Goal: Complete application form

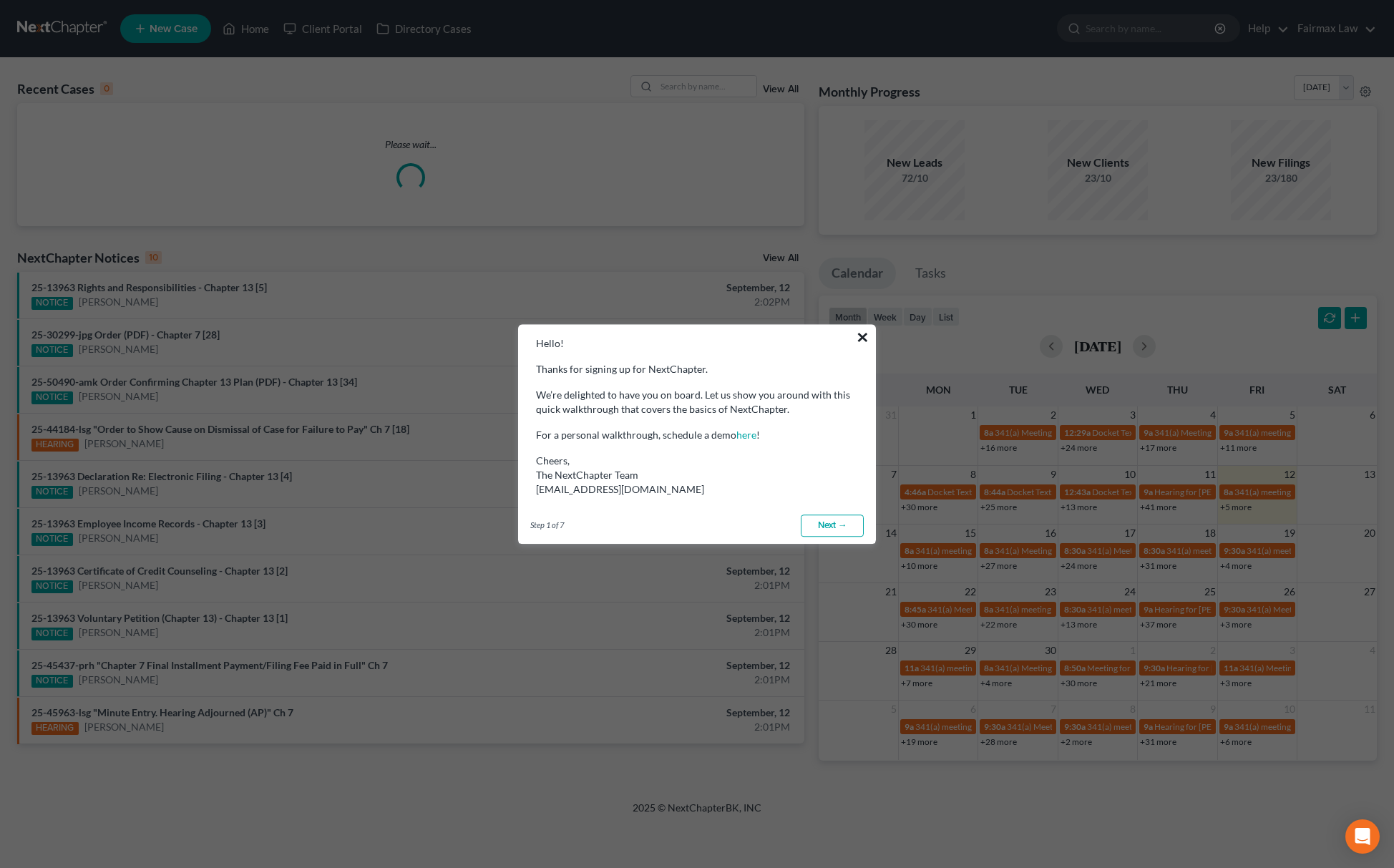
click at [863, 335] on button "×" at bounding box center [863, 337] width 14 height 23
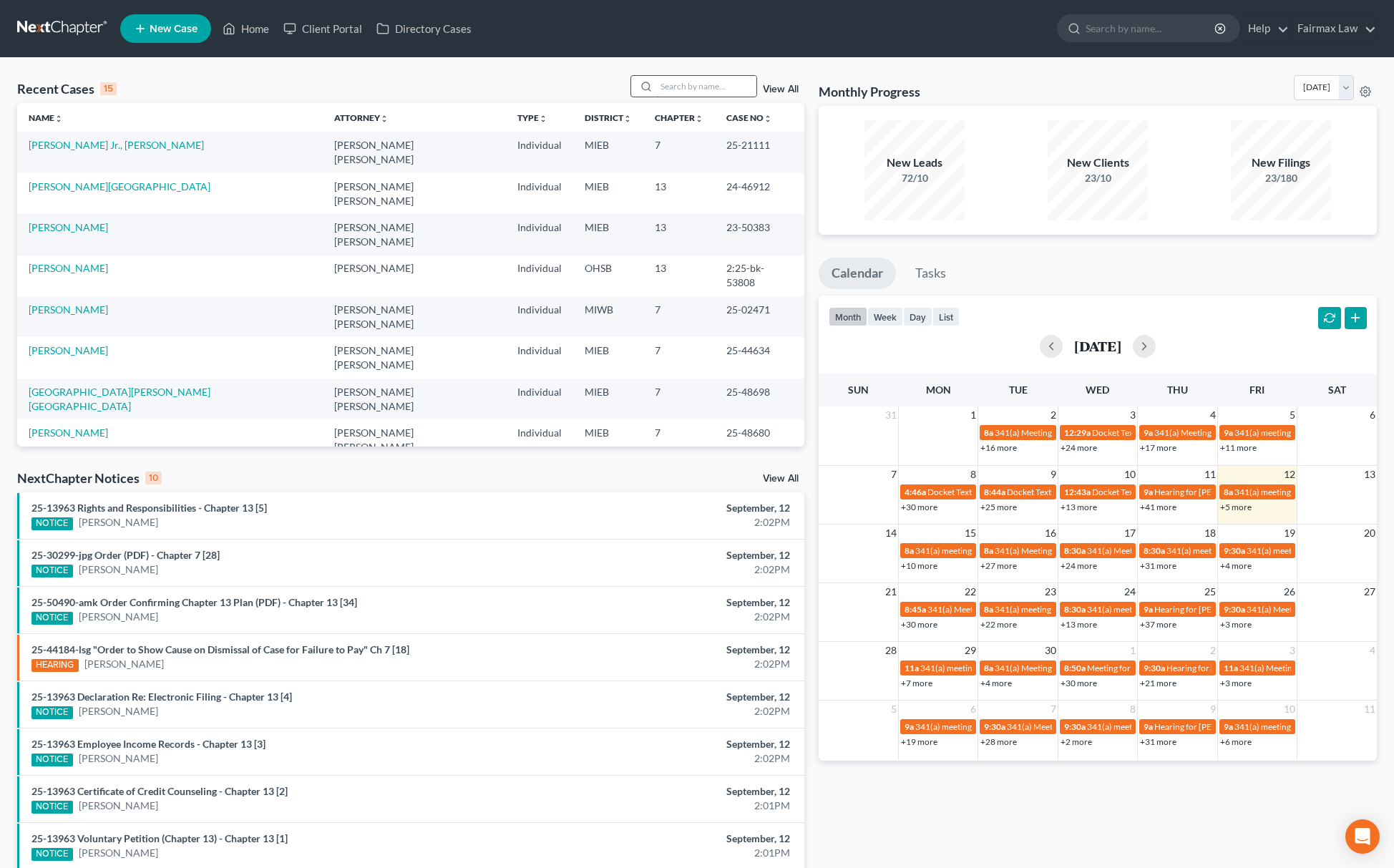
click at [698, 92] on input "search" at bounding box center [706, 86] width 100 height 21
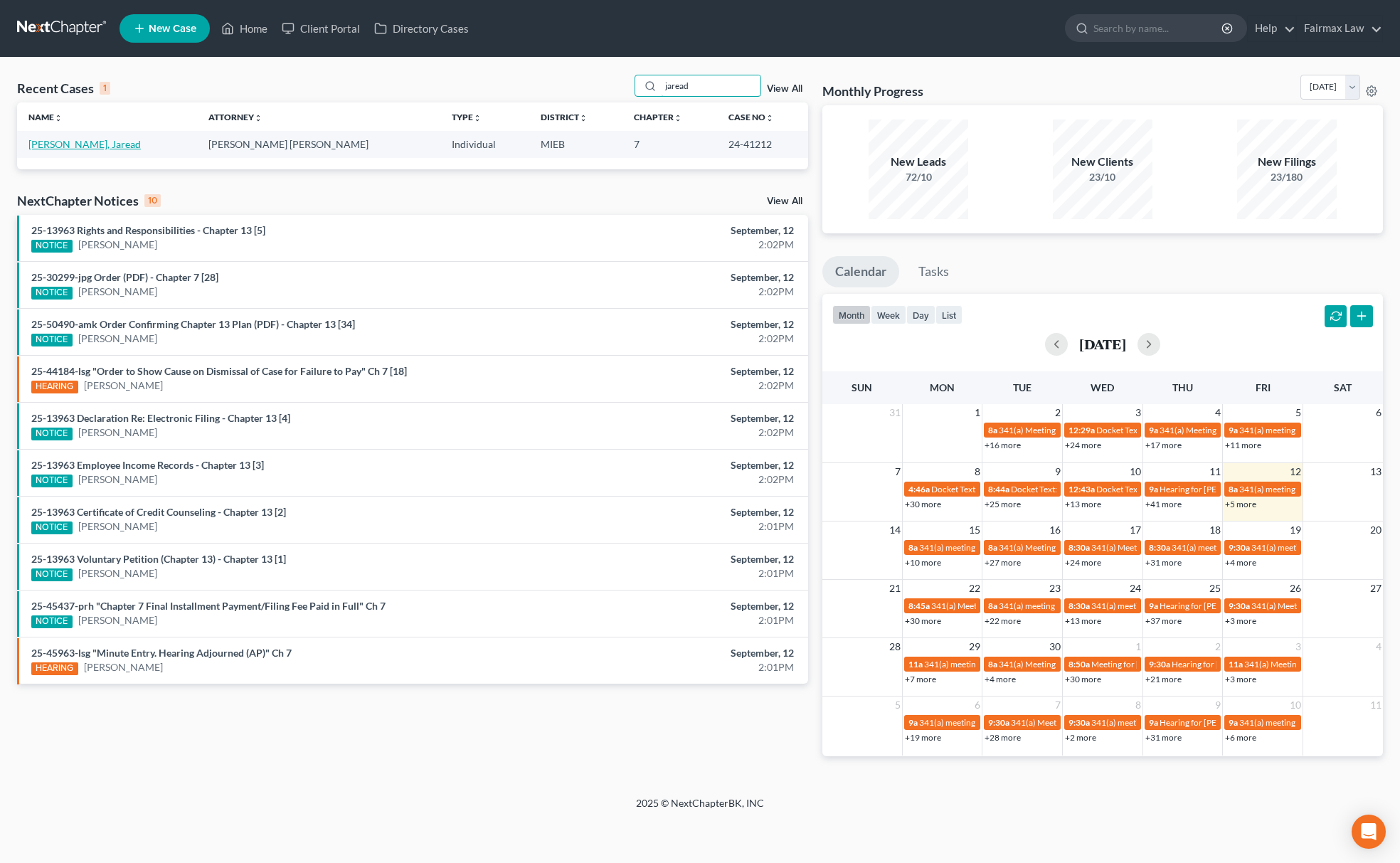
type input "jaread"
click at [71, 147] on link "[PERSON_NAME], Jaread" at bounding box center [84, 144] width 112 height 12
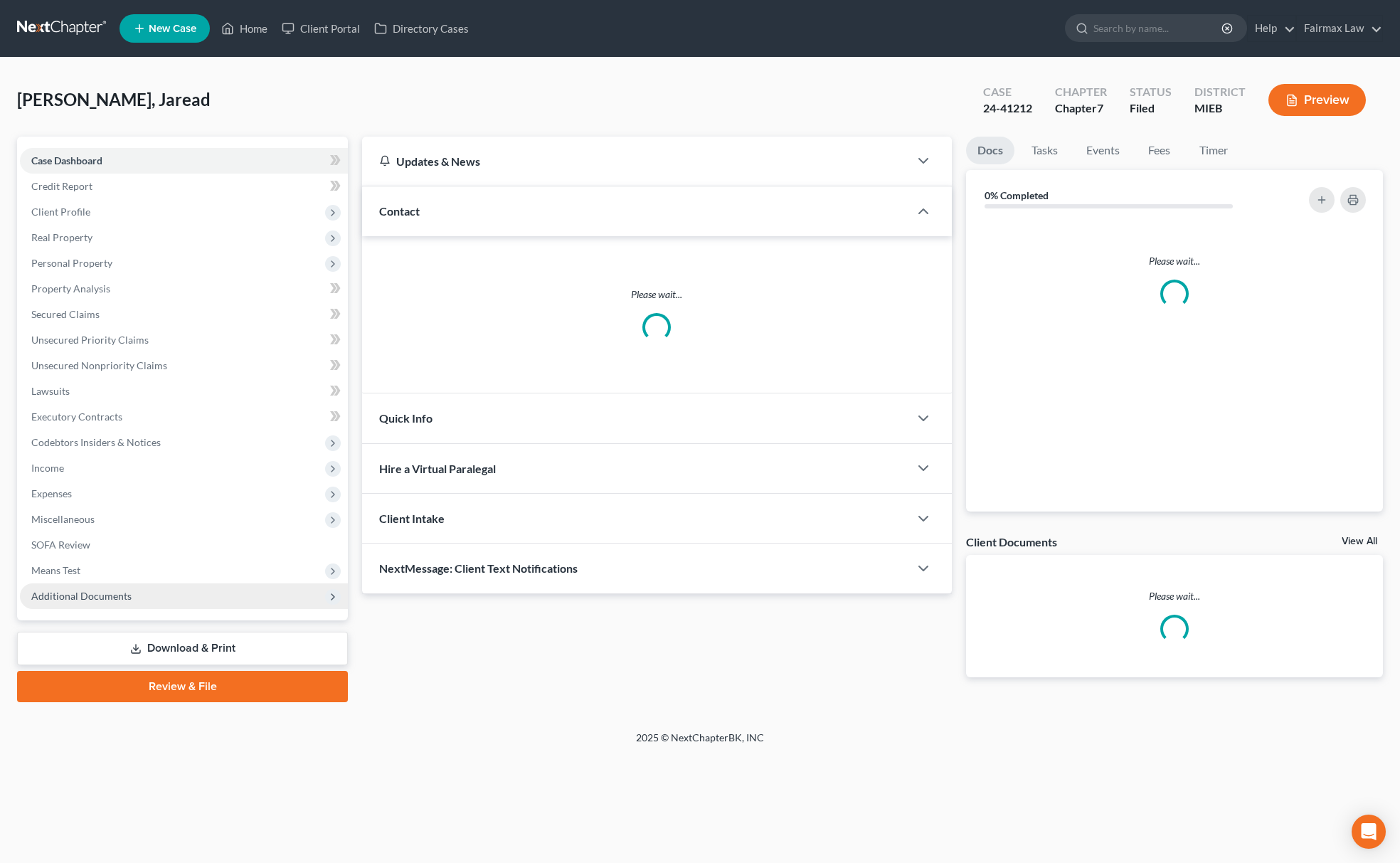
click at [118, 584] on span "Additional Documents" at bounding box center [183, 597] width 328 height 26
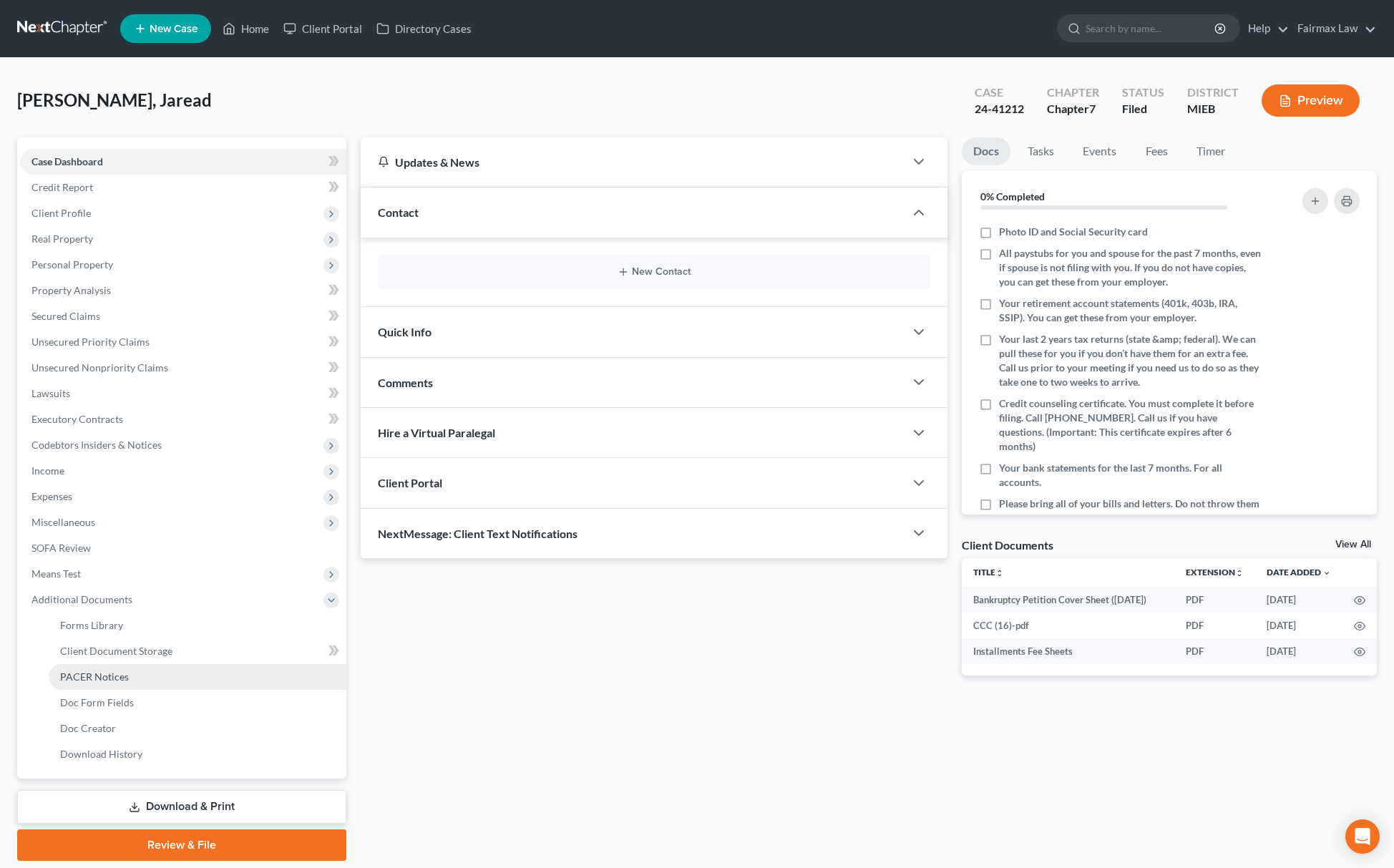
click at [138, 677] on link "PACER Notices" at bounding box center [197, 677] width 298 height 26
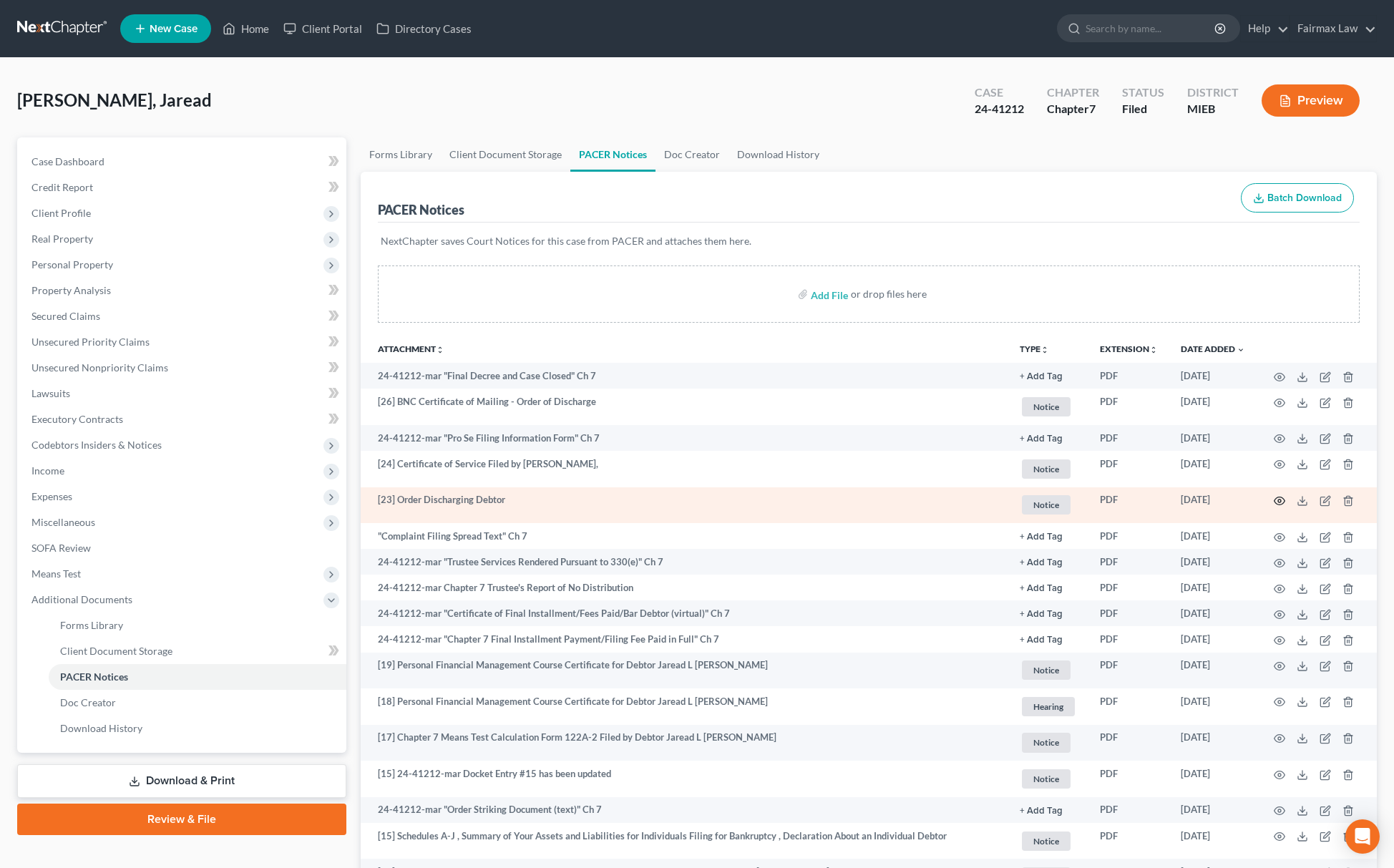
click at [1277, 499] on icon "button" at bounding box center [1280, 501] width 11 height 11
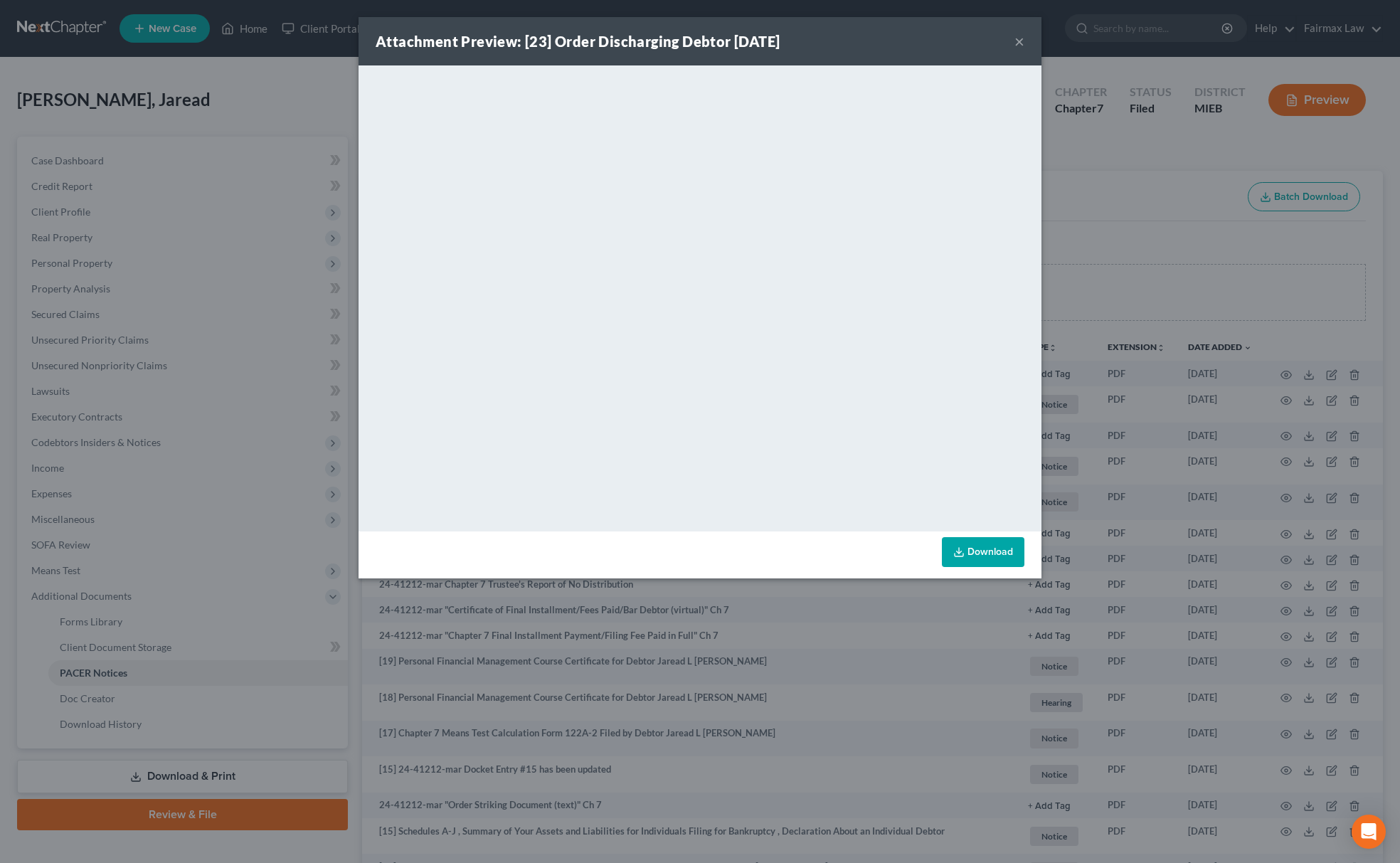
click at [1136, 171] on div "Attachment Preview: [23] Order Discharging Debtor 05/22/2024 × <object ng-attr-…" at bounding box center [700, 432] width 1400 height 863
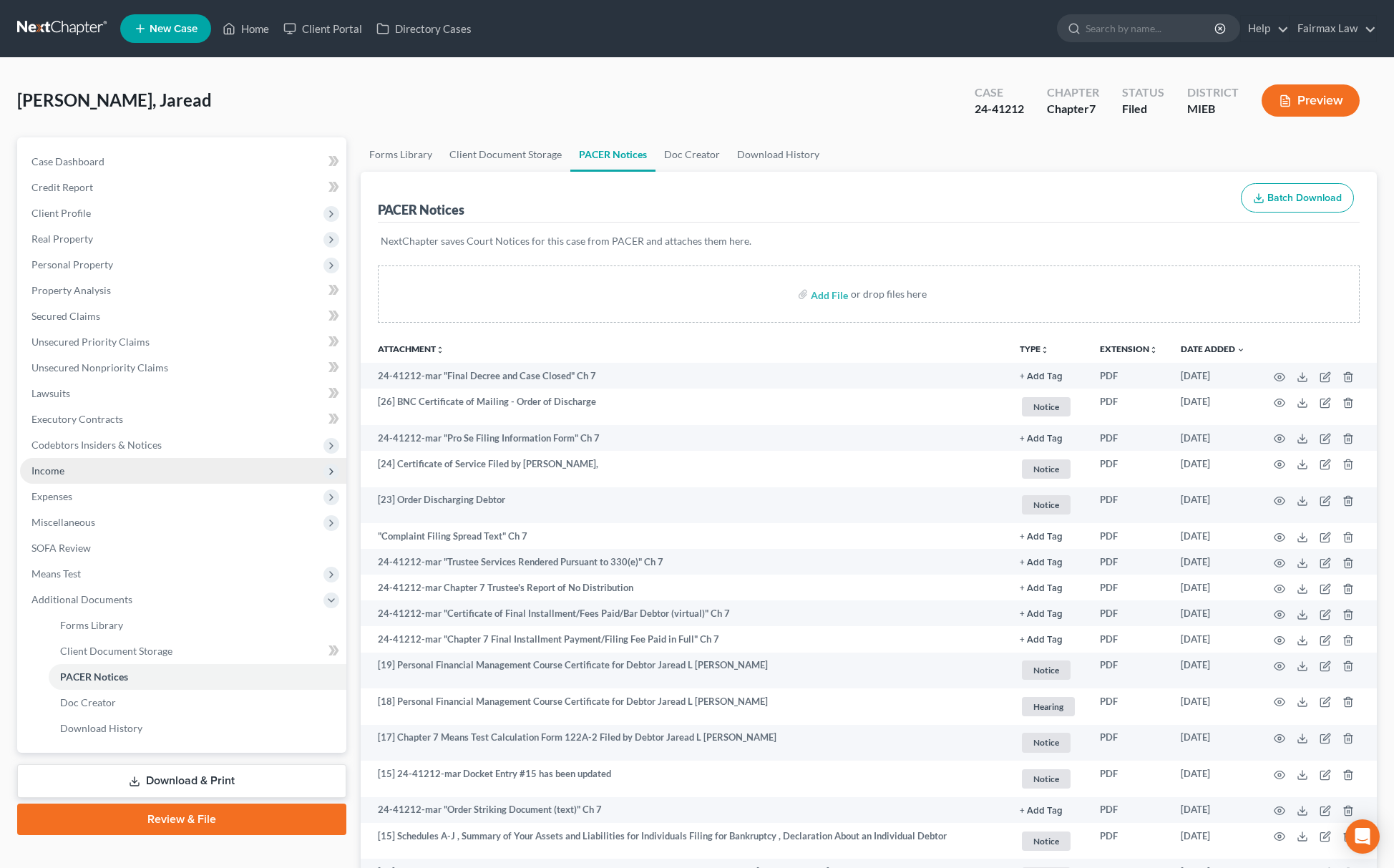
click at [72, 472] on span "Income" at bounding box center [183, 471] width 327 height 26
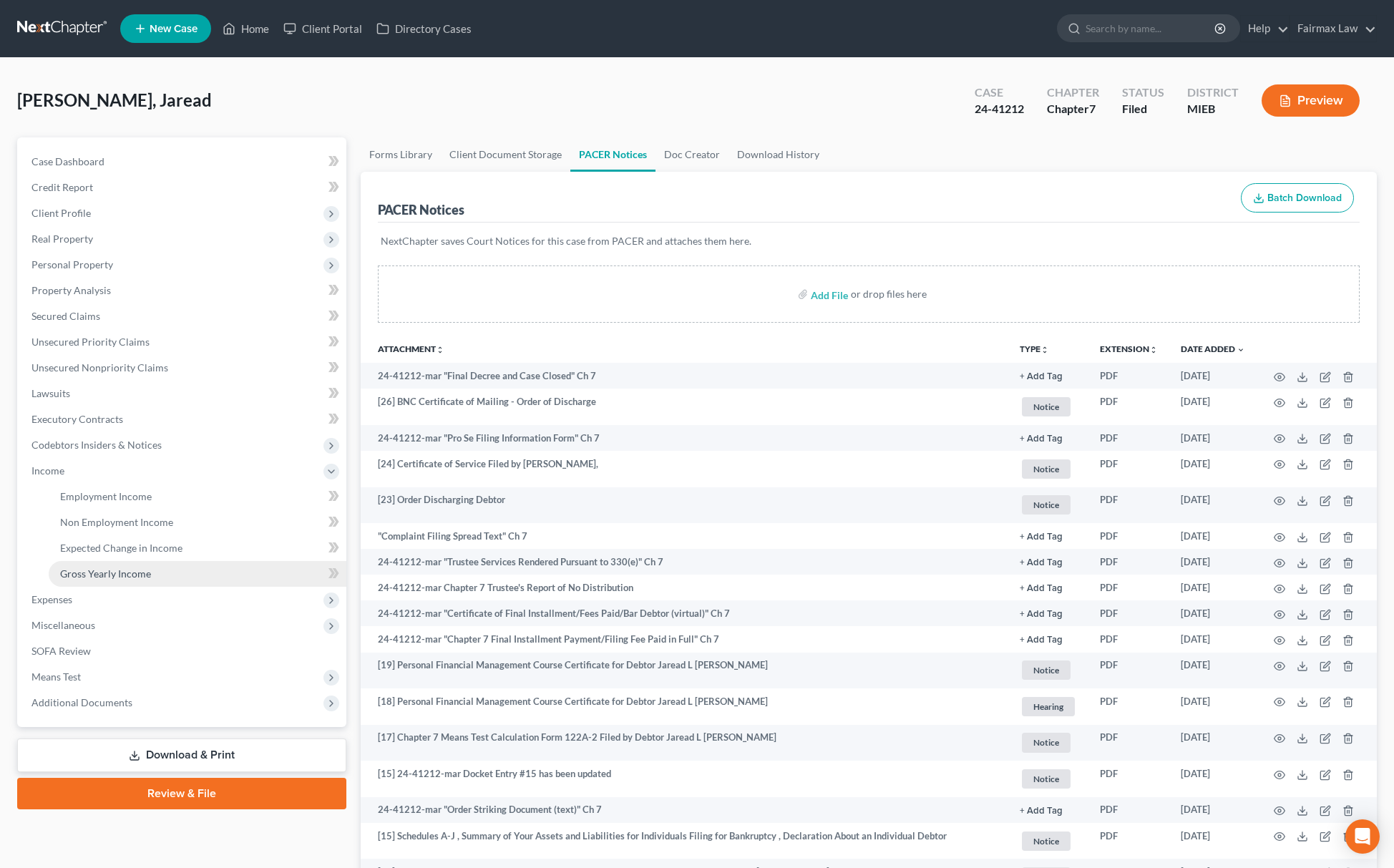
click at [107, 562] on link "Gross Yearly Income" at bounding box center [197, 574] width 298 height 26
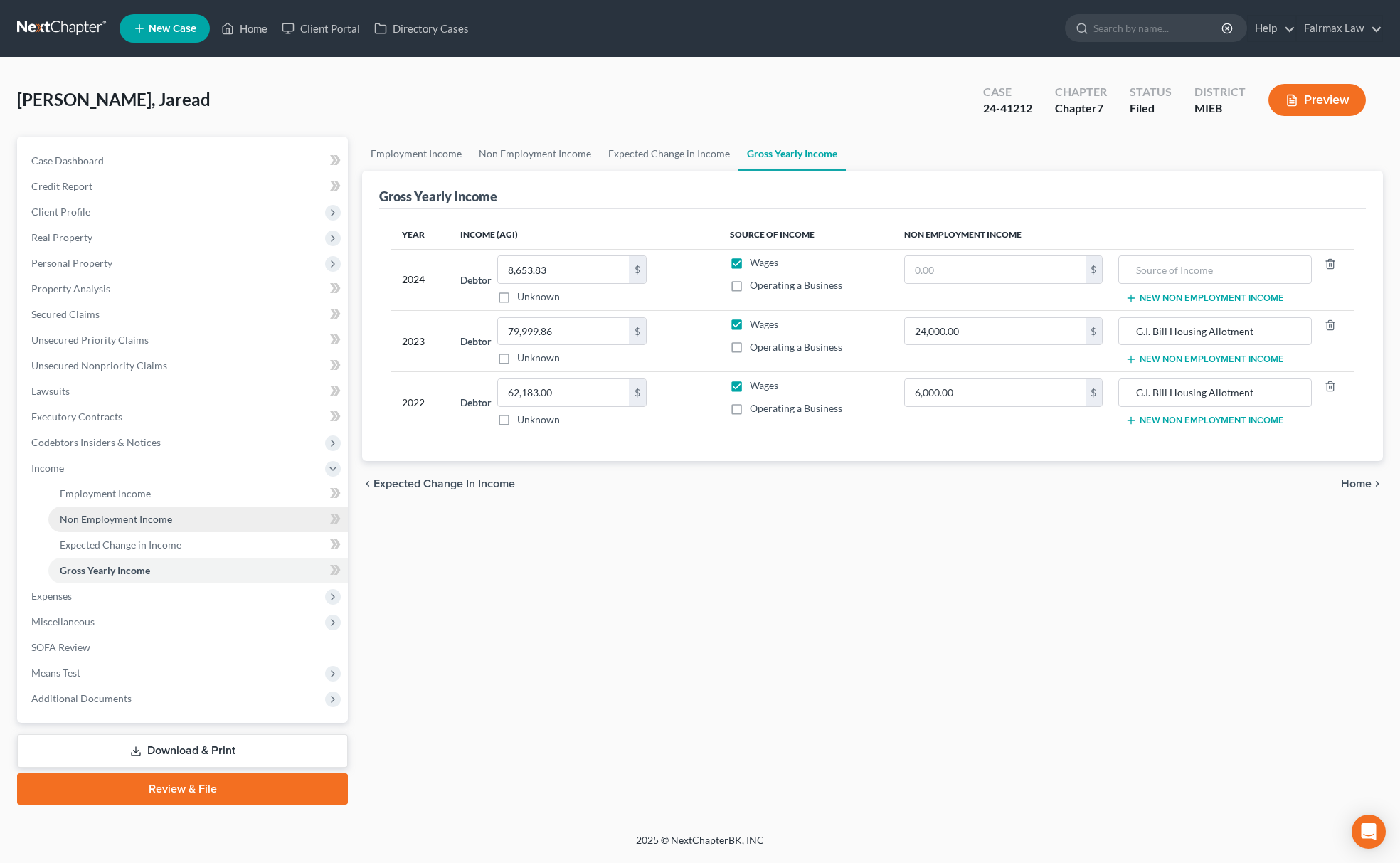
click at [137, 525] on link "Non Employment Income" at bounding box center [198, 520] width 300 height 26
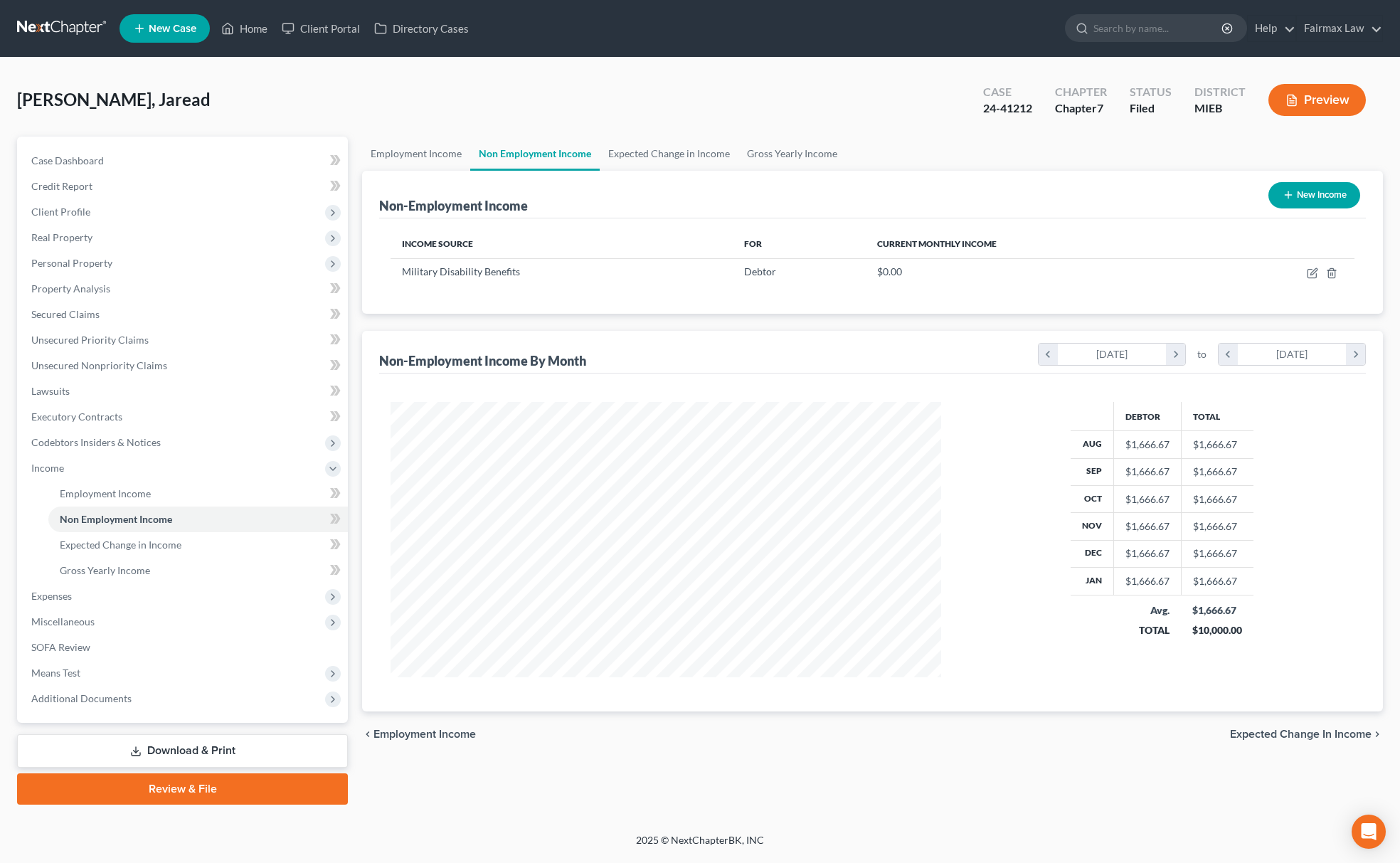
scroll to position [276, 579]
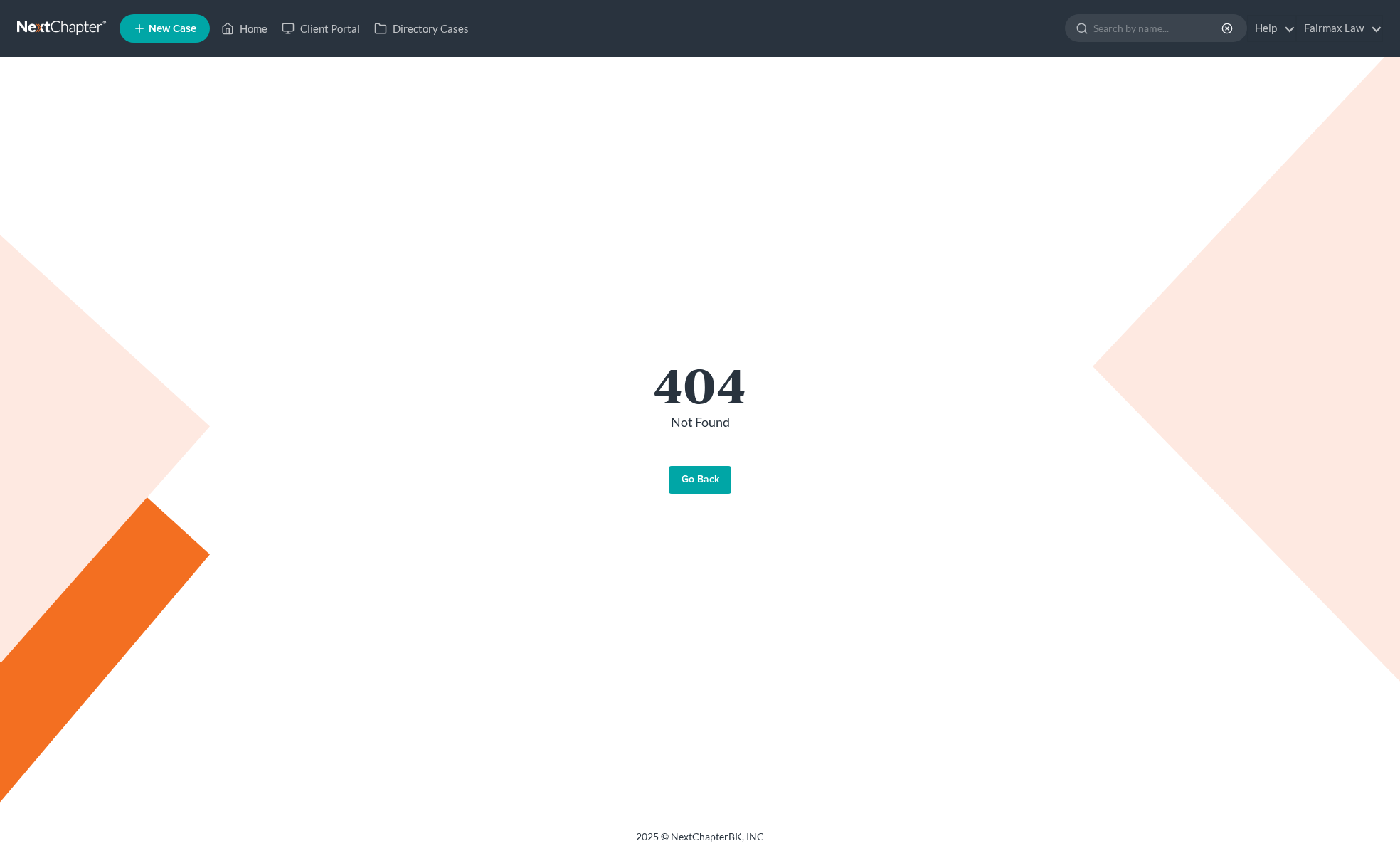
drag, startPoint x: 706, startPoint y: 483, endPoint x: 791, endPoint y: 472, distance: 85.7
click at [704, 483] on link "Go Back" at bounding box center [700, 480] width 62 height 29
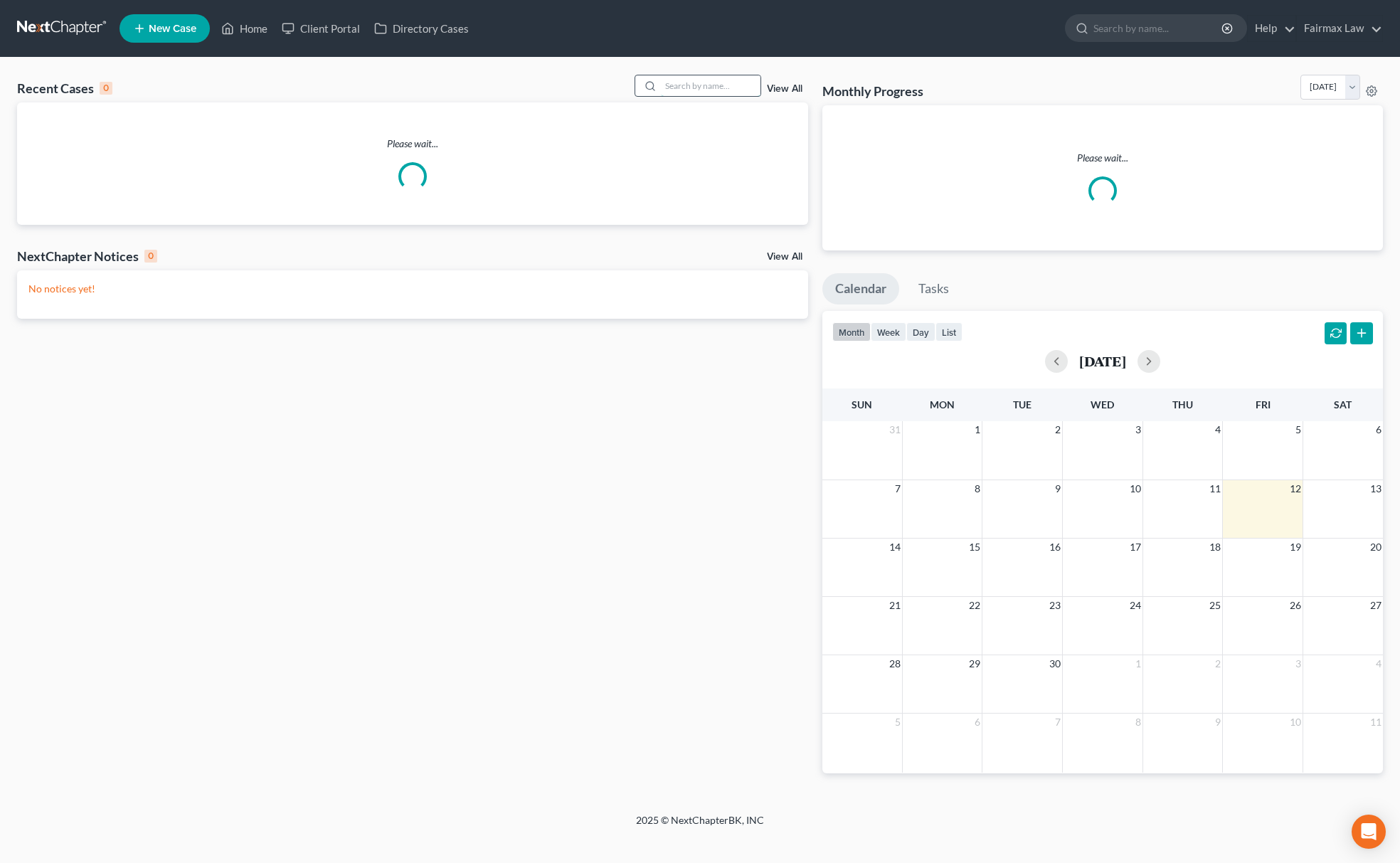
click at [712, 81] on input "search" at bounding box center [710, 85] width 99 height 20
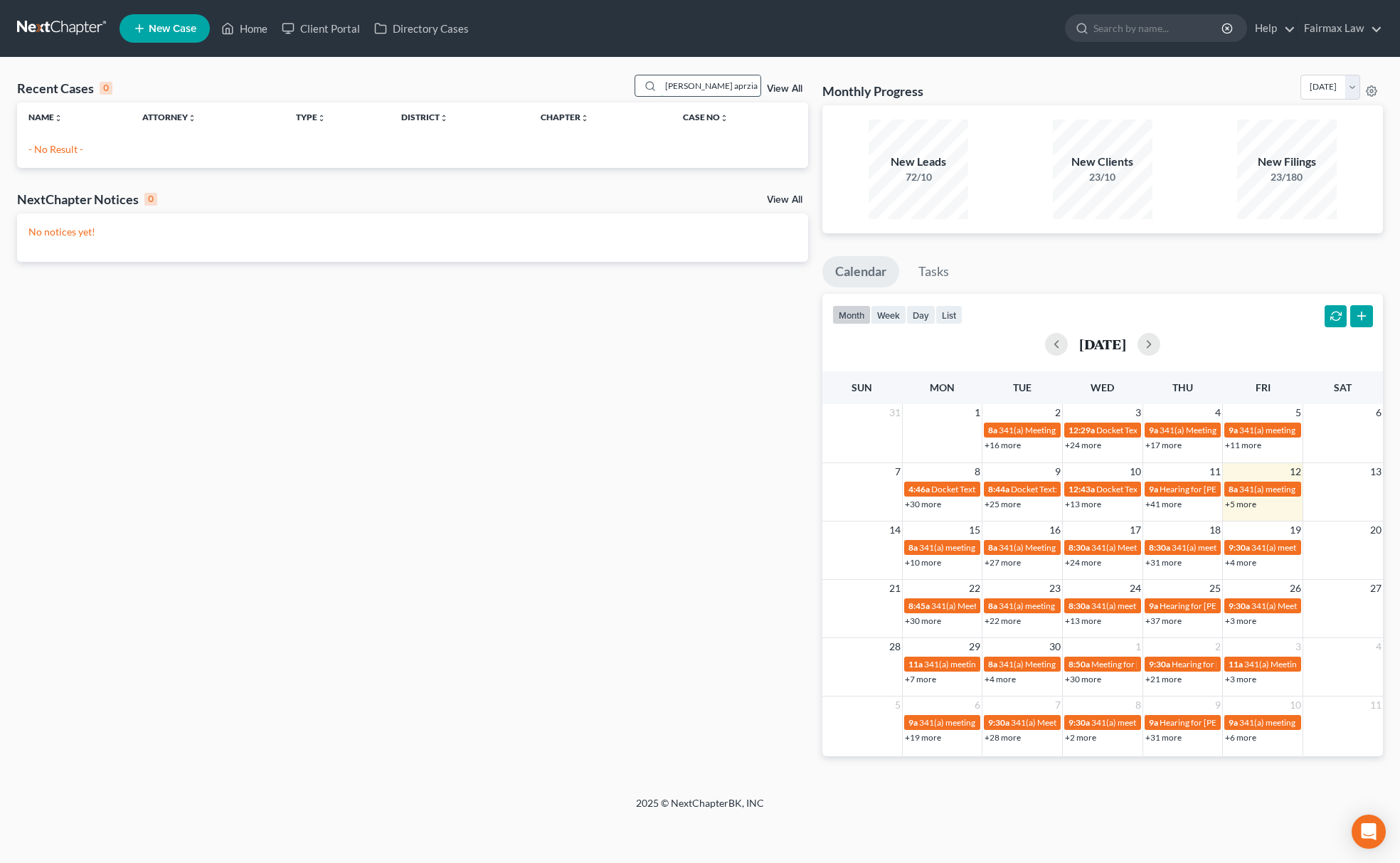
click at [698, 81] on input "jared aprziale" at bounding box center [710, 85] width 99 height 20
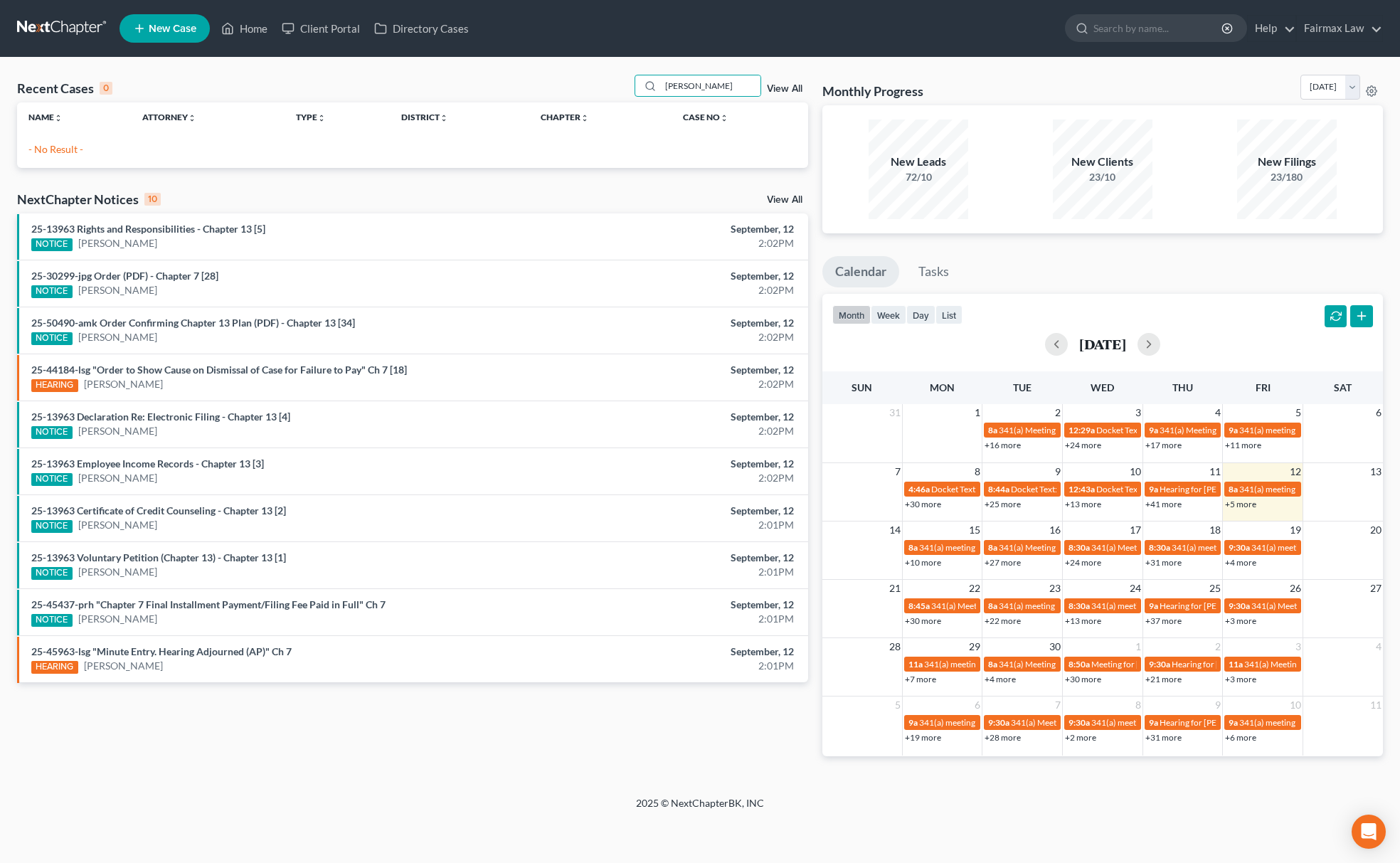
click at [488, 175] on div "Recent Cases 0 jared parziale View All Name unfold_more expand_more expand_less…" at bounding box center [413, 426] width 805 height 704
click at [733, 77] on input "jared parziale" at bounding box center [710, 85] width 99 height 20
click at [674, 87] on input "jared parziale" at bounding box center [710, 85] width 99 height 20
type input "jaread parziale"
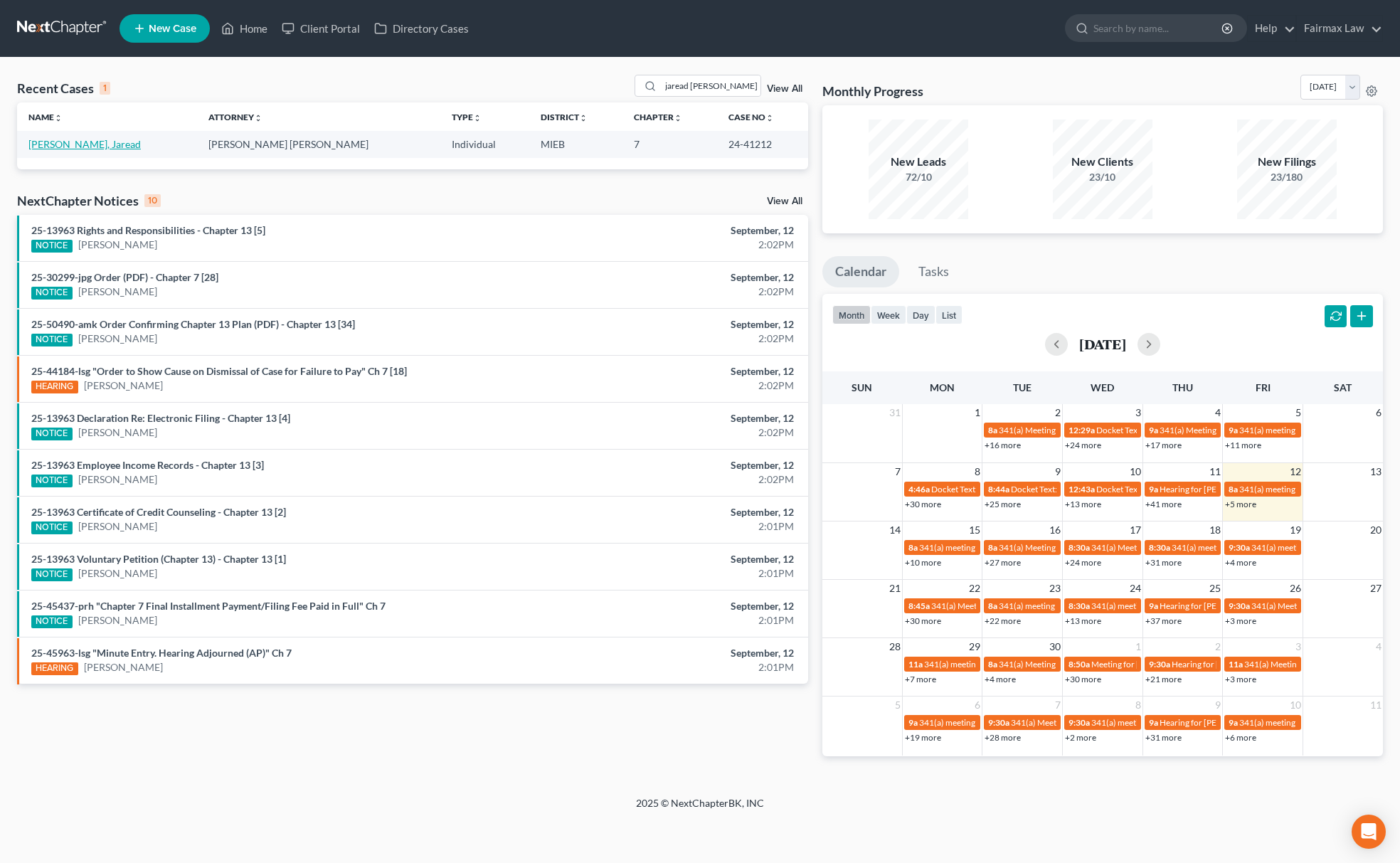
click at [81, 144] on link "[PERSON_NAME], Jaread" at bounding box center [84, 144] width 112 height 12
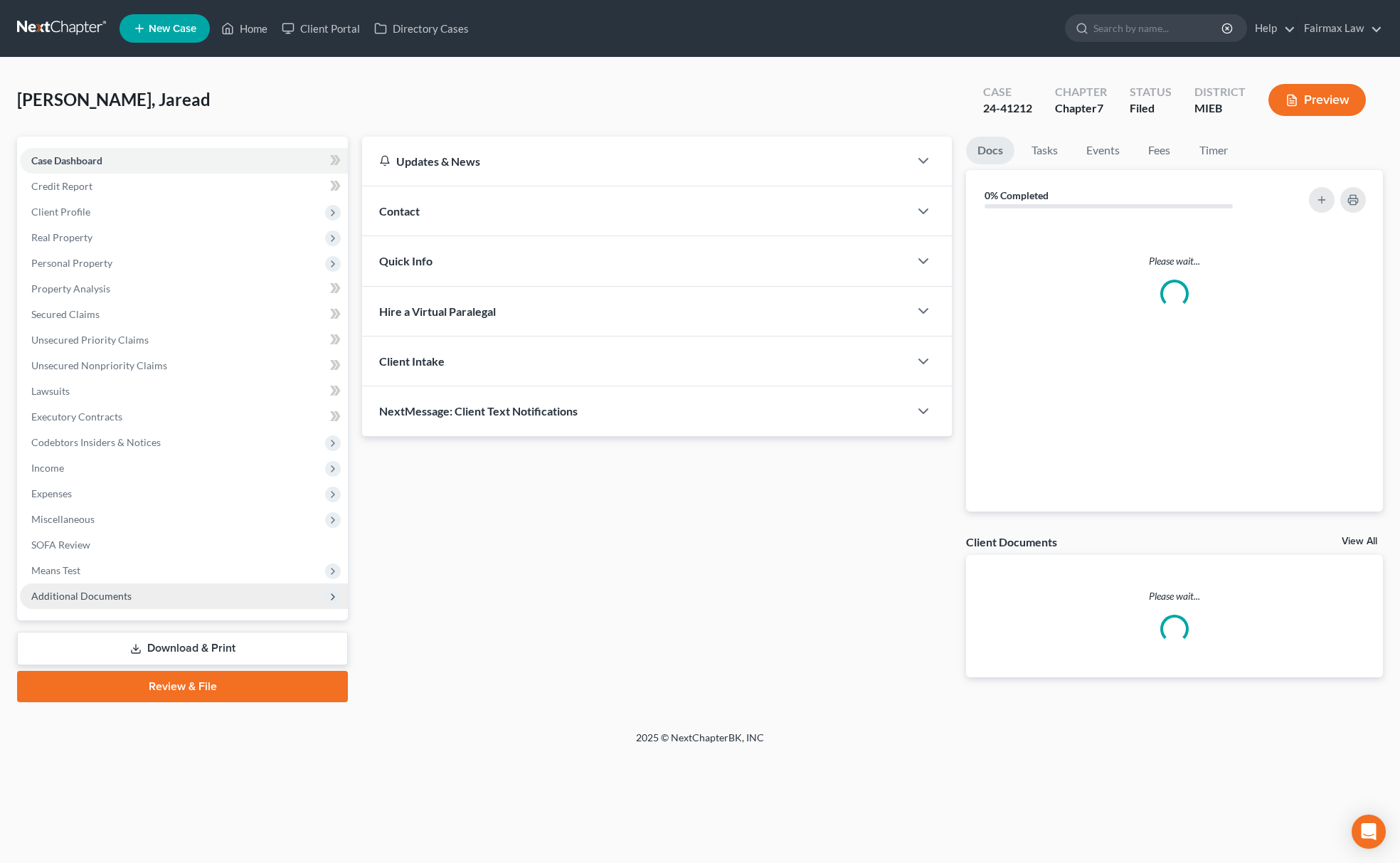
click at [126, 592] on span "Additional Documents" at bounding box center [82, 596] width 100 height 12
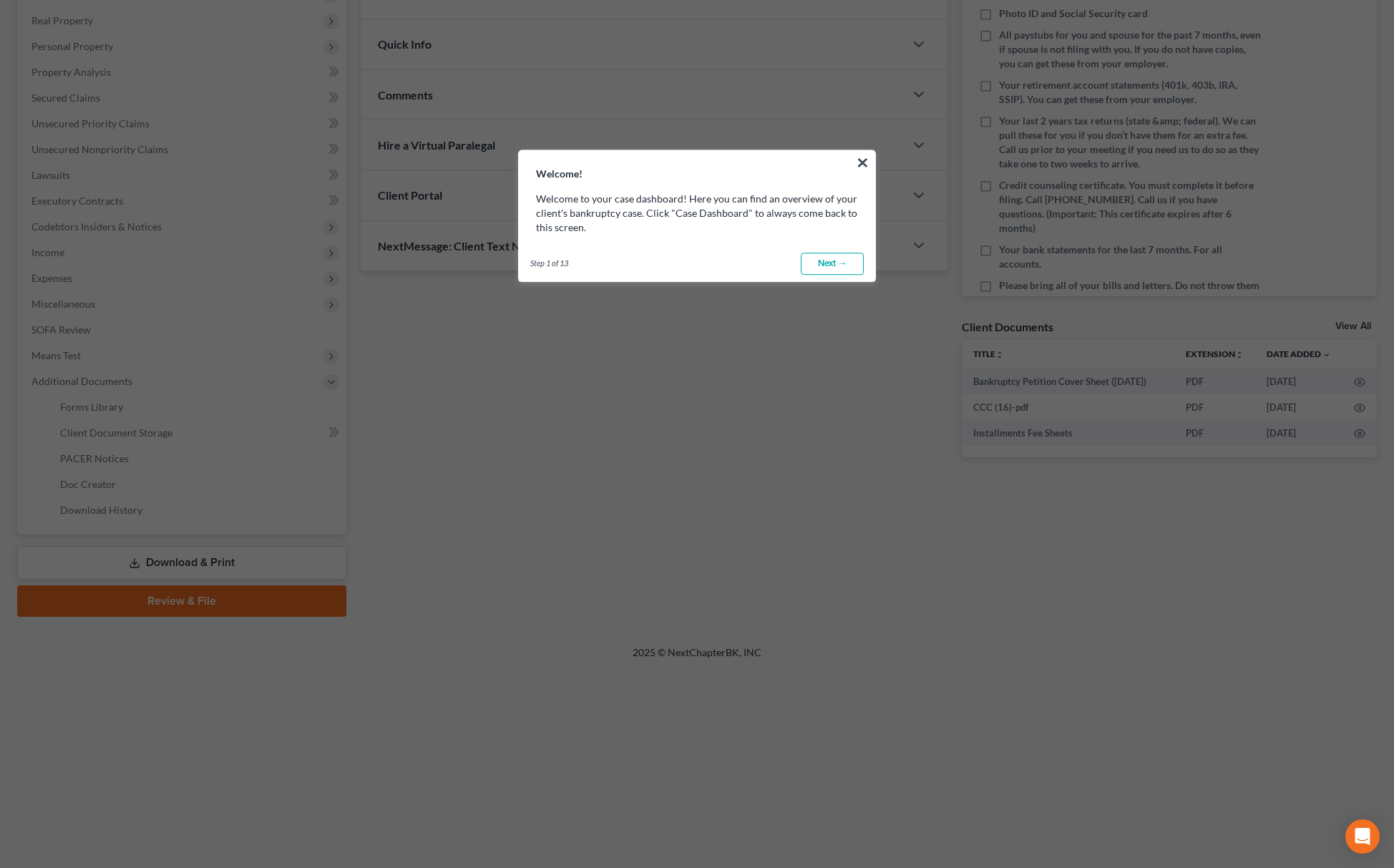
scroll to position [296, 0]
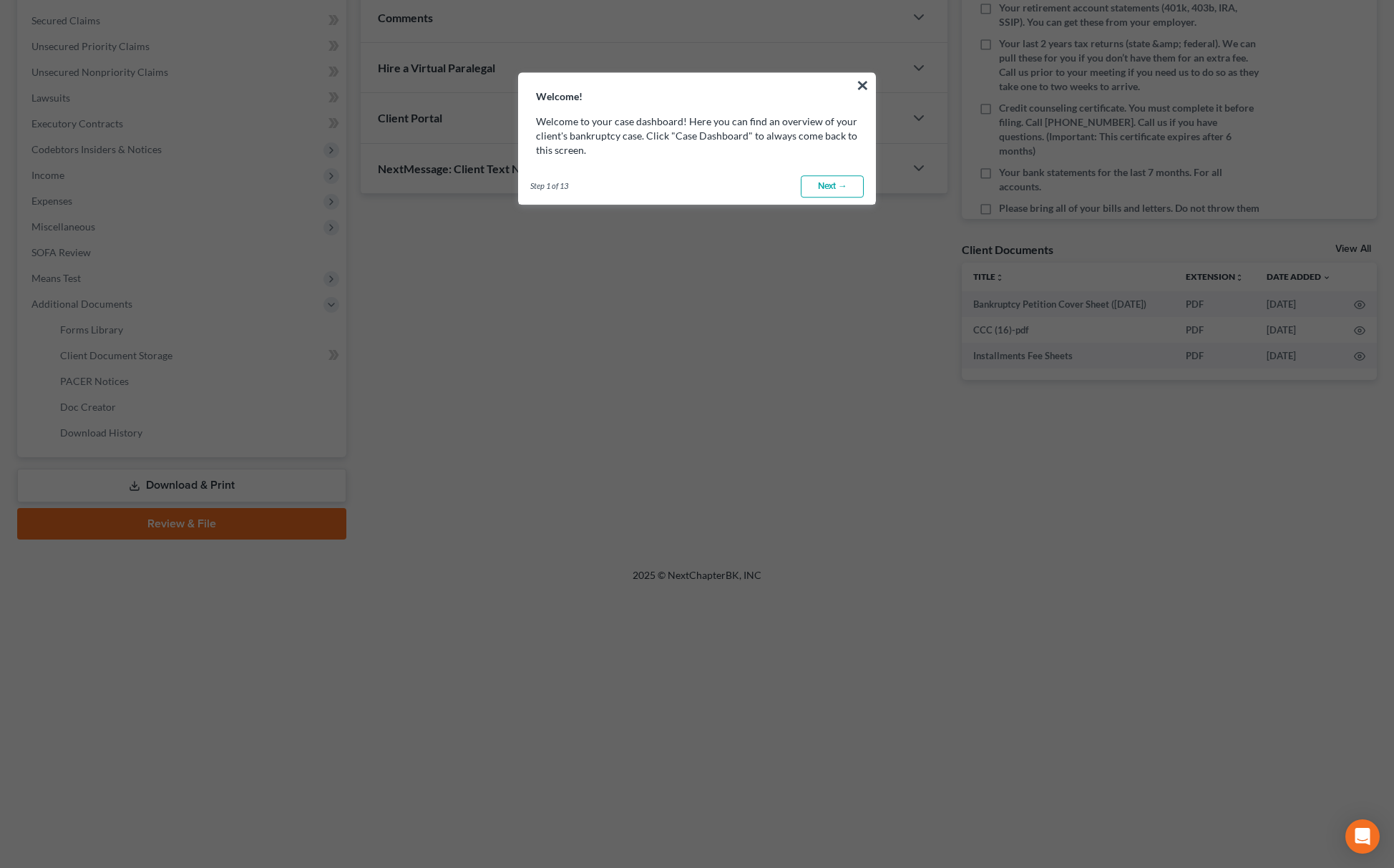
click at [840, 188] on link "Next →" at bounding box center [832, 187] width 63 height 23
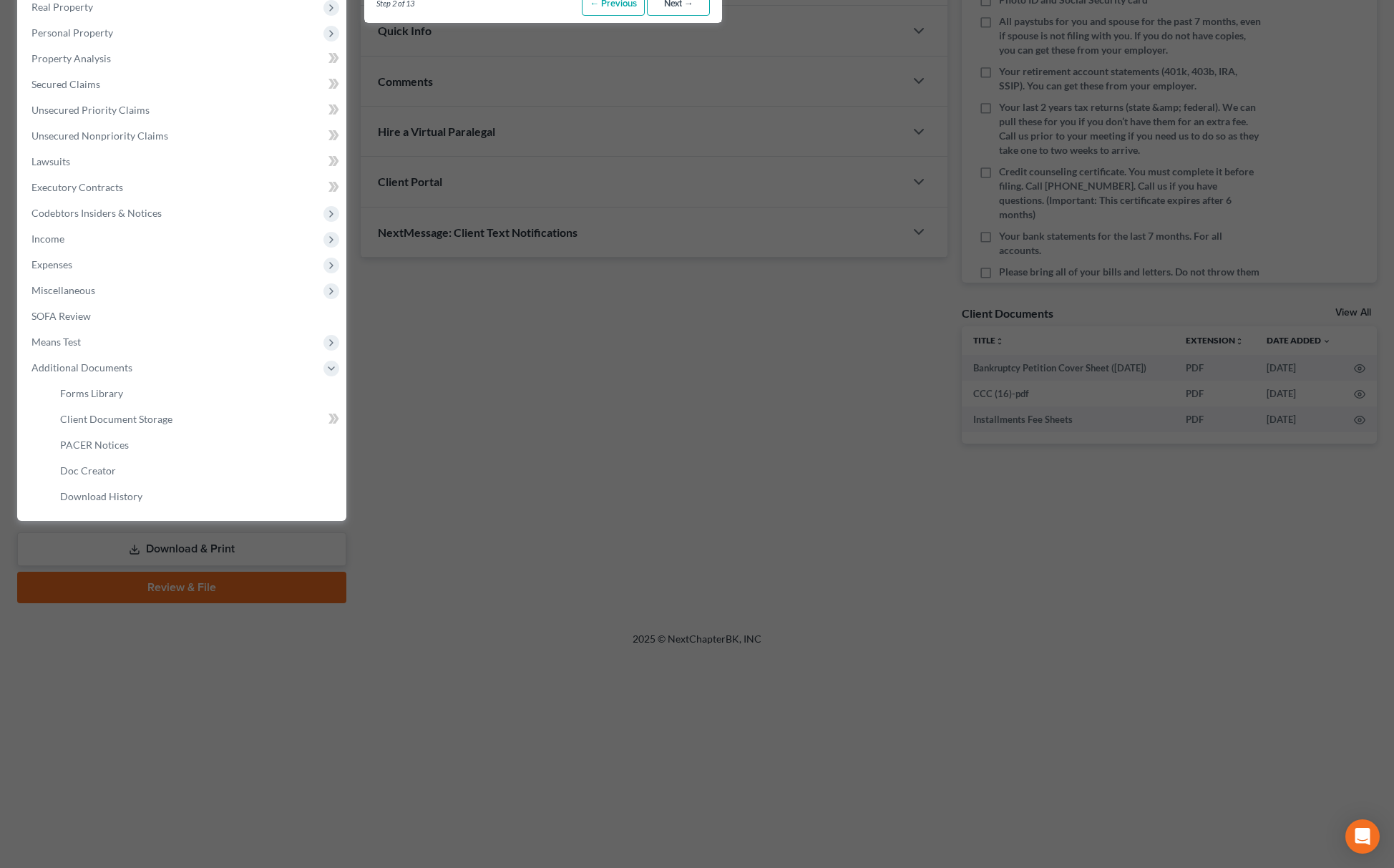
scroll to position [64, 0]
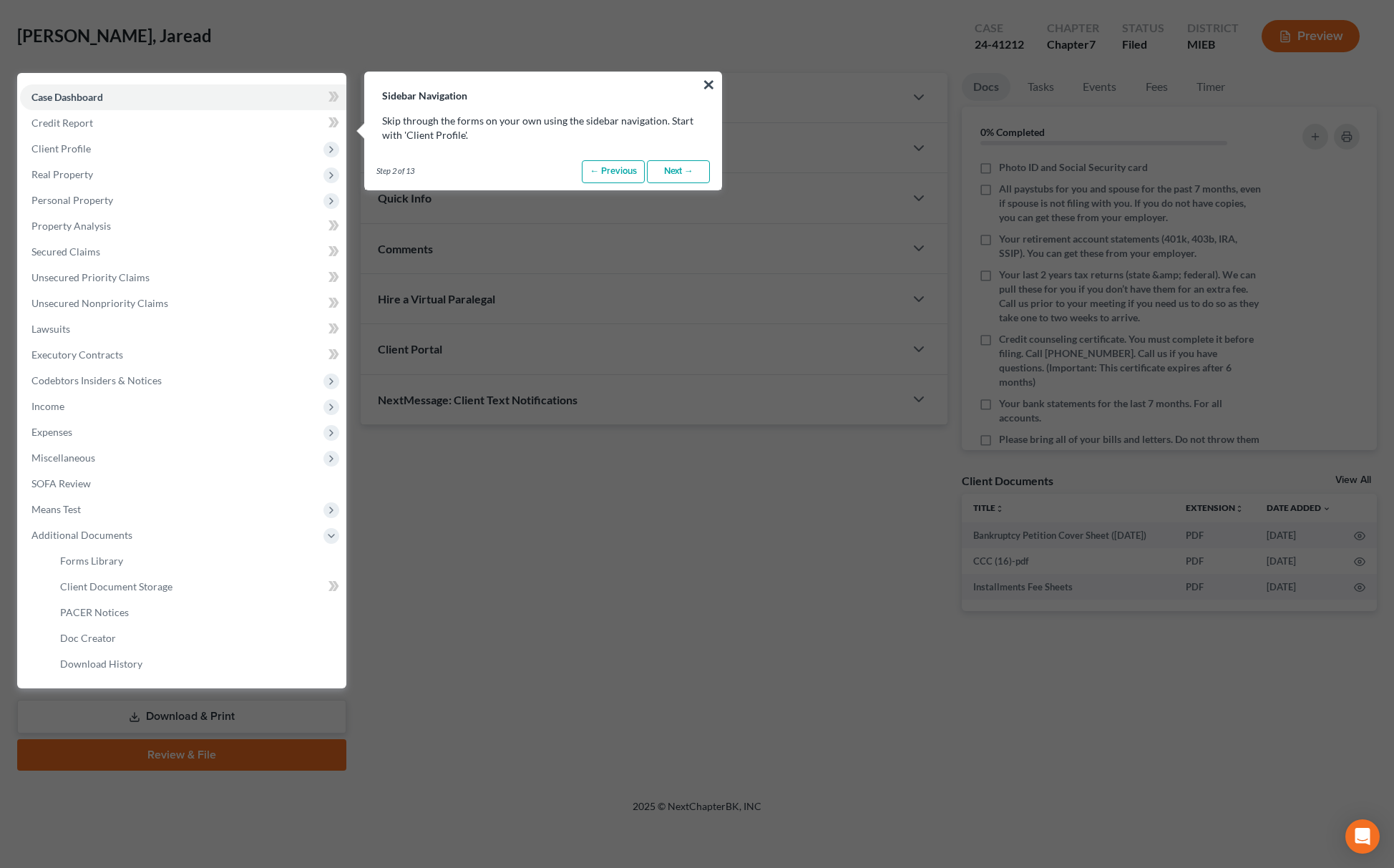
click at [683, 173] on link "Next →" at bounding box center [678, 172] width 63 height 23
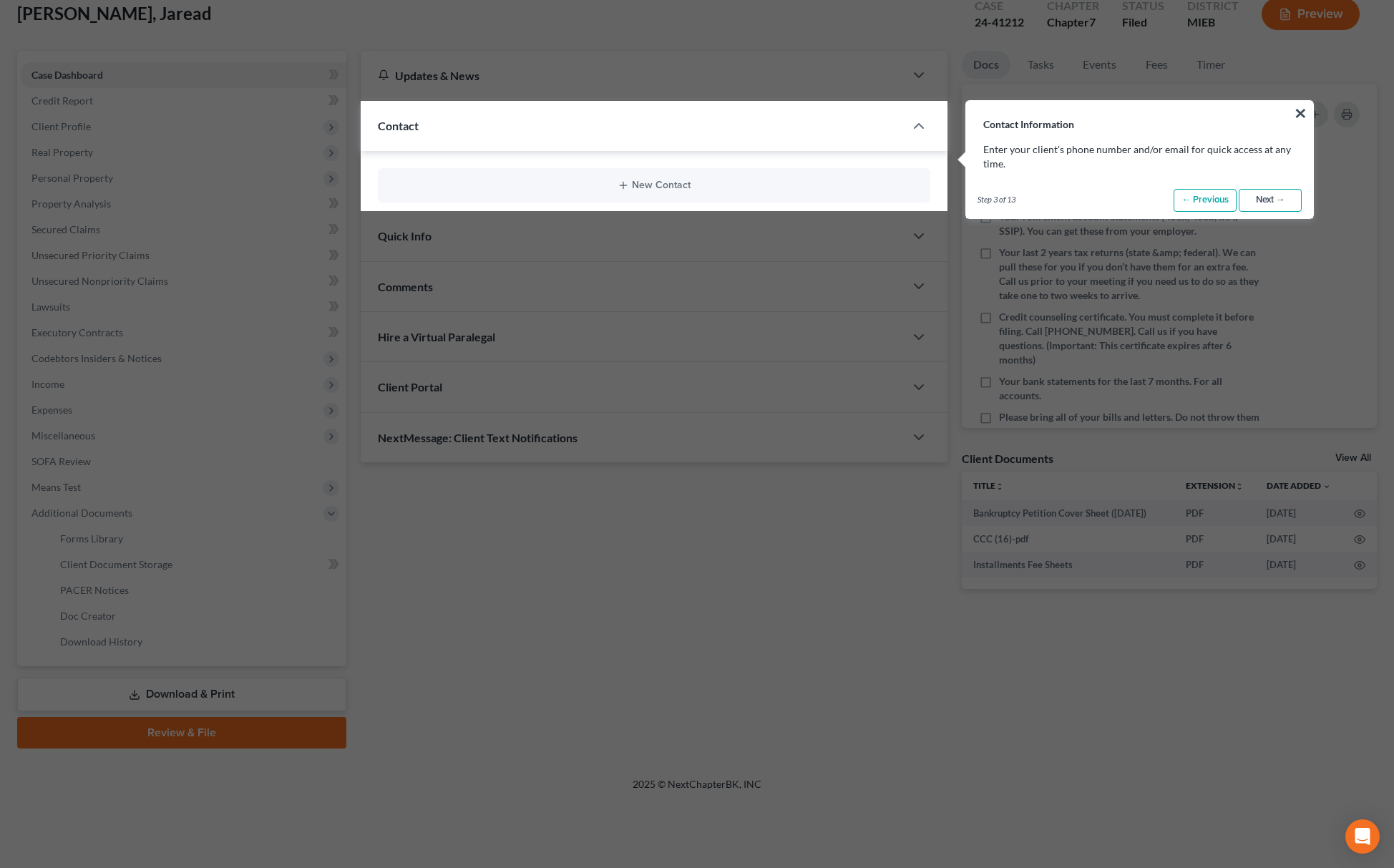
scroll to position [115, 0]
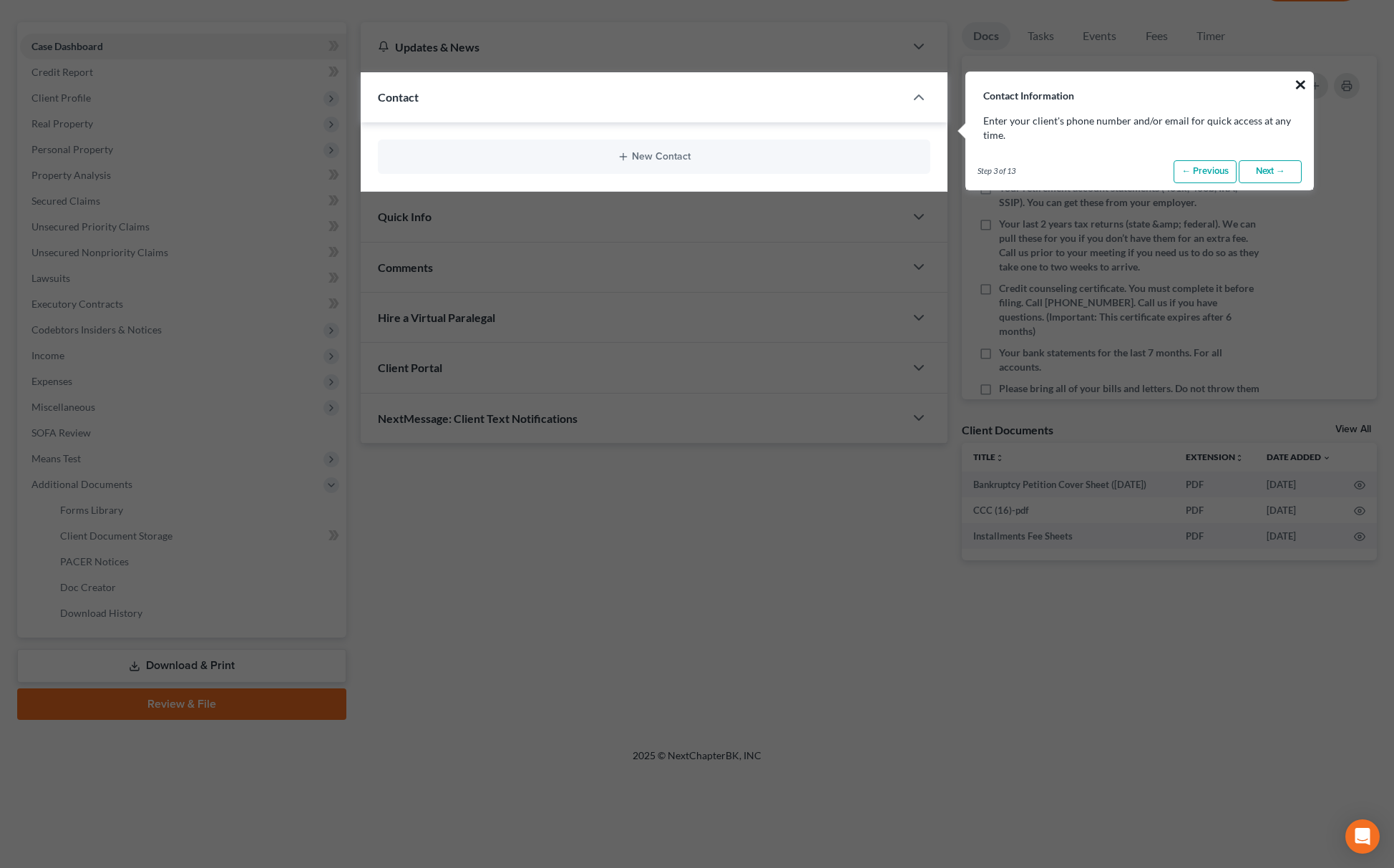
click at [1304, 83] on button "×" at bounding box center [1301, 84] width 14 height 23
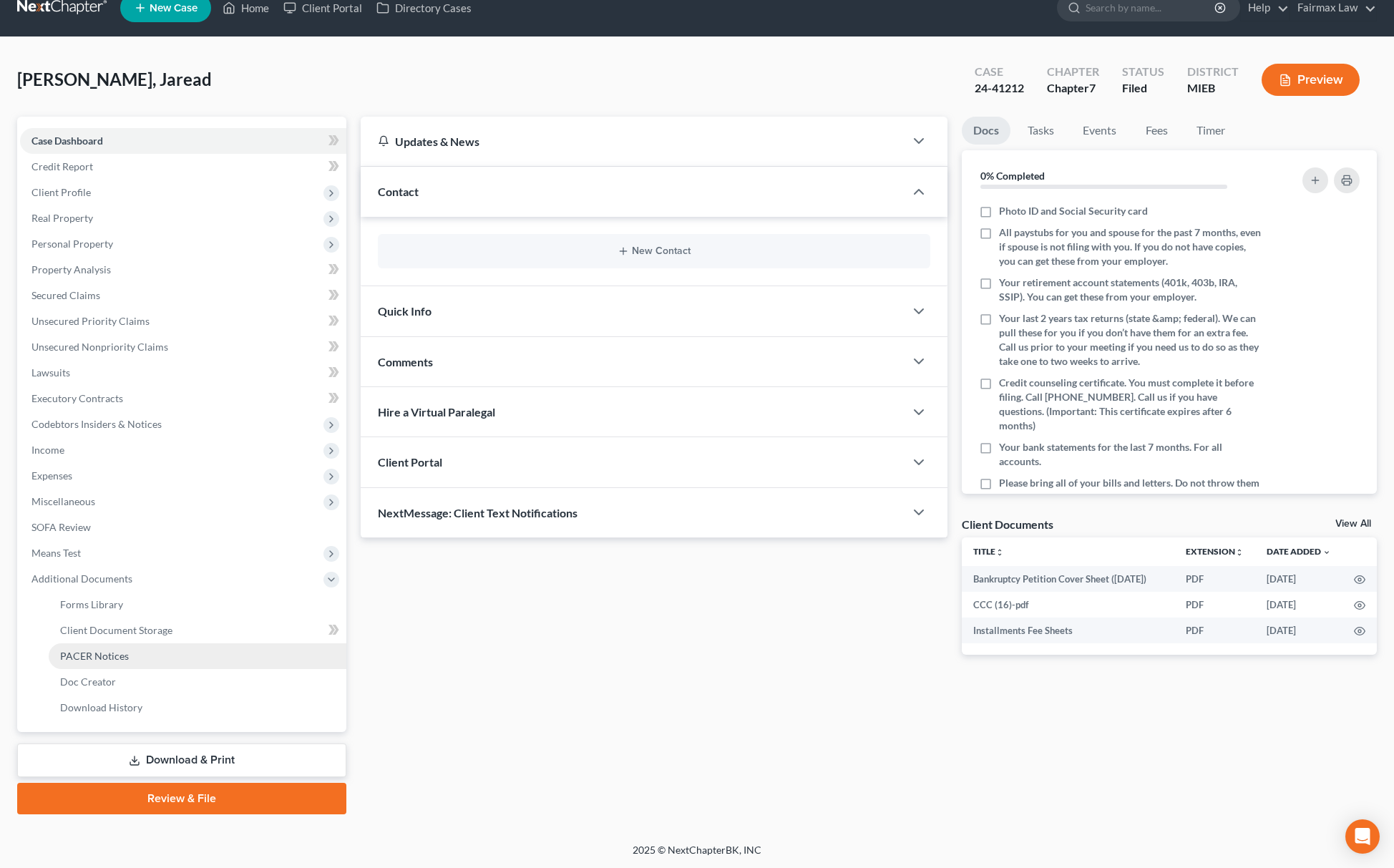
click at [161, 656] on link "PACER Notices" at bounding box center [197, 656] width 298 height 26
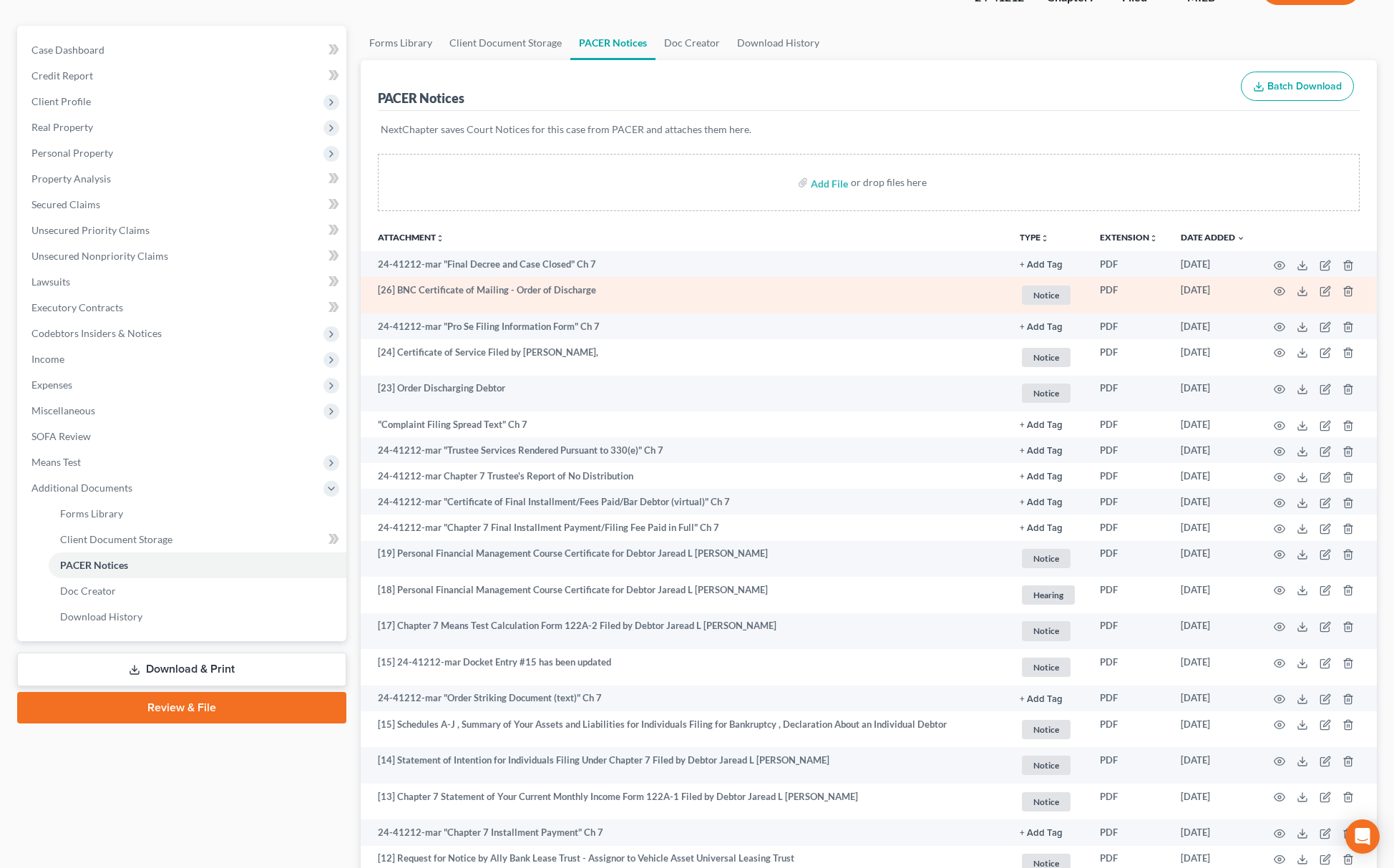
scroll to position [190, 0]
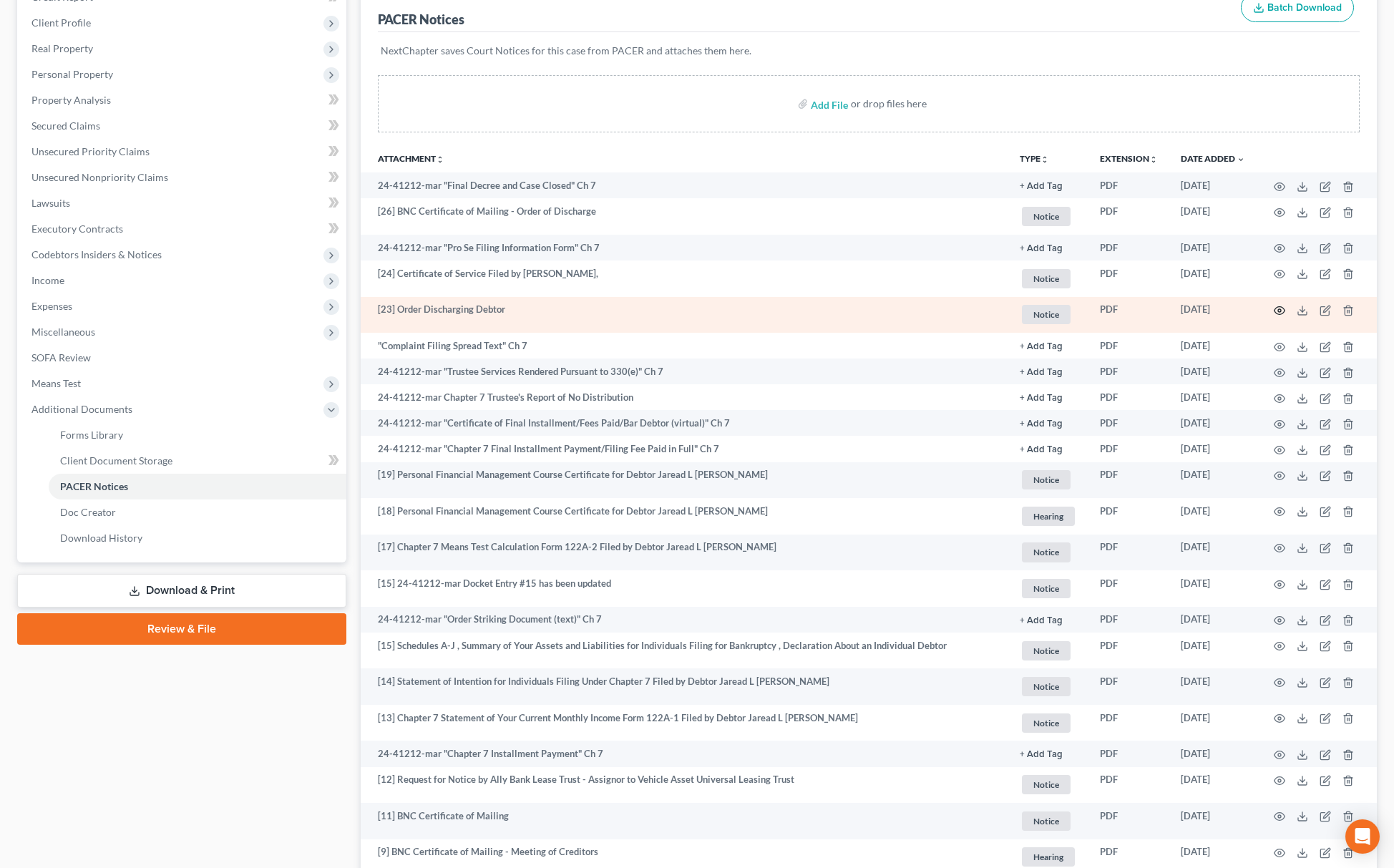
click at [1277, 311] on icon "button" at bounding box center [1280, 311] width 11 height 11
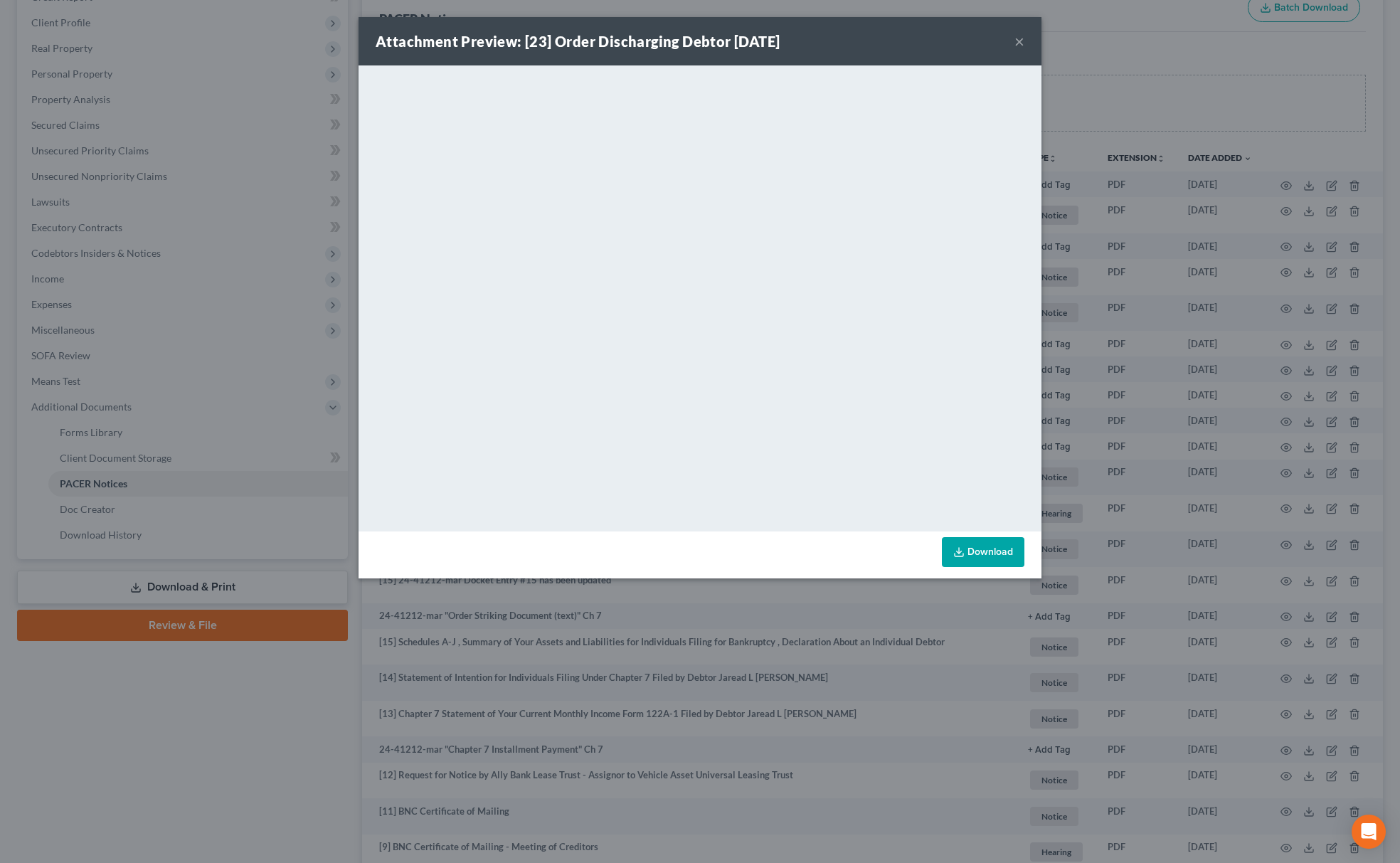
click at [1295, 6] on div "Attachment Preview: [23] Order Discharging Debtor 05/22/2024 × <object ng-attr-…" at bounding box center [700, 432] width 1400 height 863
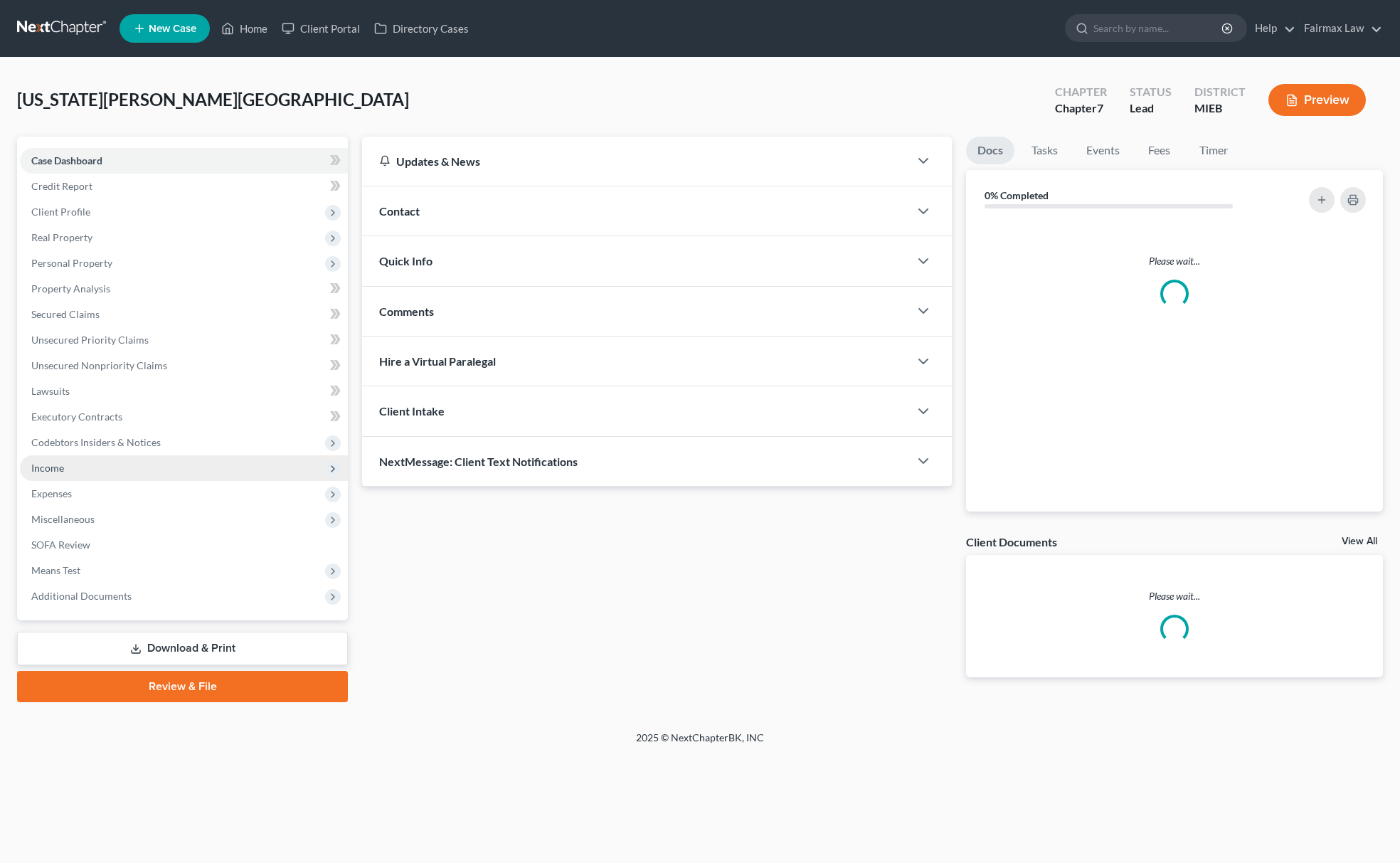
click at [105, 471] on span "Income" at bounding box center [183, 469] width 328 height 26
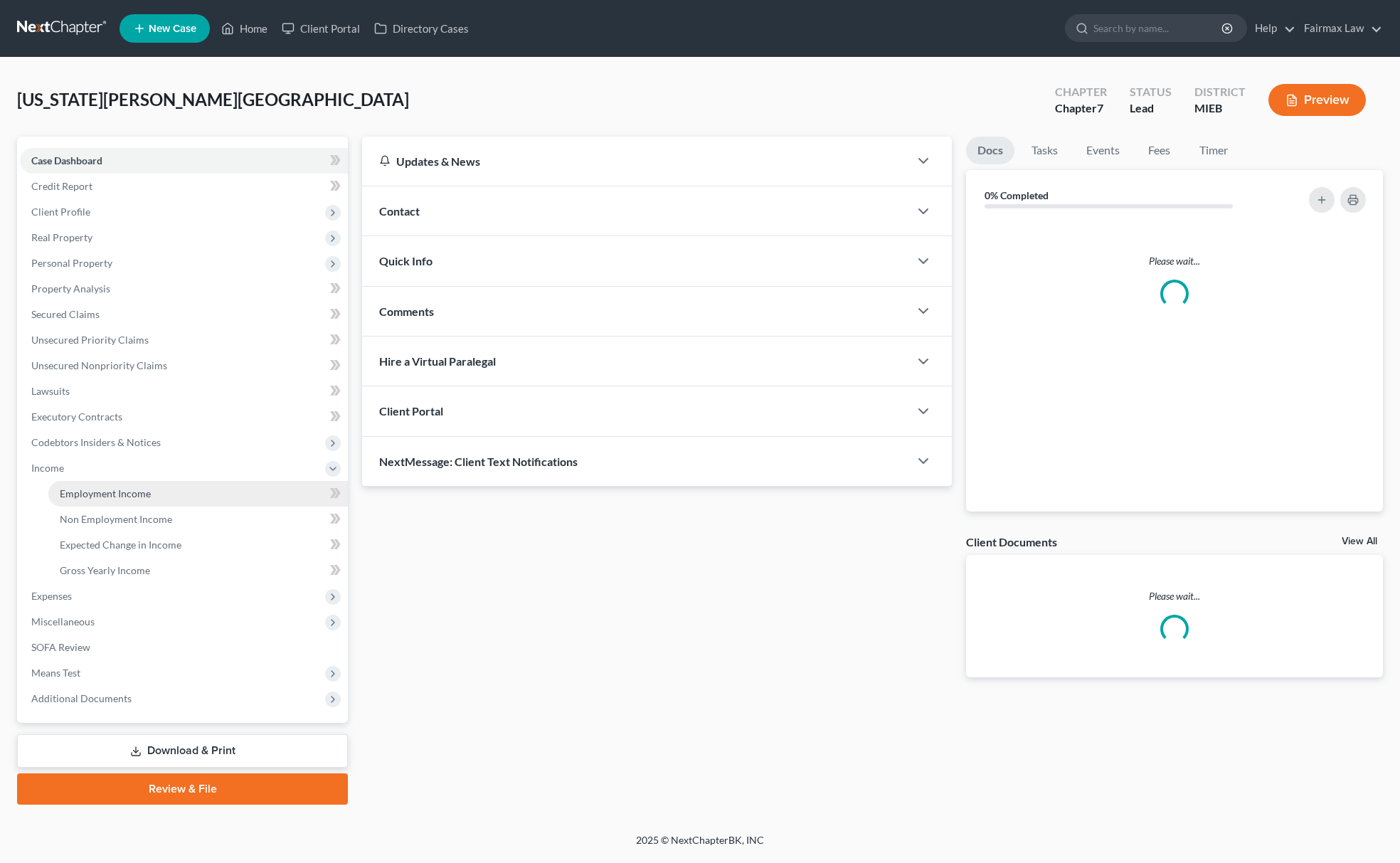
click at [122, 498] on link "Employment Income" at bounding box center [198, 494] width 300 height 26
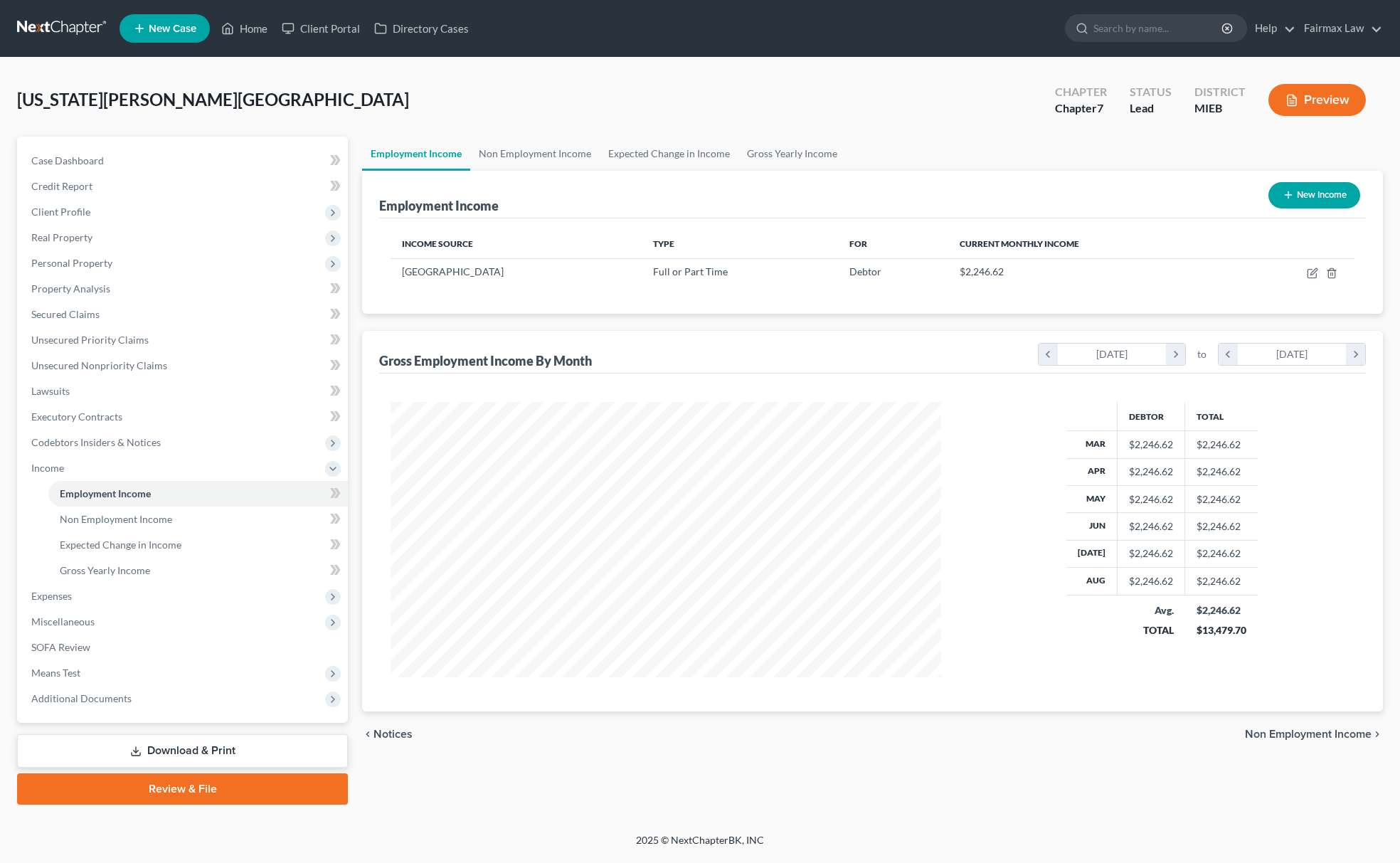
scroll to position [276, 579]
click at [1309, 276] on icon "button" at bounding box center [1312, 273] width 11 height 11
select select "0"
select select "23"
select select "2"
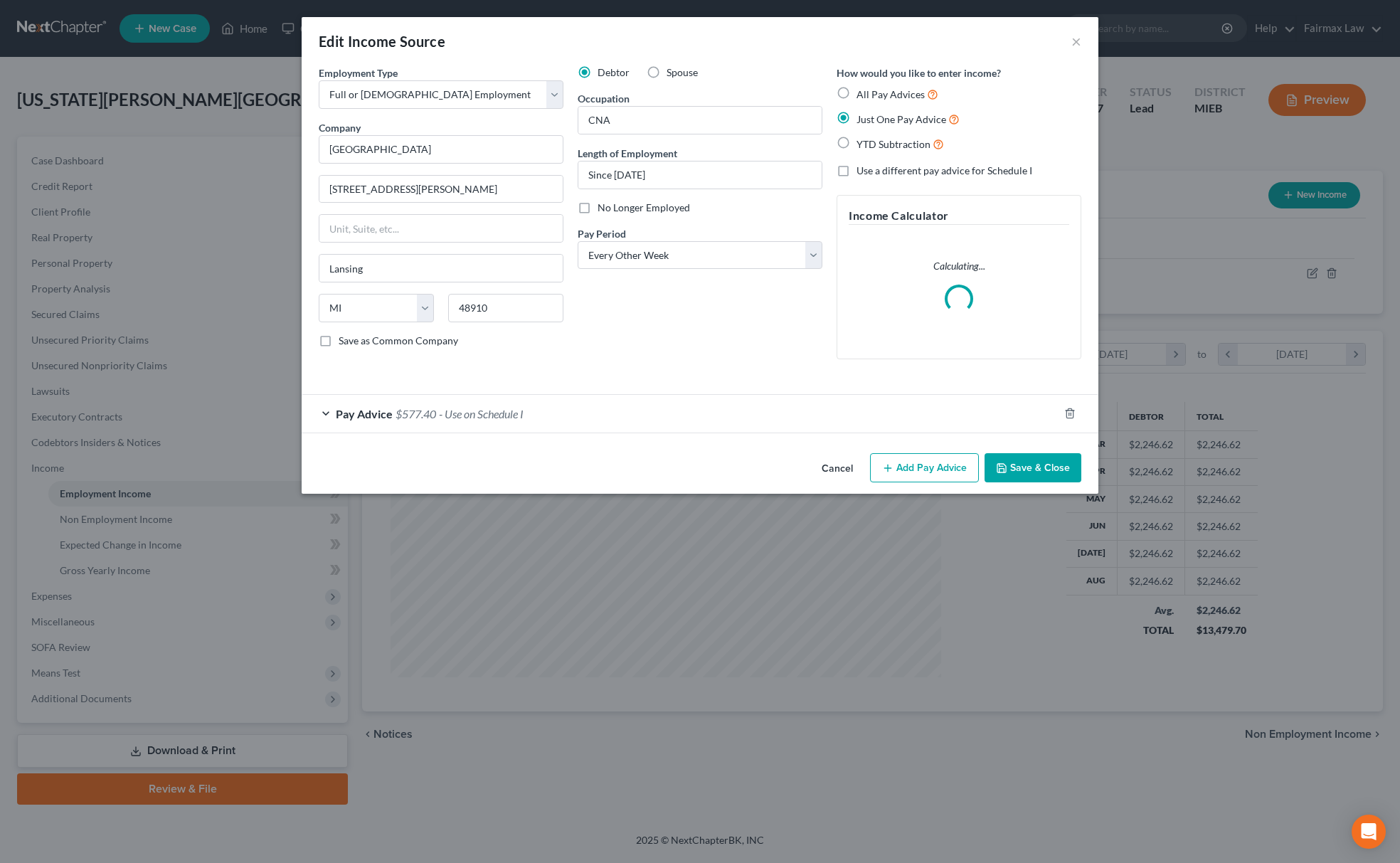
click at [587, 419] on div "Pay Advice $577.40 - Use on Schedule I" at bounding box center [680, 413] width 757 height 38
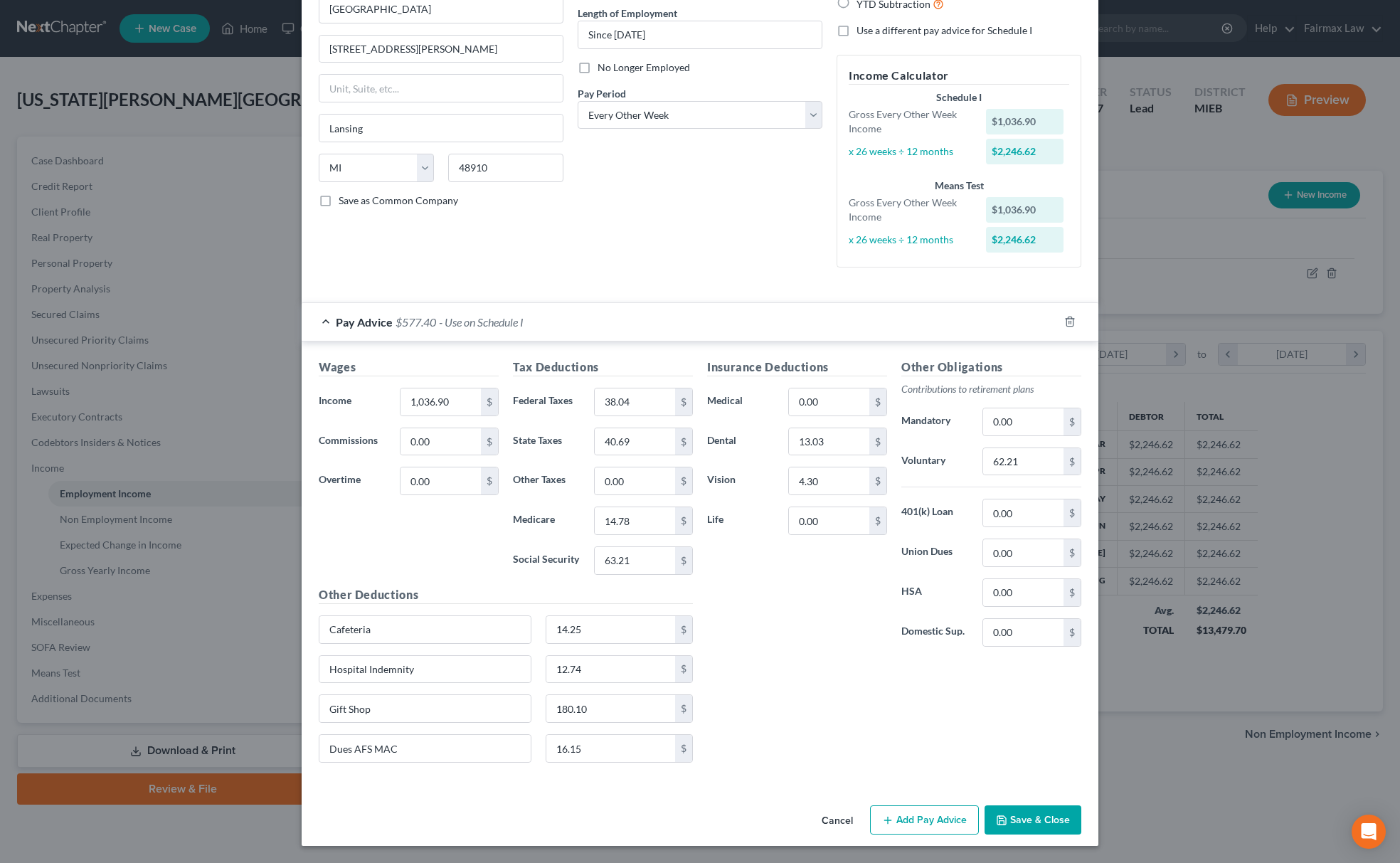
scroll to position [0, 0]
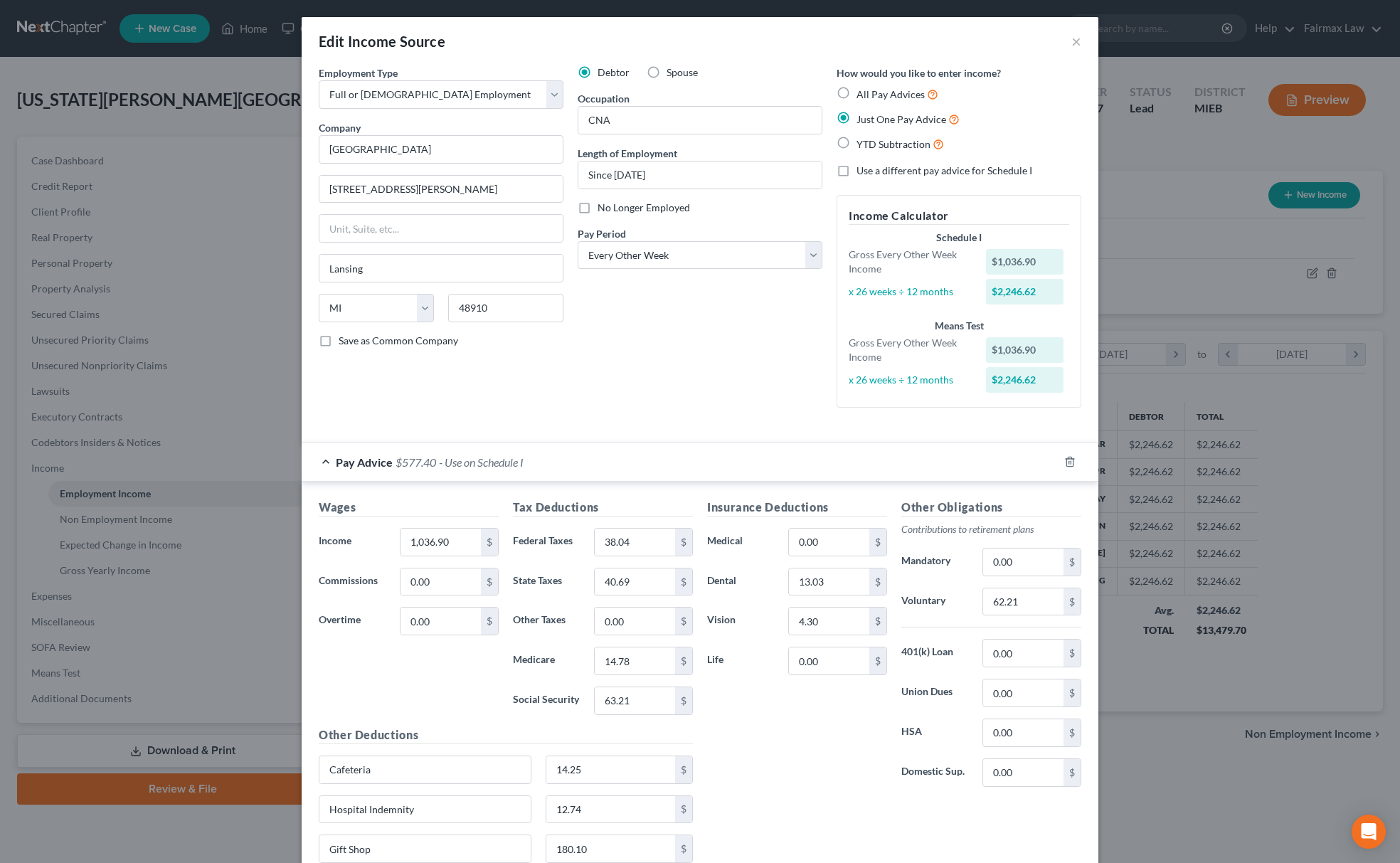
click at [856, 144] on label "YTD Subtraction" at bounding box center [900, 144] width 87 height 17
click at [862, 144] on input "YTD Subtraction" at bounding box center [867, 140] width 9 height 9
radio input "true"
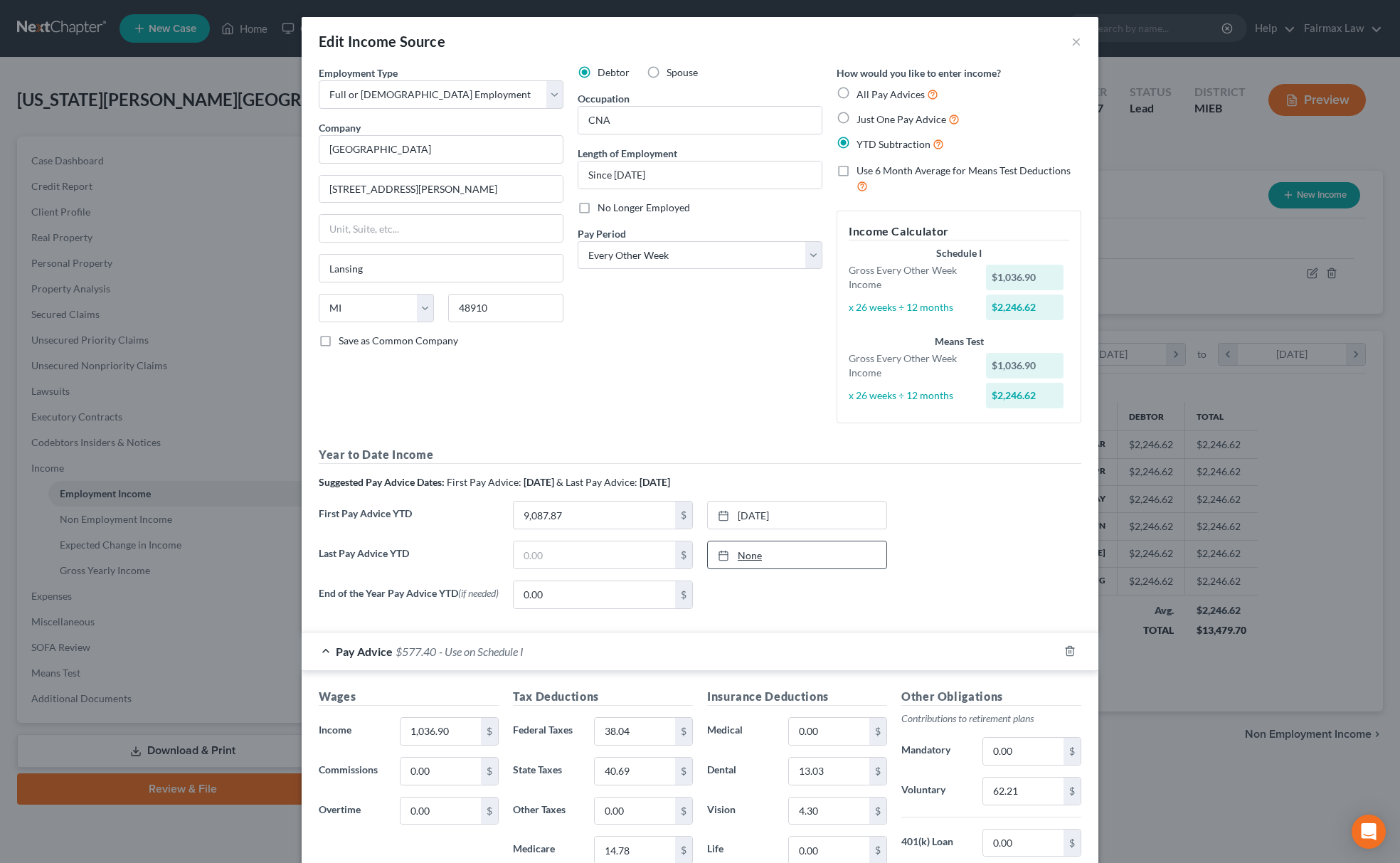
click at [776, 560] on link "None" at bounding box center [797, 554] width 178 height 27
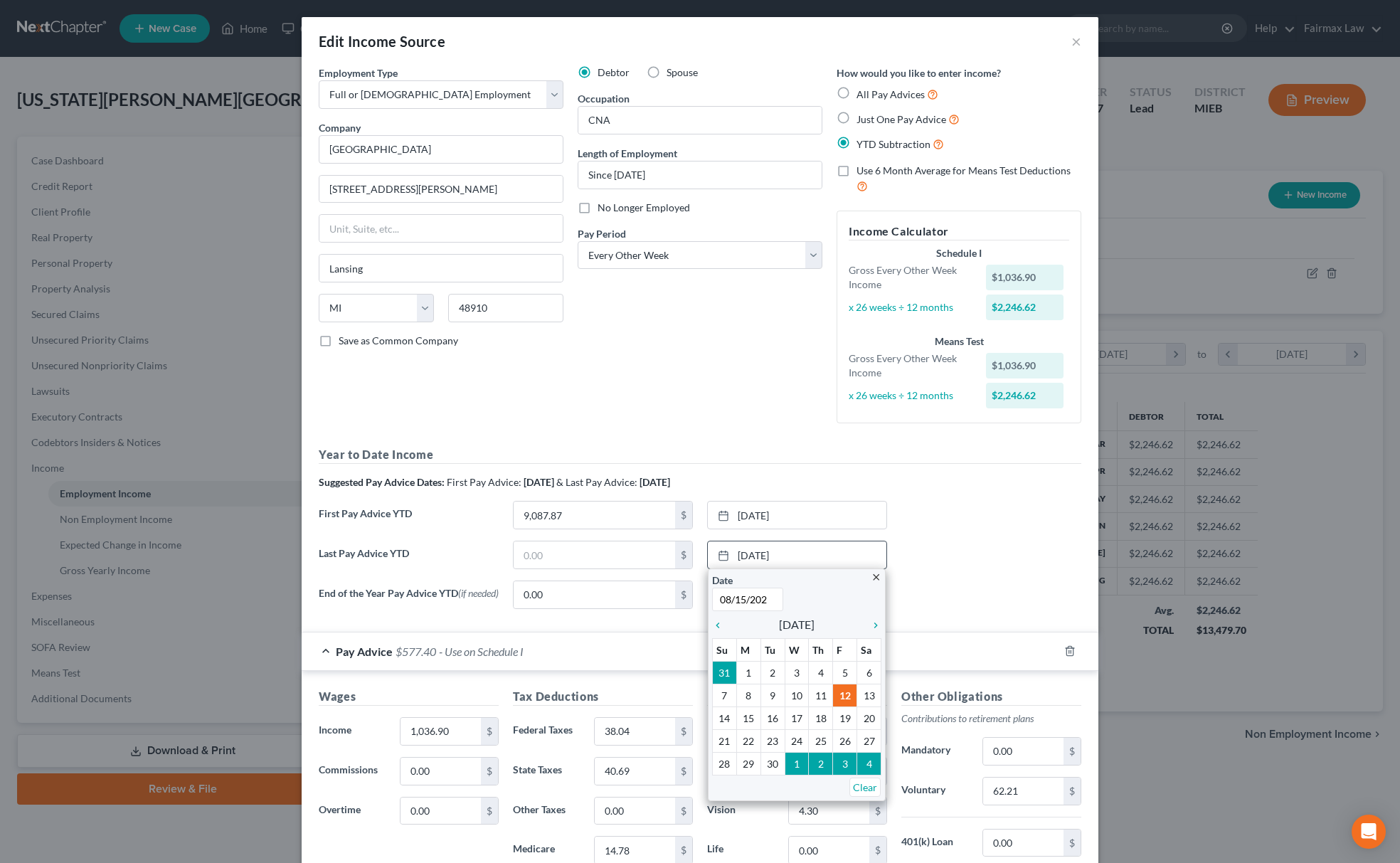
type input "08/15/2025"
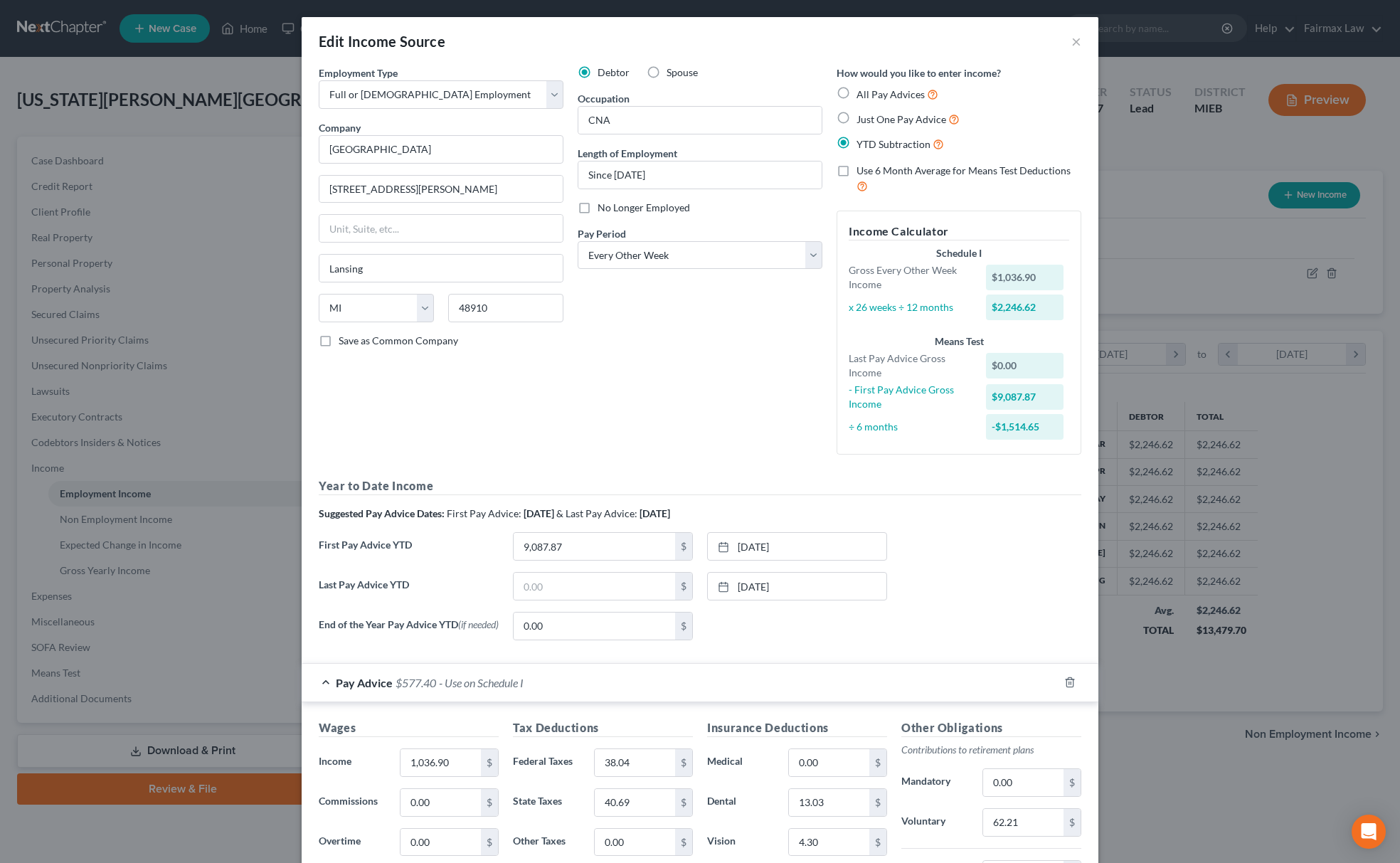
click at [599, 604] on div "Last Pay Advice YTD $ 8/15/2025 close Date 8/15/2025 Time 12:00 AM chevron_left…" at bounding box center [700, 591] width 777 height 40
click at [573, 573] on div "$" at bounding box center [603, 586] width 180 height 29
click at [576, 584] on input "text" at bounding box center [595, 586] width 161 height 27
drag, startPoint x: 590, startPoint y: 578, endPoint x: 410, endPoint y: 585, distance: 180.1
click at [370, 585] on div "Last Pay Advice YTD 28,246.41 $ 8/15/2025 close Date 8/15/2025 Time 12:00 AM ch…" at bounding box center [700, 591] width 777 height 40
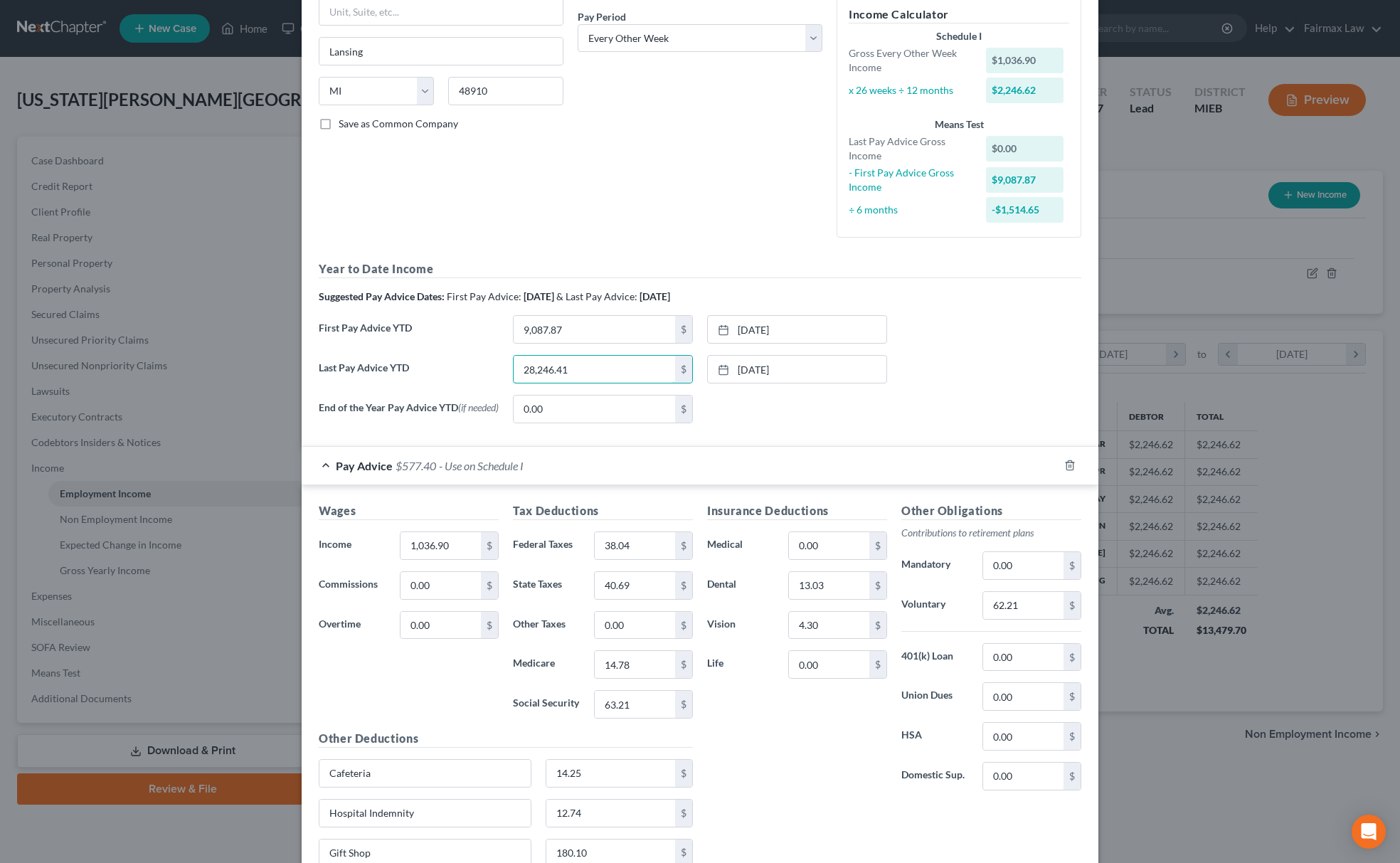
scroll to position [370, 0]
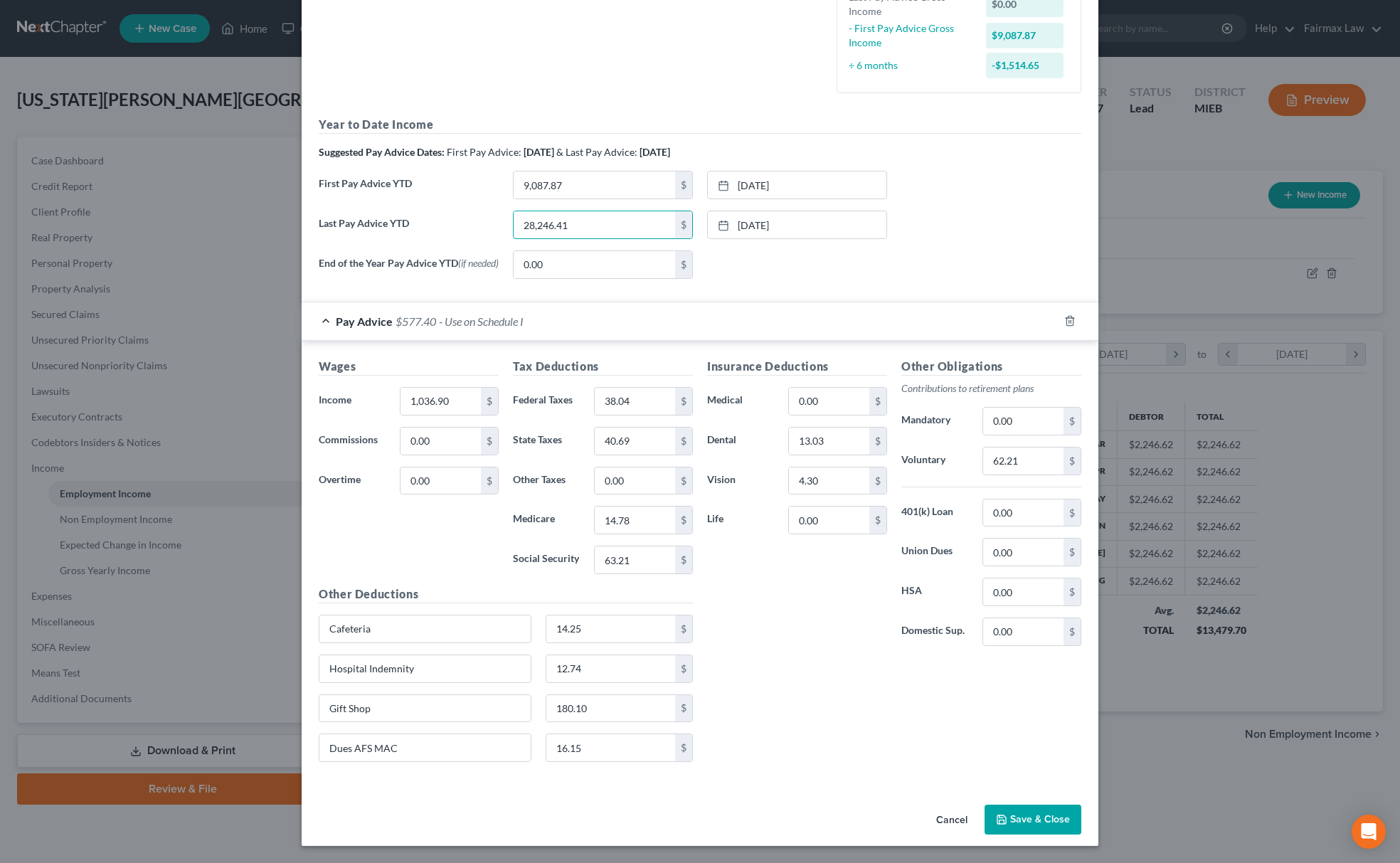
type input "28,246.41"
click at [1059, 818] on button "Save & Close" at bounding box center [1033, 819] width 96 height 30
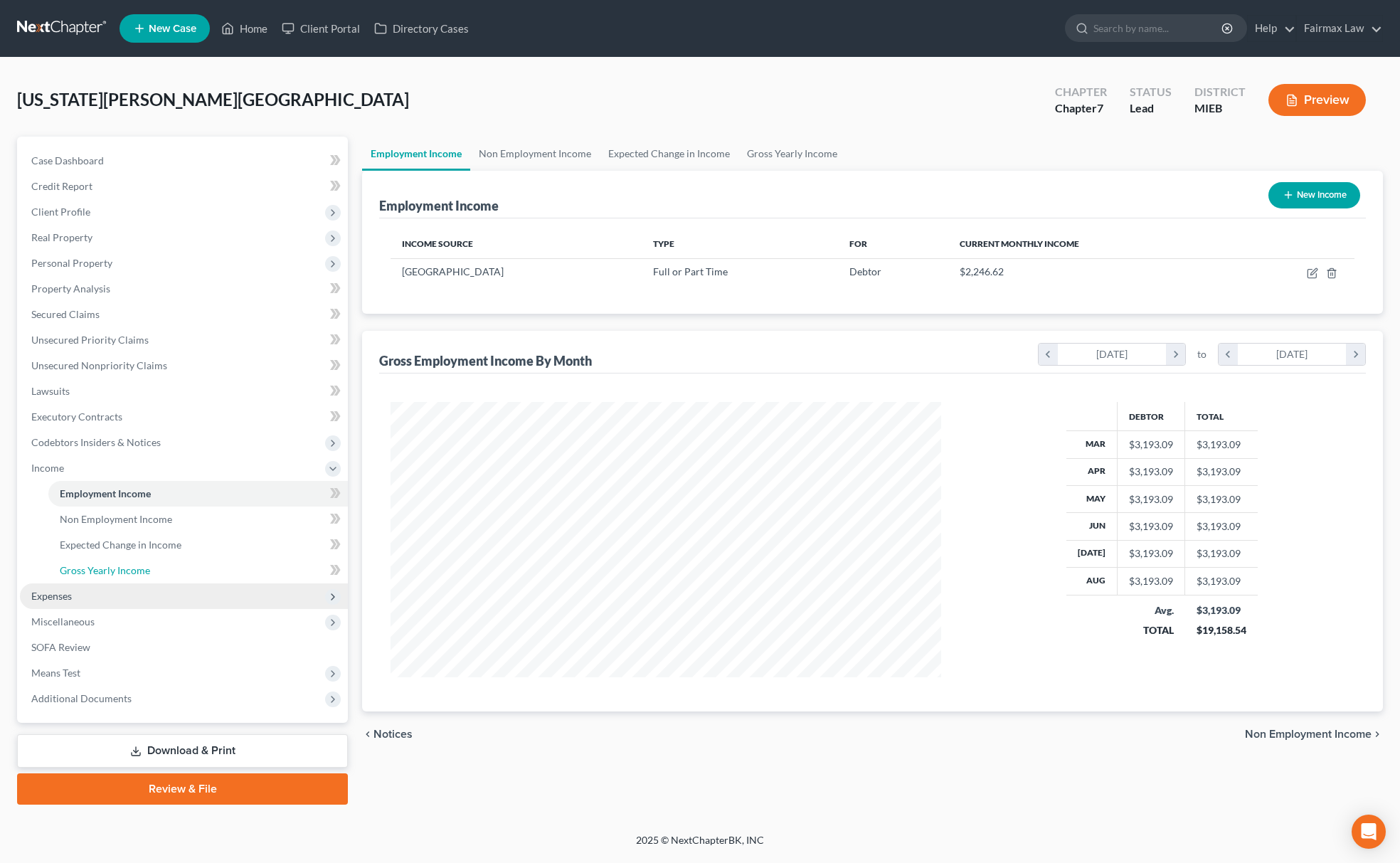
scroll to position [276, 579]
click at [129, 576] on link "Gross Yearly Income" at bounding box center [198, 571] width 300 height 26
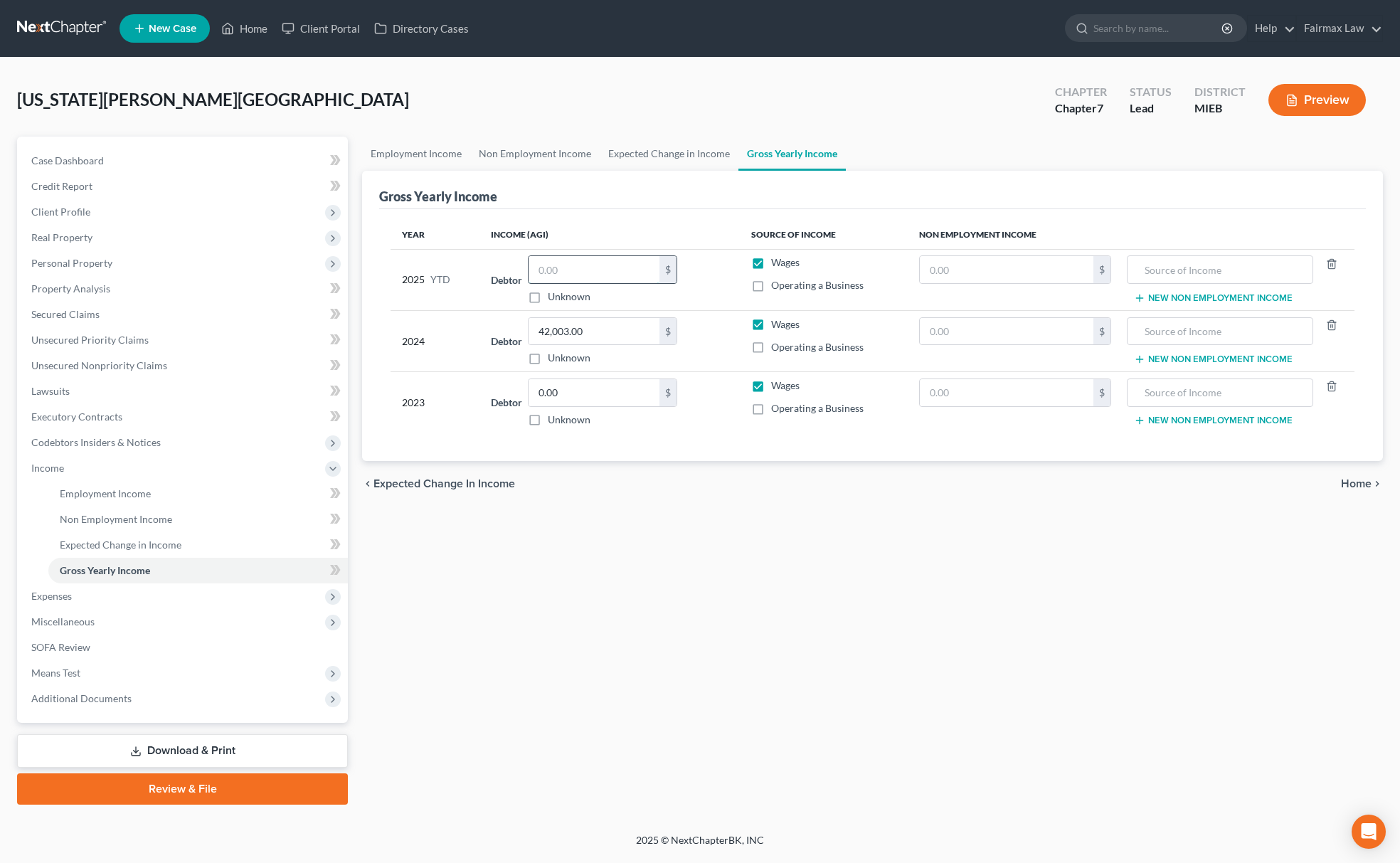
click at [600, 265] on input "text" at bounding box center [594, 269] width 131 height 27
paste input "28,246.41"
type input "28,246.41"
click at [147, 526] on link "Non Employment Income" at bounding box center [198, 520] width 300 height 26
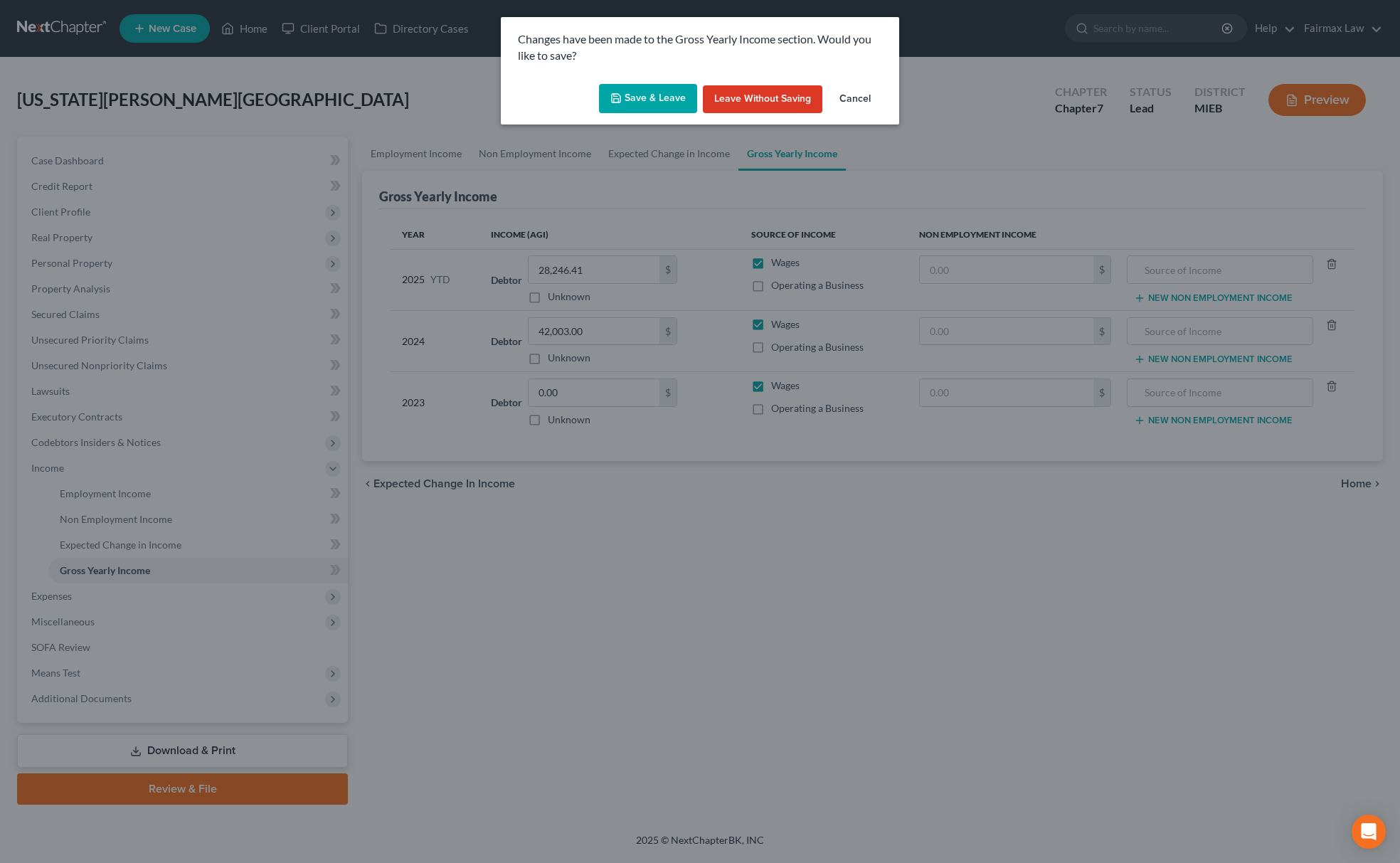
click at [646, 101] on button "Save & Leave" at bounding box center [649, 98] width 98 height 30
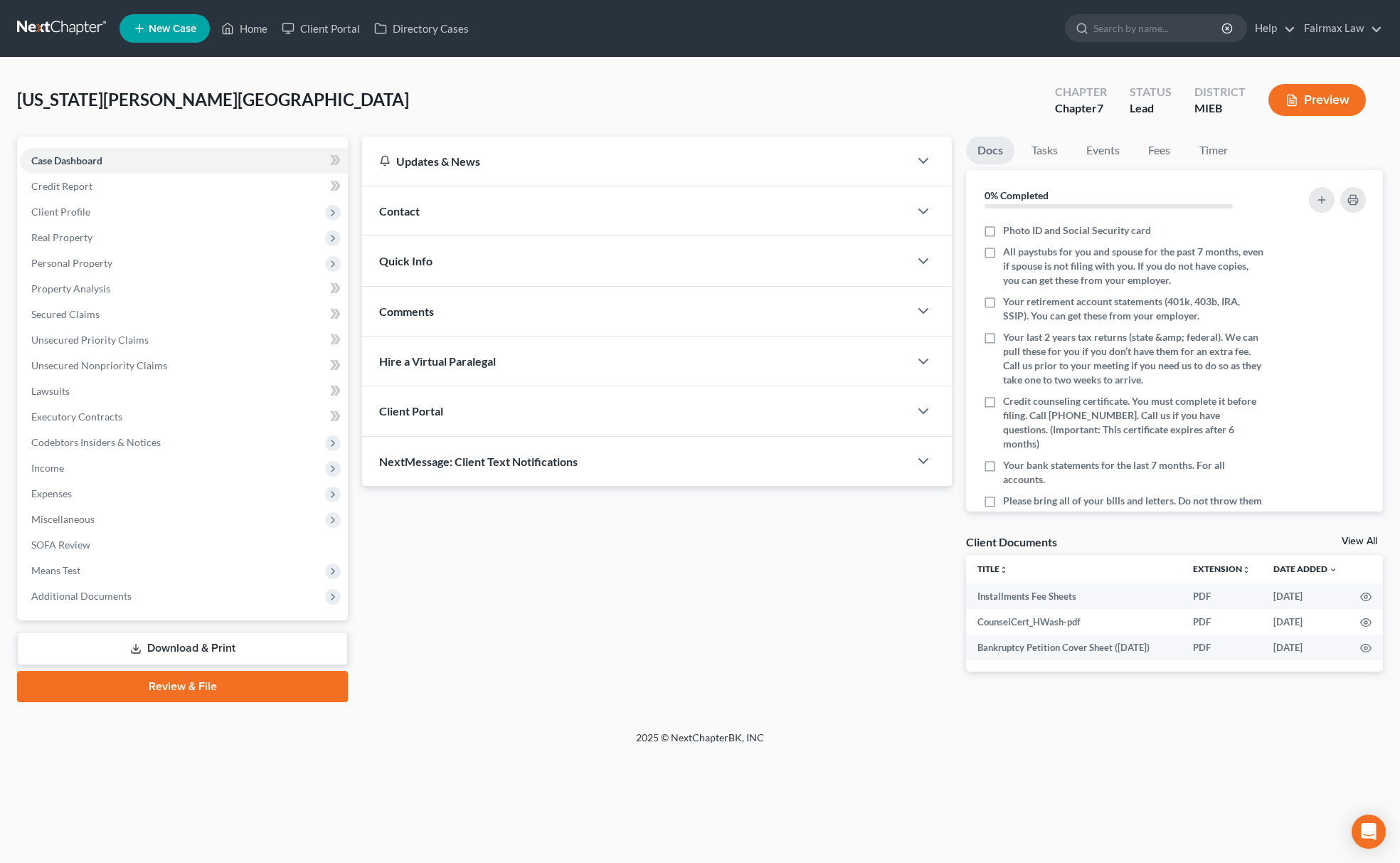
drag, startPoint x: 165, startPoint y: 213, endPoint x: 163, endPoint y: 224, distance: 11.2
click at [165, 213] on span "Client Profile" at bounding box center [183, 213] width 328 height 26
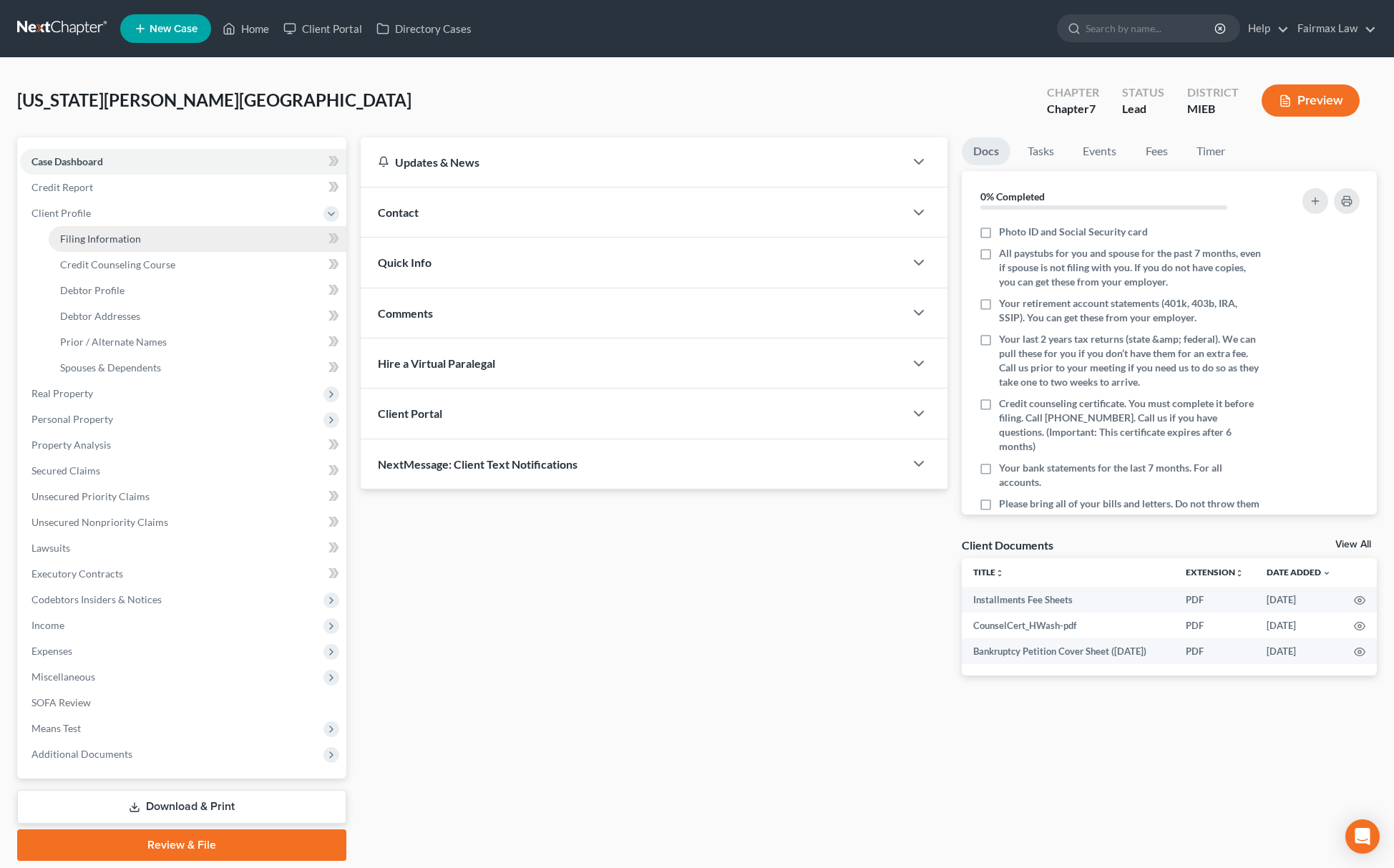
click at [149, 246] on link "Filing Information" at bounding box center [197, 239] width 298 height 26
select select "1"
select select "0"
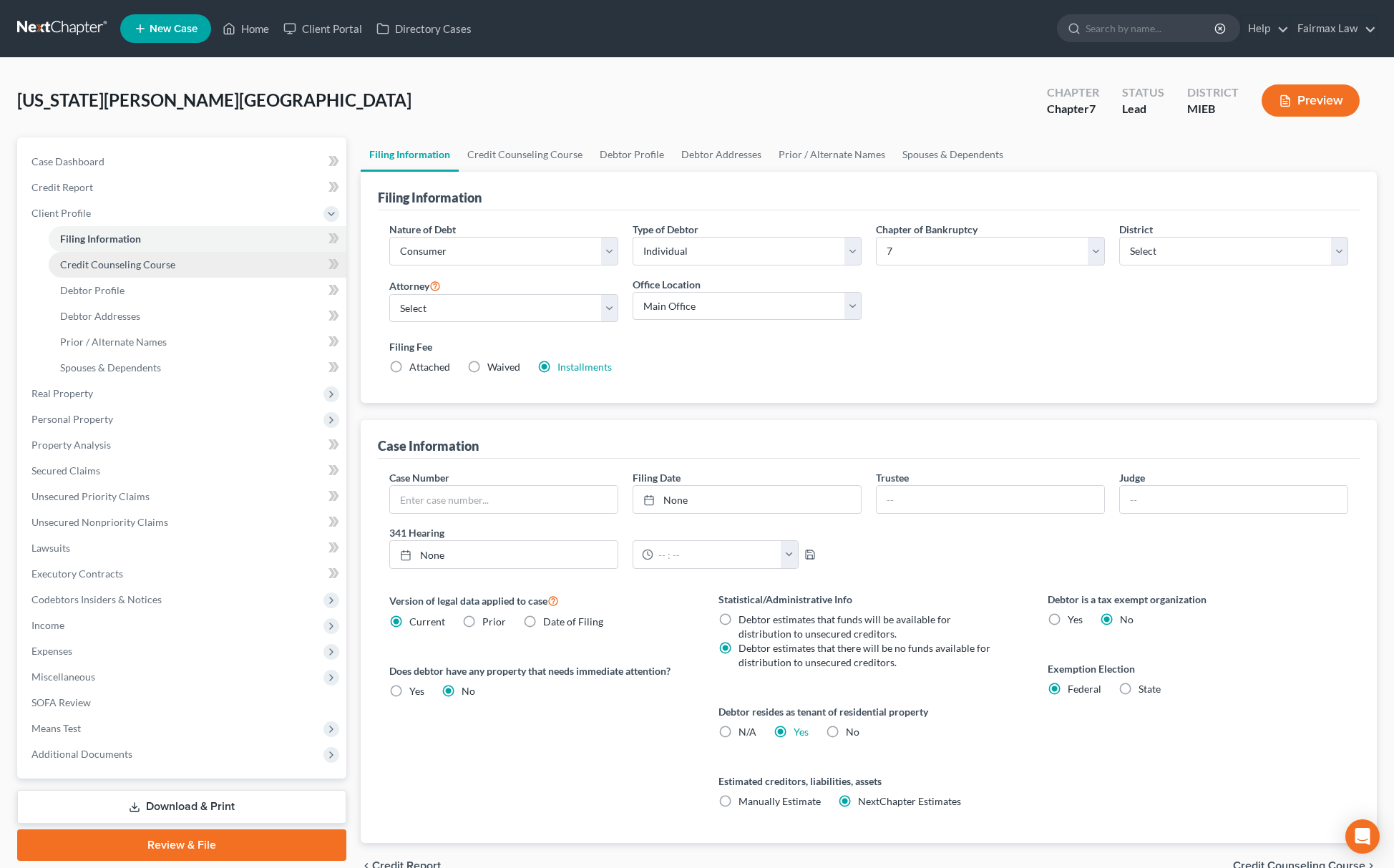
click at [147, 264] on span "Credit Counseling Course" at bounding box center [117, 264] width 115 height 12
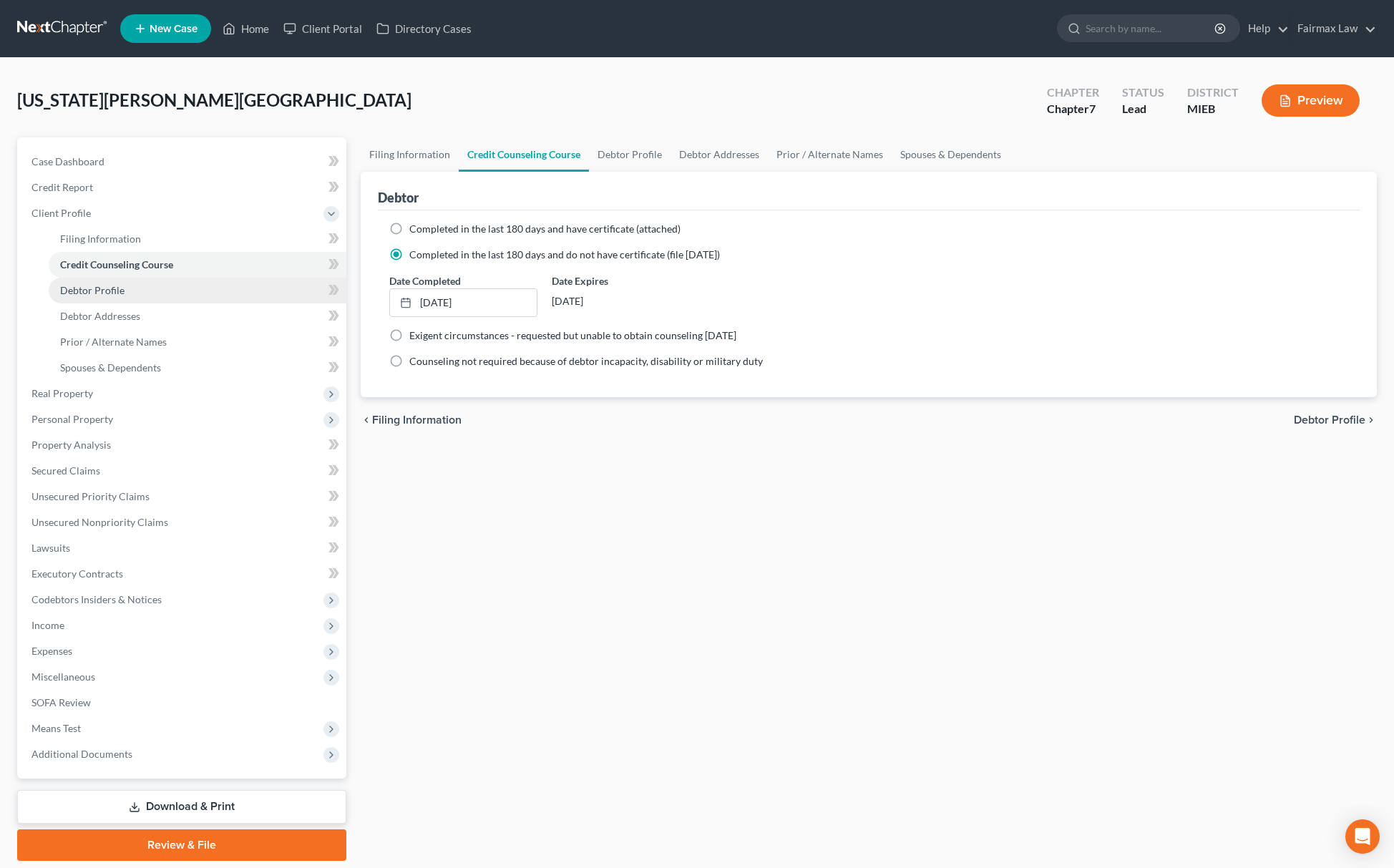
click at [118, 289] on span "Debtor Profile" at bounding box center [92, 289] width 64 height 12
select select "0"
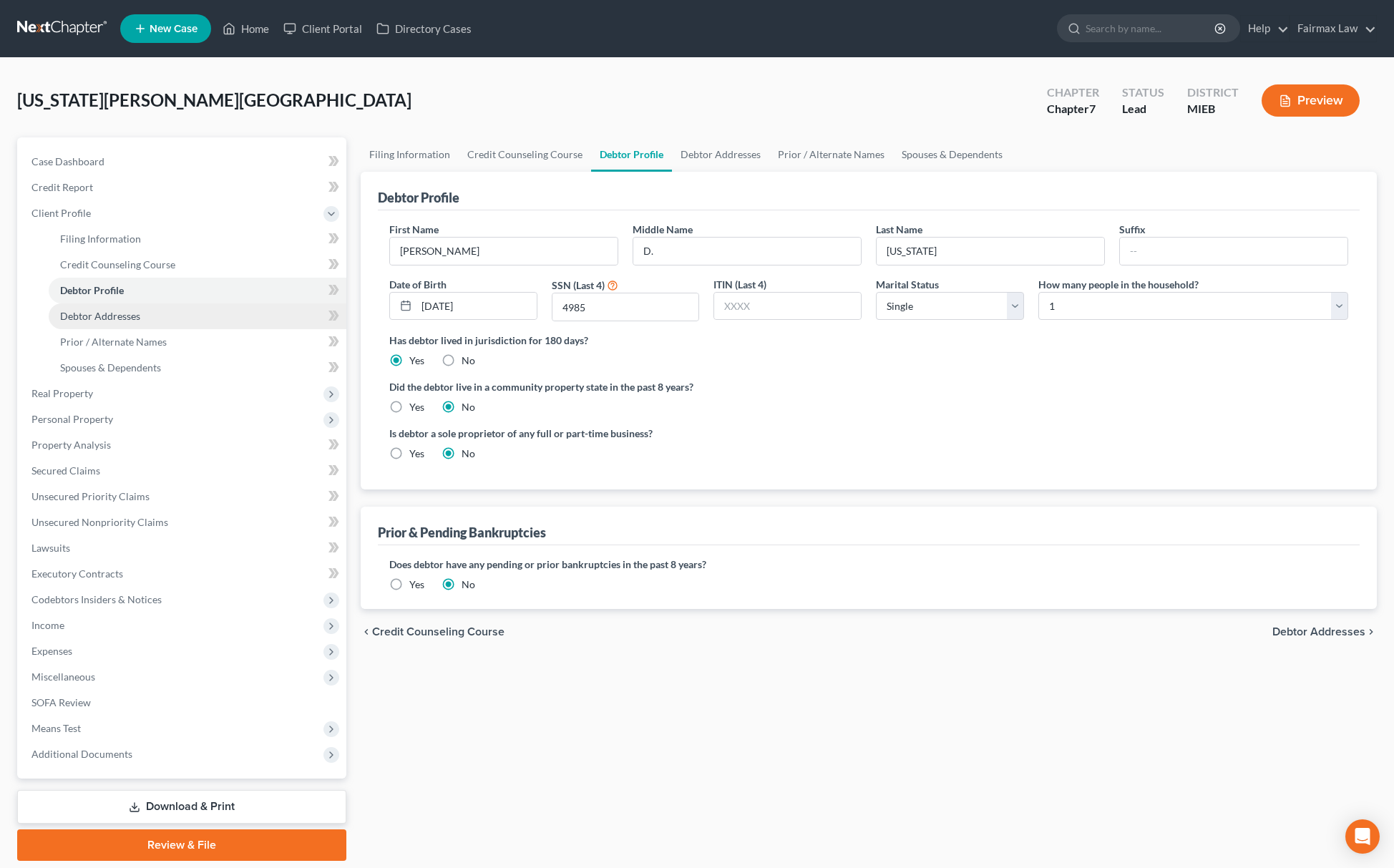
click at [126, 319] on span "Debtor Addresses" at bounding box center [100, 315] width 80 height 12
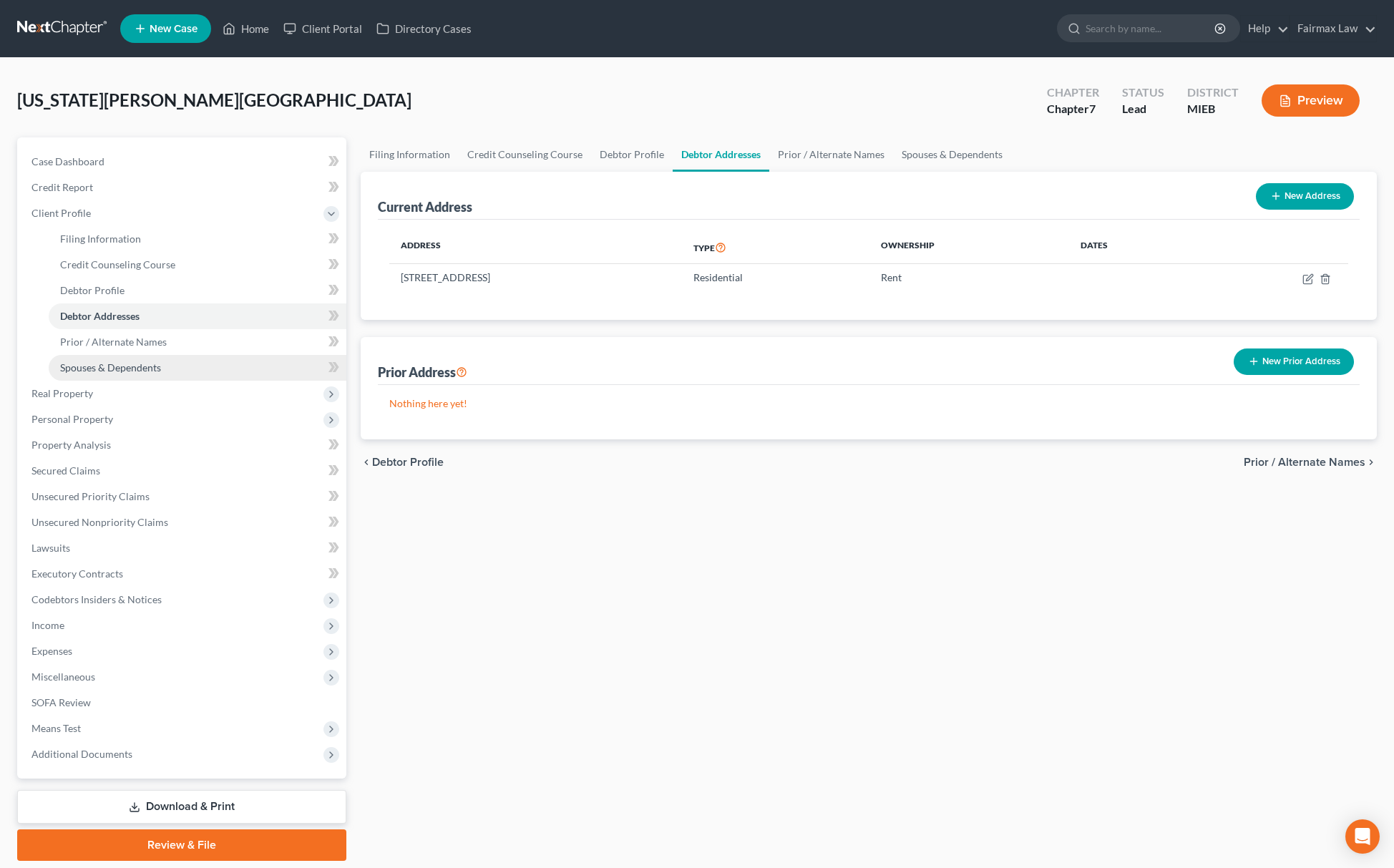
click at [127, 376] on link "Spouses & Dependents" at bounding box center [197, 368] width 298 height 26
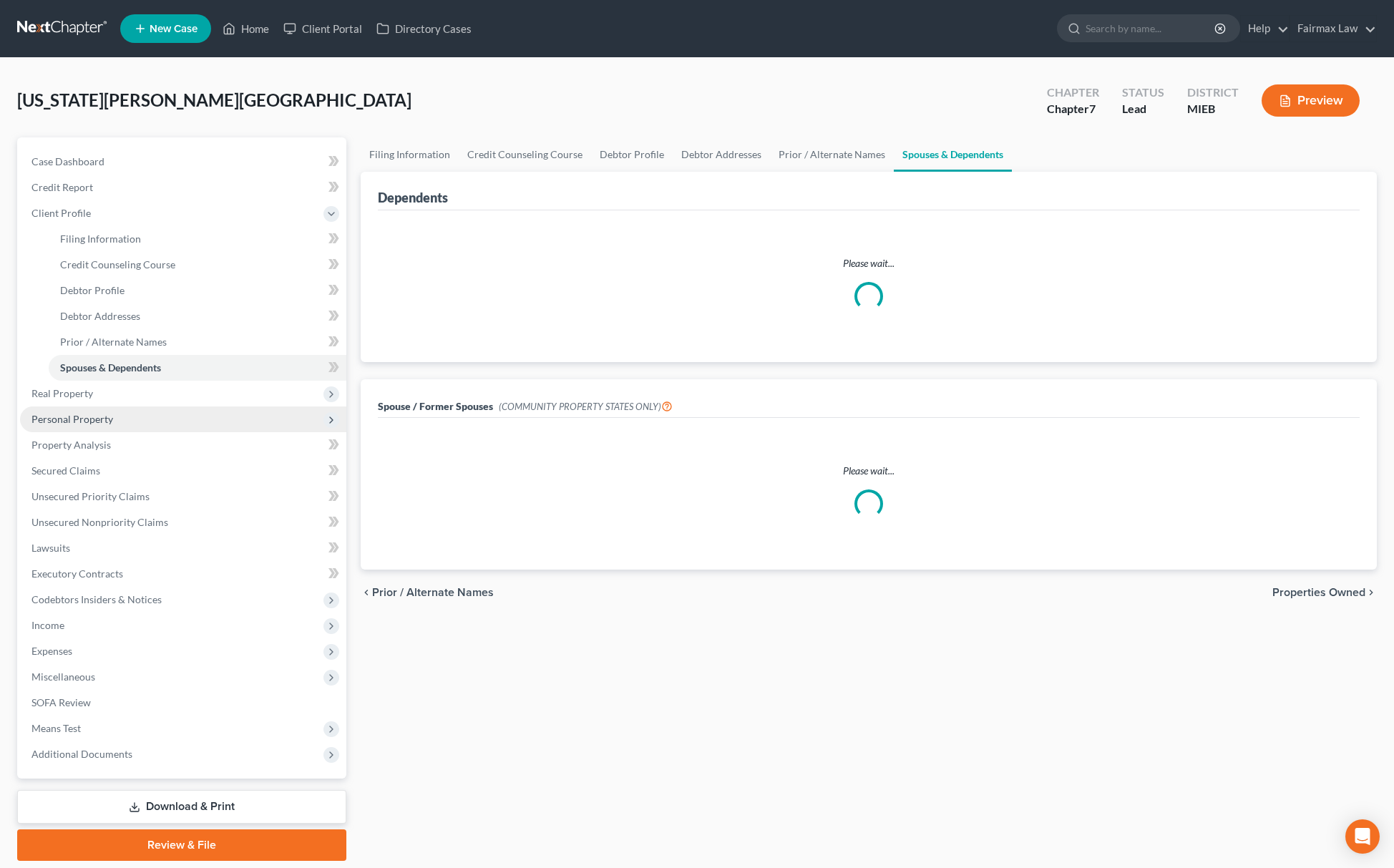
click at [93, 422] on span "Personal Property" at bounding box center [72, 418] width 81 height 12
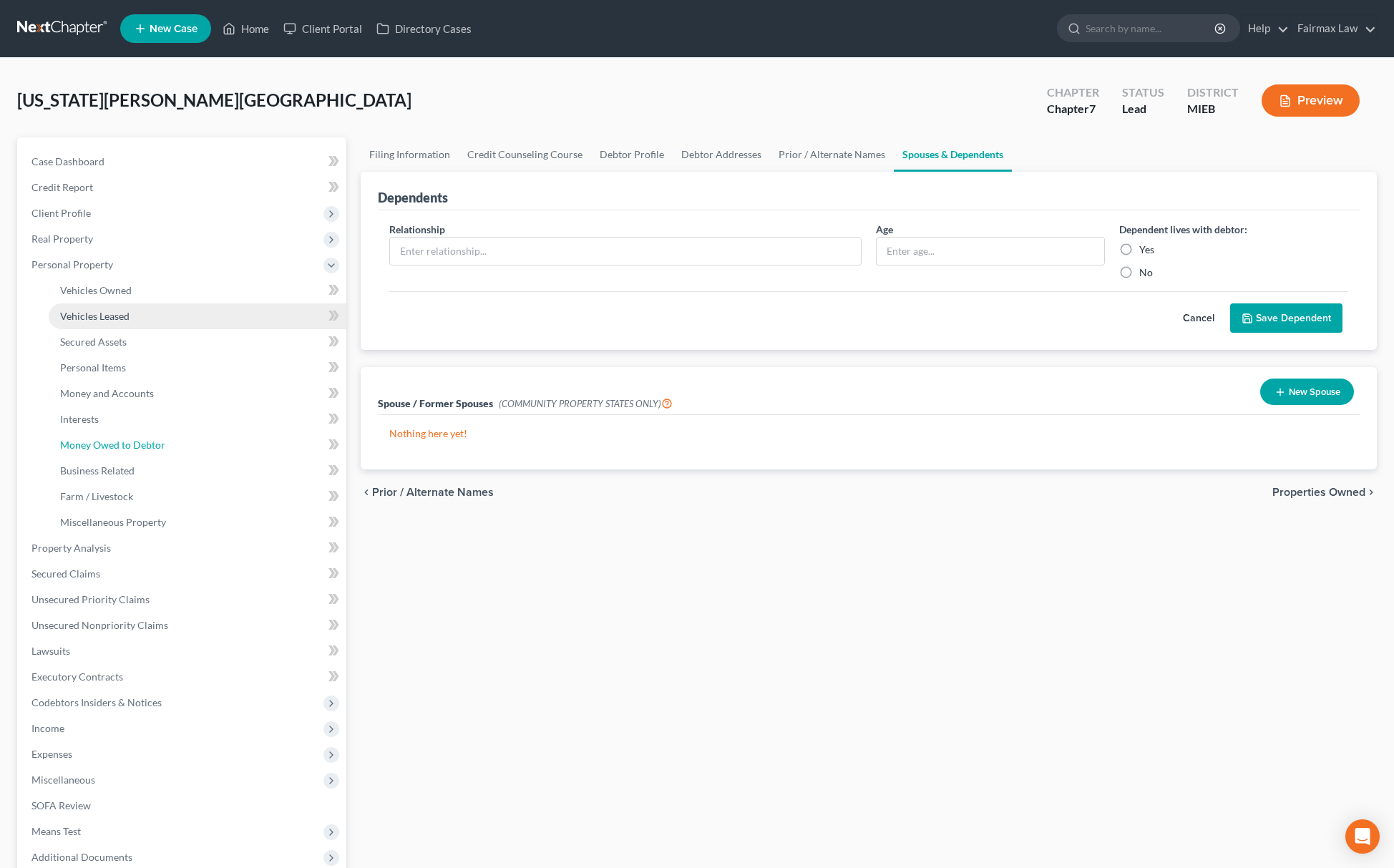
click at [139, 433] on link "Money Owed to Debtor" at bounding box center [197, 445] width 298 height 26
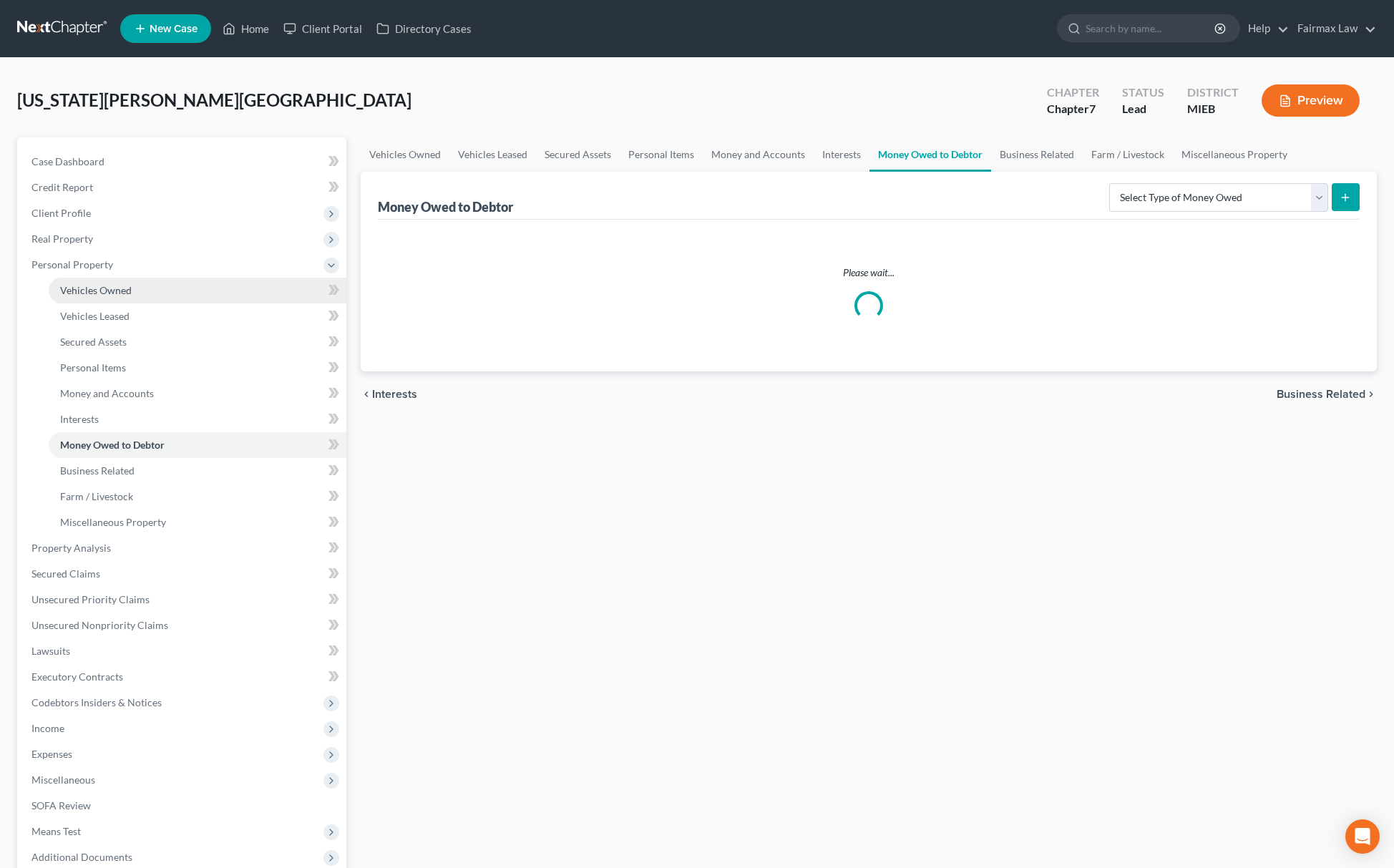
click at [149, 287] on link "Vehicles Owned" at bounding box center [197, 290] width 298 height 26
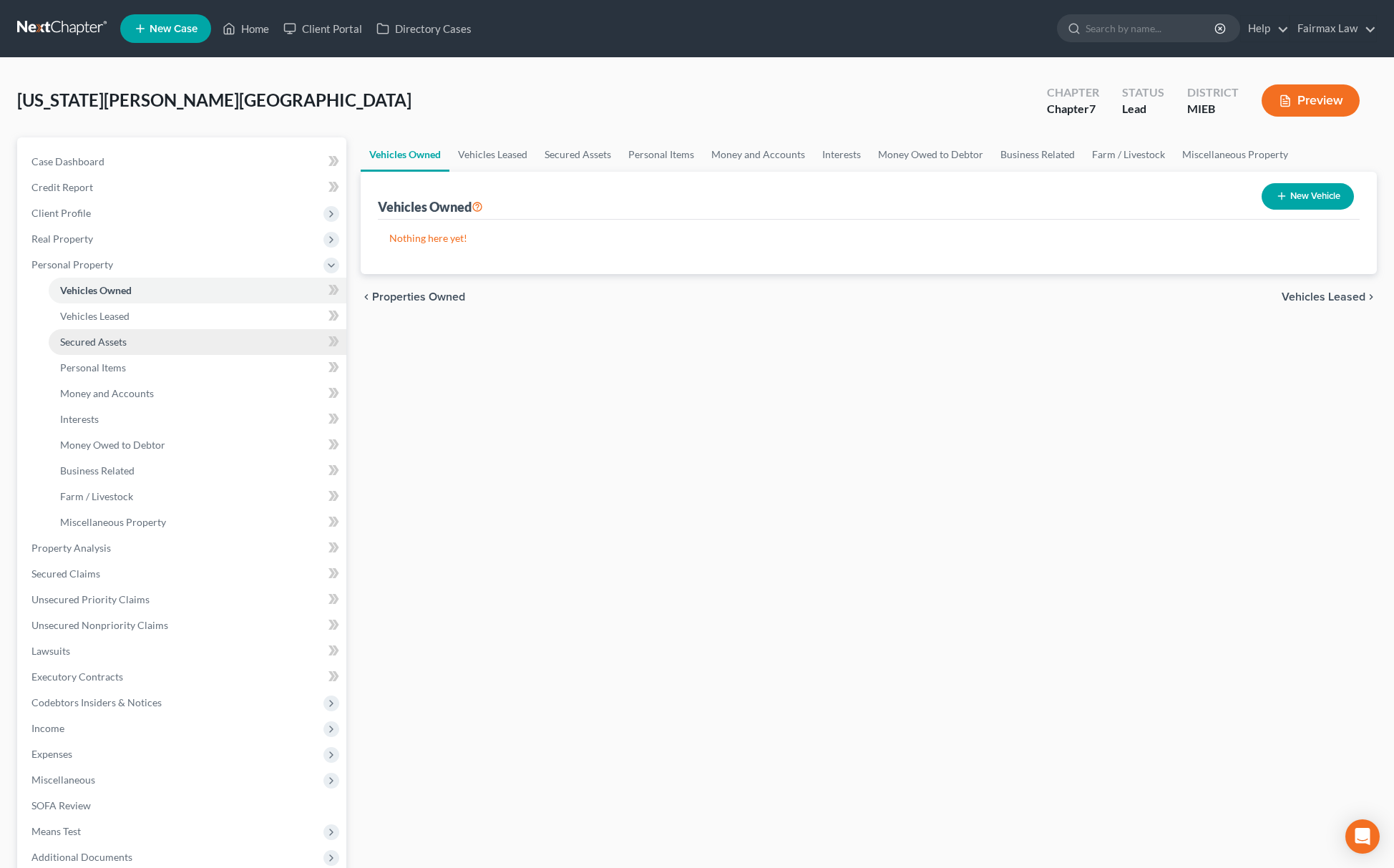
click at [118, 343] on span "Secured Assets" at bounding box center [92, 342] width 66 height 12
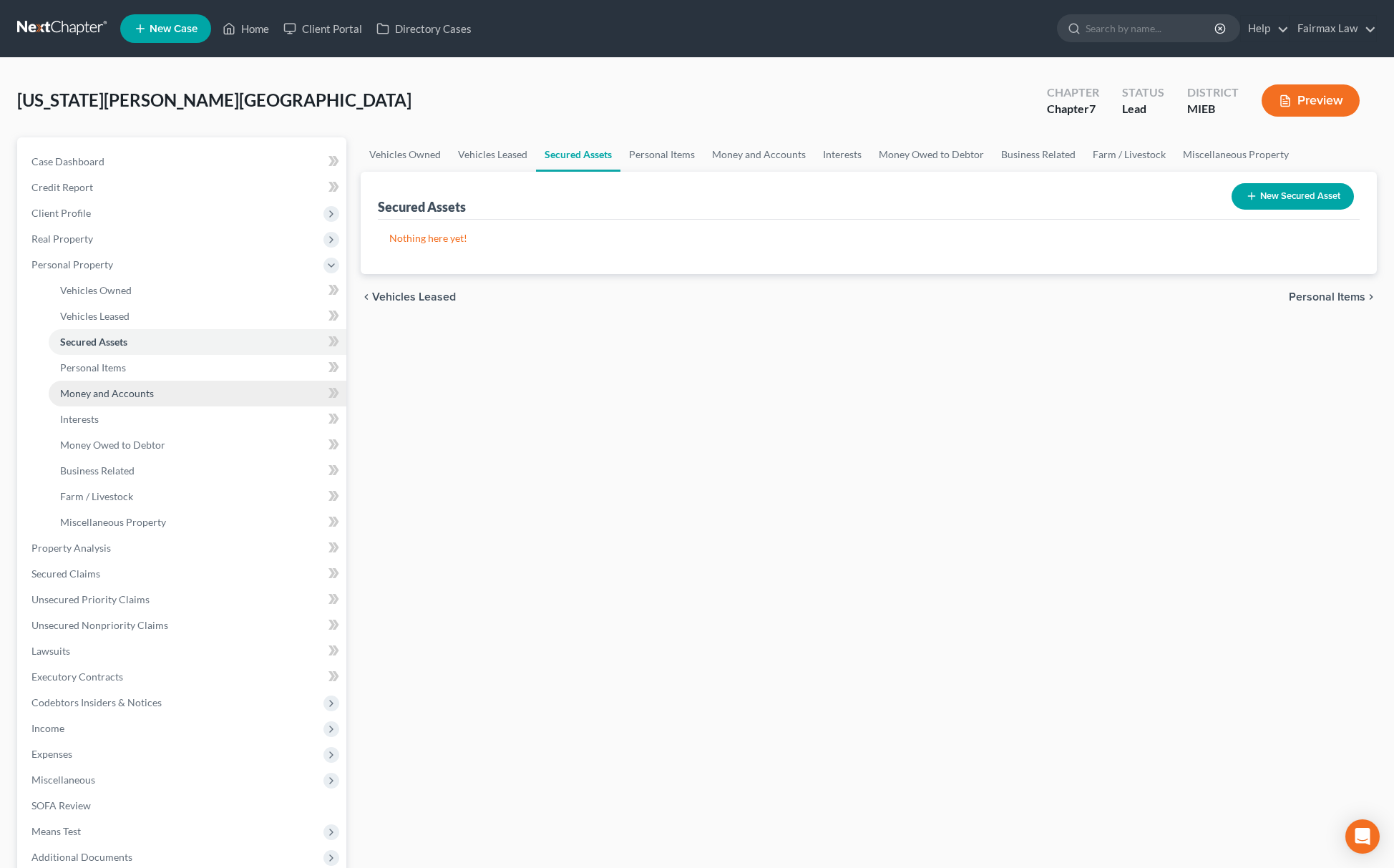
click at [134, 390] on span "Money and Accounts" at bounding box center [106, 393] width 93 height 12
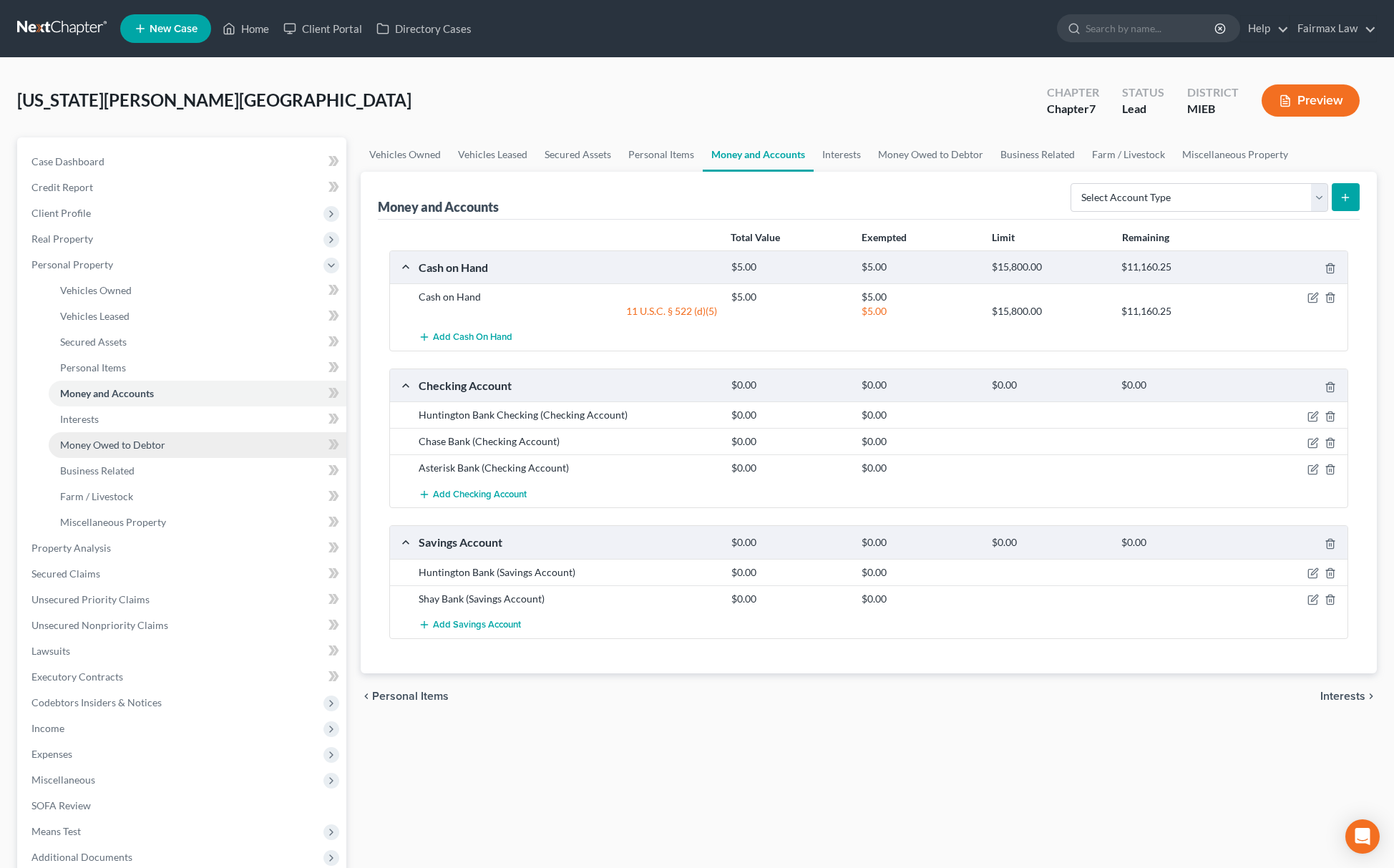
click at [112, 432] on link "Money Owed to Debtor" at bounding box center [197, 445] width 298 height 26
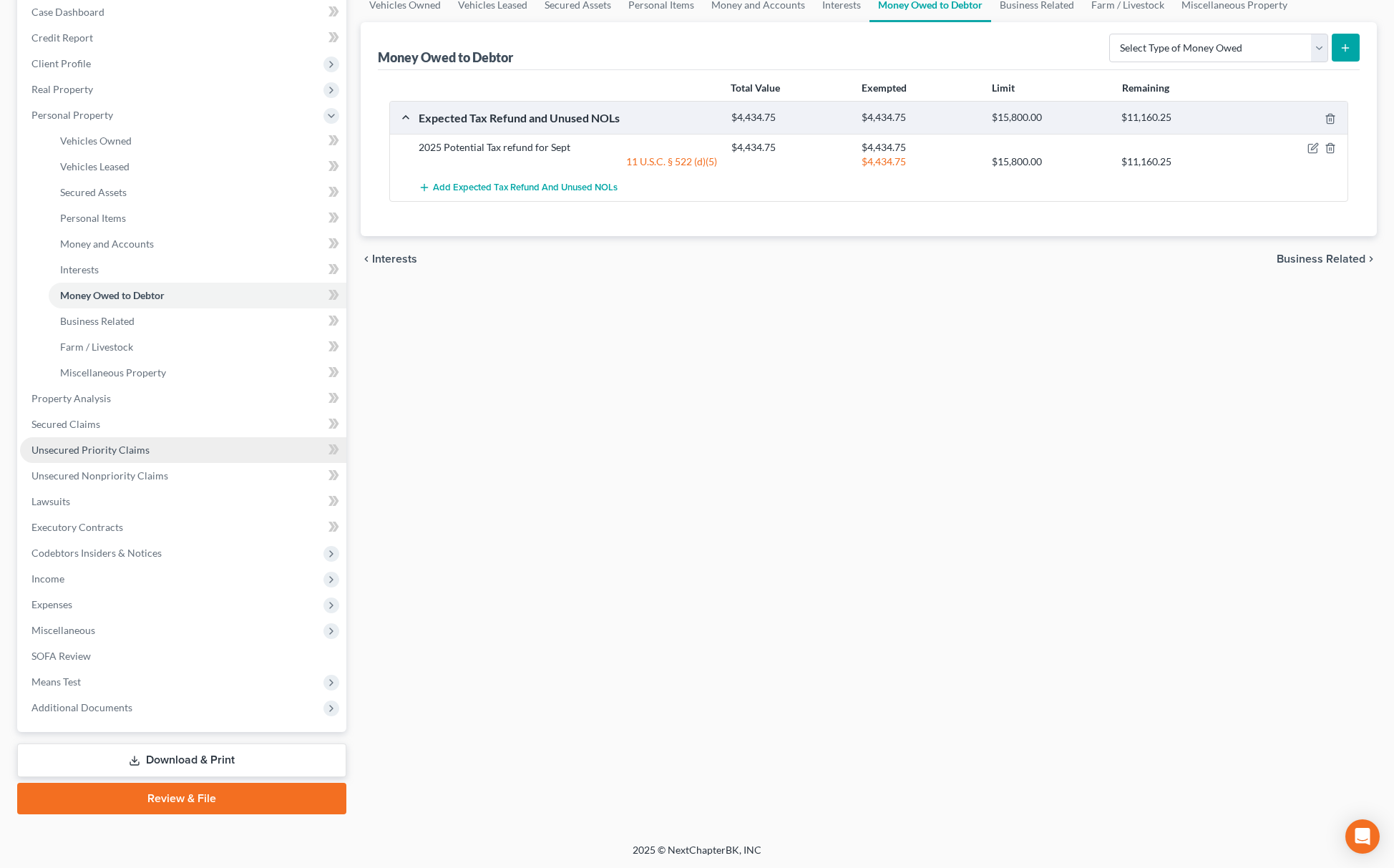
click at [103, 437] on link "Unsecured Priority Claims" at bounding box center [183, 450] width 327 height 26
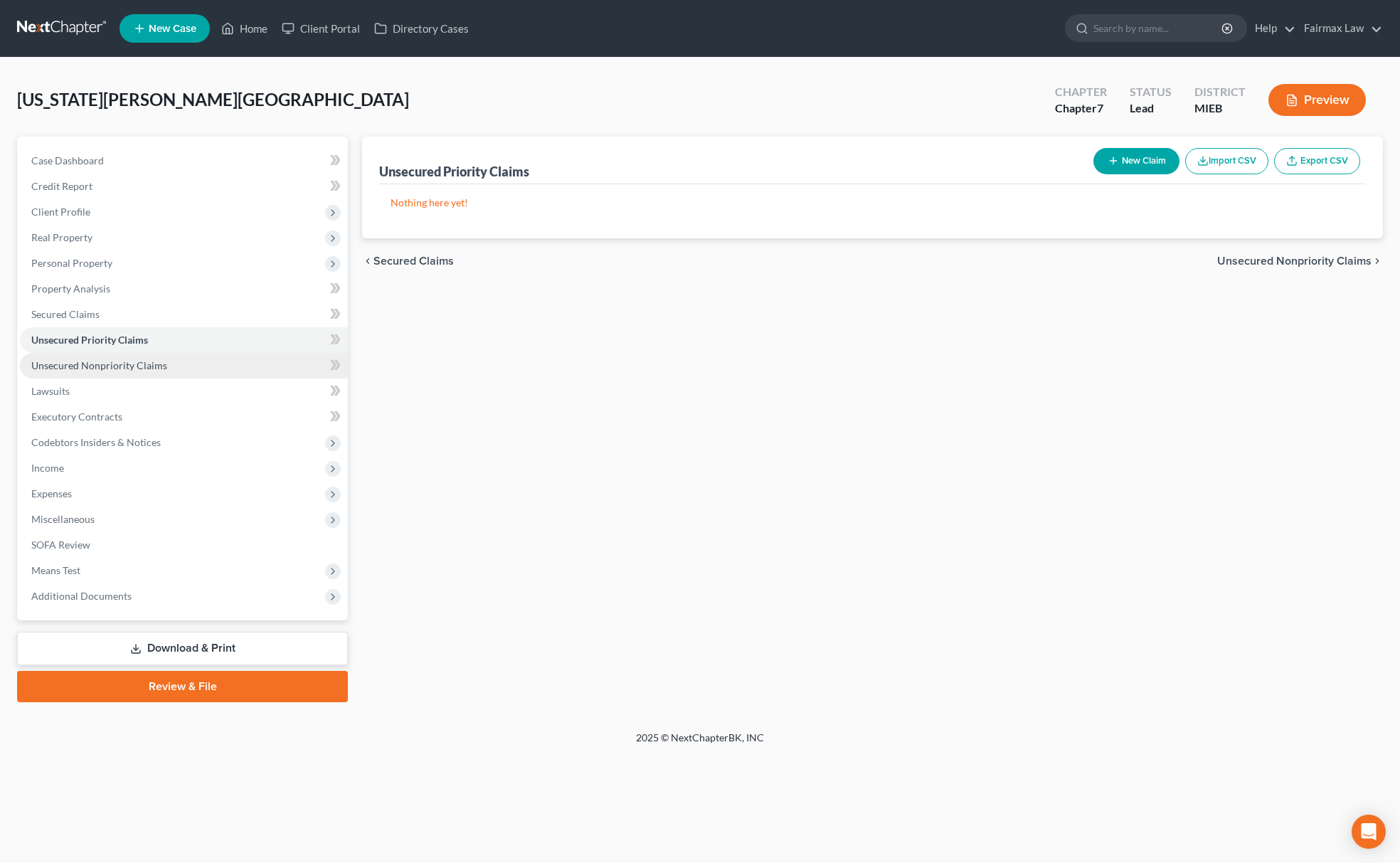
click at [117, 365] on span "Unsecured Nonpriority Claims" at bounding box center [99, 365] width 135 height 12
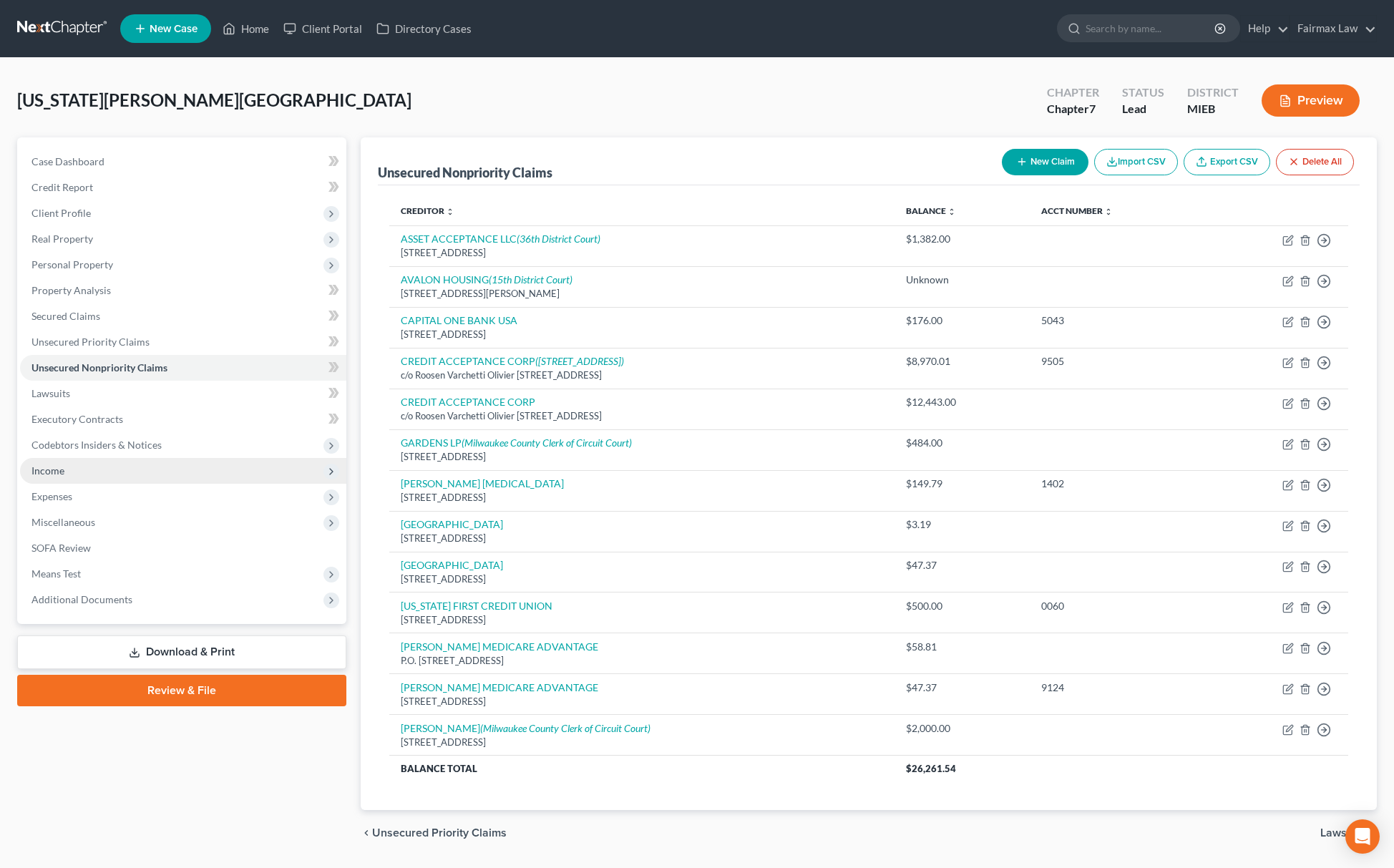
click at [83, 470] on span "Income" at bounding box center [183, 471] width 327 height 26
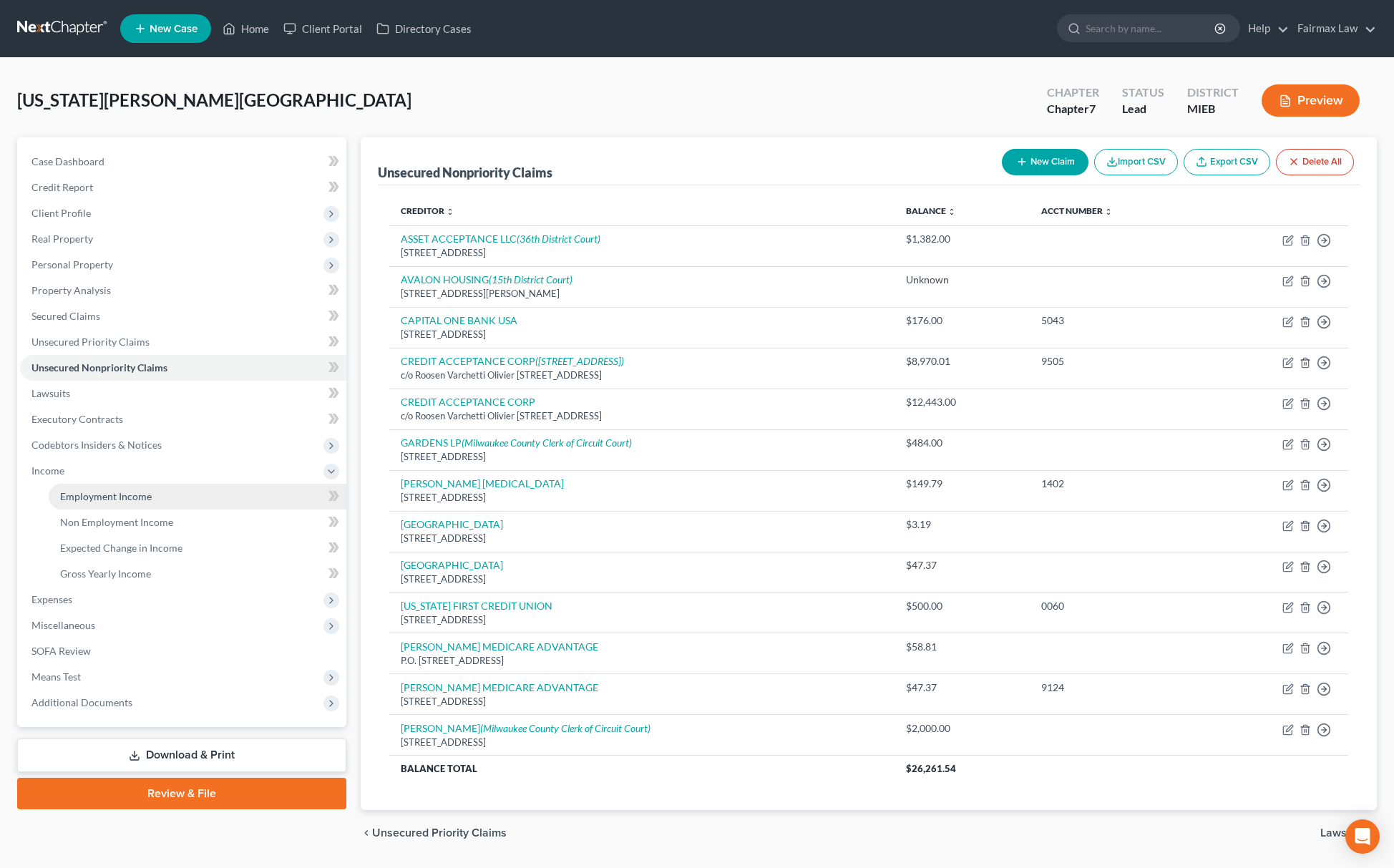
click at [113, 491] on span "Employment Income" at bounding box center [106, 496] width 92 height 12
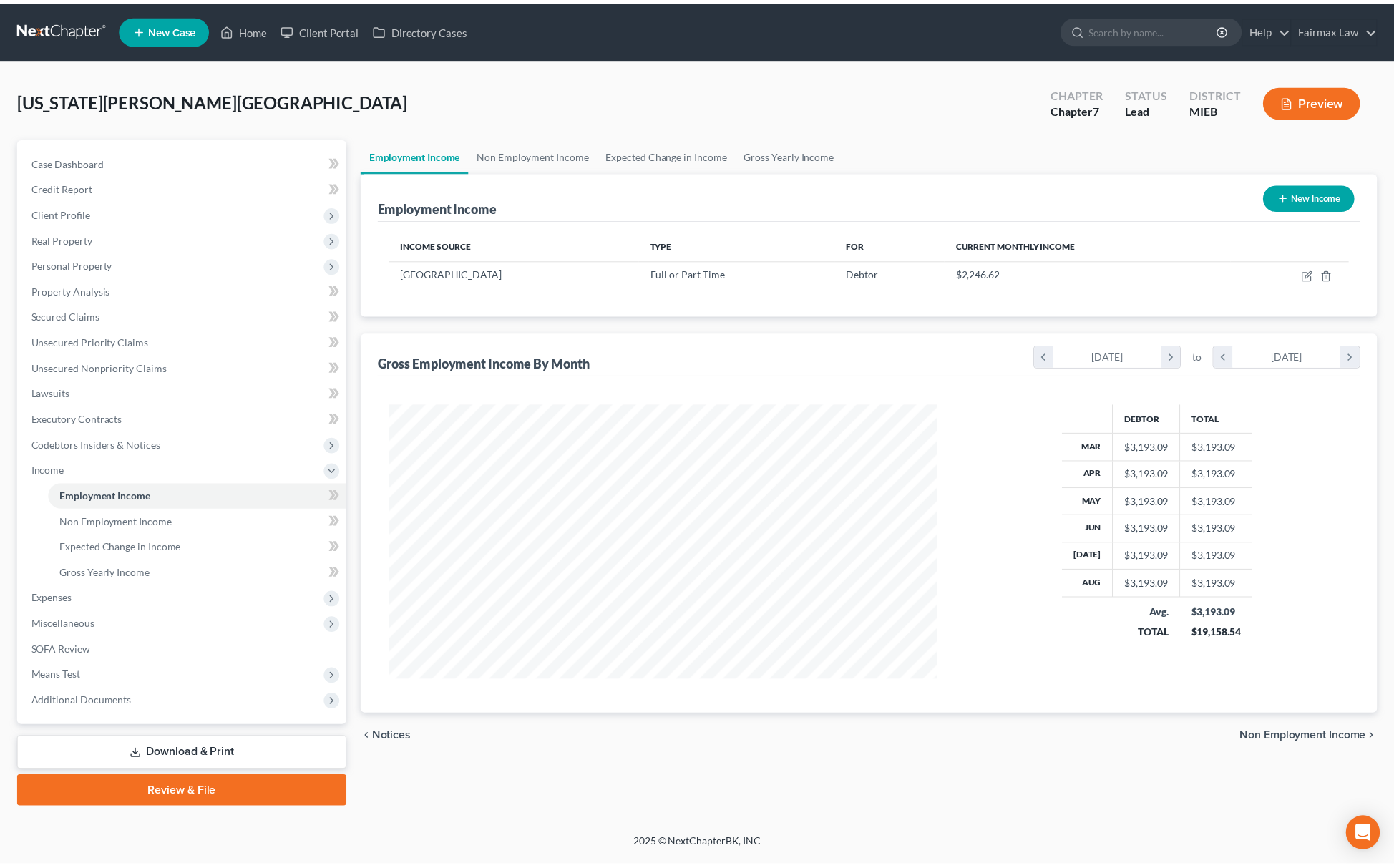
scroll to position [277, 583]
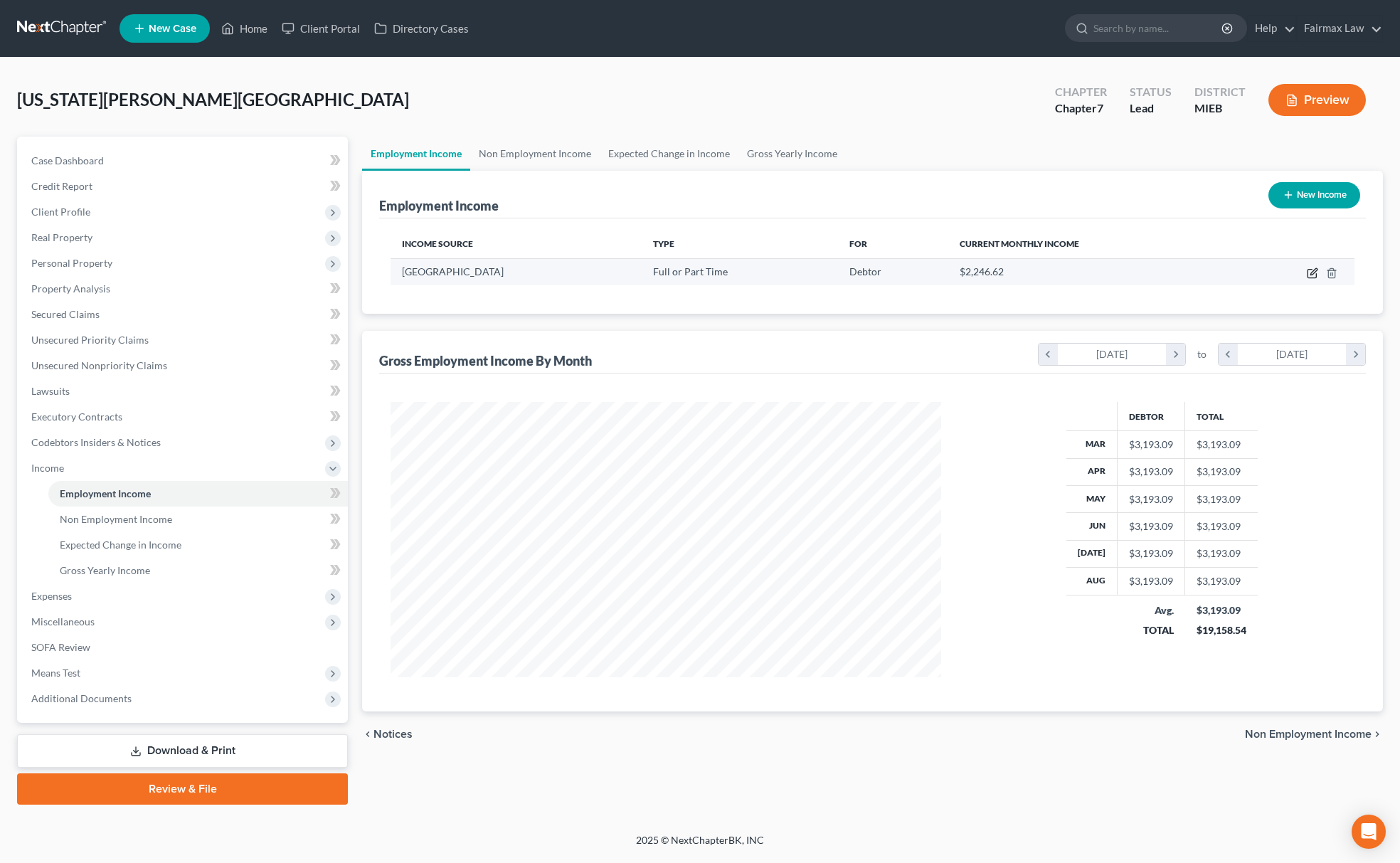
click at [1315, 274] on icon "button" at bounding box center [1312, 273] width 11 height 11
select select "0"
select select "23"
select select "2"
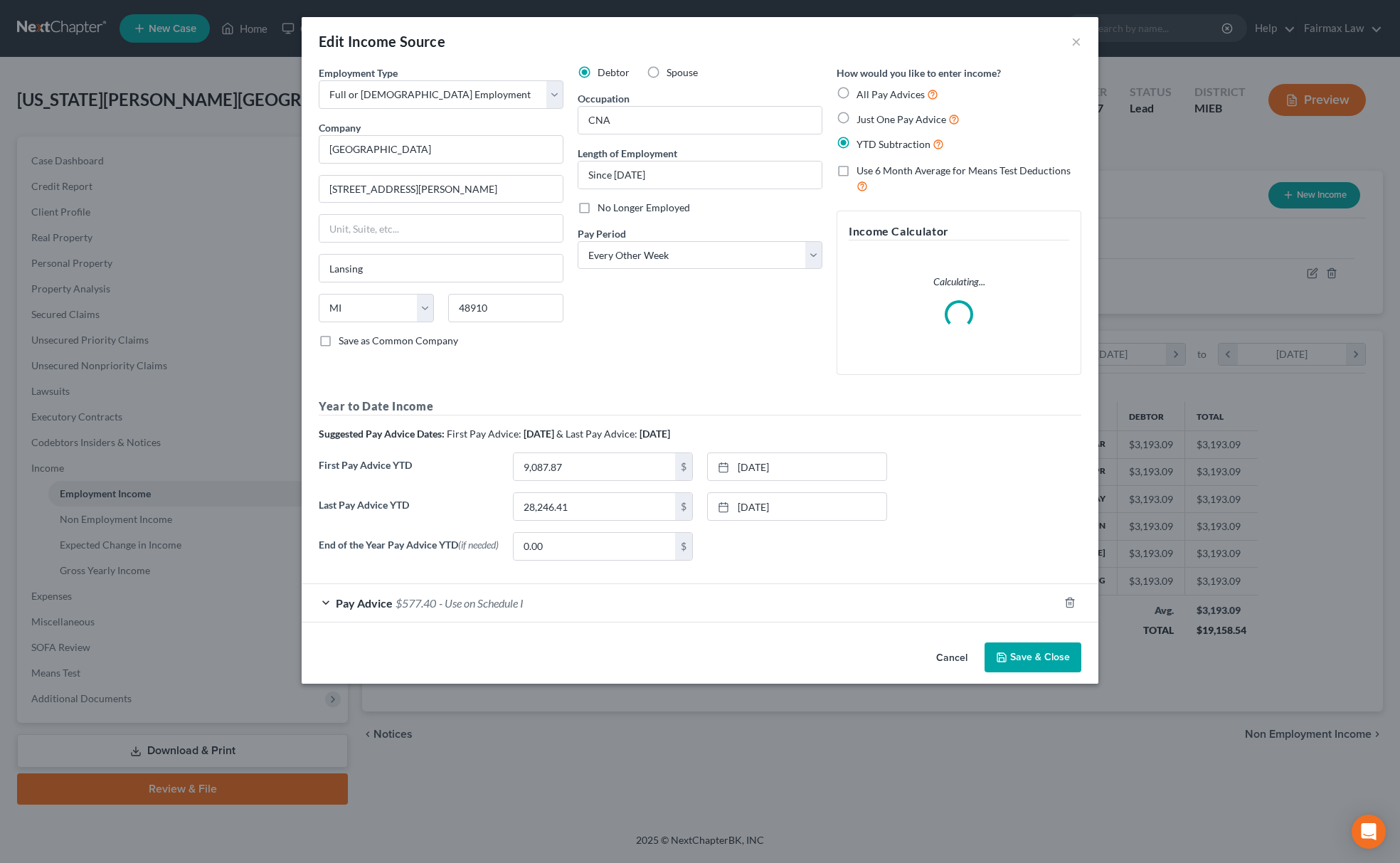
click at [1029, 654] on button "Save & Close" at bounding box center [1033, 657] width 96 height 30
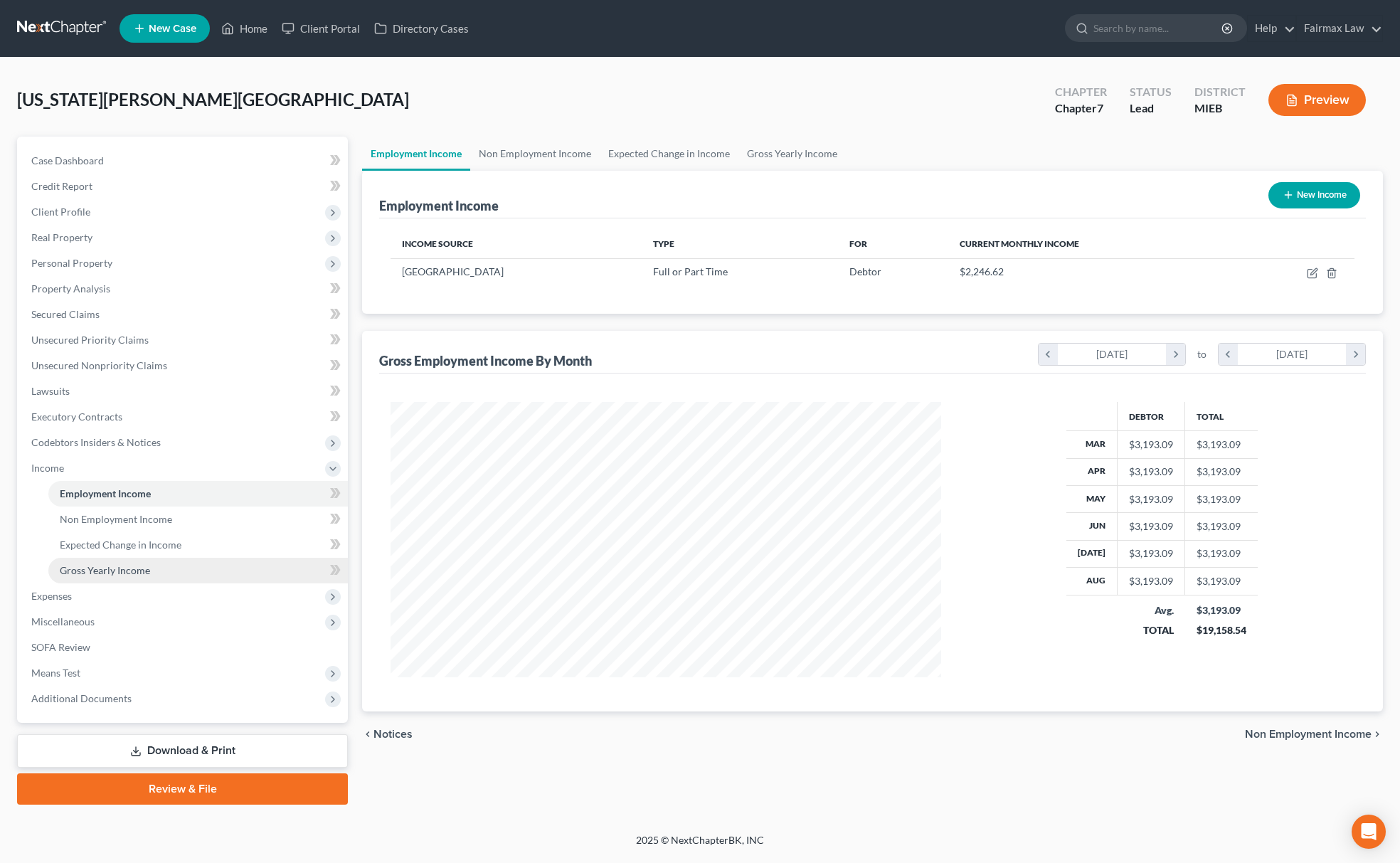
click at [186, 571] on link "Gross Yearly Income" at bounding box center [198, 571] width 300 height 26
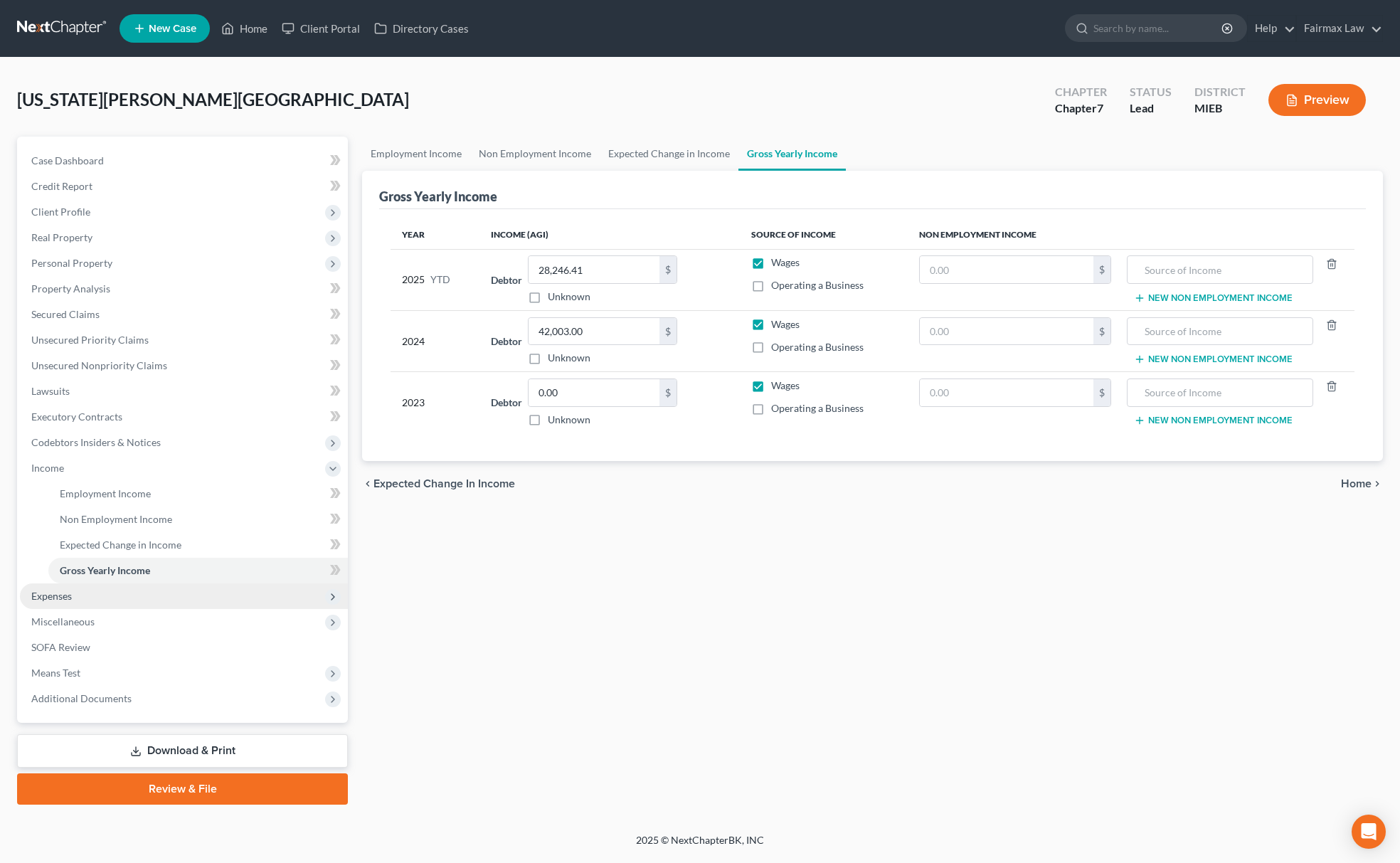
click at [77, 590] on span "Expenses" at bounding box center [183, 597] width 328 height 26
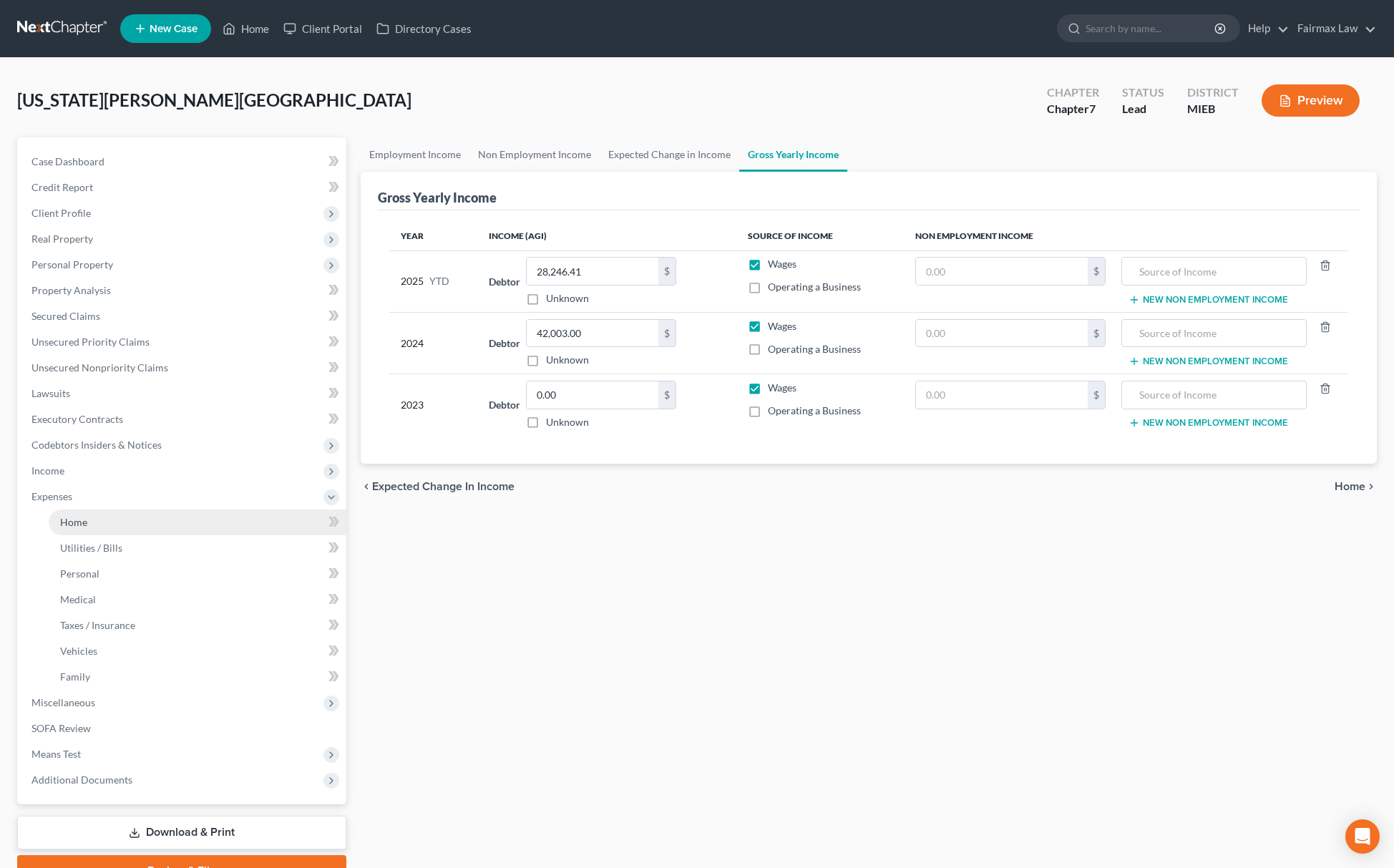
click at [97, 520] on link "Home" at bounding box center [197, 523] width 298 height 26
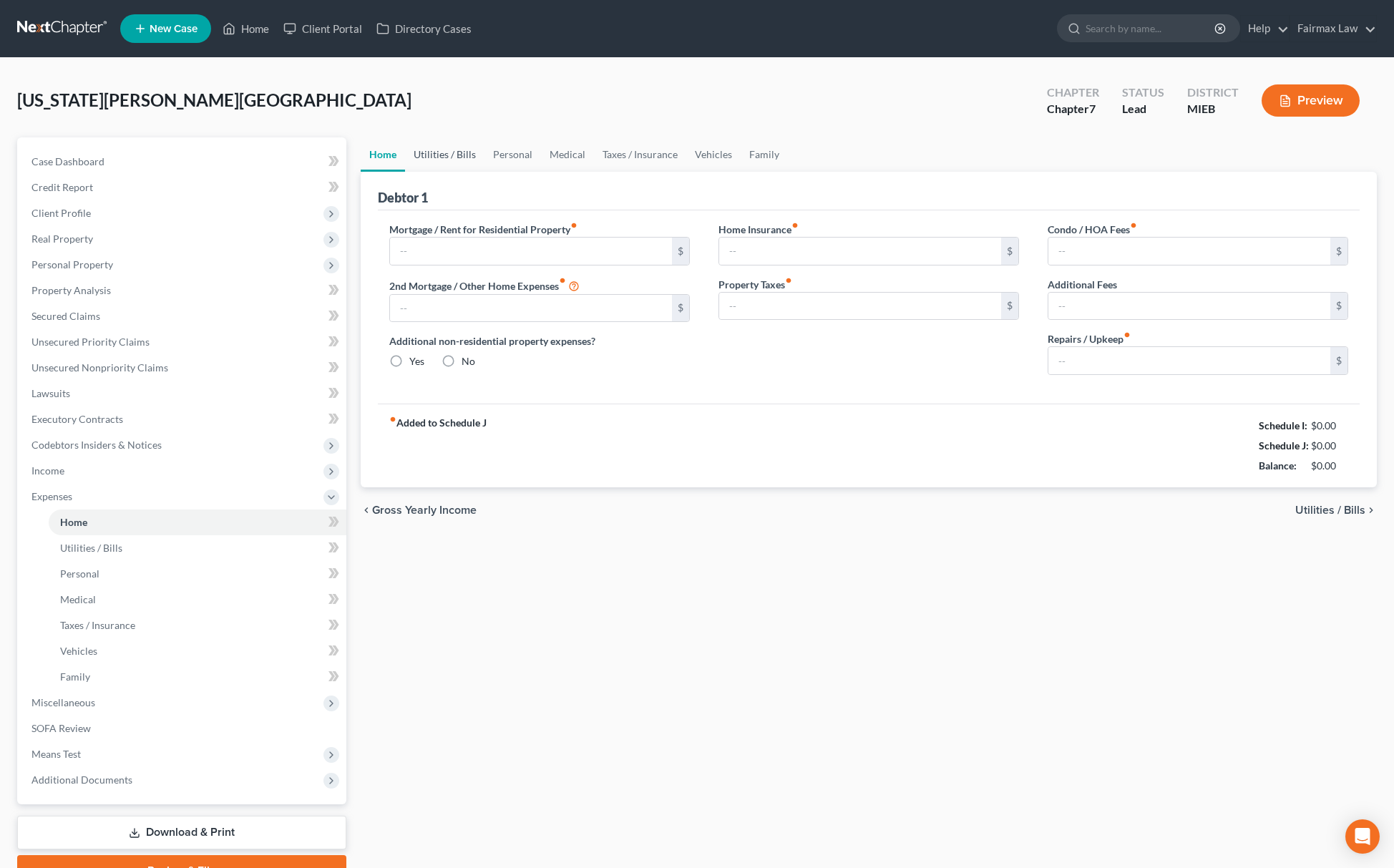
type input "1,349.00"
type input "0.00"
radio input "true"
type input "0.00"
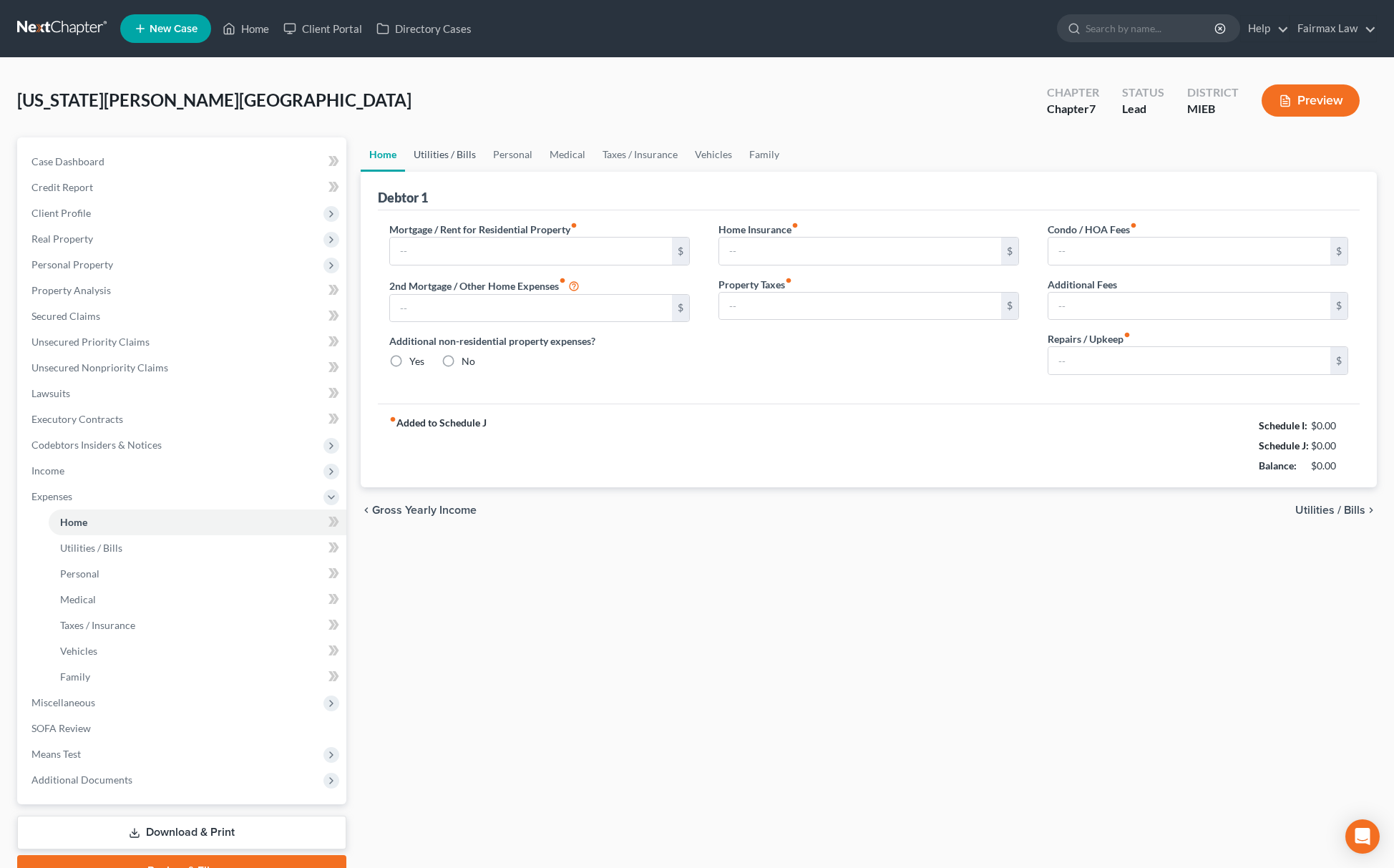
type input "0.00"
click at [437, 139] on link "Utilities / Bills" at bounding box center [444, 154] width 79 height 35
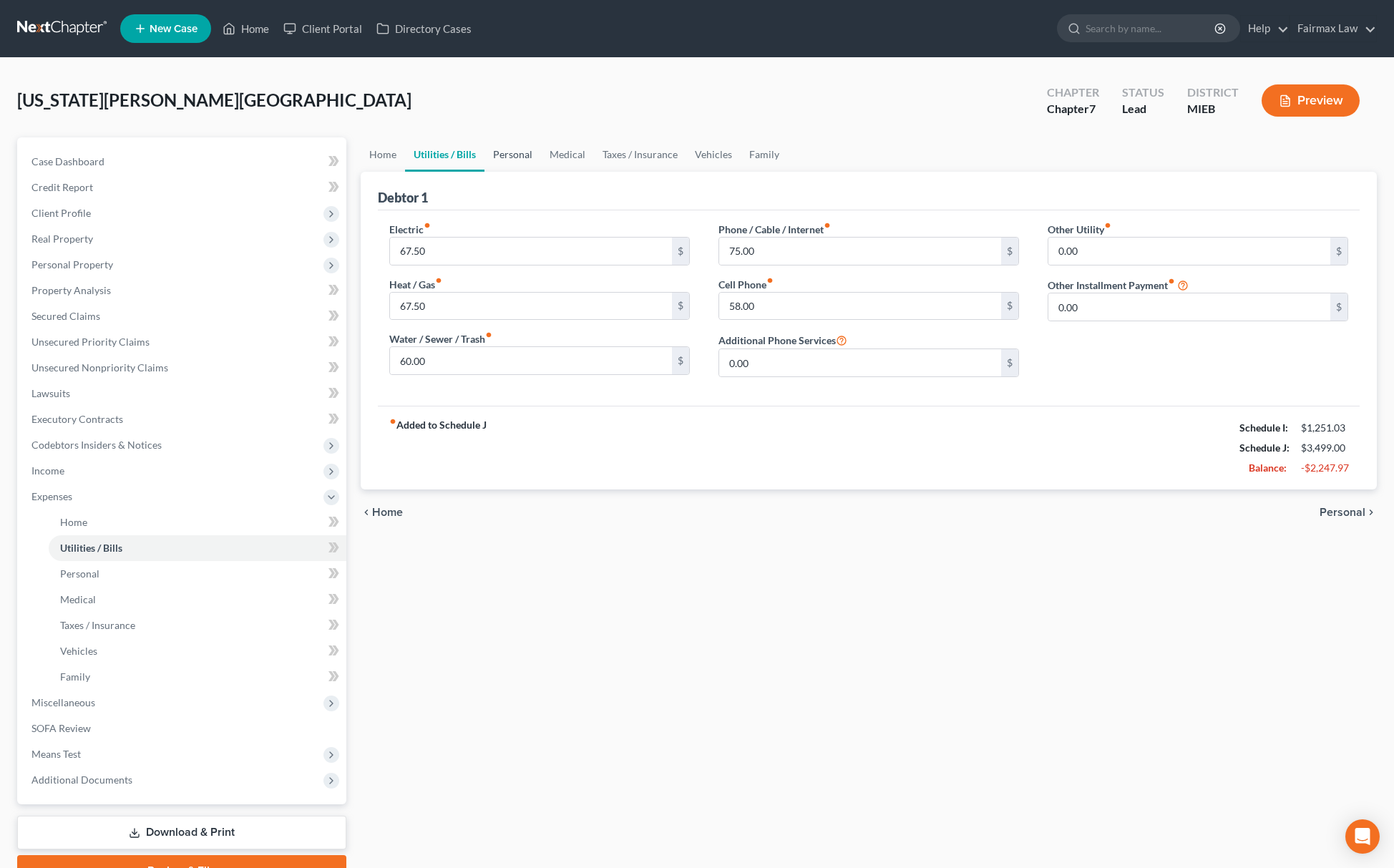
click at [528, 158] on link "Personal" at bounding box center [513, 154] width 57 height 35
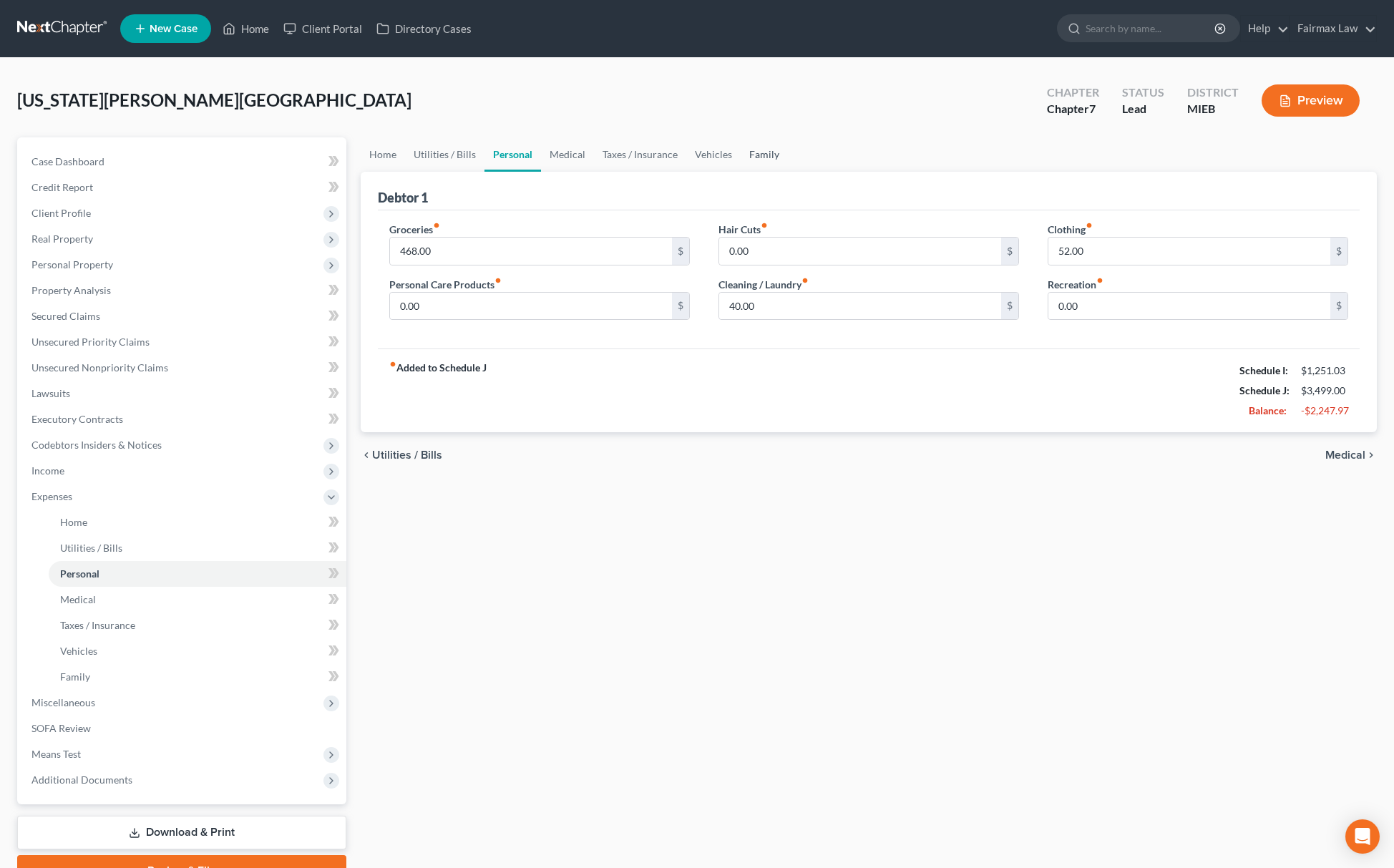
click at [749, 145] on link "Family" at bounding box center [764, 154] width 48 height 35
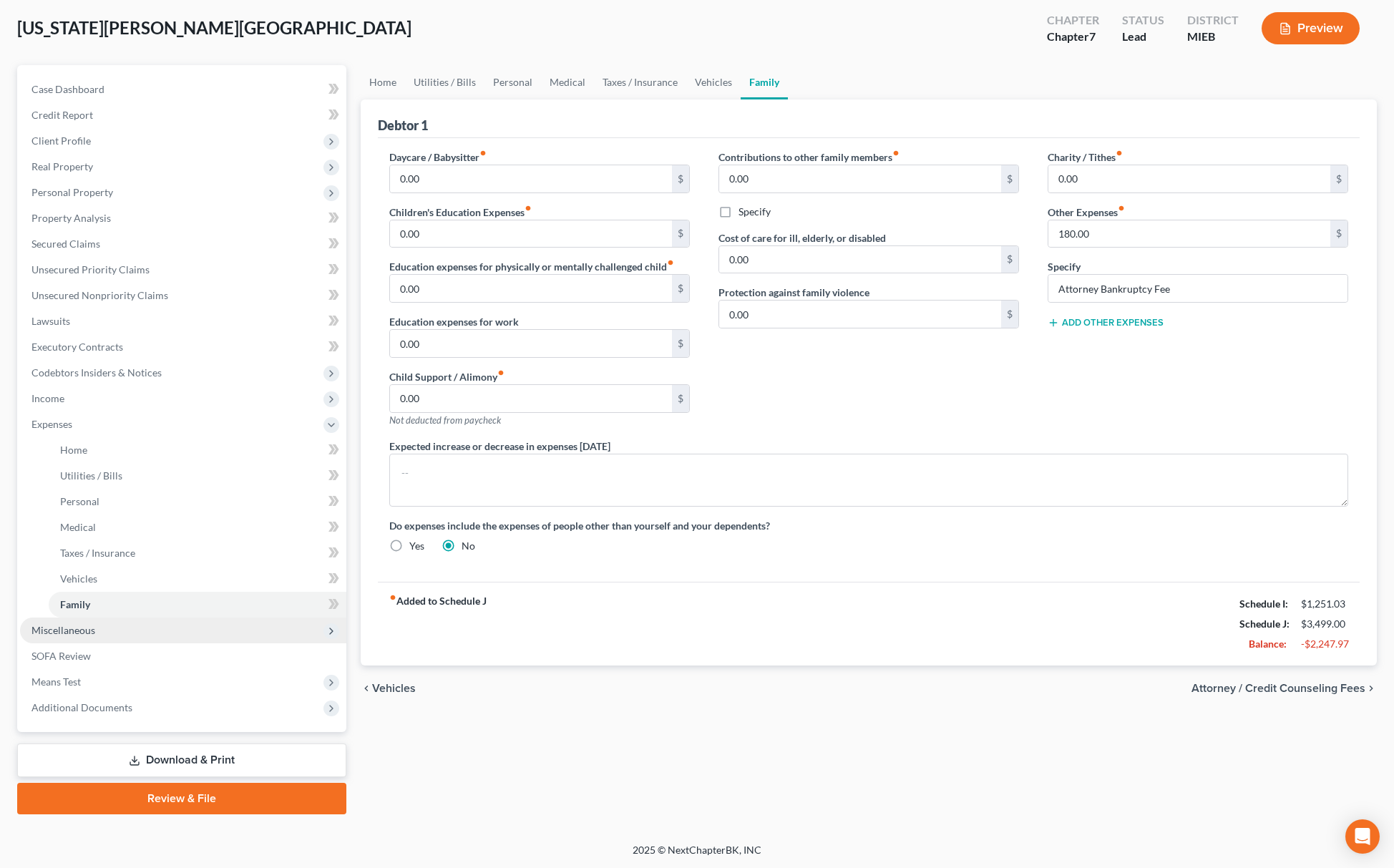
drag, startPoint x: 97, startPoint y: 630, endPoint x: 113, endPoint y: 633, distance: 16.3
click at [97, 630] on span "Miscellaneous" at bounding box center [183, 631] width 327 height 26
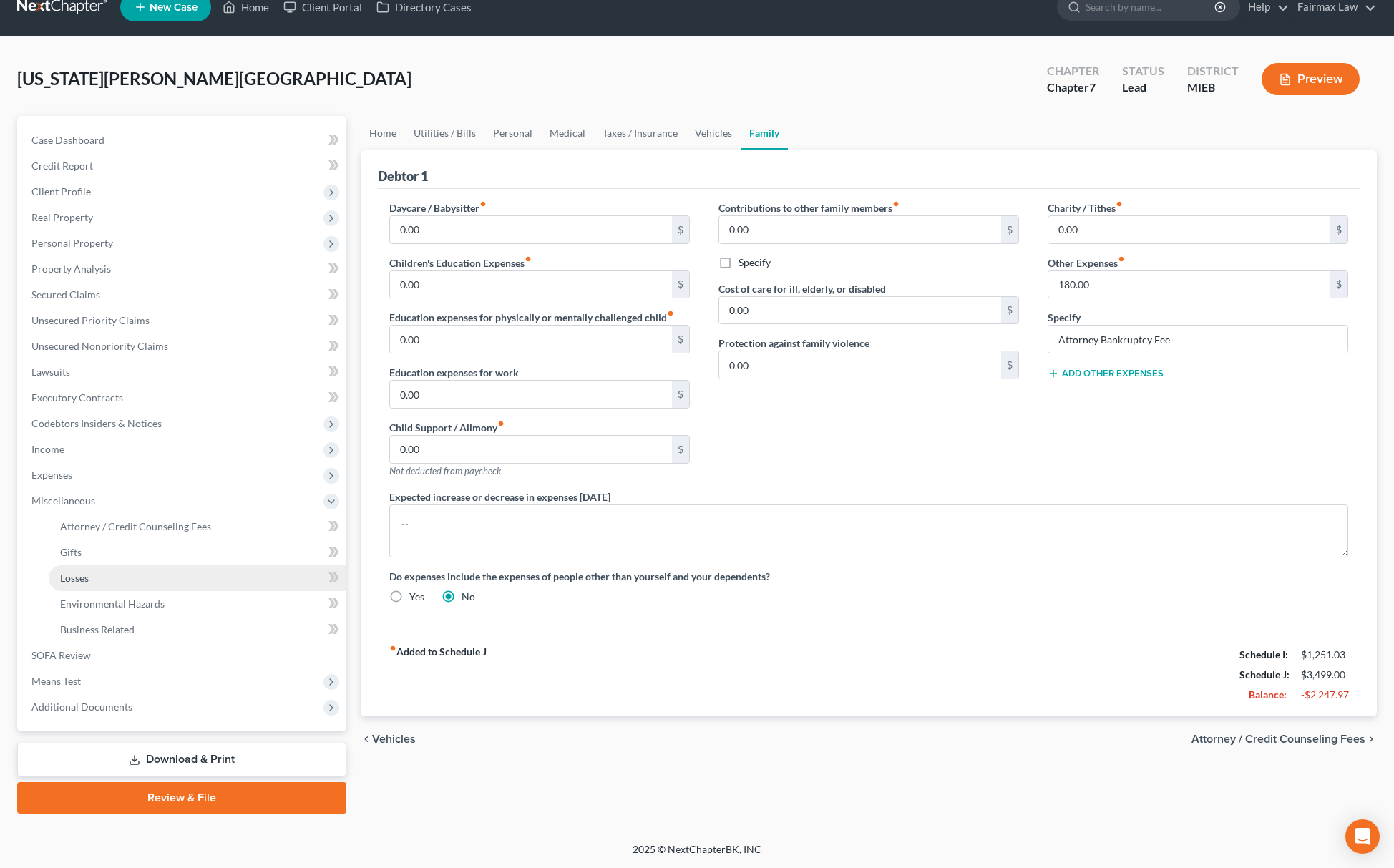
scroll to position [21, 0]
click at [170, 524] on span "Attorney / Credit Counseling Fees" at bounding box center [135, 526] width 151 height 12
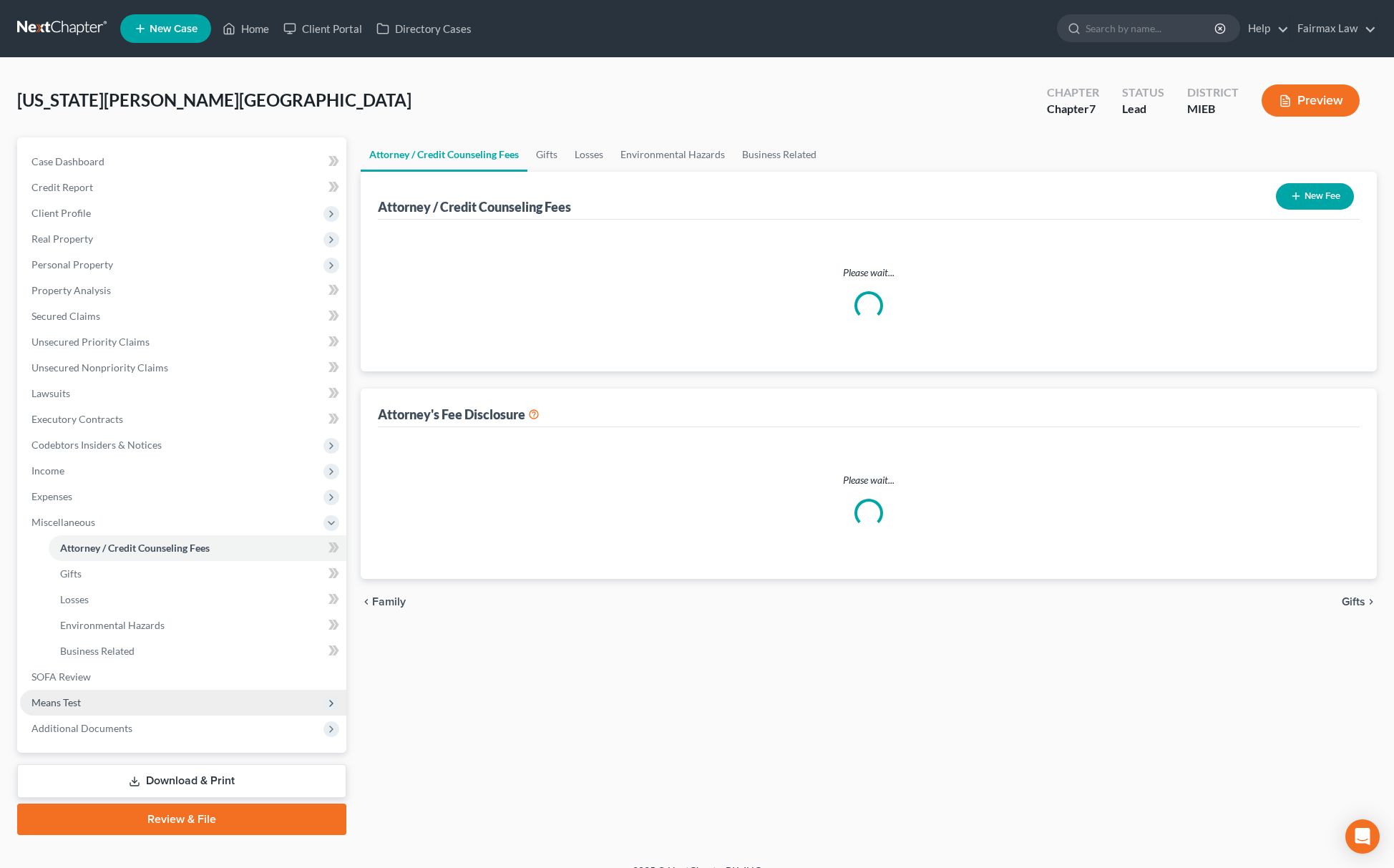
select select "2"
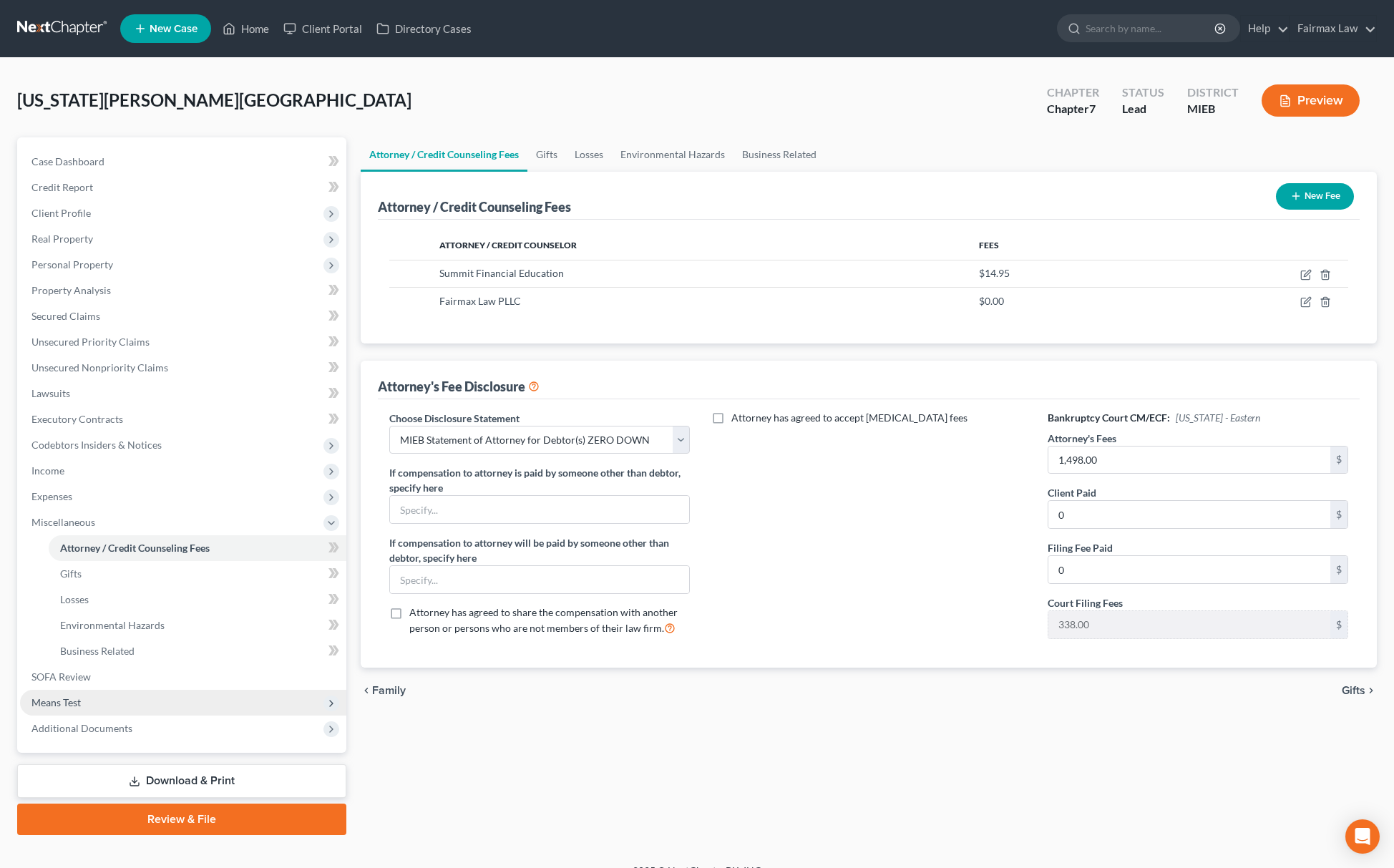
click at [118, 703] on span "Means Test" at bounding box center [183, 703] width 327 height 26
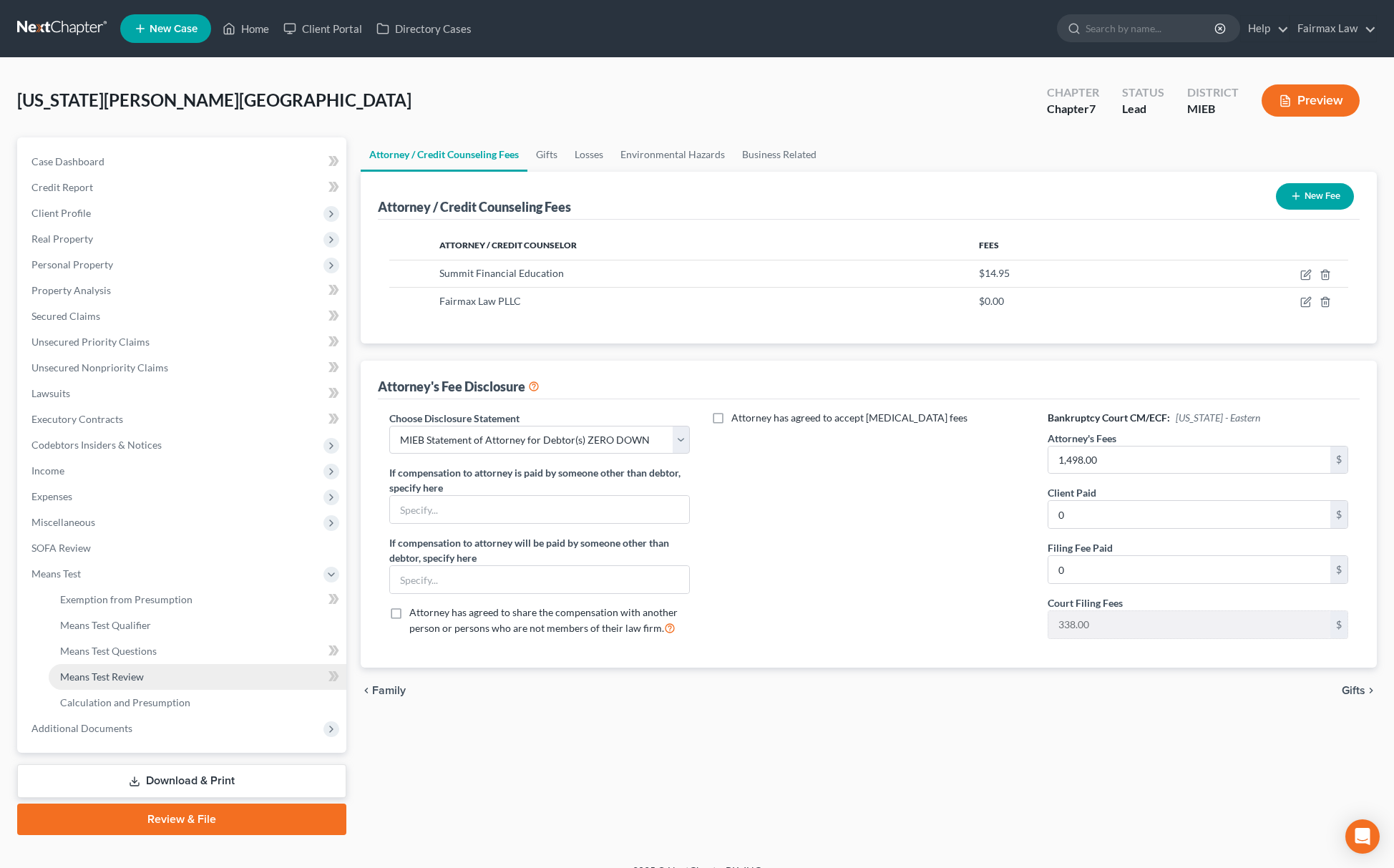
click at [124, 667] on link "Means Test Review" at bounding box center [197, 677] width 298 height 26
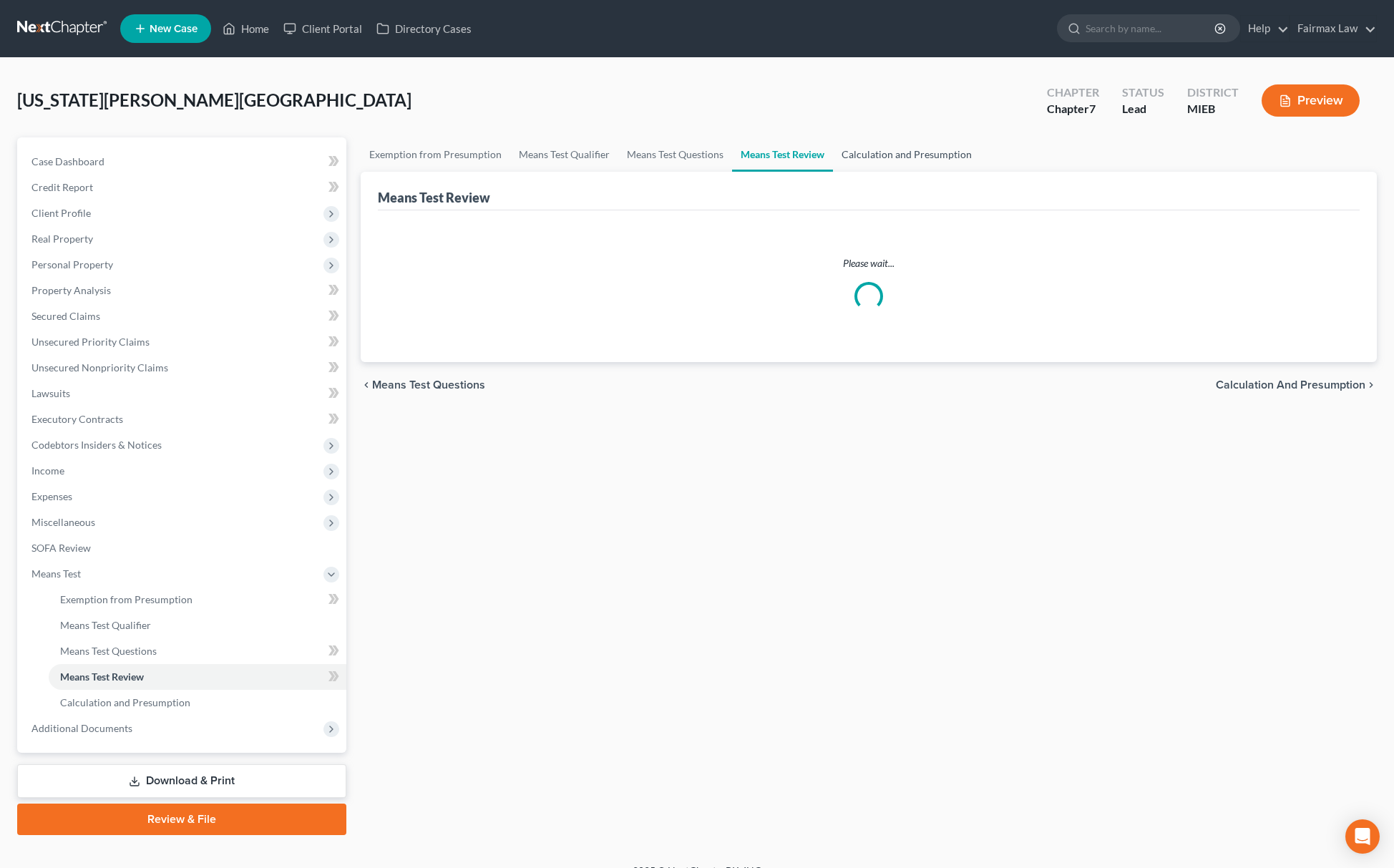
click at [900, 149] on link "Calculation and Presumption" at bounding box center [907, 154] width 148 height 35
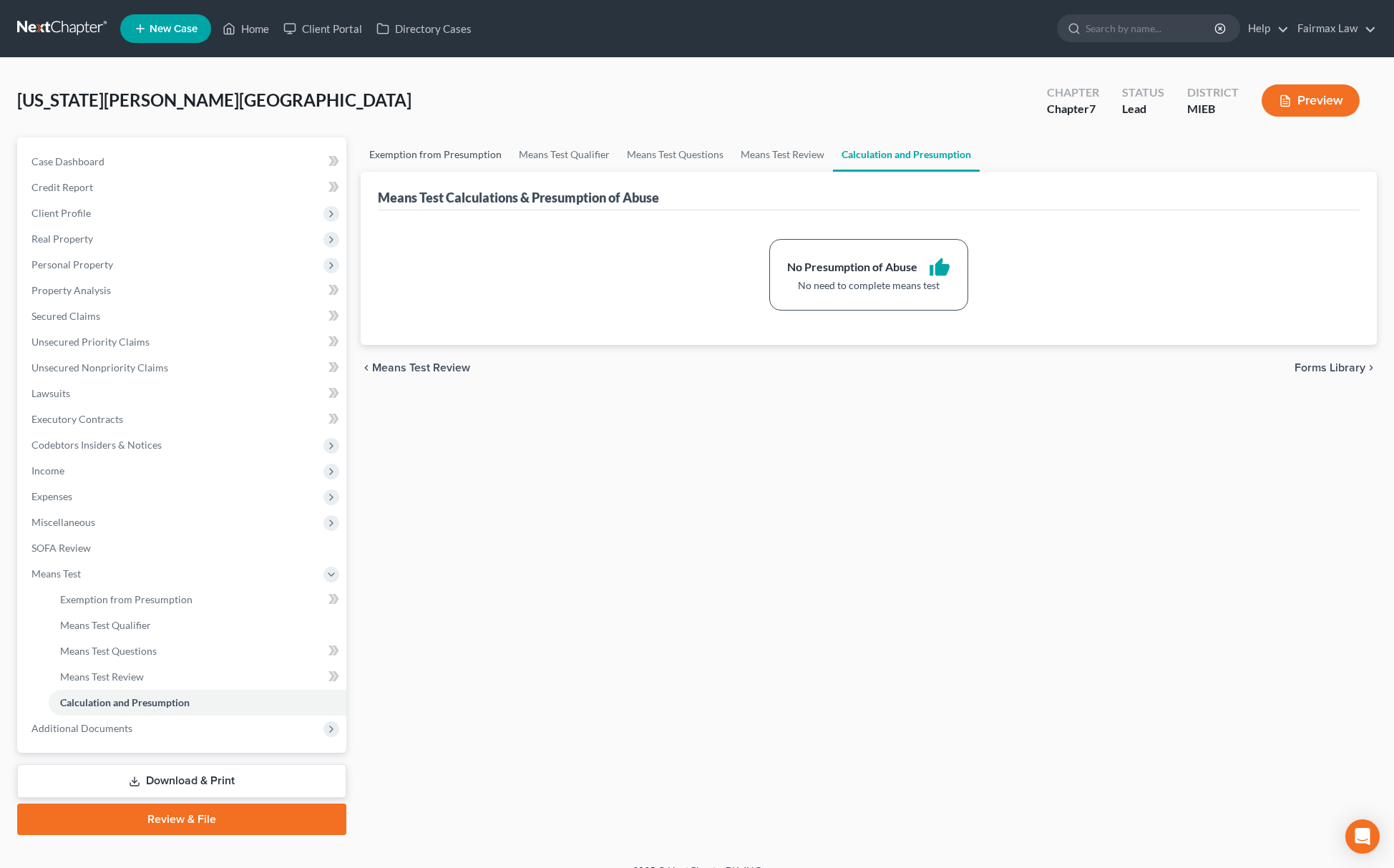
click at [444, 142] on link "Exemption from Presumption" at bounding box center [435, 154] width 149 height 35
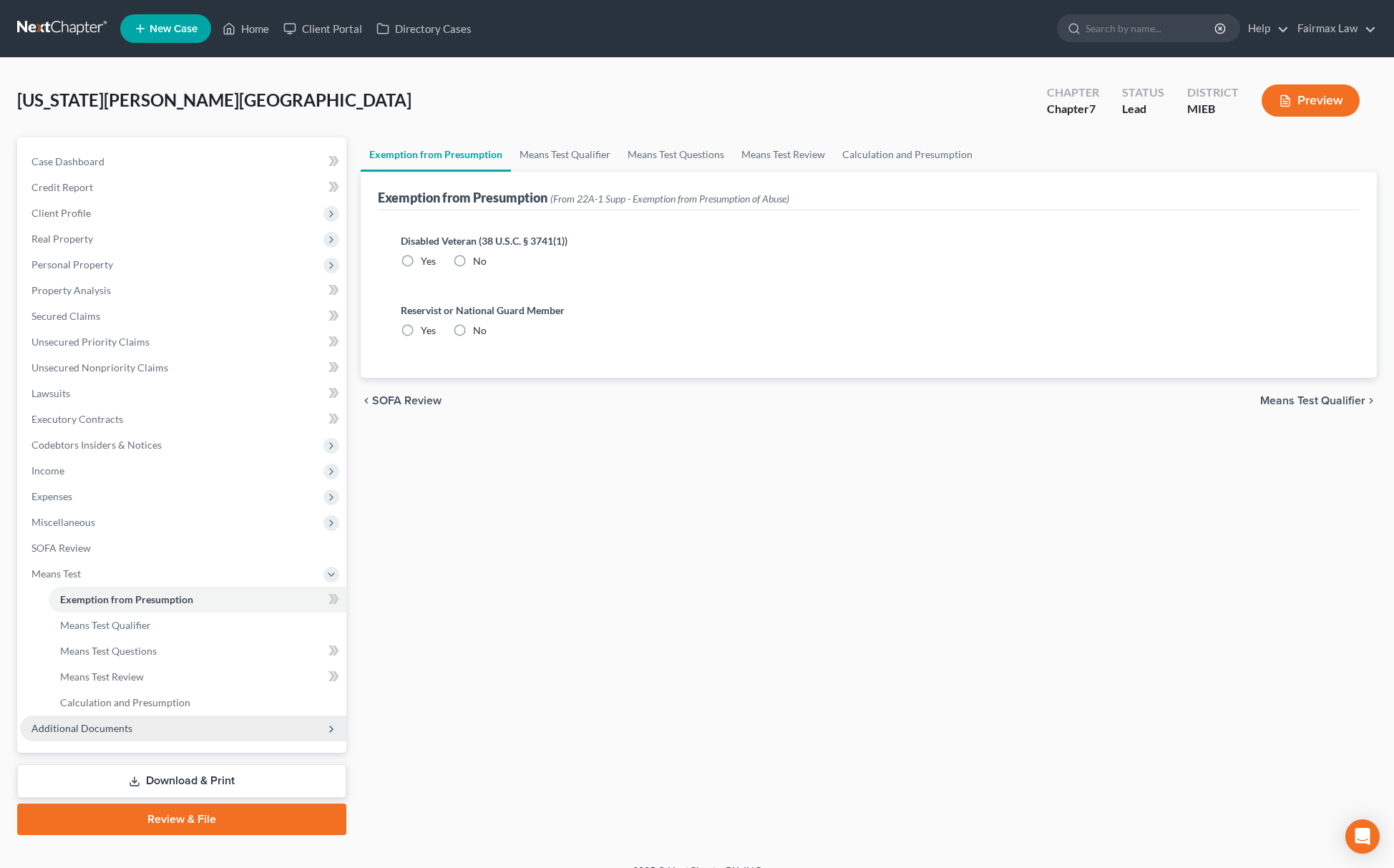
click at [158, 736] on span "Additional Documents" at bounding box center [183, 729] width 327 height 26
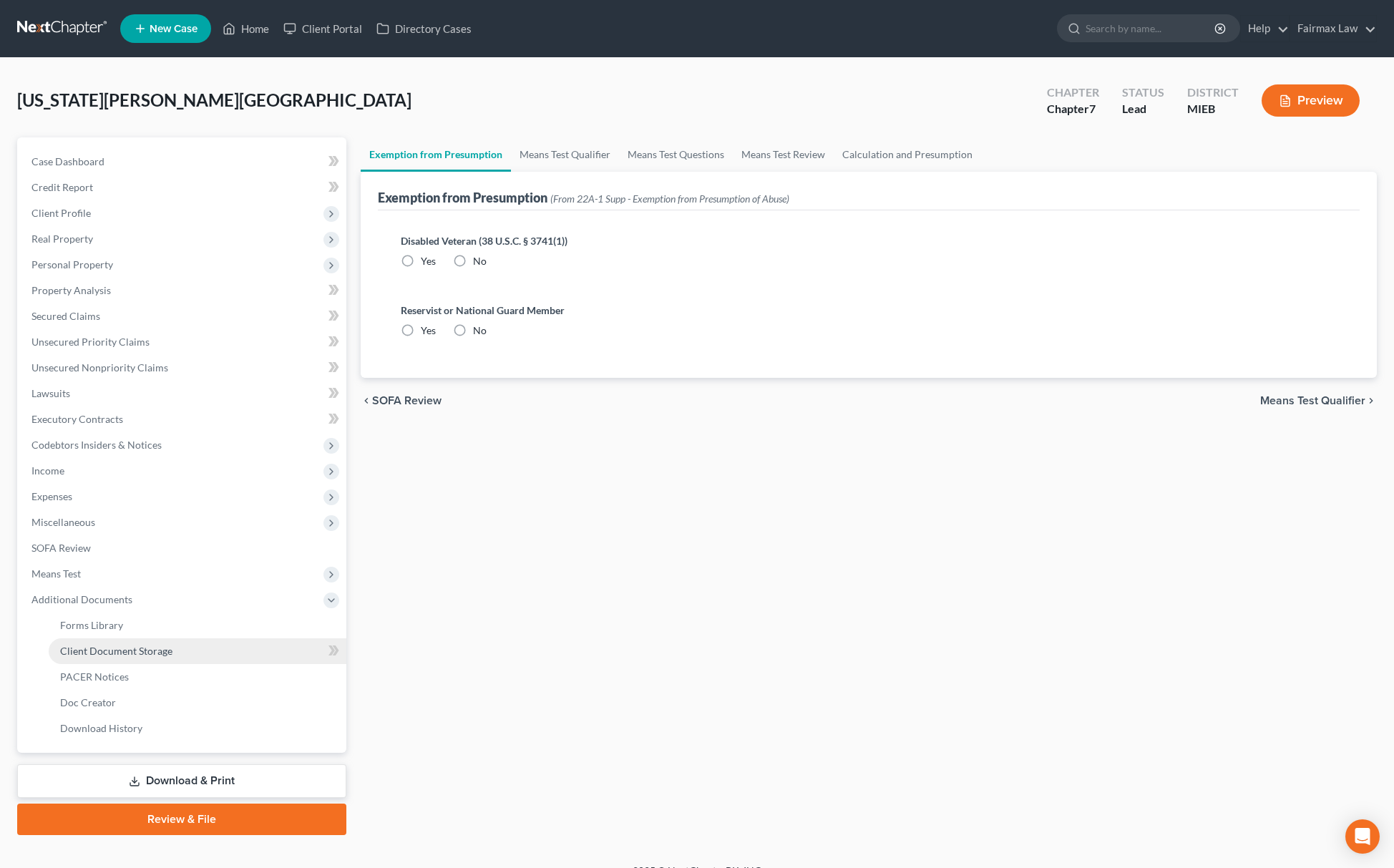
click at [180, 660] on link "Client Document Storage" at bounding box center [197, 651] width 298 height 26
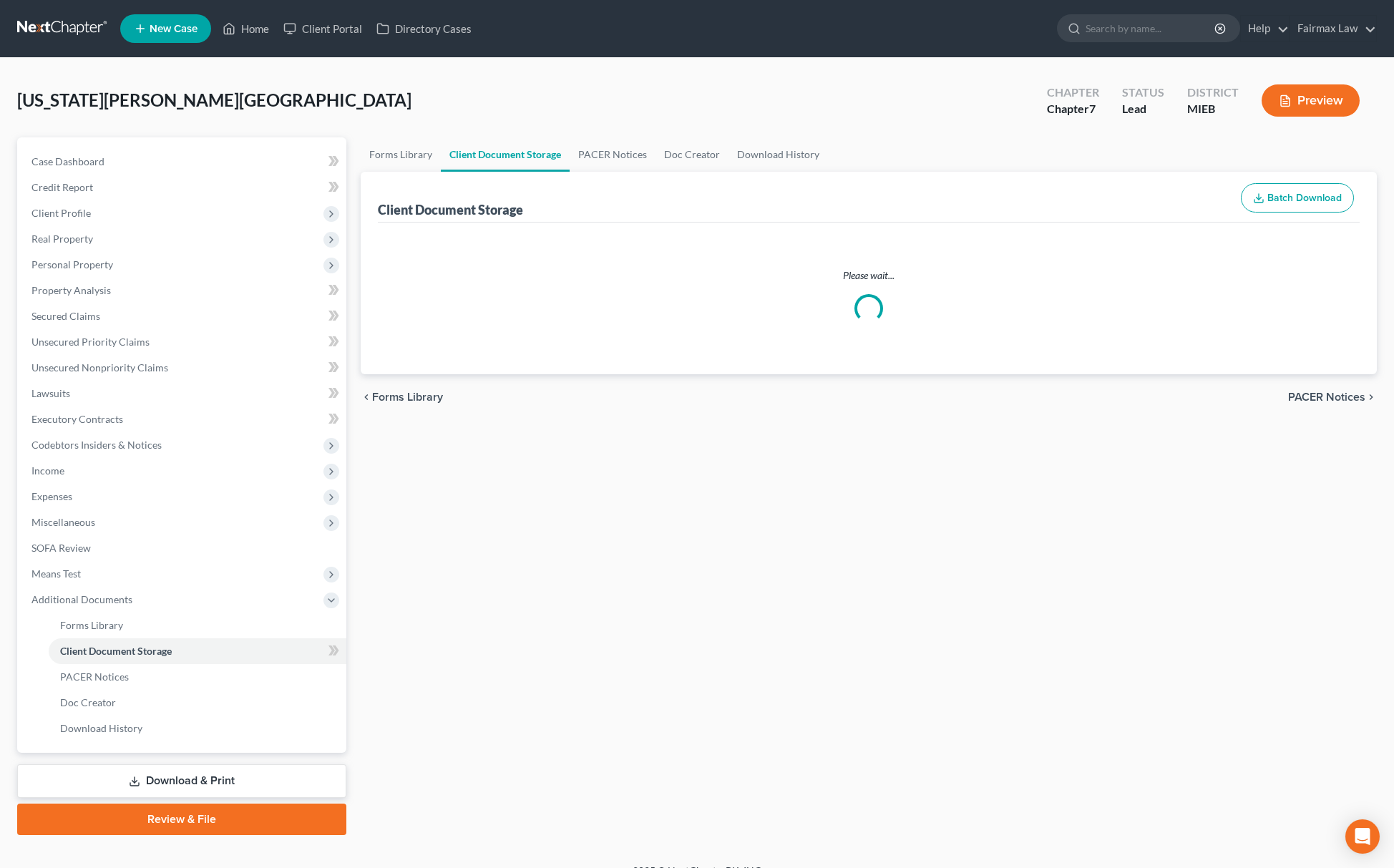
select select "6"
select select "7"
select select "32"
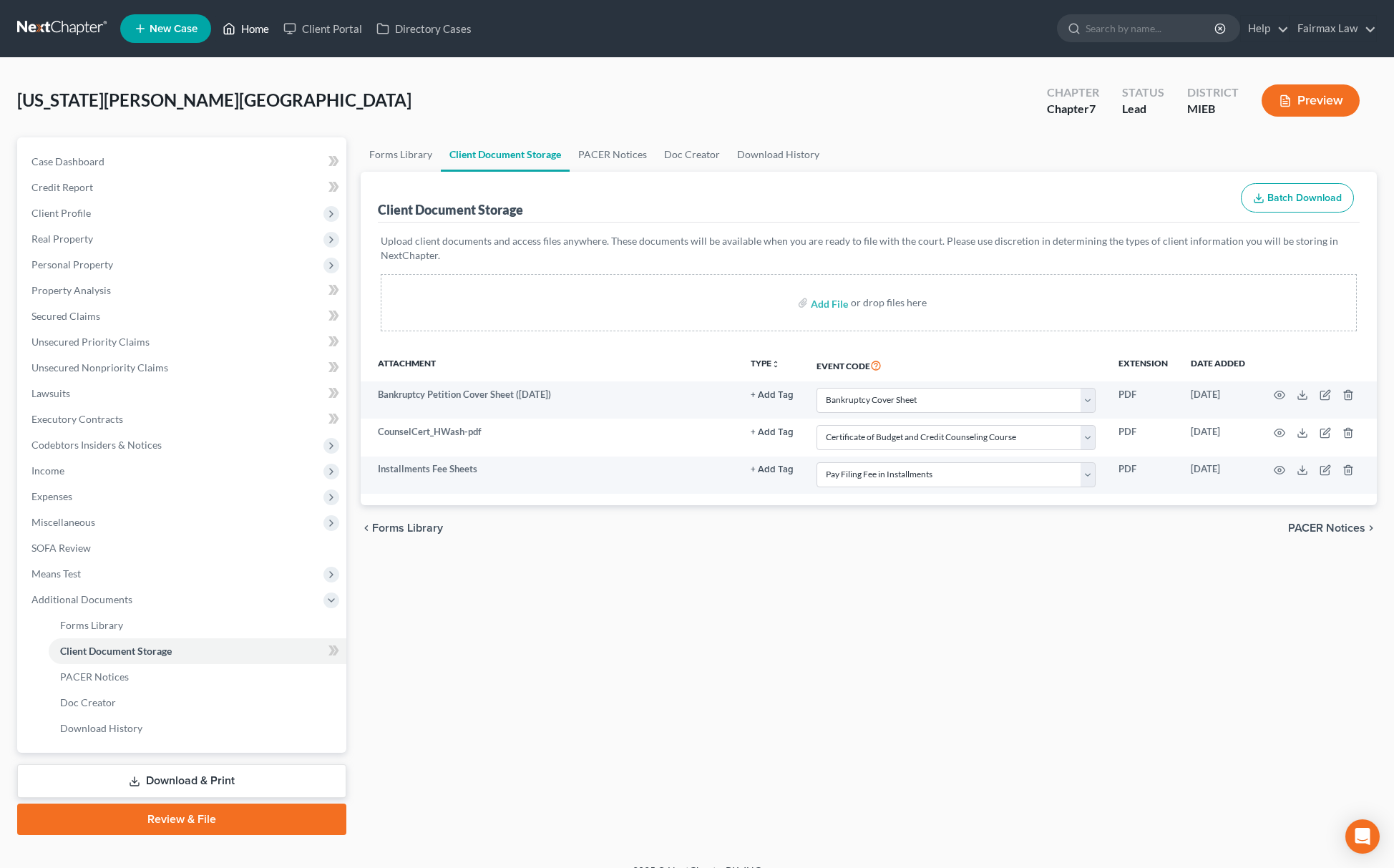
click at [239, 23] on link "Home" at bounding box center [246, 29] width 61 height 26
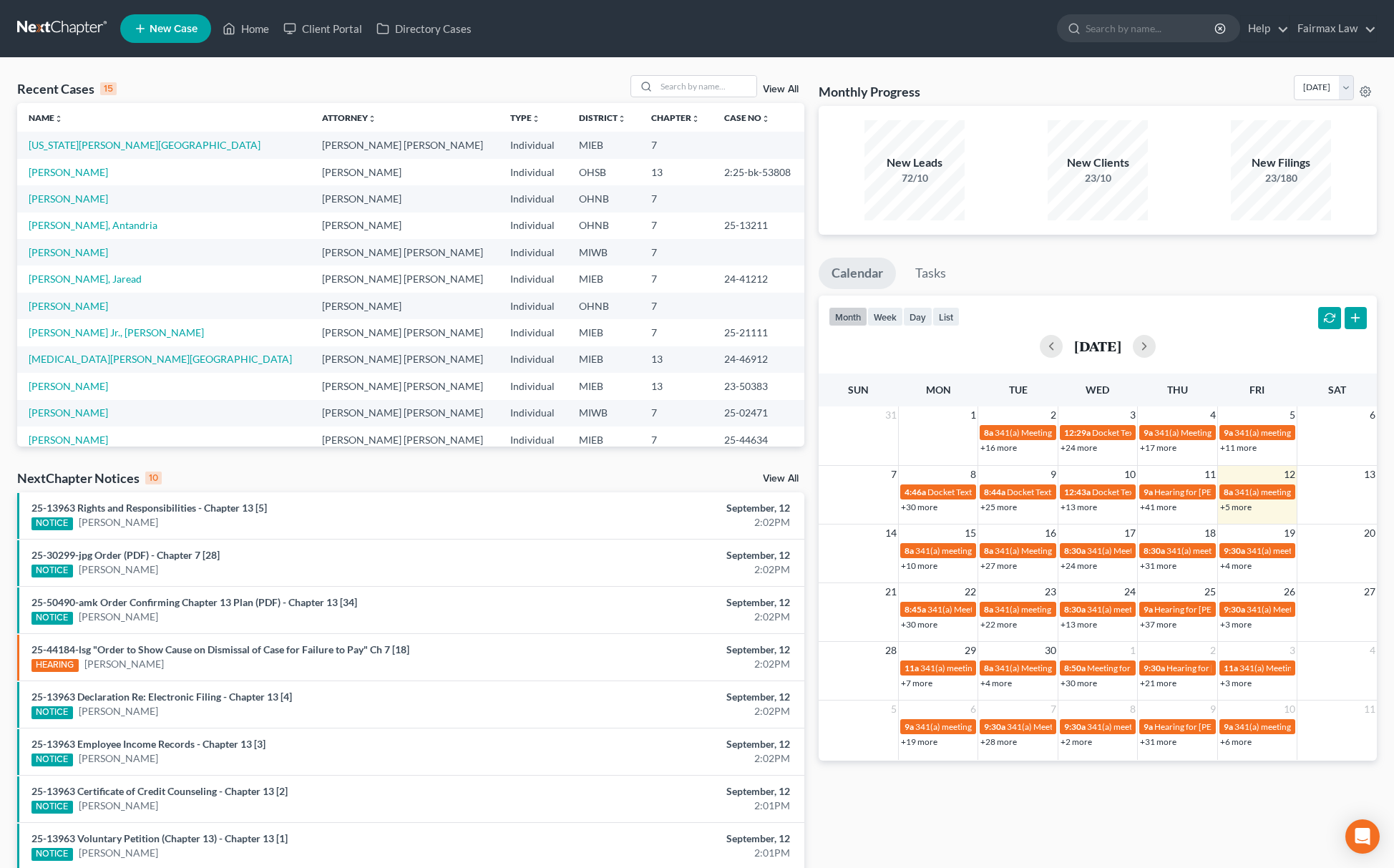
click at [148, 21] on link "New Case" at bounding box center [165, 28] width 91 height 29
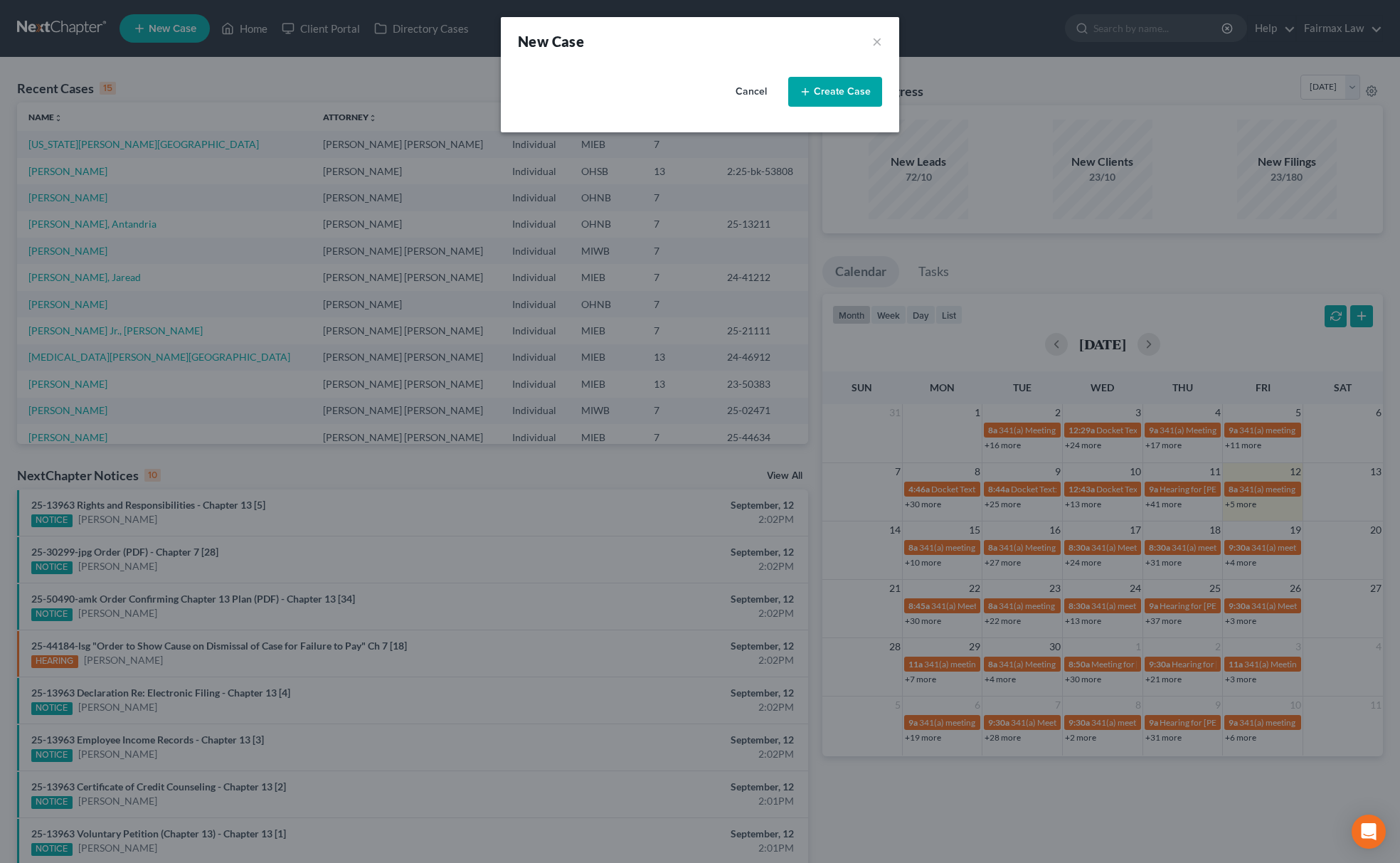
select select "40"
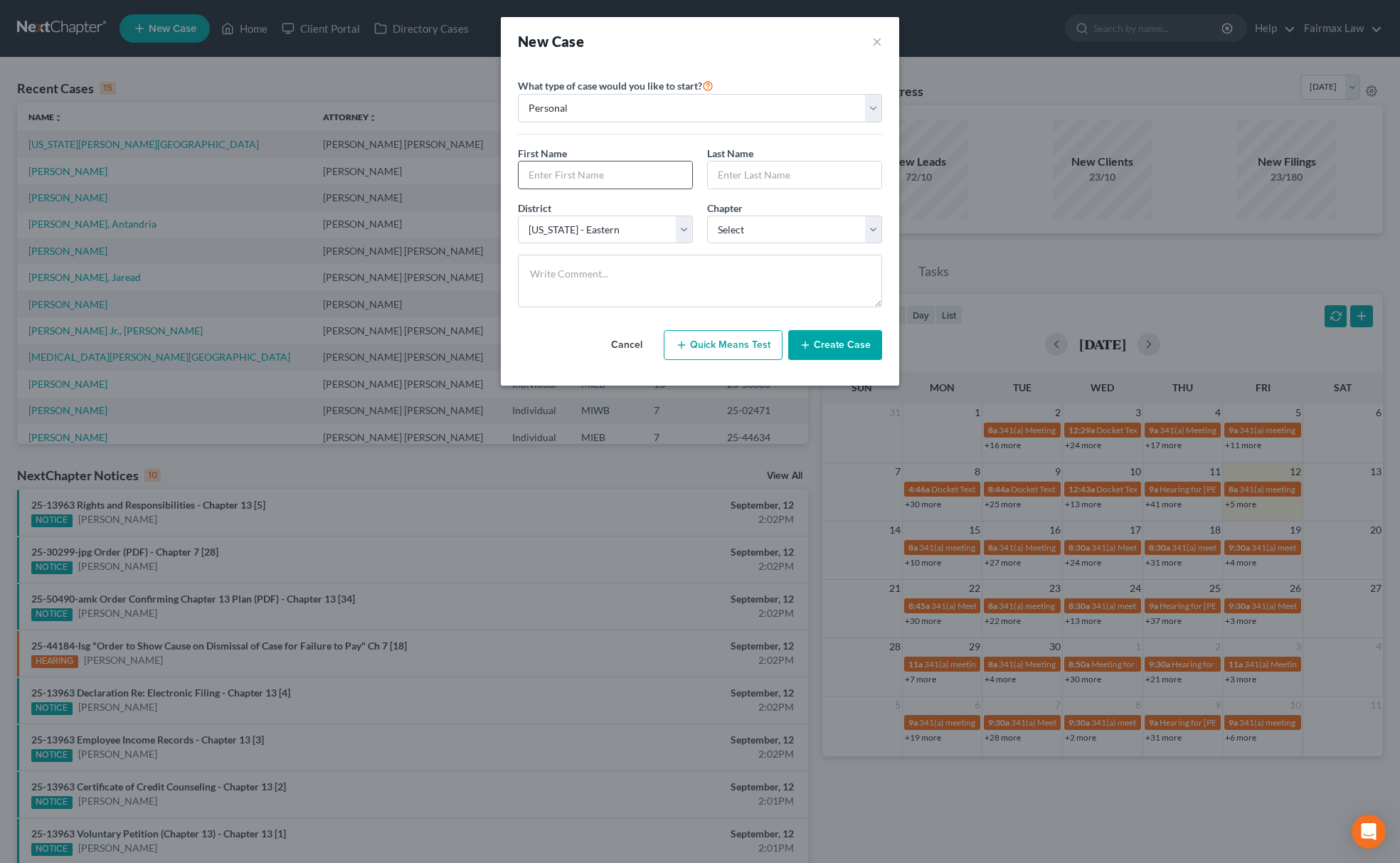
click at [587, 176] on input "text" at bounding box center [605, 174] width 173 height 27
type input "Michael"
click at [773, 184] on input "text" at bounding box center [794, 174] width 173 height 27
type input "Merte"
drag, startPoint x: 781, startPoint y: 222, endPoint x: 773, endPoint y: 232, distance: 12.8
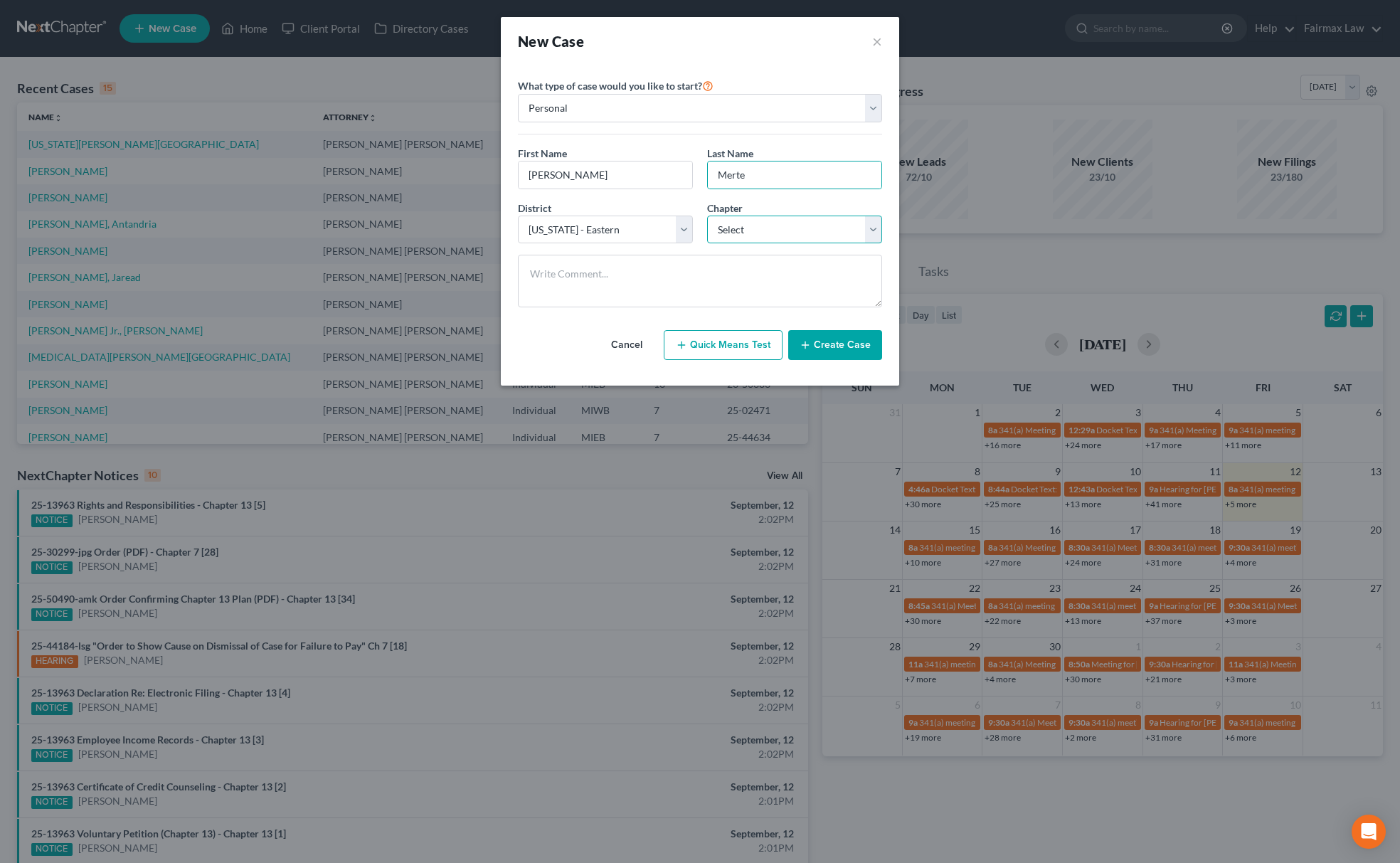
click at [781, 222] on select "Select 7 11 12 13" at bounding box center [794, 229] width 175 height 29
select select "0"
click at [707, 216] on select "Select 7 11 12 13" at bounding box center [794, 229] width 175 height 29
click at [821, 352] on button "Create Case" at bounding box center [834, 345] width 94 height 30
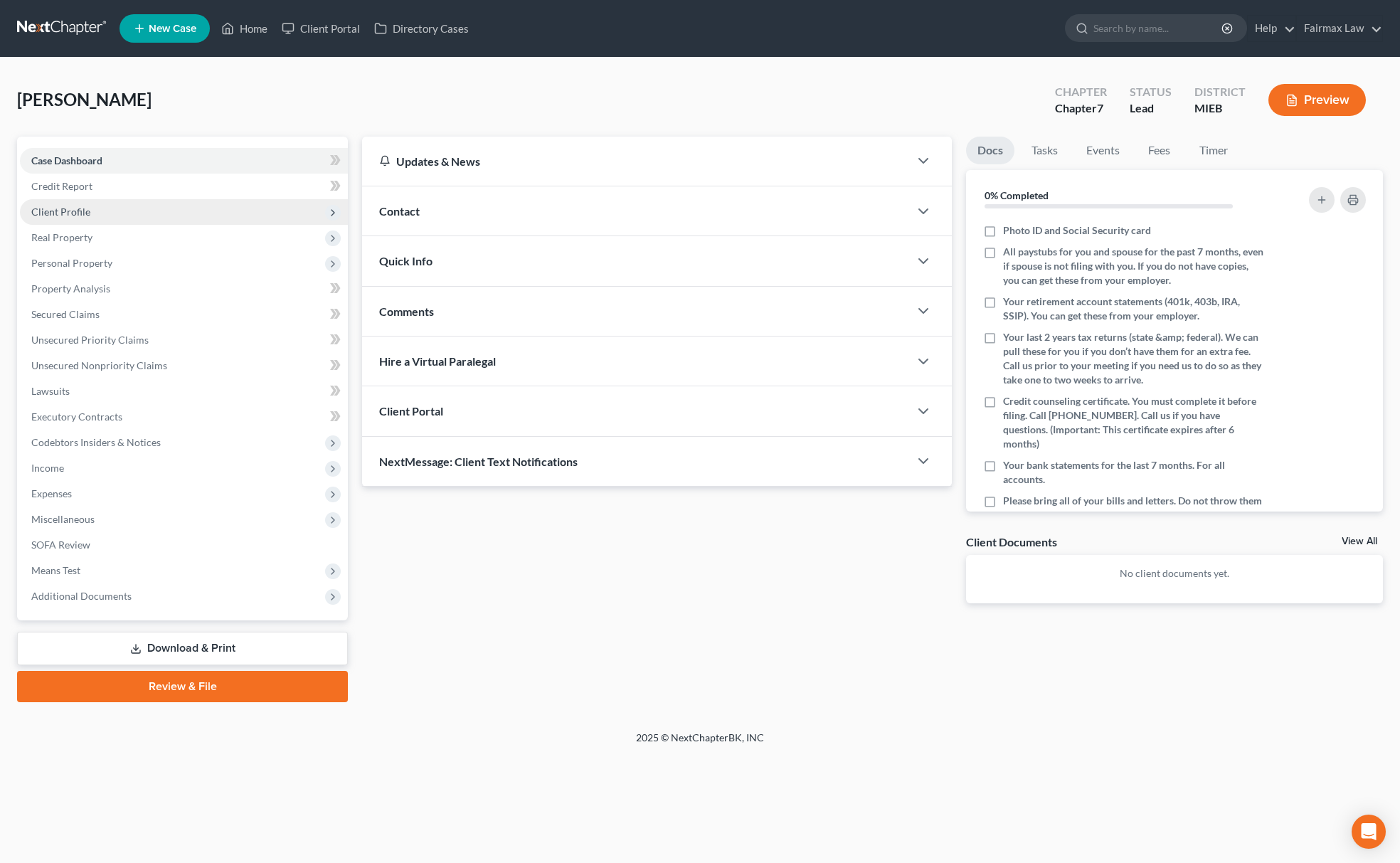
click at [94, 215] on span "Client Profile" at bounding box center [183, 213] width 328 height 26
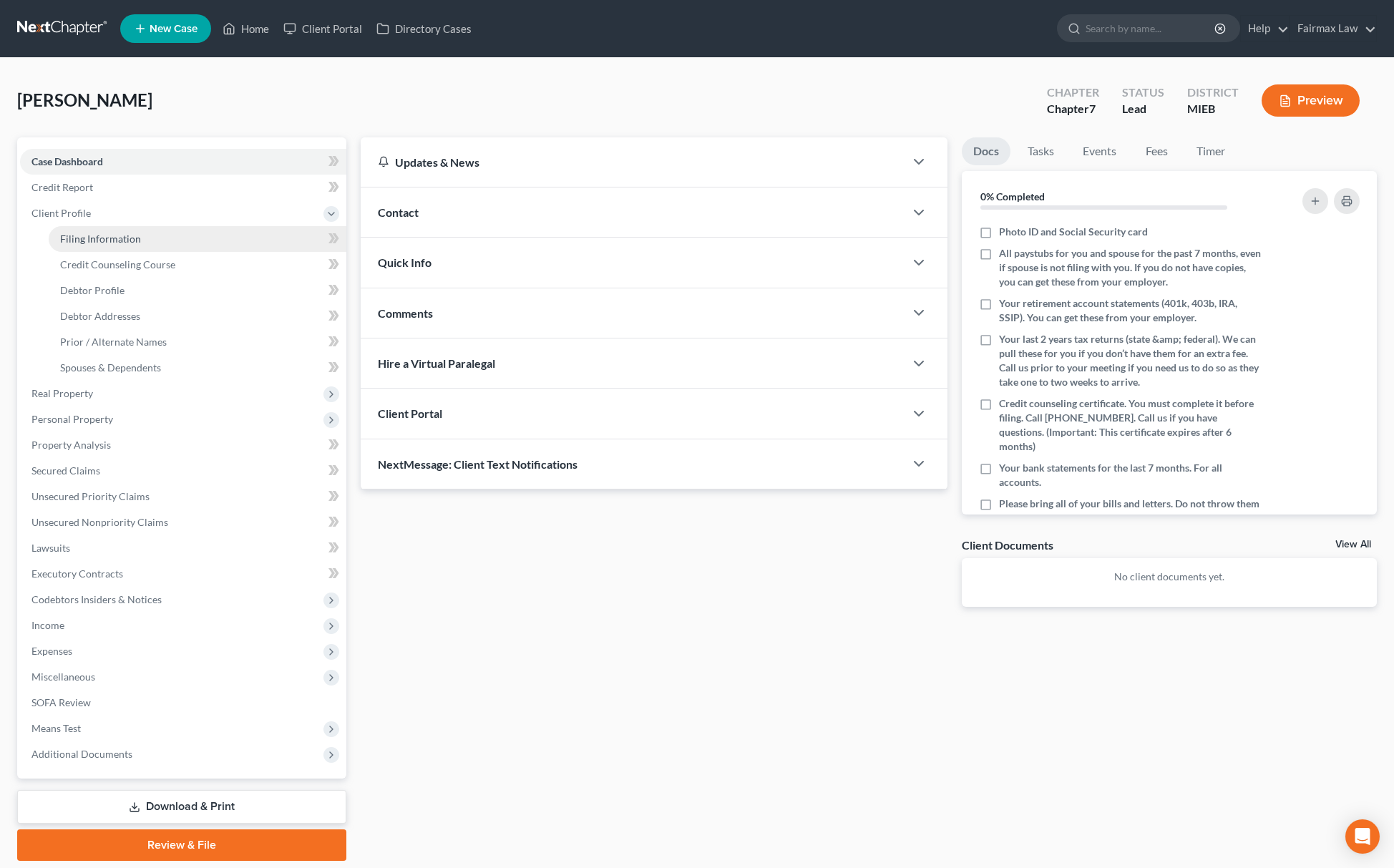
click at [96, 226] on link "Filing Information" at bounding box center [197, 239] width 298 height 26
select select "1"
select select "0"
select select "40"
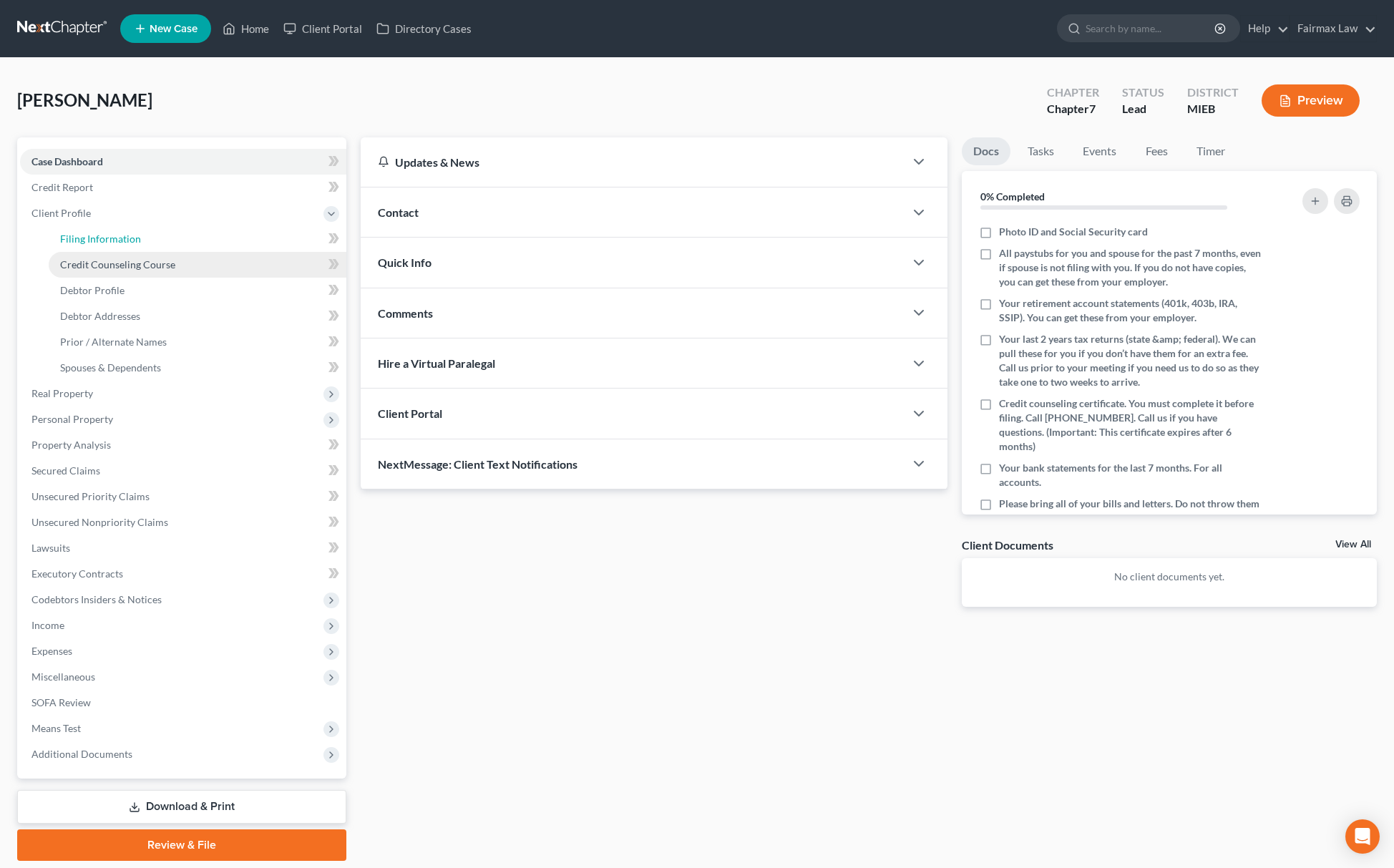
select select "23"
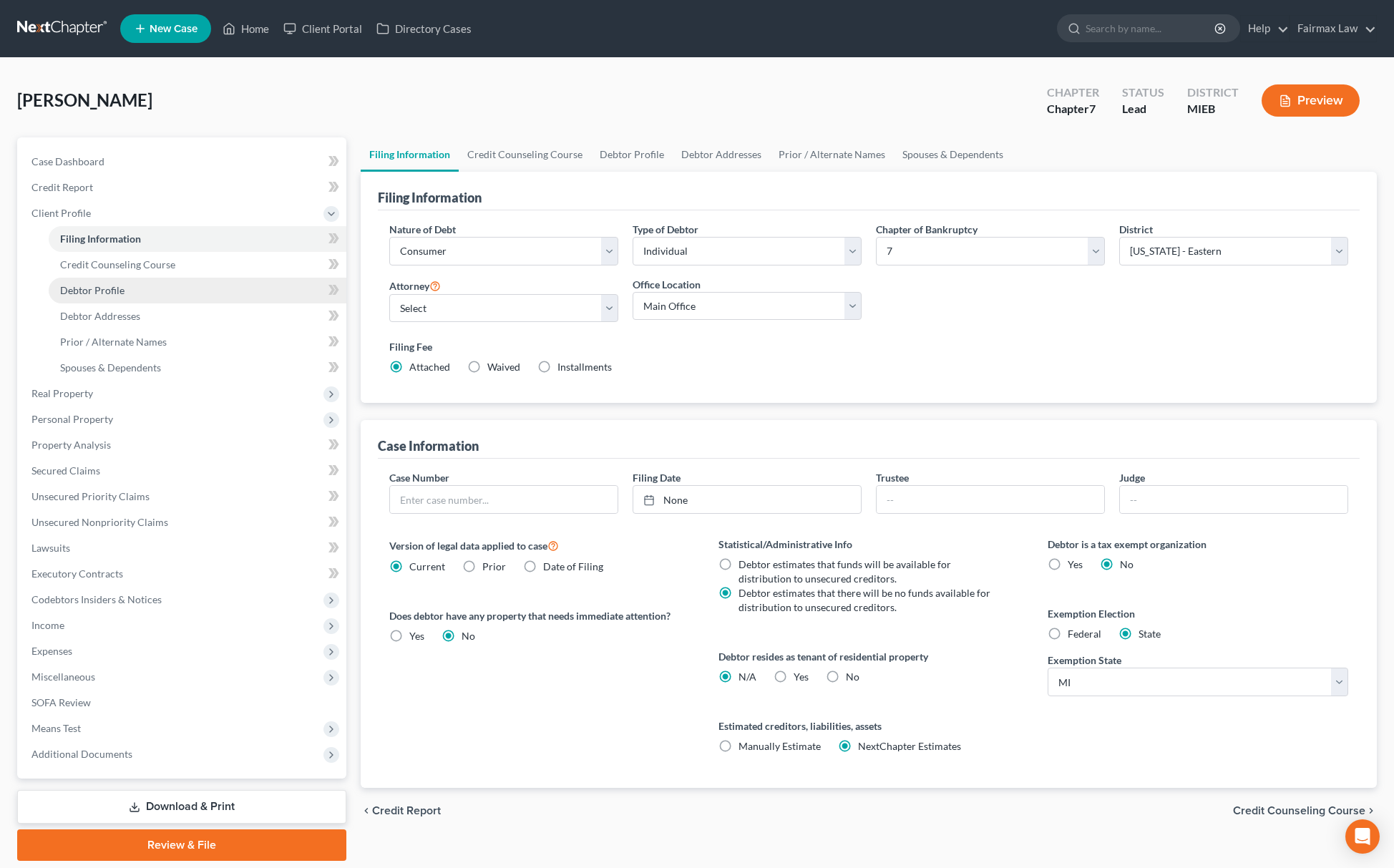
click at [104, 278] on link "Debtor Profile" at bounding box center [197, 290] width 298 height 26
select select "0"
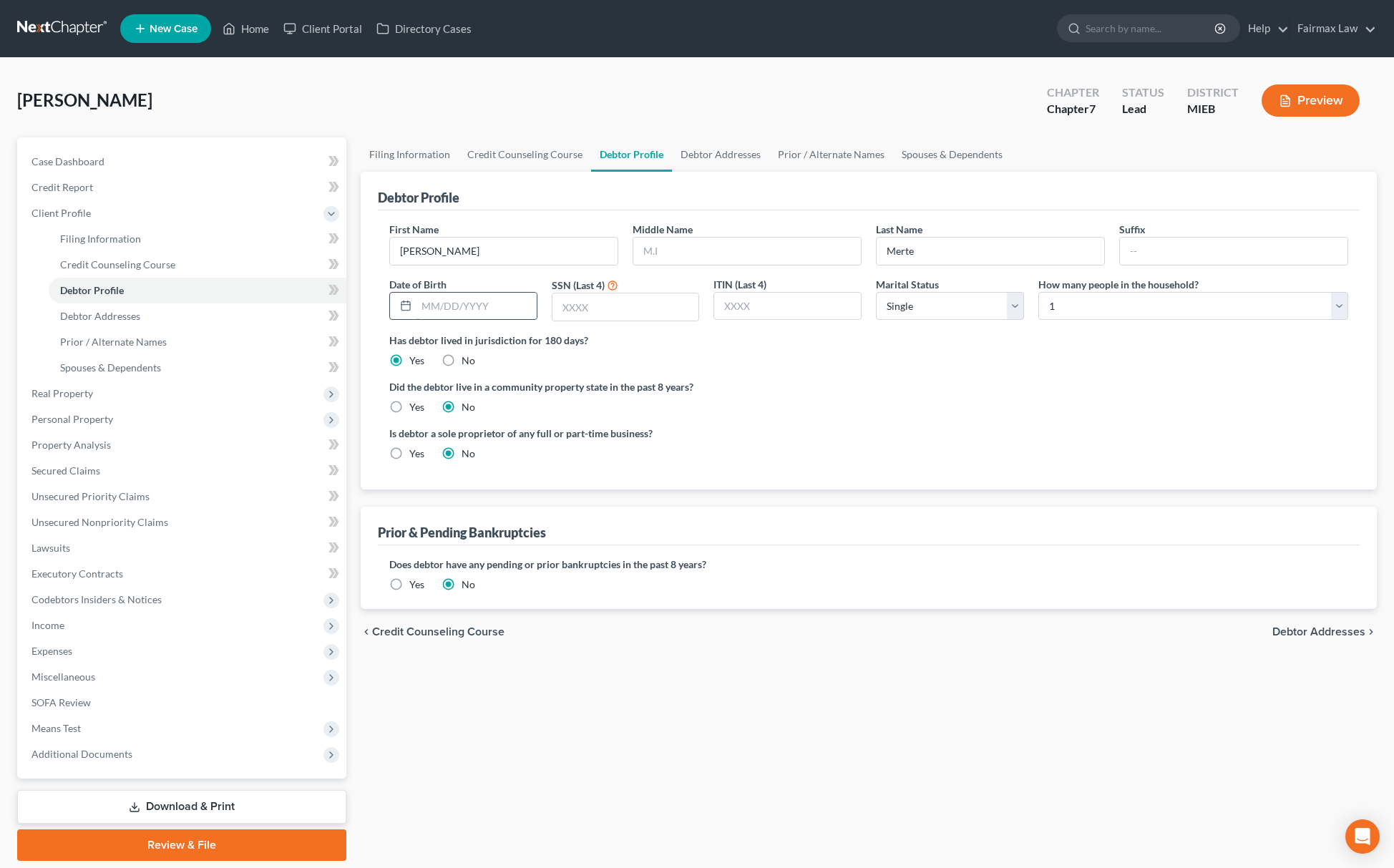
click at [435, 309] on input "text" at bounding box center [476, 306] width 120 height 27
click at [627, 316] on input "text" at bounding box center [626, 306] width 147 height 27
paste input "1891"
type input "1891"
click at [683, 238] on input "text" at bounding box center [747, 251] width 228 height 27
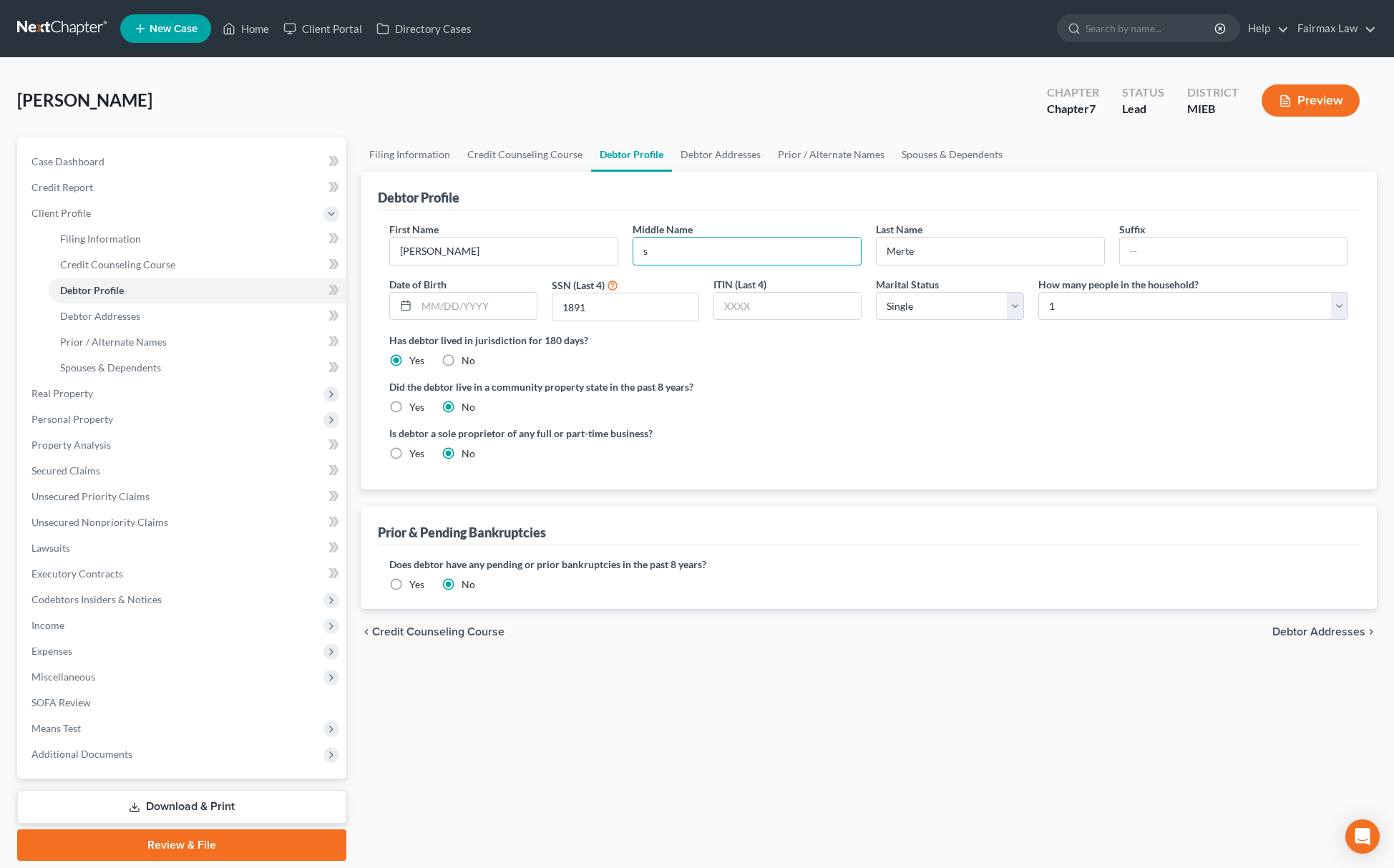
type input "S."
click at [467, 307] on input "text" at bounding box center [476, 306] width 120 height 27
type input "05/21/1967"
click at [92, 316] on span "Debtor Addresses" at bounding box center [100, 315] width 80 height 12
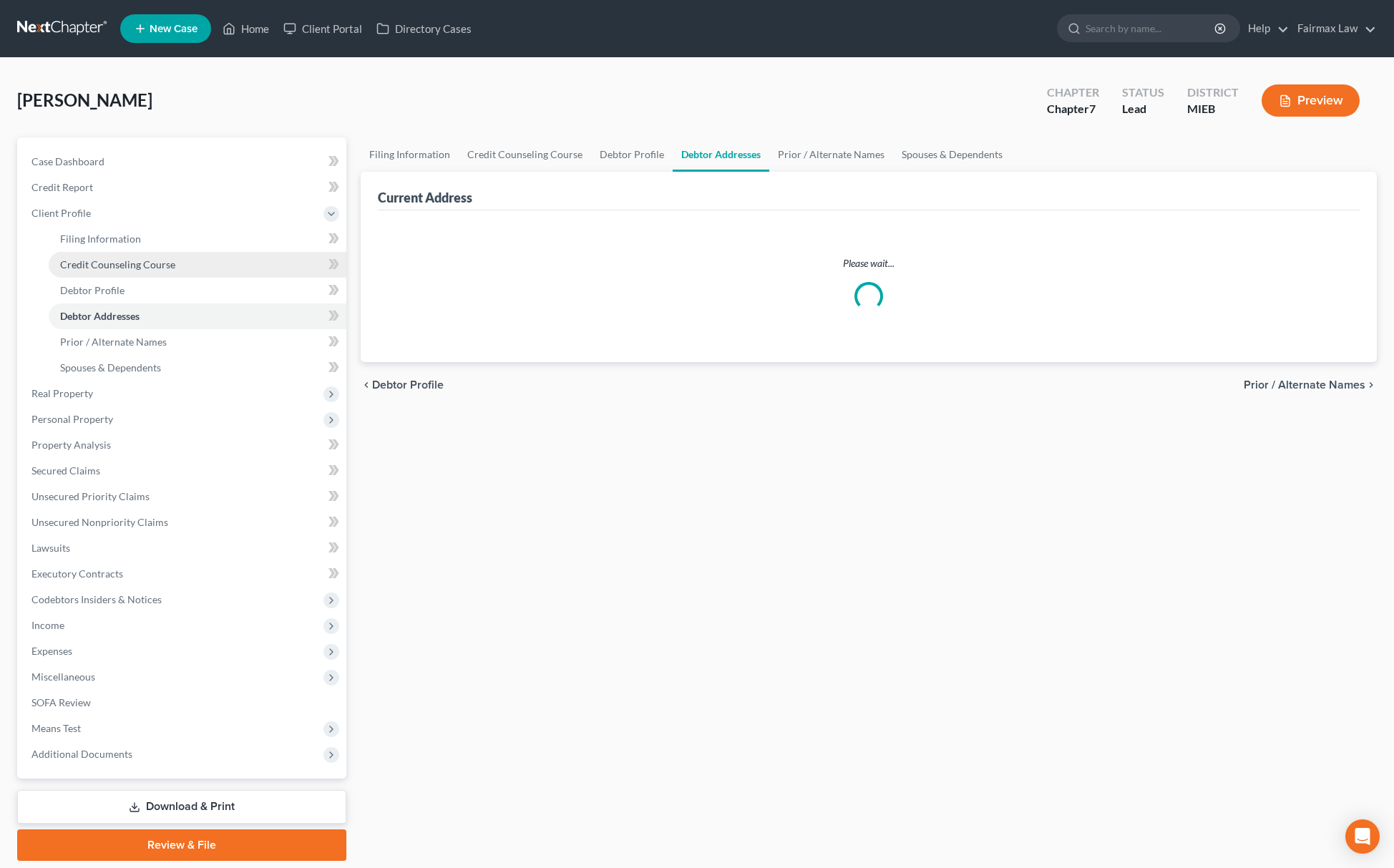
click at [121, 259] on span "Credit Counseling Course" at bounding box center [117, 264] width 115 height 12
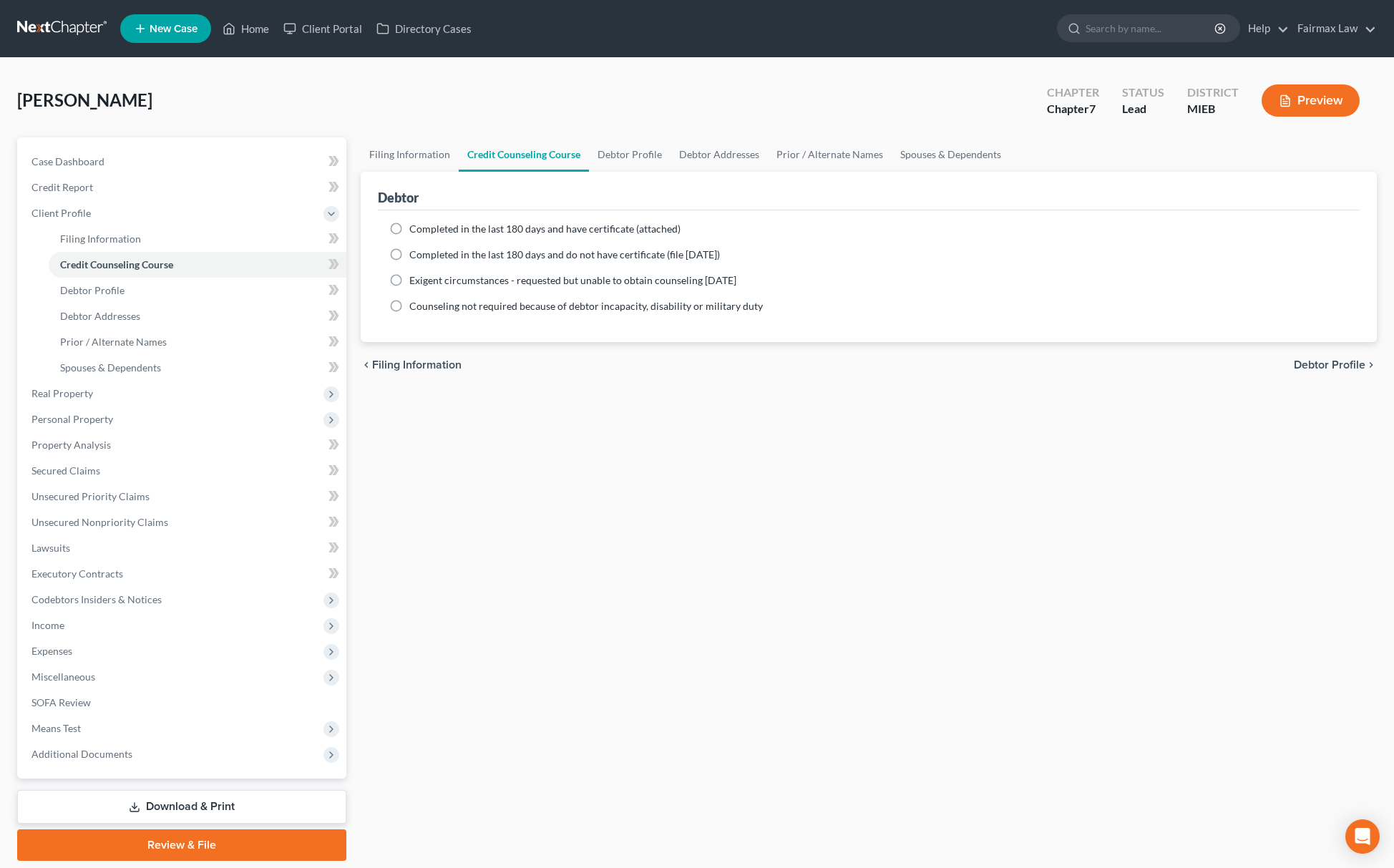
click at [410, 260] on label "Completed in the last 180 days and do not have certificate (file within 14 days)" at bounding box center [565, 254] width 311 height 14
click at [415, 257] on input "Completed in the last 180 days and do not have certificate (file within 14 days)" at bounding box center [420, 252] width 9 height 9
radio input "true"
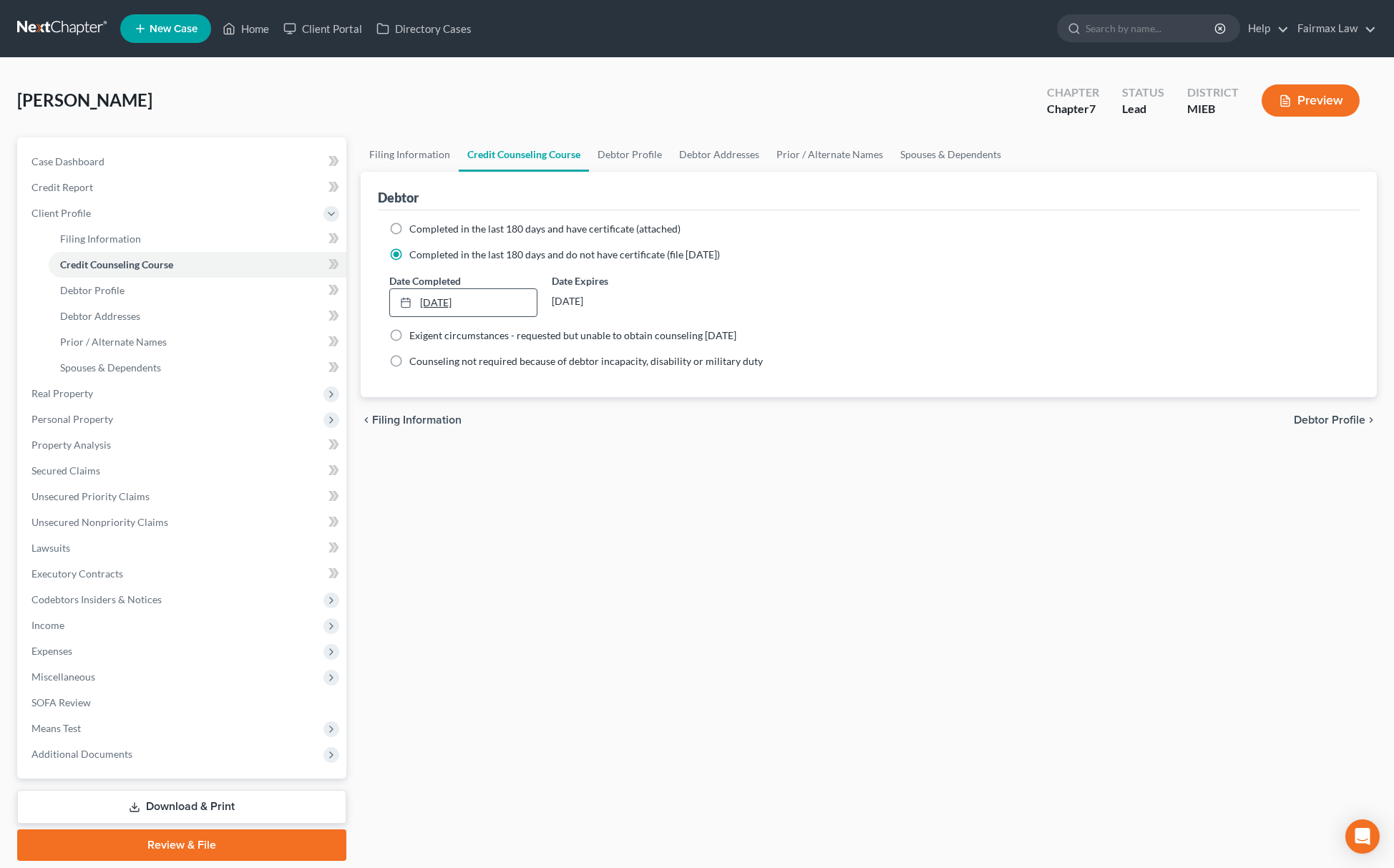
click at [461, 305] on link "9/12/2025" at bounding box center [463, 302] width 147 height 27
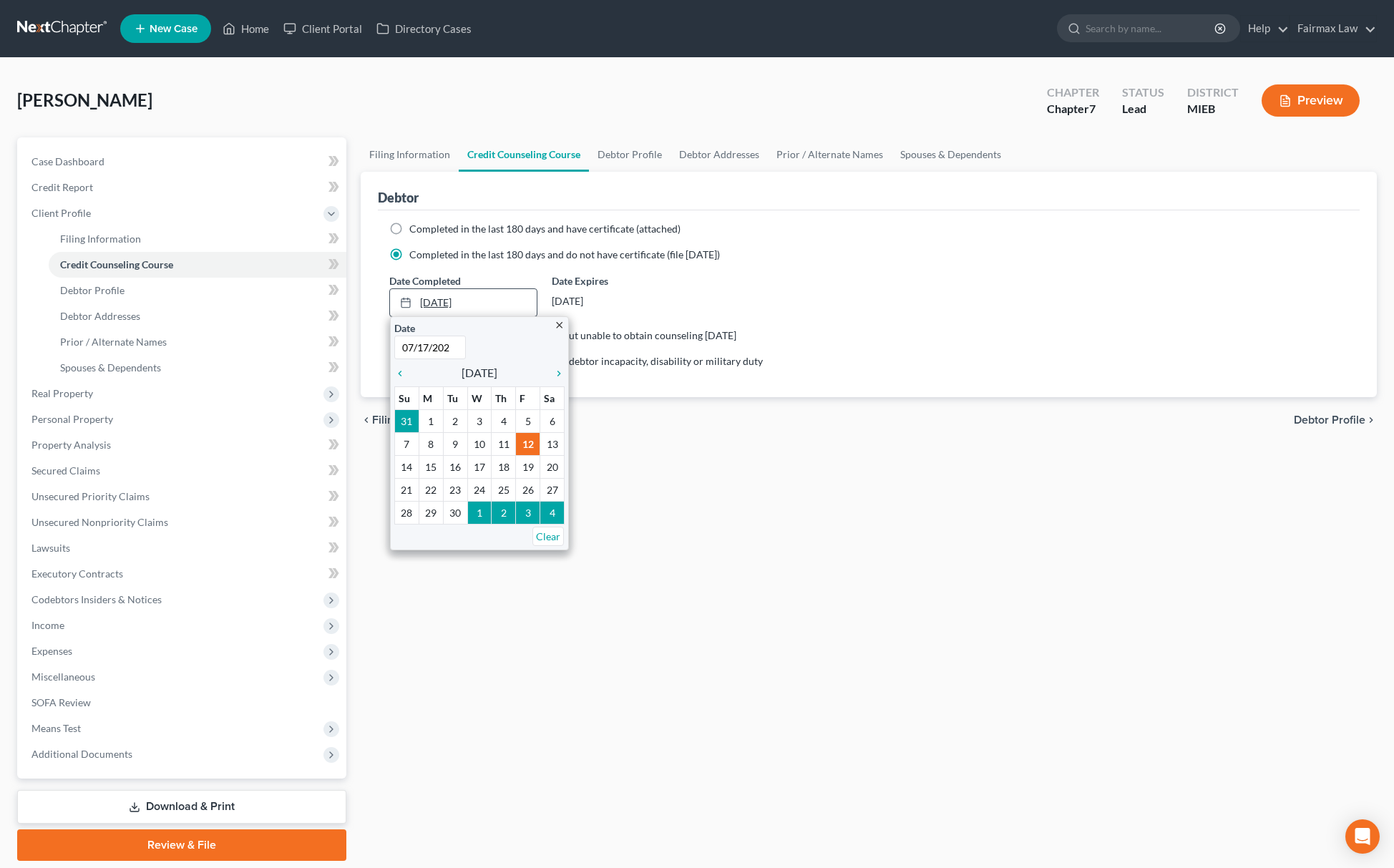
type input "07/17/2025"
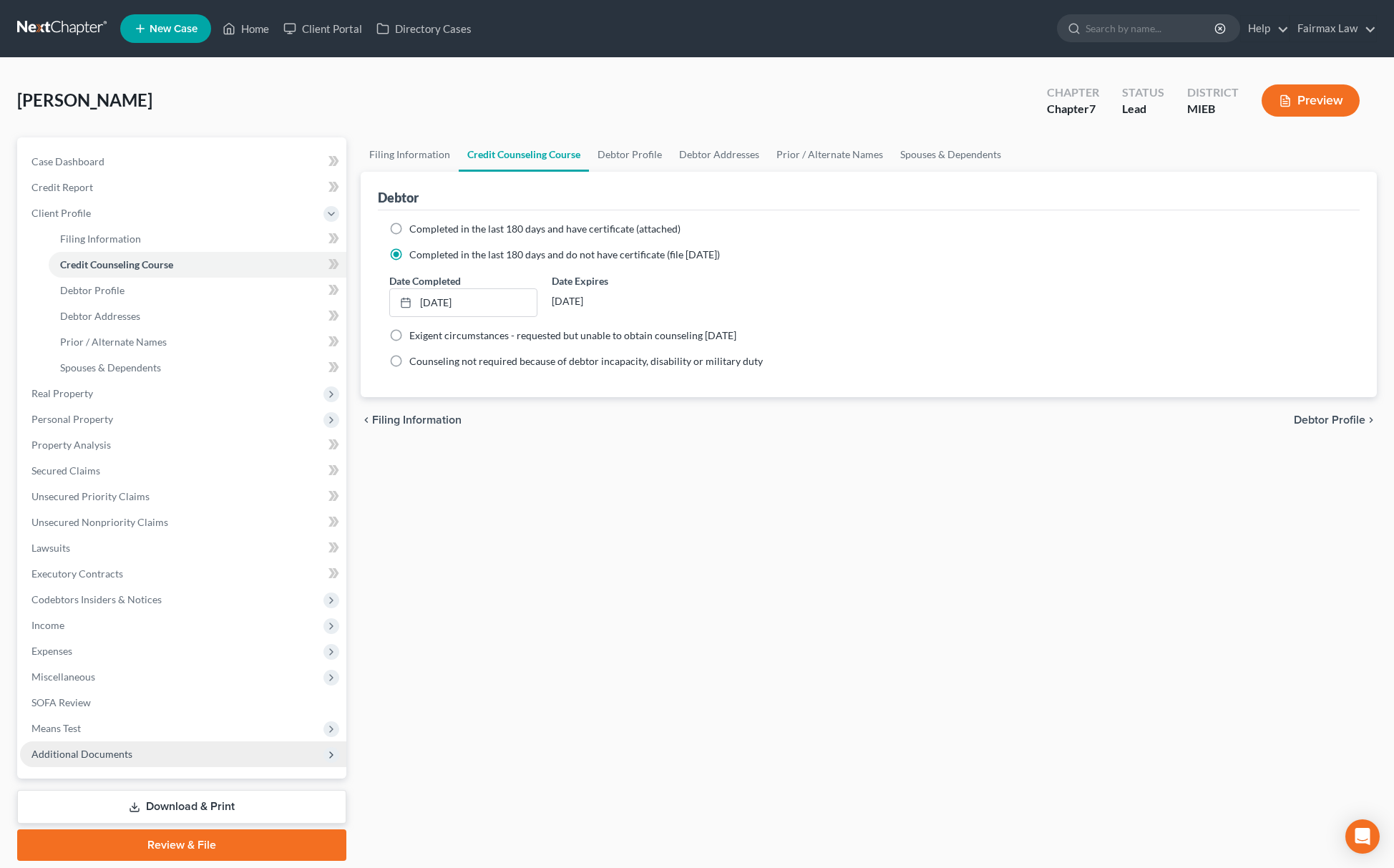
drag, startPoint x: 118, startPoint y: 771, endPoint x: 134, endPoint y: 757, distance: 21.3
click at [121, 767] on div "Case Dashboard Payments Invoices Payments Payments Credit Report Client Profile…" at bounding box center [181, 457] width 330 height 641
click at [141, 753] on span "Additional Documents" at bounding box center [183, 754] width 327 height 26
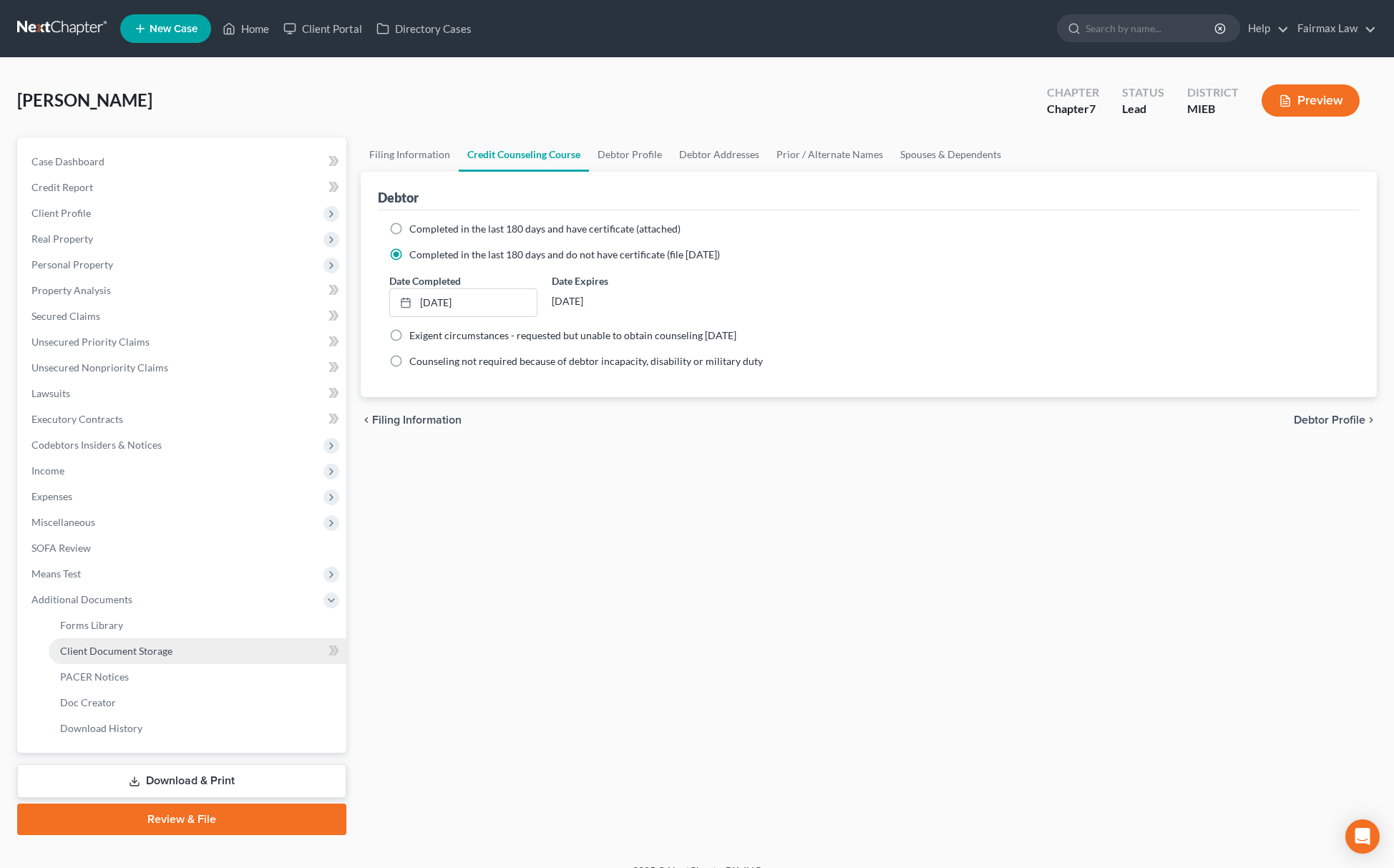
click at [201, 657] on link "Client Document Storage" at bounding box center [197, 651] width 298 height 26
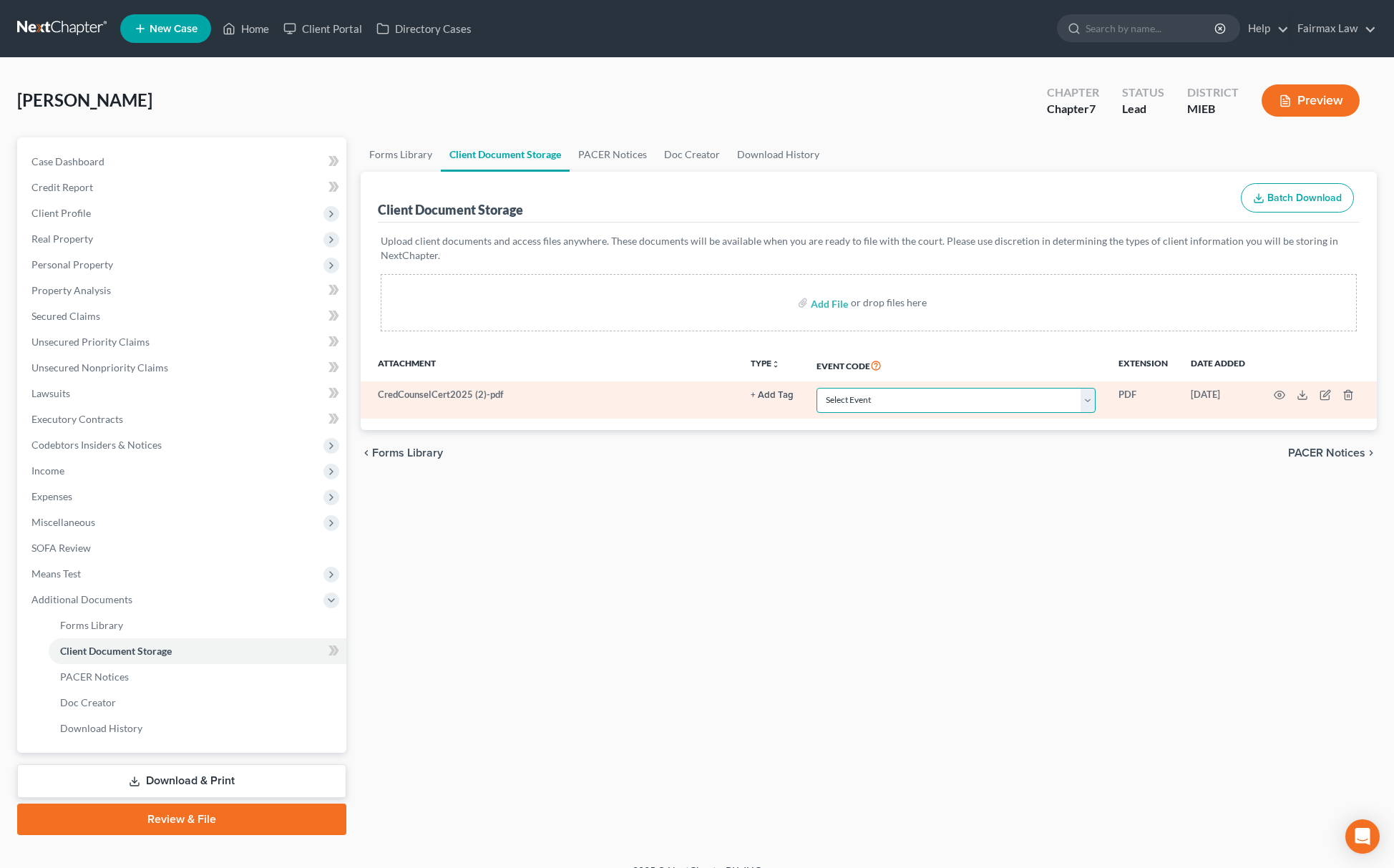
click at [902, 395] on select "Select Event 20 Largest Unsecured Creditors Amended Chapter 11 Plan Amended Cha…" at bounding box center [956, 400] width 279 height 25
select select "7"
click at [817, 388] on select "Select Event 20 Largest Unsecured Creditors Amended Chapter 11 Plan Amended Cha…" at bounding box center [956, 400] width 279 height 25
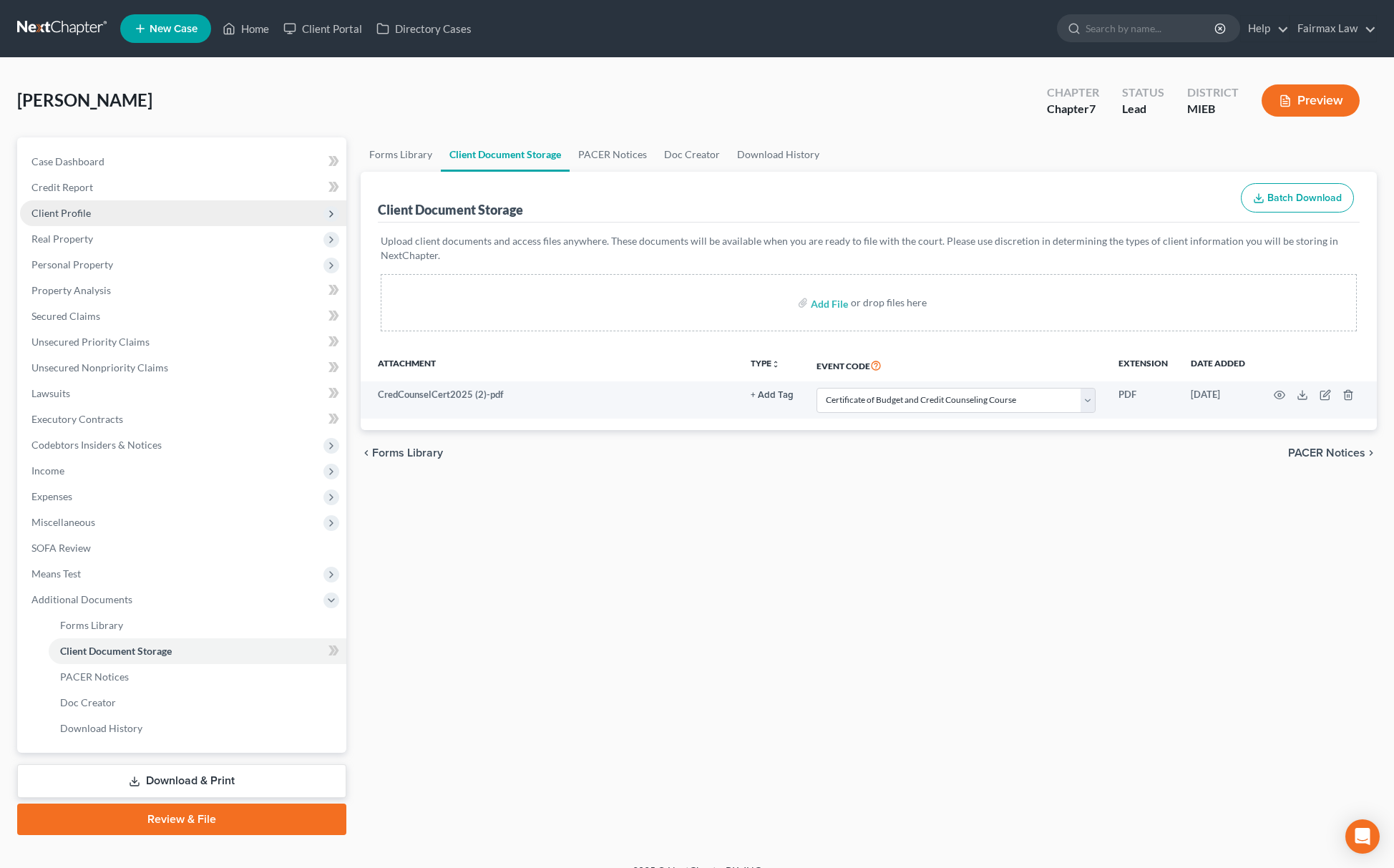
click at [127, 210] on span "Client Profile" at bounding box center [183, 214] width 327 height 26
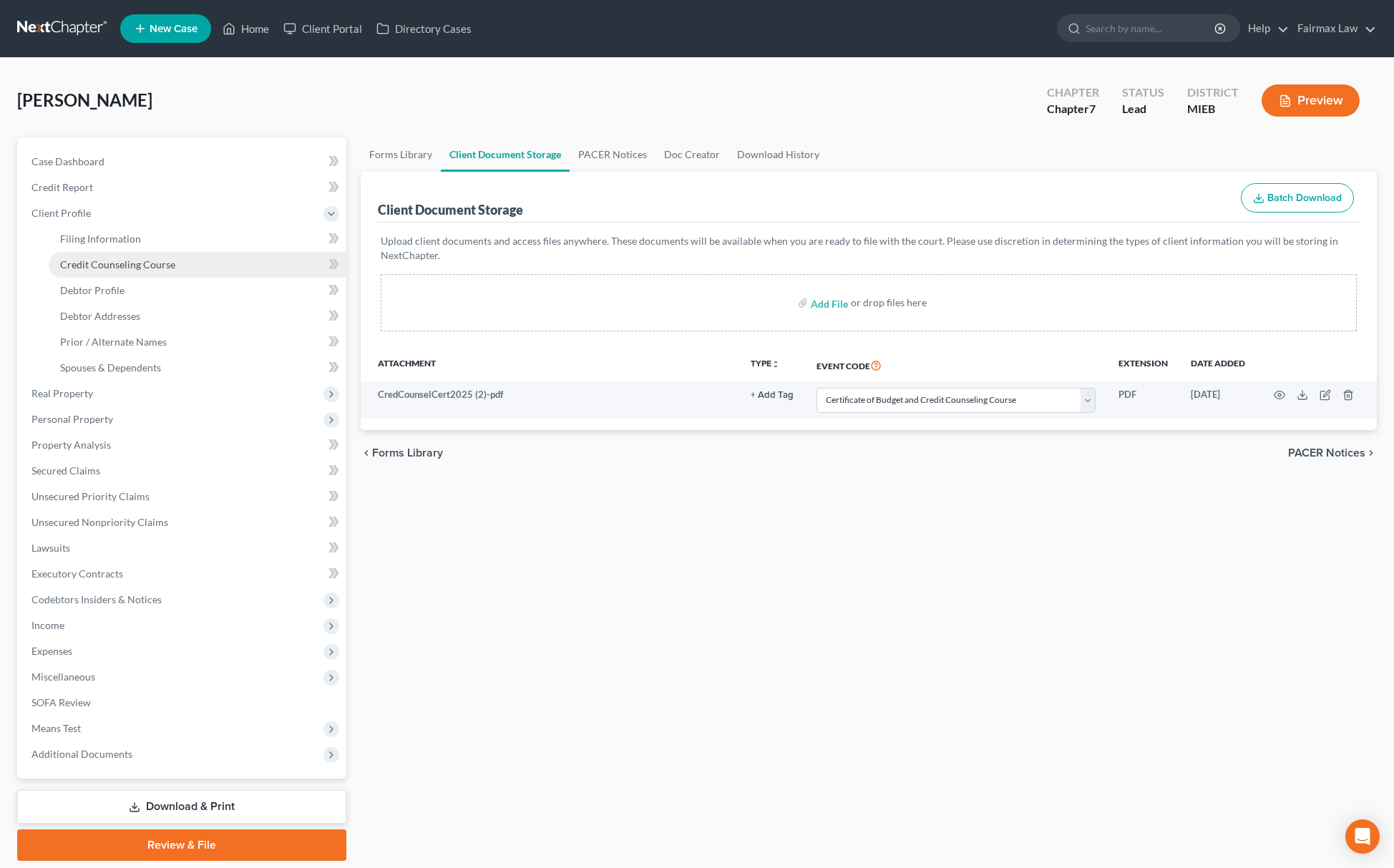
click at [104, 252] on link "Credit Counseling Course" at bounding box center [197, 265] width 298 height 26
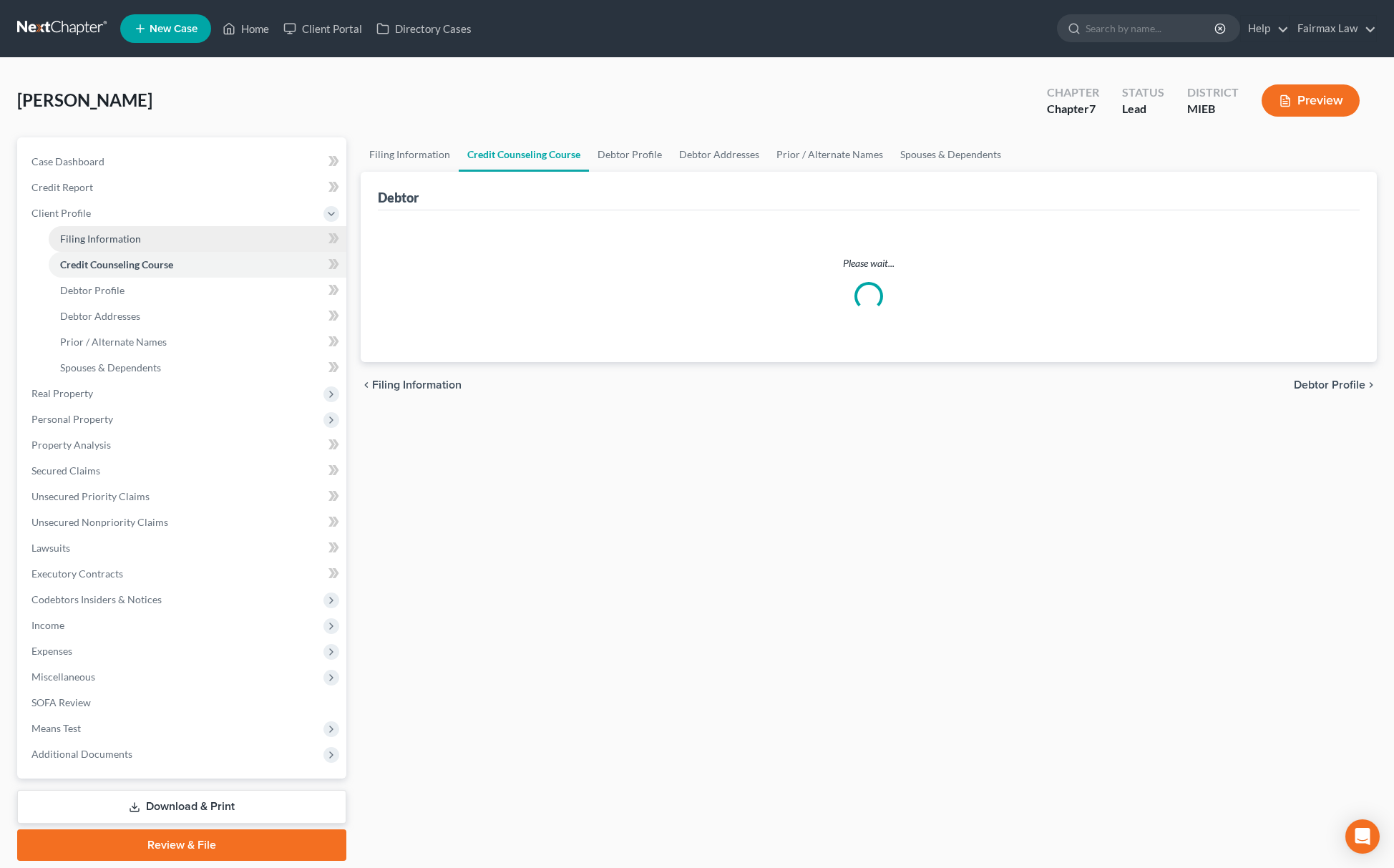
click at [120, 235] on span "Filing Information" at bounding box center [100, 238] width 81 height 12
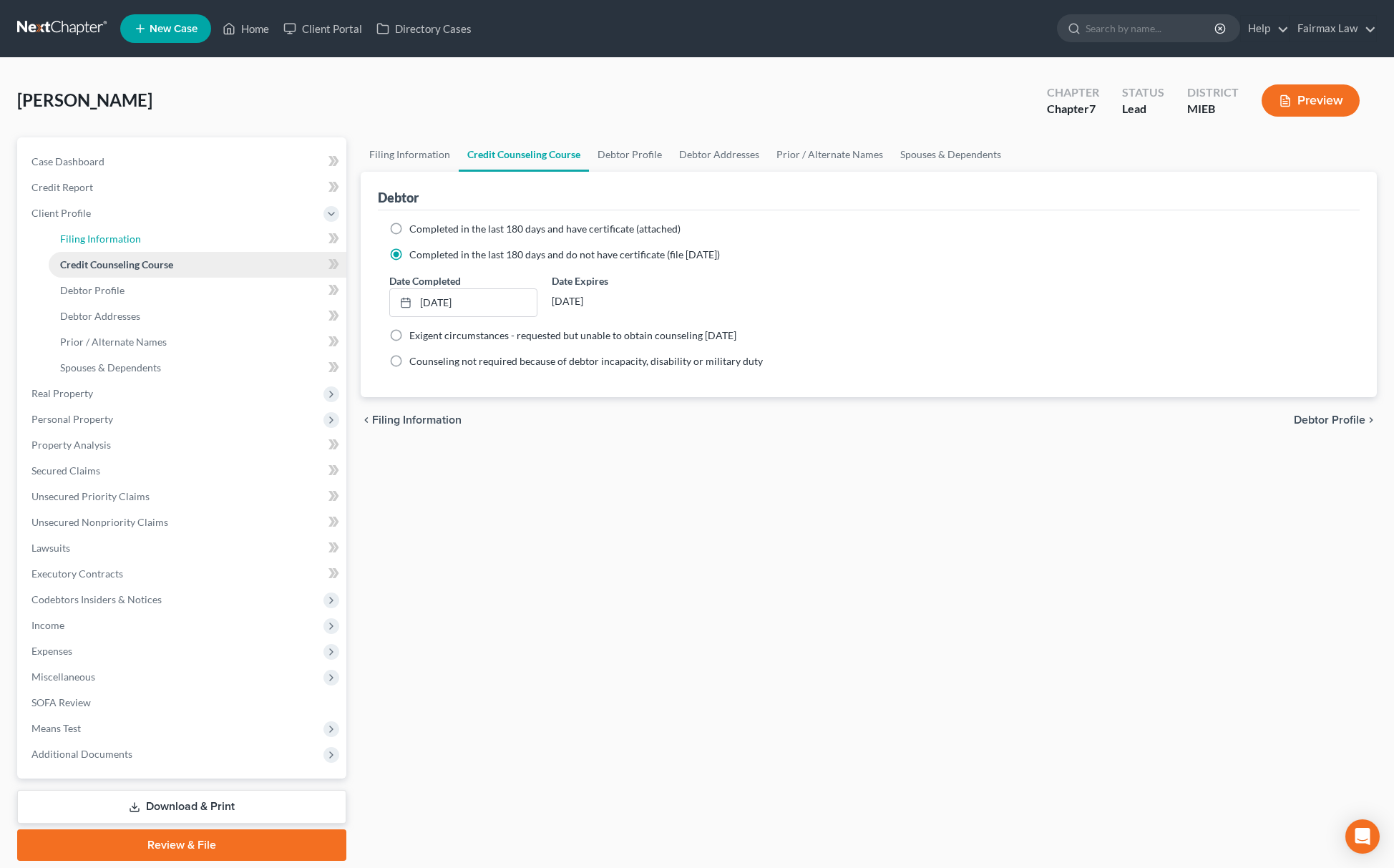
select select "1"
select select "0"
select select "40"
select select "23"
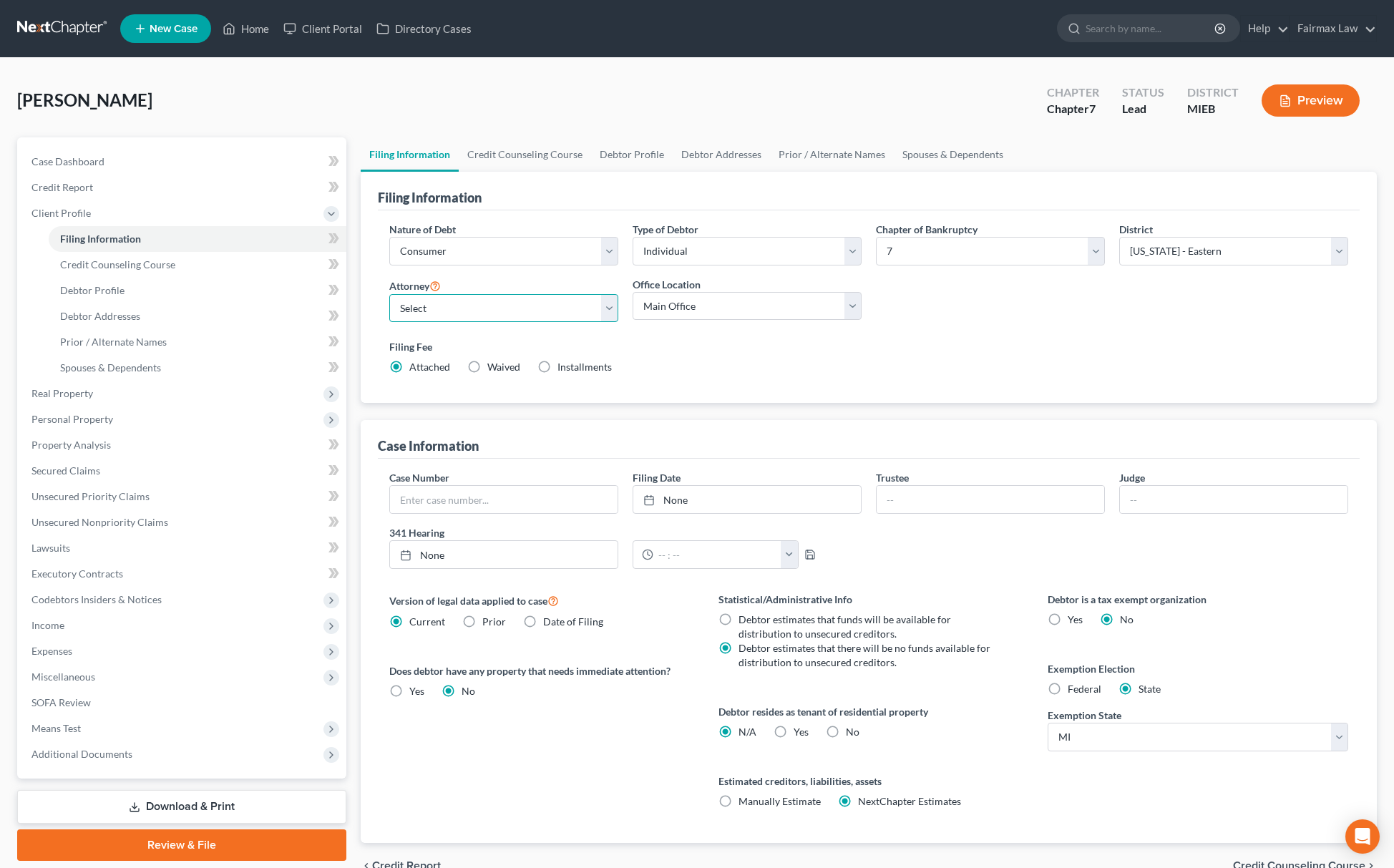
click at [484, 318] on select "Select David Ross Ienna - MIEB David Ross Ienna - OHNB David Ross Ienna - MIWB …" at bounding box center [503, 308] width 229 height 29
select select "15"
click at [389, 294] on select "Select David Ross Ienna - MIEB David Ross Ienna - OHNB David Ross Ienna - MIWB …" at bounding box center [503, 308] width 229 height 29
click at [701, 309] on select "Main Office Ohio Office North Muskegon Office" at bounding box center [747, 306] width 229 height 29
select select "0"
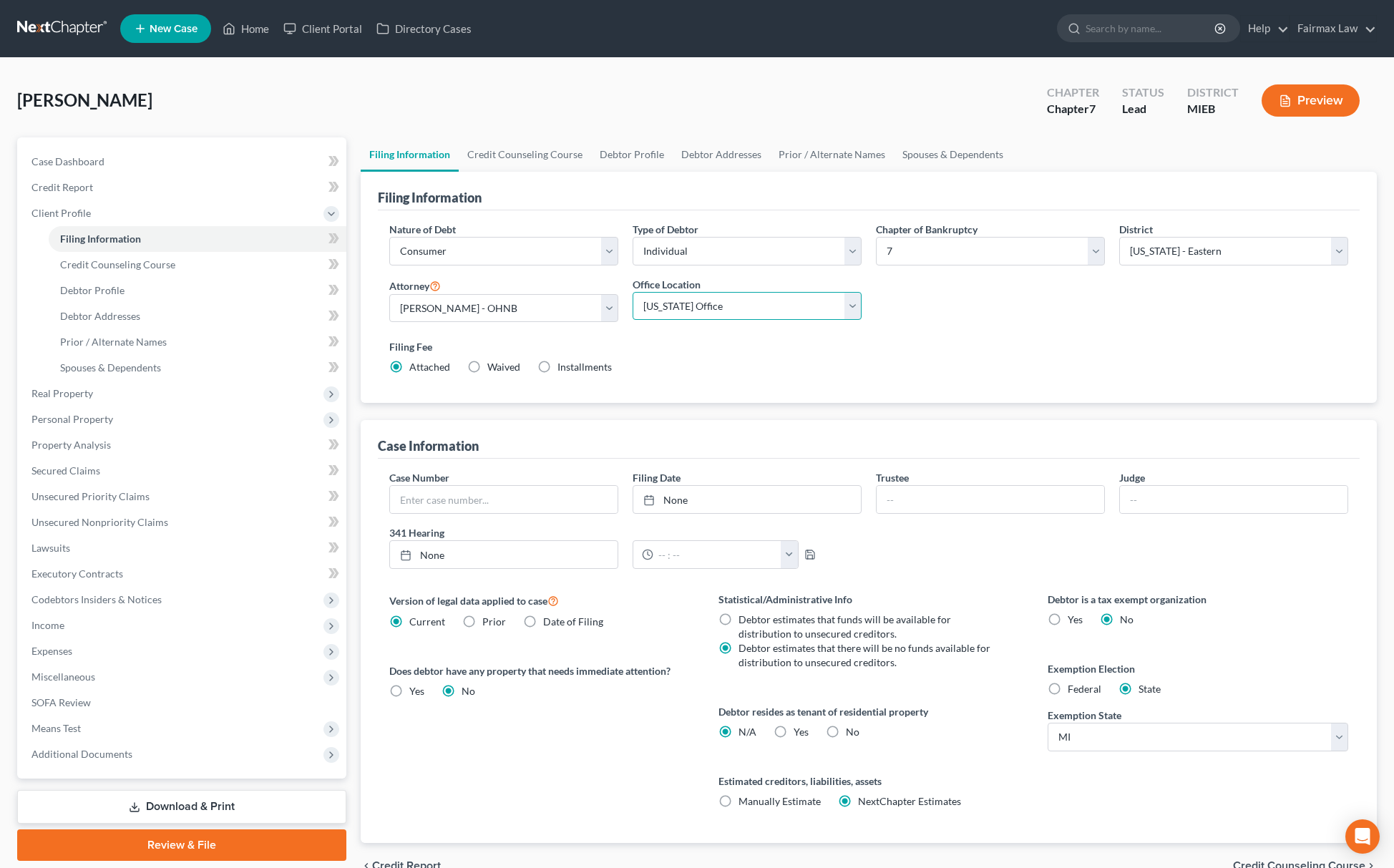
click at [633, 292] on select "Main Office Ohio Office North Muskegon Office" at bounding box center [747, 306] width 229 height 29
click at [794, 731] on label "Yes Yes" at bounding box center [801, 732] width 15 height 14
click at [799, 731] on input "Yes Yes" at bounding box center [804, 730] width 9 height 9
radio input "true"
radio input "false"
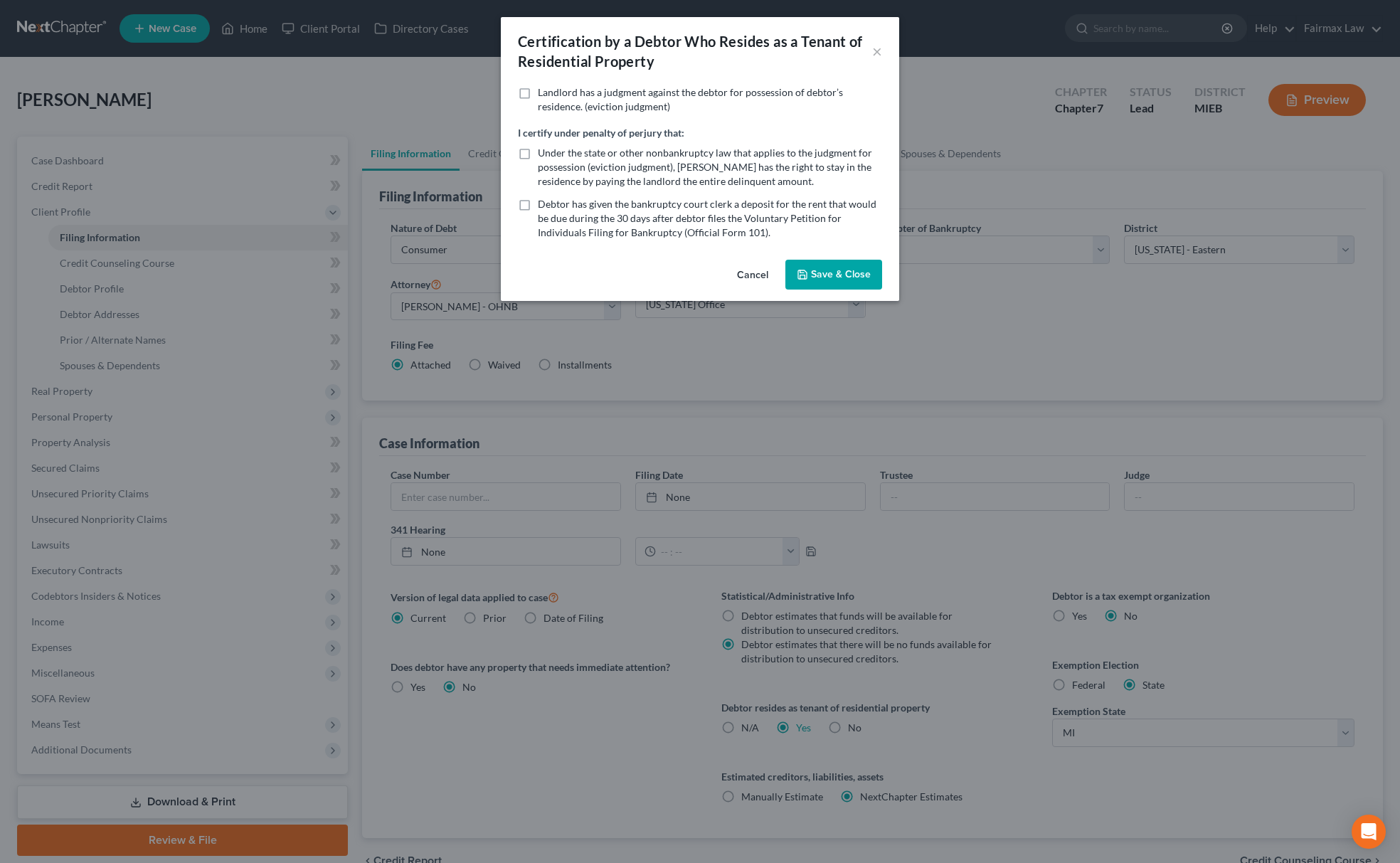
click at [852, 282] on button "Save & Close" at bounding box center [833, 275] width 96 height 30
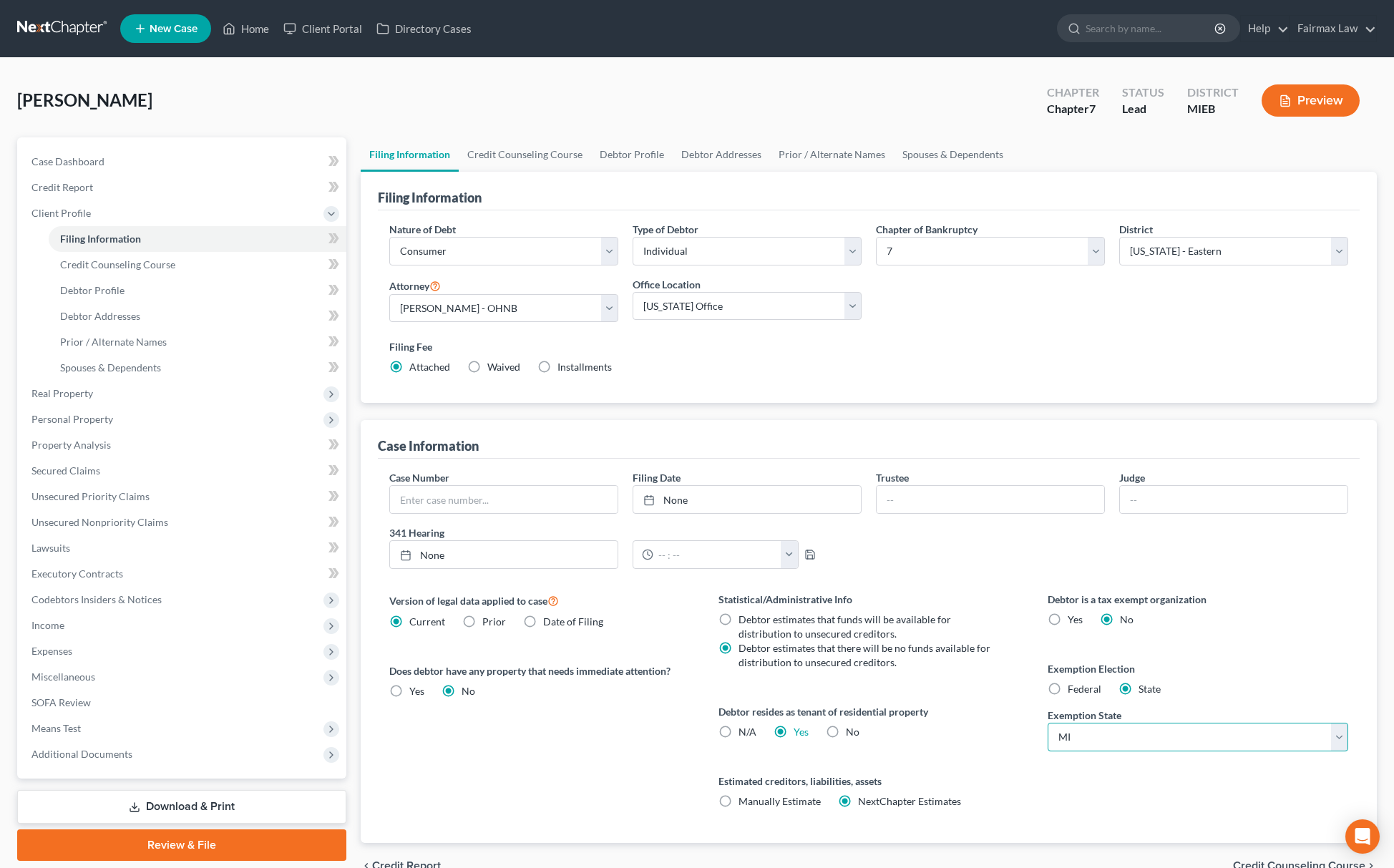
click at [1122, 736] on select "State AL AK AR AZ CA CO CT DE DC FL GA GU HI ID IL IN IA KS KY LA ME MD MA MI M…" at bounding box center [1198, 736] width 301 height 29
select select "36"
click at [1048, 723] on select "State AL AK AR AZ CA CO CT DE DC FL GA GU HI ID IL IN IA KS KY LA ME MD MA MI M…" at bounding box center [1198, 736] width 301 height 29
click at [120, 293] on span "Debtor Profile" at bounding box center [92, 289] width 64 height 12
select select "0"
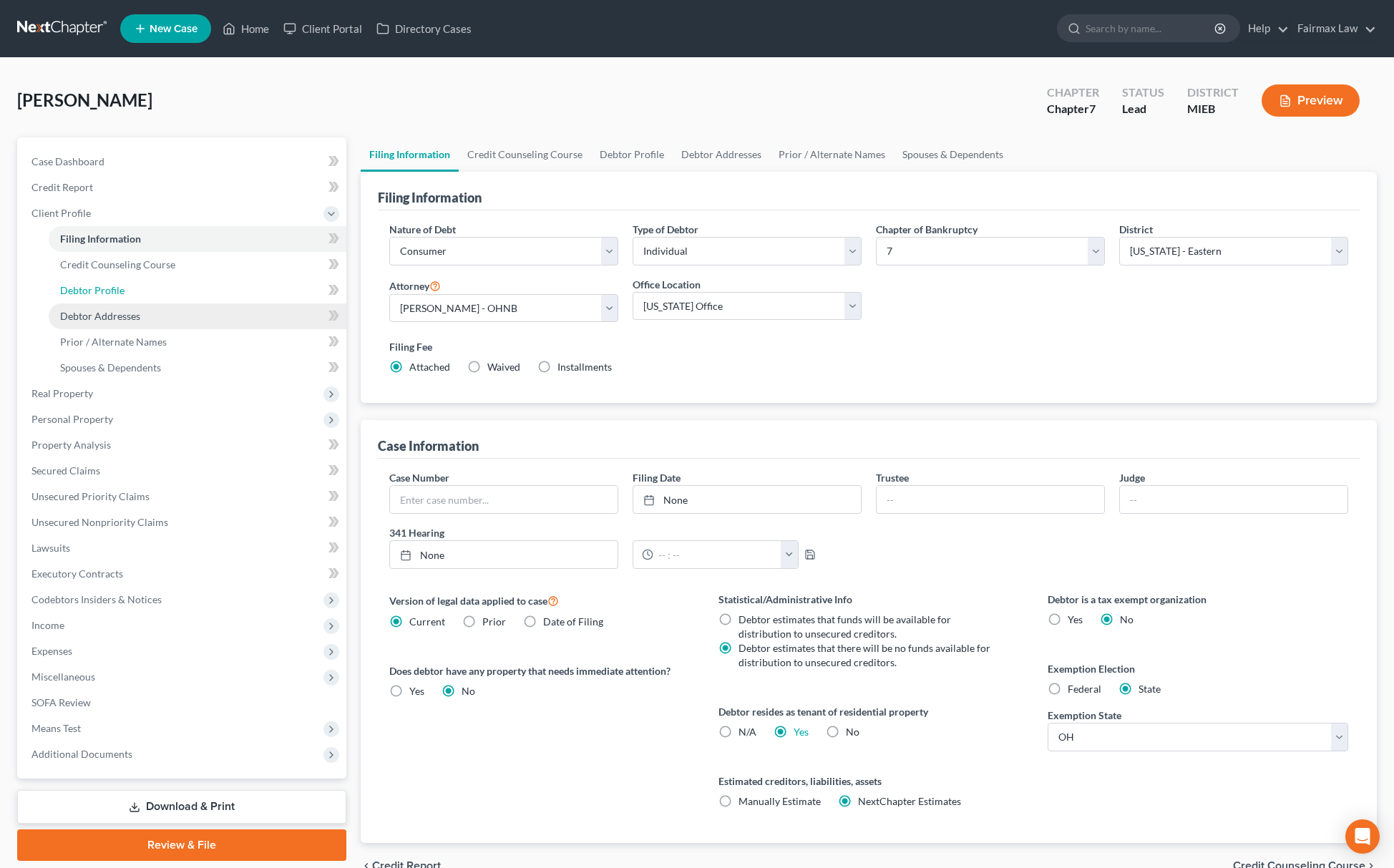
select select "0"
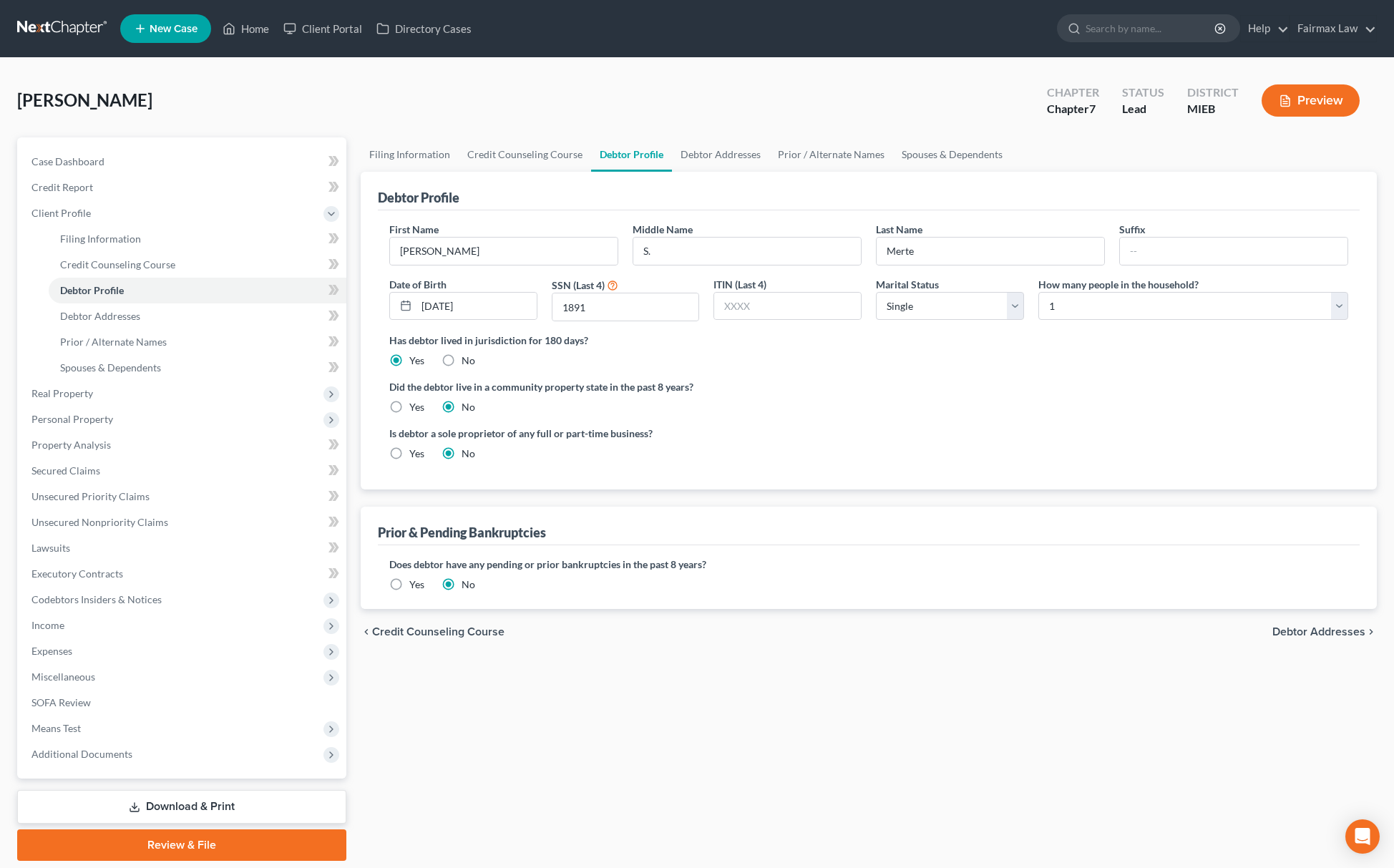
click at [410, 578] on label "Yes" at bounding box center [417, 584] width 15 height 14
click at [415, 578] on input "Yes" at bounding box center [420, 582] width 9 height 9
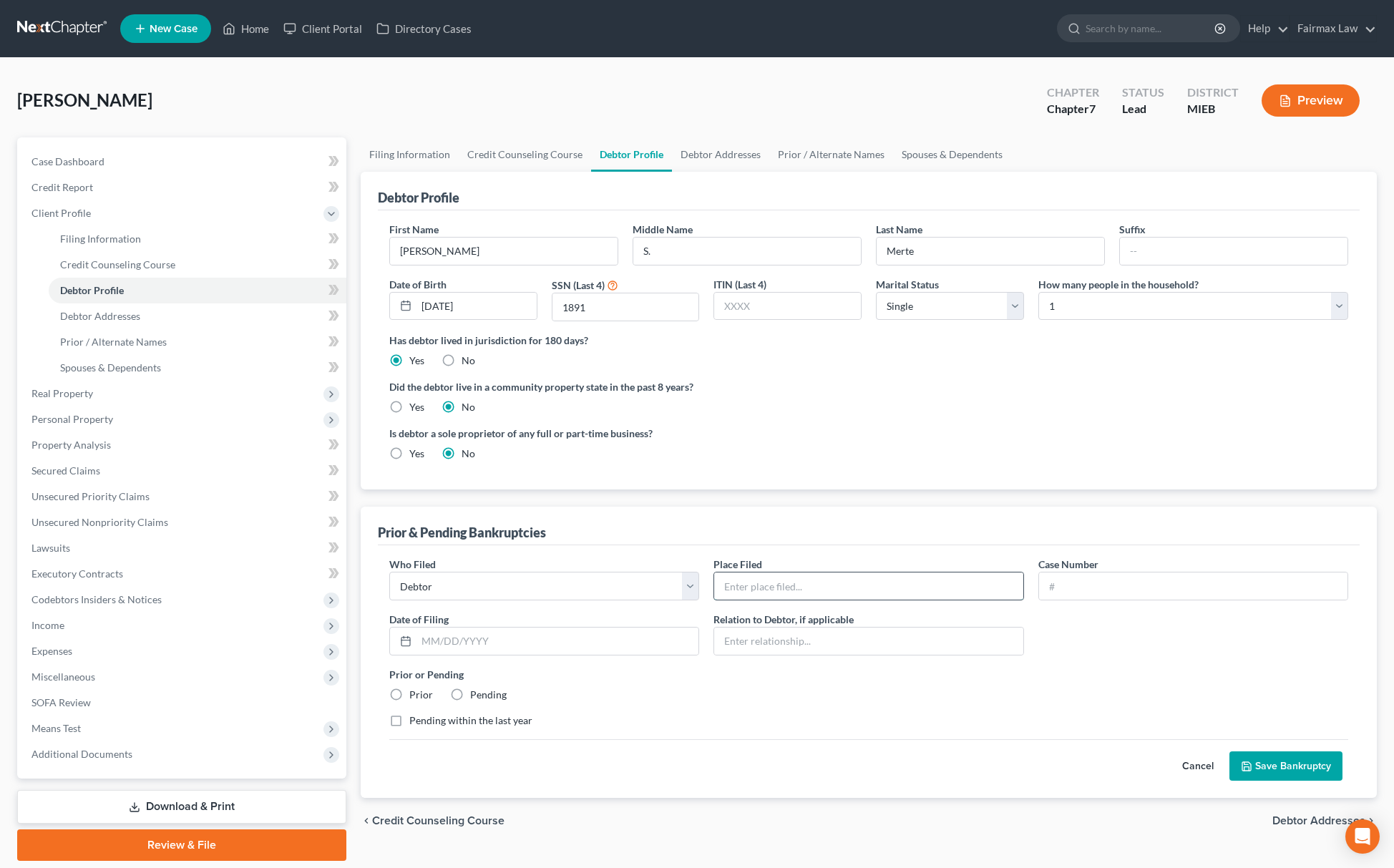
drag, startPoint x: 809, startPoint y: 588, endPoint x: 824, endPoint y: 585, distance: 15.3
click at [809, 588] on input "text" at bounding box center [868, 585] width 308 height 27
type input "Michigan Eastern Bankruptcy Court"
click at [140, 239] on link "Filing Information" at bounding box center [197, 239] width 298 height 26
select select "1"
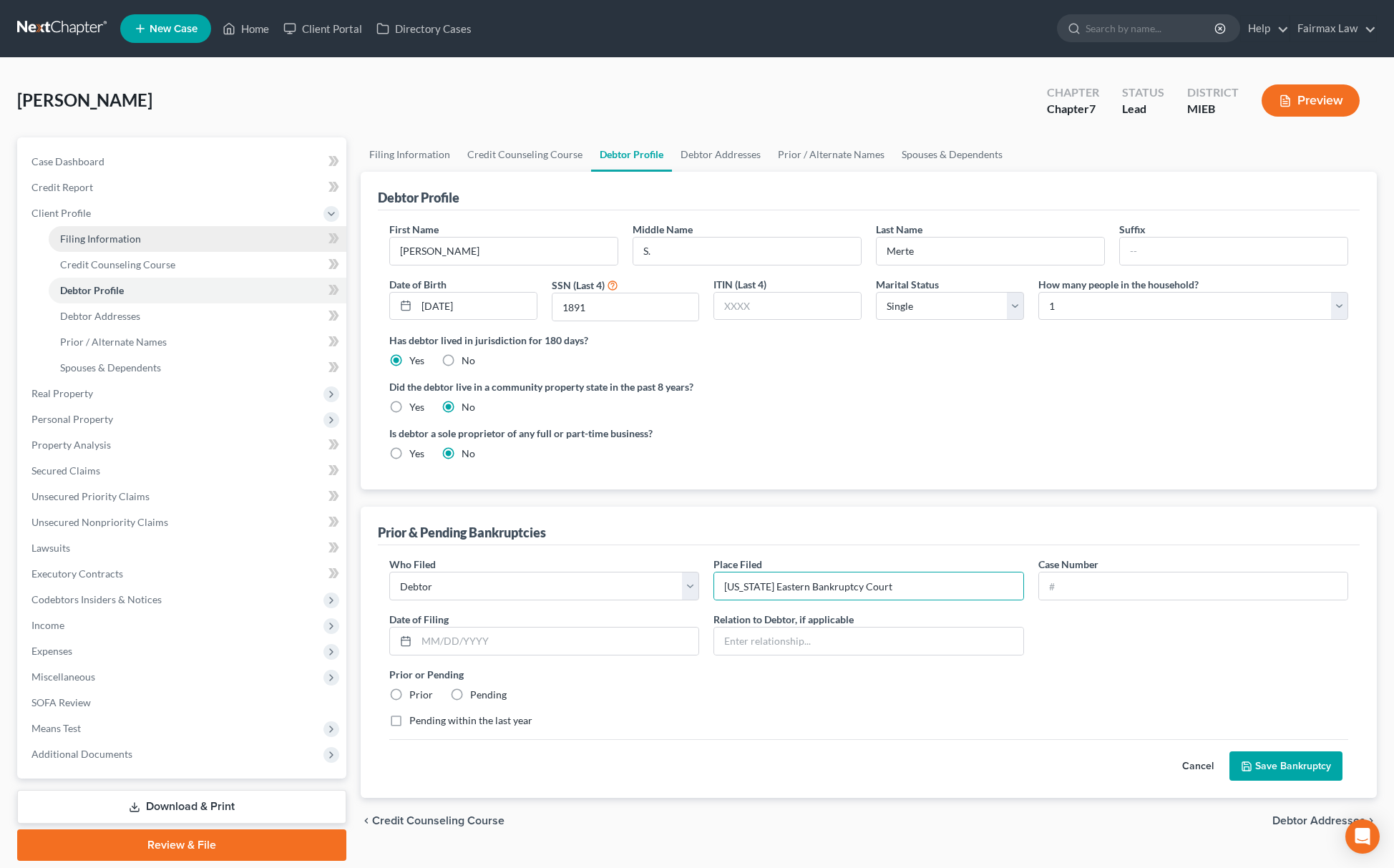
select select "0"
select select "40"
select select "15"
select select "0"
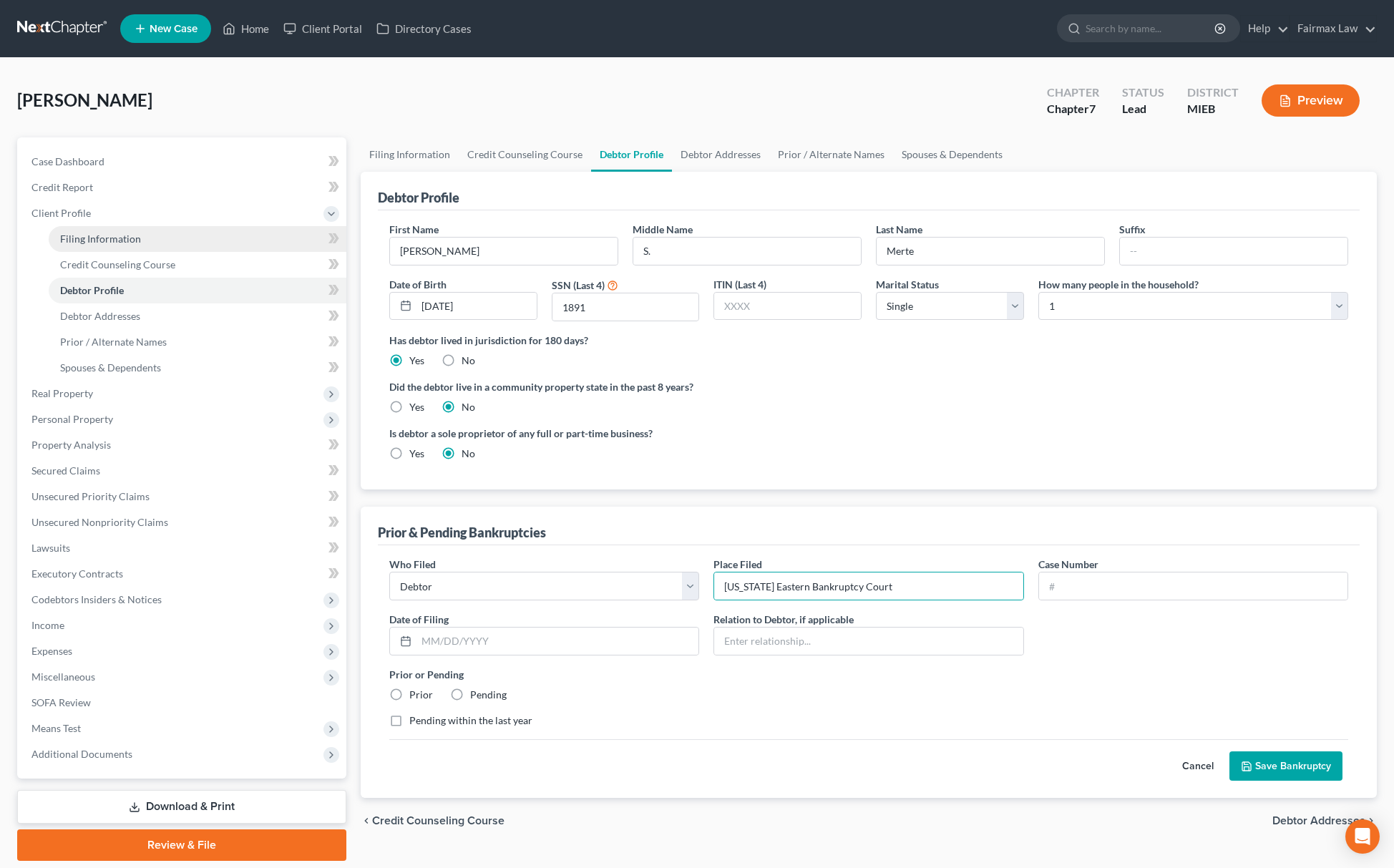
select select "36"
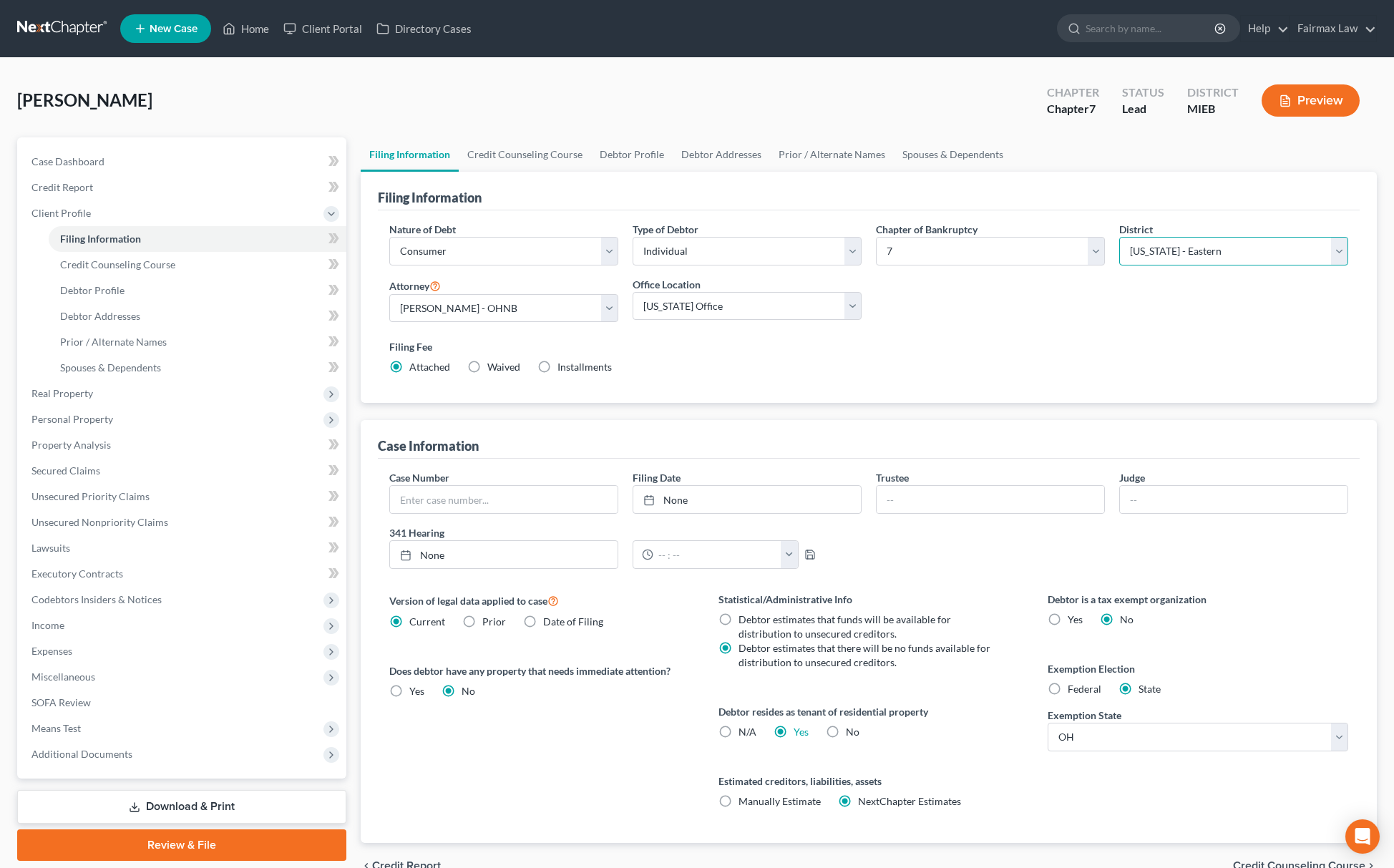
click at [1209, 250] on select "Select Alabama - Middle Alabama - Northern Alabama - Southern Alaska Arizona Ar…" at bounding box center [1233, 251] width 229 height 29
select select "61"
click at [1119, 237] on select "Select Alabama - Middle Alabama - Northern Alabama - Southern Alaska Arizona Ar…" at bounding box center [1233, 251] width 229 height 29
click at [118, 277] on link "Debtor Profile" at bounding box center [197, 290] width 298 height 26
select select "0"
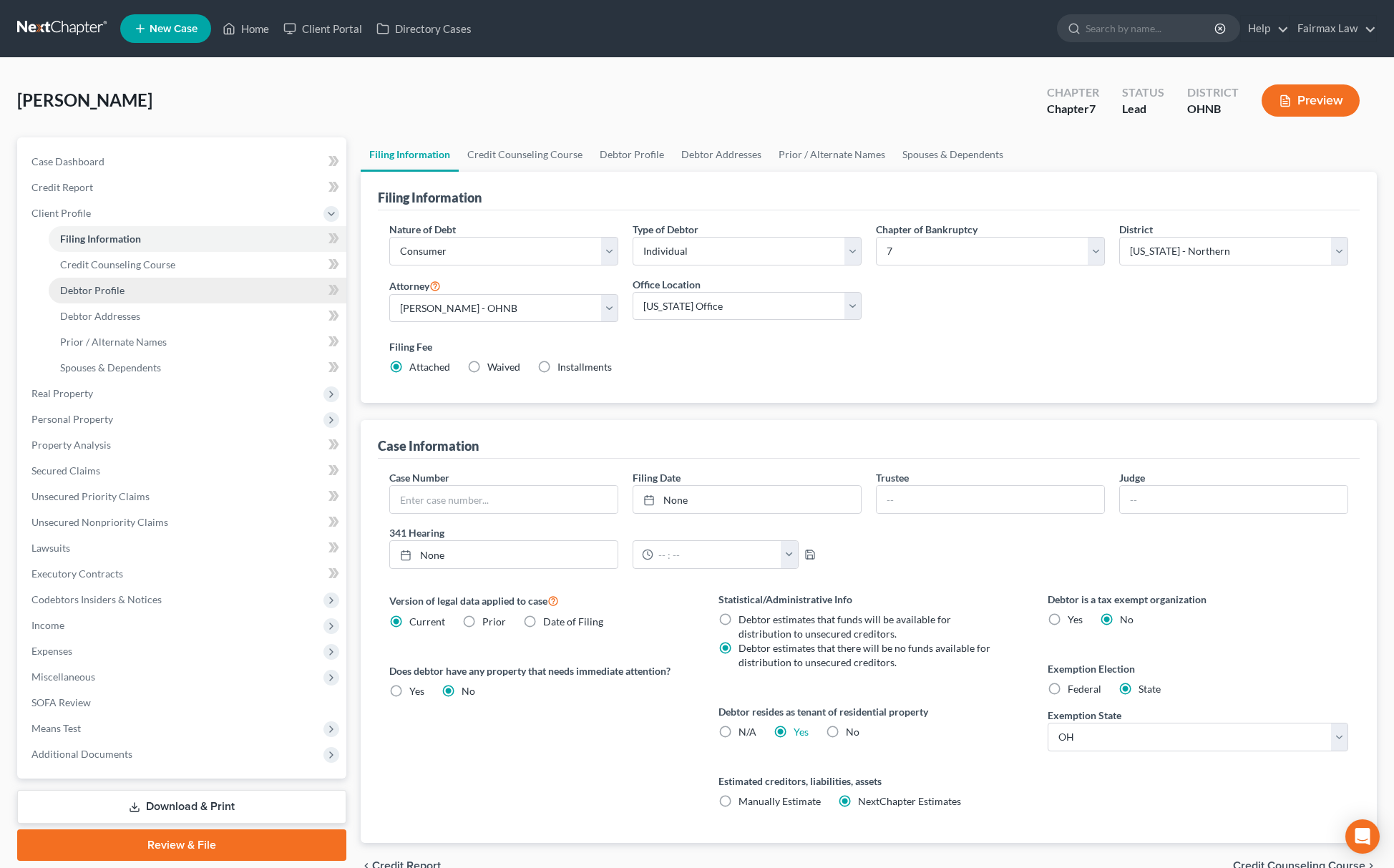
select select "0"
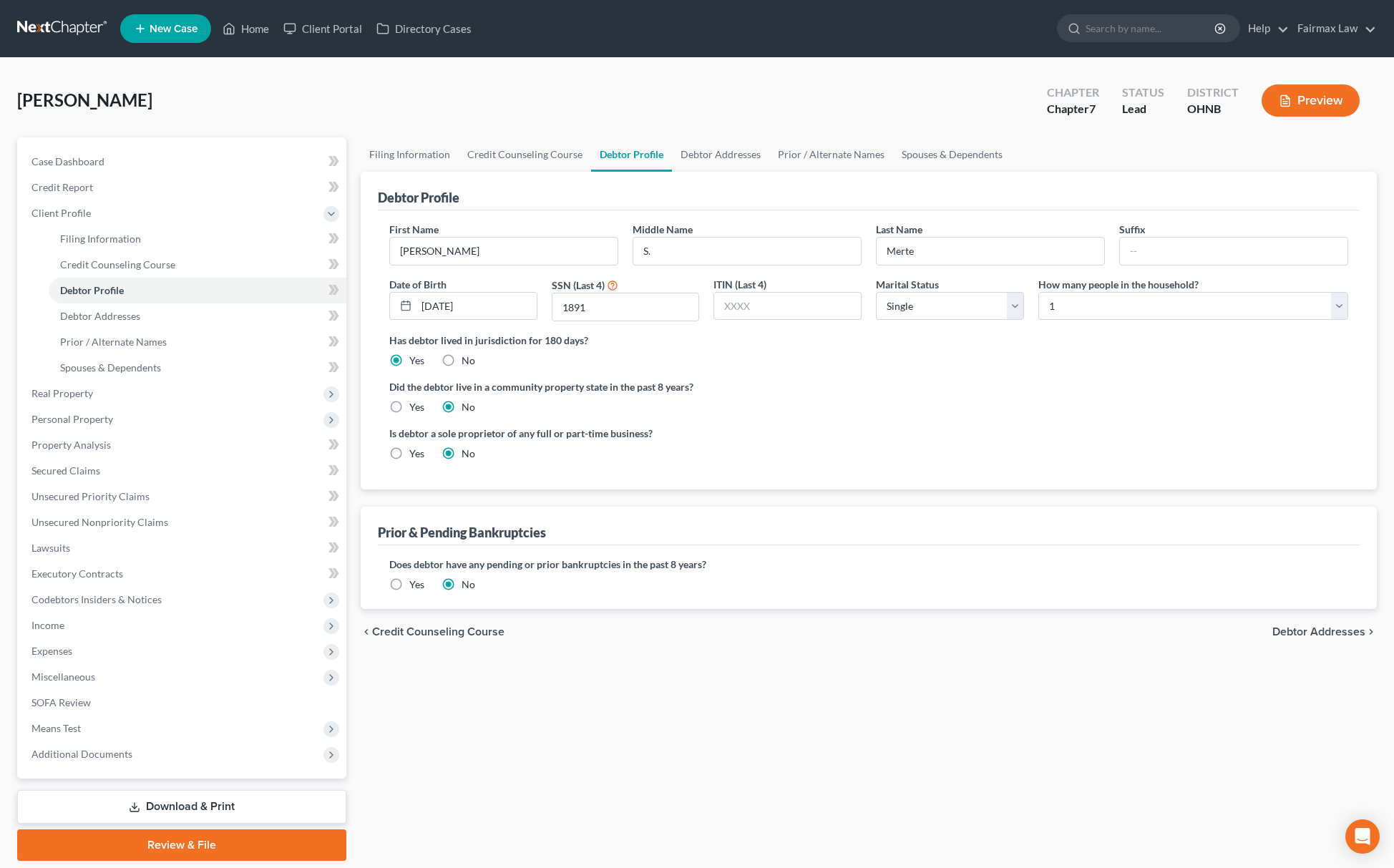
click at [410, 590] on label "Yes" at bounding box center [417, 584] width 15 height 14
click at [415, 587] on input "Yes" at bounding box center [420, 582] width 9 height 9
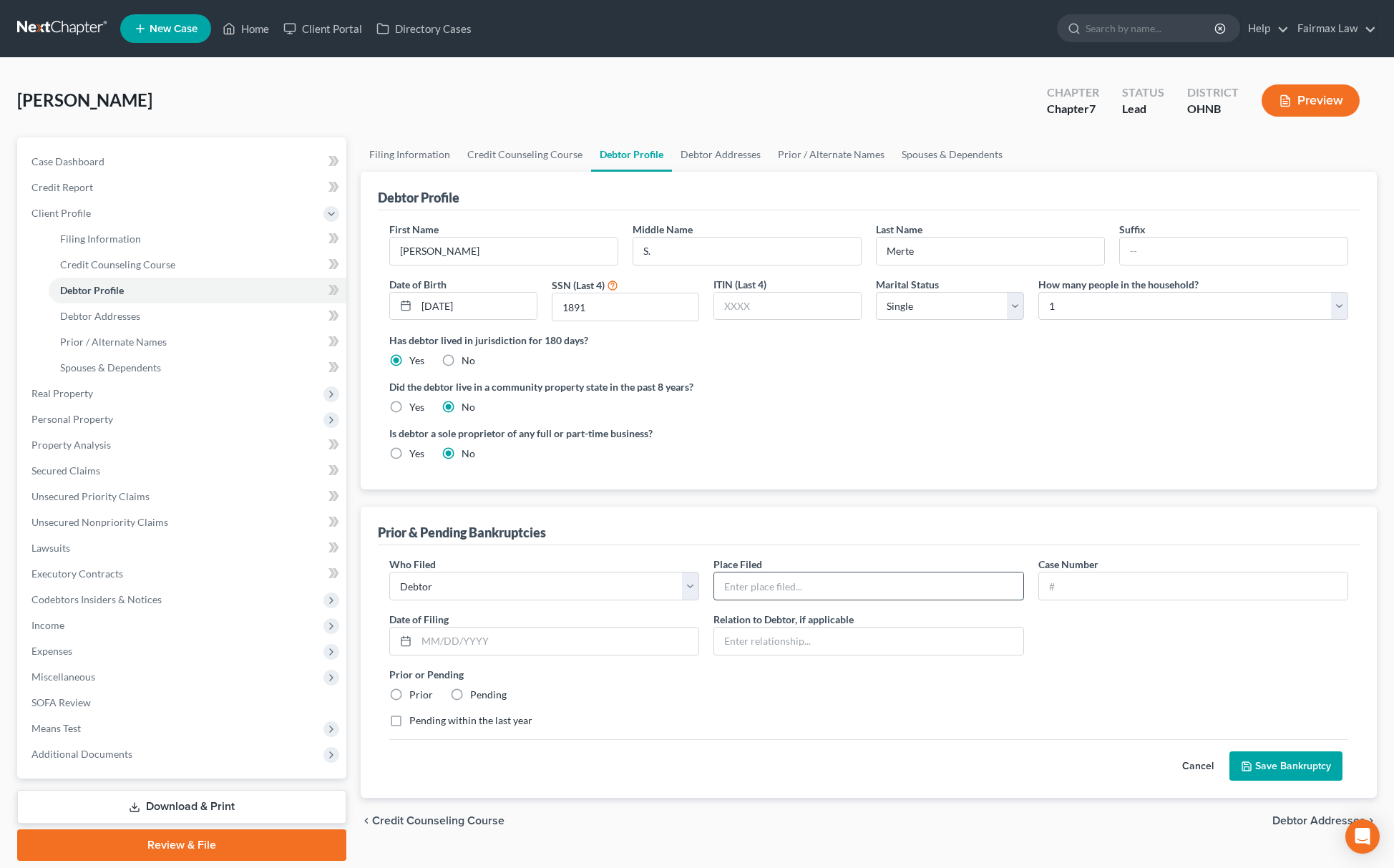
click at [748, 591] on input "text" at bounding box center [868, 585] width 308 height 27
type input "Michigan Eastern Bankruptcy Court"
drag, startPoint x: 920, startPoint y: 637, endPoint x: 908, endPoint y: 642, distance: 13.0
click at [917, 638] on input "text" at bounding box center [868, 640] width 308 height 27
click at [560, 642] on input "text" at bounding box center [557, 640] width 282 height 27
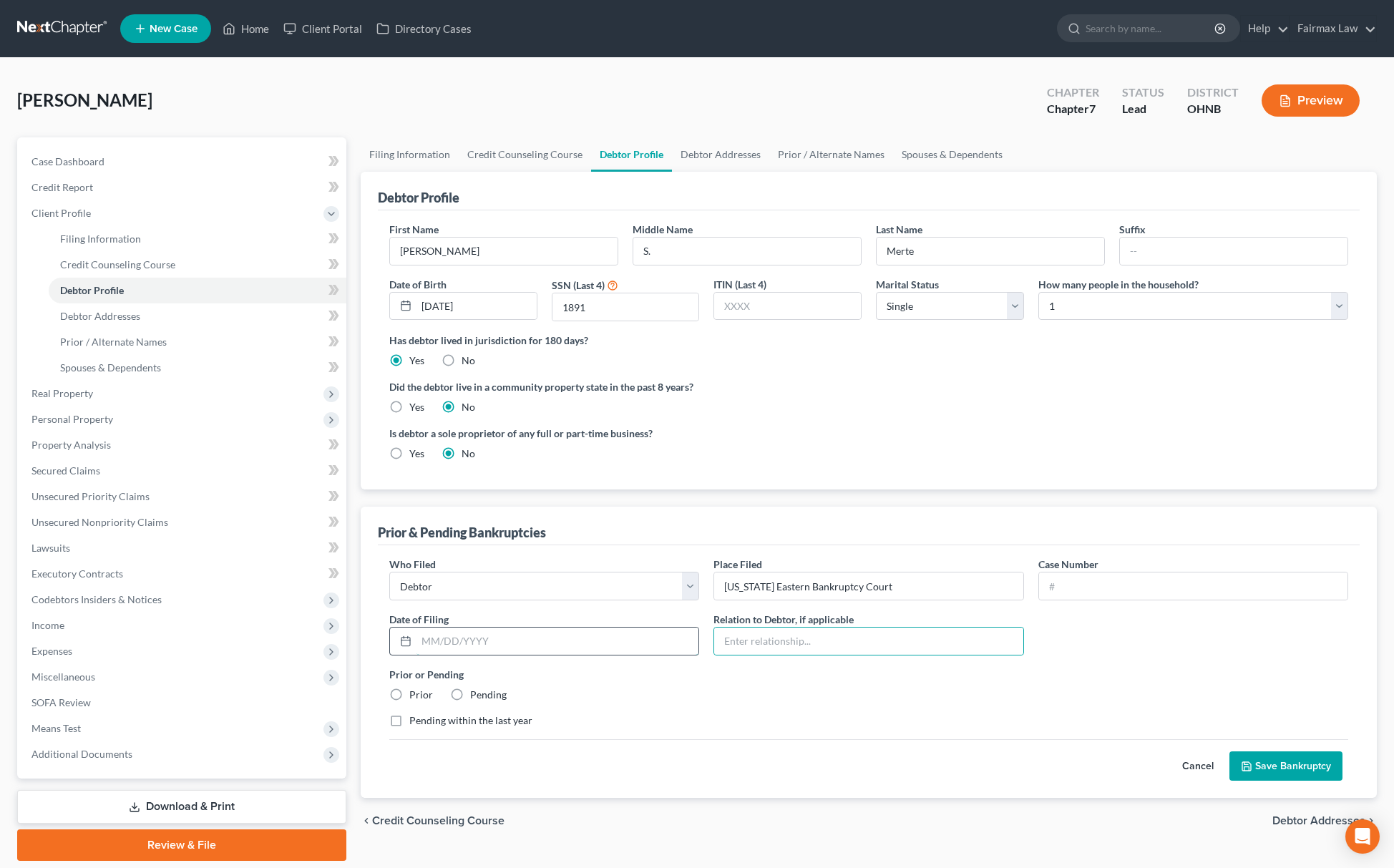
paste input "08/11/2009"
type input "08/11/2009"
click at [1146, 594] on input "text" at bounding box center [1193, 585] width 308 height 27
paste input "09-64881-tjt"
type input "09-64881-tjt"
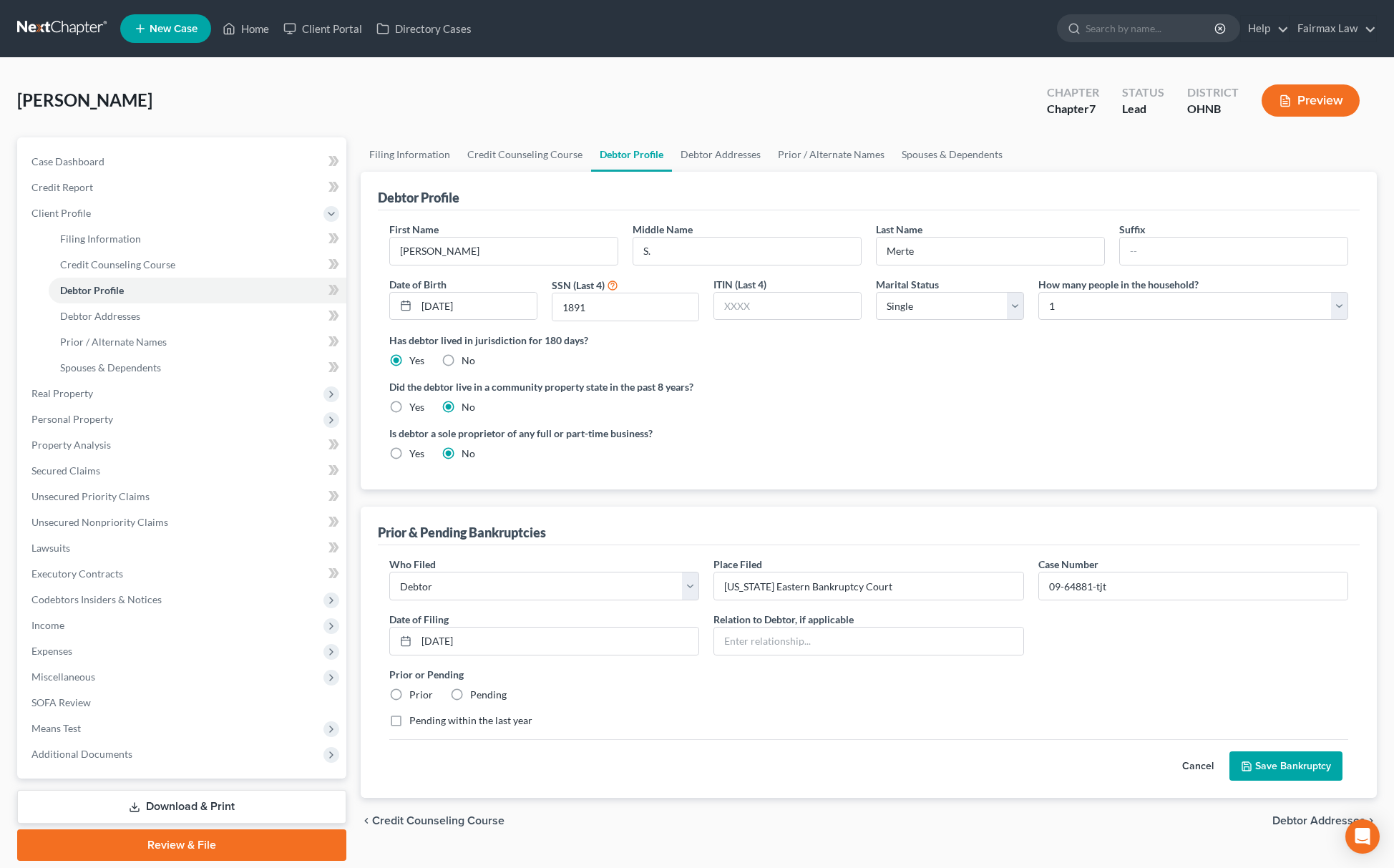
click at [1256, 757] on button "Save Bankruptcy" at bounding box center [1286, 766] width 113 height 30
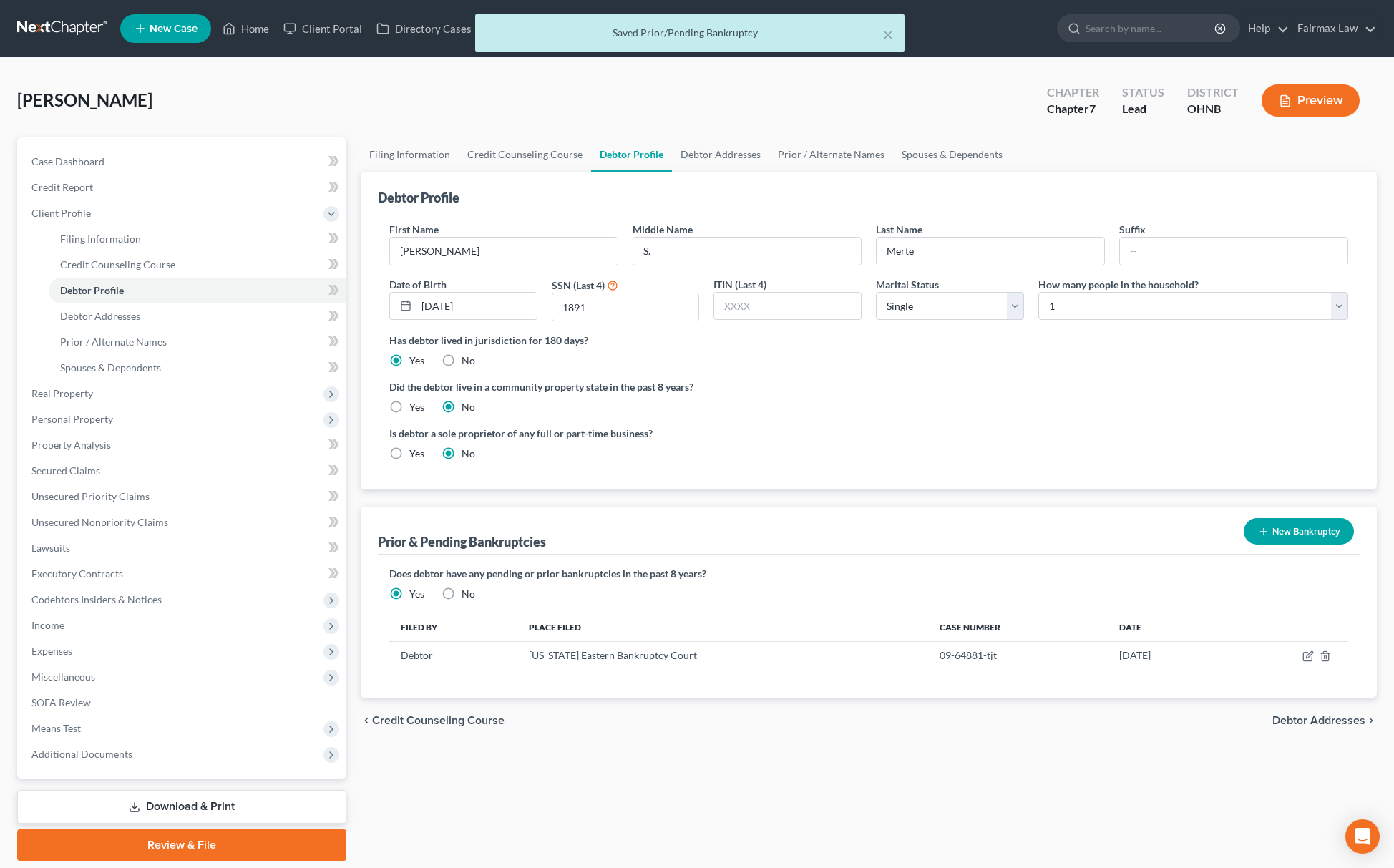
click at [1265, 532] on line "button" at bounding box center [1263, 532] width 7 height 0
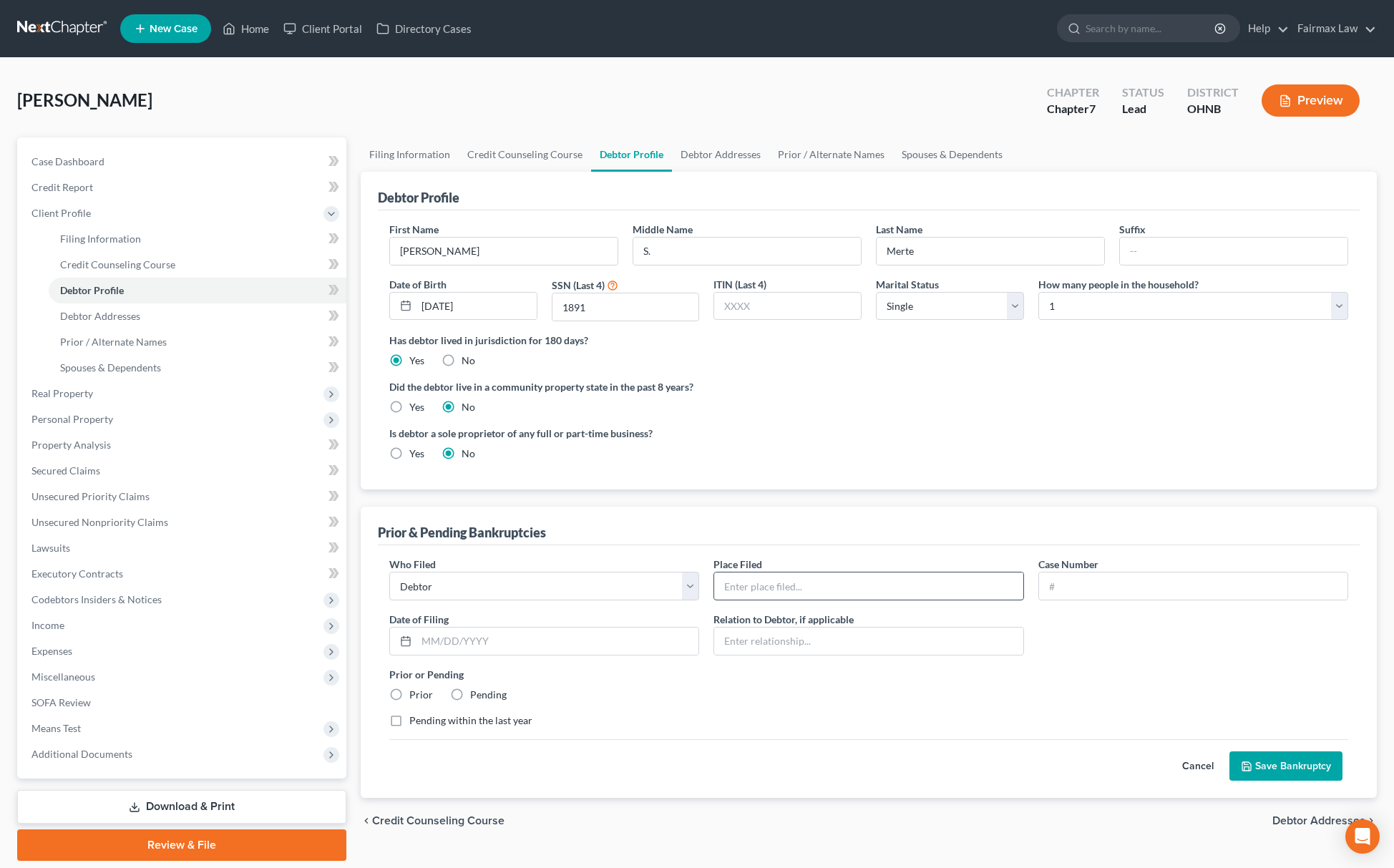
click at [775, 587] on input "text" at bounding box center [868, 585] width 308 height 27
type input "Washington Western Bankruptcy Court"
click at [1079, 587] on input "text" at bounding box center [1193, 585] width 308 height 27
paste input "02/12/1997"
type input "02/12/1997"
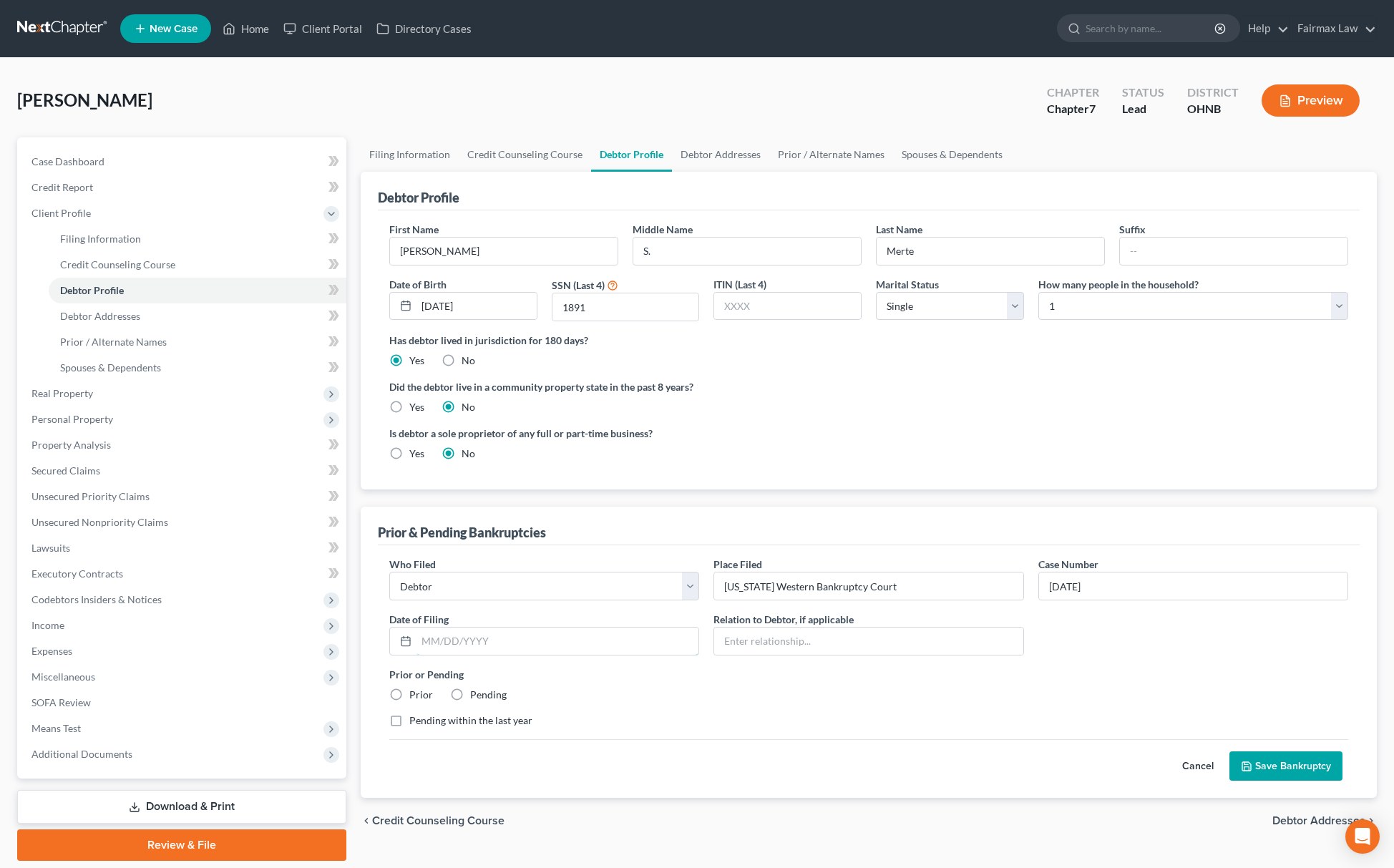
click at [612, 661] on div "Who Filed * Debtor Other Place Filed * Washington Western Bankruptcy Court Case…" at bounding box center [868, 647] width 974 height 182
paste input "97-01949-PHB"
type input "97-01949-PHB"
click at [1262, 763] on button "Save Bankruptcy" at bounding box center [1286, 766] width 113 height 30
click at [539, 634] on input "97-01949-PHB" at bounding box center [557, 640] width 282 height 27
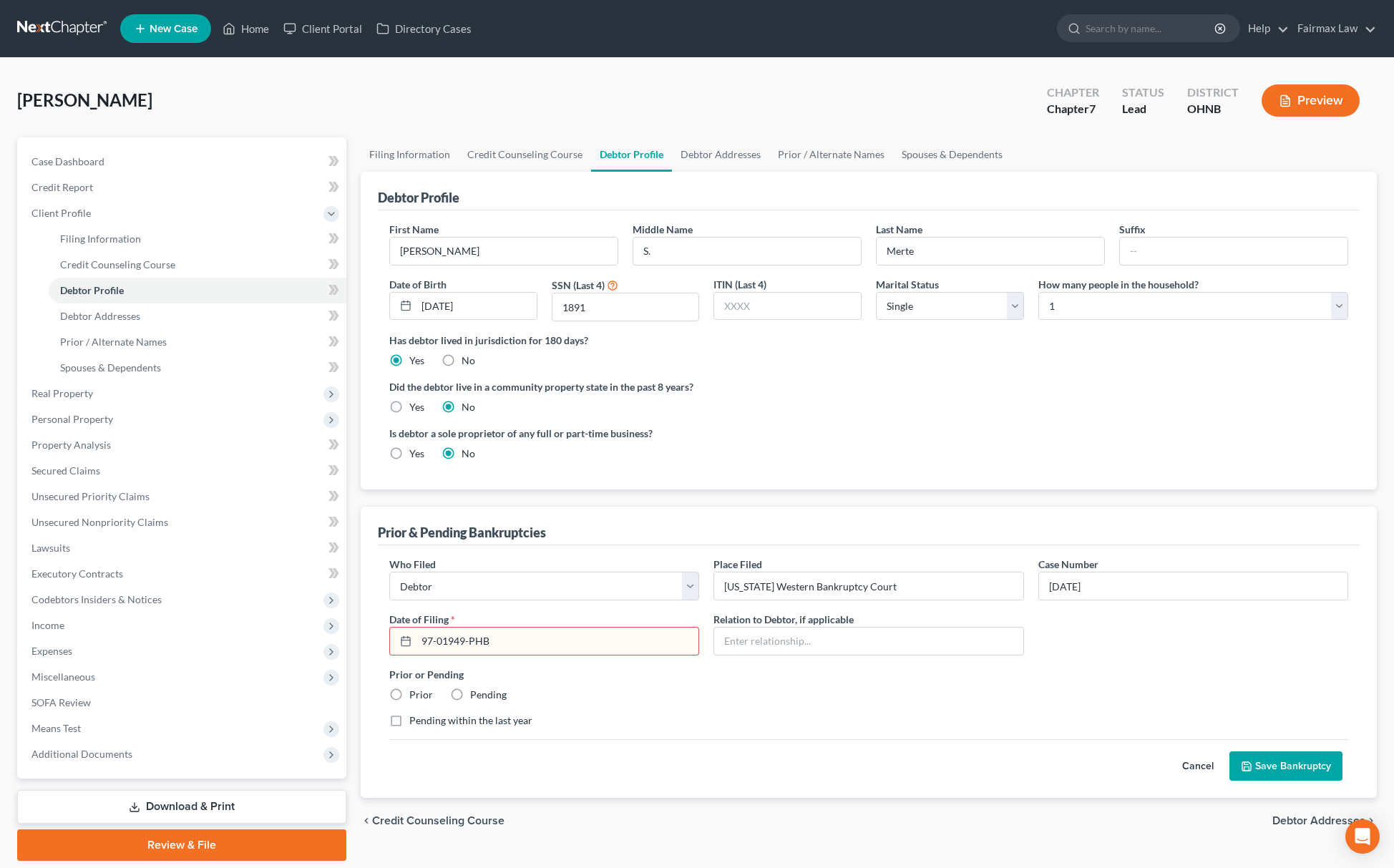
click at [649, 679] on label "Prior or Pending" at bounding box center [868, 675] width 959 height 15
click at [1280, 775] on button "Save Bankruptcy" at bounding box center [1286, 766] width 113 height 30
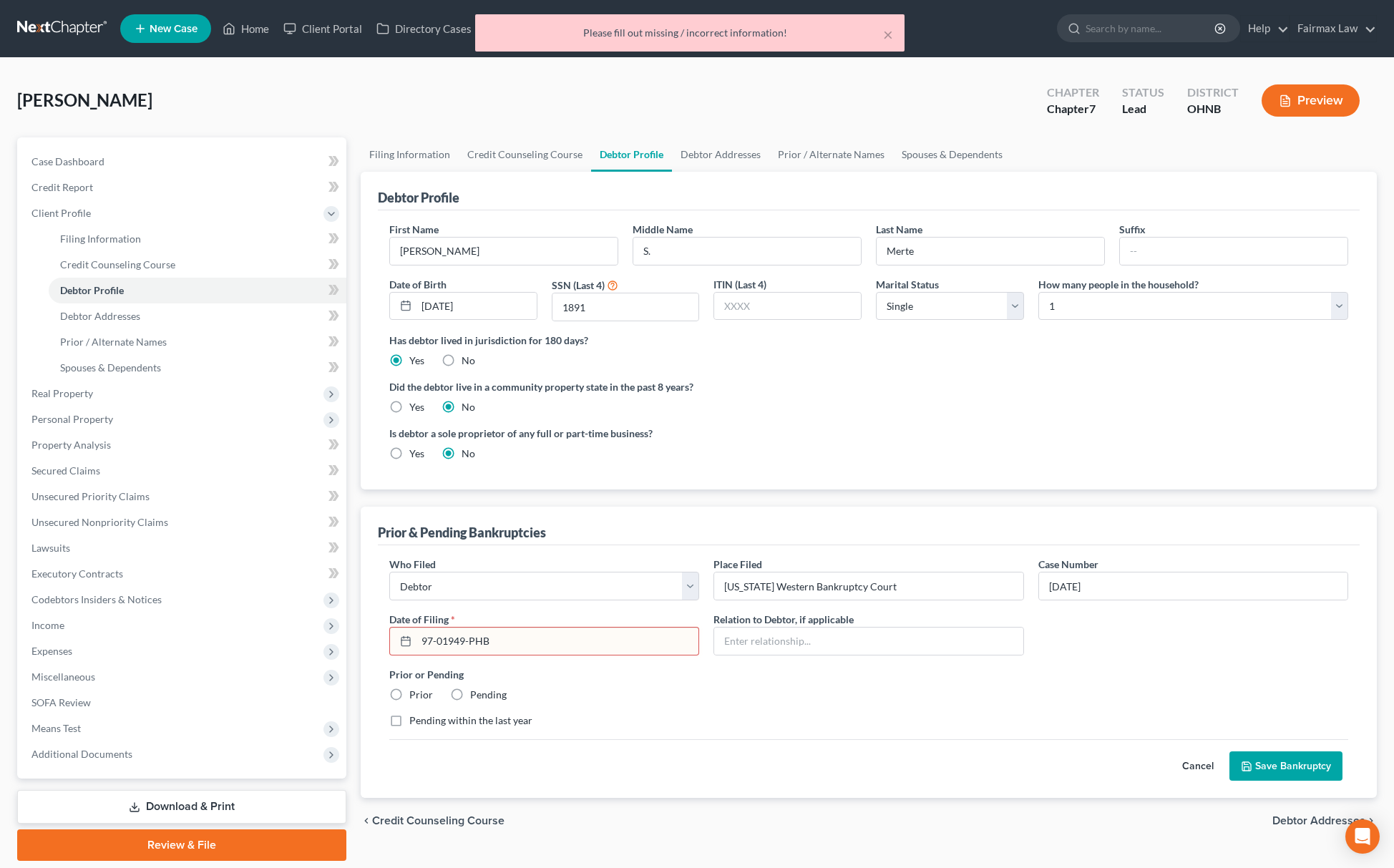
click at [526, 616] on div "Date of Filing * 97-01949-PHB" at bounding box center [543, 633] width 324 height 44
drag, startPoint x: 530, startPoint y: 642, endPoint x: 287, endPoint y: 630, distance: 243.3
click at [287, 630] on div "Petition Navigation Case Dashboard Payments Invoices Payments Payments Credit R…" at bounding box center [697, 498] width 1374 height 723
drag, startPoint x: 553, startPoint y: 636, endPoint x: 247, endPoint y: 616, distance: 306.7
click at [247, 616] on div "Petition Navigation Case Dashboard Payments Invoices Payments Payments Credit R…" at bounding box center [697, 498] width 1374 height 723
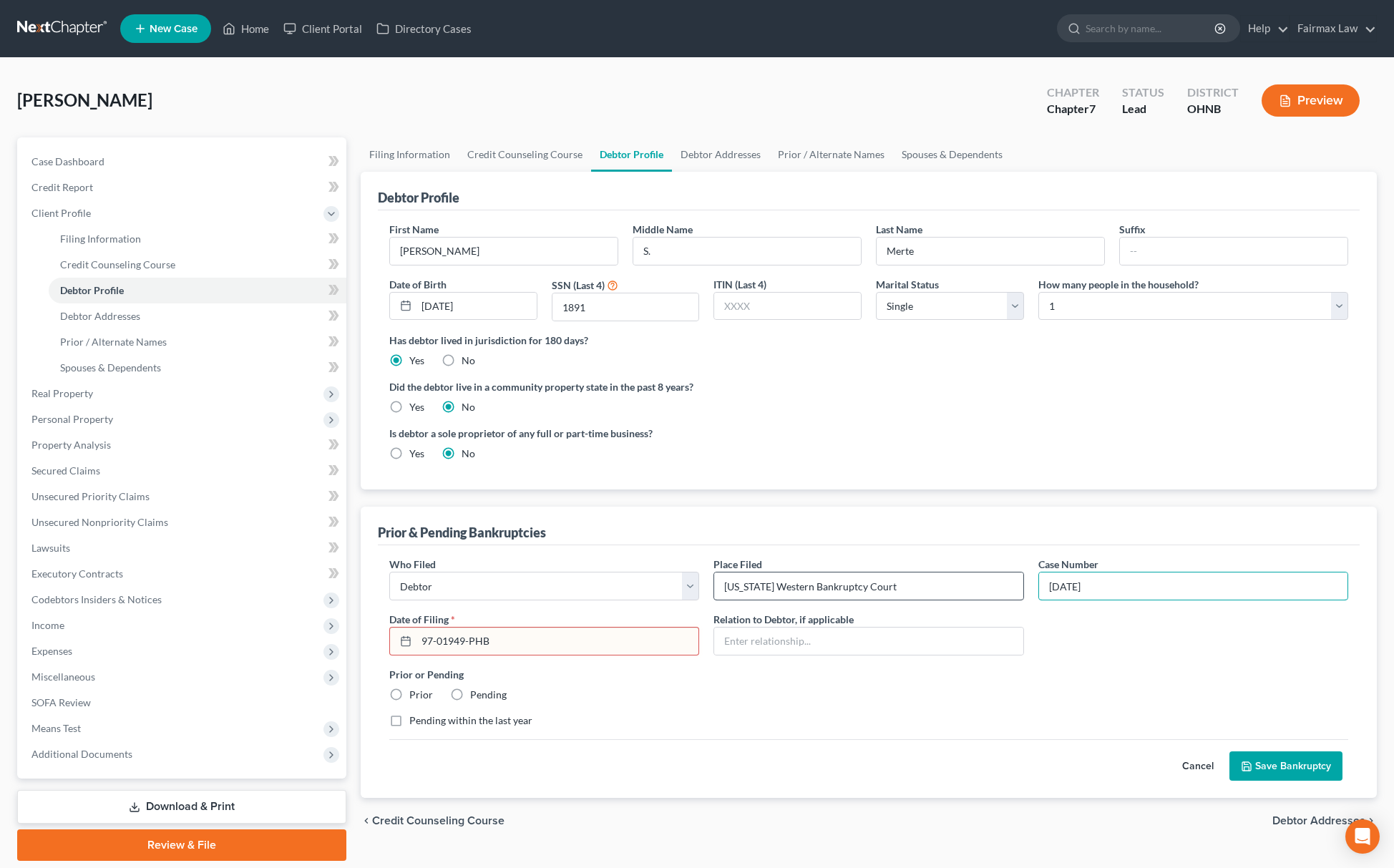
drag, startPoint x: 1168, startPoint y: 581, endPoint x: 922, endPoint y: 584, distance: 246.0
click at [923, 582] on div "Who Filed * Debtor Other Place Filed * Washington Western Bankruptcy Court Case…" at bounding box center [868, 647] width 974 height 182
paste input "97-01949-PHB"
type input "97-01949-PHB"
click at [560, 637] on input "97-01949-PHB" at bounding box center [557, 640] width 282 height 27
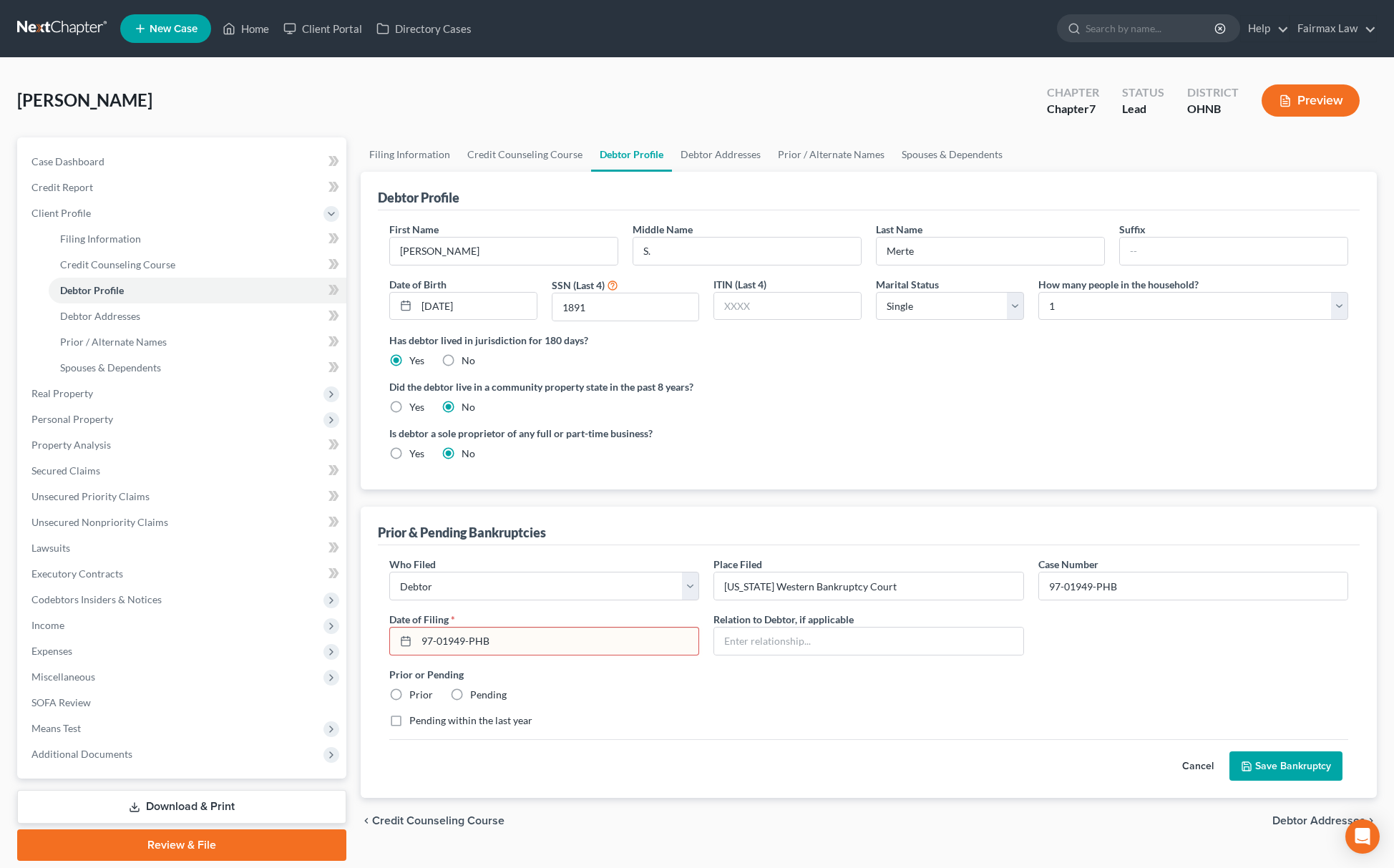
drag, startPoint x: 560, startPoint y: 637, endPoint x: 415, endPoint y: 633, distance: 145.1
click at [424, 637] on input "97-01949-PHB" at bounding box center [557, 640] width 282 height 27
type input "02/12/1997"
click at [1230, 751] on button "Save Bankruptcy" at bounding box center [1286, 766] width 113 height 30
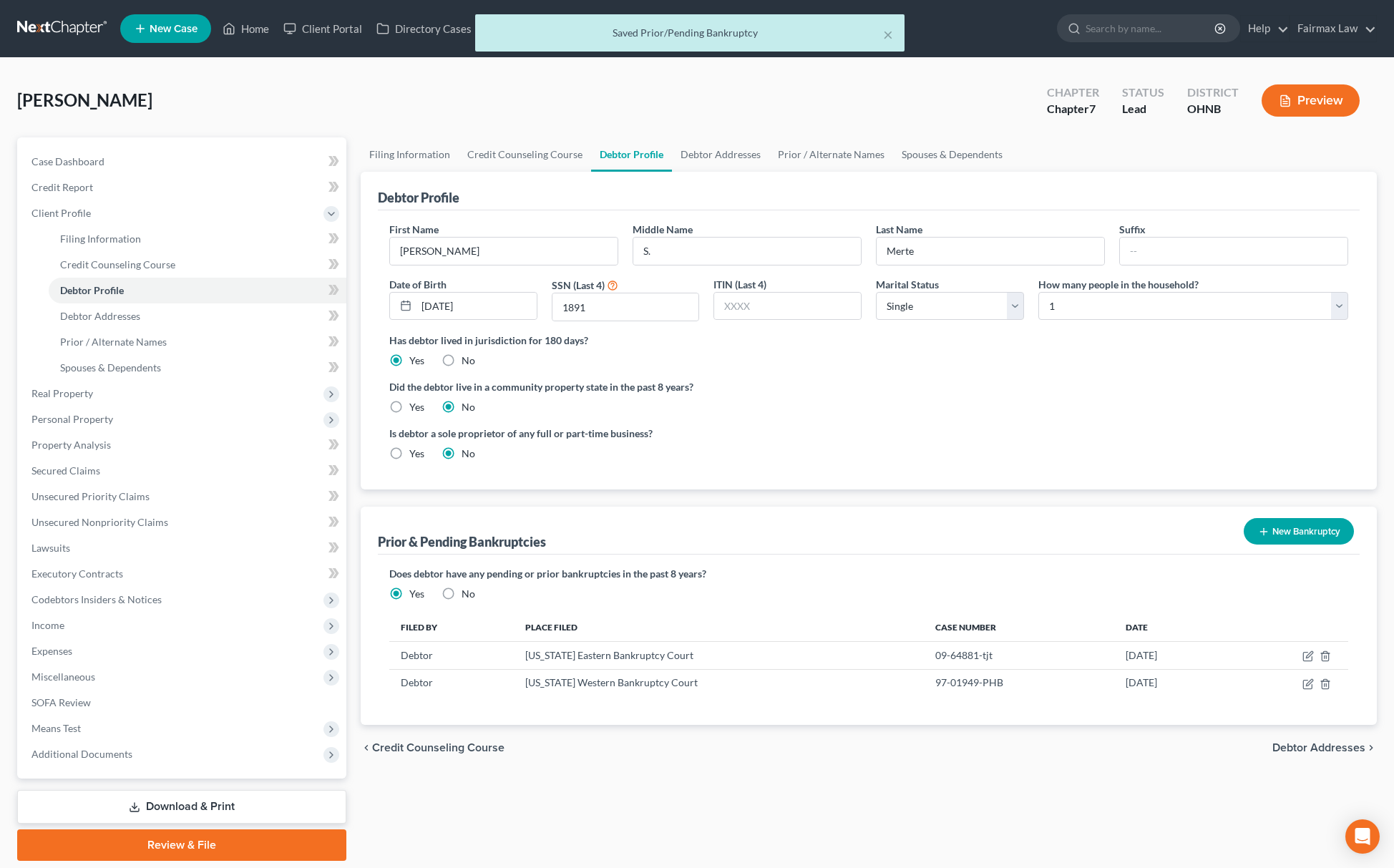
click at [1293, 528] on button "New Bankruptcy" at bounding box center [1299, 531] width 110 height 26
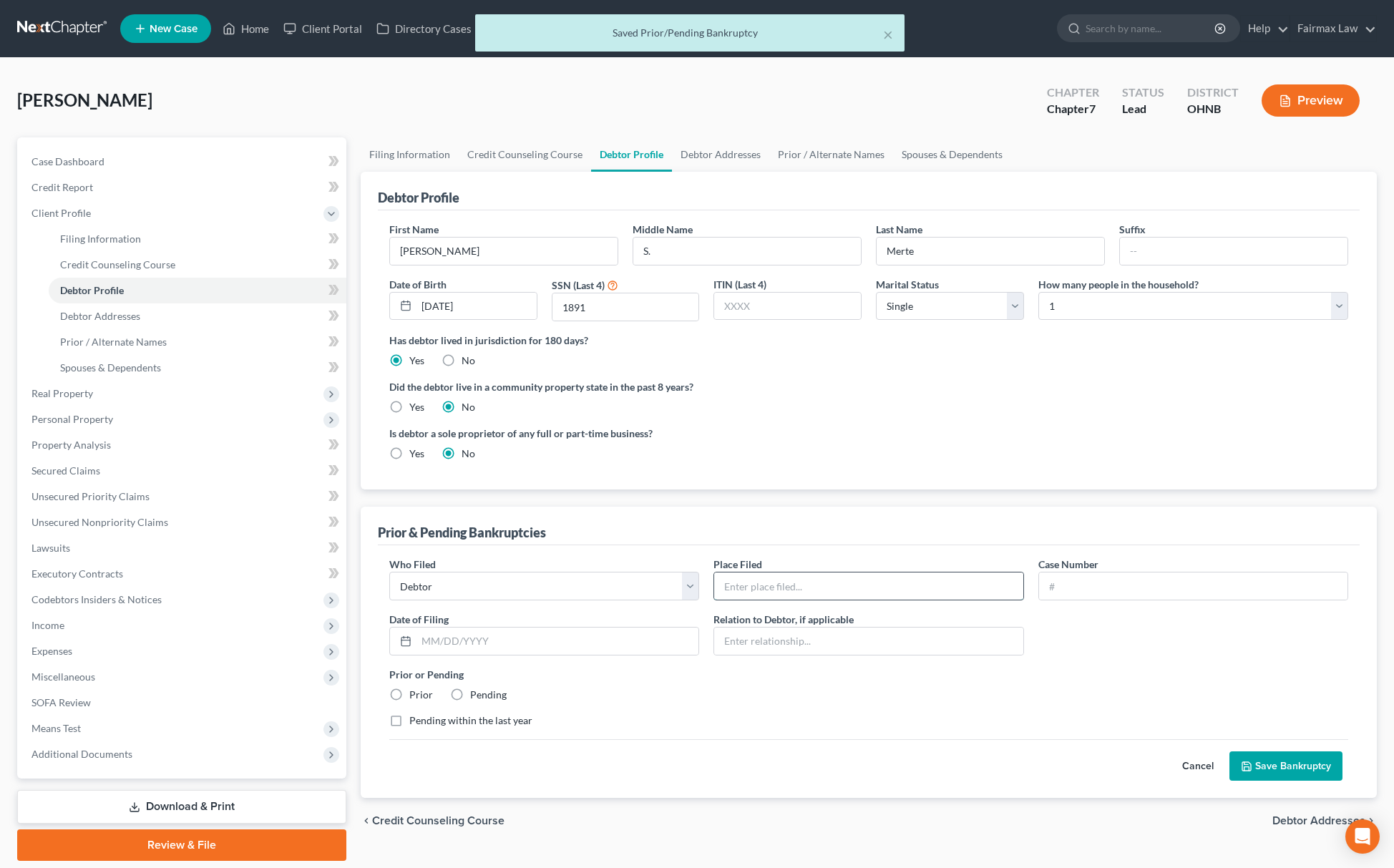
click at [918, 591] on input "text" at bounding box center [868, 585] width 308 height 27
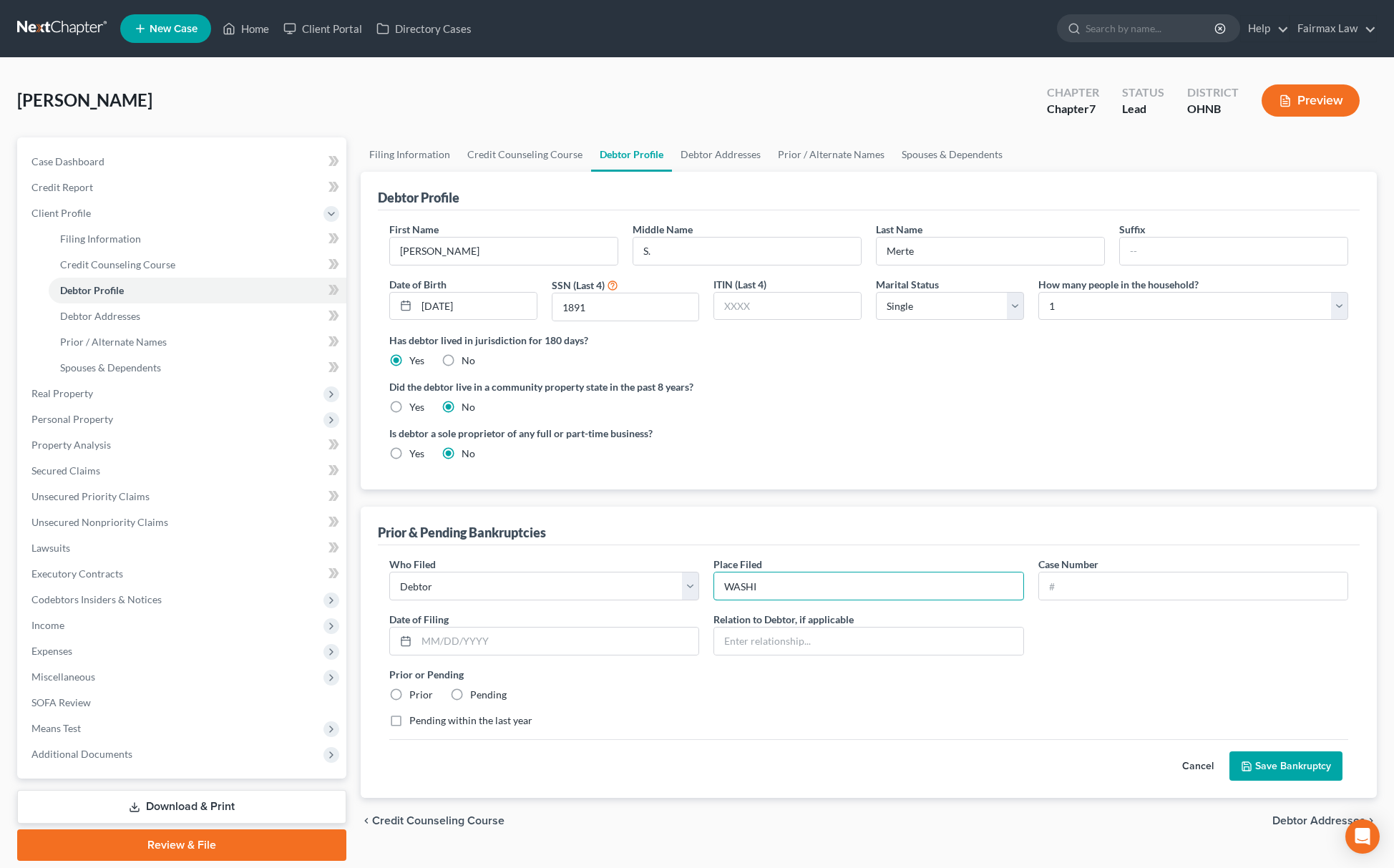
type input "Washington Western Bankruptcy Court"
click at [518, 637] on input "text" at bounding box center [557, 640] width 282 height 27
paste input "04/04/1997"
type input "04/04/1997"
drag, startPoint x: 1217, startPoint y: 576, endPoint x: 1210, endPoint y: 579, distance: 7.6
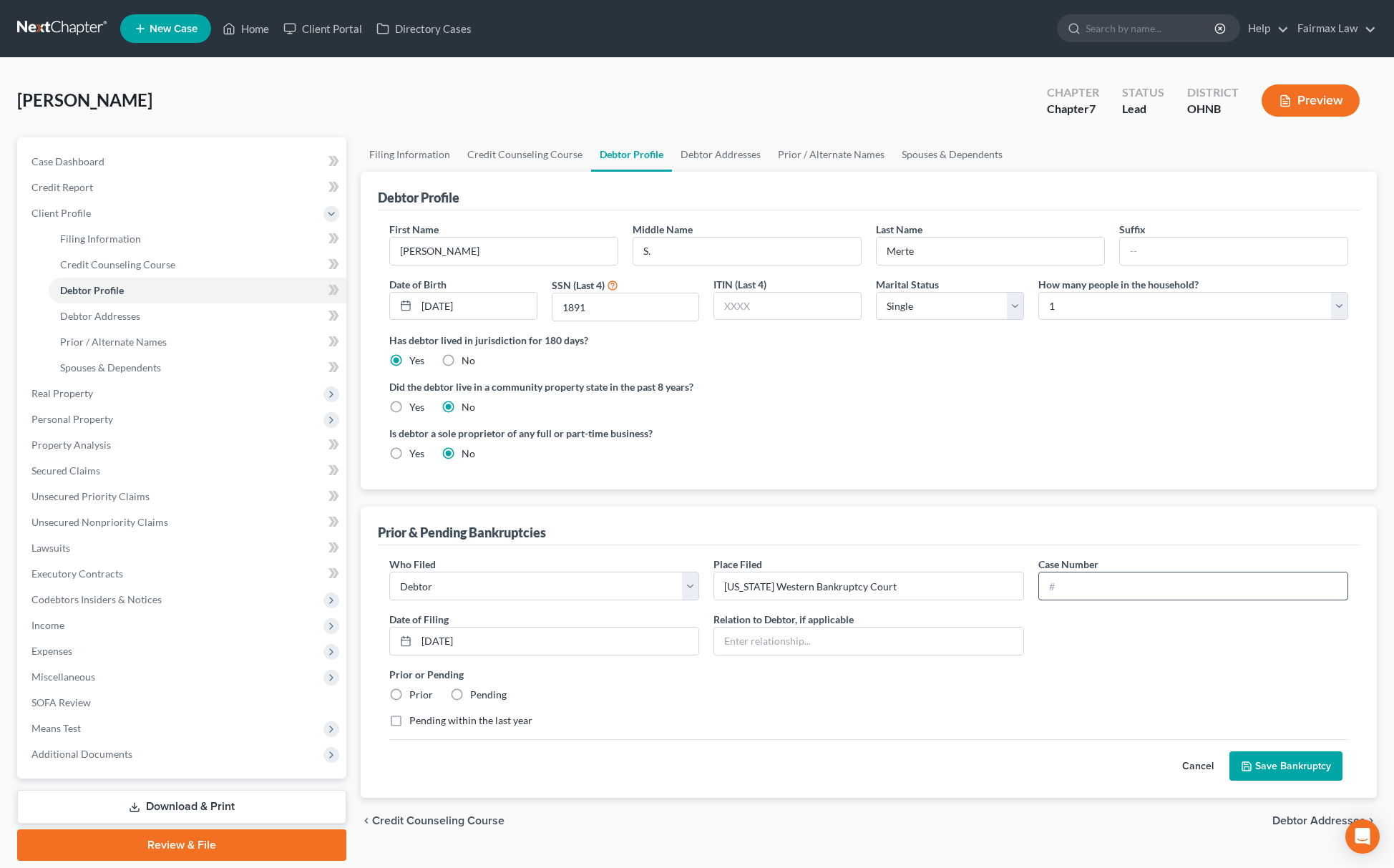
click at [1217, 576] on input "text" at bounding box center [1193, 585] width 308 height 27
paste input "97-04675-PHB"
type input "97-04675-PHB"
click at [1277, 781] on button "Save Bankruptcy" at bounding box center [1286, 766] width 113 height 30
click at [1287, 764] on button "Save Bankruptcy" at bounding box center [1286, 766] width 113 height 30
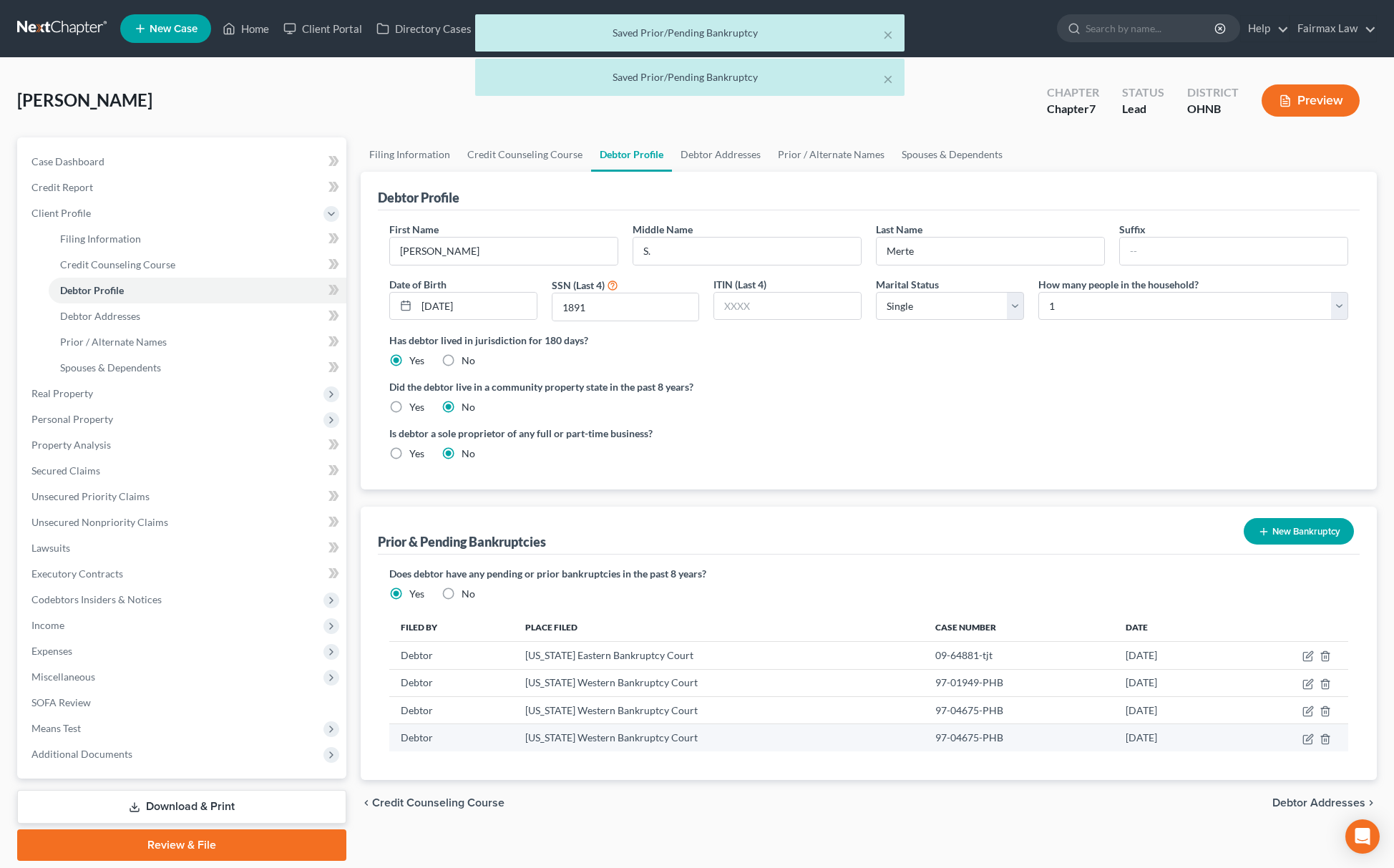
click at [1331, 741] on td at bounding box center [1288, 737] width 120 height 27
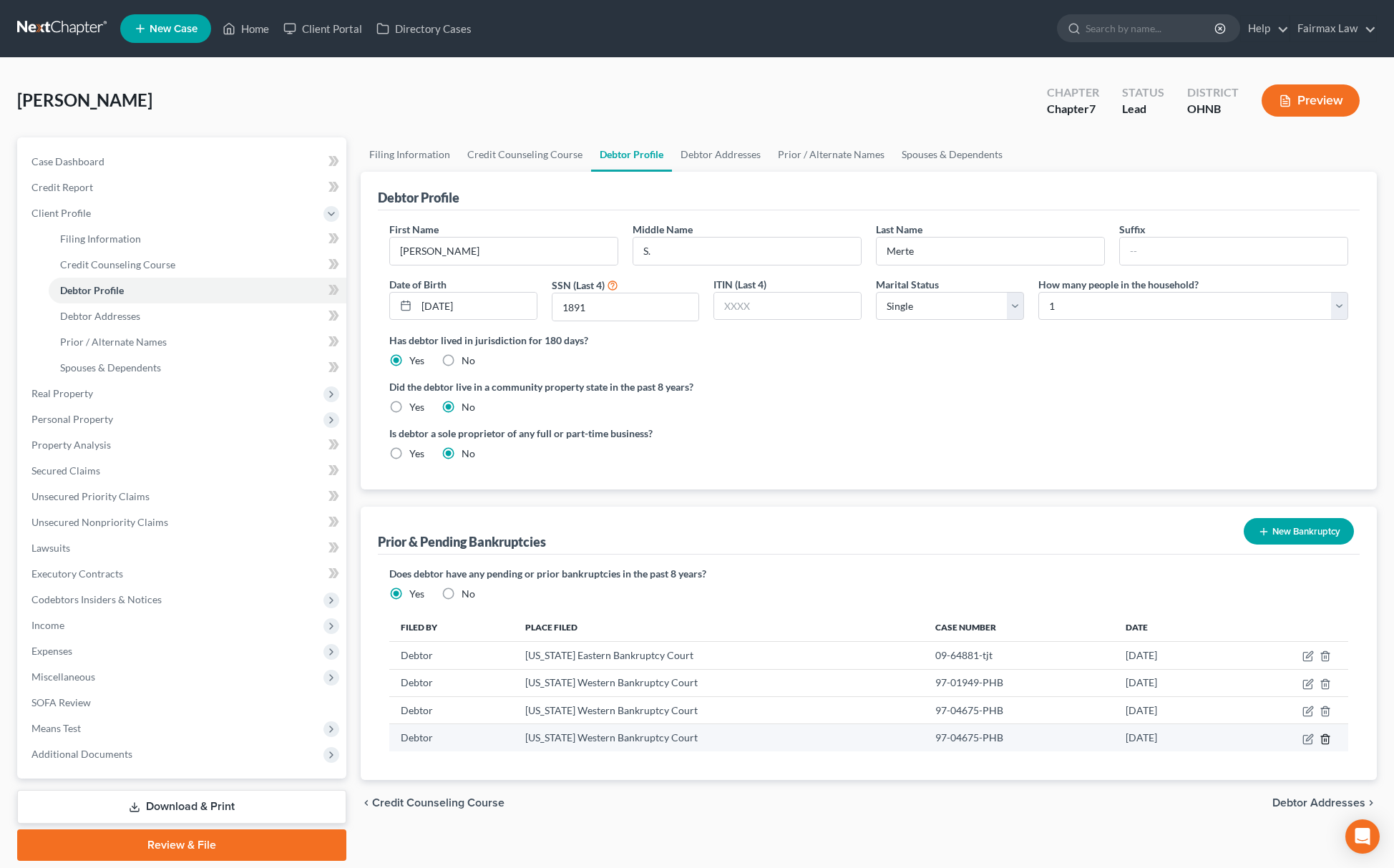
click at [1326, 739] on icon "button" at bounding box center [1326, 739] width 11 height 11
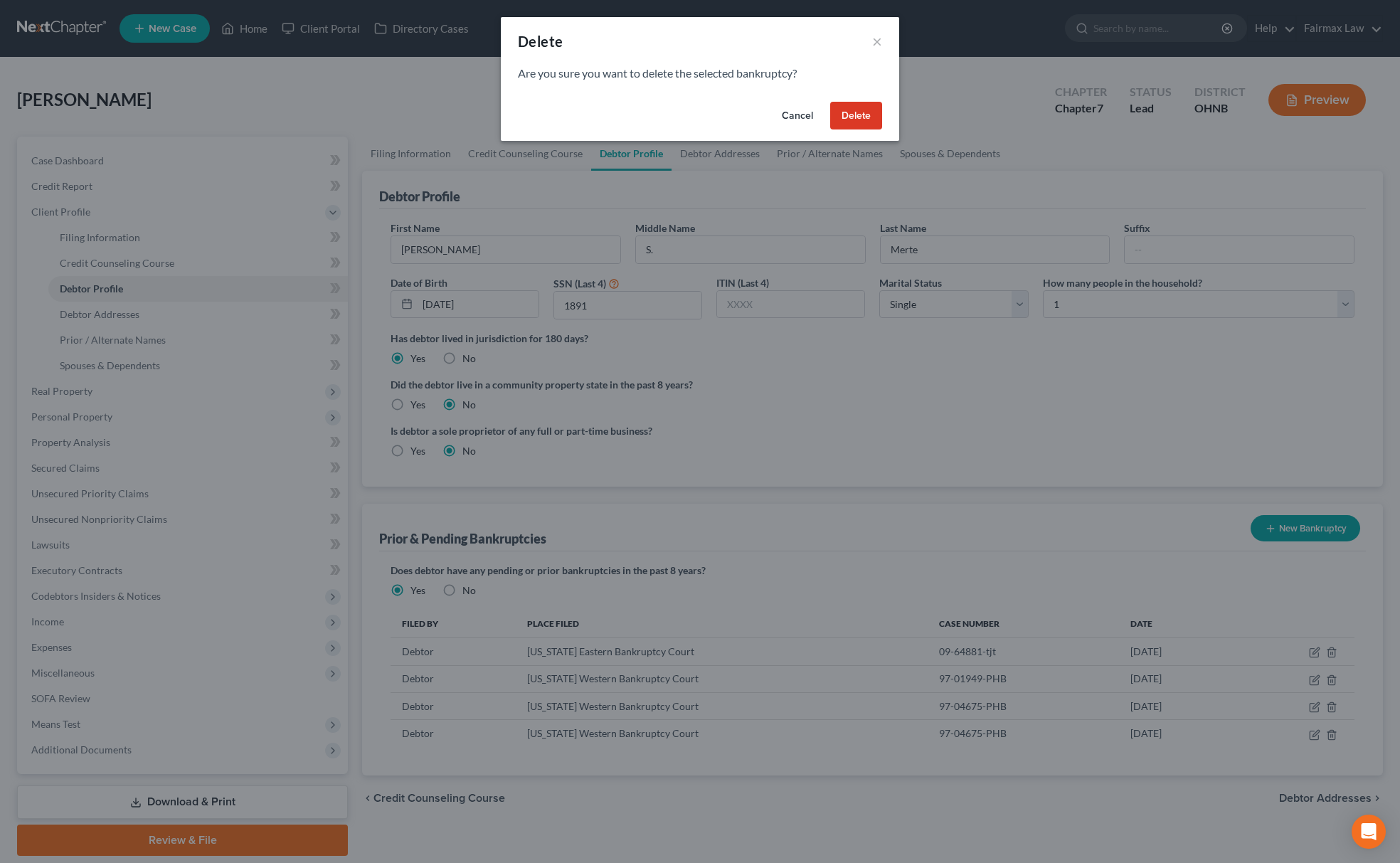
click at [867, 107] on button "Delete" at bounding box center [856, 116] width 52 height 29
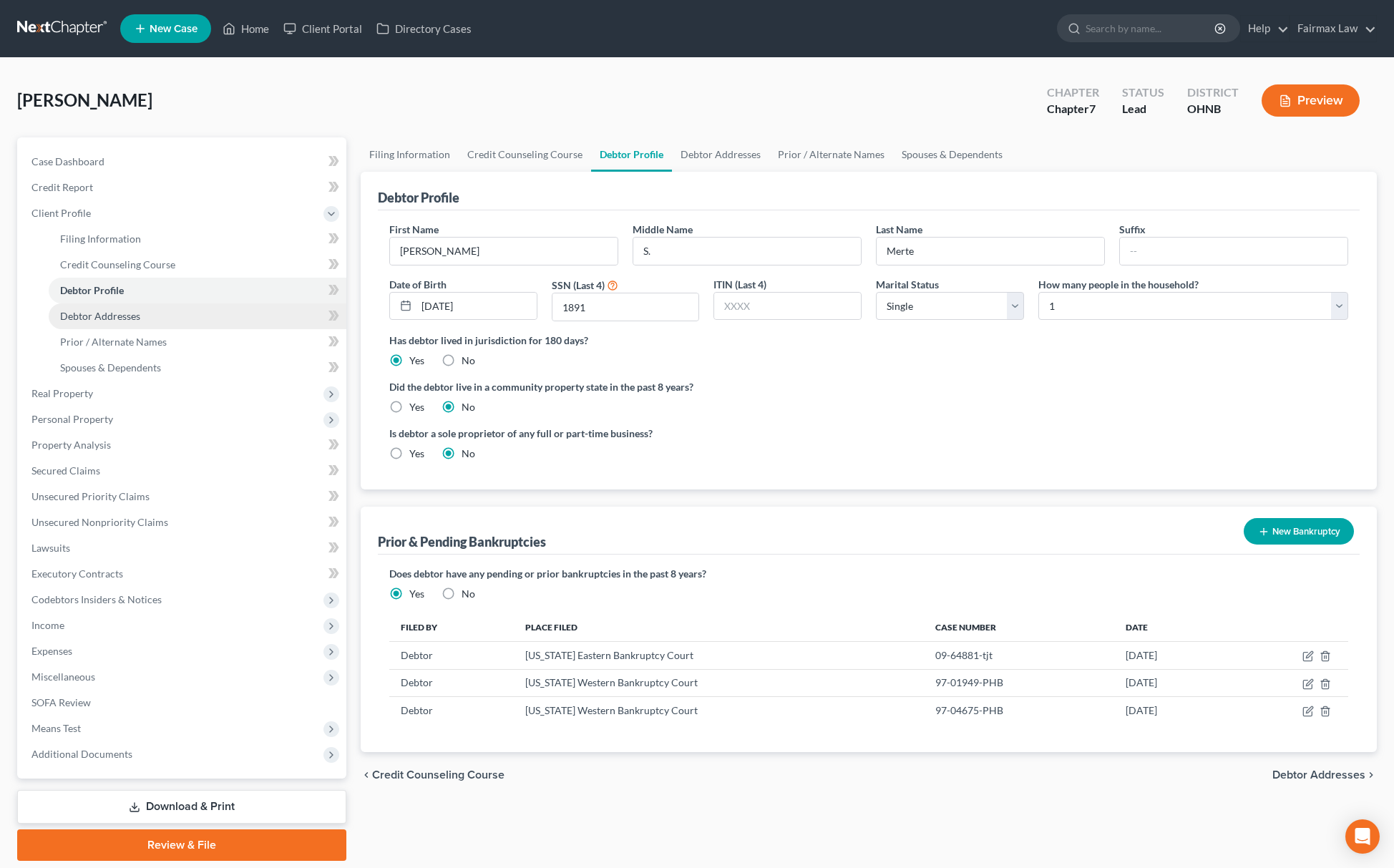
click at [106, 316] on span "Debtor Addresses" at bounding box center [100, 315] width 80 height 12
select select "0"
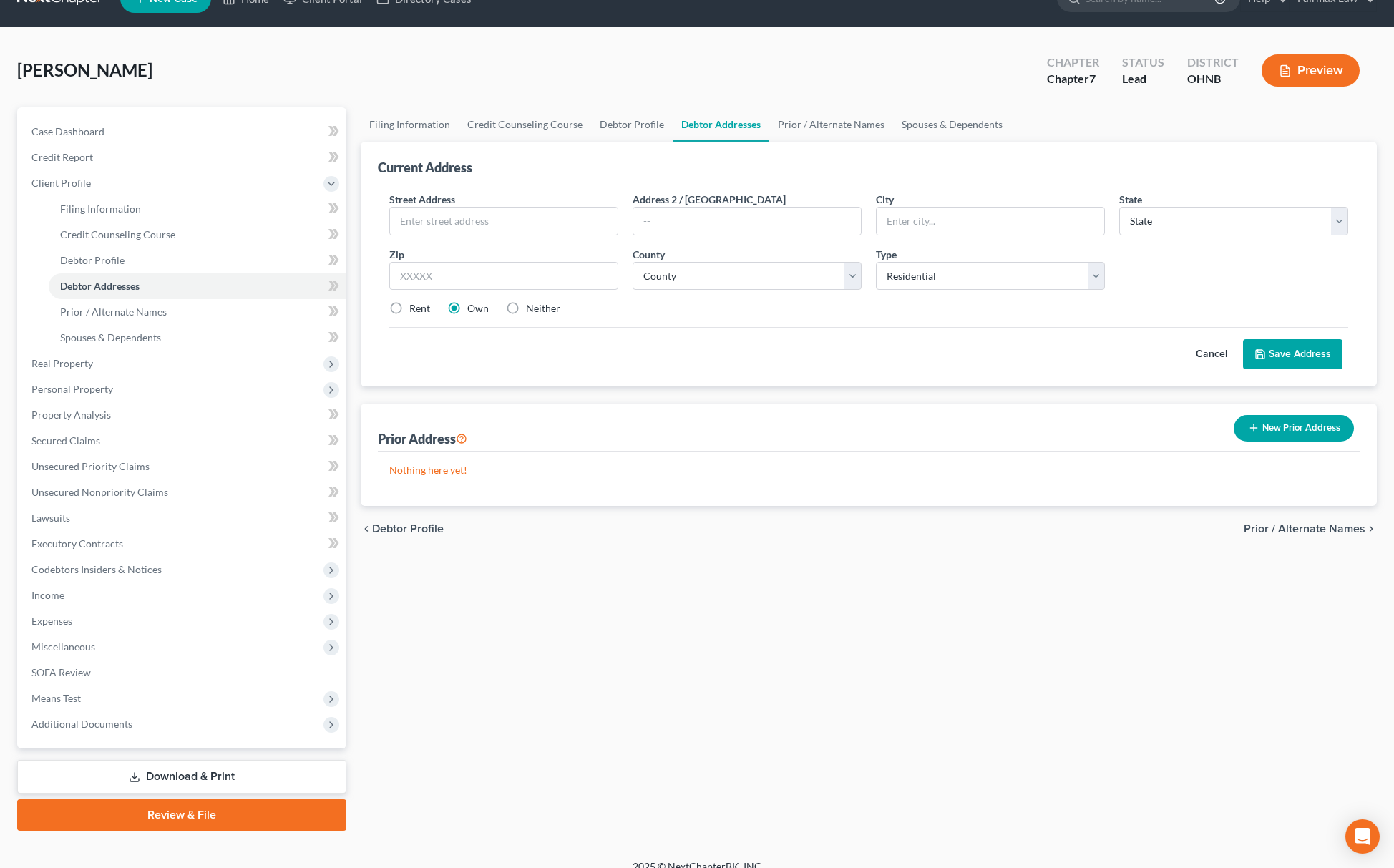
scroll to position [47, 0]
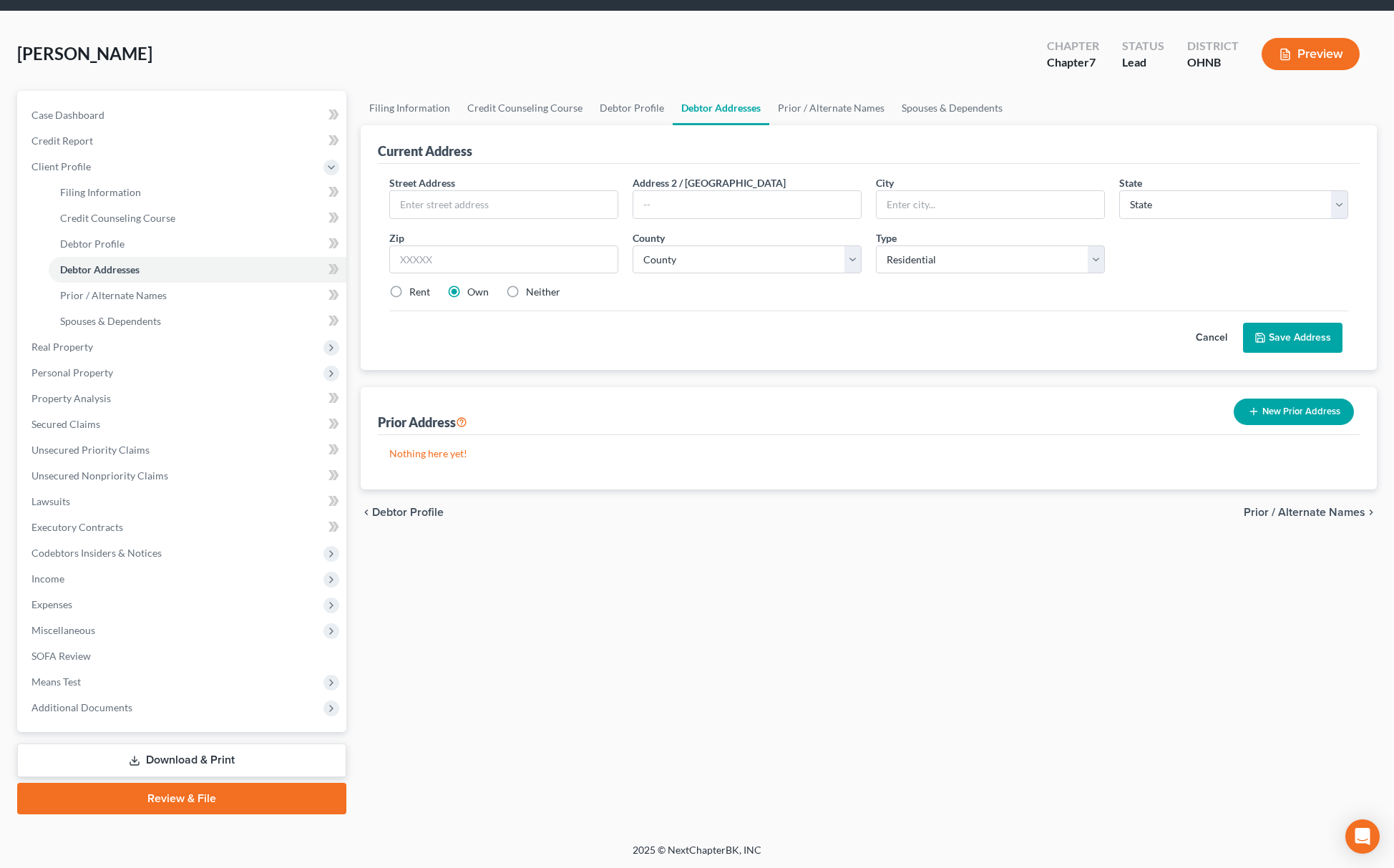
click at [115, 722] on div "Case Dashboard Payments Invoices Payments Payments Credit Report Client Profile…" at bounding box center [181, 411] width 330 height 641
click at [143, 707] on span "Additional Documents" at bounding box center [183, 707] width 327 height 26
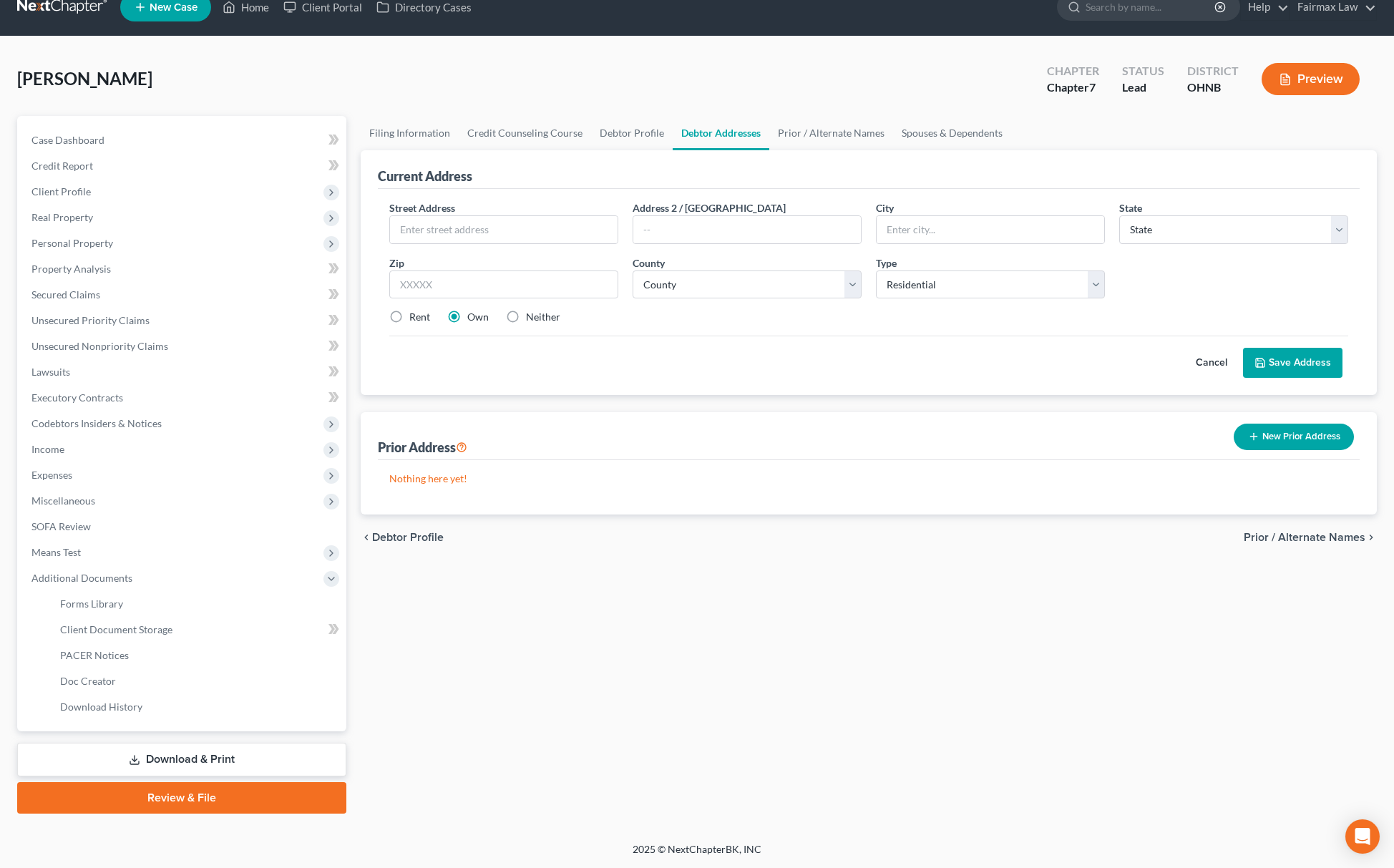
scroll to position [21, 0]
click at [174, 627] on link "Client Document Storage" at bounding box center [197, 631] width 298 height 26
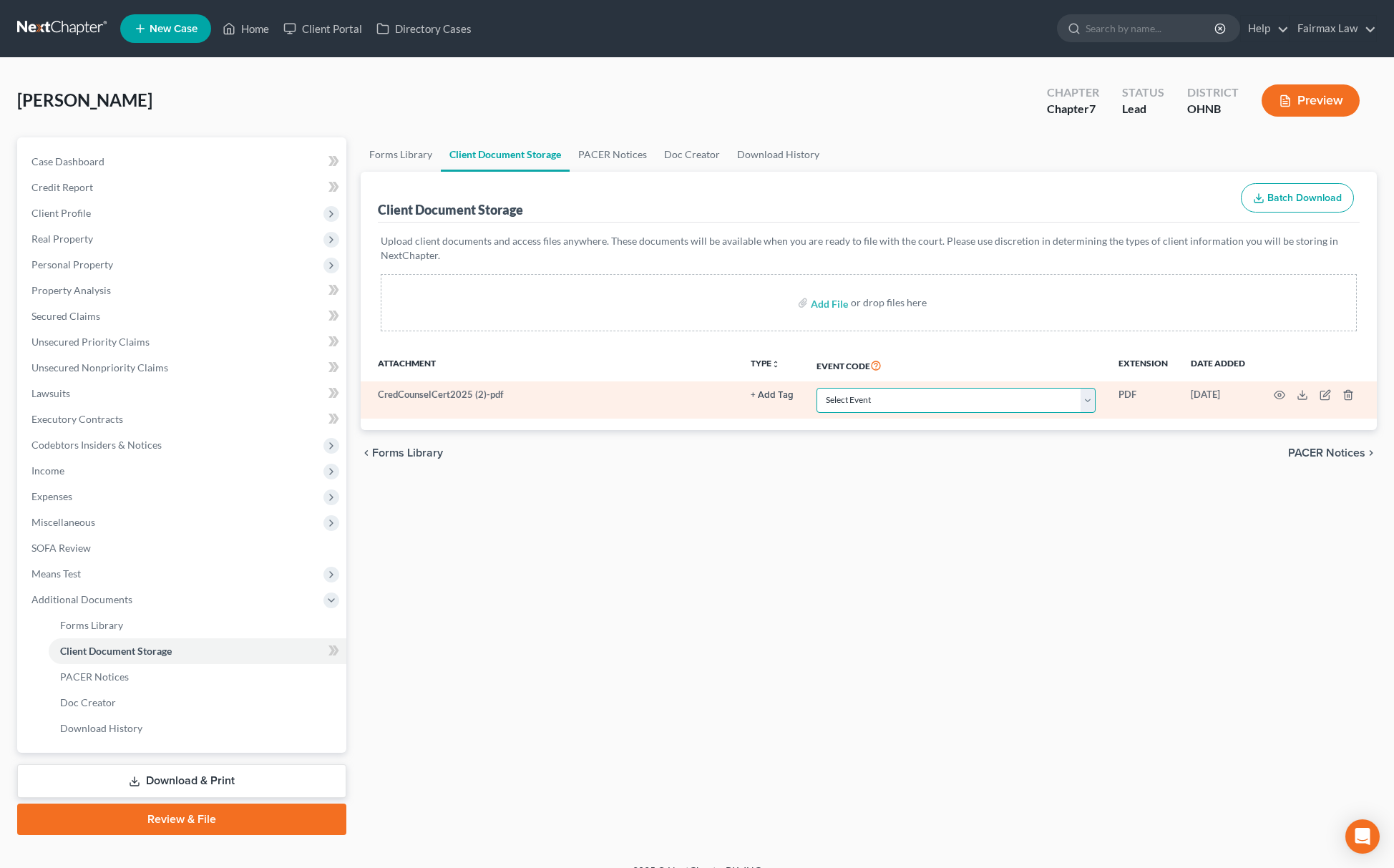
click at [902, 407] on select "Select Event 20 Largest Unsecured Creditors Amended List of Creditors (Fee) Ame…" at bounding box center [956, 400] width 279 height 25
select select "5"
click at [817, 388] on select "Select Event 20 Largest Unsecured Creditors Amended List of Creditors (Fee) Ame…" at bounding box center [956, 400] width 279 height 25
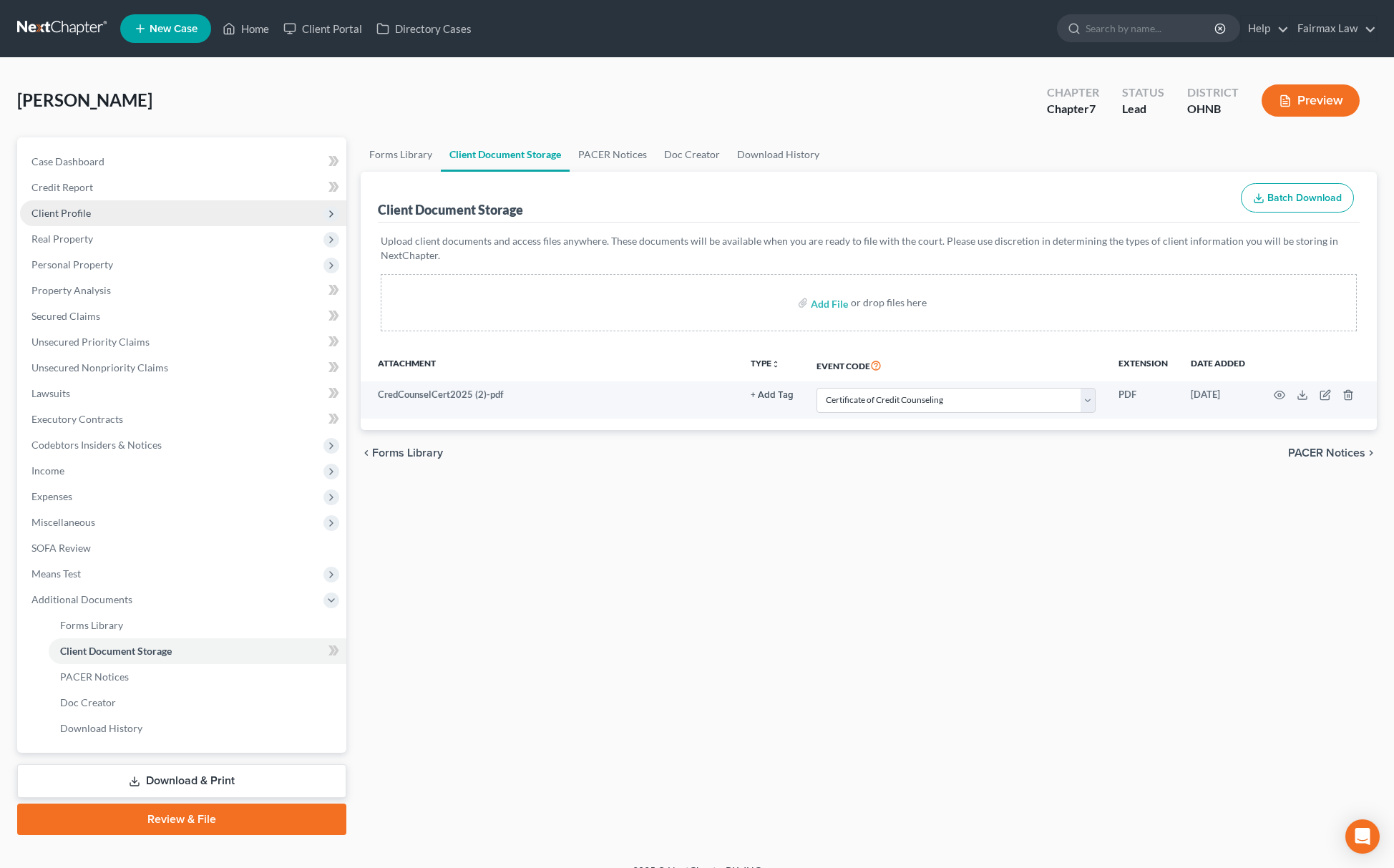
click at [104, 219] on span "Client Profile" at bounding box center [183, 214] width 327 height 26
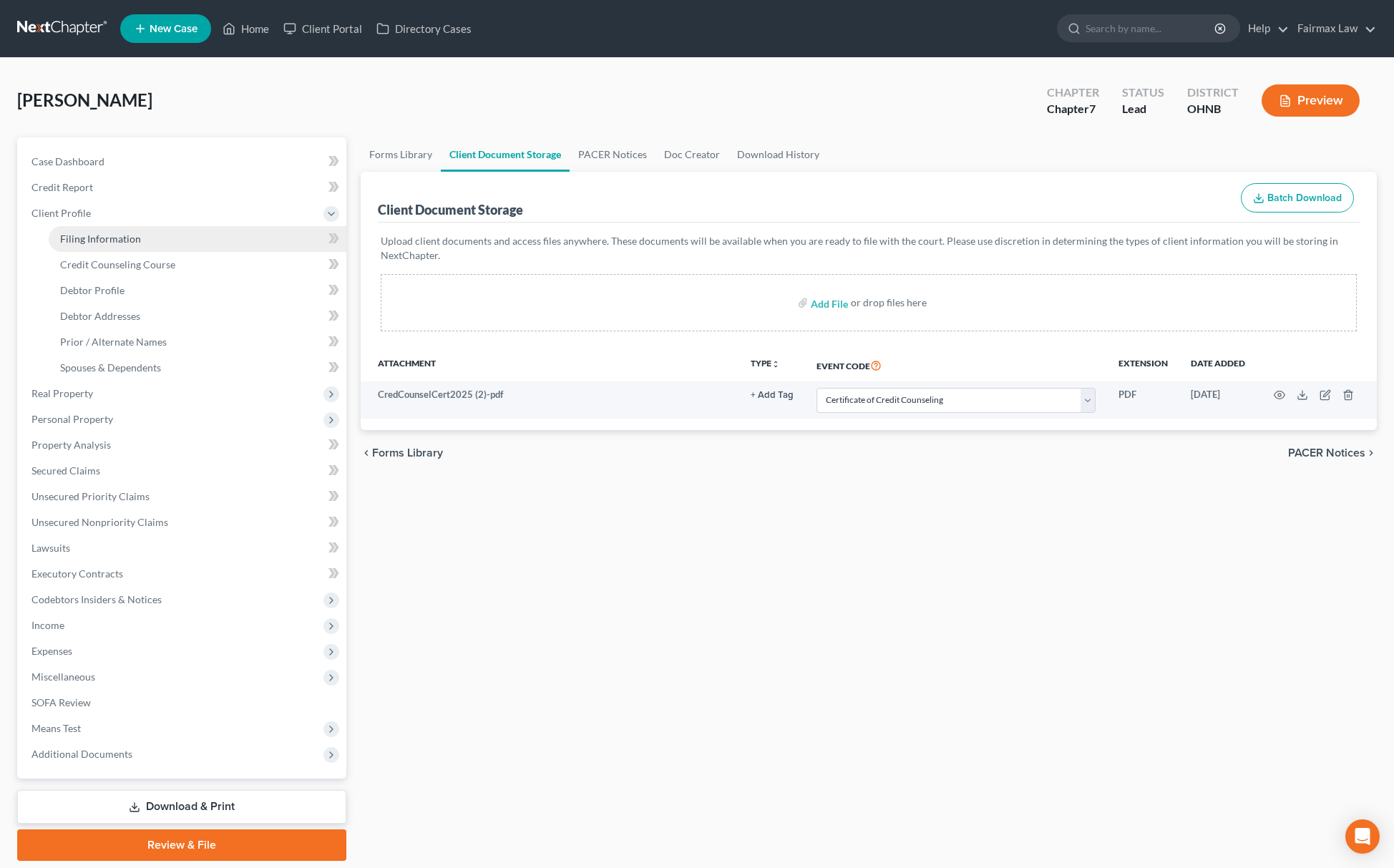
click at [104, 233] on span "Filing Information" at bounding box center [100, 238] width 81 height 12
select select "1"
select select "0"
select select "61"
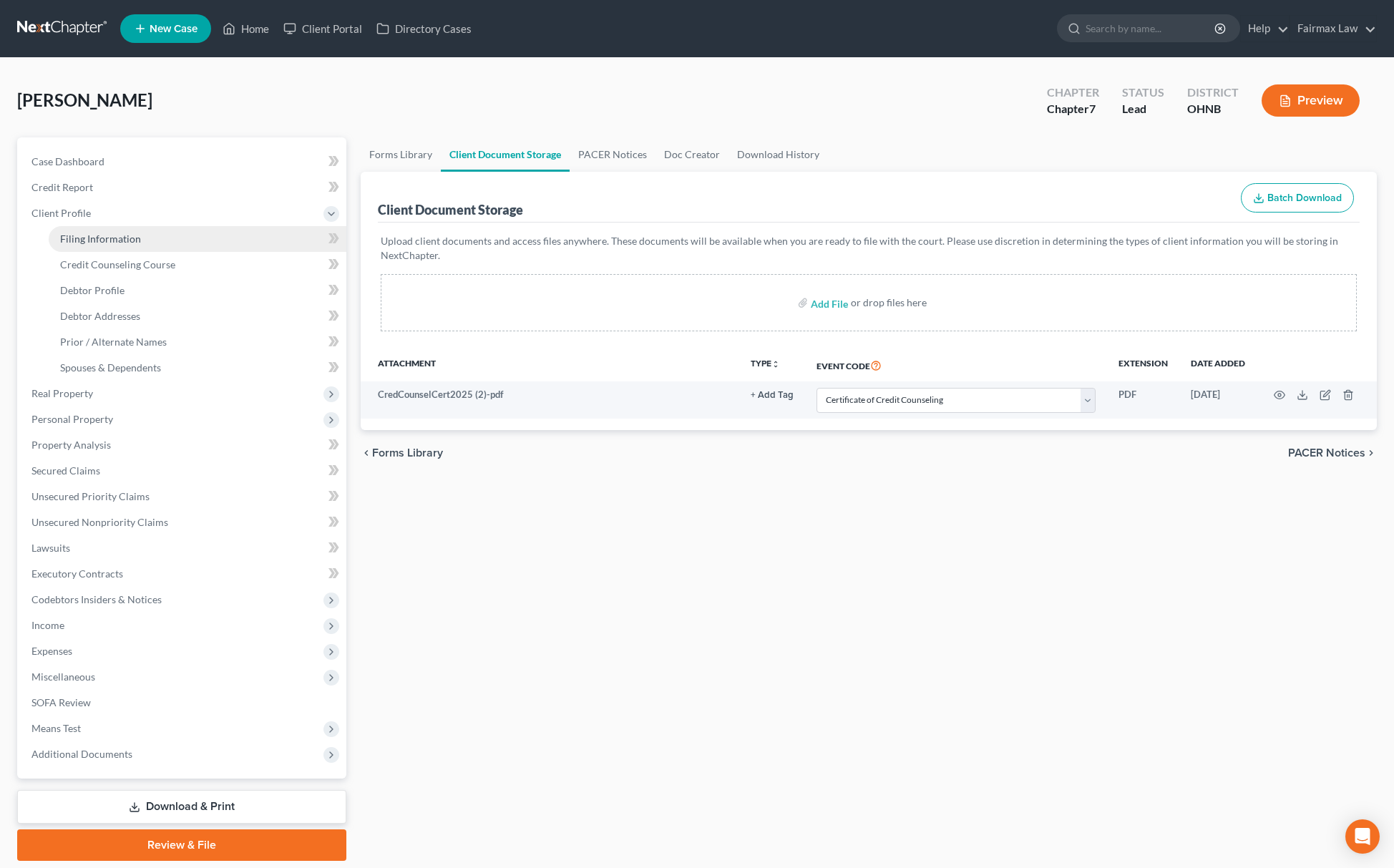
select select "15"
select select "0"
select select "36"
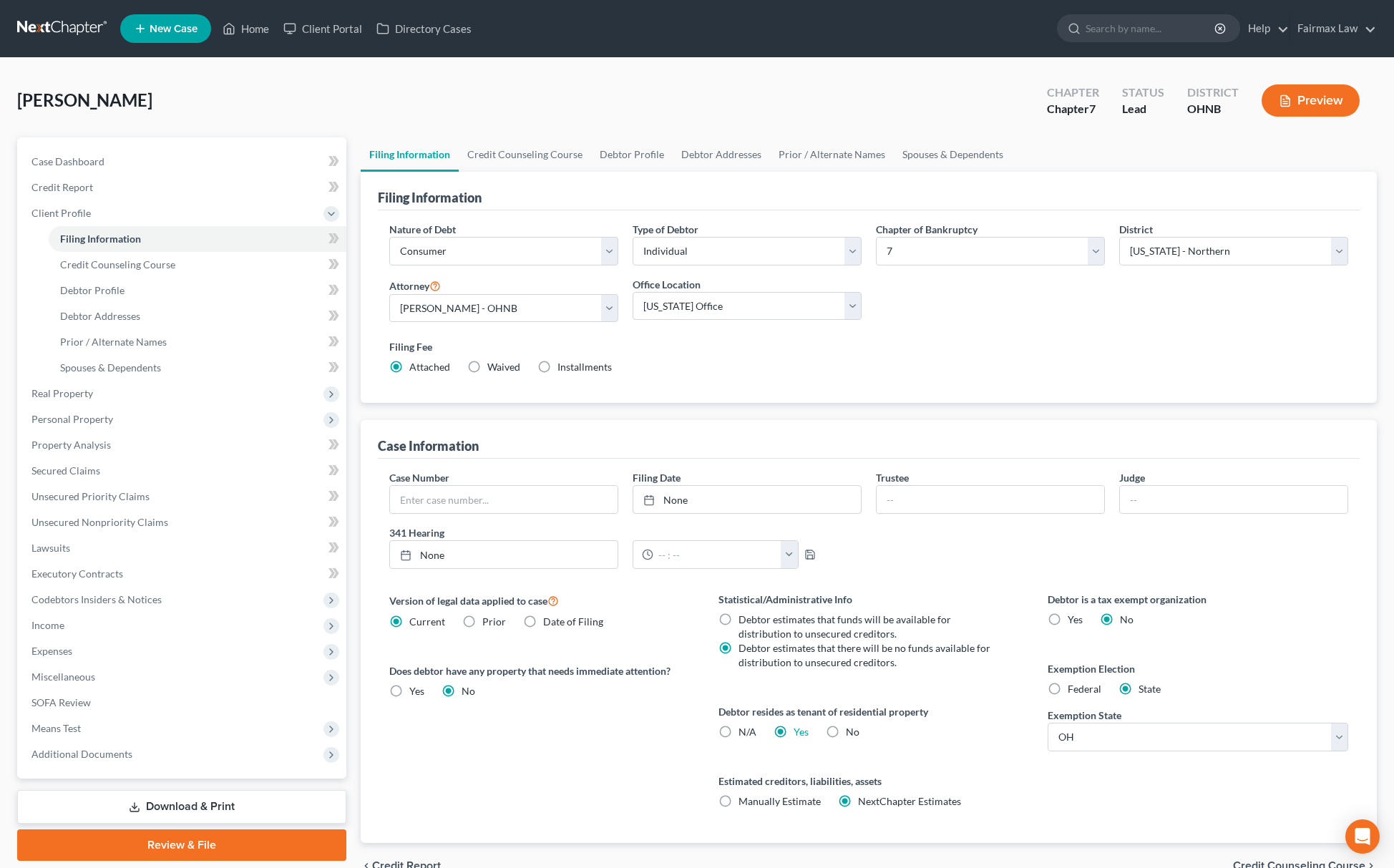
click at [557, 367] on label "Installments Installments" at bounding box center [584, 367] width 54 height 14
click at [563, 367] on input "Installments Installments" at bounding box center [568, 365] width 9 height 9
radio input "true"
radio input "false"
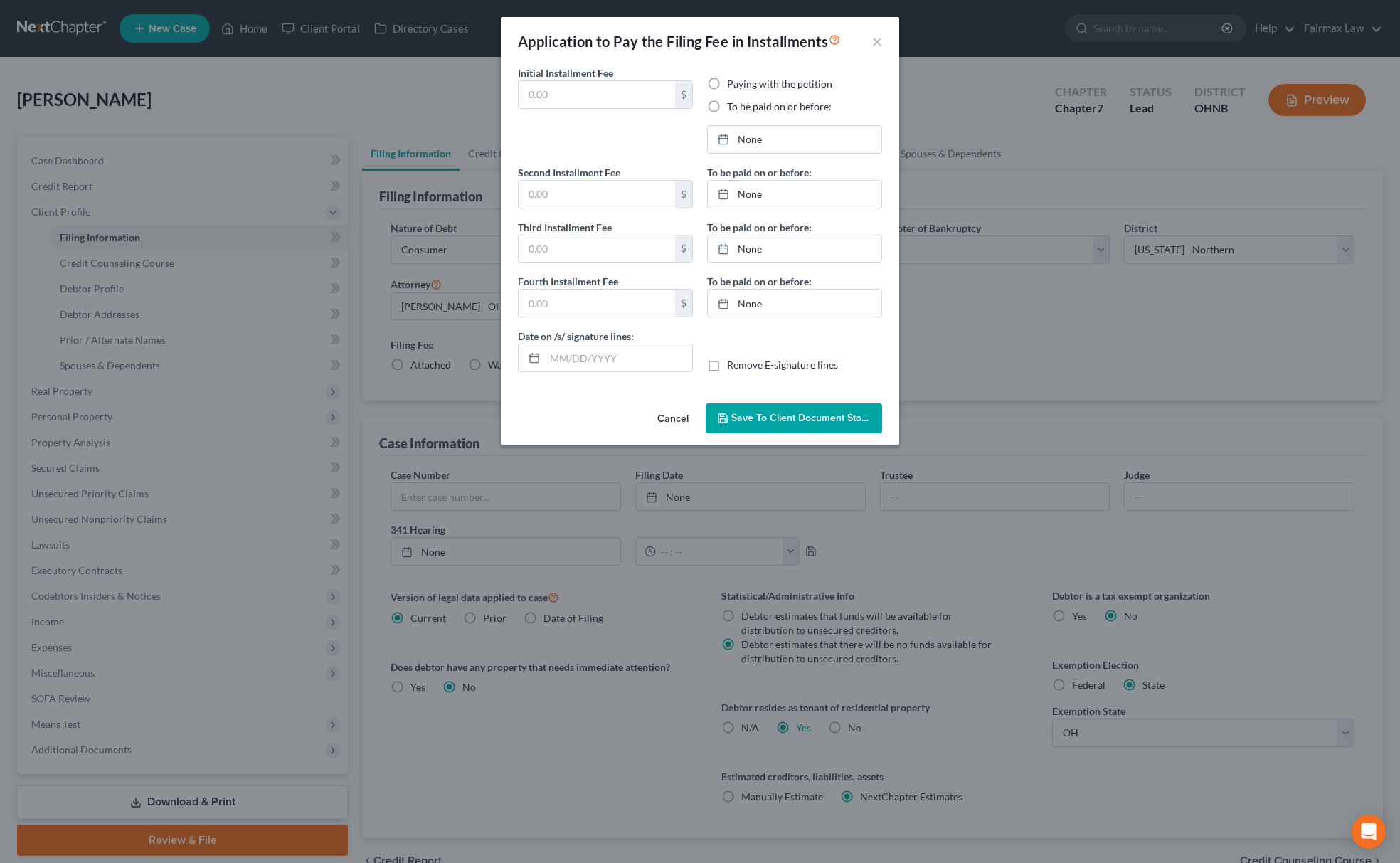
type input "0.00"
radio input "true"
type input "0.00"
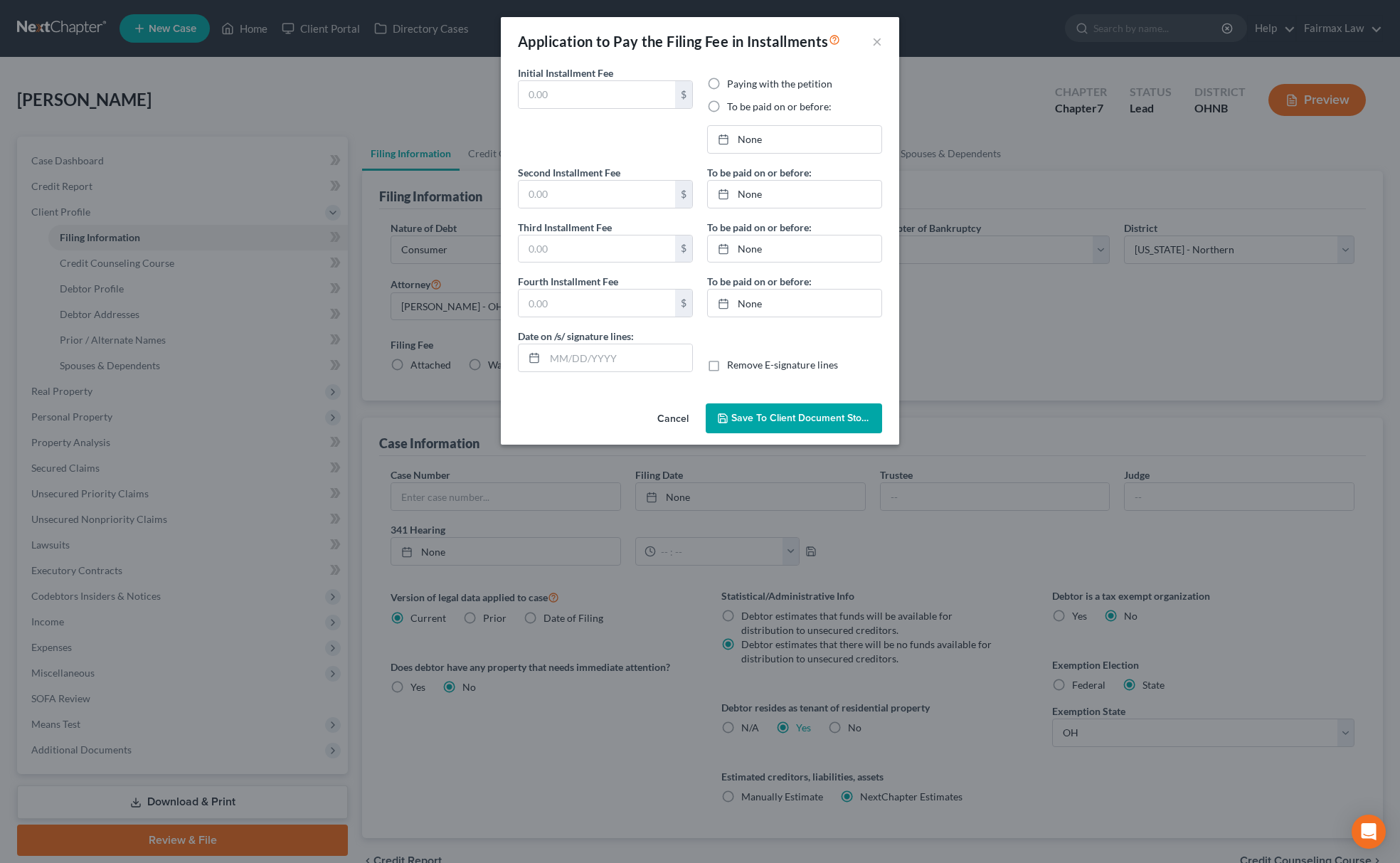
type input "09/12/2025"
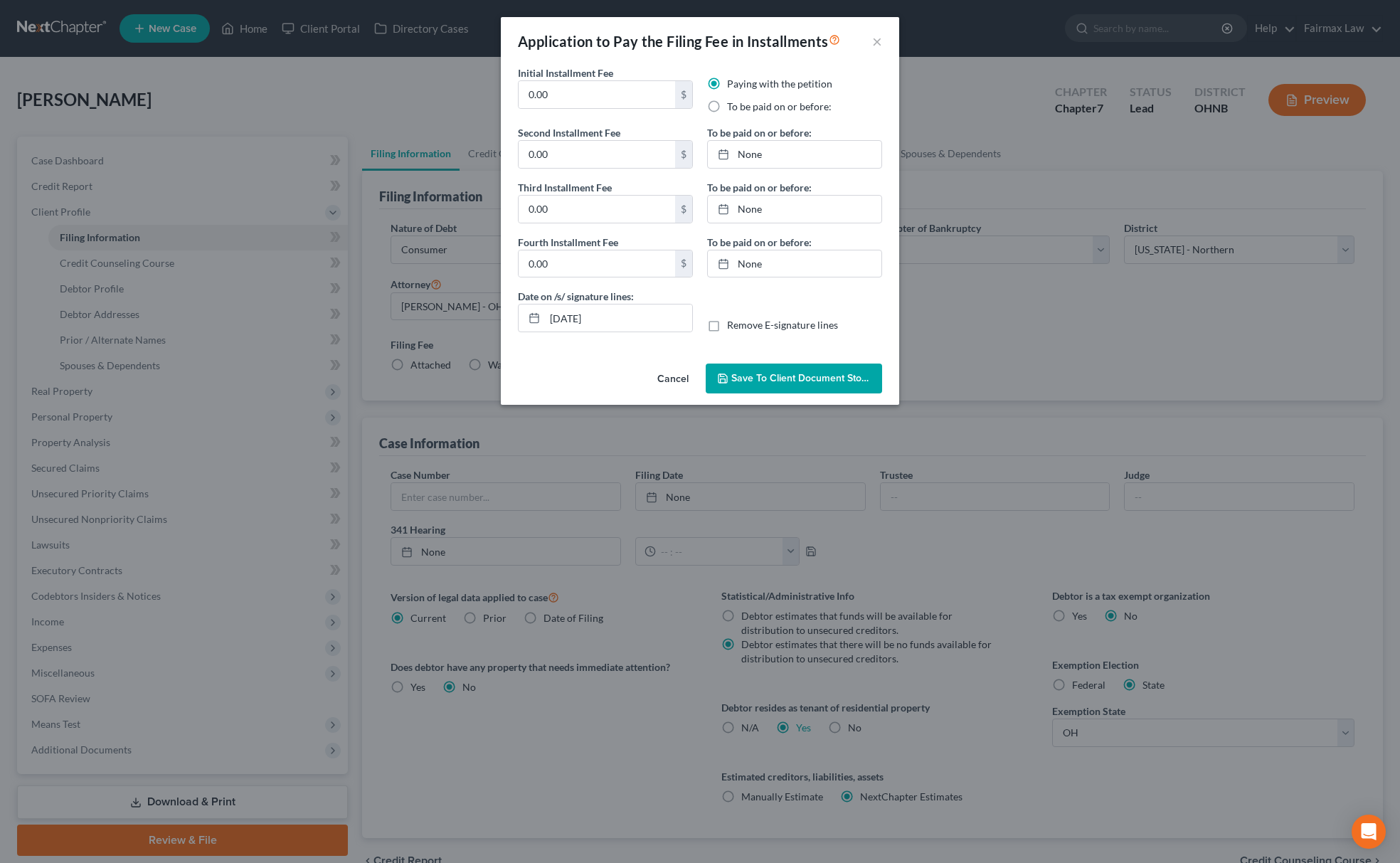
click at [727, 107] on label "To be paid on or before:" at bounding box center [779, 106] width 105 height 14
click at [733, 107] on input "To be paid on or before:" at bounding box center [738, 104] width 9 height 9
radio input "true"
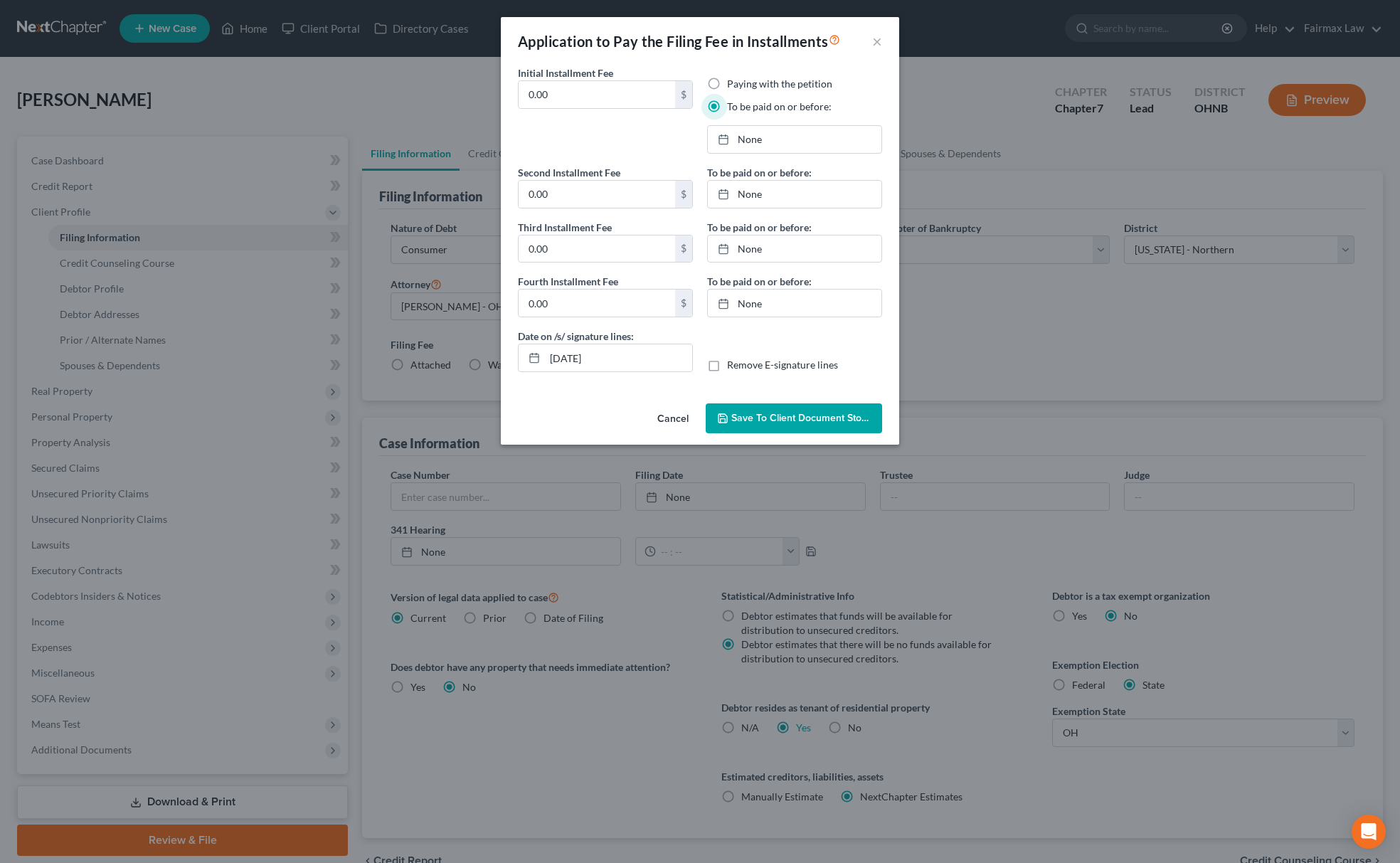
click at [584, 111] on div "Initial Installment Fee 0.00 $" at bounding box center [605, 115] width 189 height 99
click at [584, 100] on input "0.00" at bounding box center [597, 94] width 157 height 27
drag, startPoint x: 596, startPoint y: 104, endPoint x: 483, endPoint y: 118, distance: 113.9
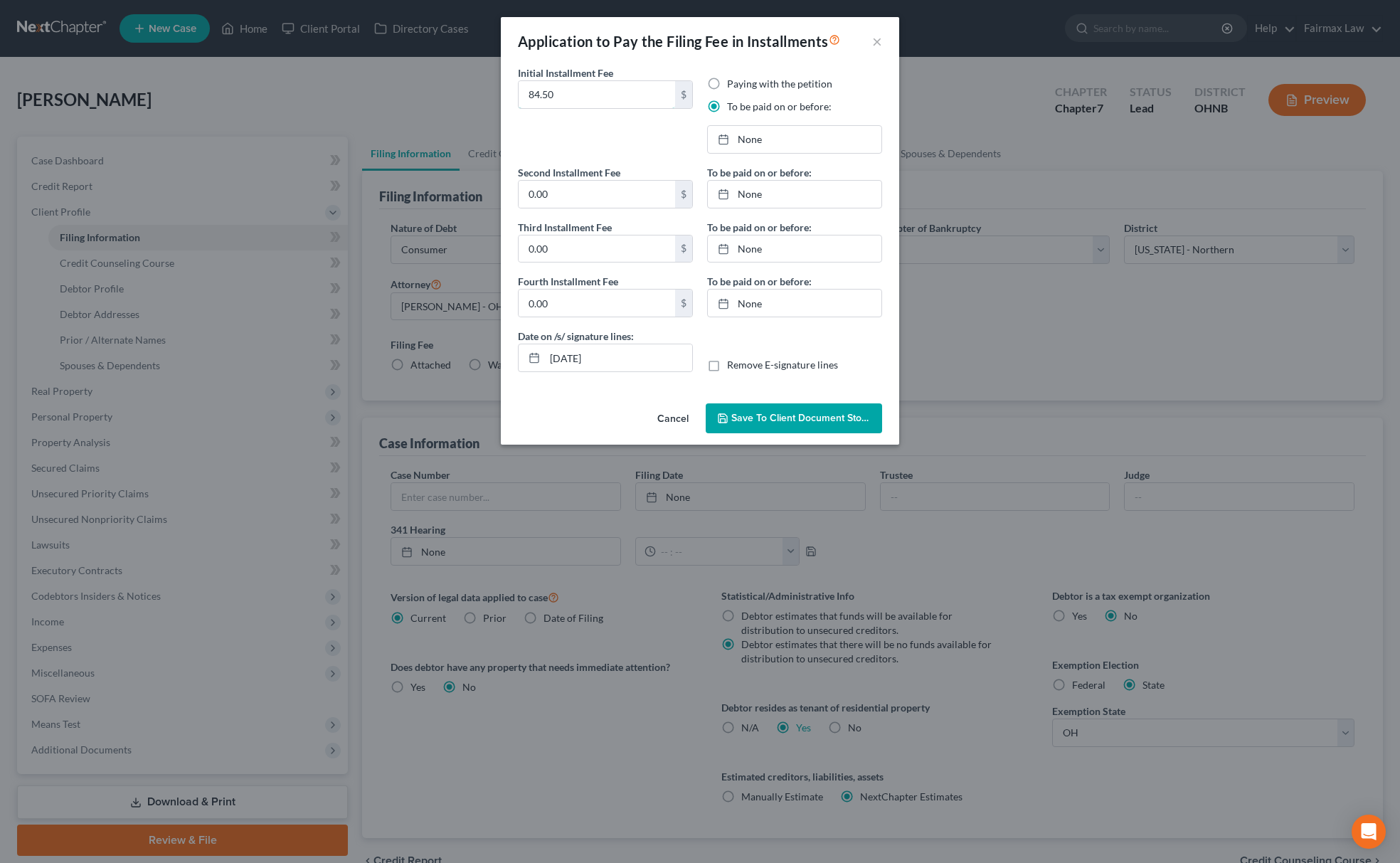
click at [488, 105] on div "Application to Pay the Filing Fee in Installments × Initial Installment Fee 84.…" at bounding box center [700, 432] width 1400 height 863
type input "84.50"
click at [562, 195] on input "0.00" at bounding box center [597, 194] width 157 height 27
paste input "84.5"
type input "84.50"
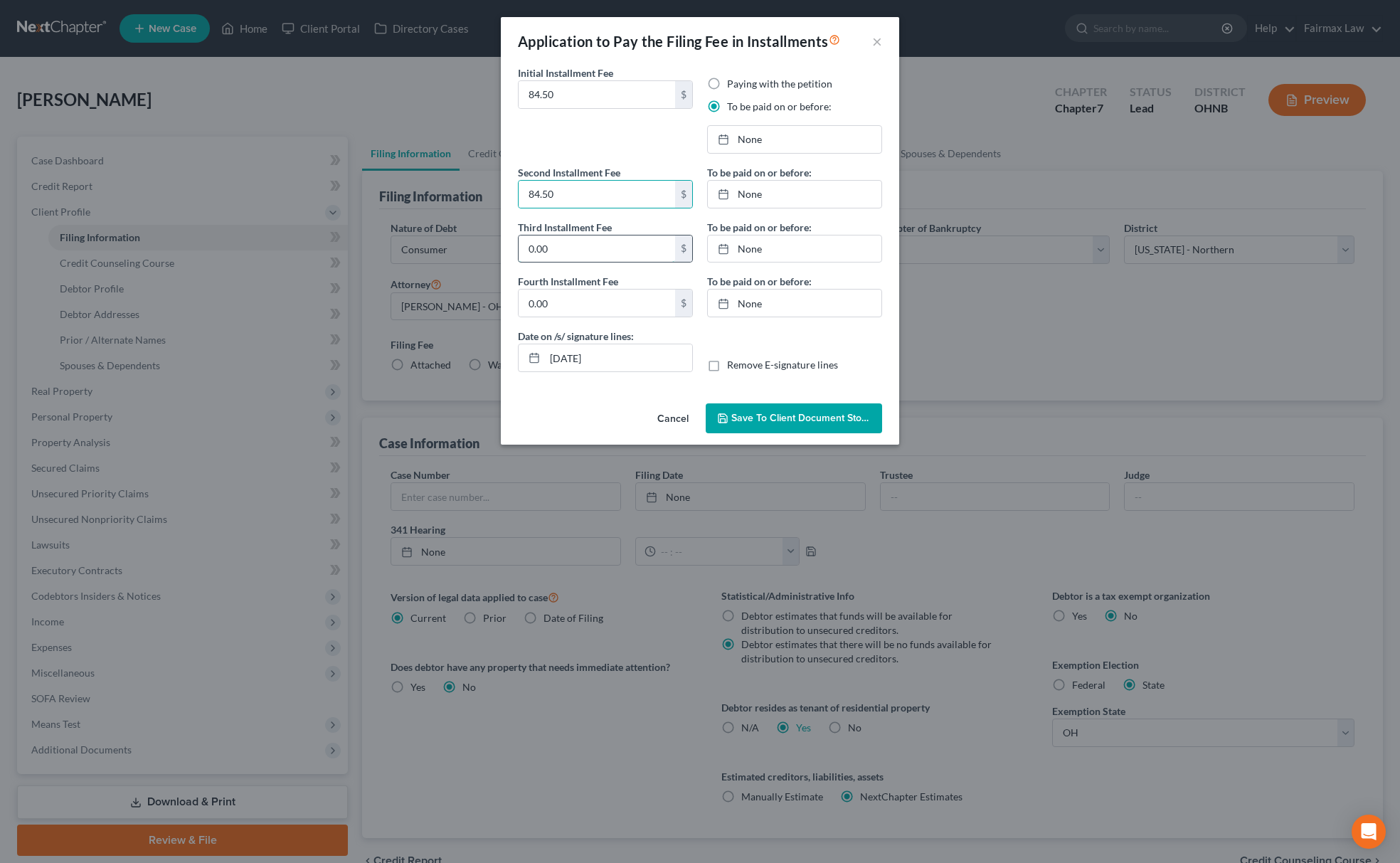
click at [579, 249] on input "0.00" at bounding box center [597, 249] width 157 height 27
paste input "84.5"
type input "84.50"
click at [584, 297] on input "0.00" at bounding box center [597, 303] width 157 height 27
paste input "84.5"
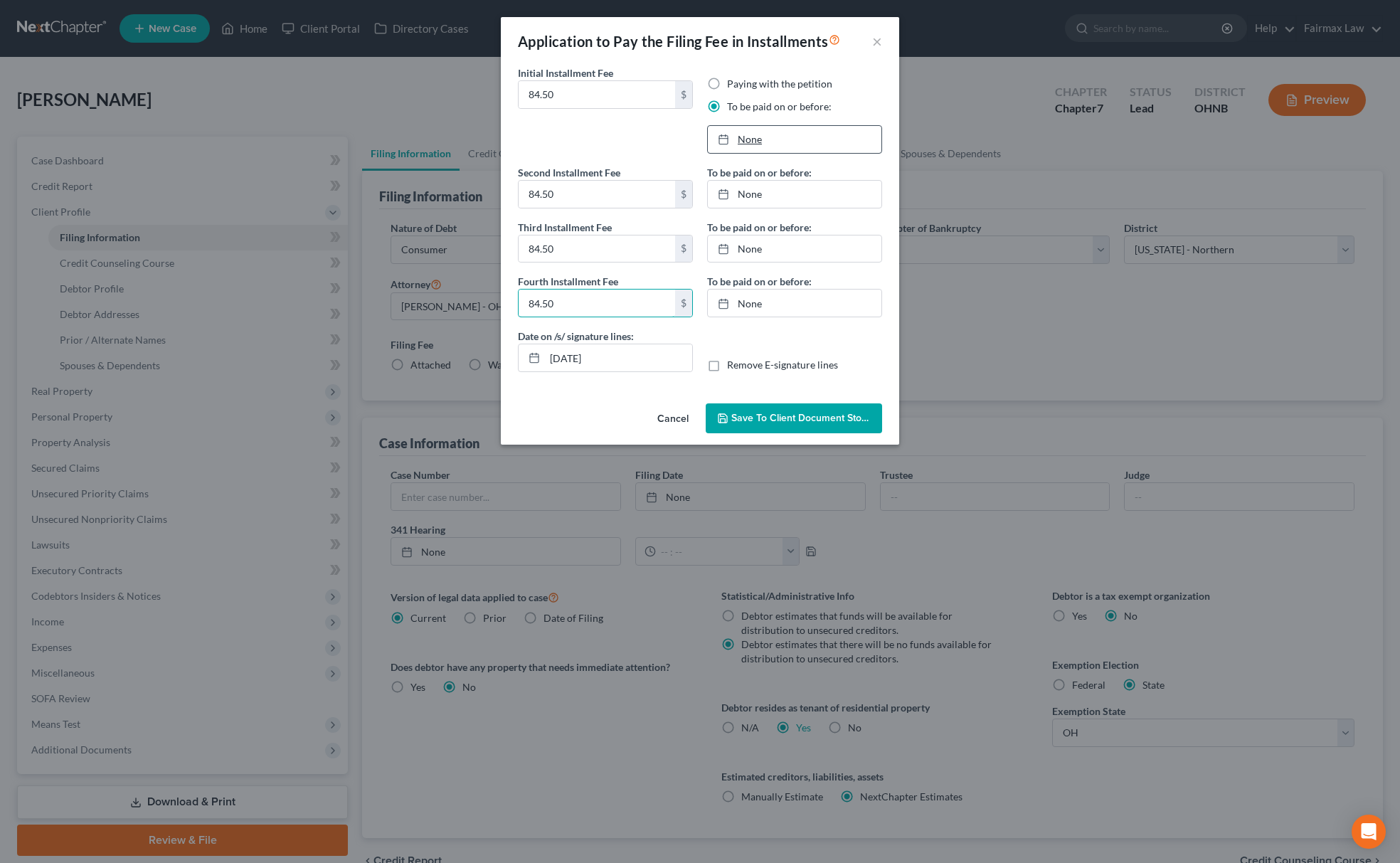
type input "84.50"
type input "9/12/2025"
click at [801, 134] on link "9/12/2025" at bounding box center [794, 139] width 173 height 27
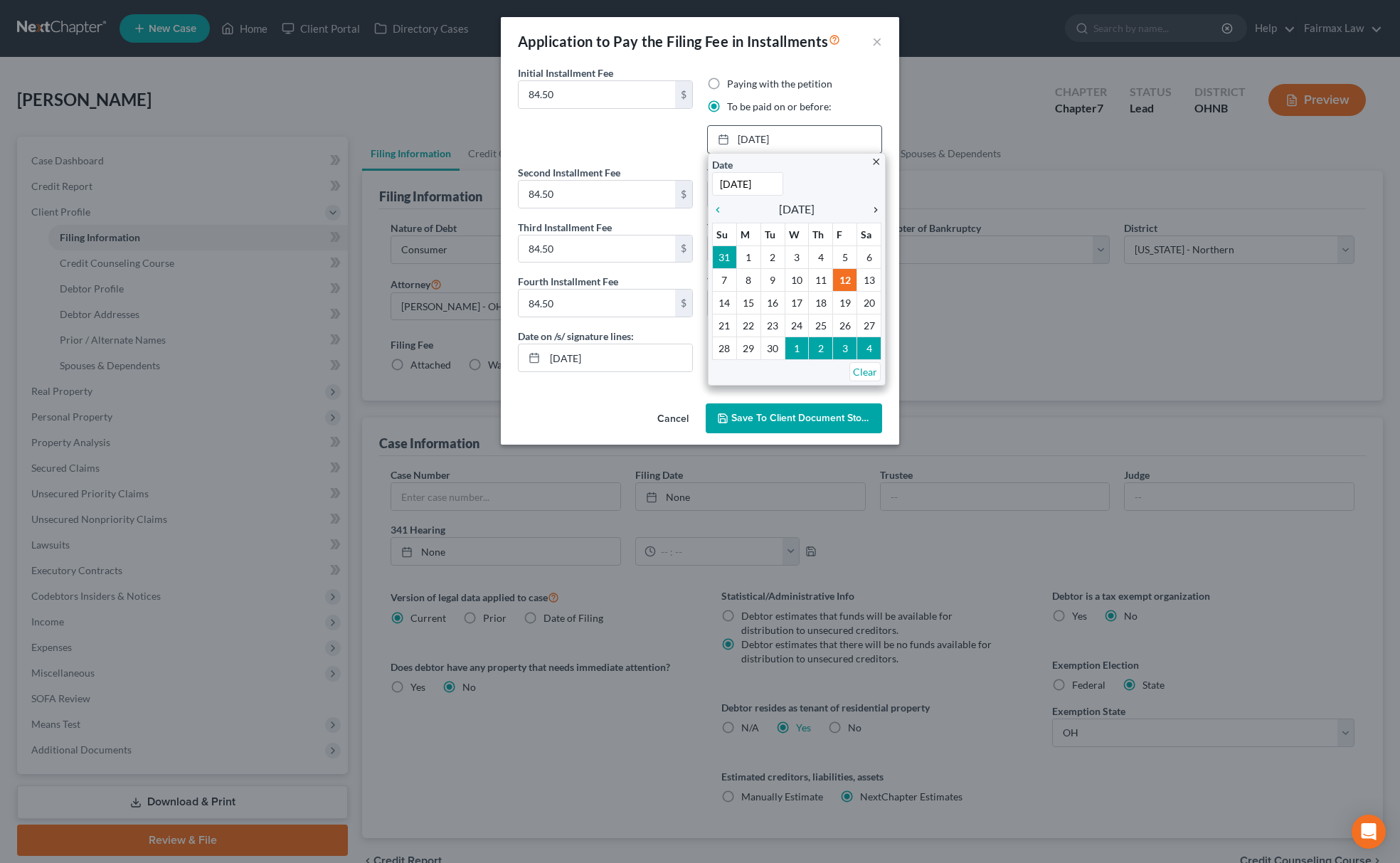
click at [878, 208] on icon "chevron_right" at bounding box center [872, 210] width 19 height 11
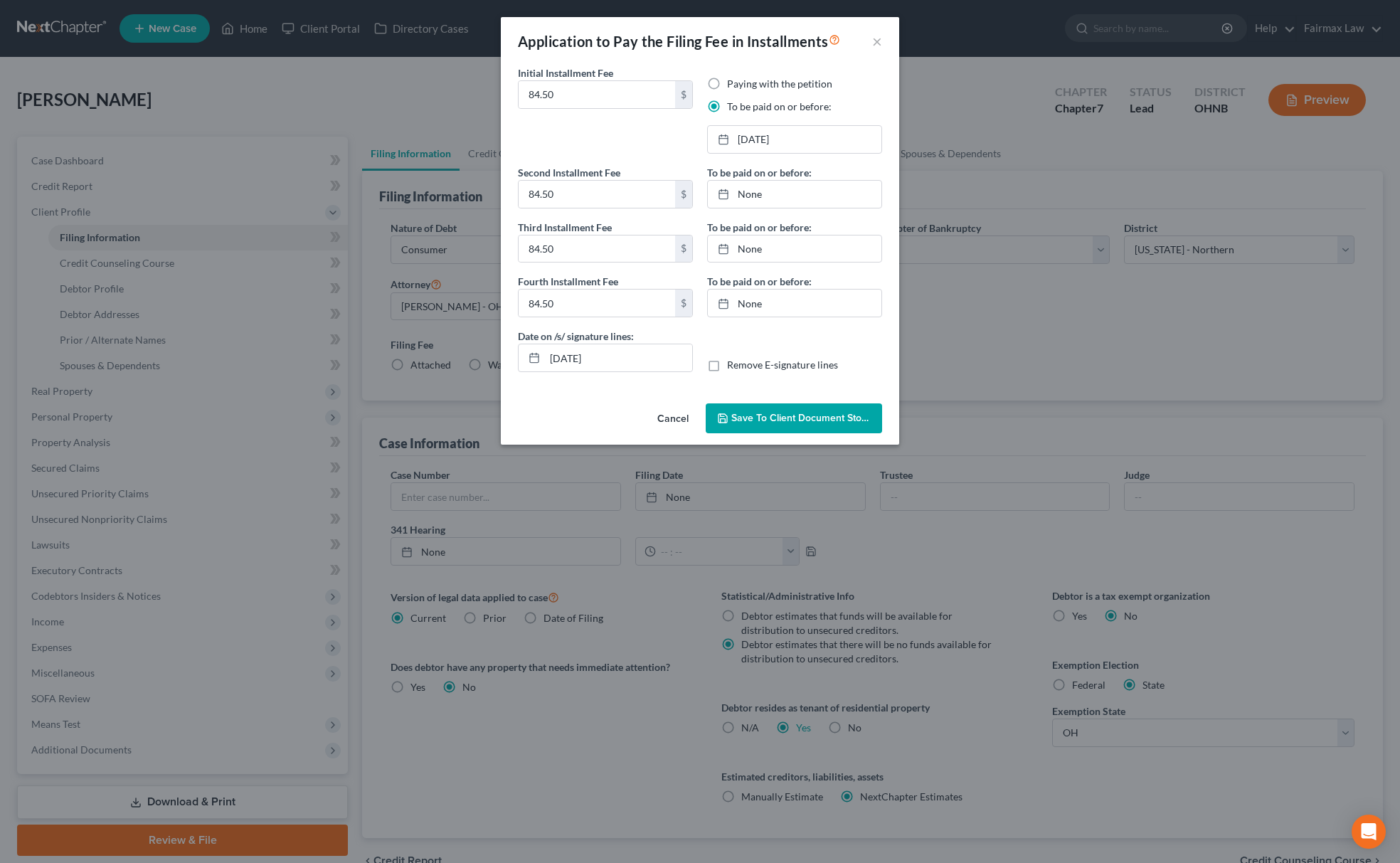
drag, startPoint x: 751, startPoint y: 305, endPoint x: 761, endPoint y: 245, distance: 60.8
type input "9/12/2025"
click at [773, 195] on link "9/12/2025" at bounding box center [794, 194] width 173 height 27
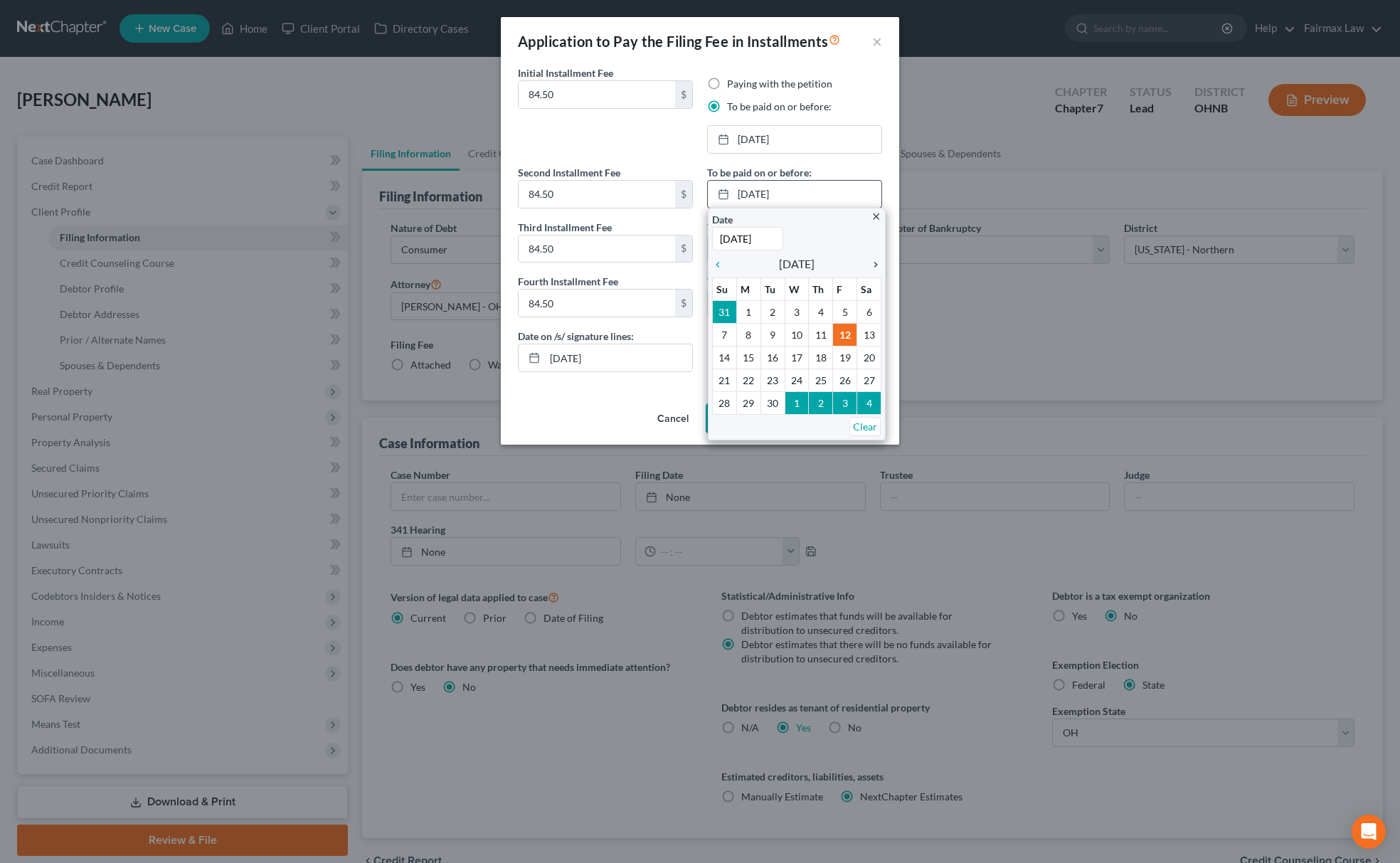
click at [874, 264] on icon "chevron_right" at bounding box center [872, 264] width 19 height 11
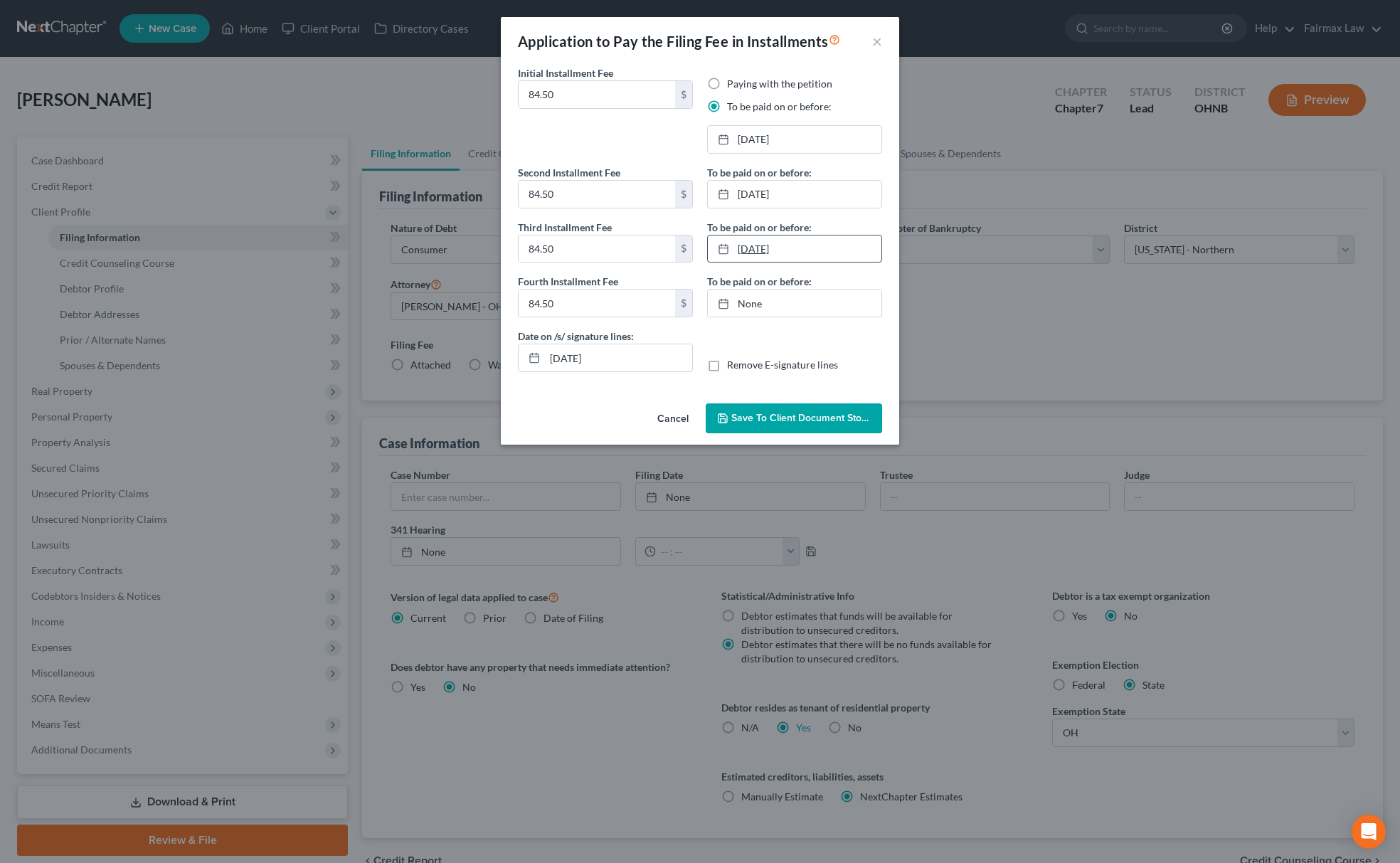
click at [760, 249] on link "9/12/2025" at bounding box center [794, 249] width 173 height 27
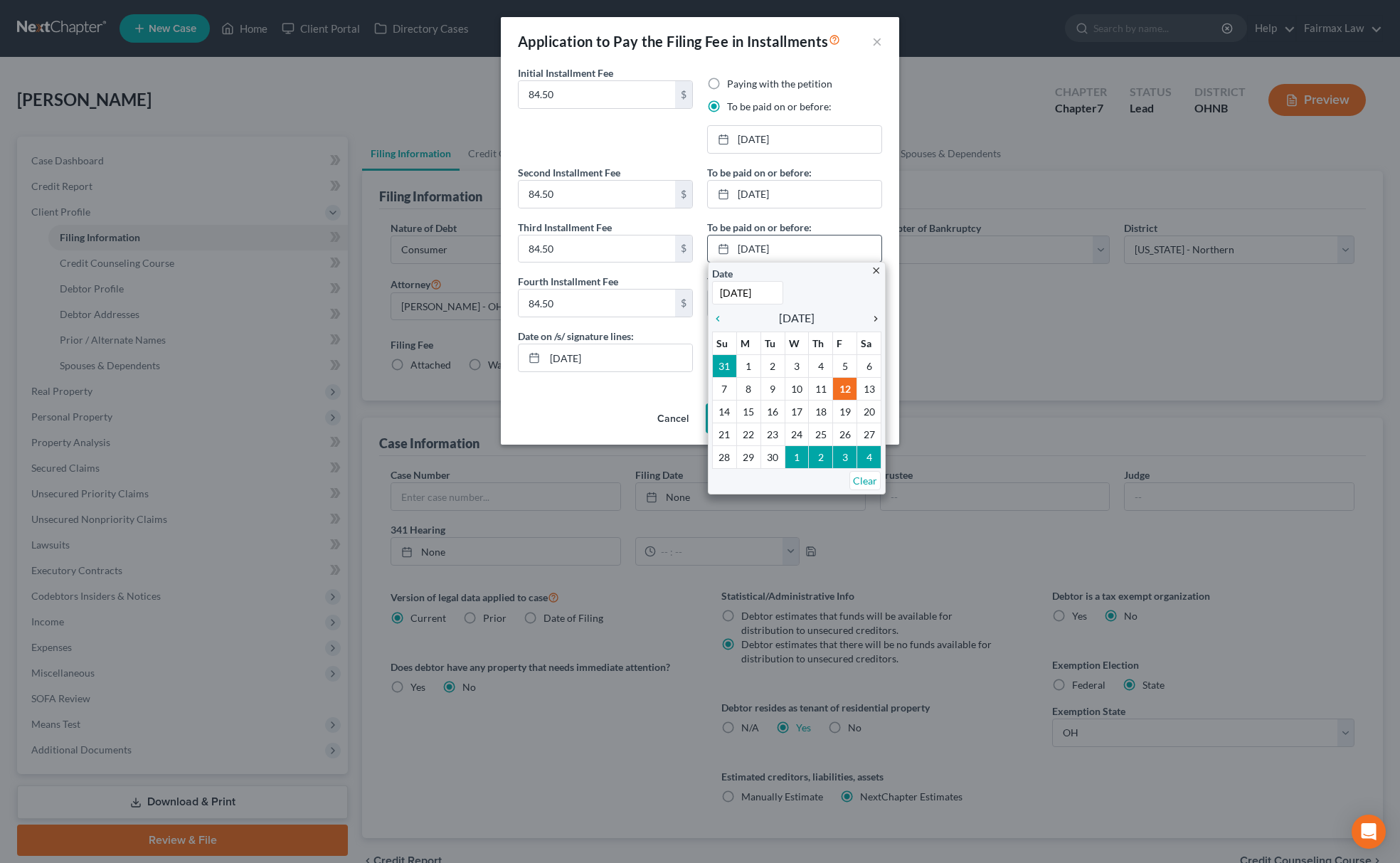
click at [877, 322] on icon "chevron_right" at bounding box center [872, 318] width 19 height 11
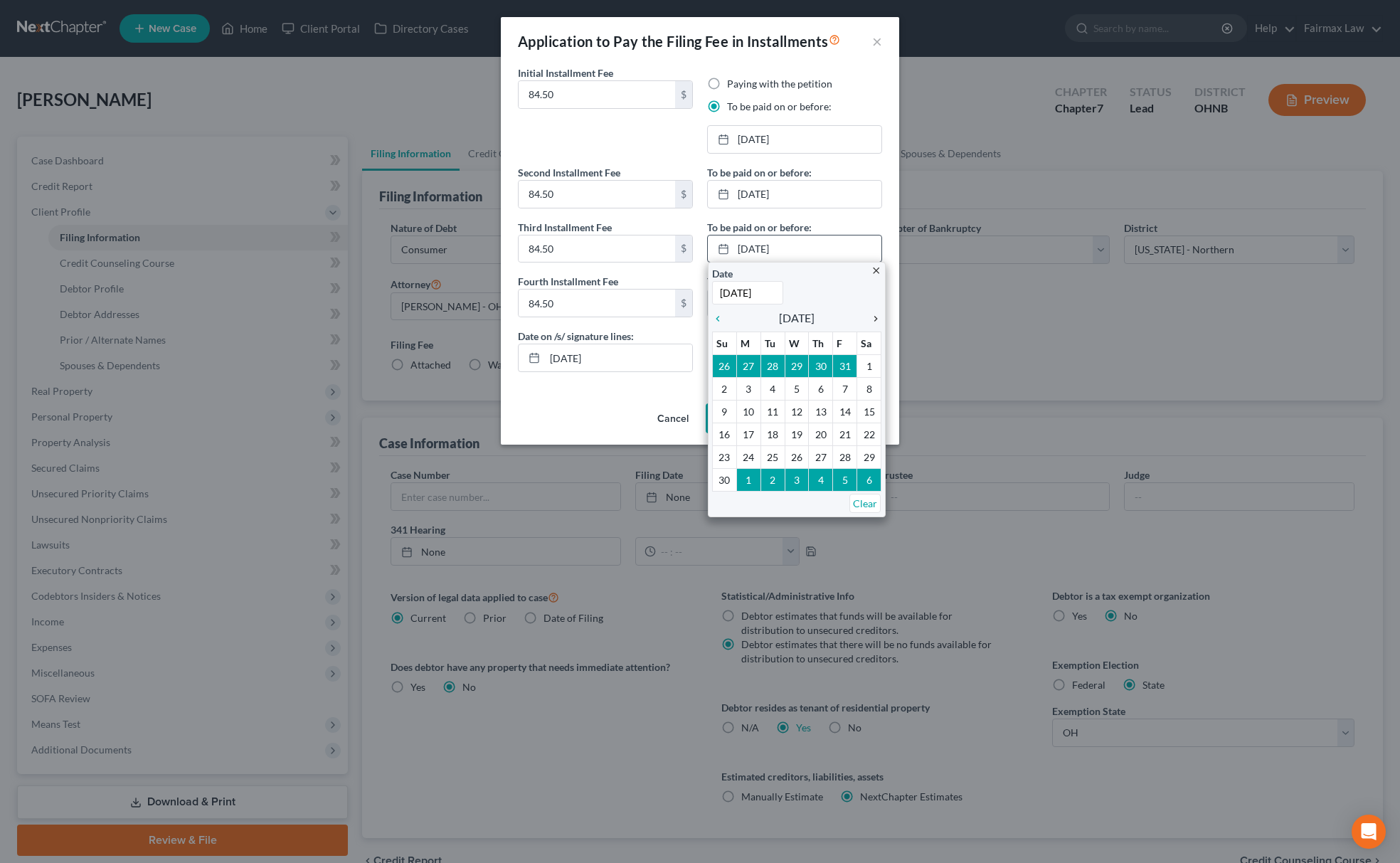
click at [877, 322] on icon "chevron_right" at bounding box center [872, 318] width 19 height 11
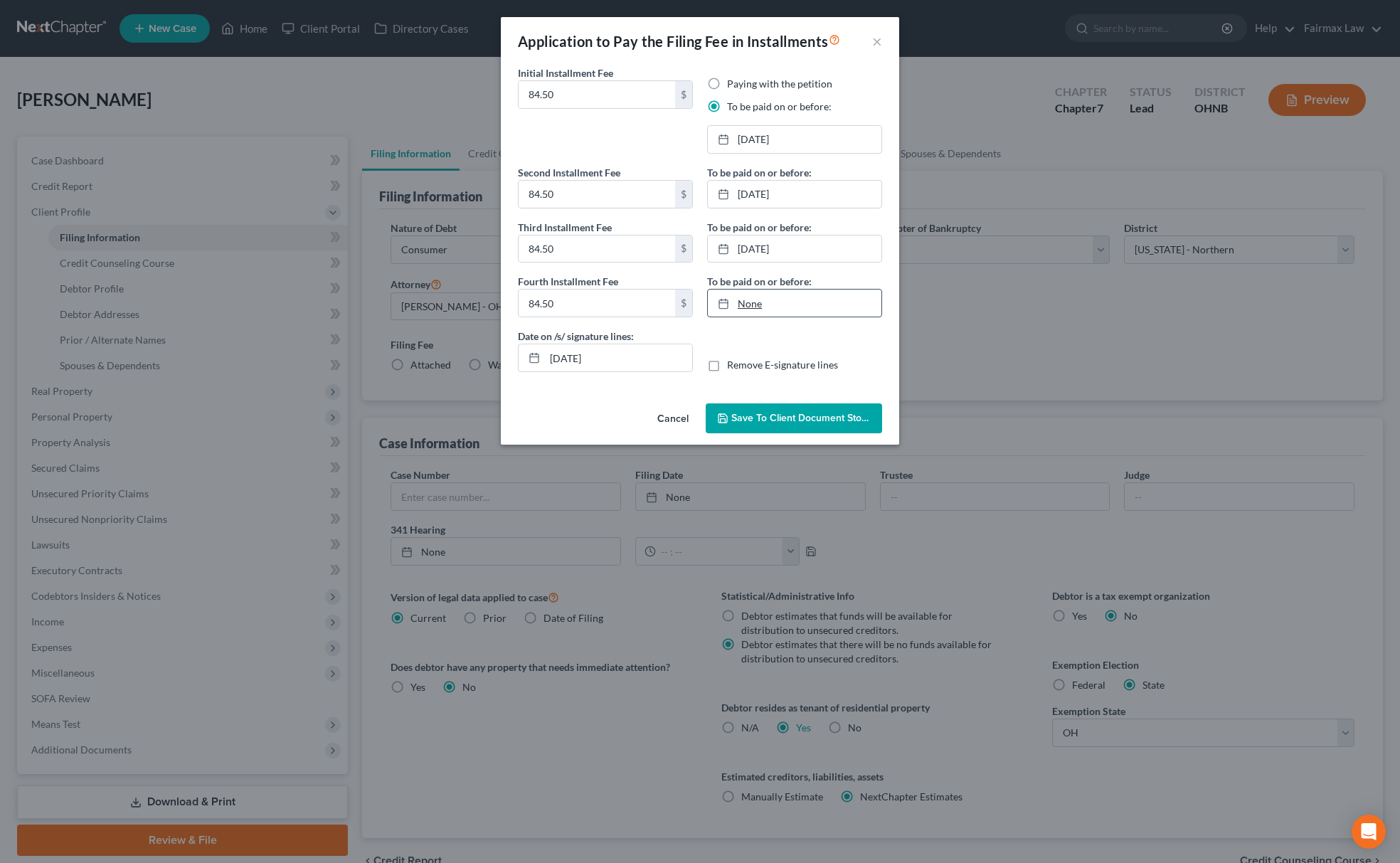
type input "9/12/2025"
drag, startPoint x: 733, startPoint y: 299, endPoint x: 856, endPoint y: 322, distance: 125.1
click at [737, 300] on div at bounding box center [727, 303] width 19 height 12
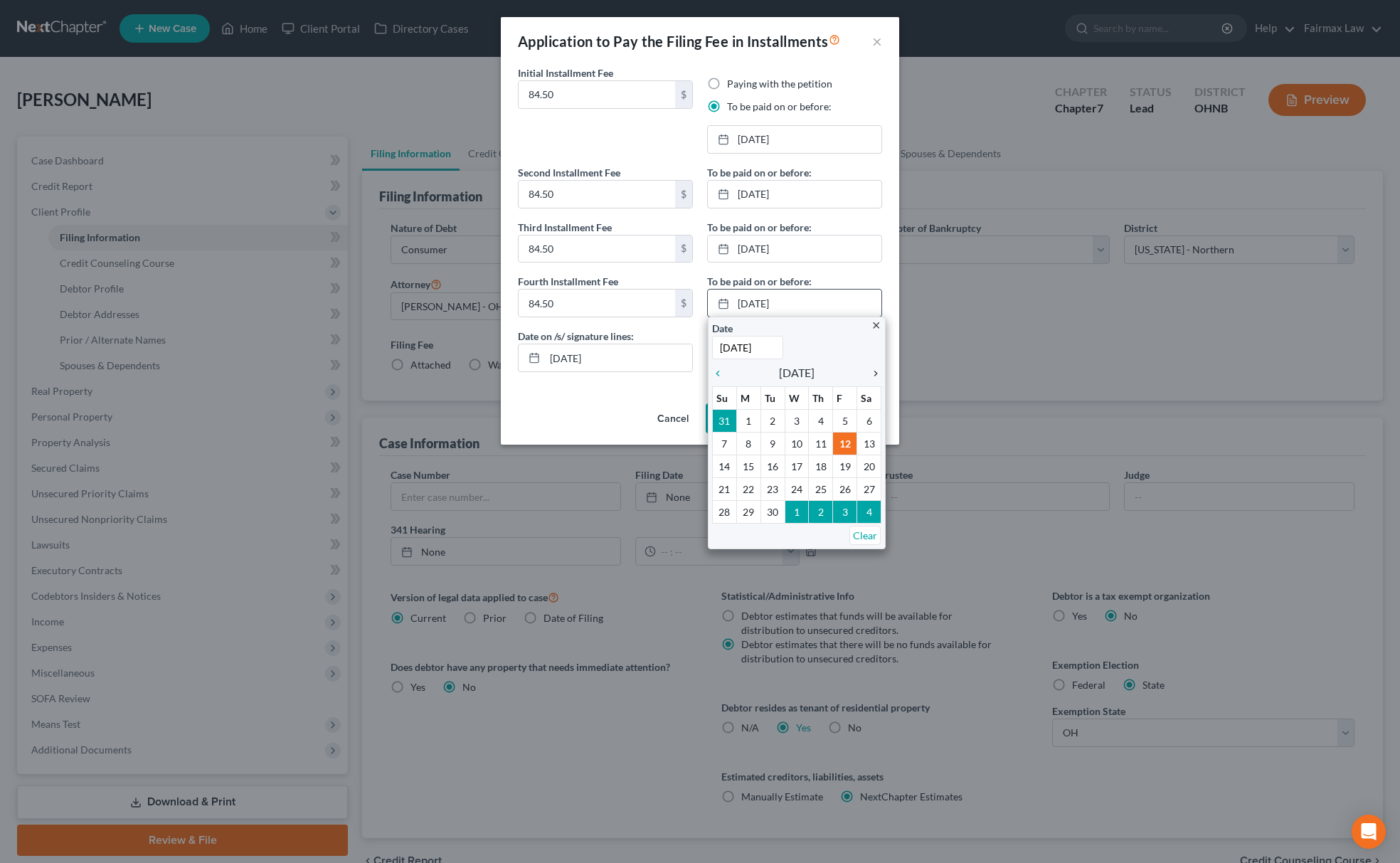
click at [880, 373] on icon "chevron_right" at bounding box center [872, 373] width 19 height 11
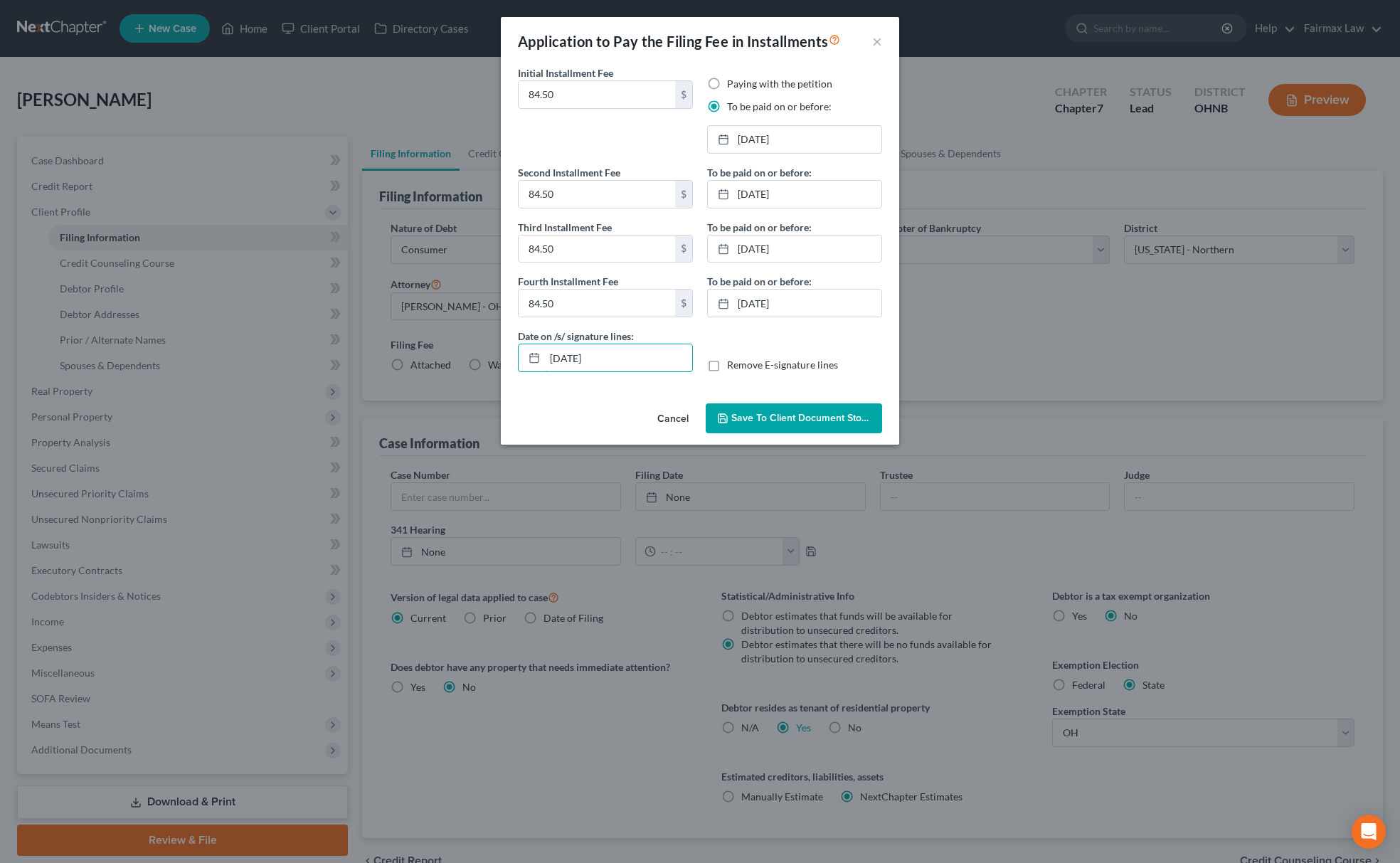
drag, startPoint x: 596, startPoint y: 370, endPoint x: 451, endPoint y: 363, distance: 145.2
click at [451, 365] on div "Application to Pay the Filing Fee in Installments × Initial Installment Fee 84.…" at bounding box center [700, 432] width 1400 height 863
drag, startPoint x: 619, startPoint y: 365, endPoint x: 446, endPoint y: 370, distance: 173.1
click at [450, 368] on div "Application to Pay the Filing Fee in Installments × Initial Installment Fee 84.…" at bounding box center [700, 432] width 1400 height 863
click at [803, 432] on button "Save to Client Document Storage" at bounding box center [794, 419] width 176 height 30
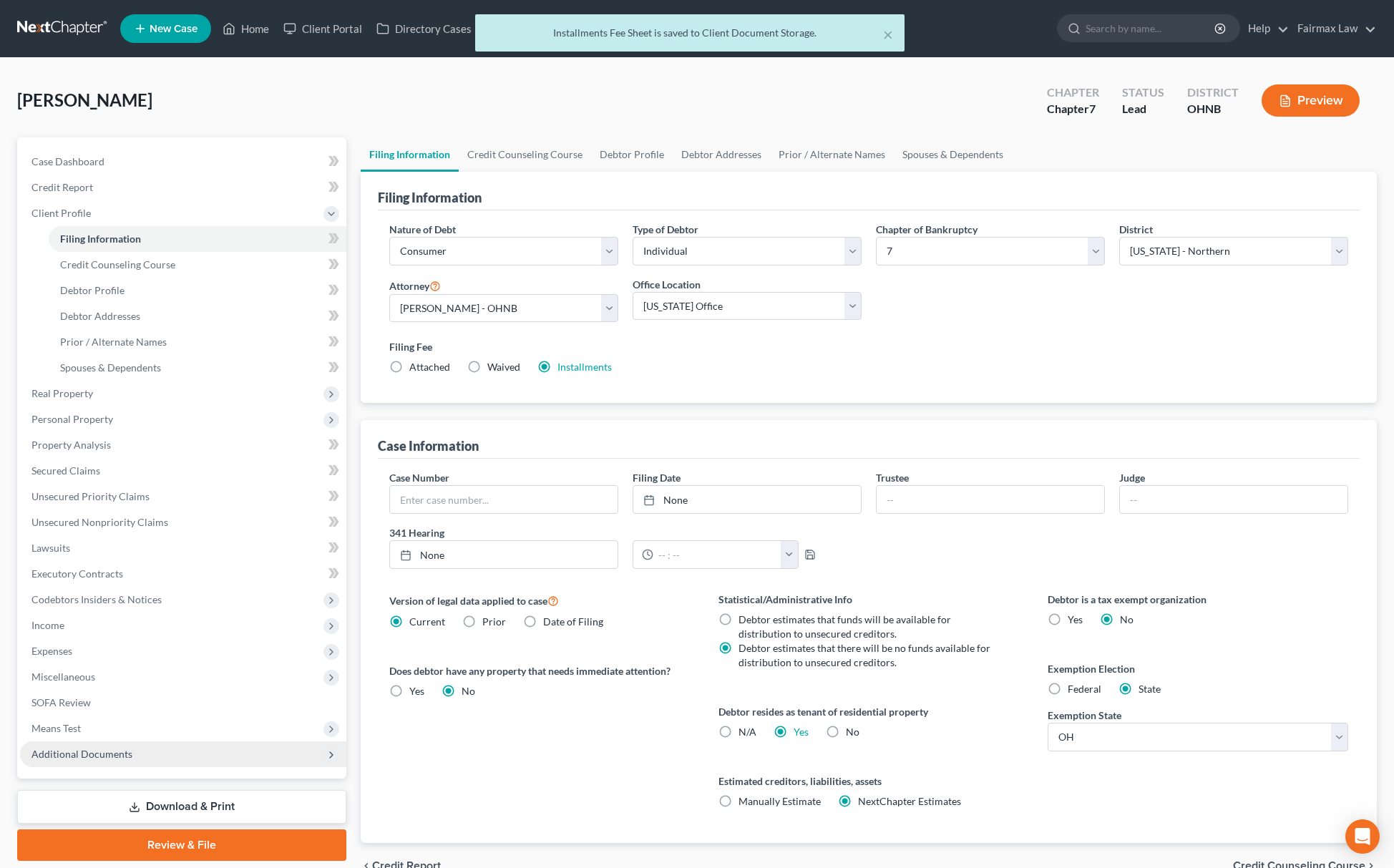
click at [142, 754] on span "Additional Documents" at bounding box center [183, 754] width 327 height 26
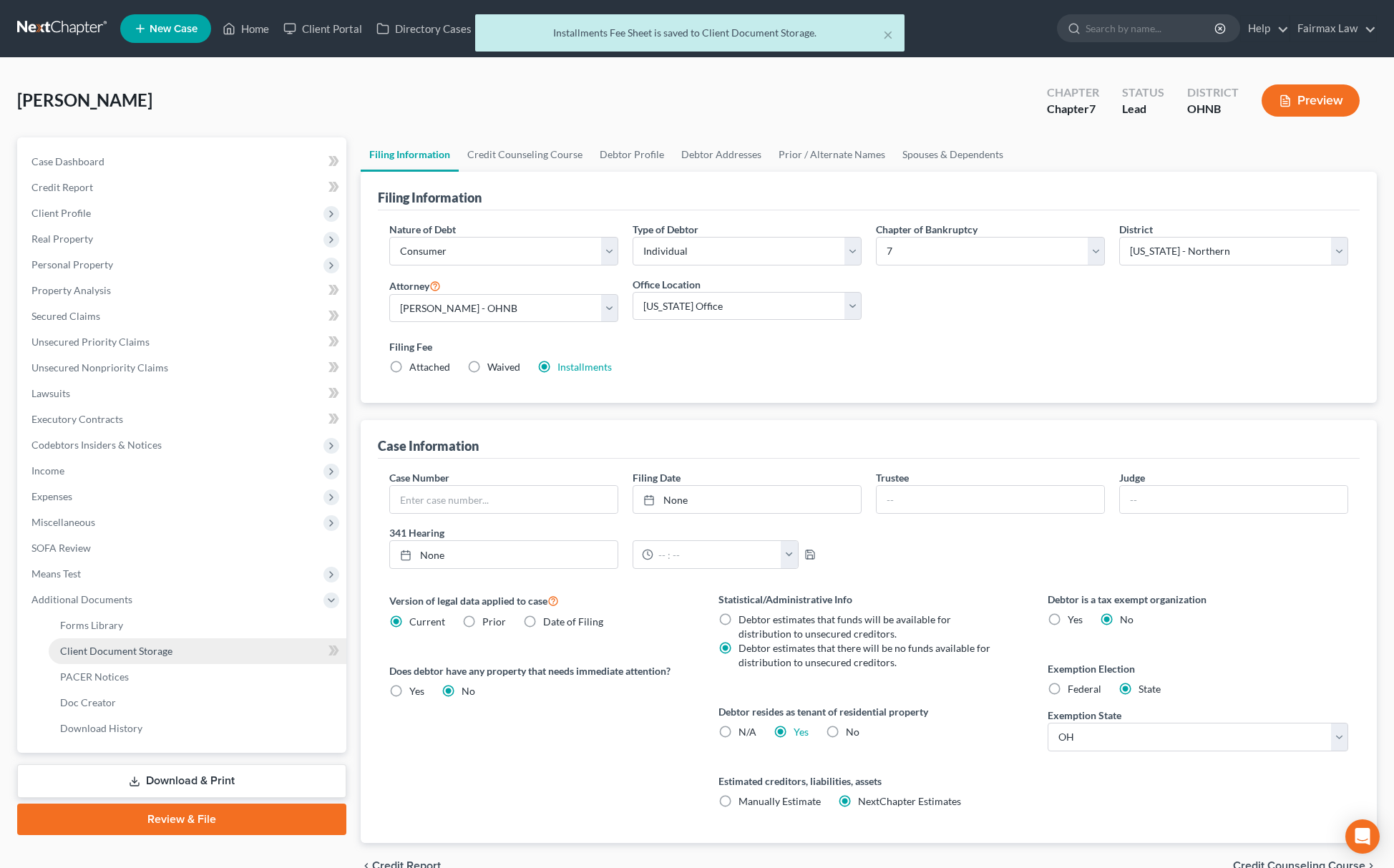
click at [184, 651] on link "Client Document Storage" at bounding box center [197, 651] width 298 height 26
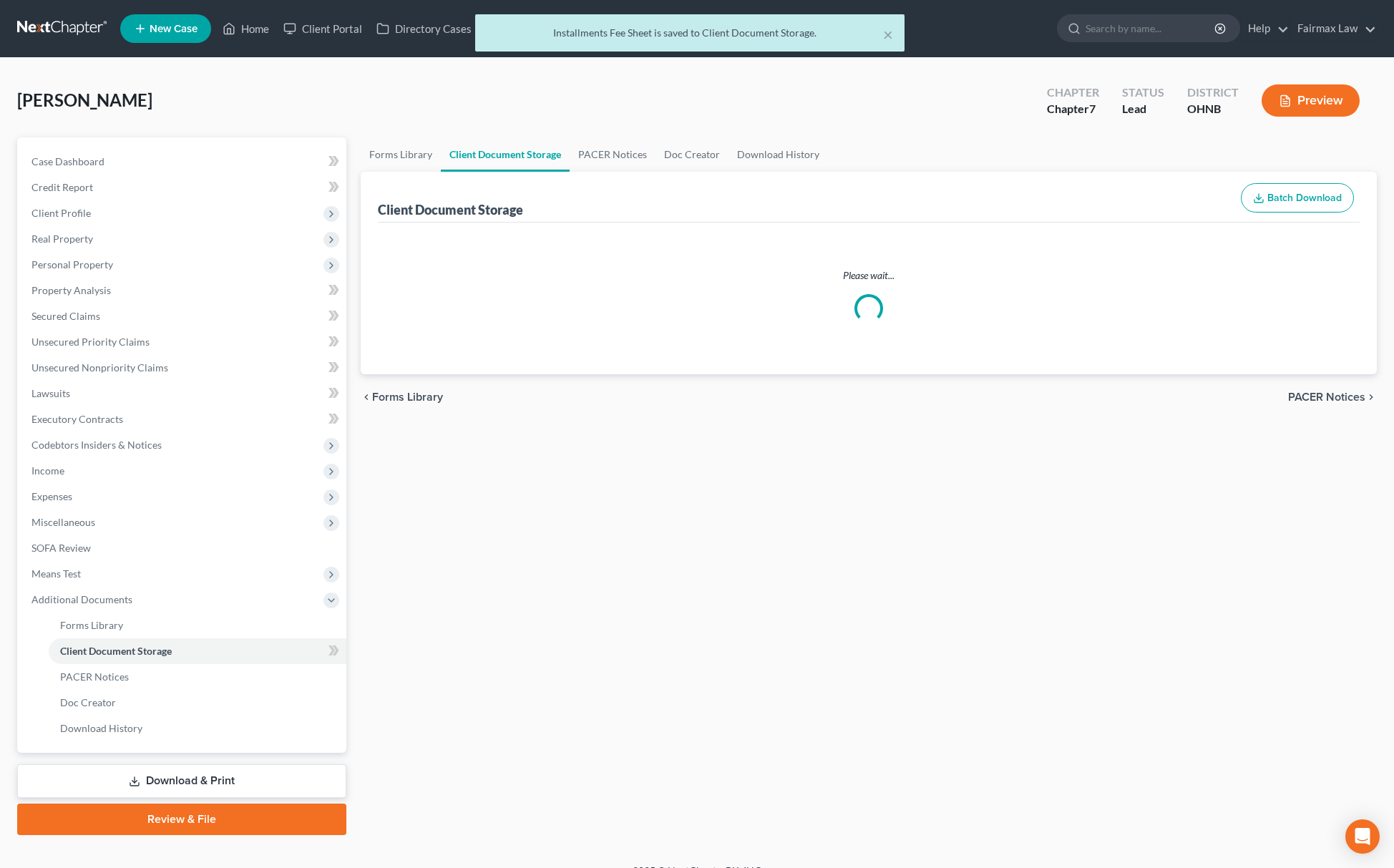
select select "5"
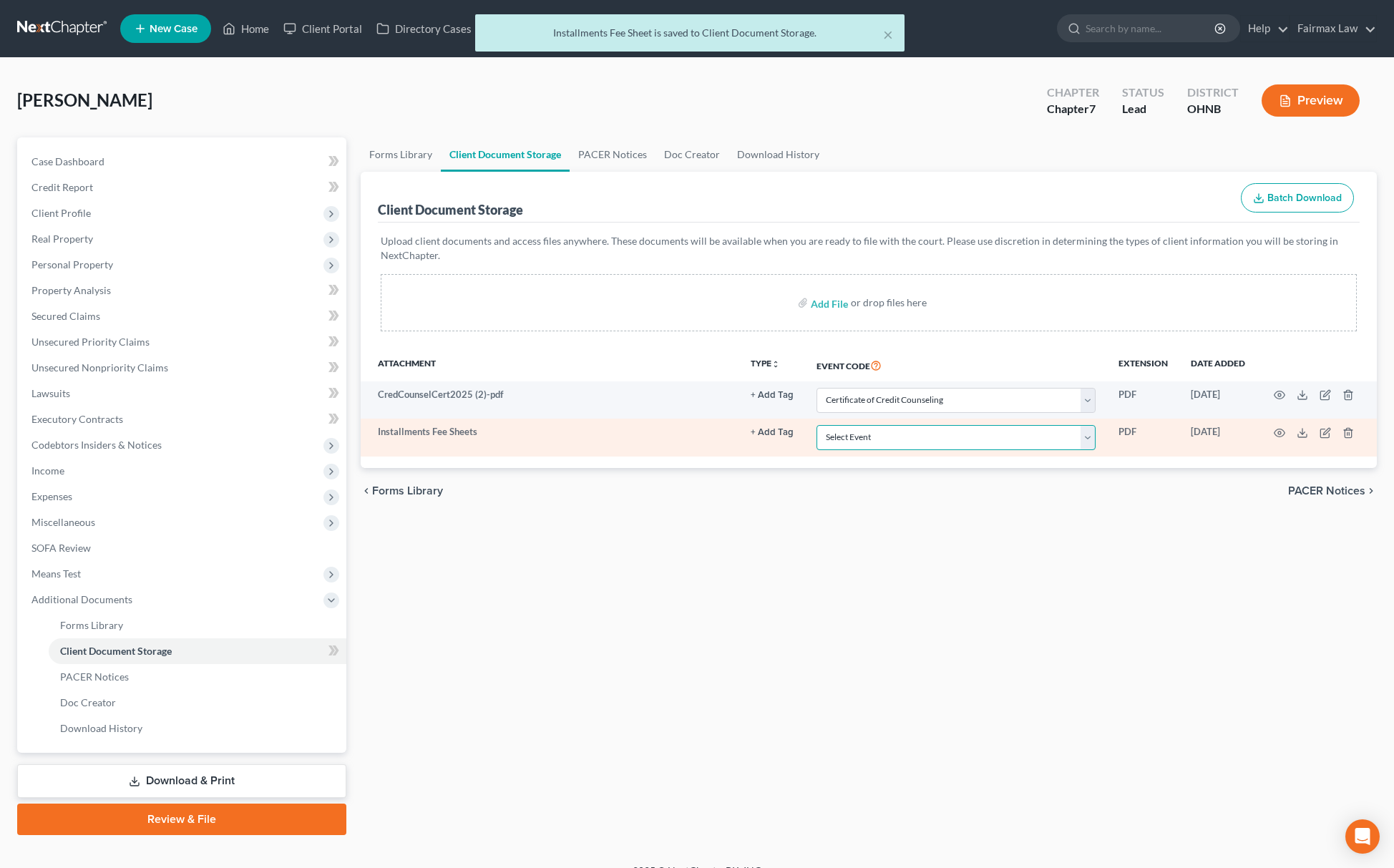
click at [897, 446] on select "Select Event 20 Largest Unsecured Creditors Amended List of Creditors (Fee) Ame…" at bounding box center [956, 437] width 279 height 25
select select "24"
click at [817, 425] on select "Select Event 20 Largest Unsecured Creditors Amended List of Creditors (Fee) Ame…" at bounding box center [956, 437] width 279 height 25
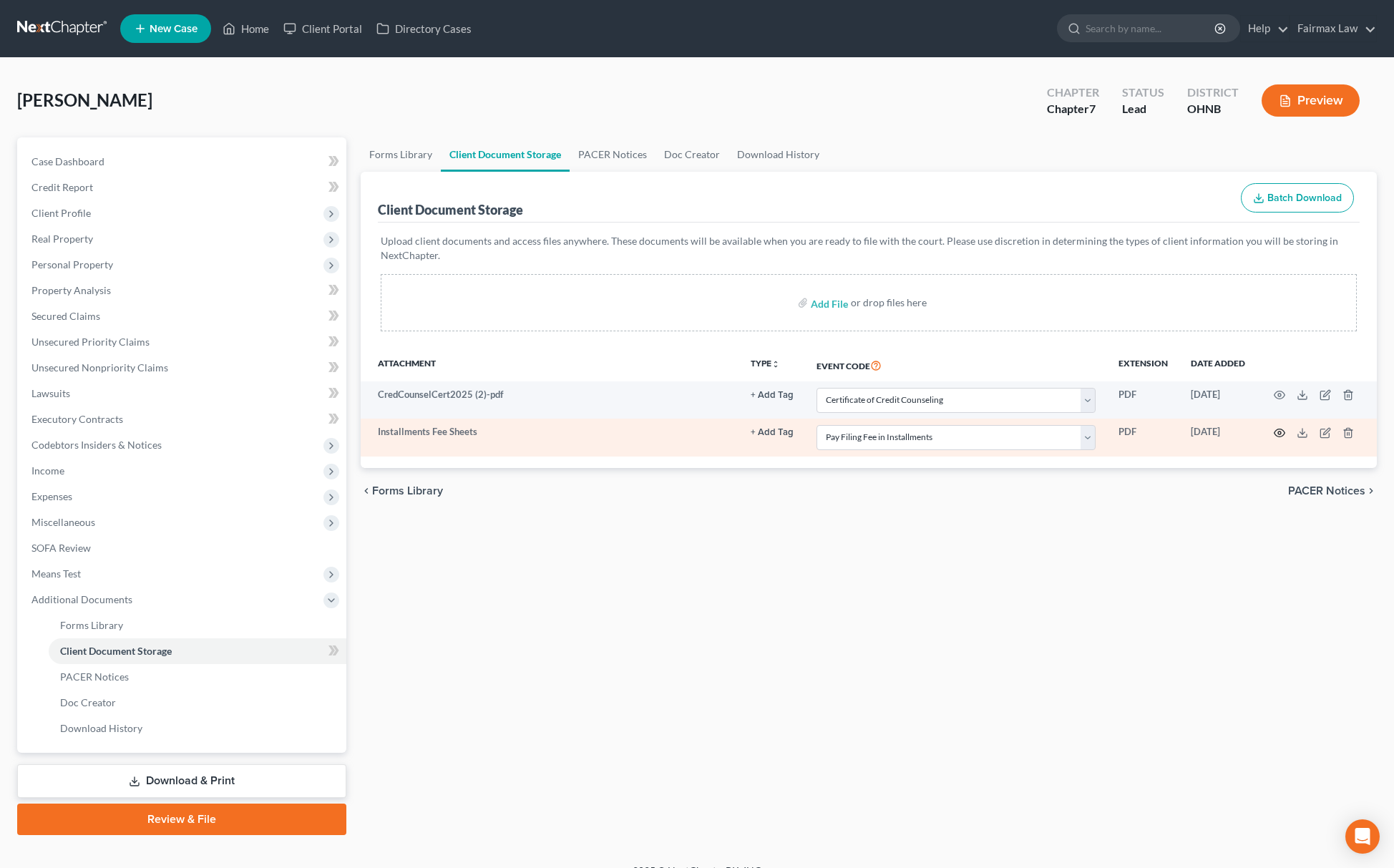
click at [1277, 430] on icon "button" at bounding box center [1280, 433] width 11 height 11
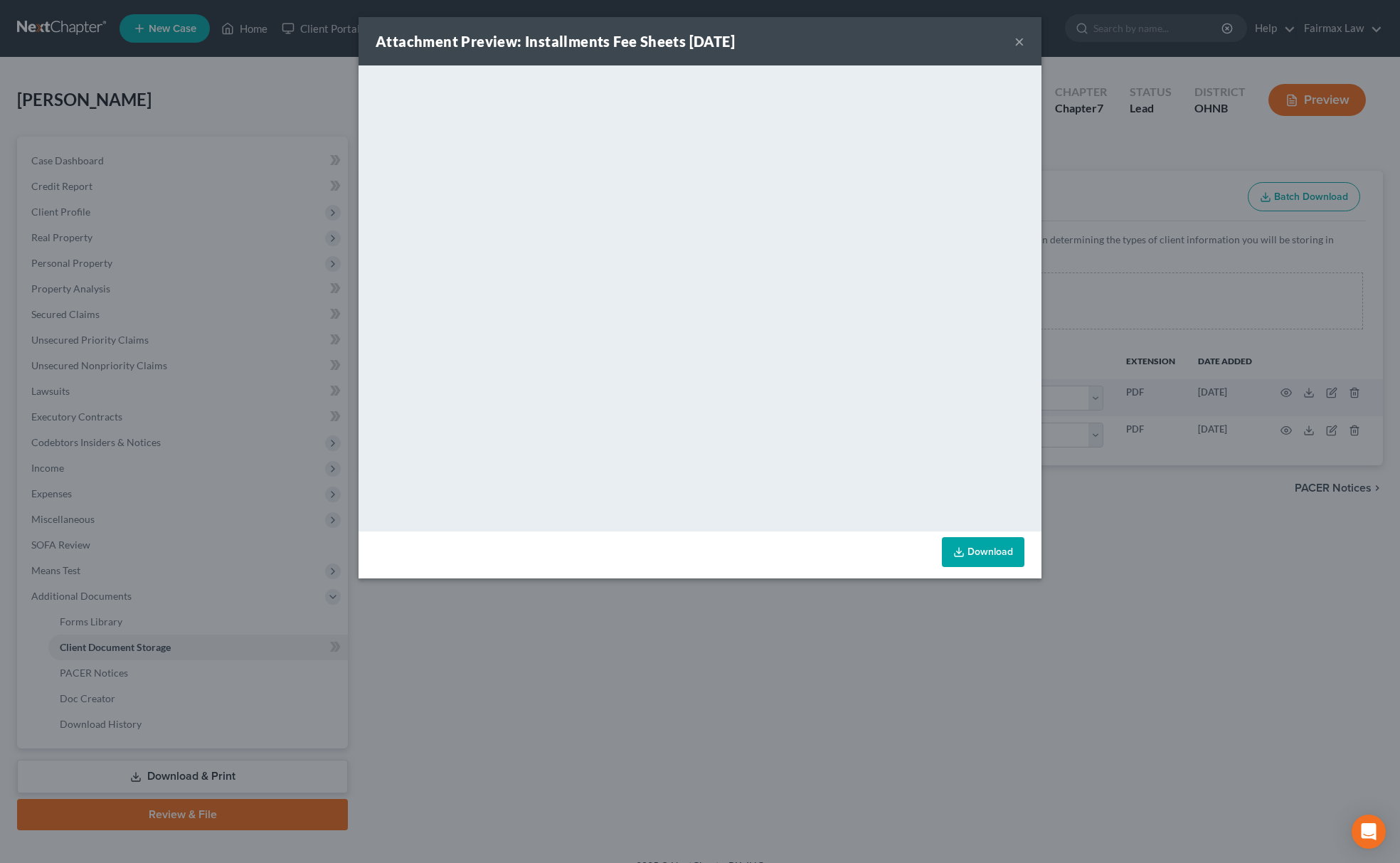
drag, startPoint x: 977, startPoint y: 690, endPoint x: 1116, endPoint y: 700, distance: 139.4
click at [977, 691] on div "Attachment Preview: Installments Fee Sheets 09/12/2025 × <object ng-attr-data='…" at bounding box center [700, 432] width 1400 height 863
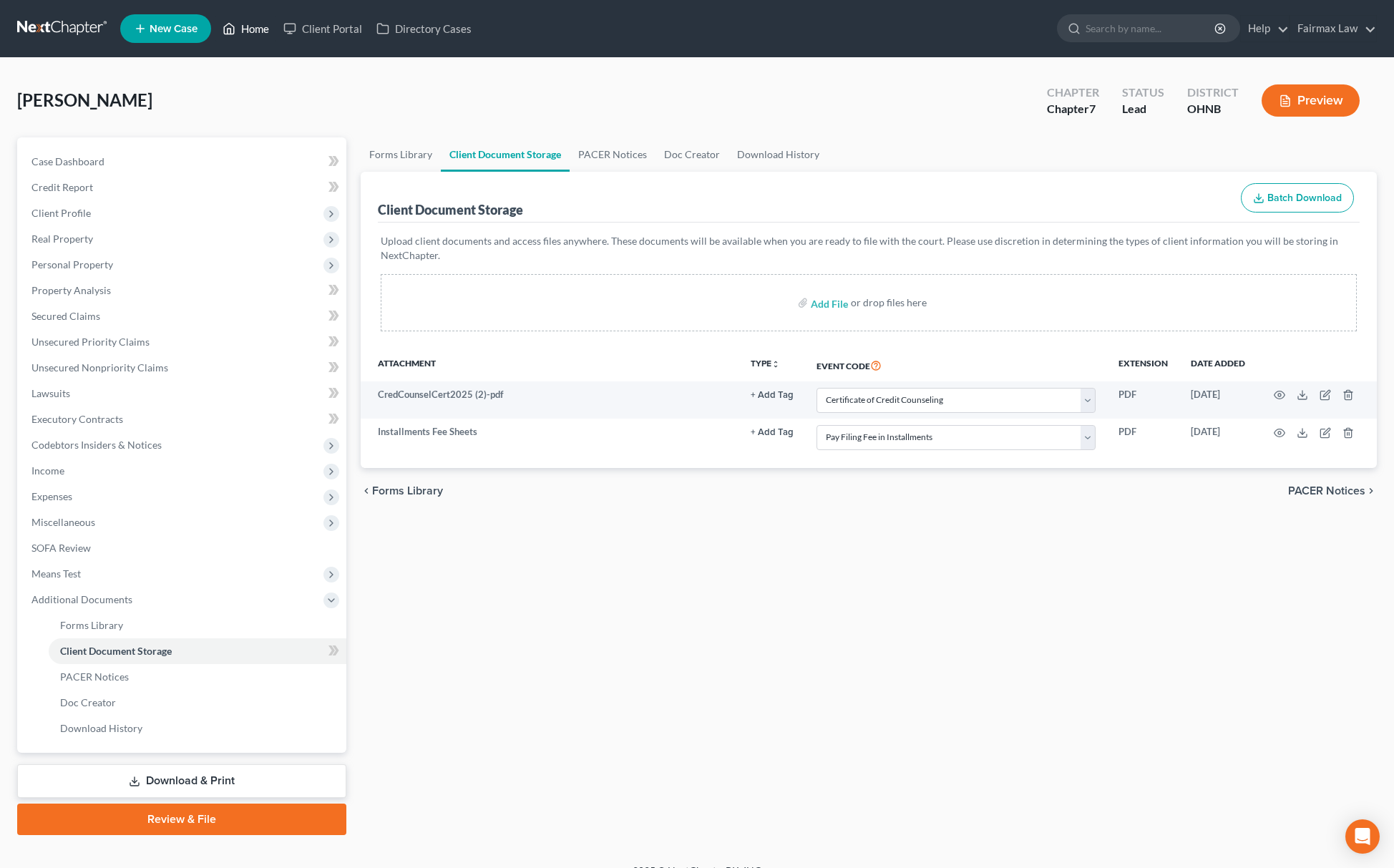
click at [239, 35] on link "Home" at bounding box center [246, 29] width 61 height 26
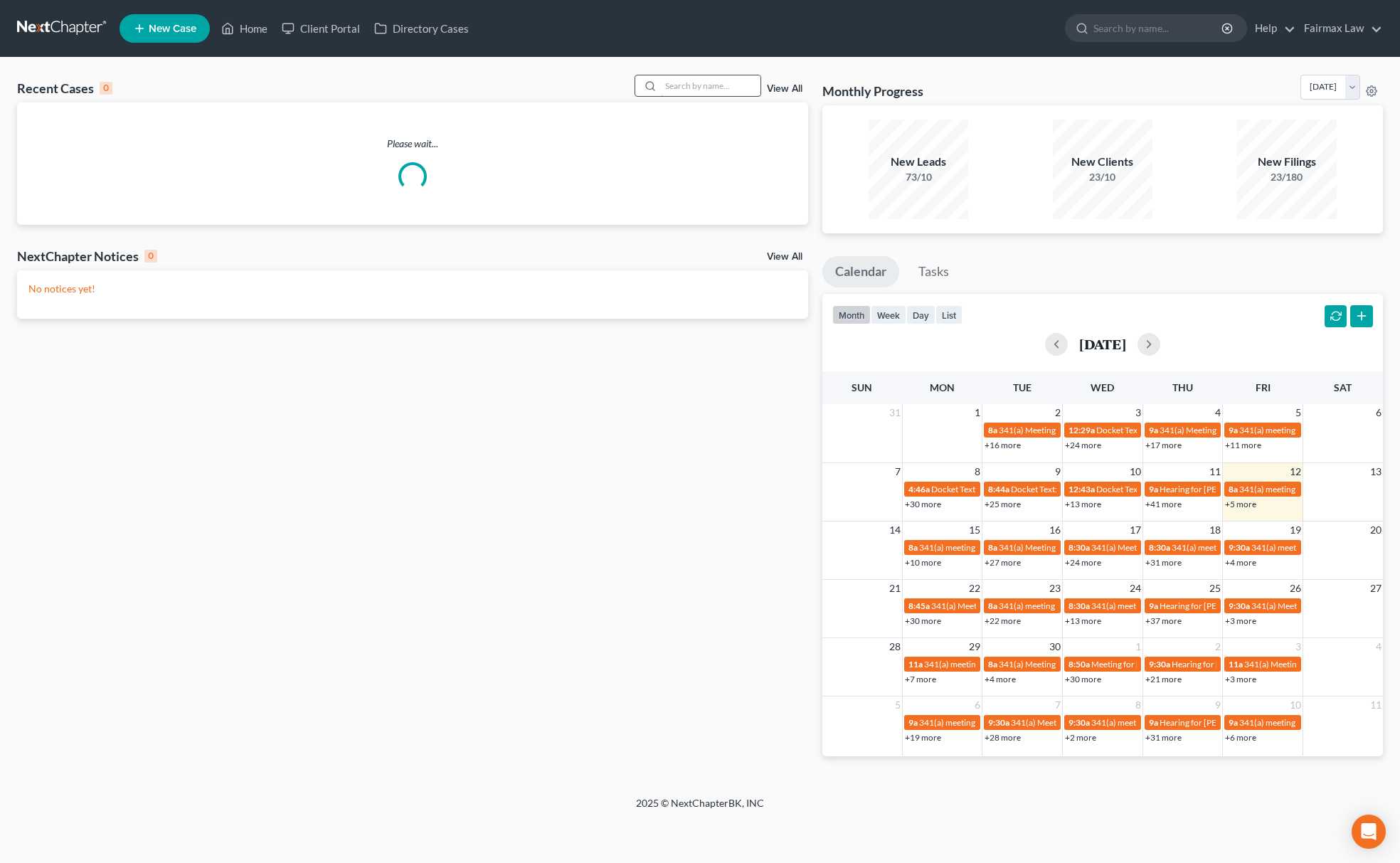
click at [669, 86] on input "search" at bounding box center [710, 85] width 99 height 20
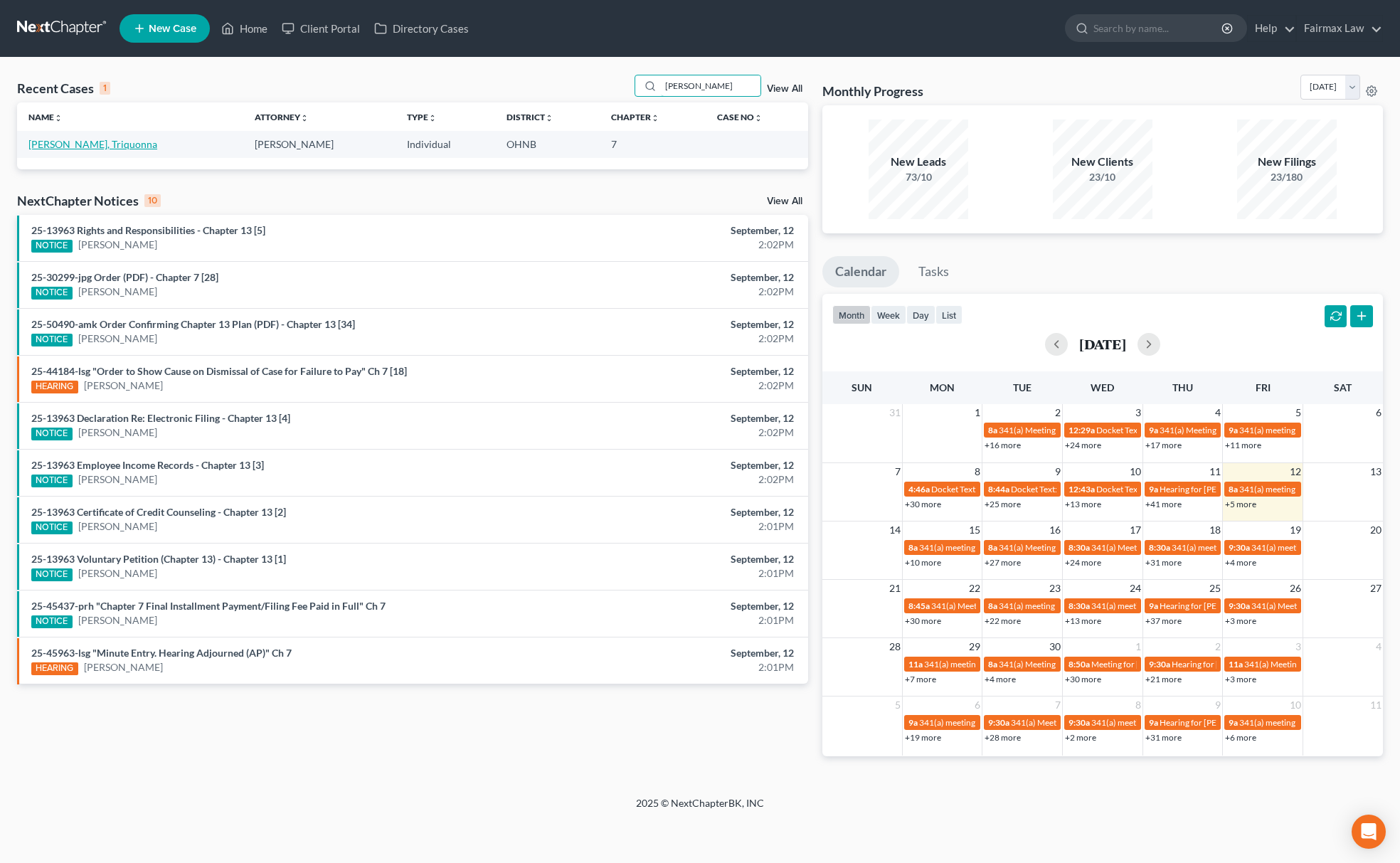
type input "TRIQUONNA HARRIS"
click at [81, 149] on link "Harris, Triquonna" at bounding box center [93, 144] width 129 height 12
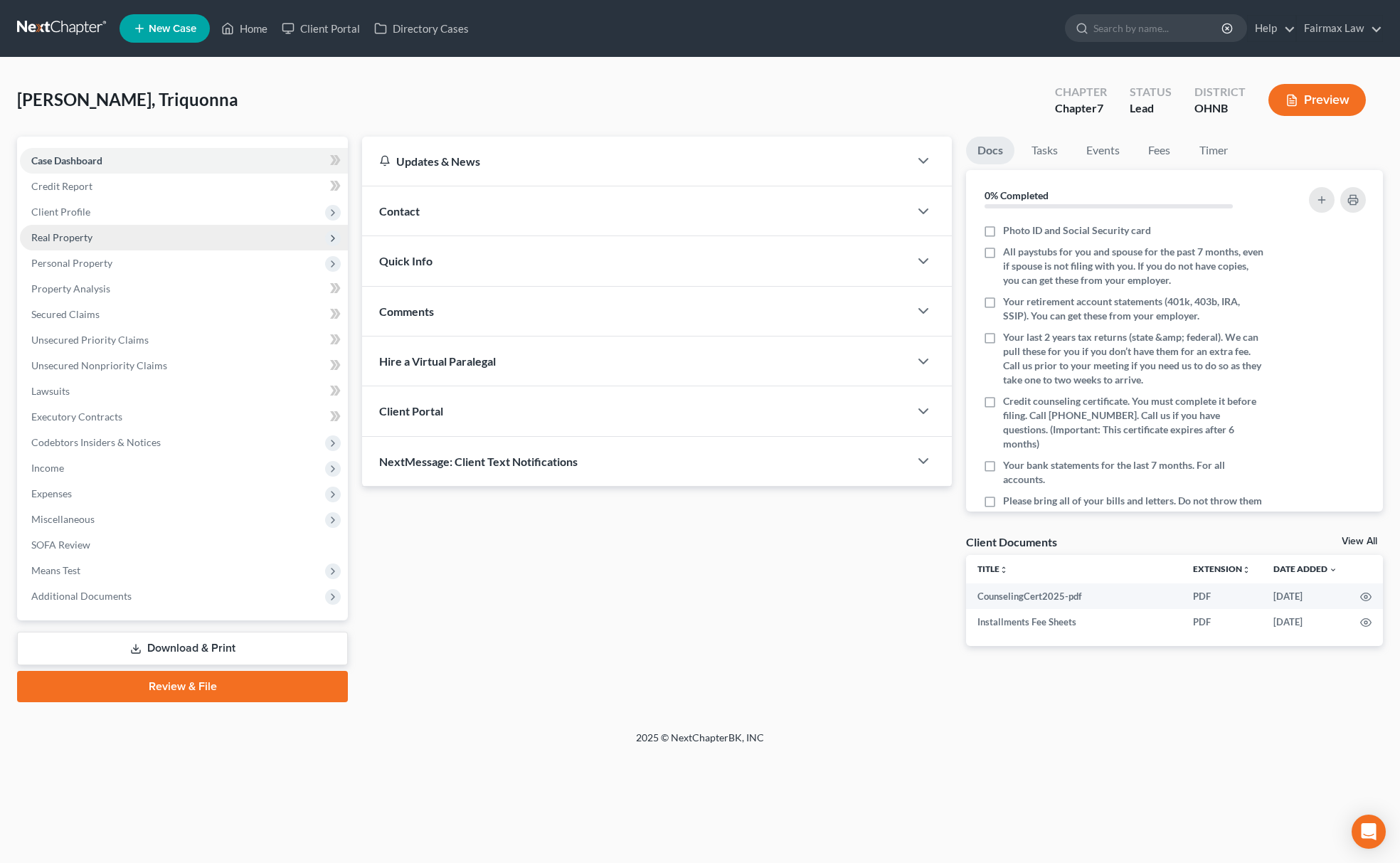
drag, startPoint x: 117, startPoint y: 217, endPoint x: 117, endPoint y: 226, distance: 9.0
click at [117, 217] on span "Client Profile" at bounding box center [183, 213] width 328 height 26
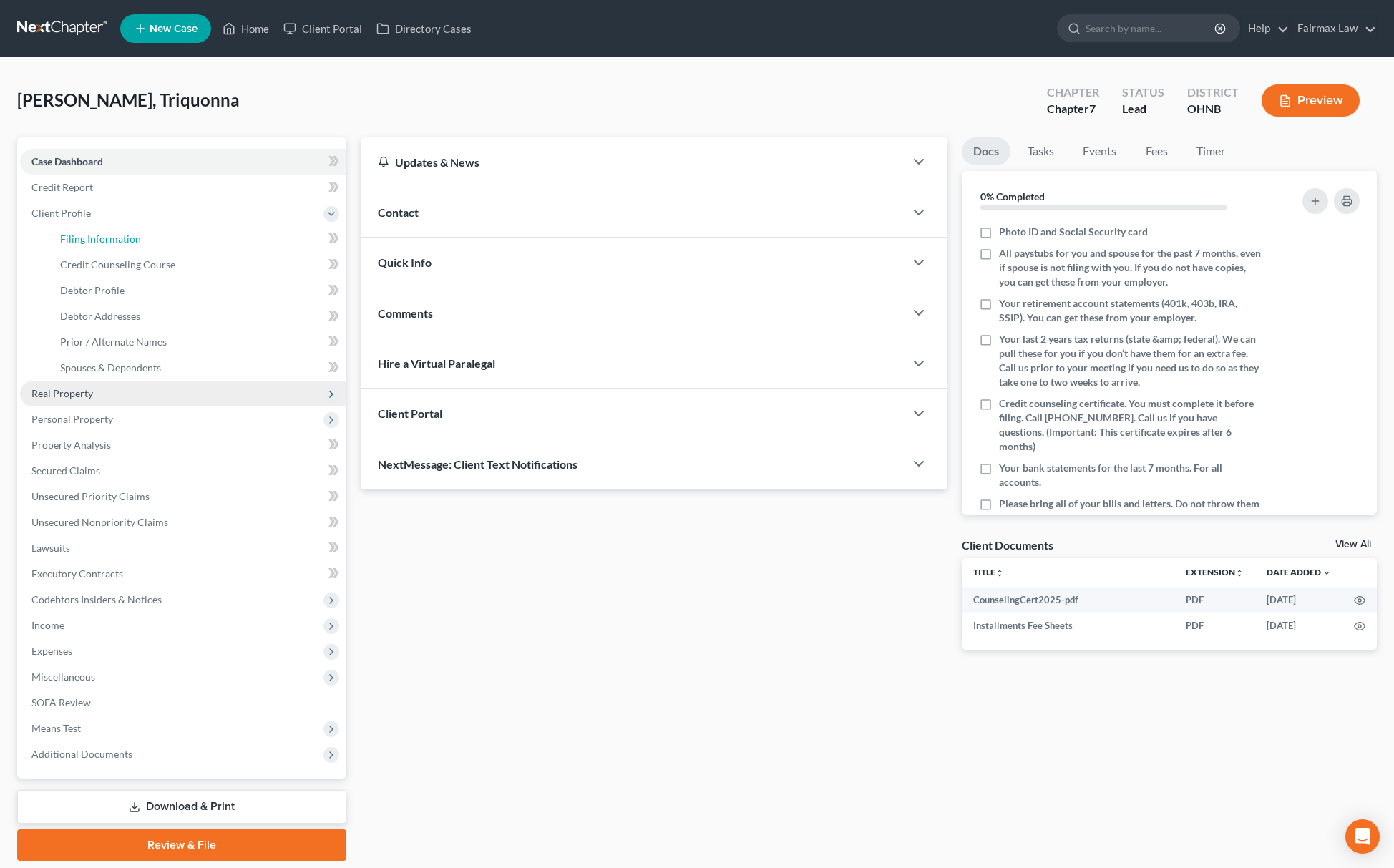
click at [118, 228] on link "Filing Information" at bounding box center [197, 239] width 298 height 26
select select "1"
select select "0"
select select "61"
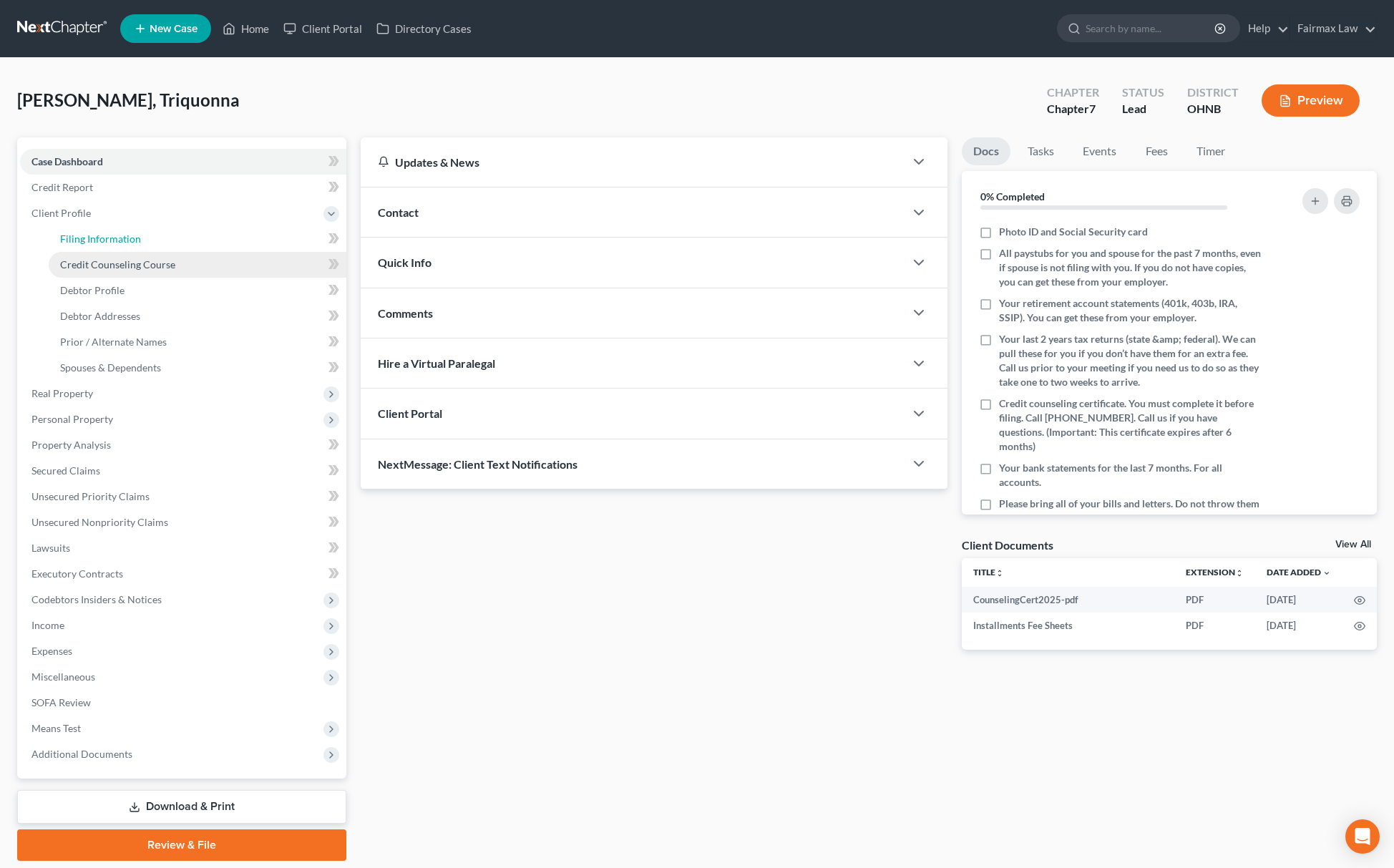
select select "18"
select select "0"
select select "36"
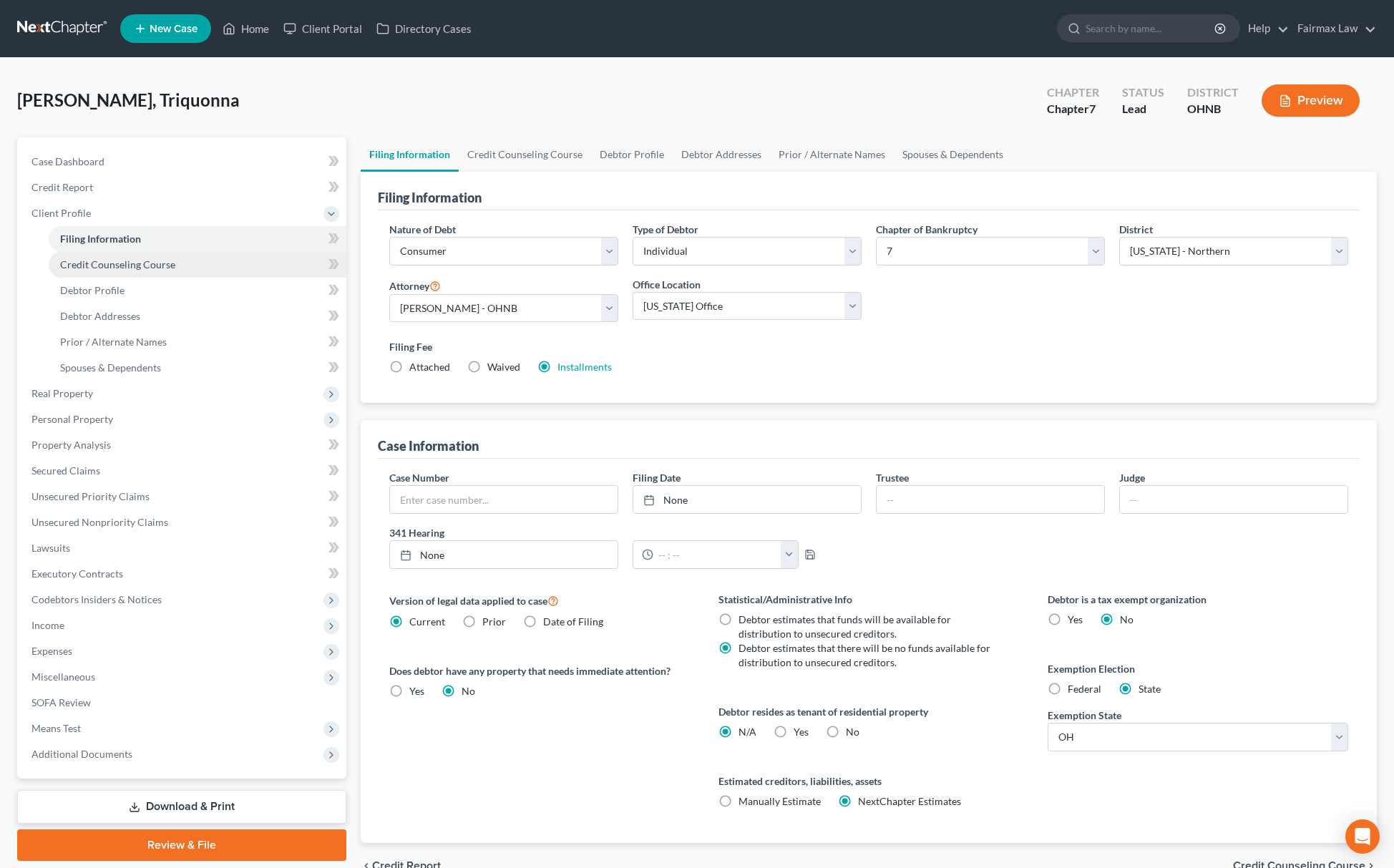
click at [121, 264] on span "Credit Counseling Course" at bounding box center [117, 264] width 115 height 12
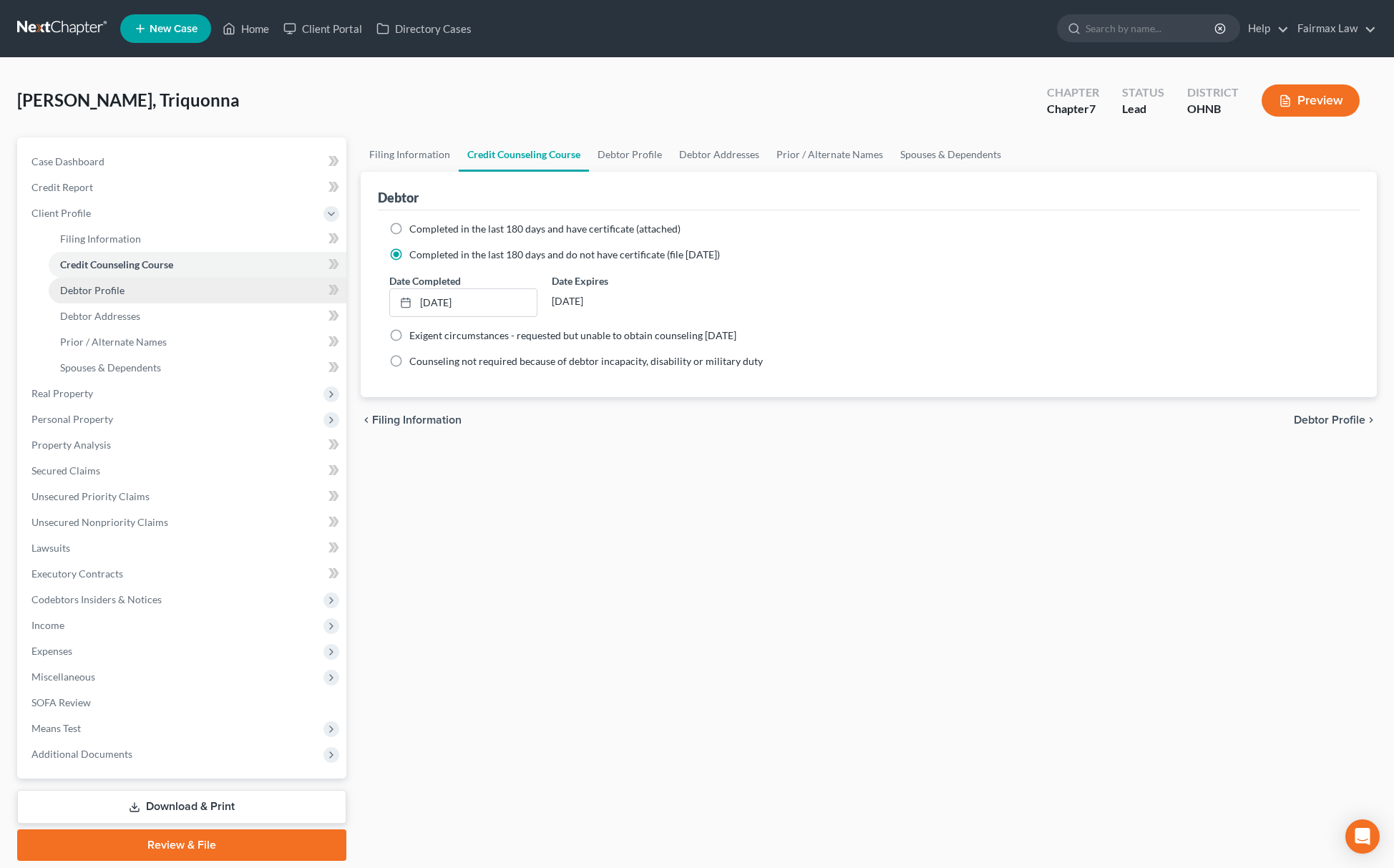
click at [112, 285] on span "Debtor Profile" at bounding box center [92, 289] width 64 height 12
select select "3"
select select "0"
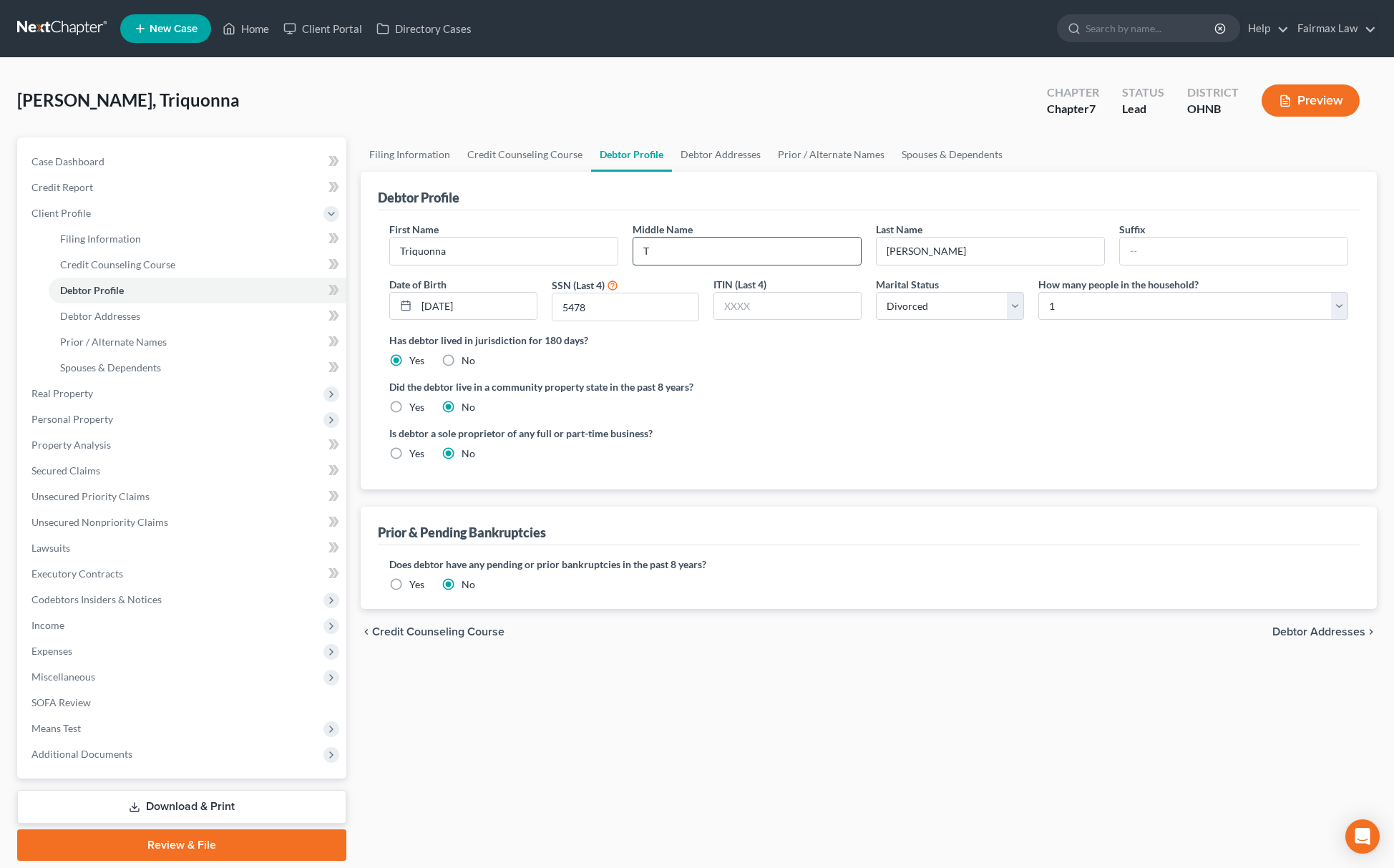
click at [682, 245] on input "T" at bounding box center [747, 251] width 228 height 27
type input "T."
click at [152, 321] on link "Debtor Addresses" at bounding box center [197, 316] width 298 height 26
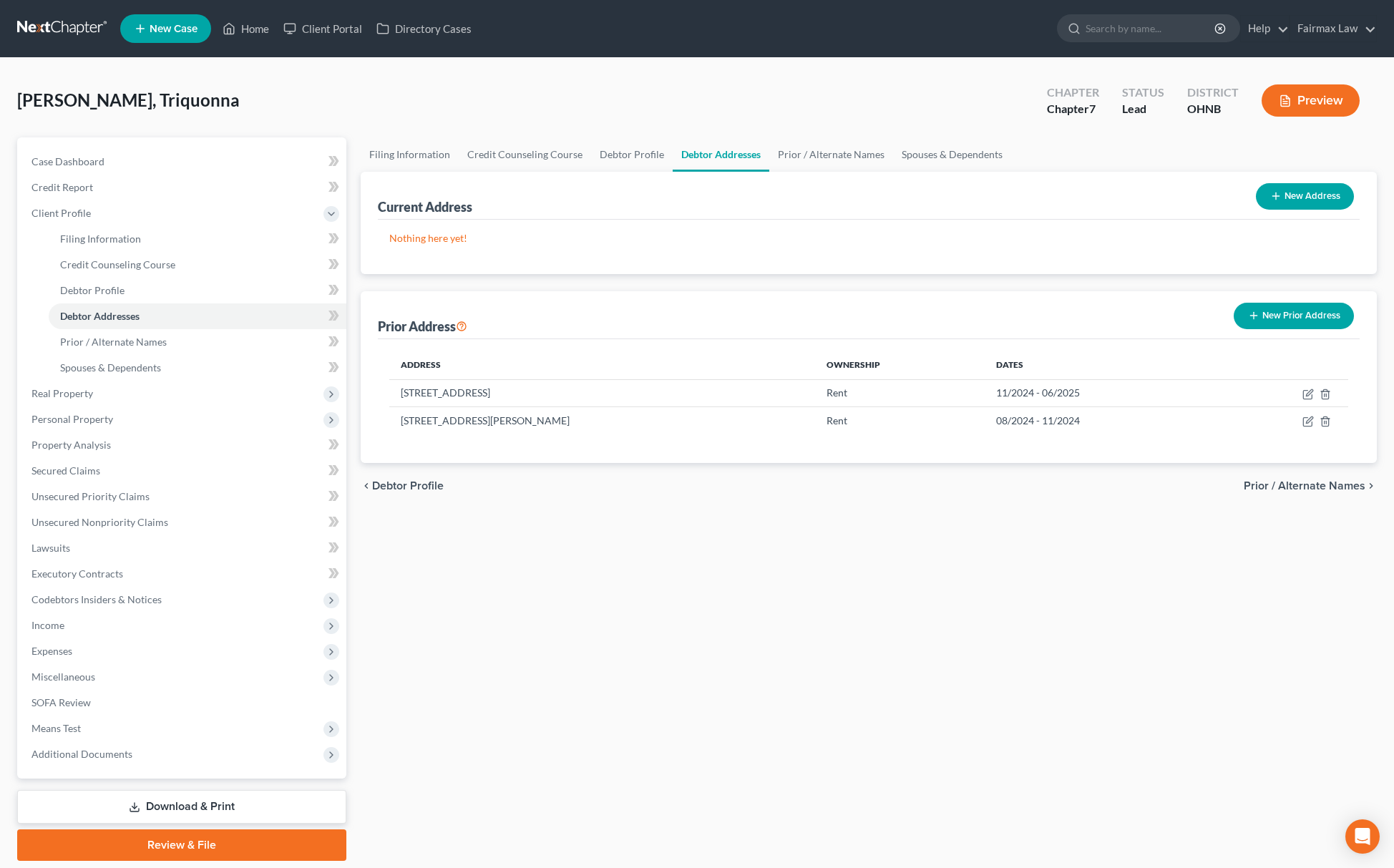
click at [1287, 191] on button "New Address" at bounding box center [1304, 196] width 98 height 26
select select "0"
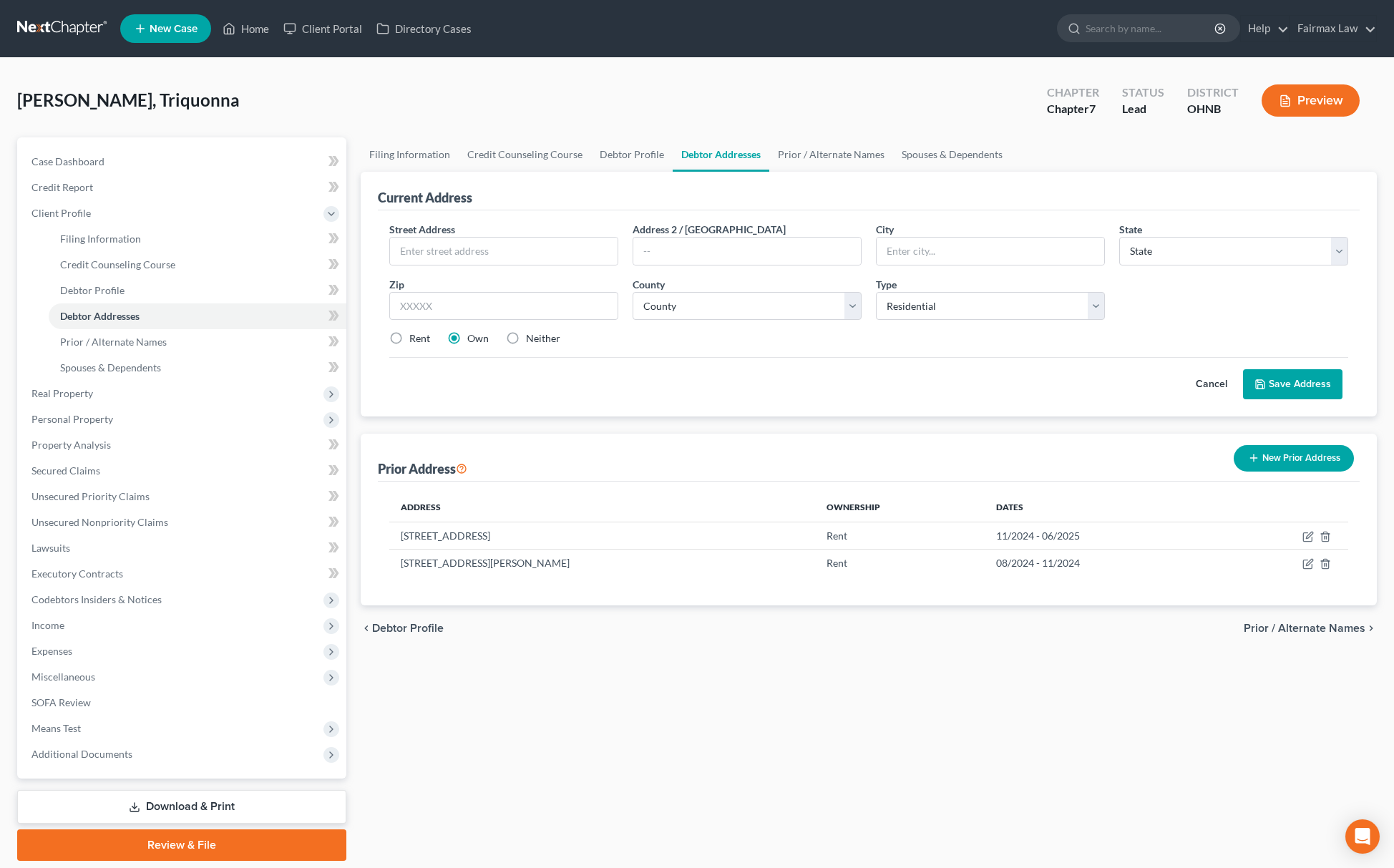
click at [526, 333] on label "Neither" at bounding box center [542, 338] width 35 height 14
click at [532, 333] on input "Neither" at bounding box center [537, 336] width 9 height 9
radio input "true"
click at [497, 309] on input "text" at bounding box center [503, 306] width 229 height 29
paste input "Toledo, OH 43620"
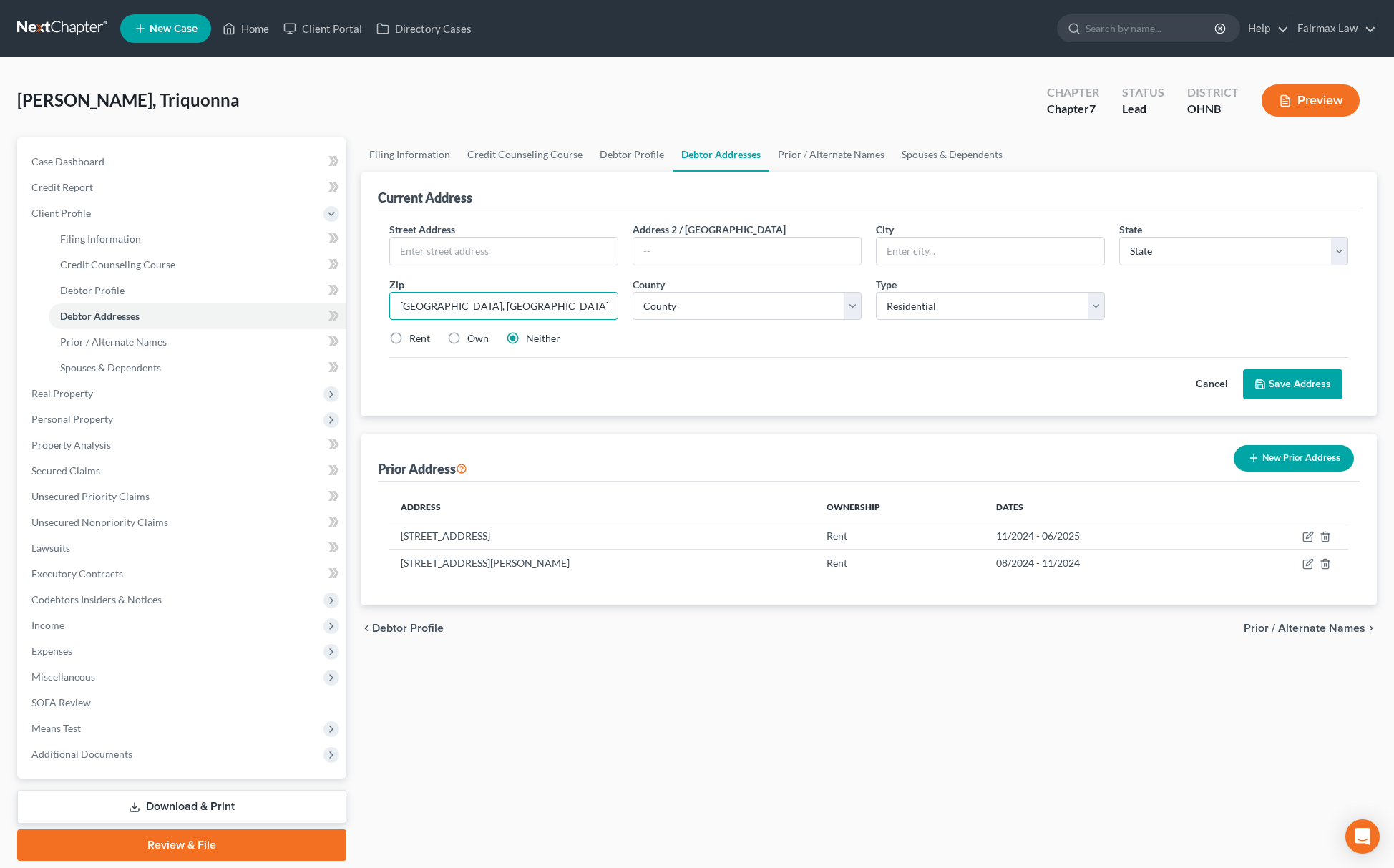
drag, startPoint x: 454, startPoint y: 302, endPoint x: 392, endPoint y: 315, distance: 63.3
click at [392, 315] on input "Toledo, OH 43620" at bounding box center [503, 306] width 229 height 29
click at [432, 312] on input "Toledo, OH 43620" at bounding box center [503, 306] width 229 height 29
drag, startPoint x: 449, startPoint y: 299, endPoint x: 284, endPoint y: 317, distance: 166.0
click at [284, 317] on div "Petition Navigation Case Dashboard Payments Invoices Payments Payments Credit R…" at bounding box center [697, 498] width 1374 height 723
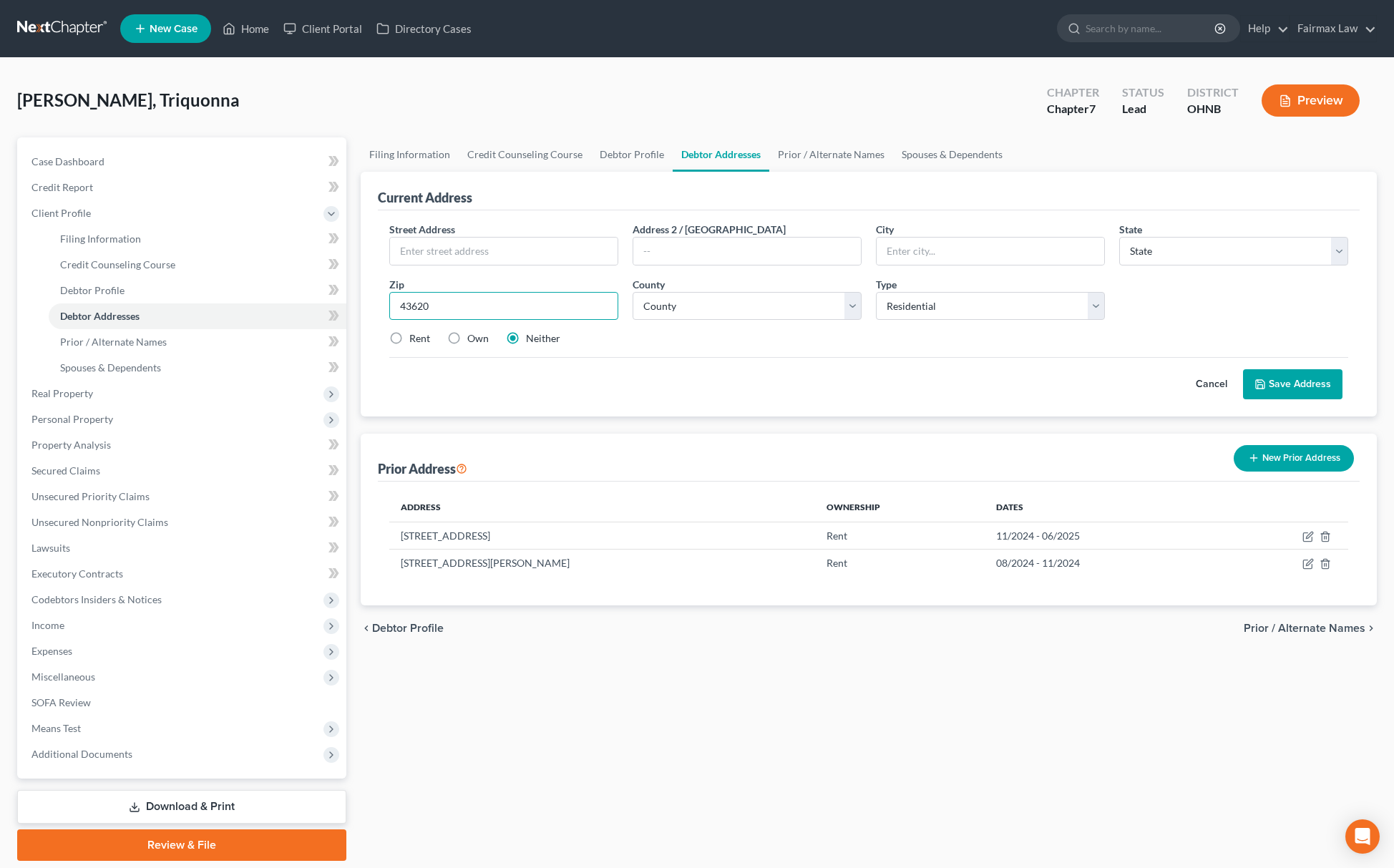
type input "43620"
click at [501, 247] on input "text" at bounding box center [504, 251] width 228 height 27
paste input "398 Beacon St"
type input "398 Beacon St"
click at [684, 309] on select "County" at bounding box center [747, 306] width 229 height 29
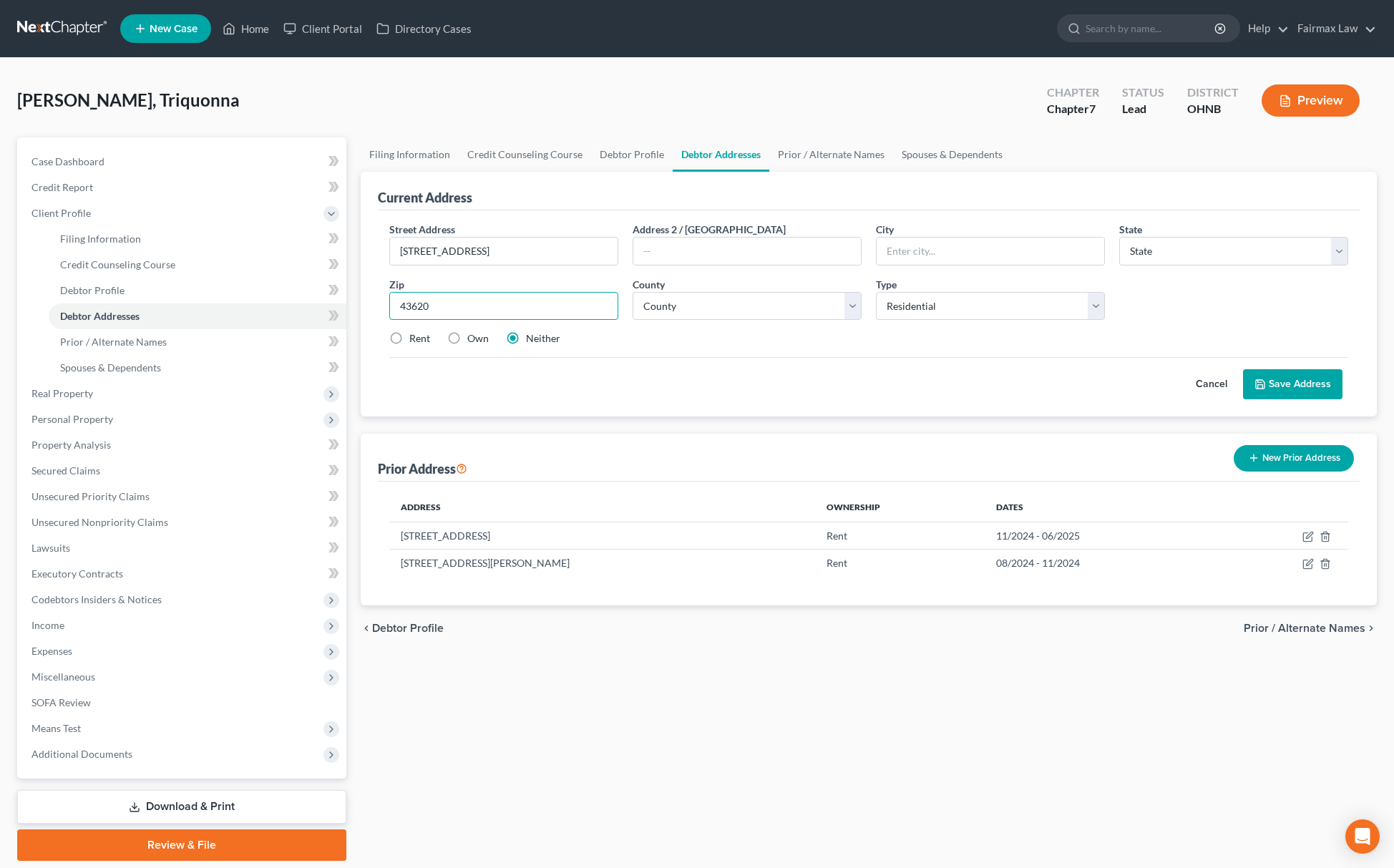
drag, startPoint x: 454, startPoint y: 305, endPoint x: 338, endPoint y: 315, distance: 116.4
click at [342, 315] on div "Petition Navigation Case Dashboard Payments Invoices Payments Payments Credit R…" at bounding box center [697, 498] width 1374 height 723
click at [737, 296] on select "County" at bounding box center [747, 306] width 229 height 29
click at [784, 382] on div "Cancel Save Address" at bounding box center [868, 378] width 959 height 42
click at [752, 293] on select "County" at bounding box center [747, 306] width 229 height 29
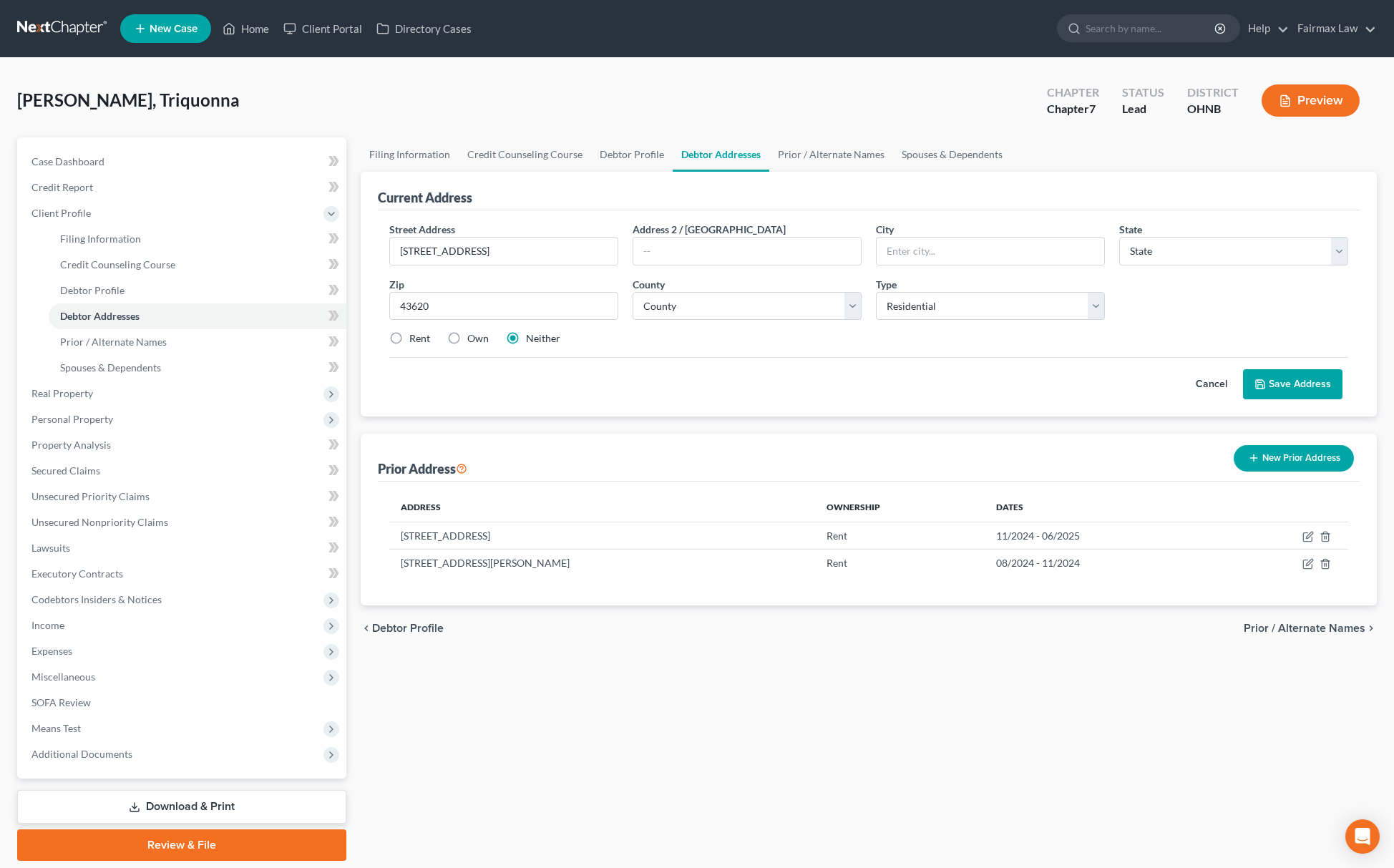
click at [980, 381] on div "Cancel Save Address" at bounding box center [868, 378] width 959 height 42
click at [1292, 378] on button "Save Address" at bounding box center [1293, 385] width 100 height 30
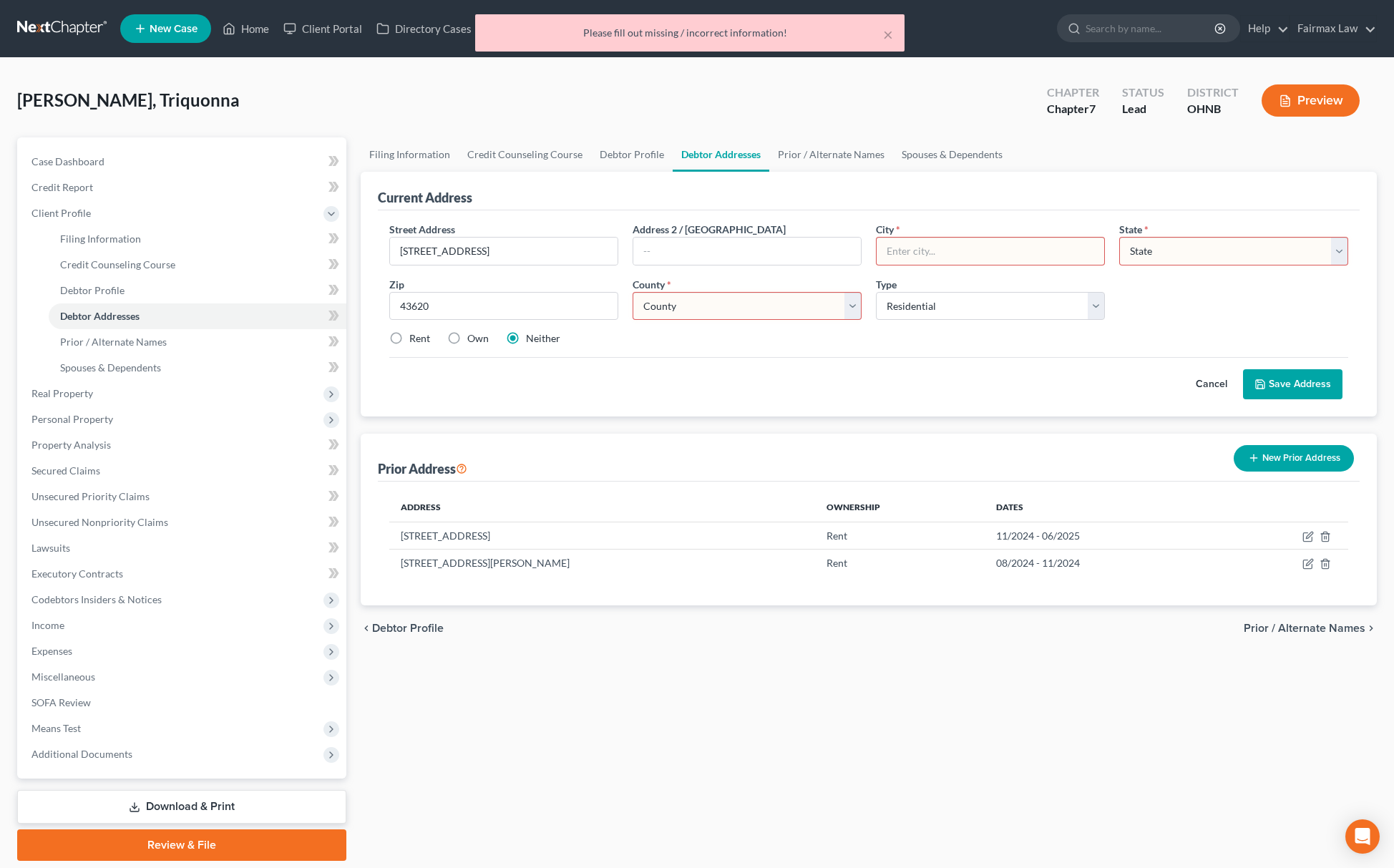
click at [946, 255] on input "text" at bounding box center [991, 251] width 228 height 27
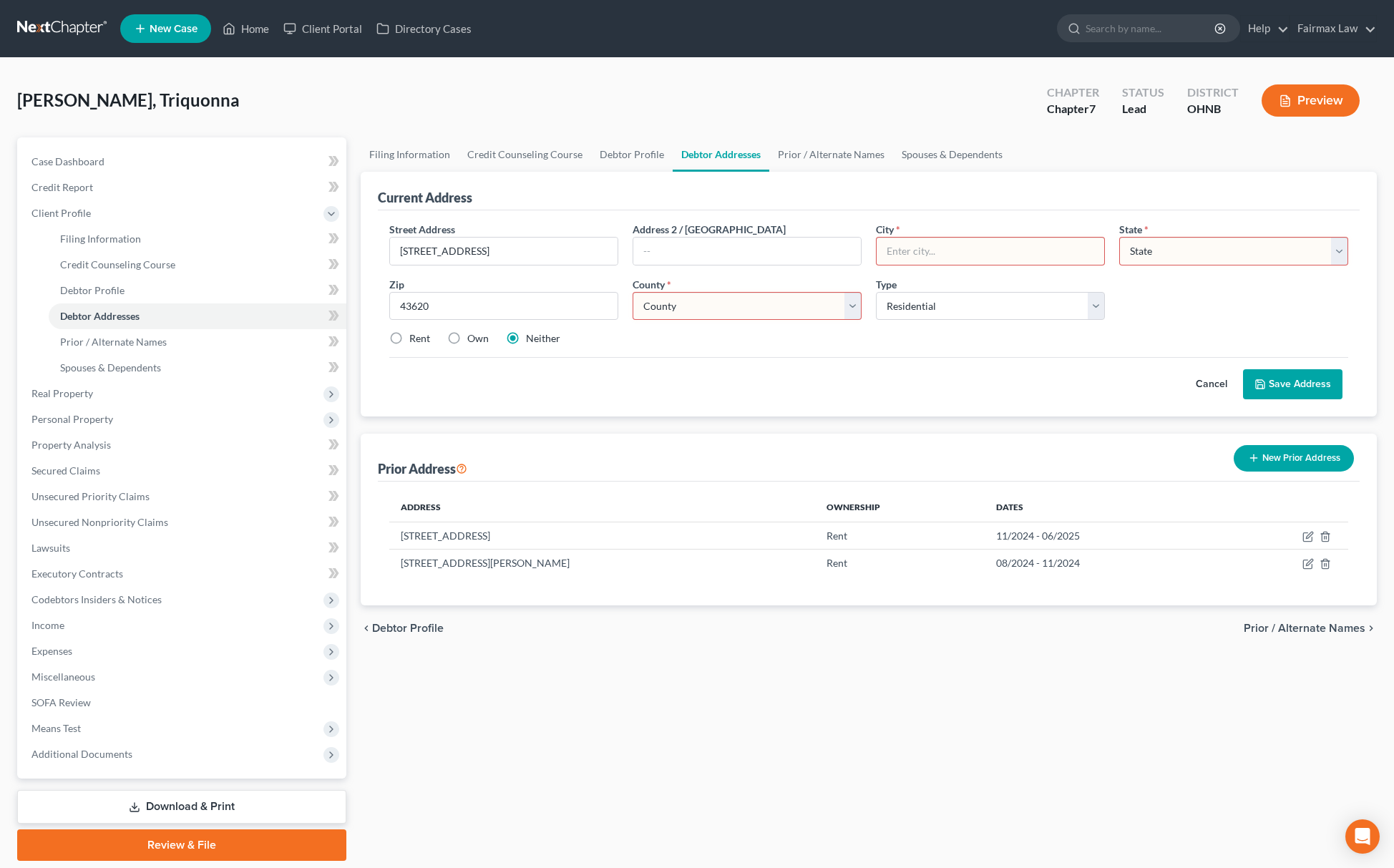
click at [945, 255] on input "text" at bounding box center [991, 251] width 228 height 27
type input "Toledo"
click at [1208, 258] on select "State AL AK AR AZ CA CO CT DE DC FL GA GU HI ID IL IN IA KS KY LA ME MD MA MI M…" at bounding box center [1233, 251] width 229 height 29
select select "36"
click at [1119, 237] on select "State AL AK AR AZ CA CO CT DE DC FL GA GU HI ID IL IN IA KS KY LA ME MD MA MI M…" at bounding box center [1233, 251] width 229 height 29
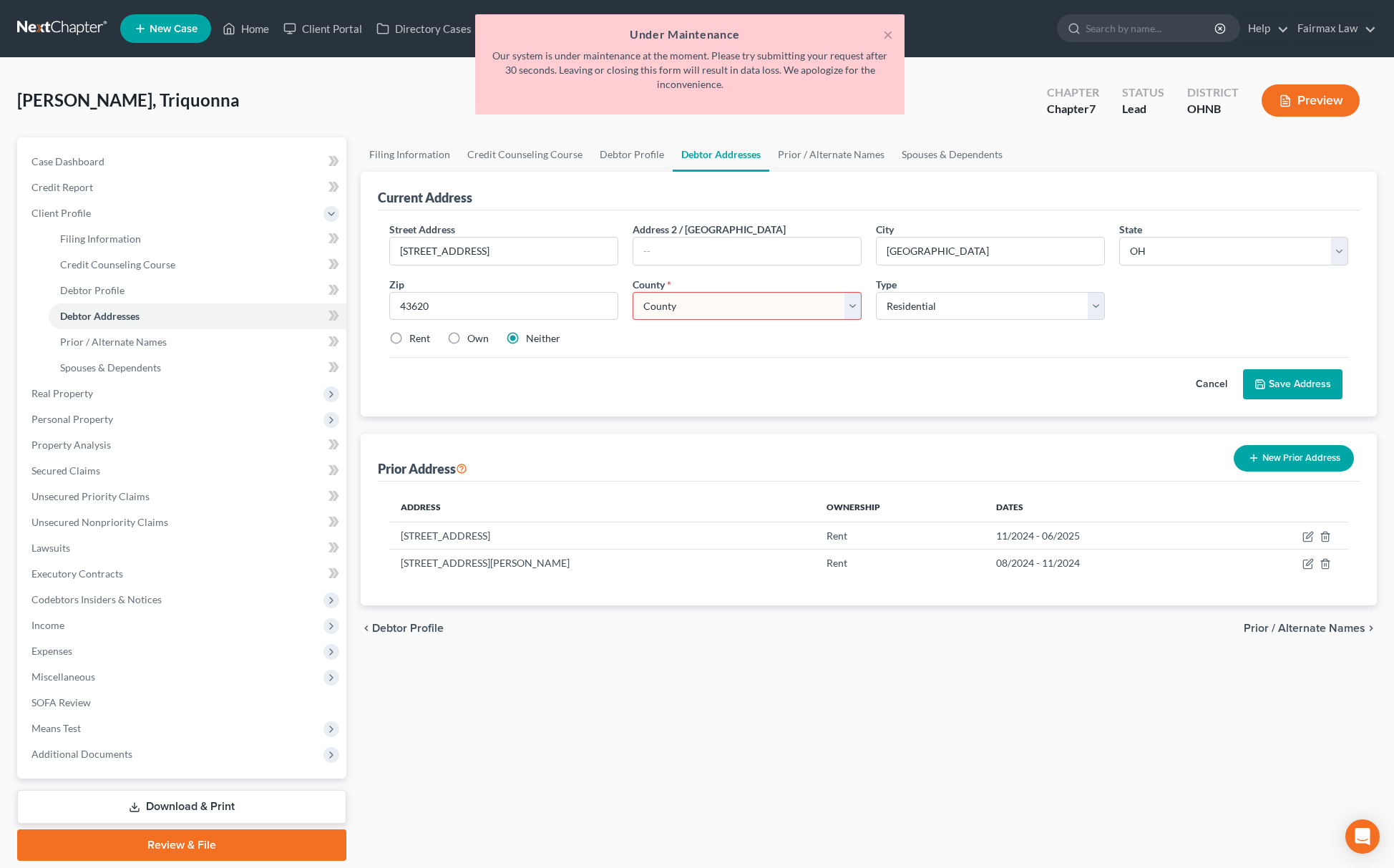
click at [720, 314] on select "County" at bounding box center [747, 306] width 229 height 29
click at [768, 310] on select "County" at bounding box center [747, 306] width 229 height 29
click at [768, 311] on select "County" at bounding box center [747, 306] width 229 height 29
click at [951, 359] on div "Cancel Save Address" at bounding box center [868, 378] width 959 height 42
click at [885, 38] on button "×" at bounding box center [888, 35] width 10 height 17
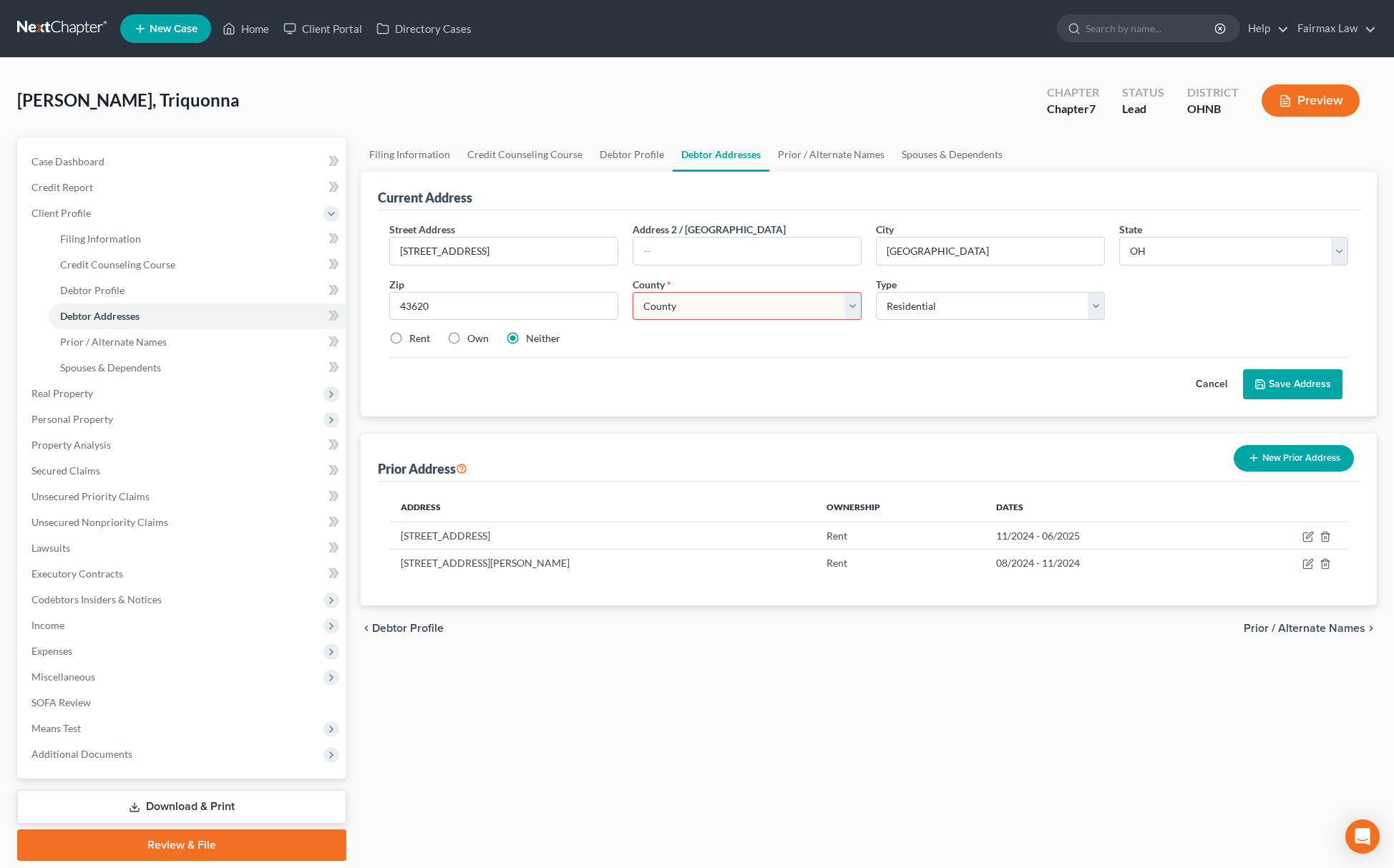
click at [1055, 360] on div "Cancel Save Address" at bounding box center [868, 378] width 959 height 42
click at [694, 368] on div "Cancel Save Address" at bounding box center [868, 378] width 959 height 42
click at [722, 315] on select "County" at bounding box center [747, 306] width 229 height 29
click at [1267, 379] on button "Save Address" at bounding box center [1293, 385] width 100 height 30
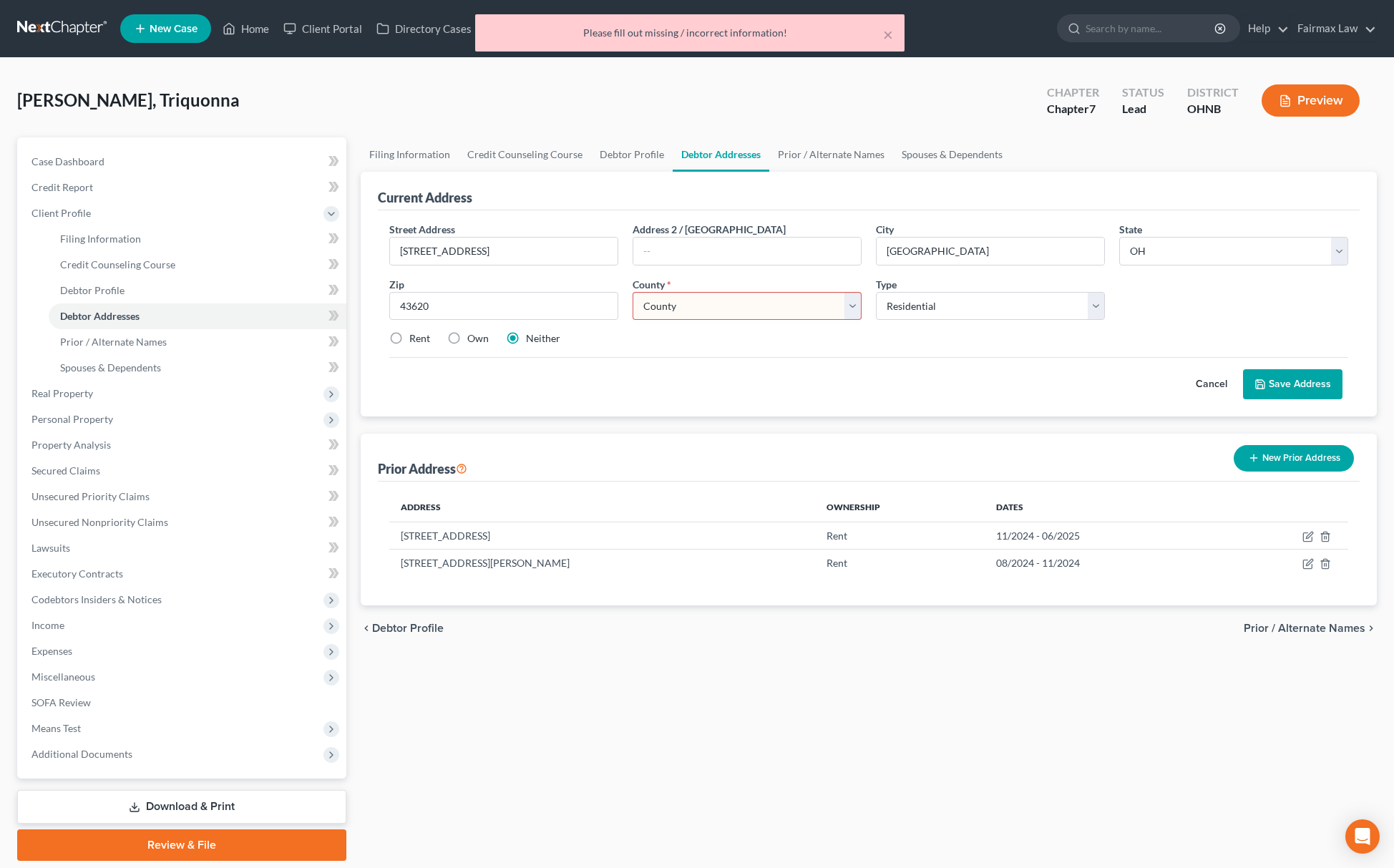
click at [493, 281] on div "Zip * 43620" at bounding box center [503, 299] width 244 height 44
drag, startPoint x: 639, startPoint y: 246, endPoint x: 646, endPoint y: 256, distance: 12.2
click at [639, 246] on input "text" at bounding box center [747, 251] width 228 height 27
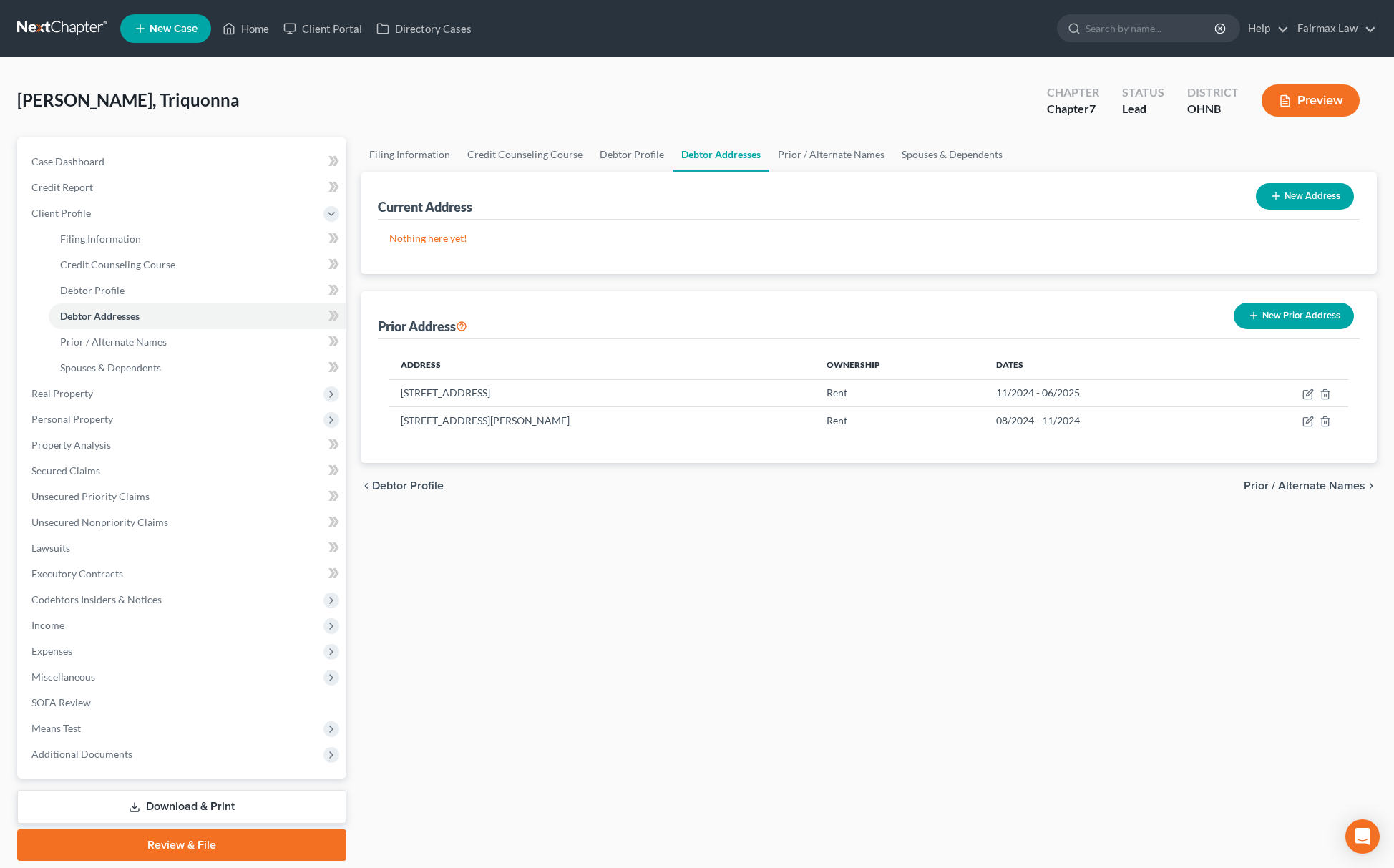
click at [1316, 196] on button "New Address" at bounding box center [1304, 196] width 98 height 26
select select "0"
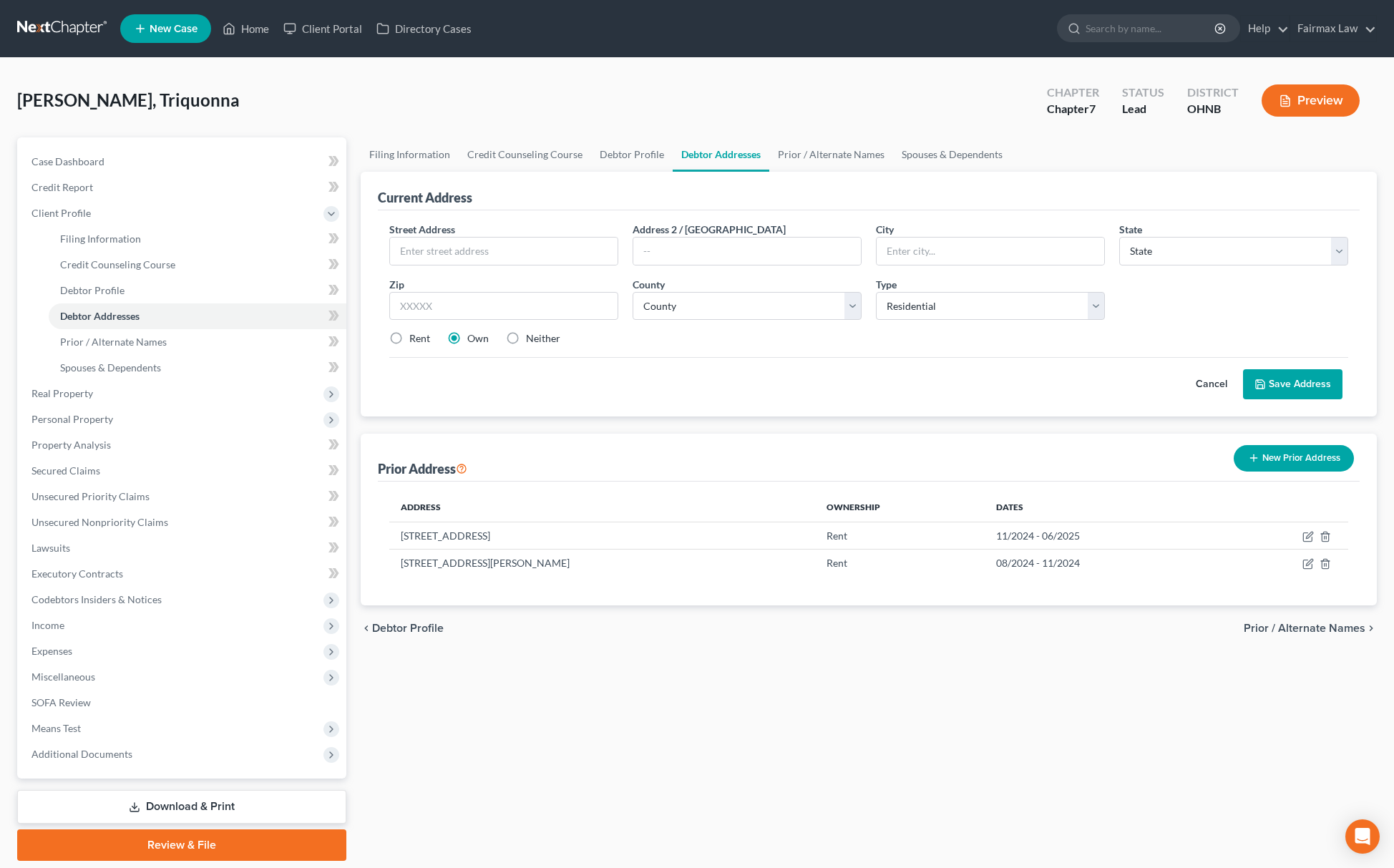
click at [526, 341] on label "Neither" at bounding box center [542, 338] width 35 height 14
click at [532, 341] on input "Neither" at bounding box center [537, 336] width 9 height 9
radio input "true"
click at [551, 266] on div "Street Address * Address 2 / PO Box City * State * State AL AK AR AZ CA CO CT D…" at bounding box center [868, 290] width 974 height 136
click at [556, 250] on input "text" at bounding box center [504, 251] width 228 height 27
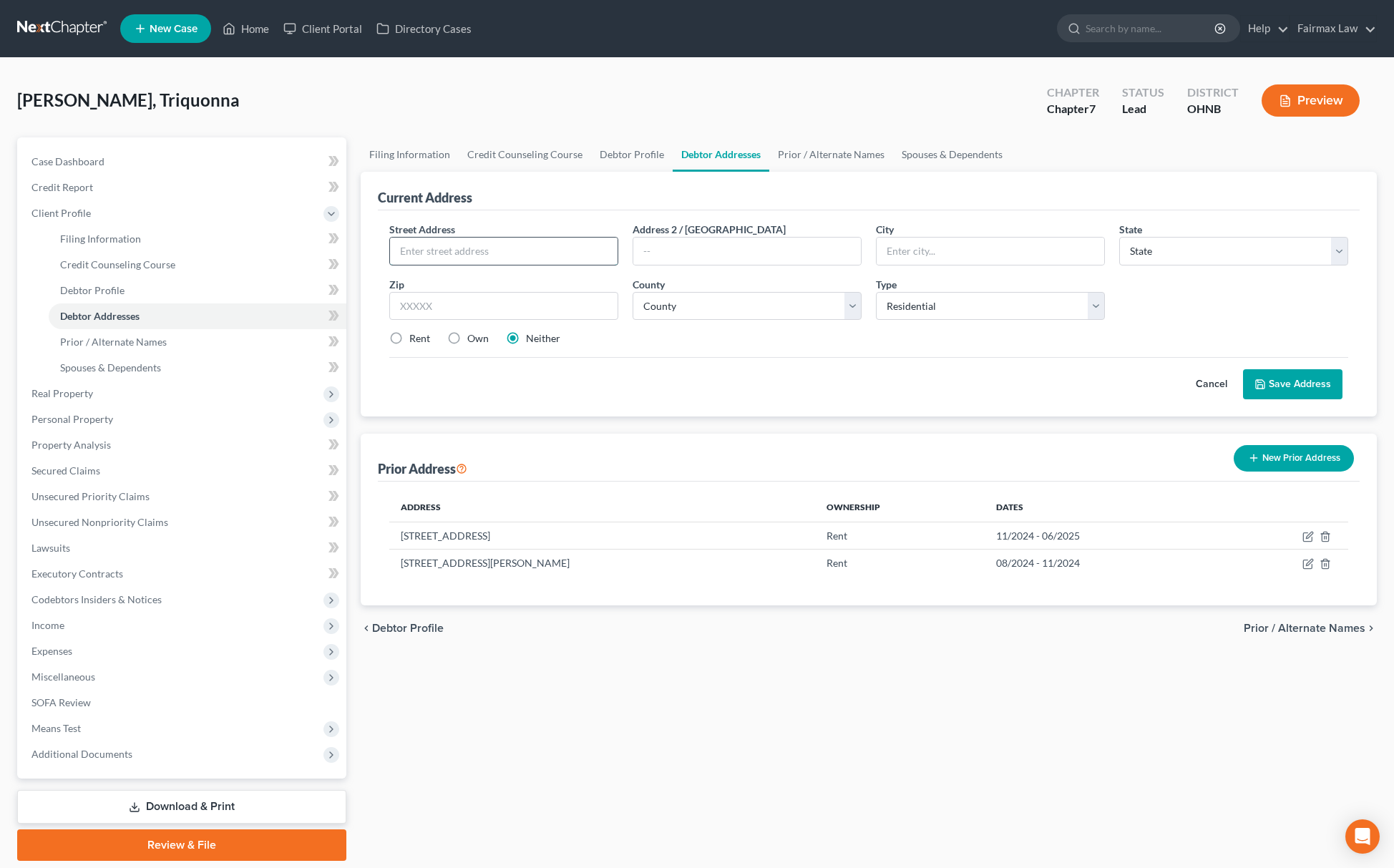
paste input "398 Beacon St"
type input "398 Beacon St"
click at [497, 312] on input "text" at bounding box center [503, 306] width 229 height 29
paste input "Toledo, OH 43620"
click at [453, 302] on input "Toledo, OH 43620" at bounding box center [503, 306] width 229 height 29
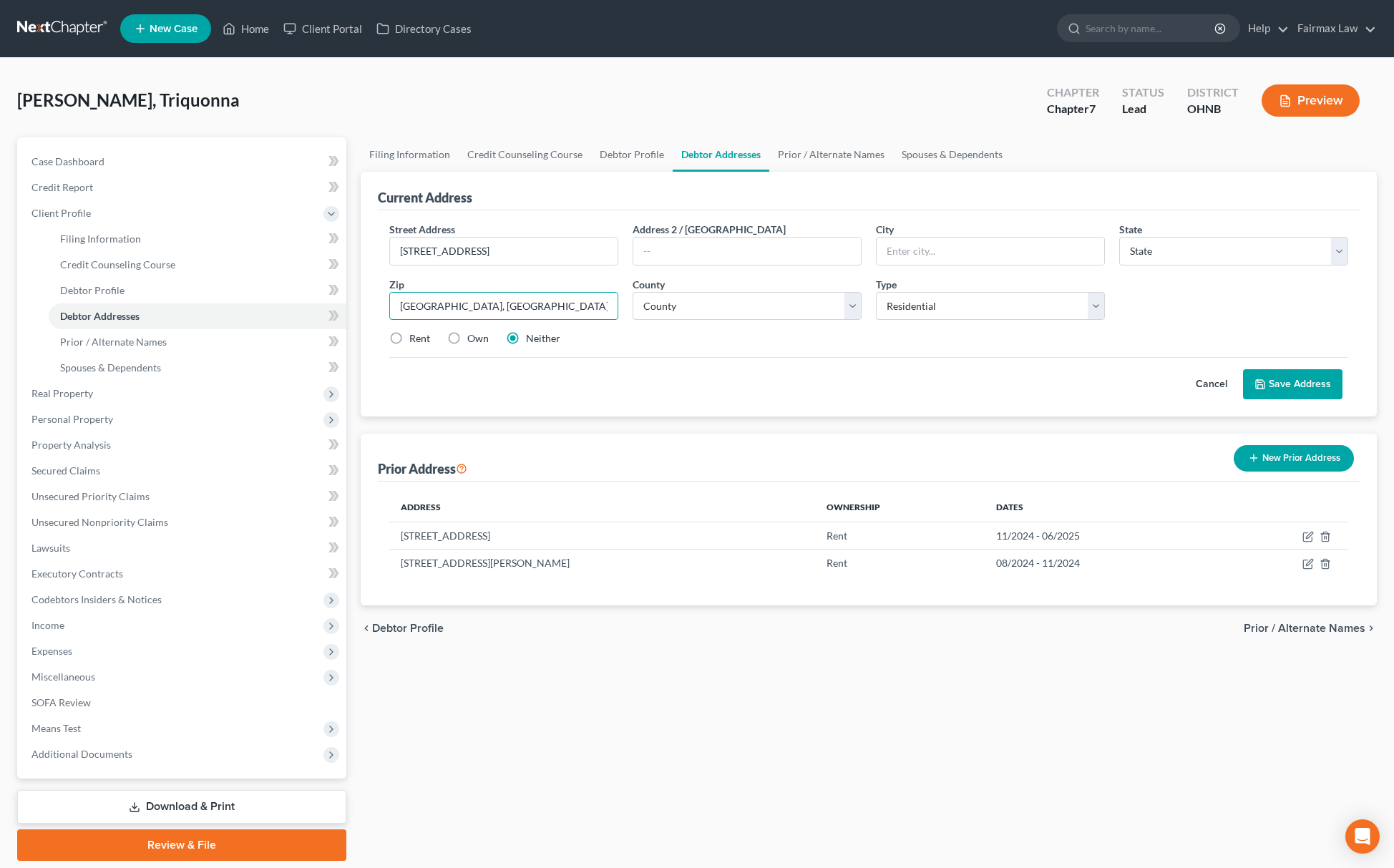
click at [446, 302] on input "Toledo, OH 43620" at bounding box center [503, 306] width 229 height 29
drag, startPoint x: 447, startPoint y: 303, endPoint x: 230, endPoint y: 310, distance: 217.1
click at [230, 310] on div "Petition Navigation Case Dashboard Payments Invoices Payments Payments Credit R…" at bounding box center [697, 498] width 1374 height 723
type input "43620"
click at [1146, 250] on select "State AL AK AR AZ CA CO CT DE DC FL GA GU HI ID IL IN IA KS KY LA ME MD MA MI M…" at bounding box center [1233, 251] width 229 height 29
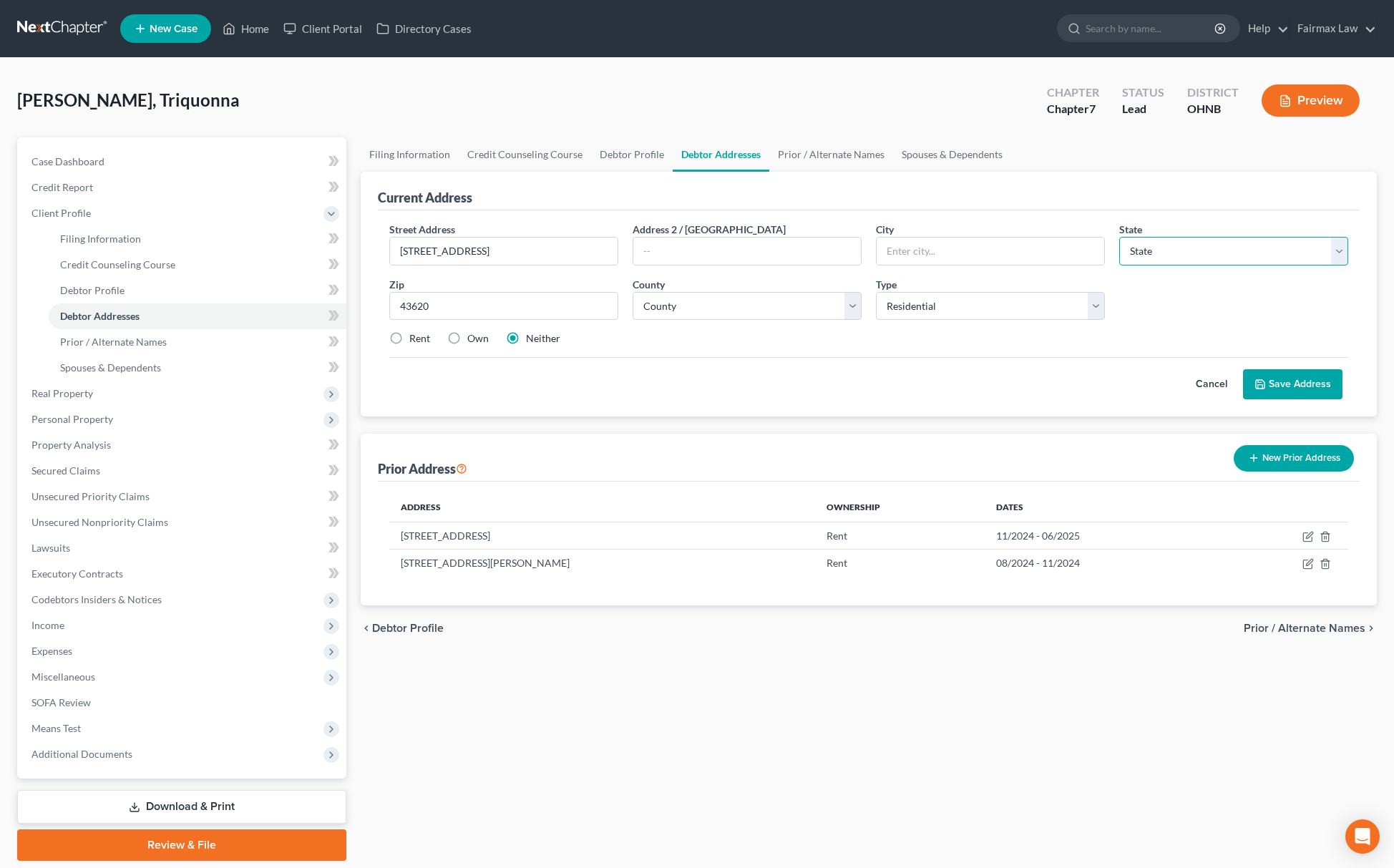
type input "Toledo"
select select "36"
click at [1119, 237] on select "State AL AK AR AZ CA CO CT DE DC FL GA GU HI ID IL IN IA KS KY LA ME MD MA MI M…" at bounding box center [1233, 251] width 229 height 29
click at [770, 315] on select "County Adams County Allen County Ashland County Ashtabula County Athens County …" at bounding box center [747, 306] width 229 height 29
click at [741, 292] on select "County Adams County Allen County Ashland County Ashtabula County Athens County …" at bounding box center [747, 306] width 229 height 29
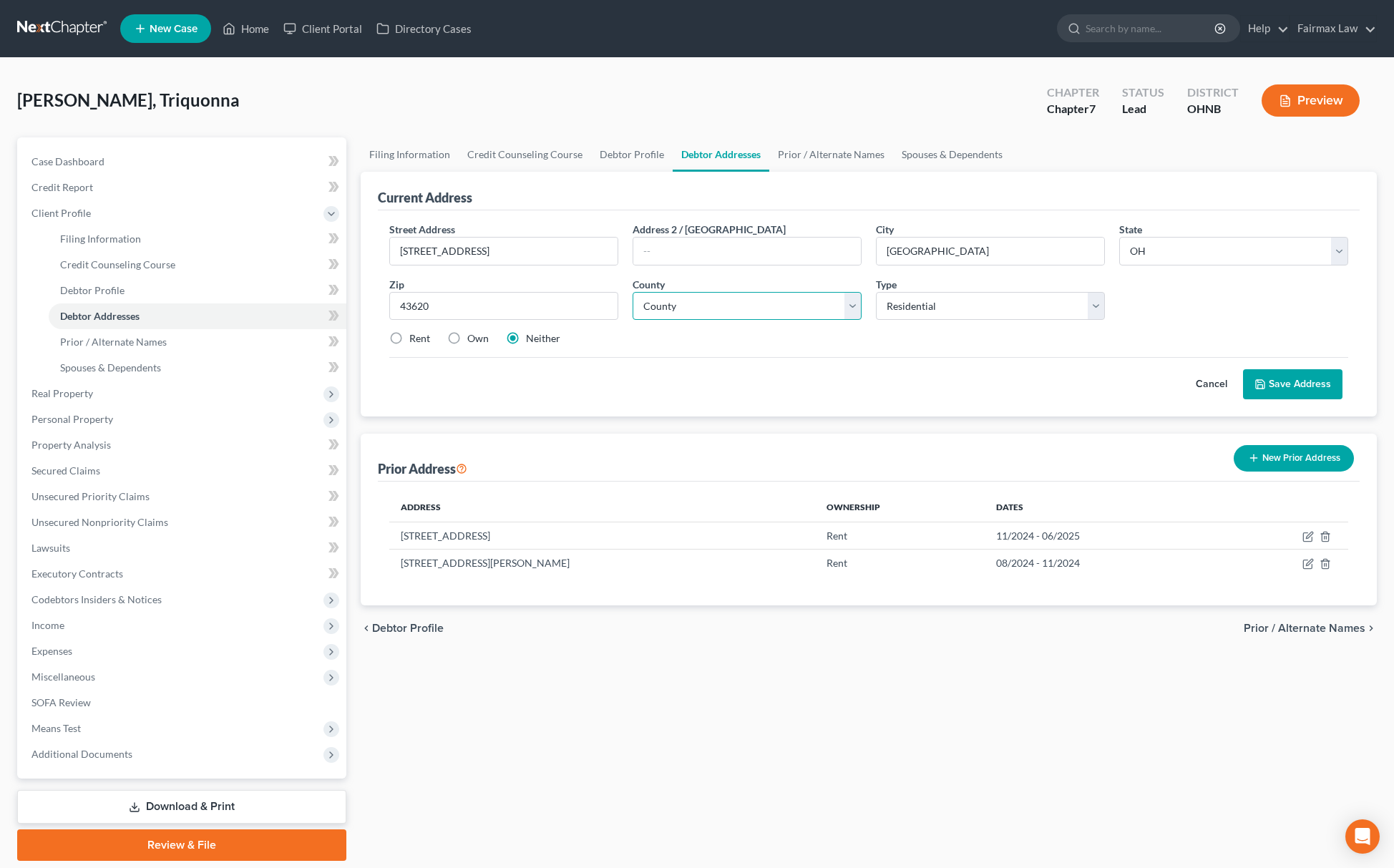
click at [741, 292] on select "County Adams County Allen County Ashland County Ashtabula County Athens County …" at bounding box center [747, 306] width 229 height 29
click at [745, 304] on select "County Adams County Allen County Ashland County Ashtabula County Athens County …" at bounding box center [747, 306] width 229 height 29
select select "47"
click at [633, 292] on select "County Adams County Allen County Ashland County Ashtabula County Athens County …" at bounding box center [747, 306] width 229 height 29
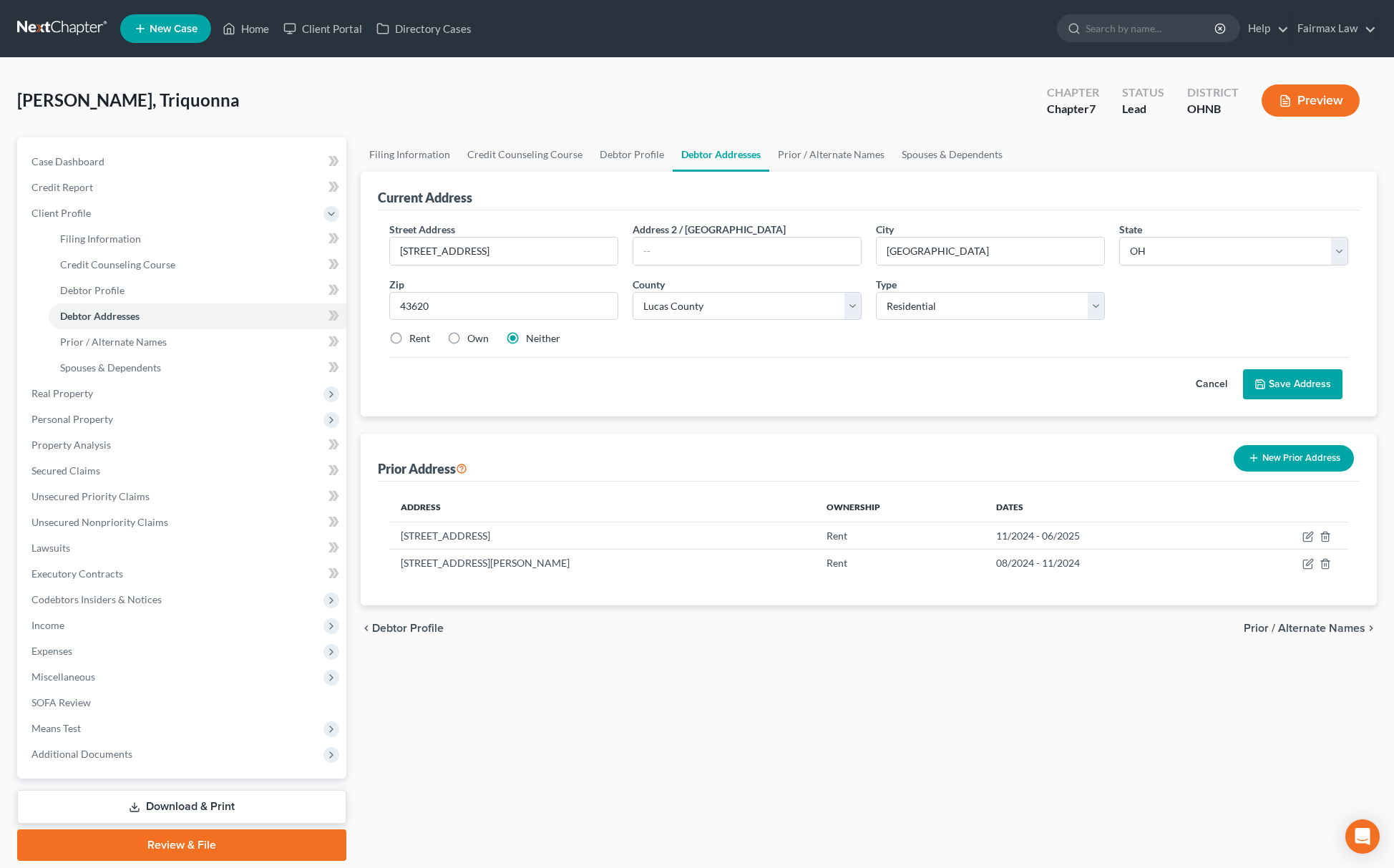
click at [1281, 387] on button "Save Address" at bounding box center [1293, 385] width 100 height 30
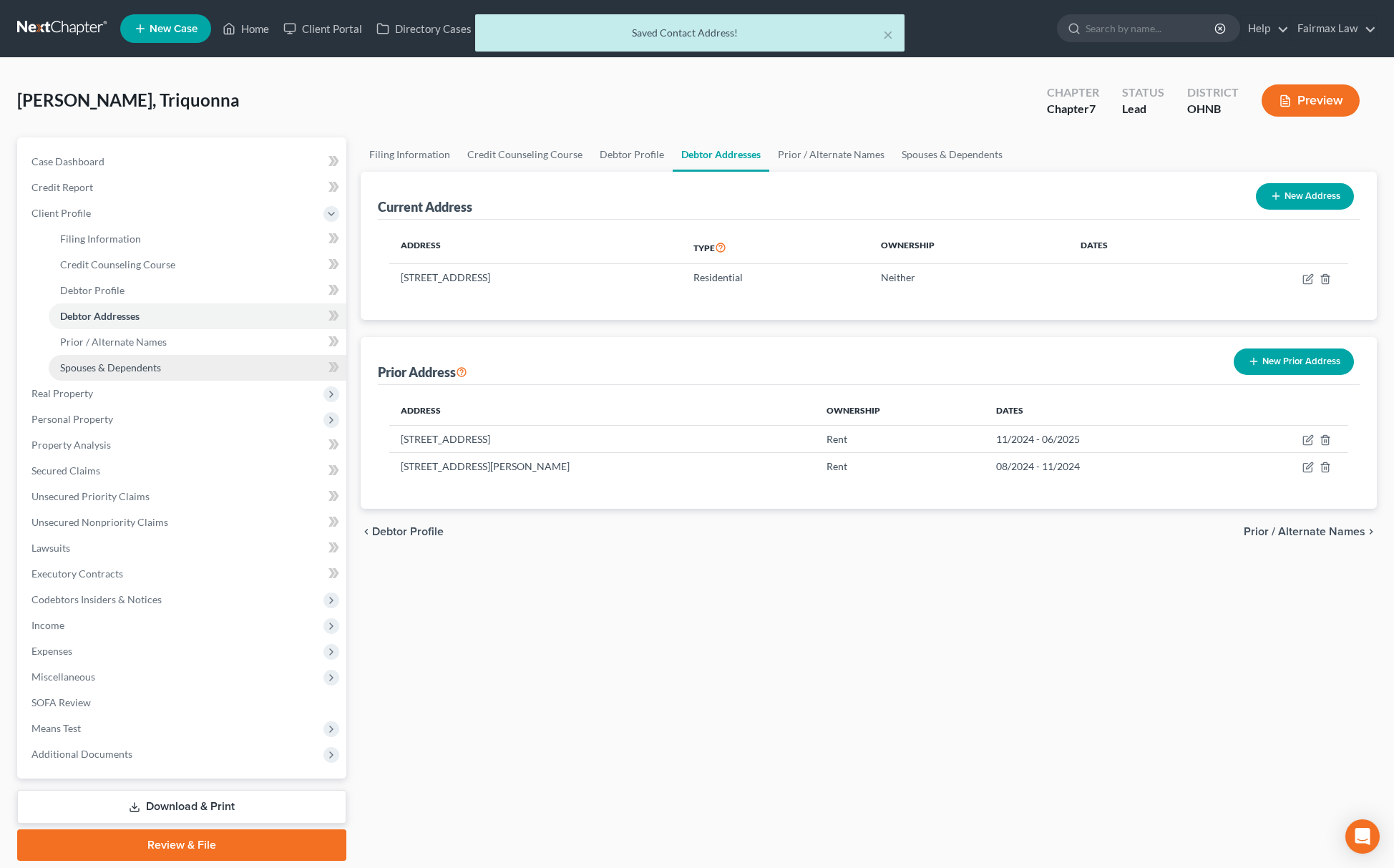
click at [174, 373] on link "Spouses & Dependents" at bounding box center [197, 368] width 298 height 26
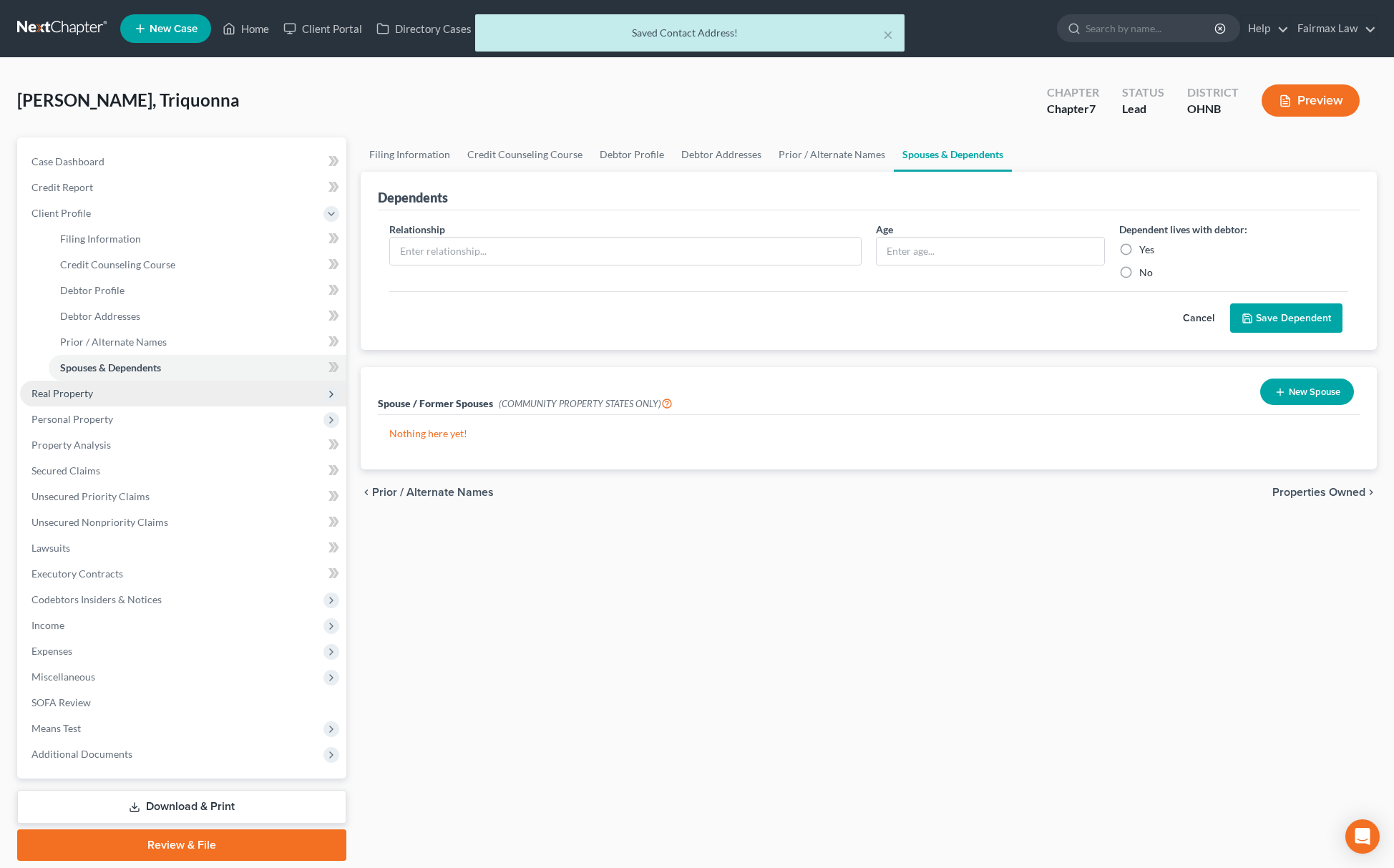
click at [130, 395] on span "Real Property" at bounding box center [183, 394] width 327 height 26
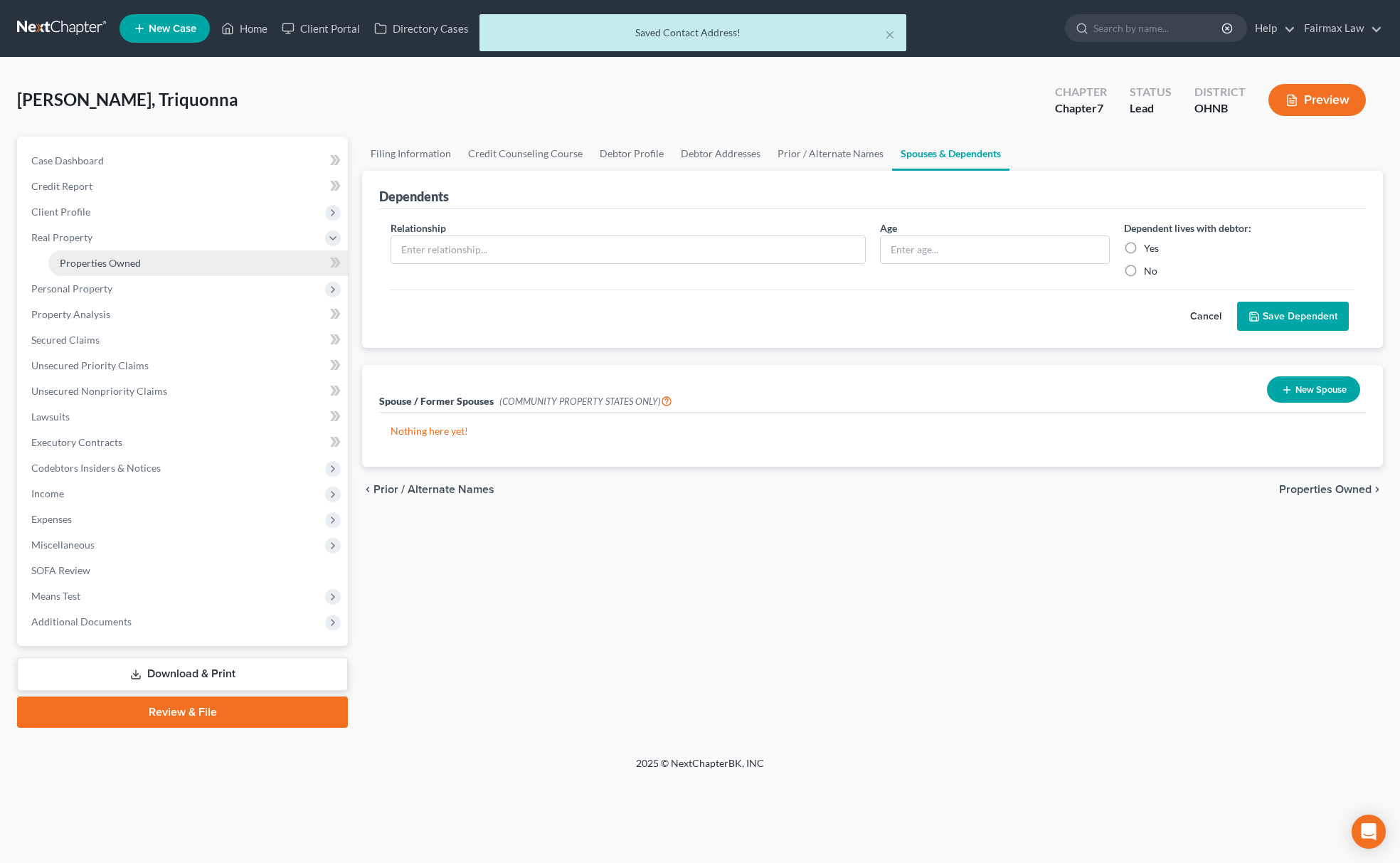
click at [123, 264] on span "Properties Owned" at bounding box center [99, 263] width 81 height 12
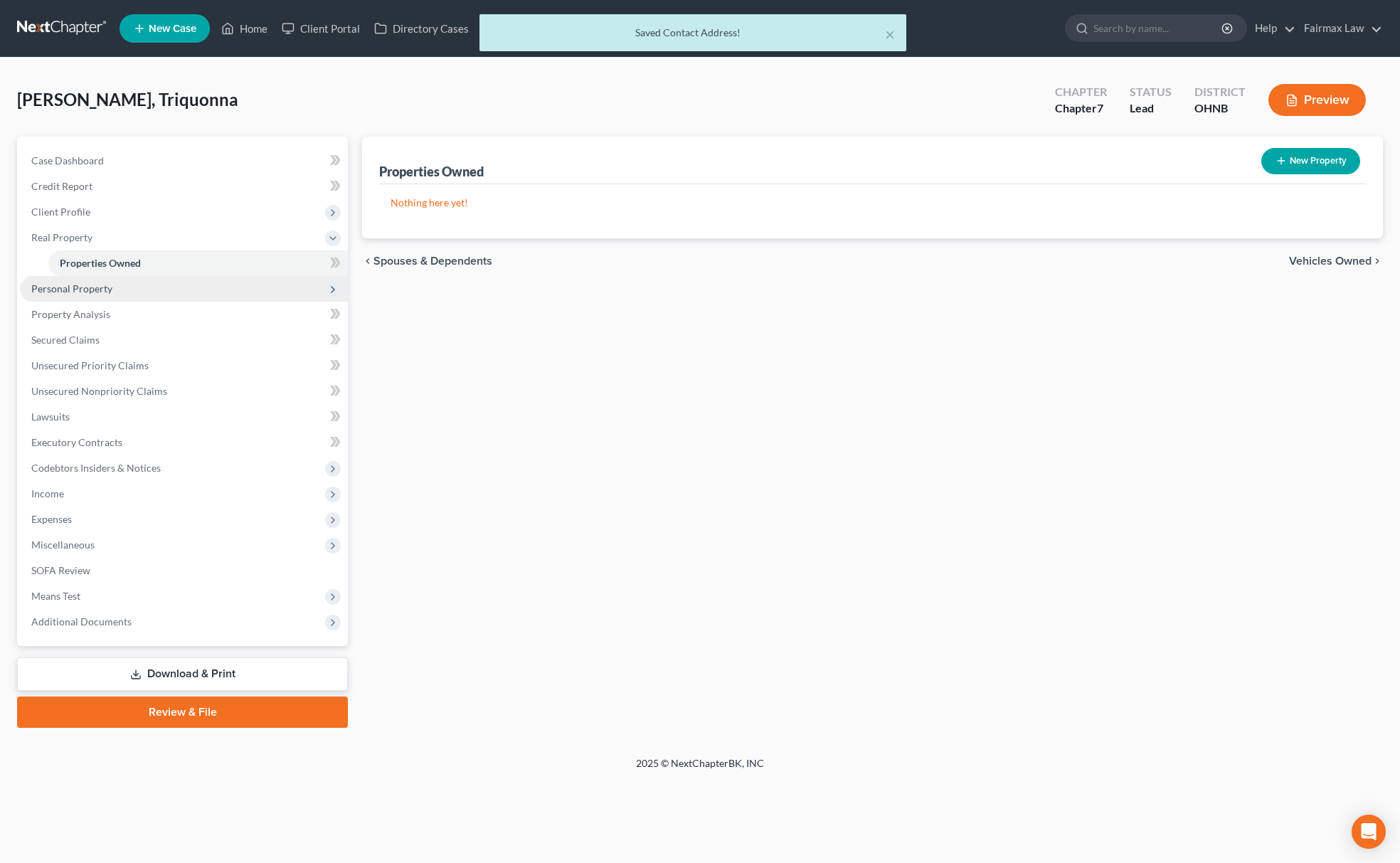
click at [125, 277] on span "Personal Property" at bounding box center [183, 289] width 328 height 26
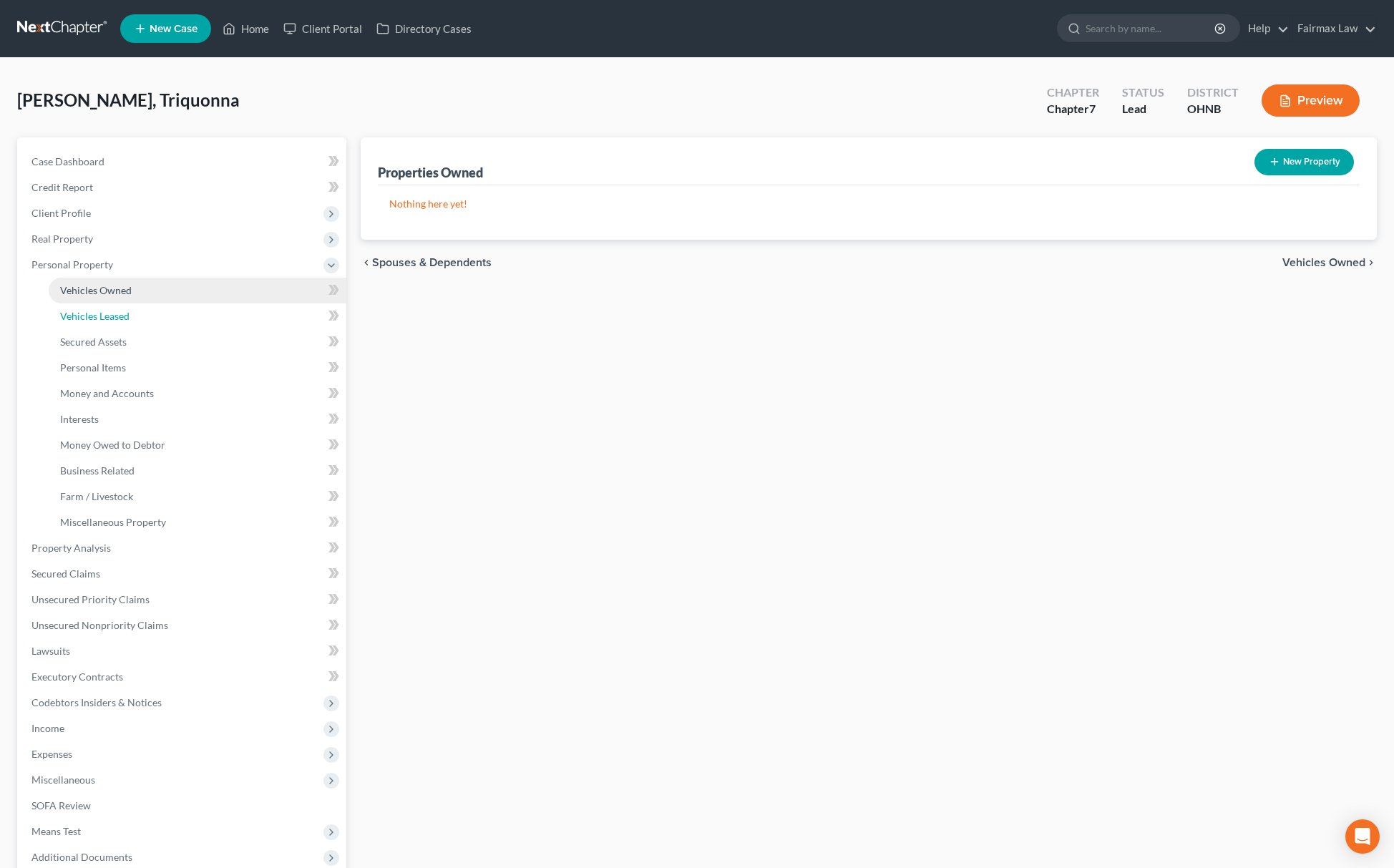
click at [124, 303] on link "Vehicles Leased" at bounding box center [197, 316] width 298 height 26
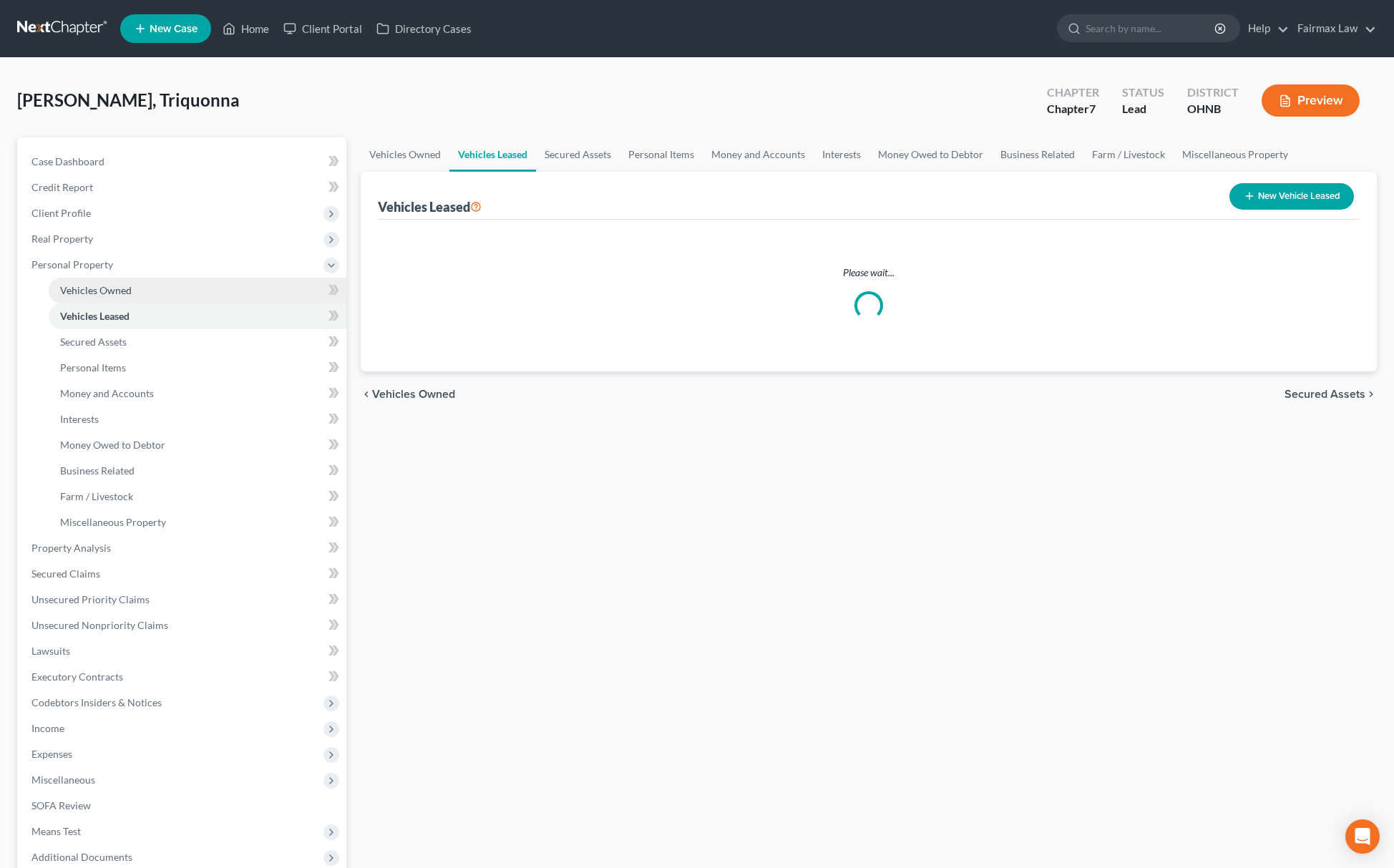
click at [130, 293] on span "Vehicles Owned" at bounding box center [95, 289] width 72 height 12
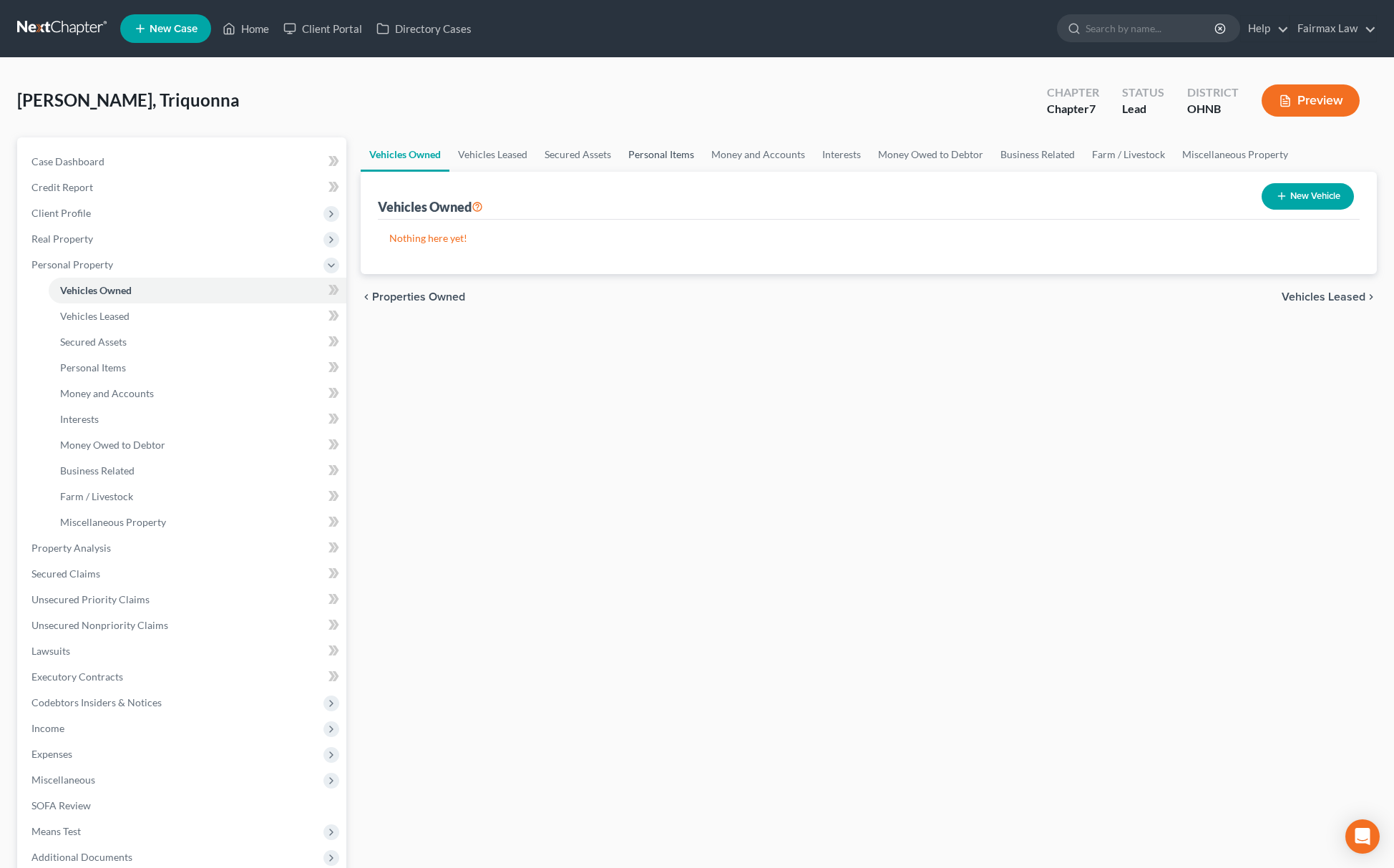
click at [650, 155] on link "Personal Items" at bounding box center [661, 154] width 83 height 35
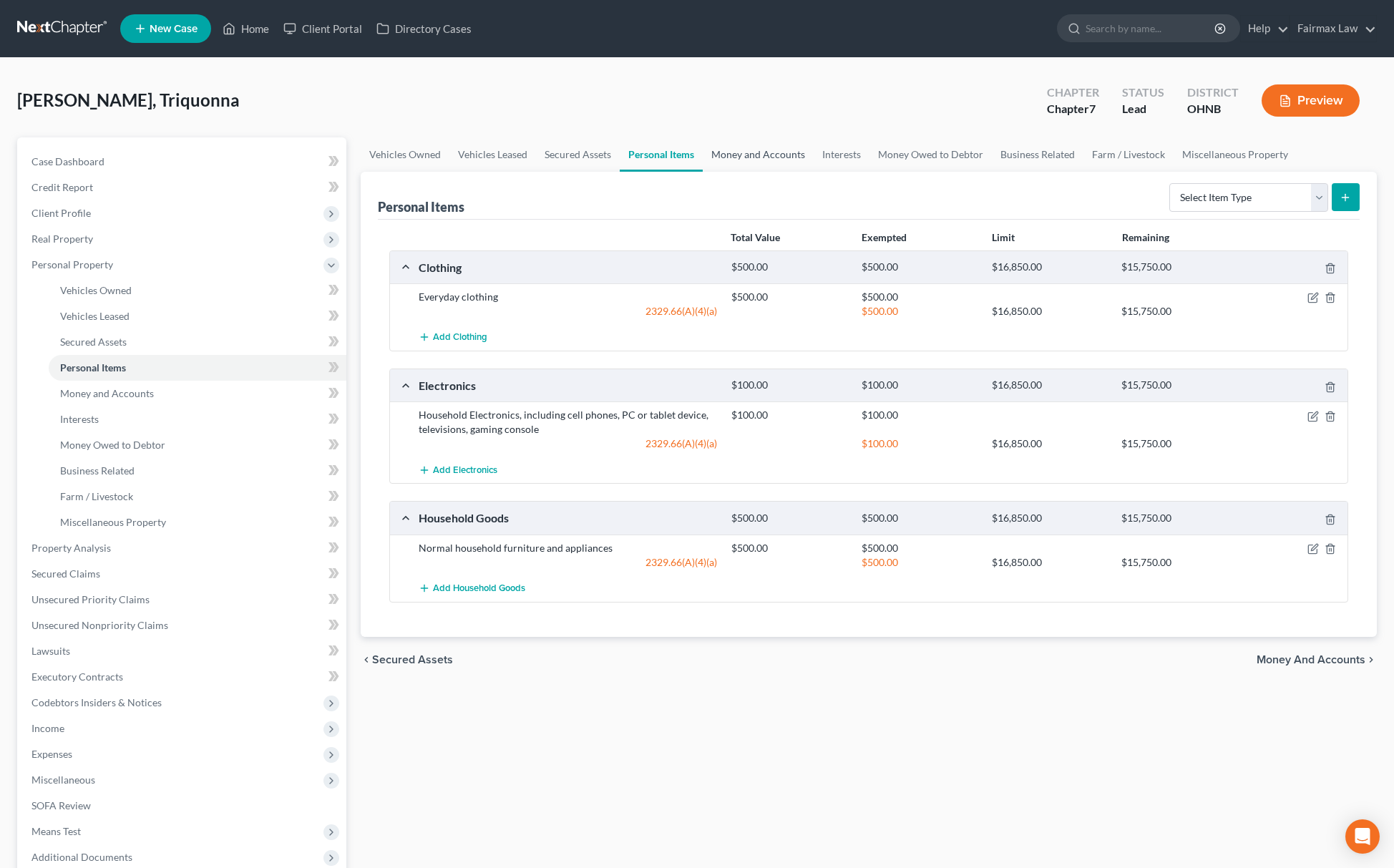
click at [765, 164] on link "Money and Accounts" at bounding box center [758, 154] width 111 height 35
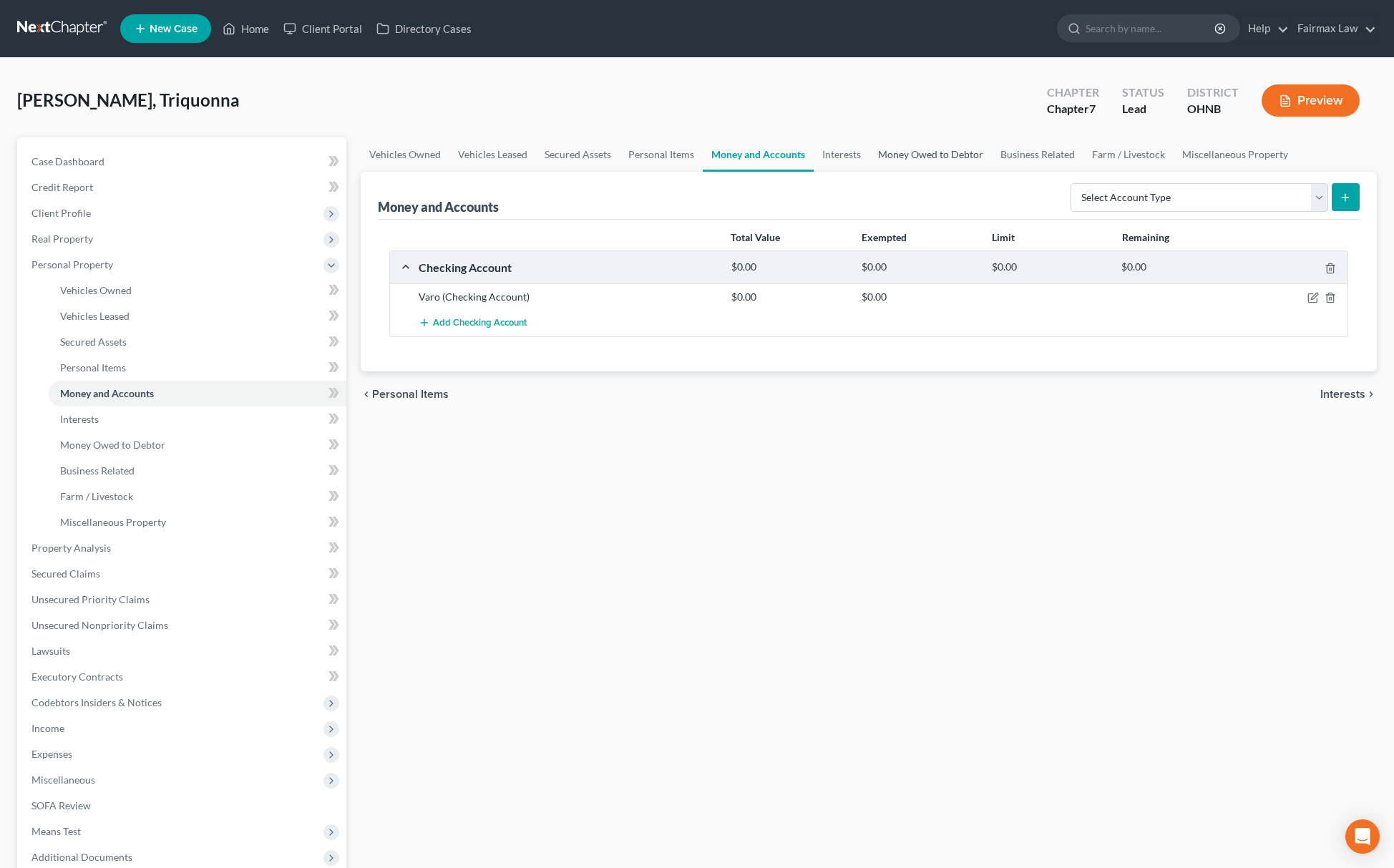
click at [948, 155] on link "Money Owed to Debtor" at bounding box center [930, 154] width 122 height 35
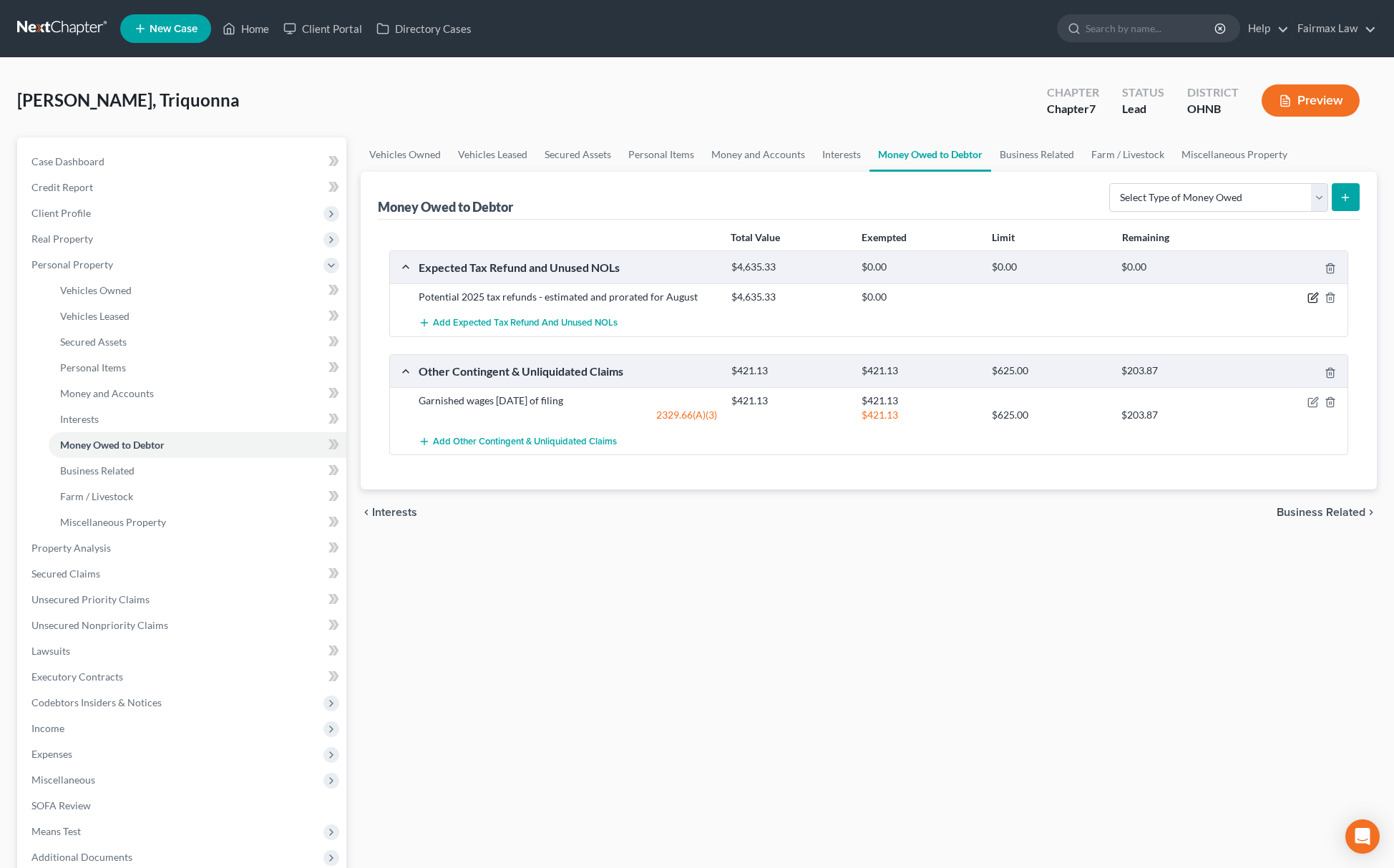
click at [1313, 303] on icon "button" at bounding box center [1314, 298] width 11 height 11
select select "0"
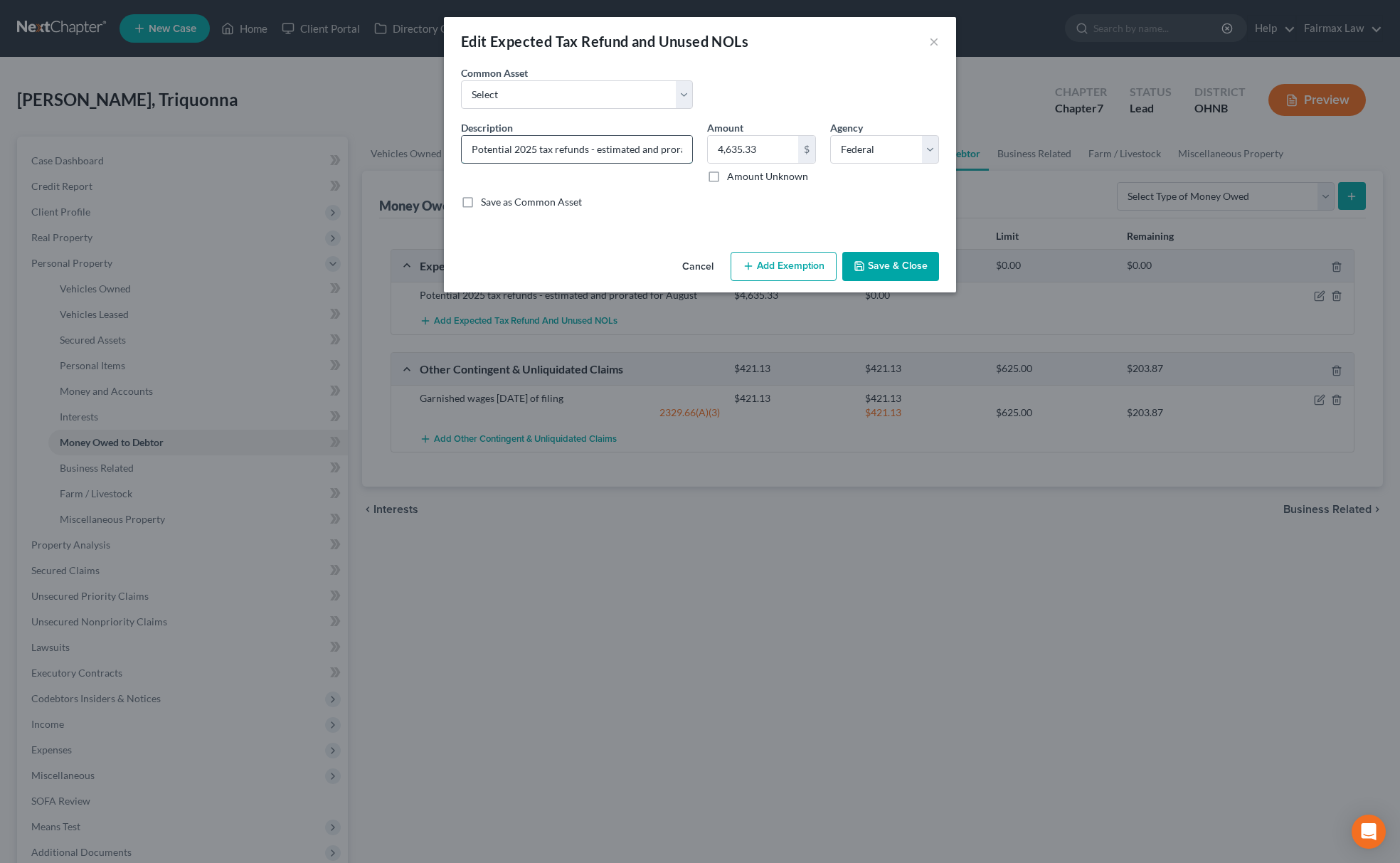
scroll to position [0, 62]
drag, startPoint x: 658, startPoint y: 146, endPoint x: 692, endPoint y: 146, distance: 34.0
click at [692, 146] on div "Potential 2025 tax refunds - estimated and prorated for August" at bounding box center [577, 149] width 232 height 29
click at [666, 154] on input "Potential 2025 tax refunds - estimated and prorated for August" at bounding box center [577, 148] width 230 height 27
drag, startPoint x: 655, startPoint y: 145, endPoint x: 666, endPoint y: 141, distance: 11.7
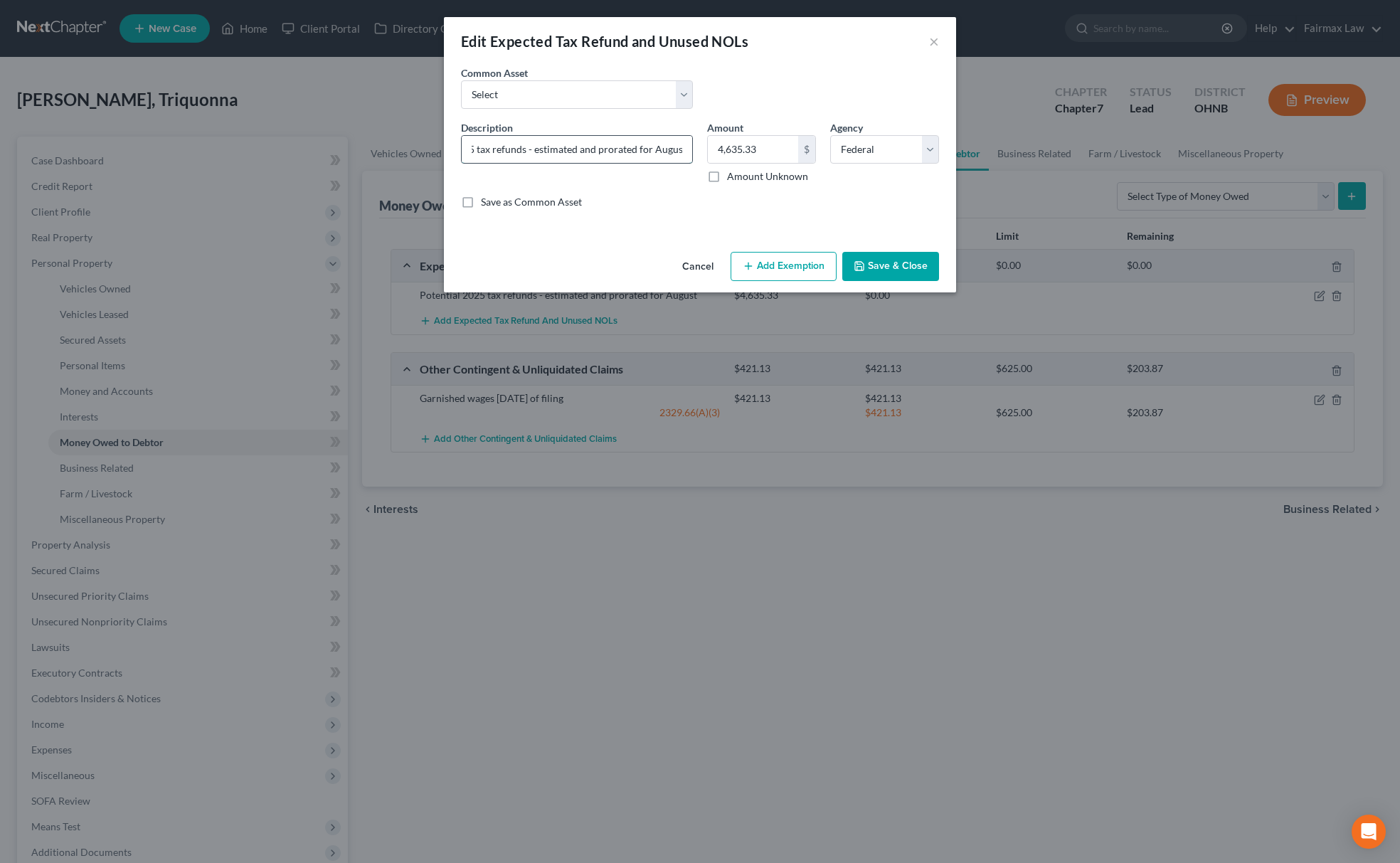
click at [666, 141] on input "Potential 2025 tax refunds - estimated and prorated for August" at bounding box center [577, 148] width 230 height 27
drag, startPoint x: 650, startPoint y: 144, endPoint x: 703, endPoint y: 148, distance: 53.2
click at [702, 148] on div "Description * Potential 2025 tax refunds - estimated and prorated for August Am…" at bounding box center [700, 171] width 493 height 100
drag, startPoint x: 672, startPoint y: 151, endPoint x: 692, endPoint y: 148, distance: 20.2
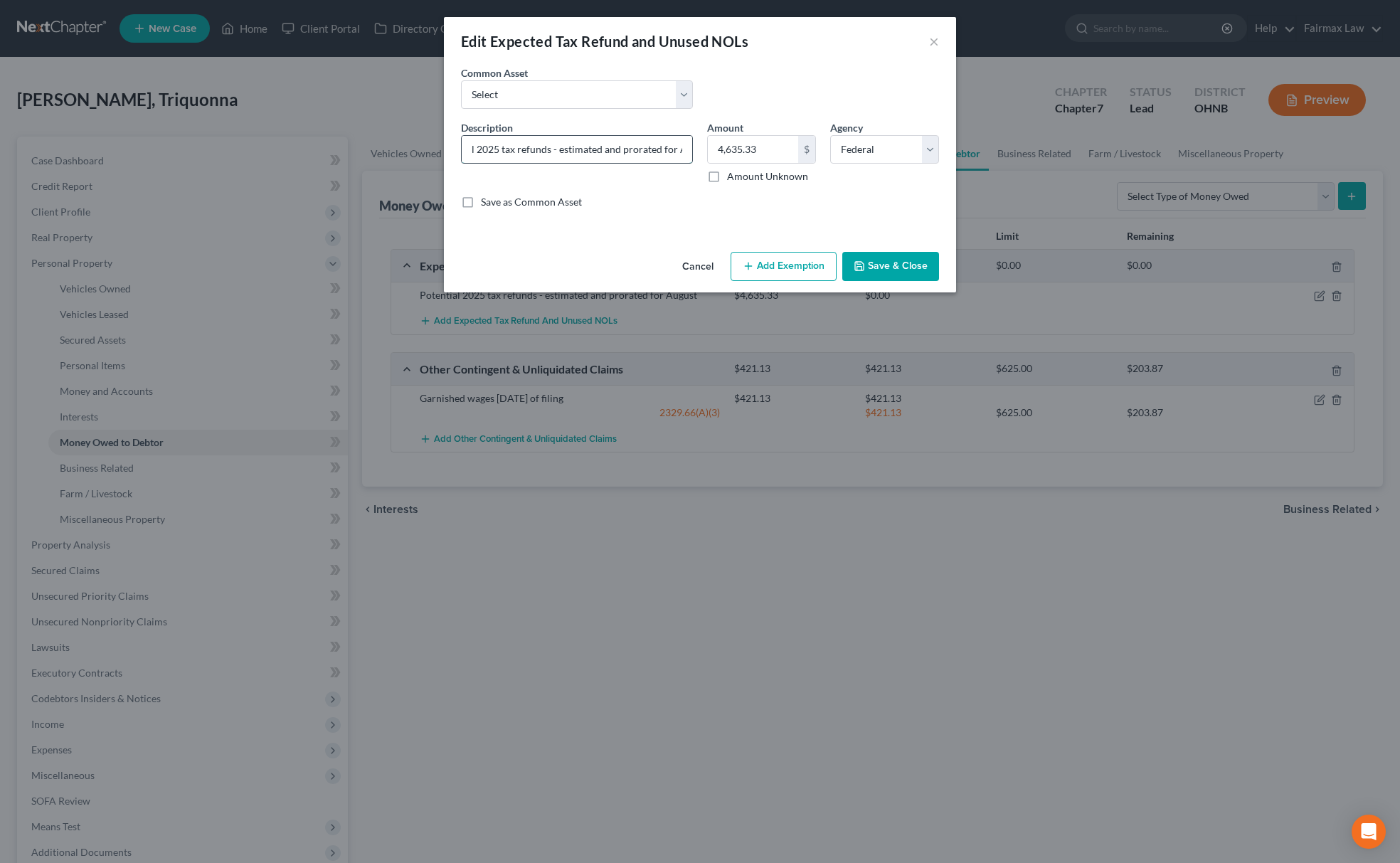
click at [692, 148] on div "Potential 2025 tax refunds - estimated and prorated for A" at bounding box center [577, 149] width 232 height 29
click at [650, 138] on input "Potential 2025 tax refunds - estimated and prorated for A" at bounding box center [577, 148] width 230 height 27
drag, startPoint x: 674, startPoint y: 148, endPoint x: 688, endPoint y: 148, distance: 14.0
click at [688, 148] on input "Potential 2025 tax refunds - estimated and prorated for A" at bounding box center [577, 148] width 230 height 27
type input "Potential 2025 tax refunds - estimated and prorated for A"
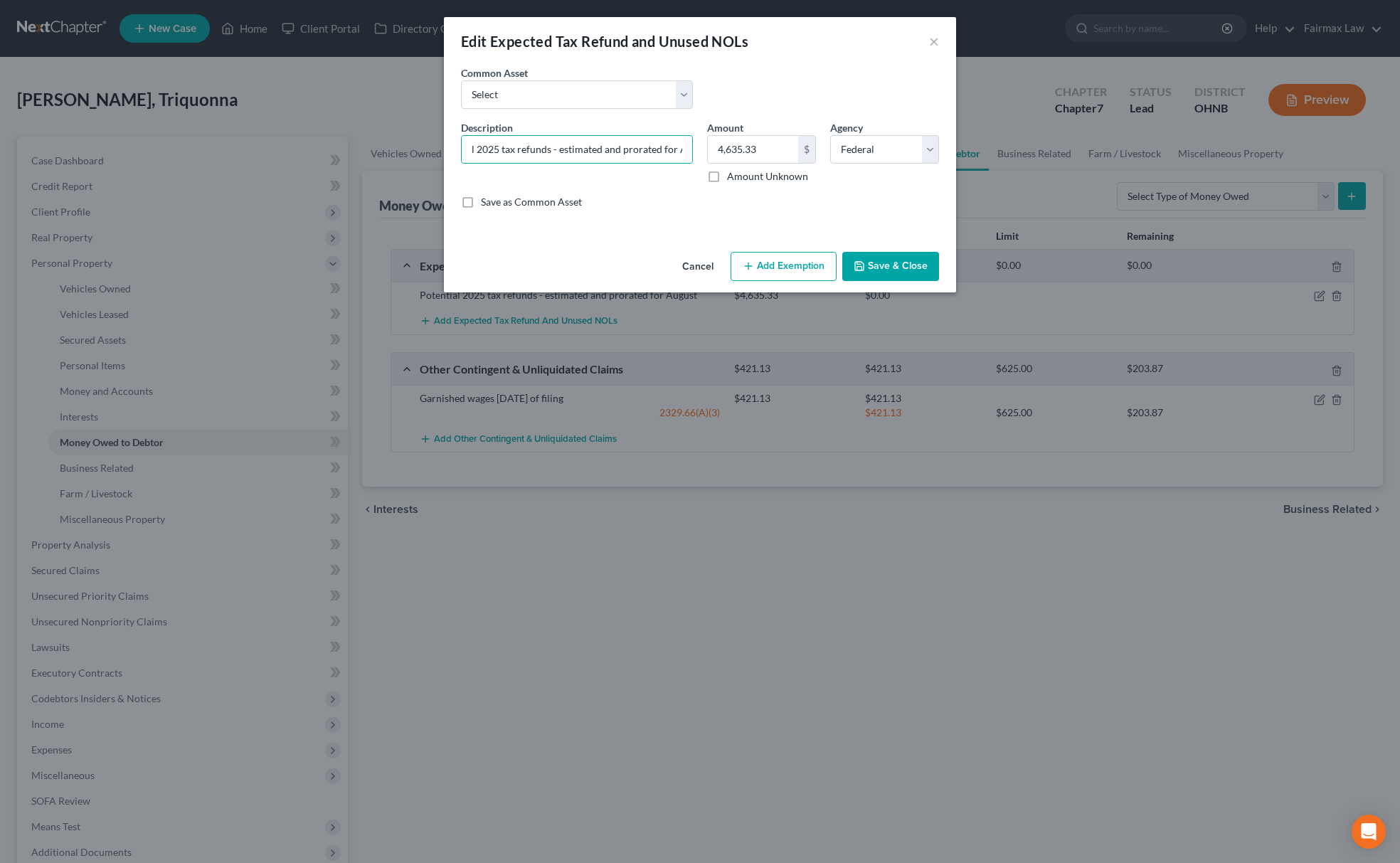
scroll to position [0, 0]
click at [648, 258] on div "Cancel Add Exemption Save & Close" at bounding box center [700, 269] width 512 height 47
click at [861, 263] on icon "button" at bounding box center [859, 266] width 11 height 11
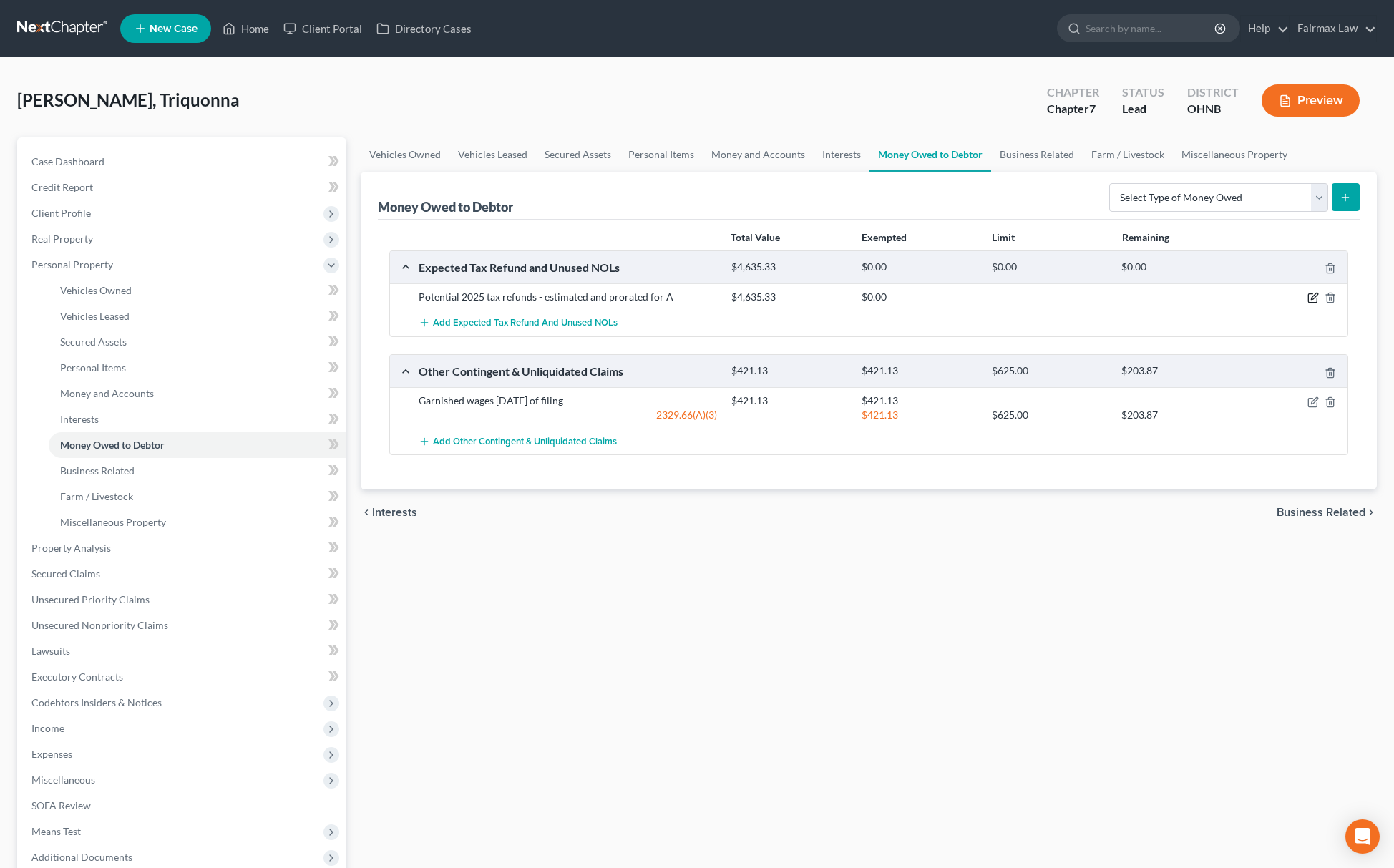
click at [1317, 298] on icon "button" at bounding box center [1314, 298] width 11 height 11
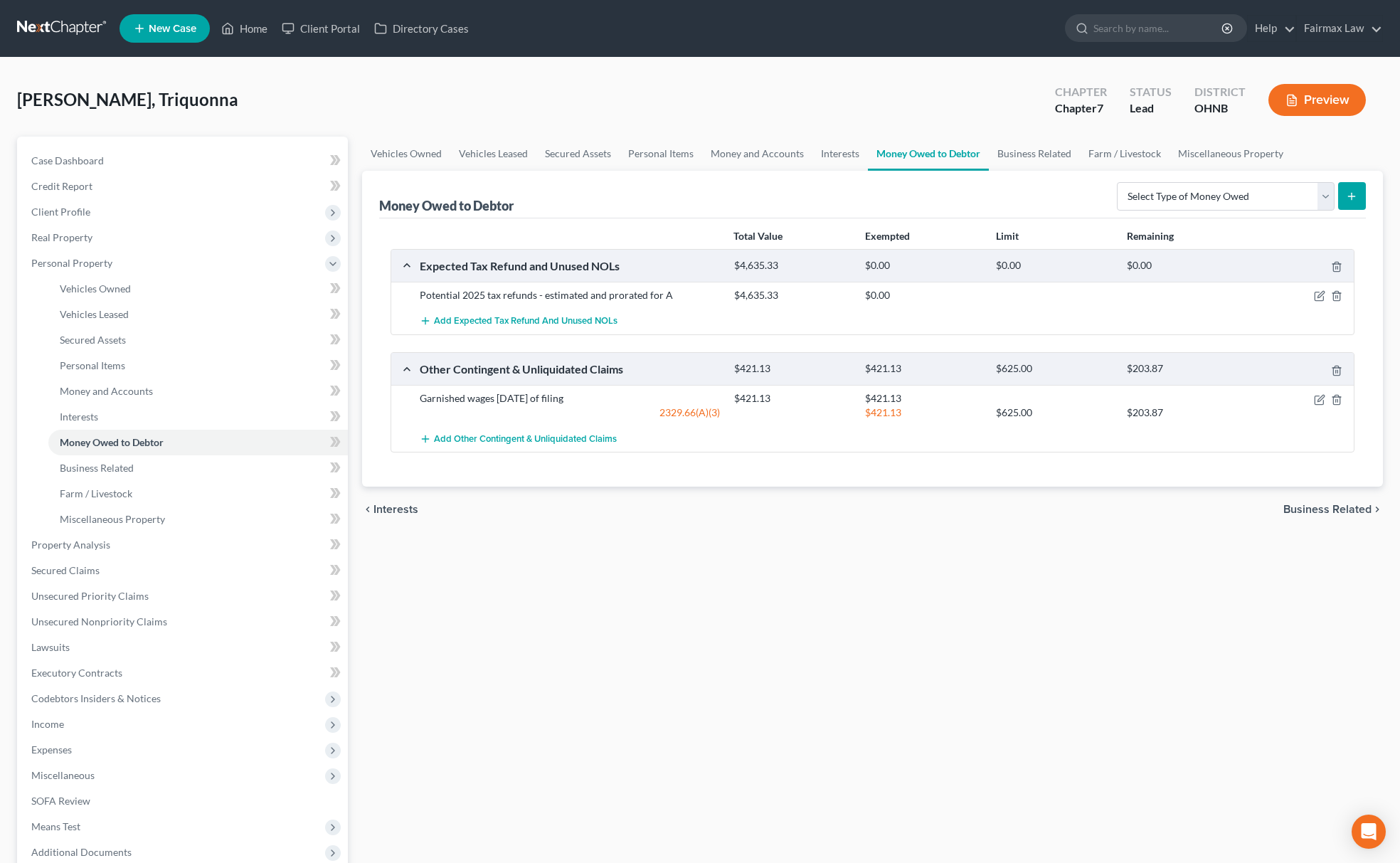
select select "0"
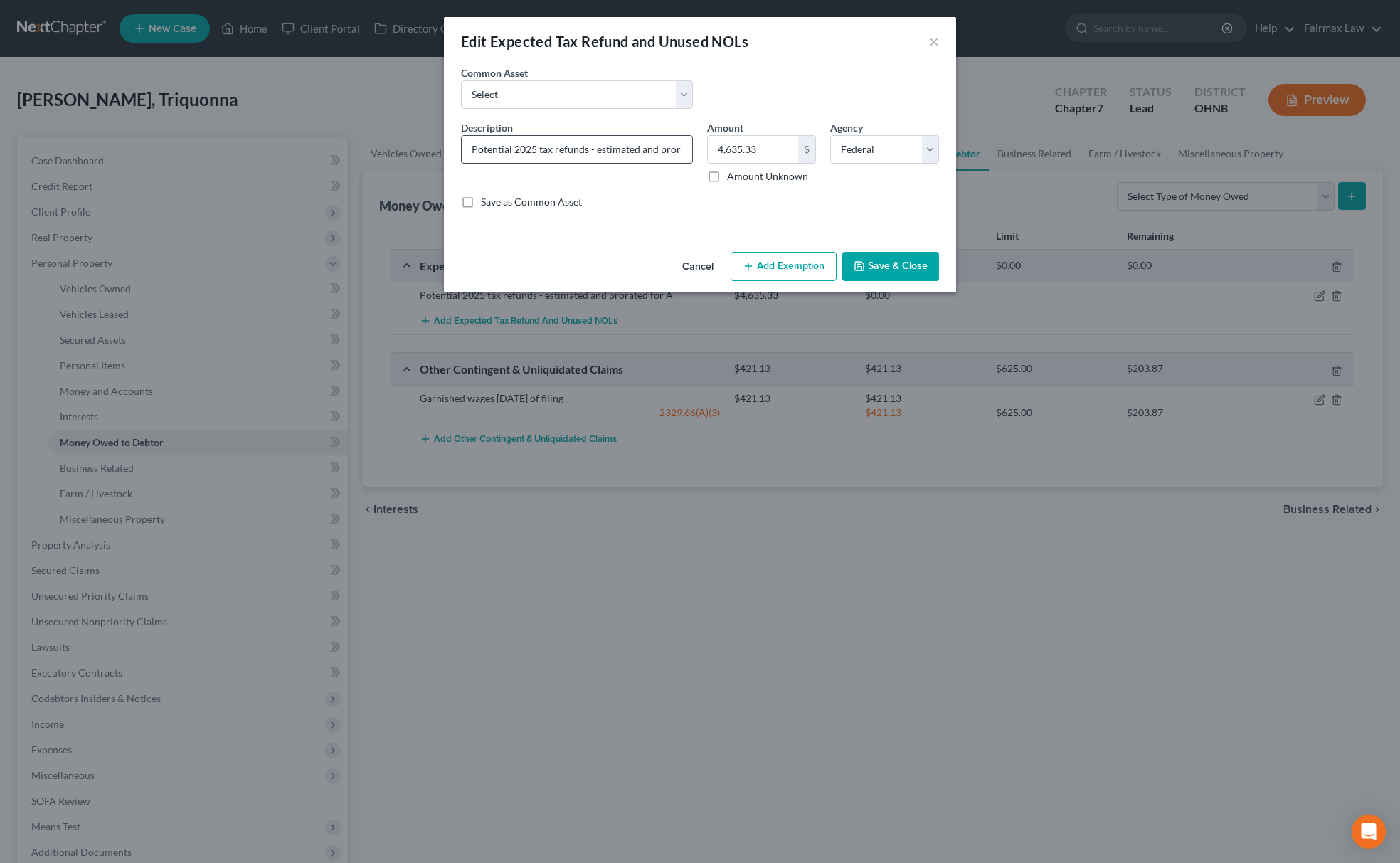
scroll to position [0, 38]
drag, startPoint x: 683, startPoint y: 148, endPoint x: 692, endPoint y: 151, distance: 9.5
click at [692, 151] on div "Potential 2025 tax refunds - estimated and prorated for A" at bounding box center [577, 149] width 232 height 29
click at [650, 141] on input "Potential 2025 tax refunds - estimated and prorated for A" at bounding box center [577, 148] width 230 height 27
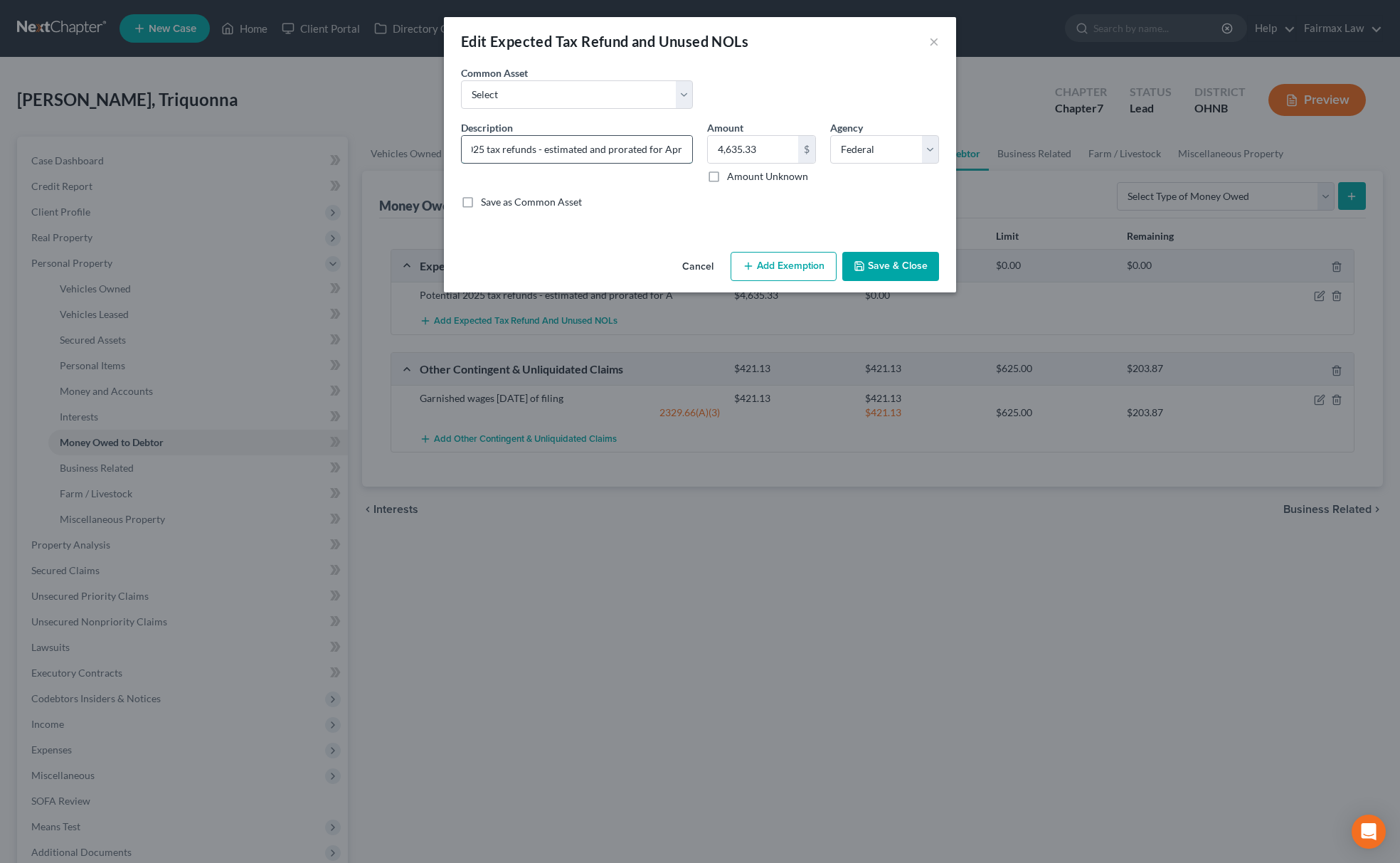
drag, startPoint x: 675, startPoint y: 148, endPoint x: 683, endPoint y: 151, distance: 8.5
click at [683, 151] on input "Potential 2025 tax refunds - estimated and prorated for April" at bounding box center [577, 148] width 230 height 27
click at [672, 148] on input "Potential 2025 tax refunds - estimated and prorated for April" at bounding box center [577, 148] width 230 height 27
click at [683, 148] on input "Potential 2025 tax refunds - estimated and prorated for April" at bounding box center [577, 148] width 230 height 27
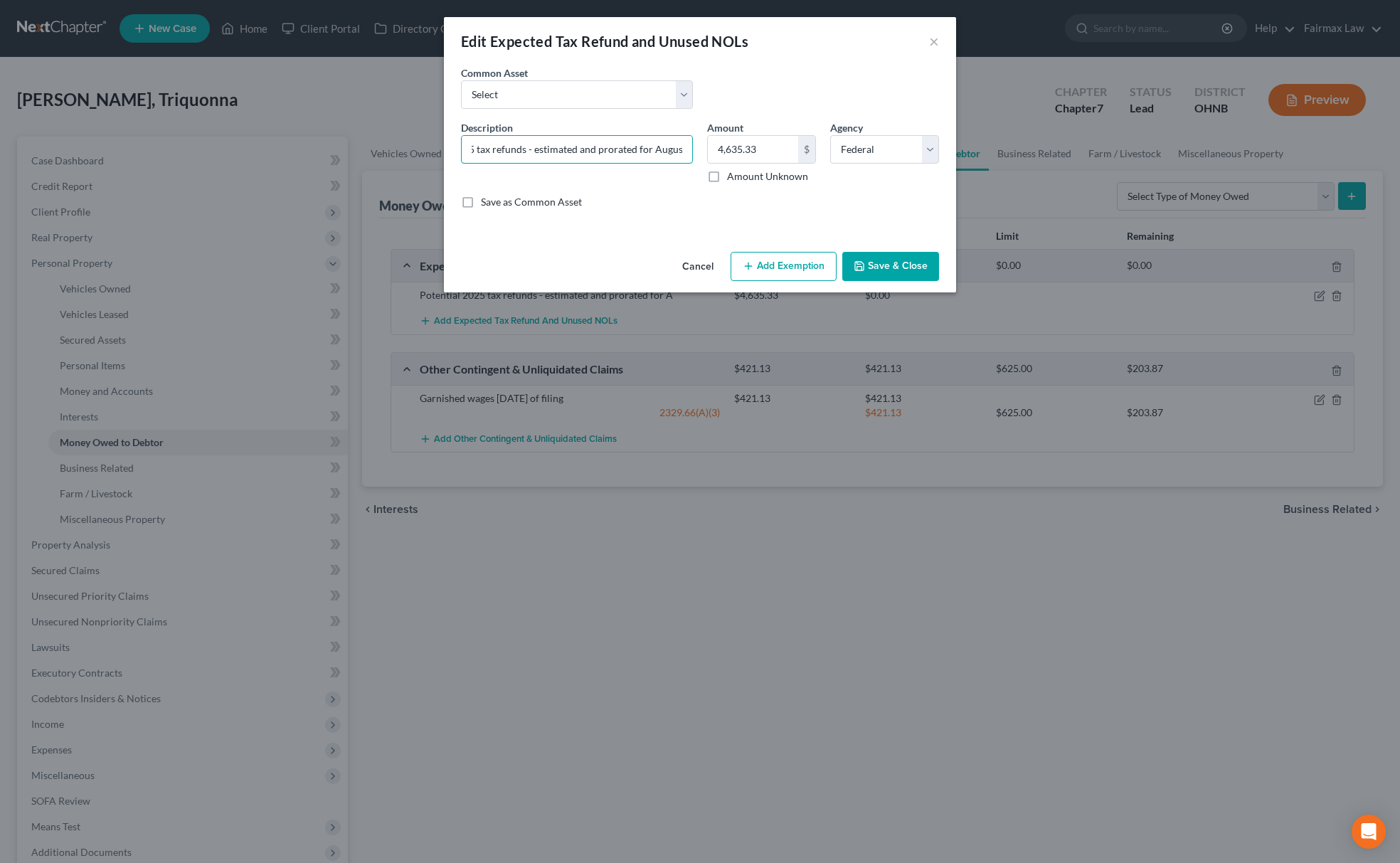
type input "Potential 2025 tax refunds - estimated and prorated for August"
click at [901, 265] on button "Save & Close" at bounding box center [891, 266] width 96 height 30
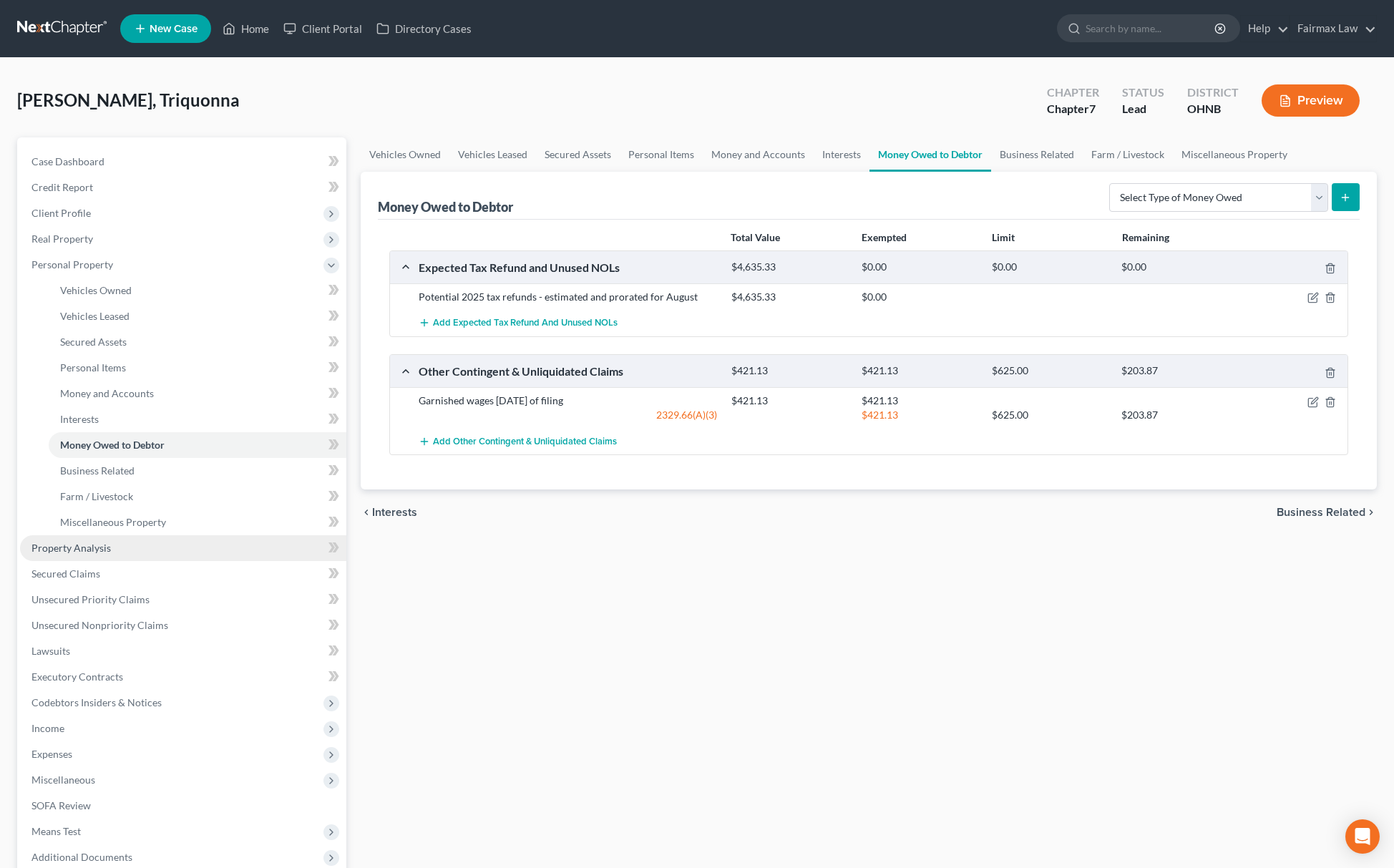
click at [78, 541] on span "Property Analysis" at bounding box center [71, 547] width 79 height 12
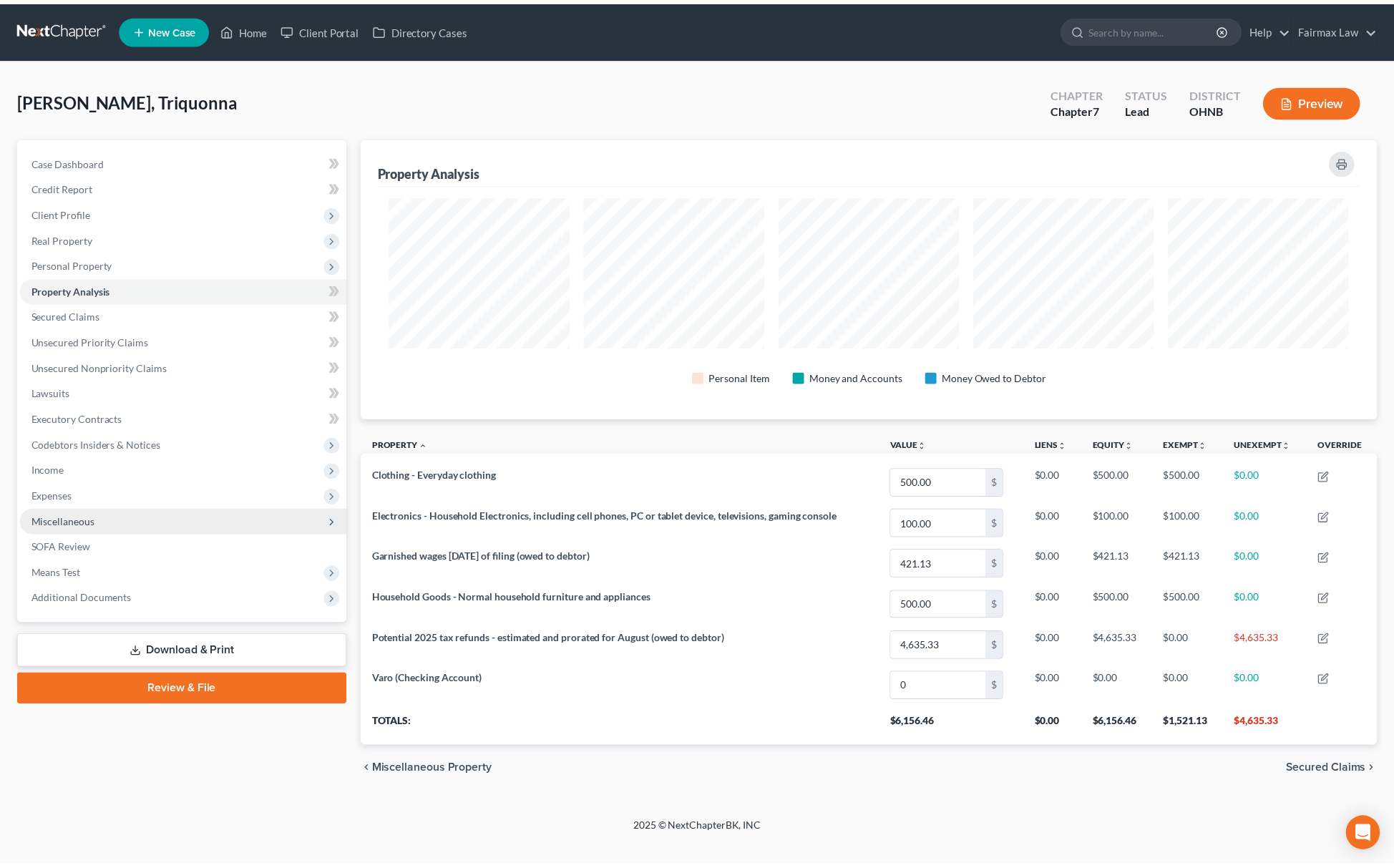
scroll to position [282, 1028]
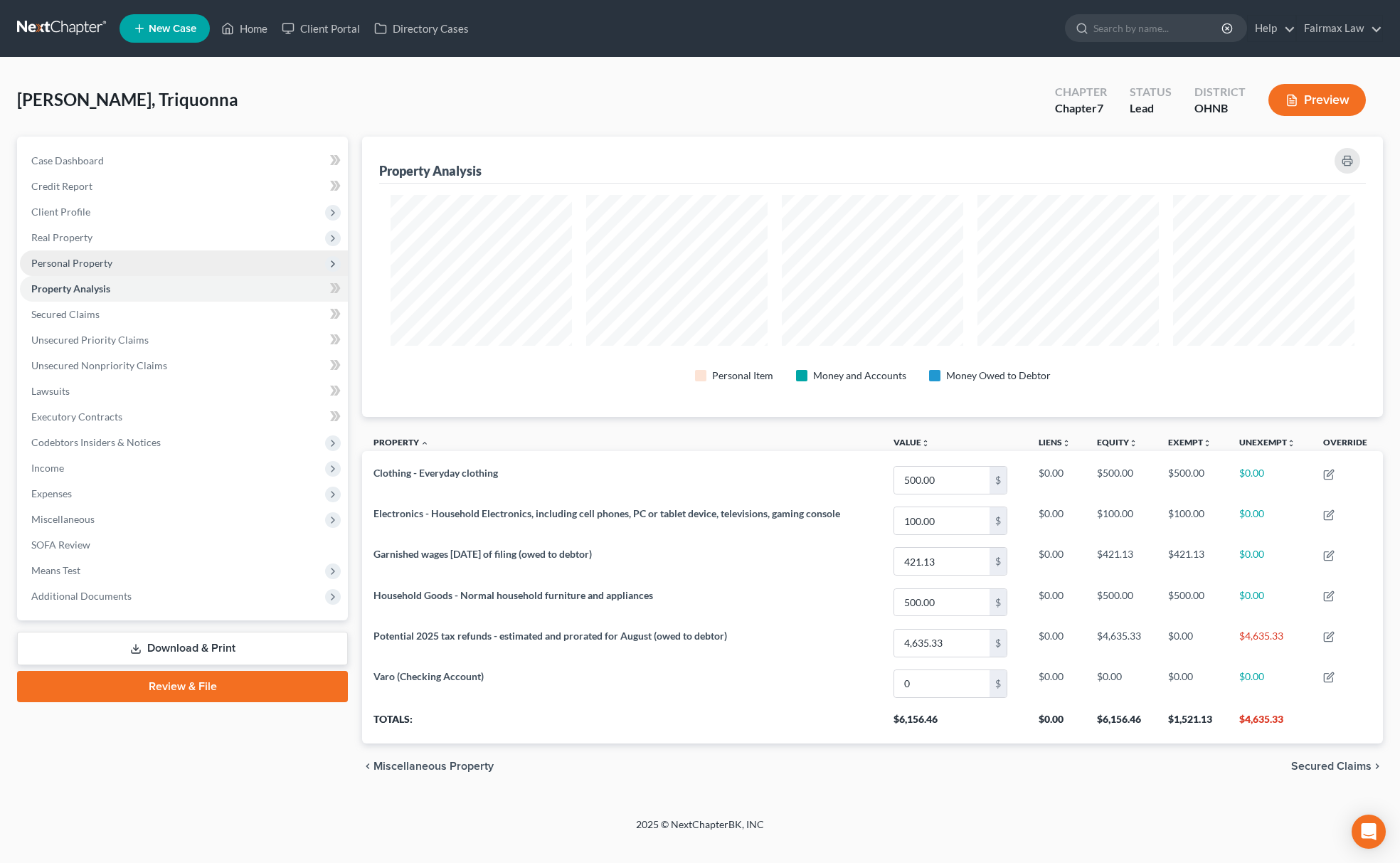
click at [121, 259] on span "Personal Property" at bounding box center [183, 264] width 328 height 26
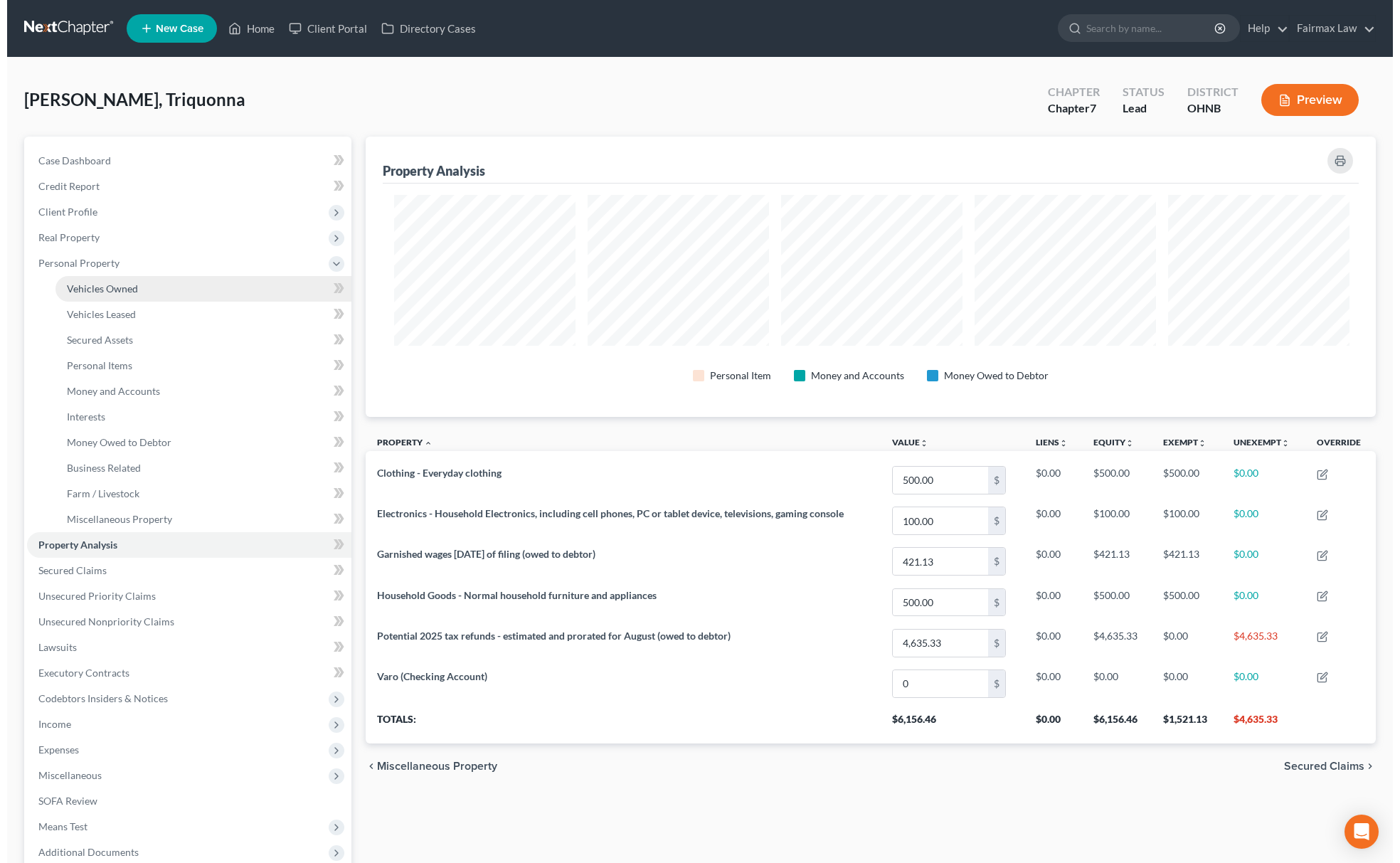
scroll to position [711139, 710261]
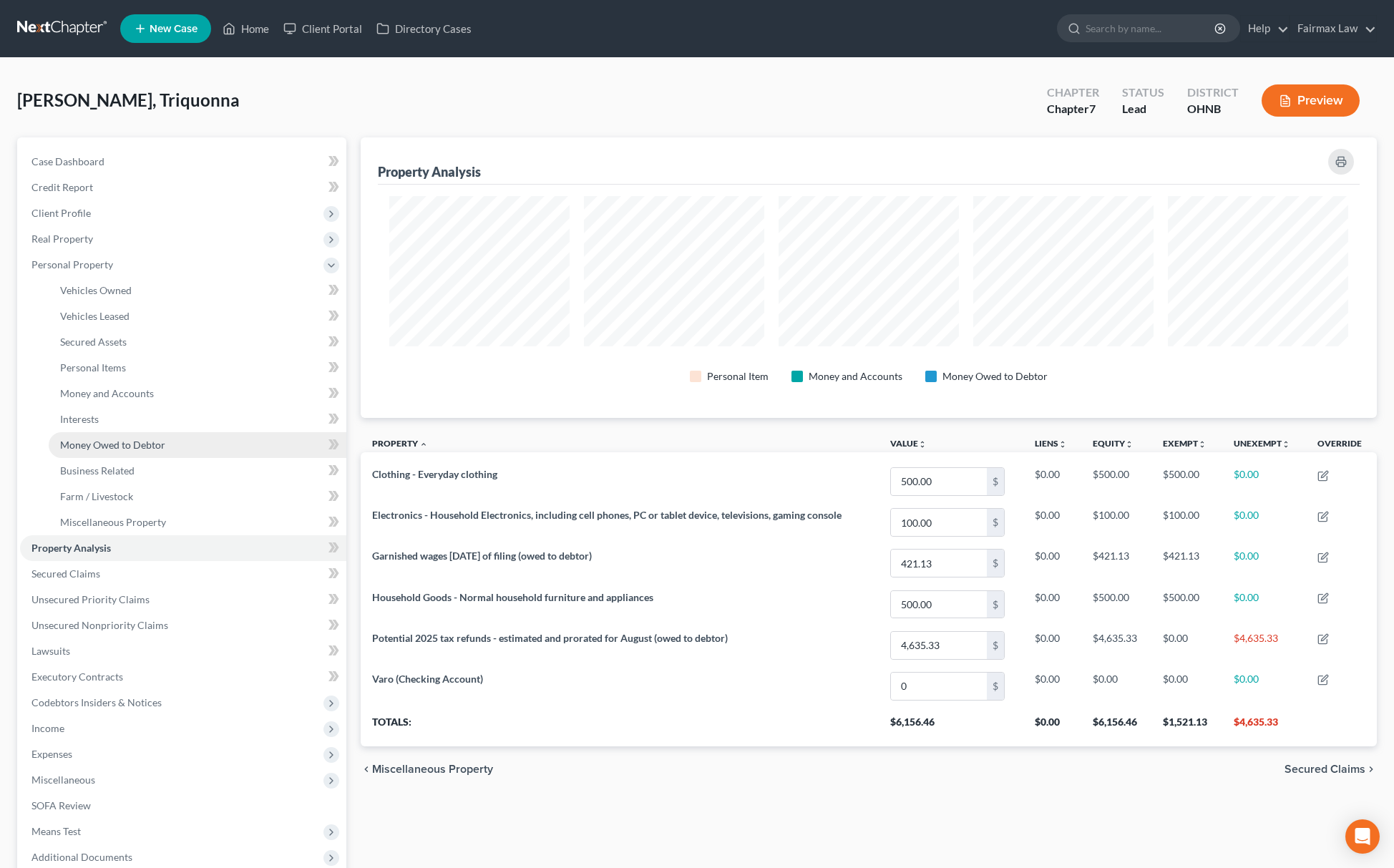
click at [158, 439] on span "Money Owed to Debtor" at bounding box center [112, 444] width 106 height 12
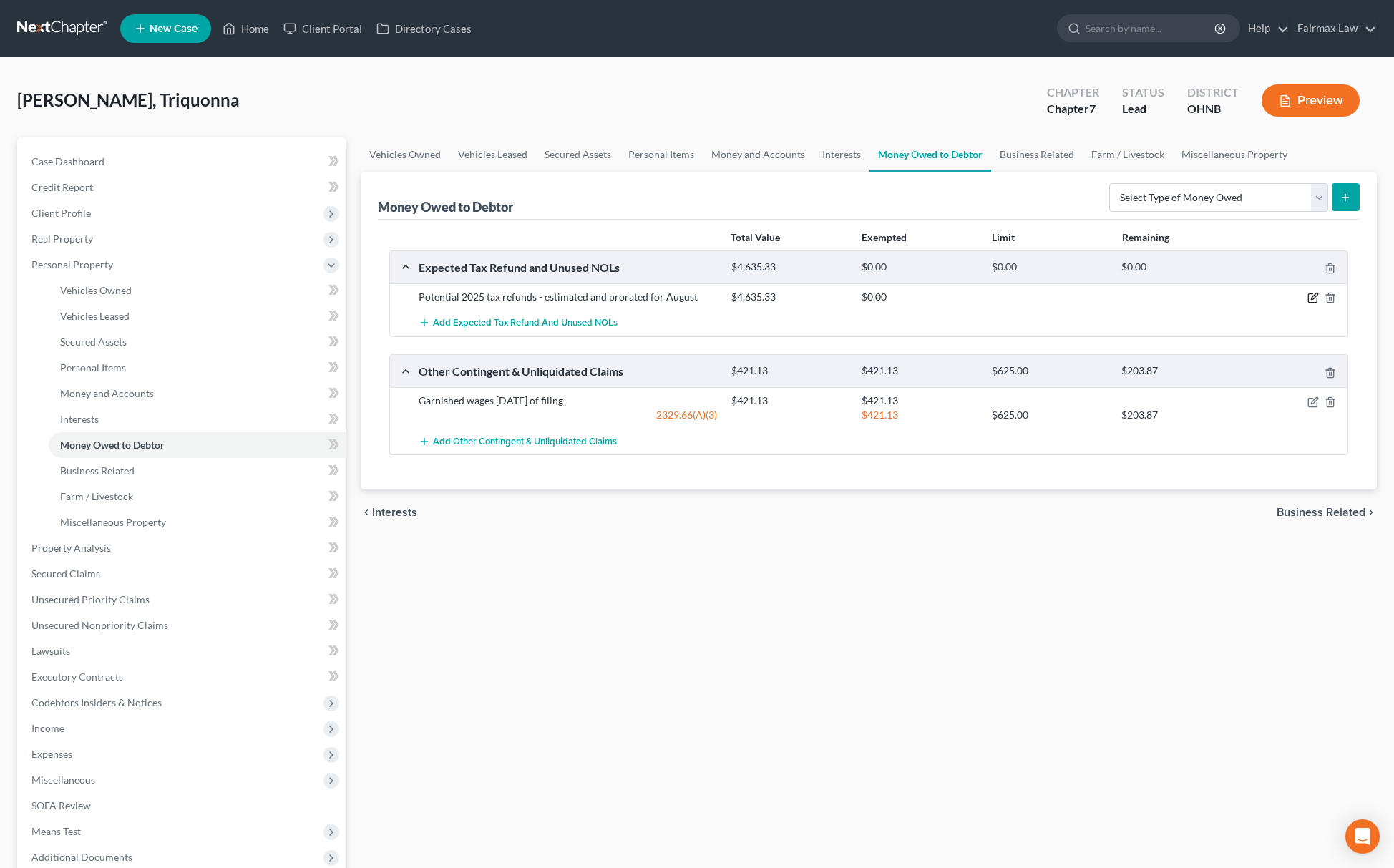
click at [1309, 296] on icon "button" at bounding box center [1314, 298] width 11 height 11
select select "0"
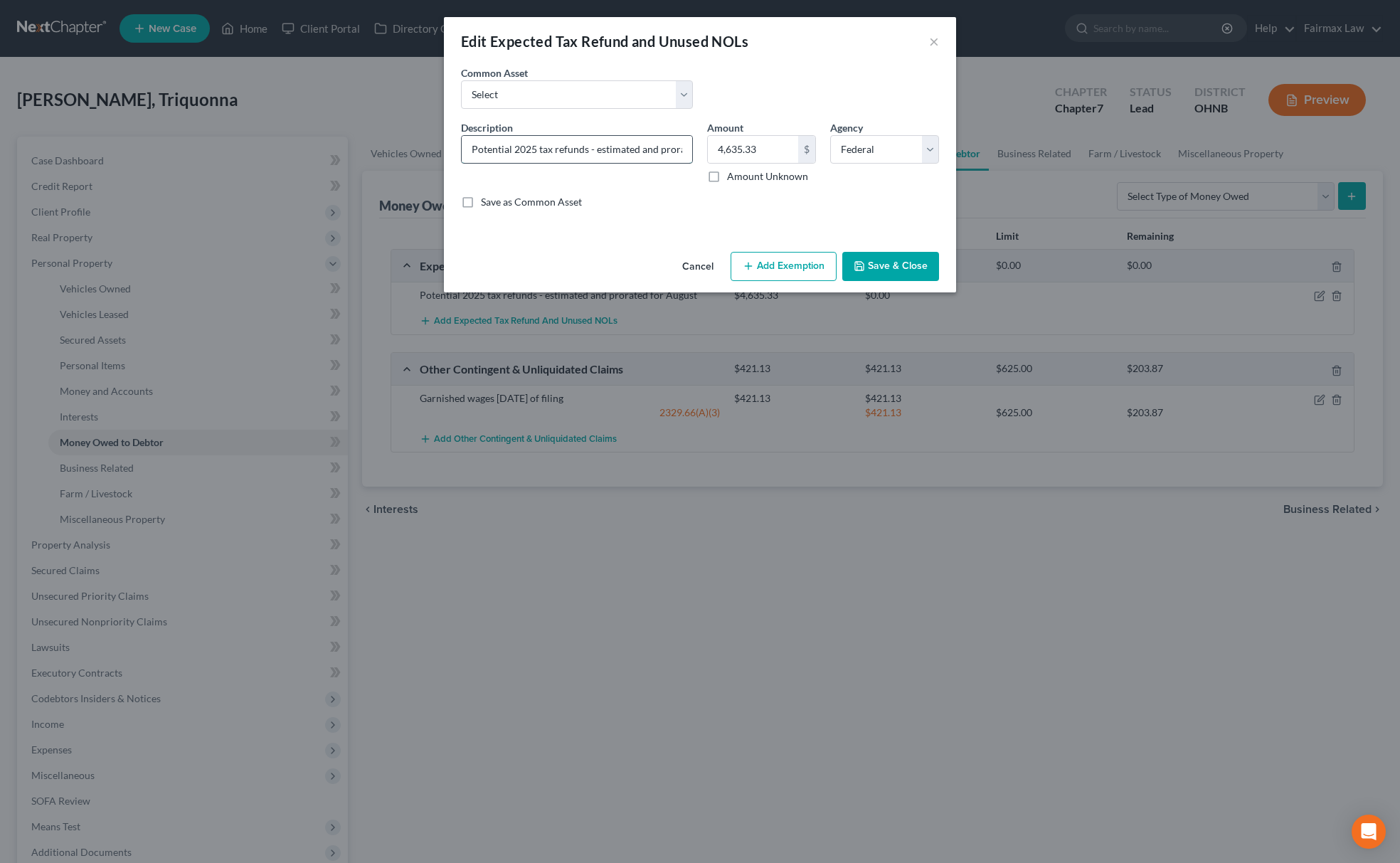
scroll to position [0, 62]
drag, startPoint x: 669, startPoint y: 139, endPoint x: 688, endPoint y: 144, distance: 19.6
click at [688, 144] on input "Potential 2025 tax refunds - estimated and prorated for August" at bounding box center [577, 148] width 230 height 27
click at [658, 149] on input "Potential 2025 tax refunds - estimated and prorated for August" at bounding box center [577, 148] width 230 height 27
drag, startPoint x: 651, startPoint y: 147, endPoint x: 707, endPoint y: 152, distance: 56.2
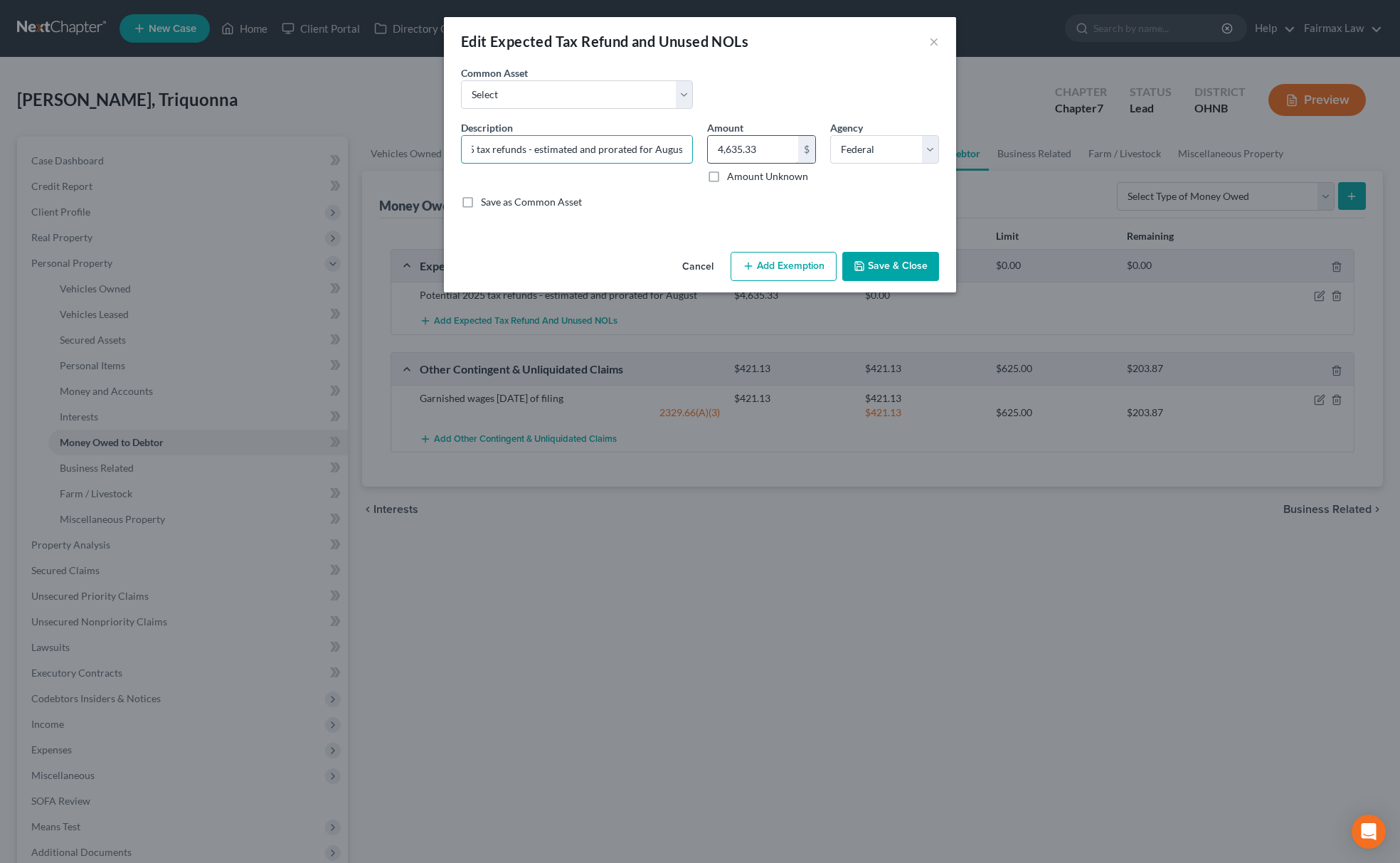
click at [707, 152] on div "Description * Potential 2025 tax refunds - estimated and prorated for August Am…" at bounding box center [700, 171] width 493 height 100
drag, startPoint x: 675, startPoint y: 154, endPoint x: 693, endPoint y: 154, distance: 18.0
click at [693, 154] on div "Description * Potential 2025 tax refunds - estimated and prorated for a" at bounding box center [576, 152] width 246 height 63
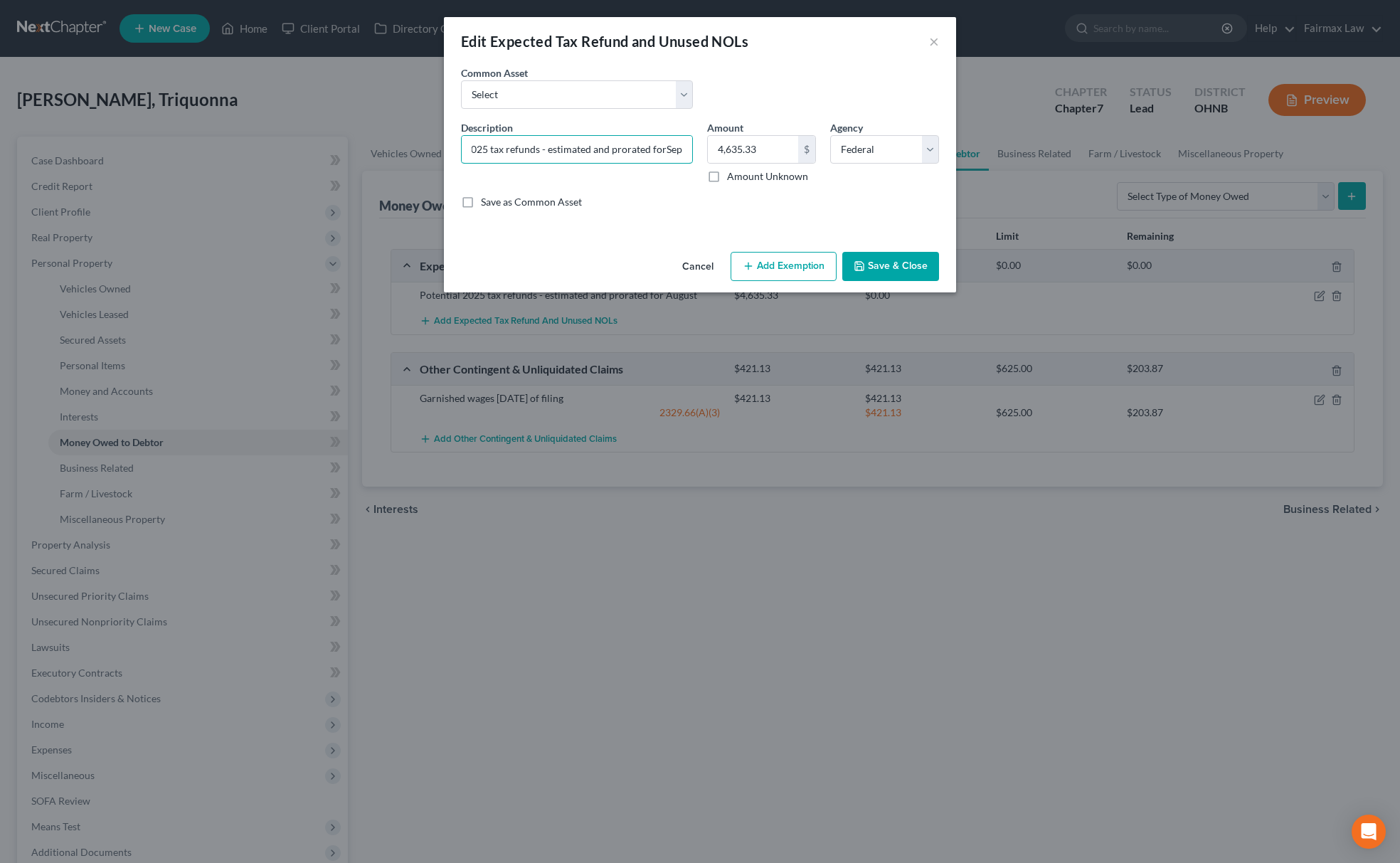
type input "Potential 2025 tax refunds - estimated and prorated forSept"
click at [777, 254] on button "Add Exemption" at bounding box center [783, 266] width 106 height 30
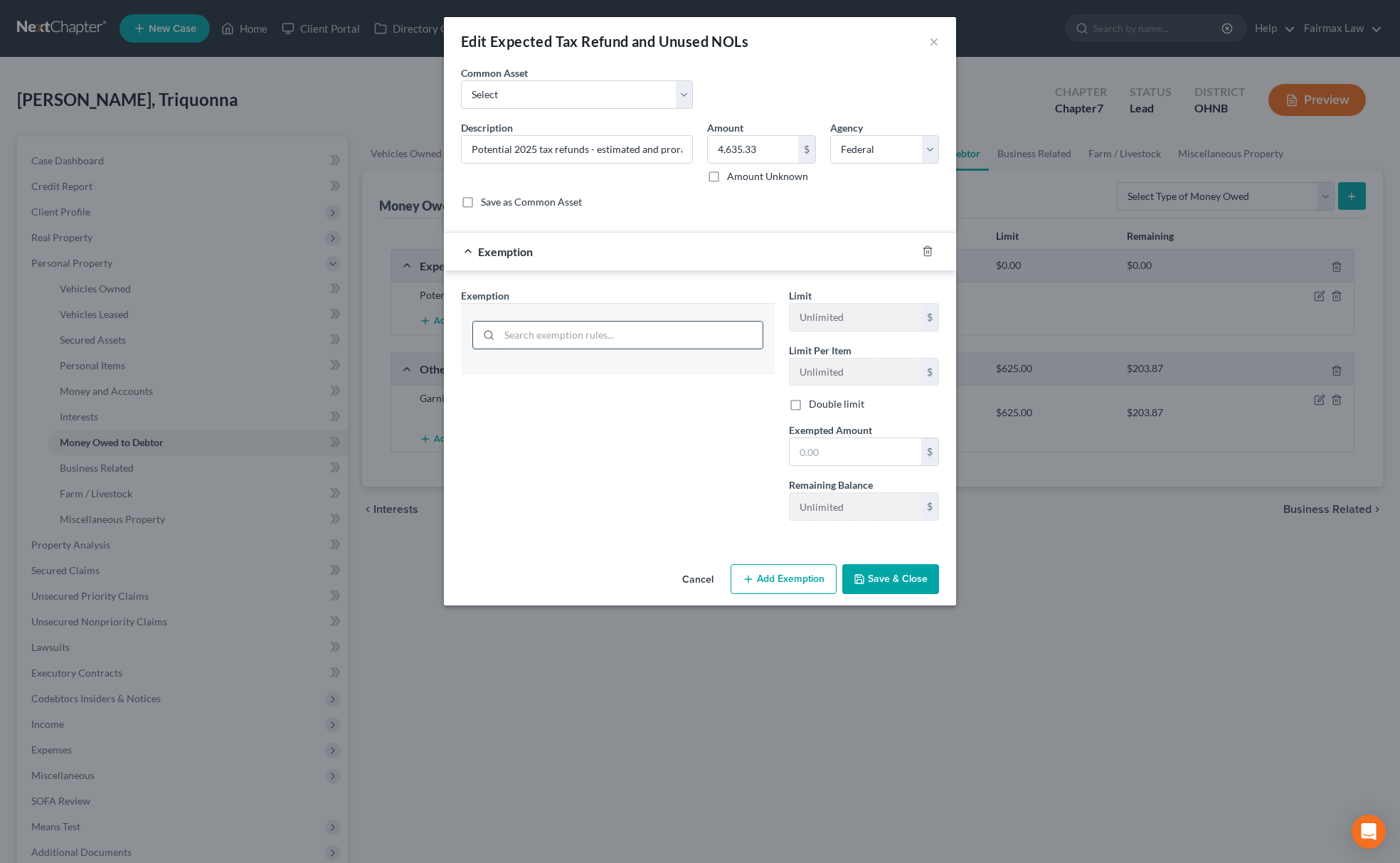
click at [541, 328] on input "search" at bounding box center [631, 335] width 263 height 27
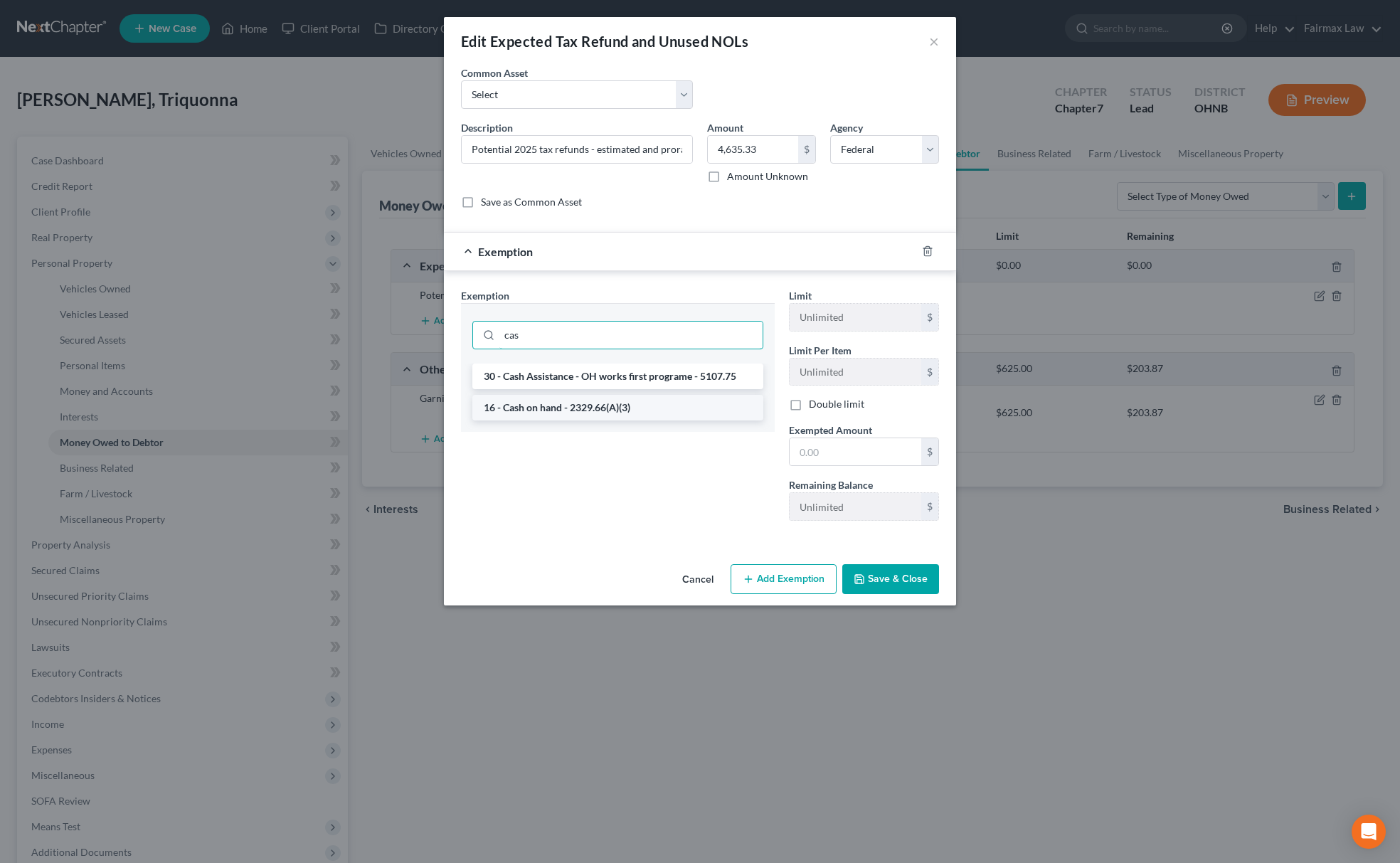
type input "cas"
click at [559, 399] on li "16 - Cash on hand - 2329.66(A)(3)" at bounding box center [618, 407] width 291 height 26
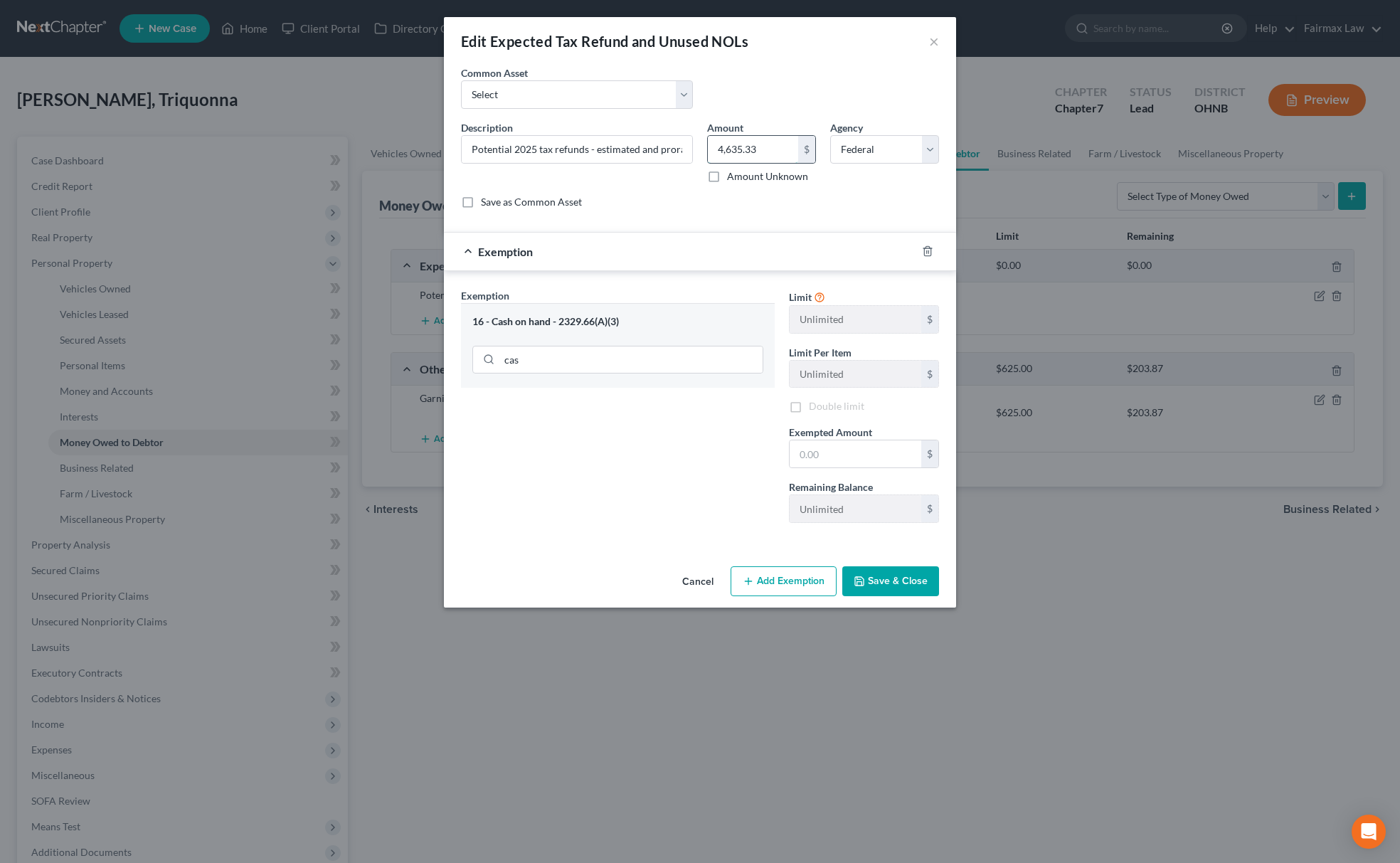
click at [743, 151] on input "4,635.33" at bounding box center [752, 148] width 90 height 27
drag, startPoint x: 874, startPoint y: 451, endPoint x: 860, endPoint y: 456, distance: 14.9
click at [874, 451] on input "text" at bounding box center [855, 454] width 132 height 27
paste input "4,635.33"
type input "4,635.33"
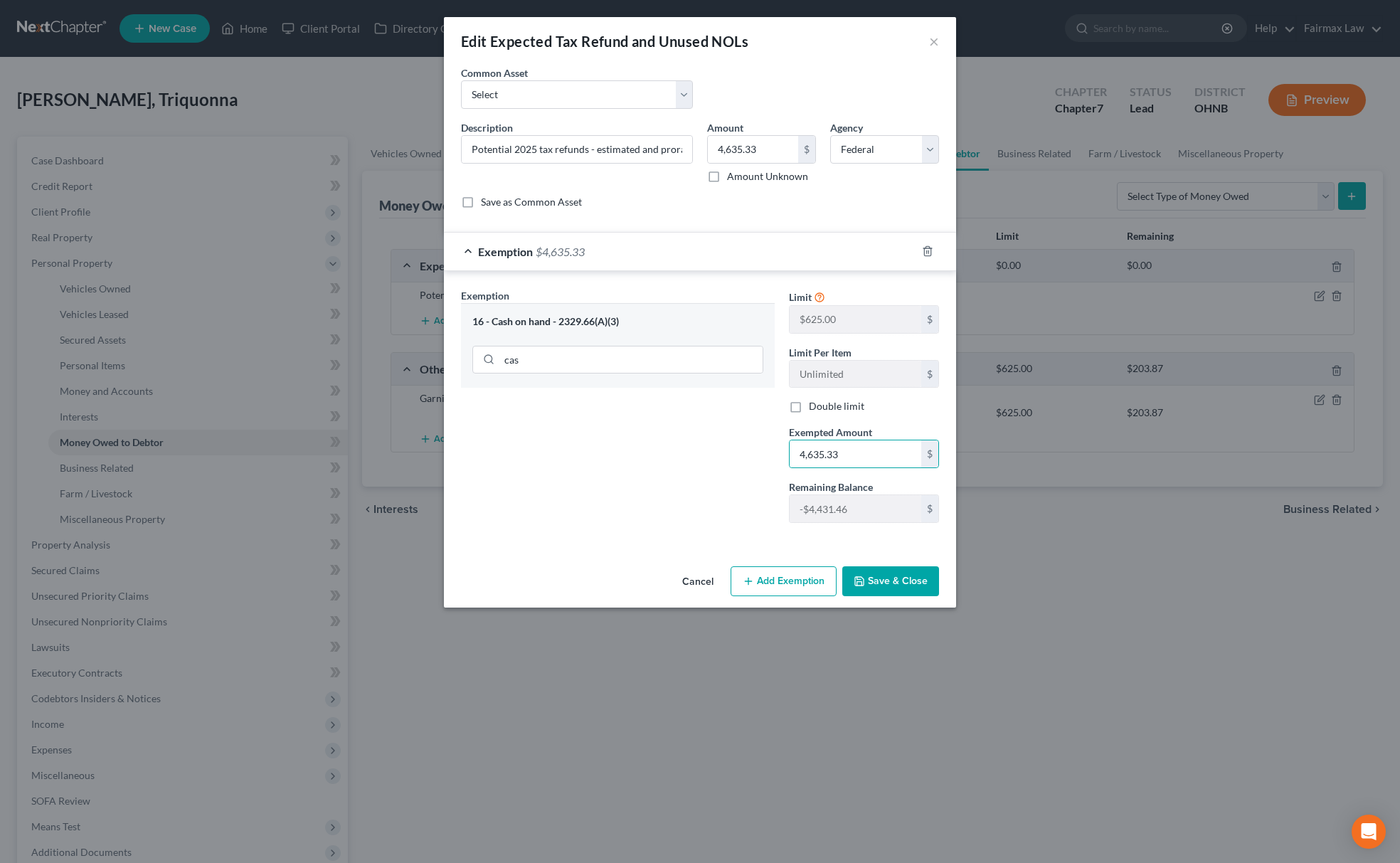
click at [727, 470] on div "Exemption Set must be selected for CA. Exemption * 16 - Cash on hand - 2329.66(…" at bounding box center [617, 410] width 328 height 246
click at [880, 582] on button "Save & Close" at bounding box center [891, 581] width 96 height 30
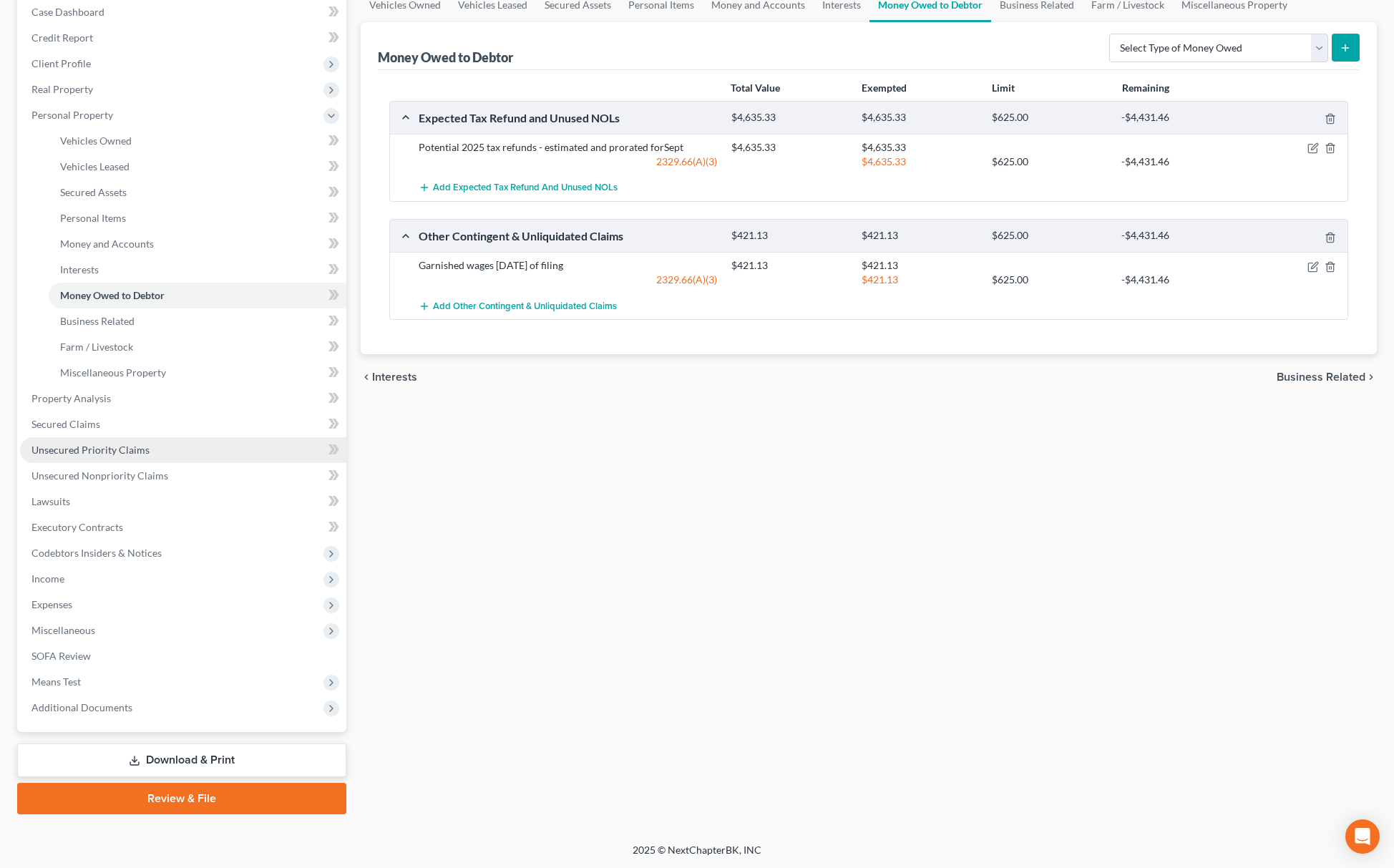
click at [109, 440] on link "Unsecured Priority Claims" at bounding box center [183, 450] width 327 height 26
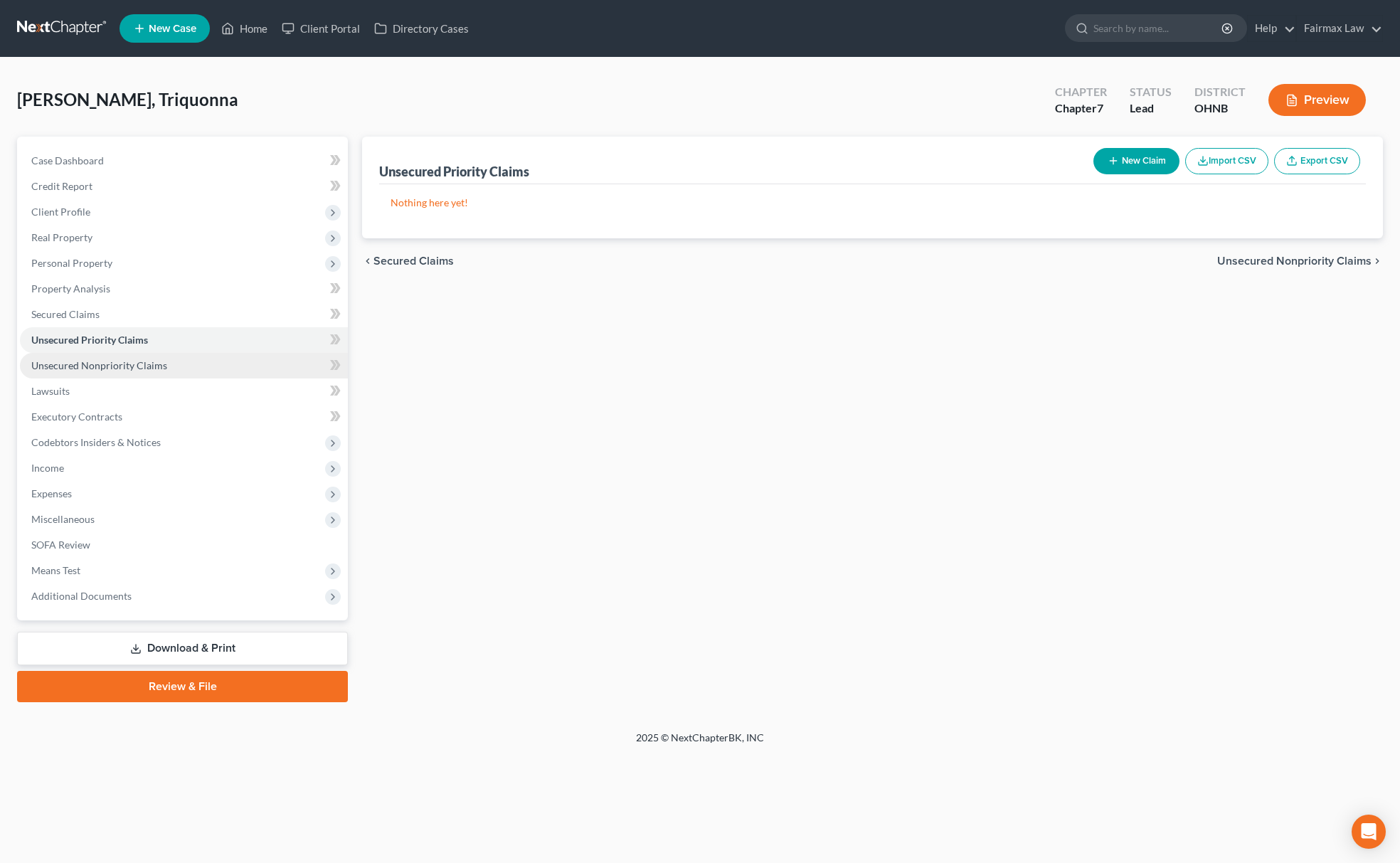
click at [123, 361] on span "Unsecured Nonpriority Claims" at bounding box center [99, 365] width 135 height 12
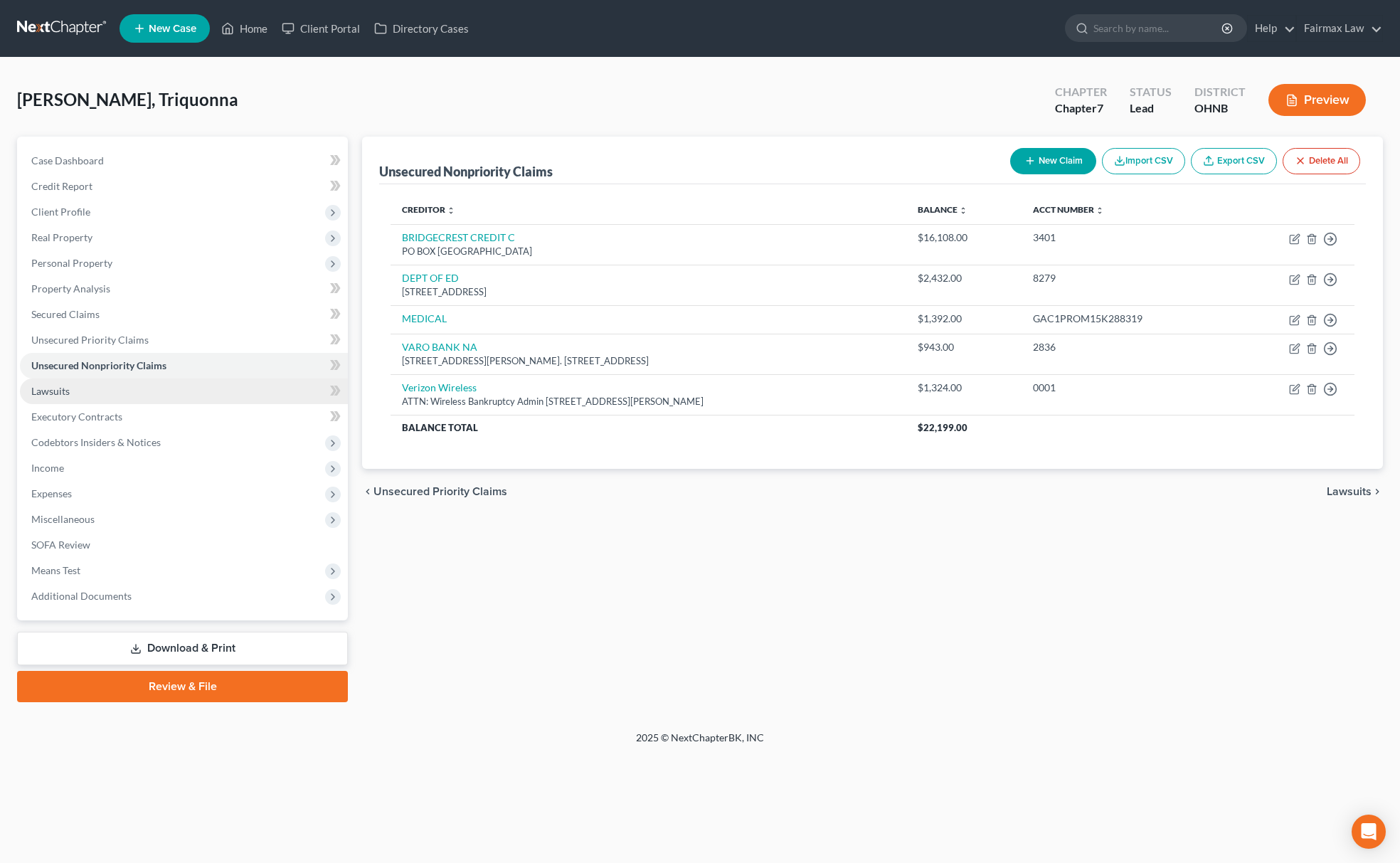
click at [99, 396] on link "Lawsuits" at bounding box center [183, 392] width 328 height 26
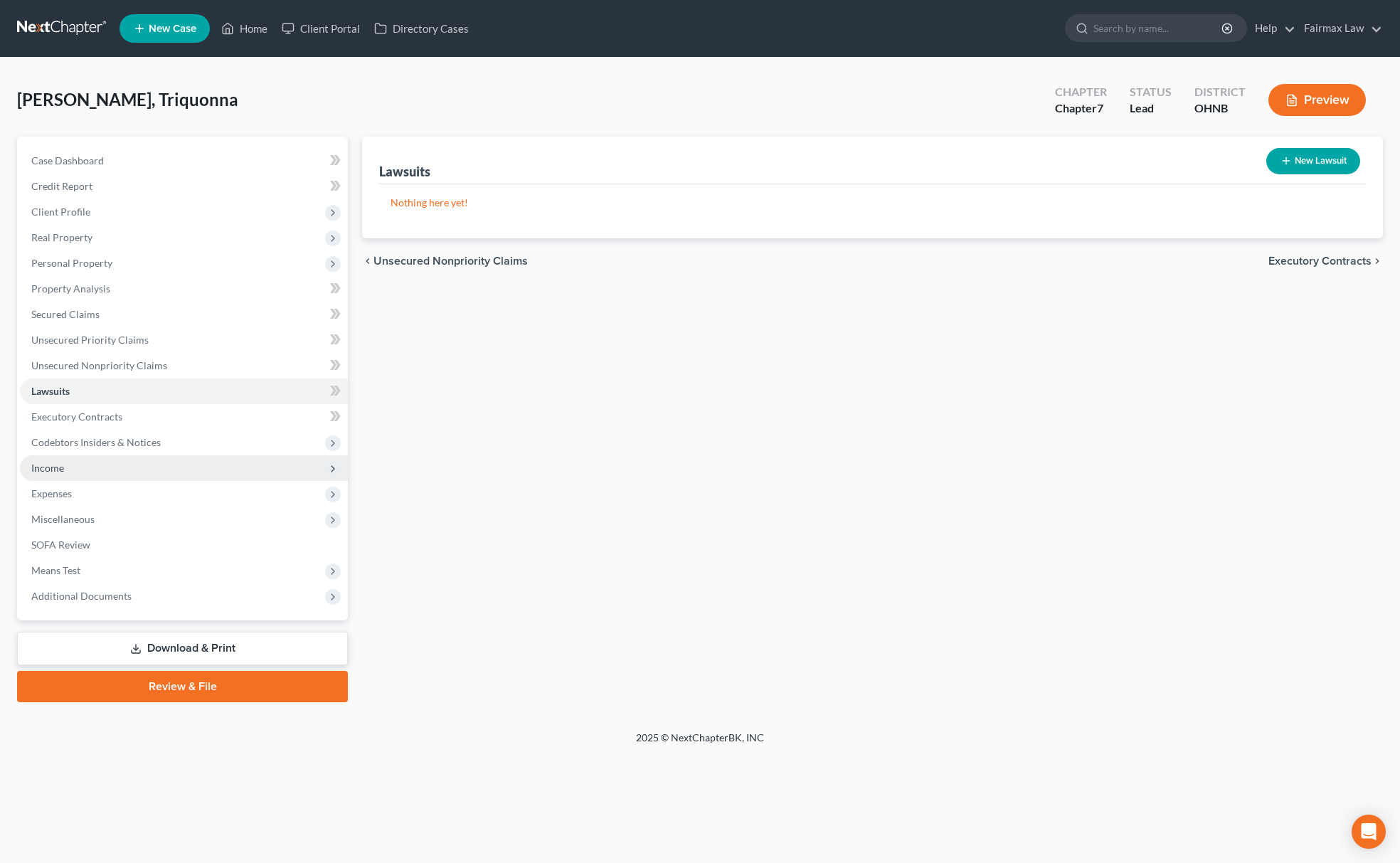
click at [93, 470] on span "Income" at bounding box center [183, 469] width 328 height 26
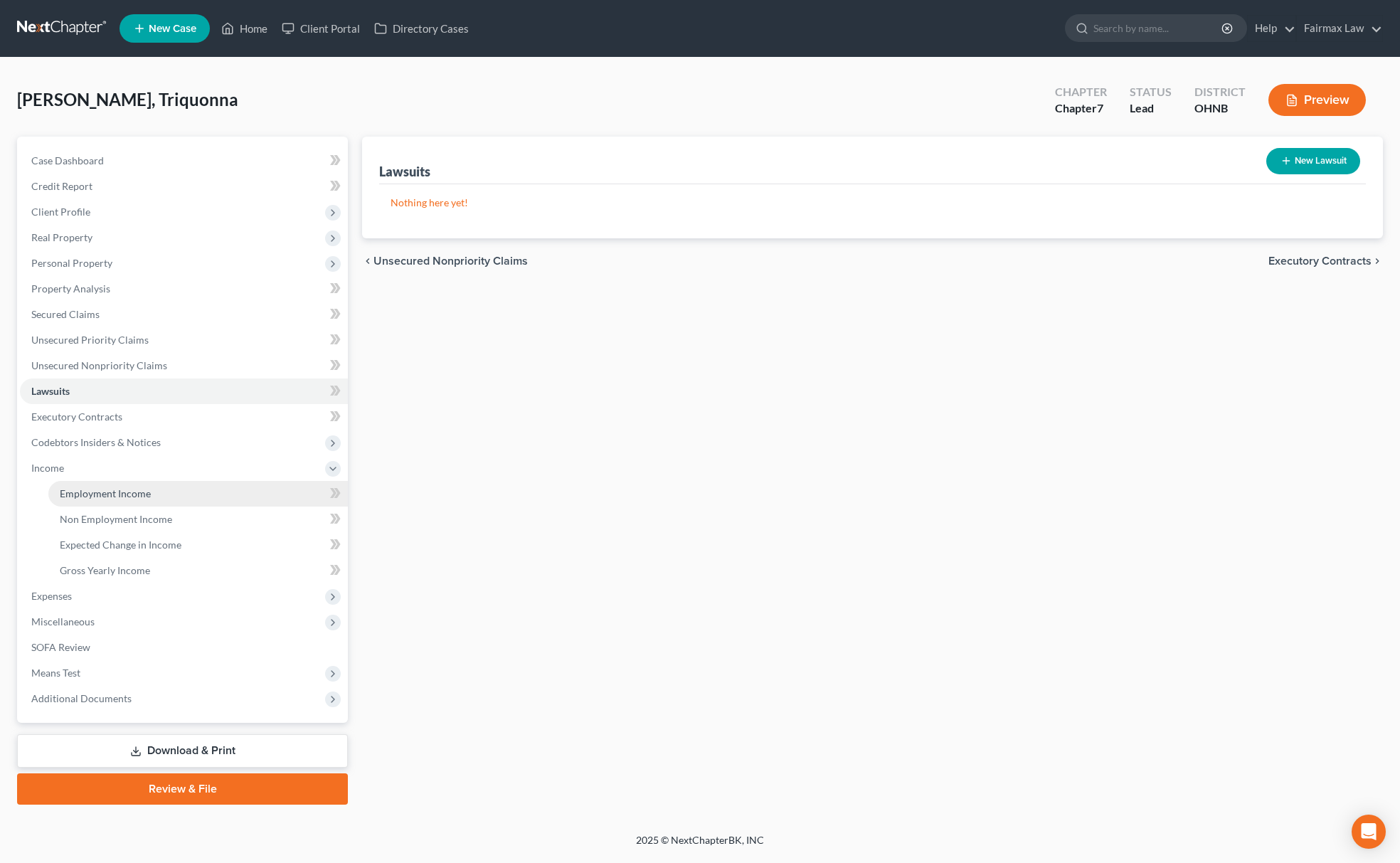
click at [101, 487] on span "Employment Income" at bounding box center [105, 493] width 91 height 12
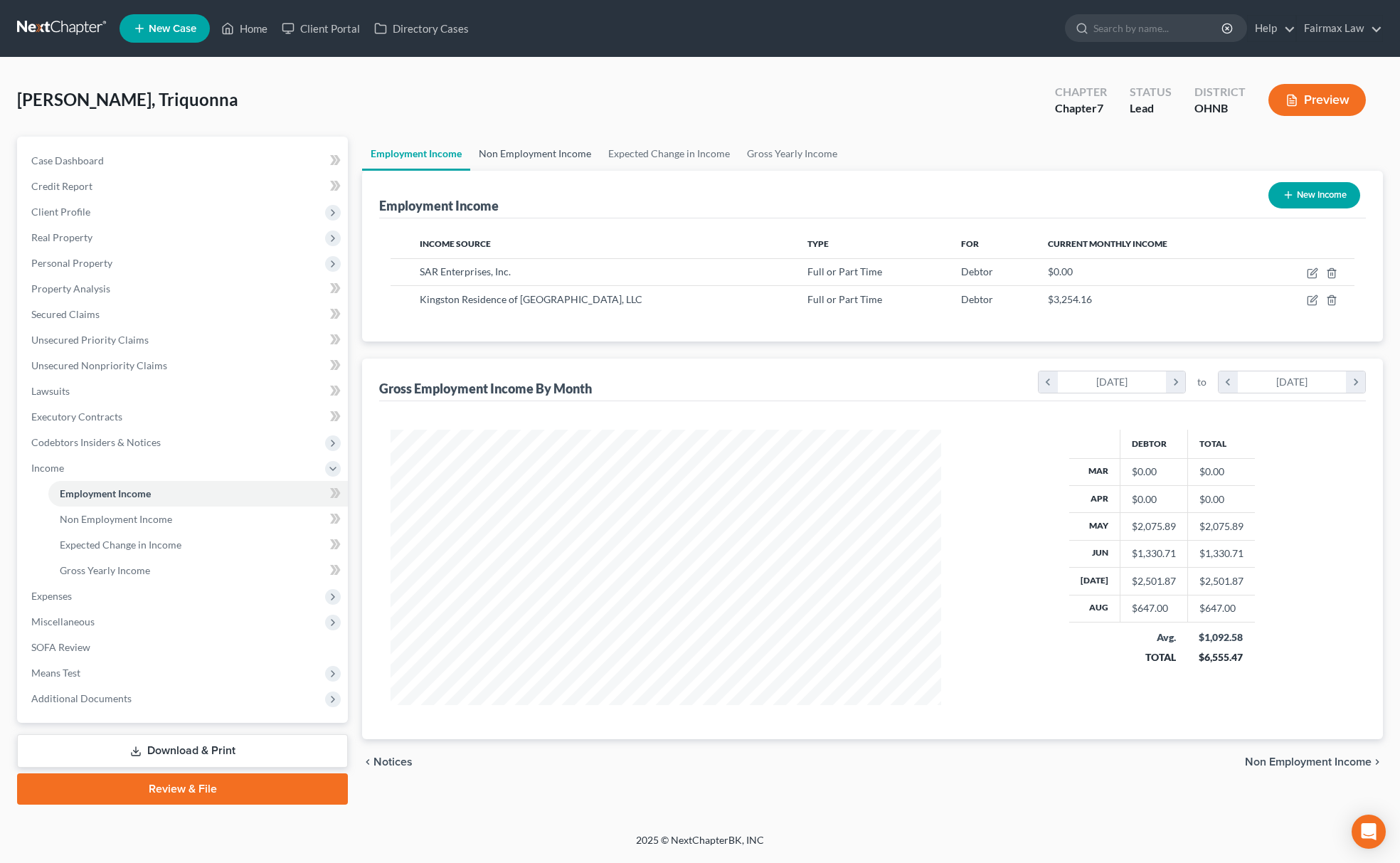
click at [536, 147] on link "Non Employment Income" at bounding box center [535, 153] width 130 height 34
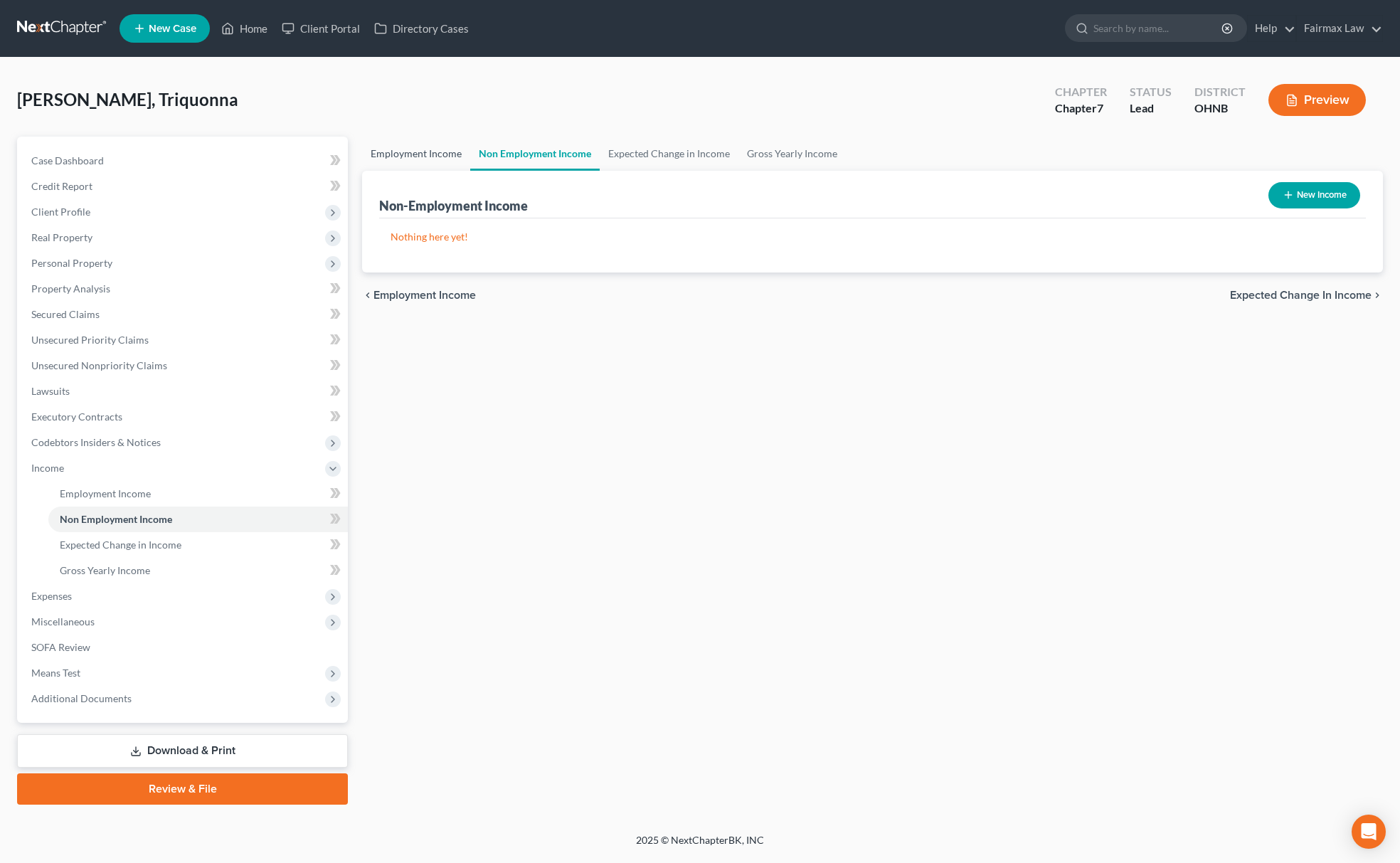
click at [427, 151] on link "Employment Income" at bounding box center [416, 153] width 109 height 34
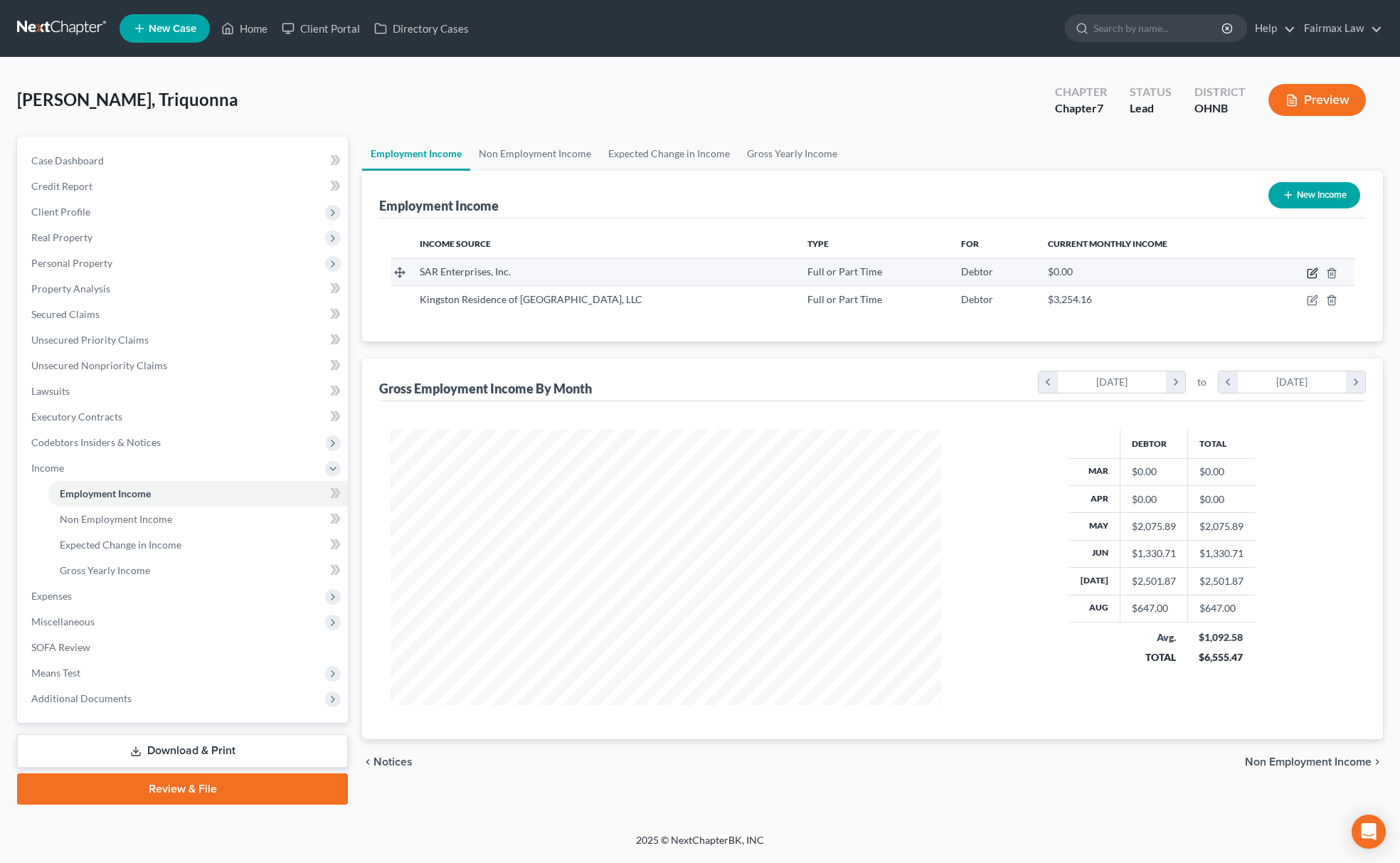
click at [1310, 271] on icon "button" at bounding box center [1312, 273] width 11 height 11
select select "0"
select select "36"
select select "2"
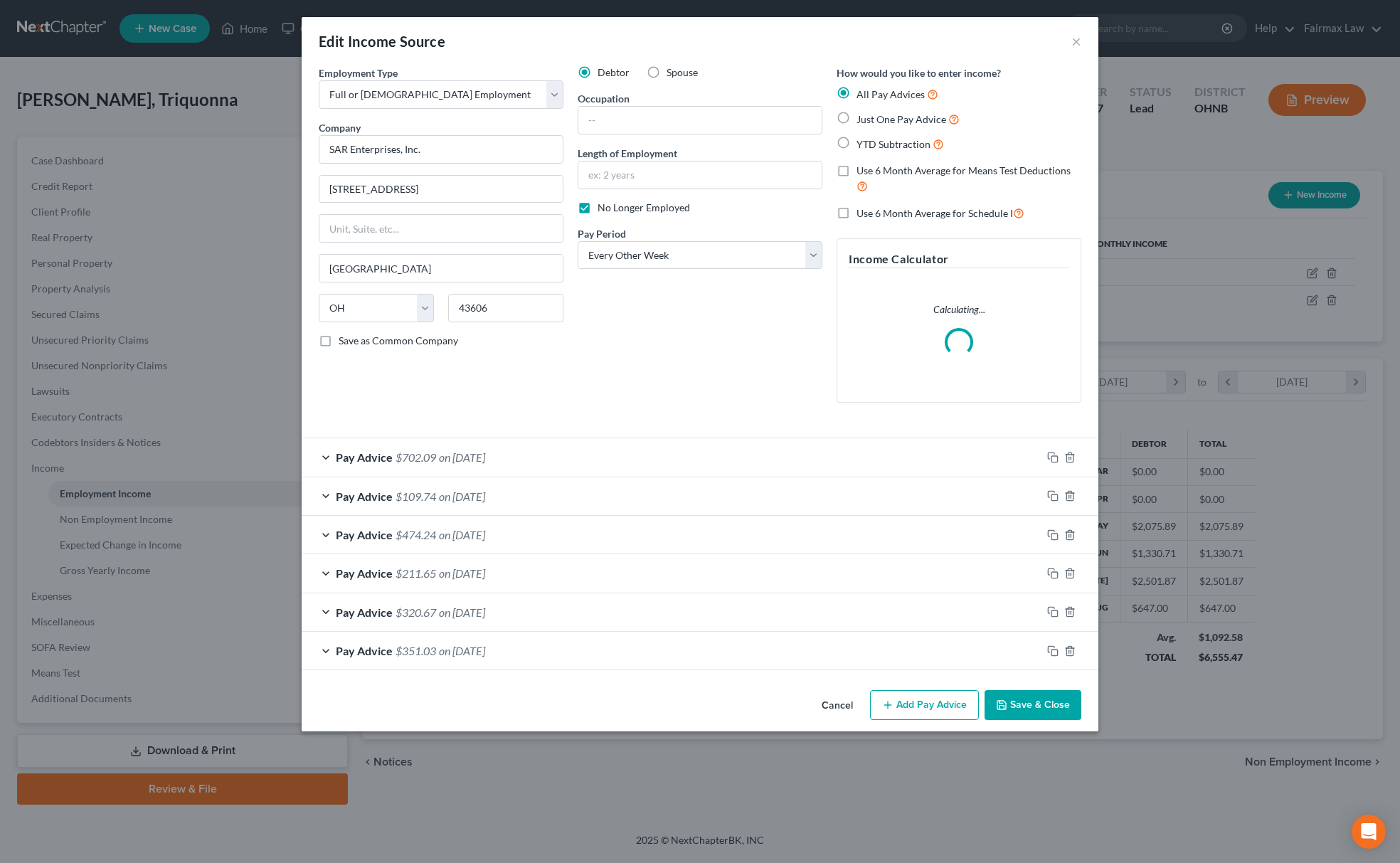
click at [1035, 709] on button "Save & Close" at bounding box center [1033, 705] width 96 height 30
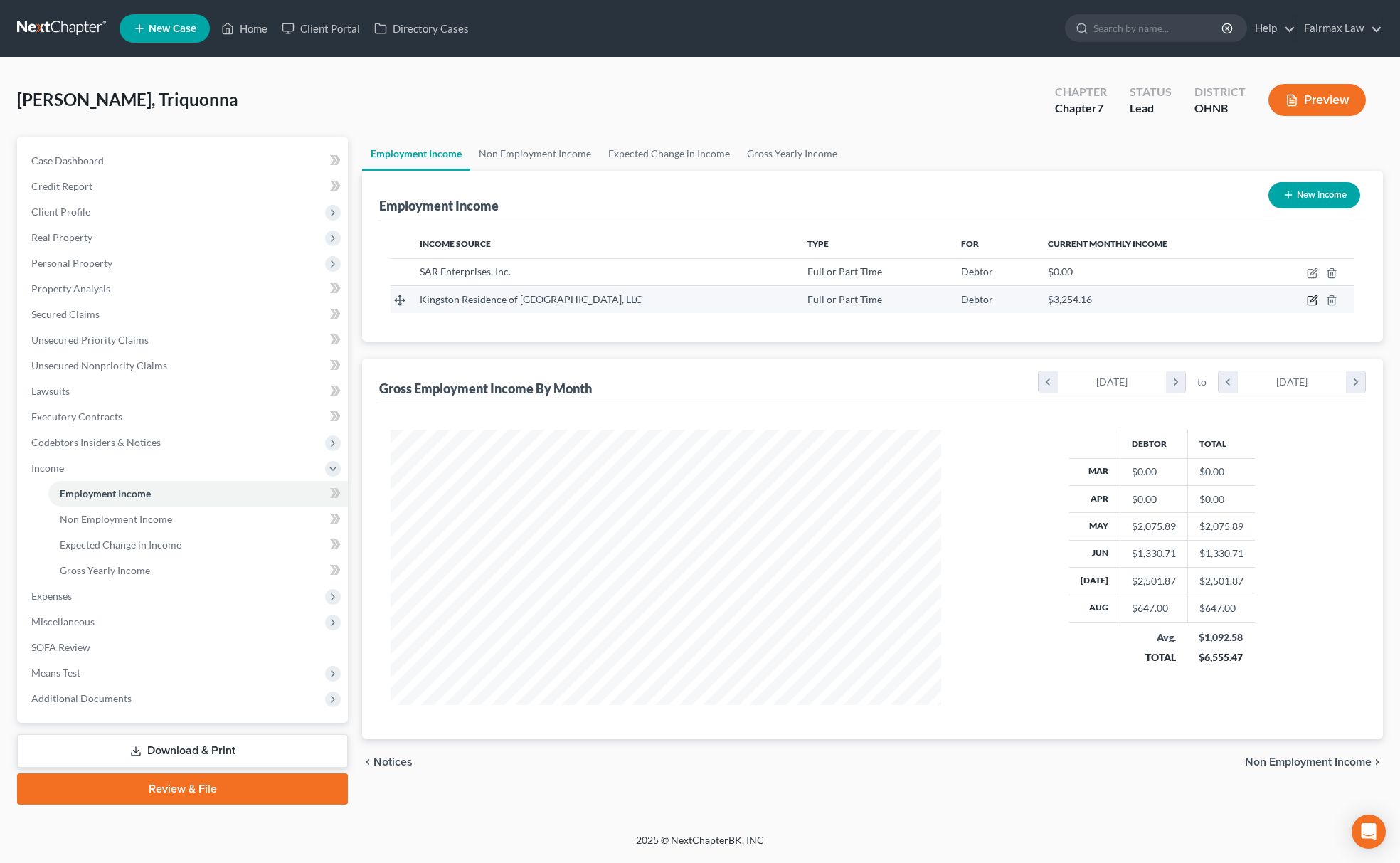
click at [1316, 301] on icon "button" at bounding box center [1311, 301] width 8 height 8
select select "0"
select select "36"
select select "2"
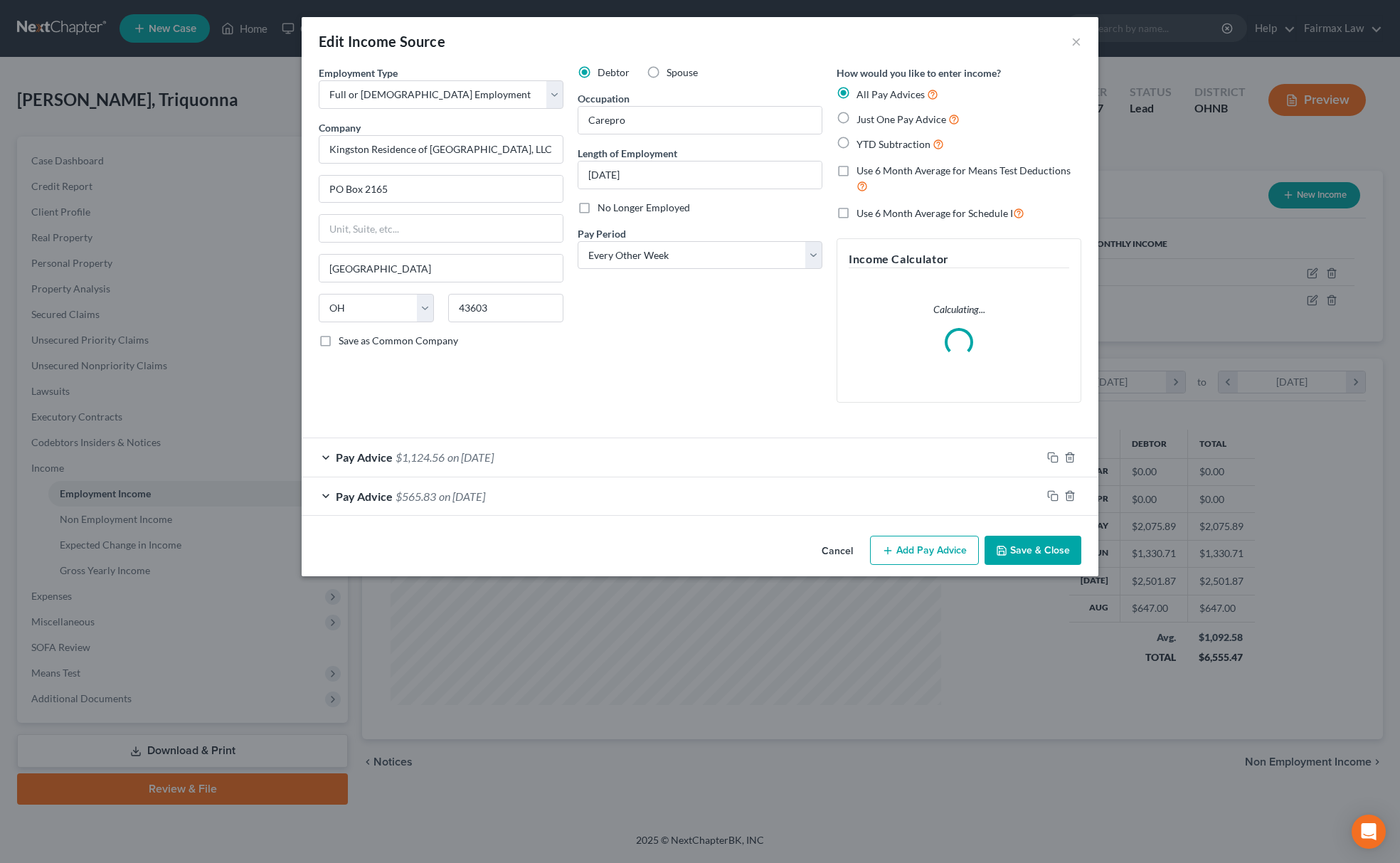
click at [1028, 559] on button "Save & Close" at bounding box center [1033, 550] width 96 height 30
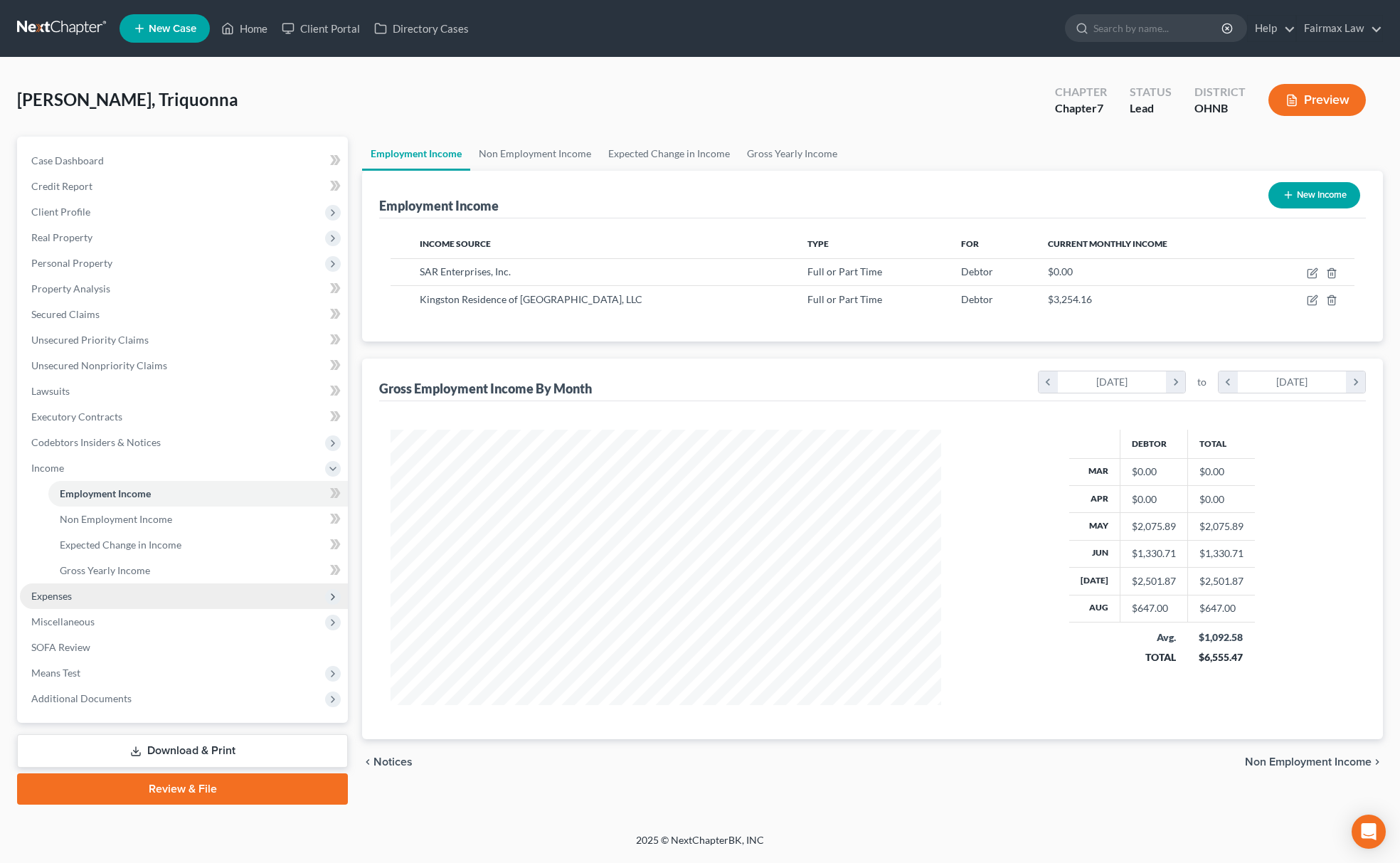
scroll to position [276, 579]
click at [148, 560] on link "Gross Yearly Income" at bounding box center [198, 571] width 300 height 26
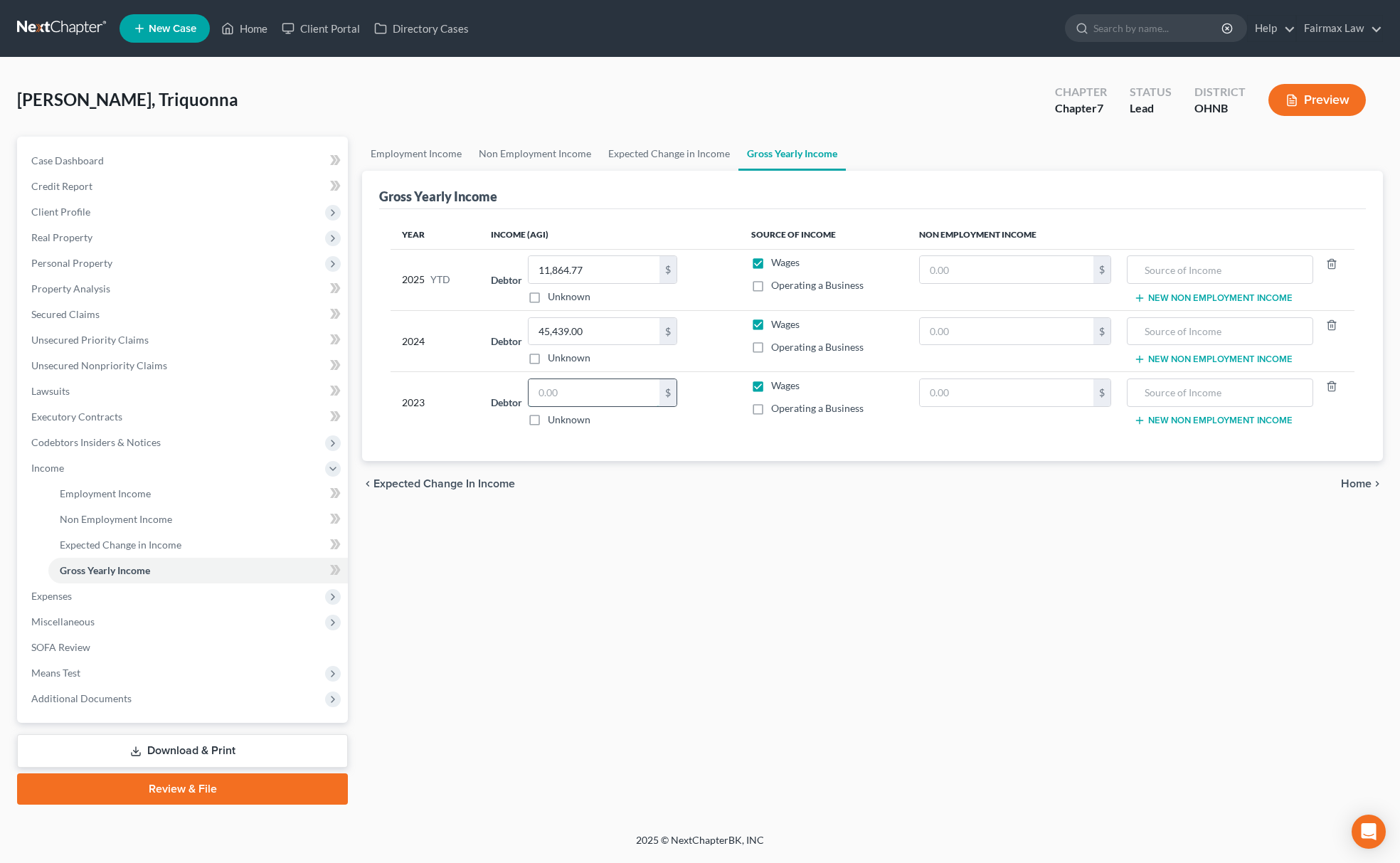
click at [638, 390] on input "text" at bounding box center [594, 393] width 131 height 27
type input "0.00"
click at [74, 603] on span "Expenses" at bounding box center [183, 597] width 328 height 26
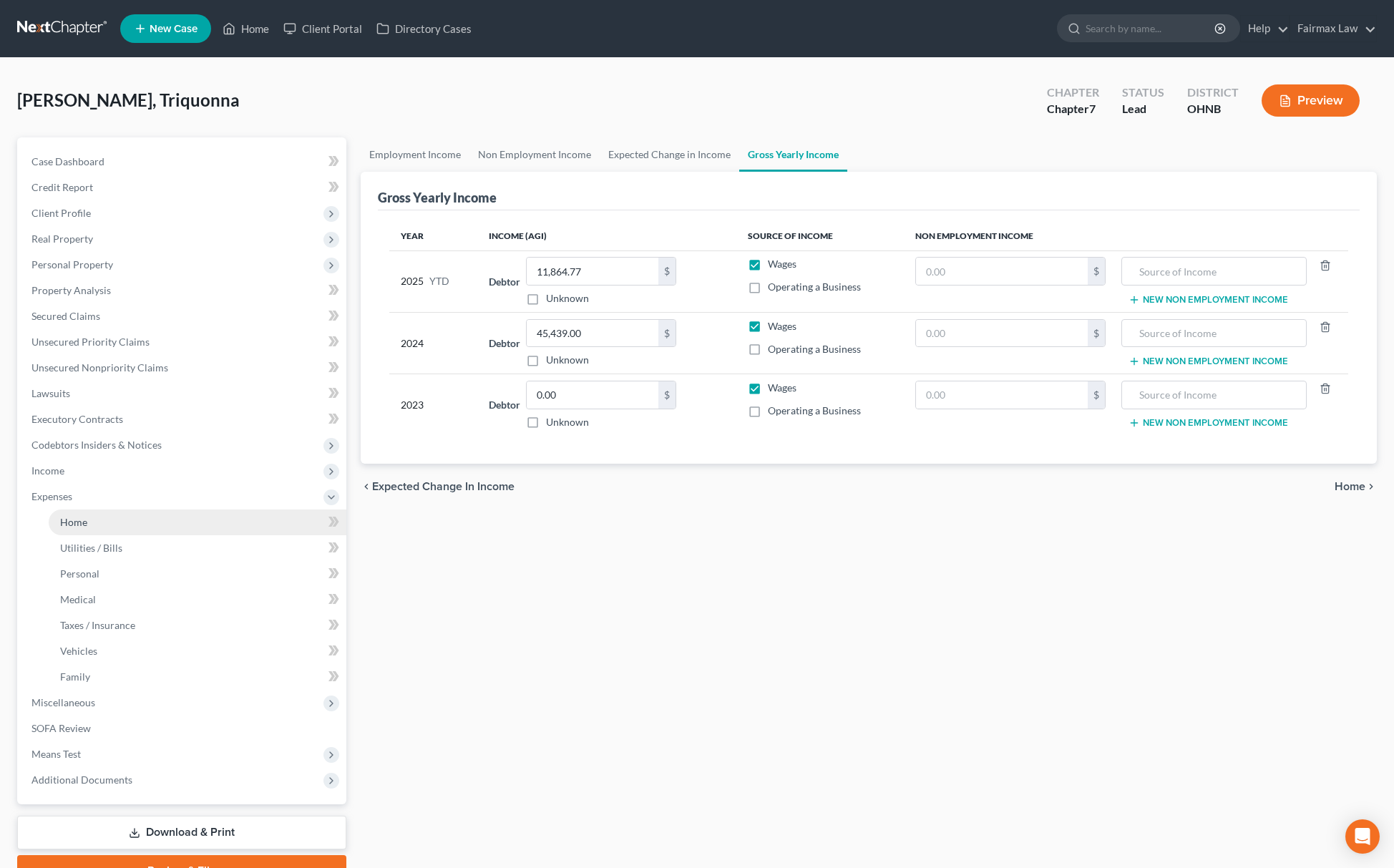
click at [96, 526] on link "Home" at bounding box center [197, 523] width 298 height 26
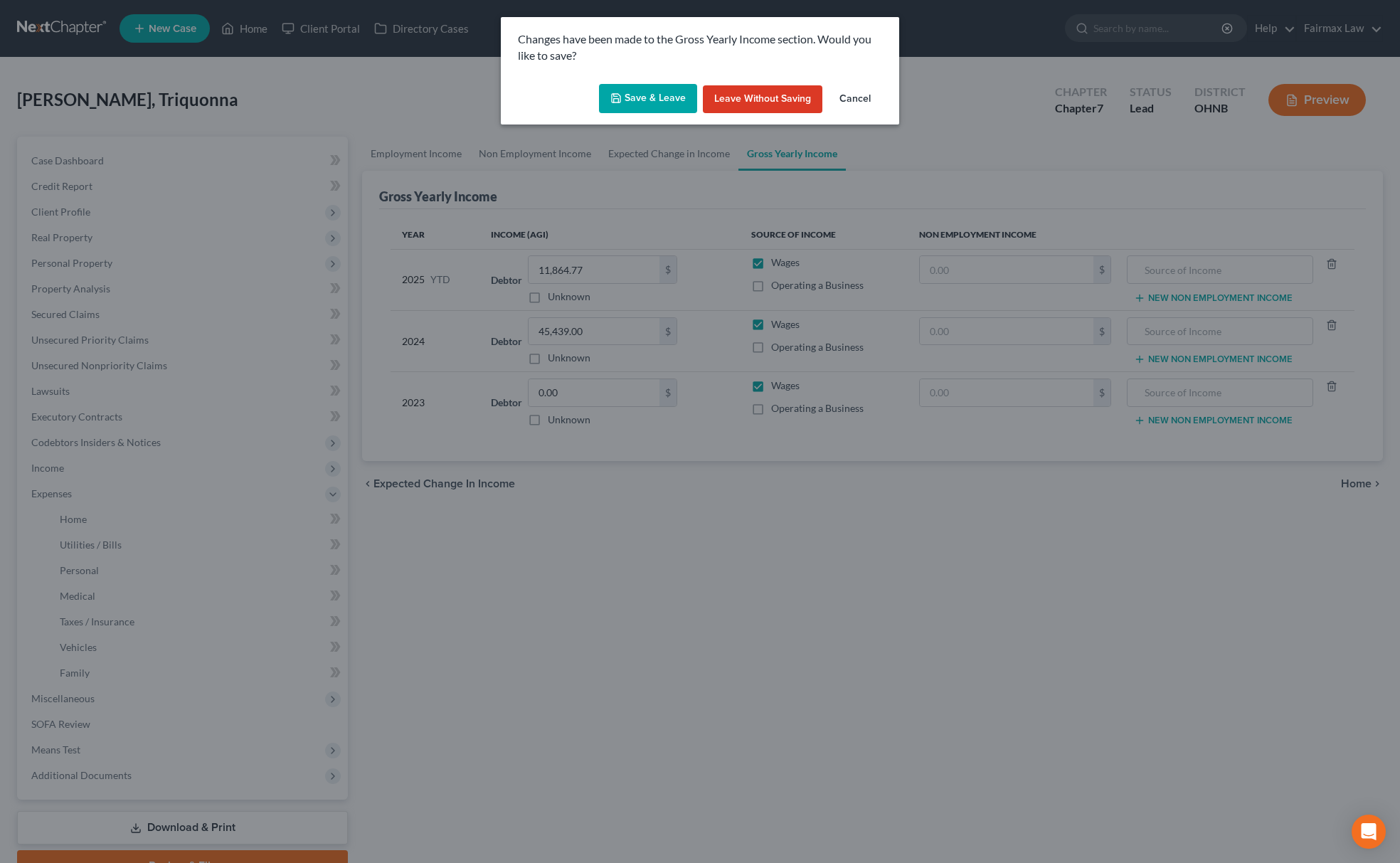
click at [642, 98] on button "Save & Leave" at bounding box center [649, 98] width 98 height 30
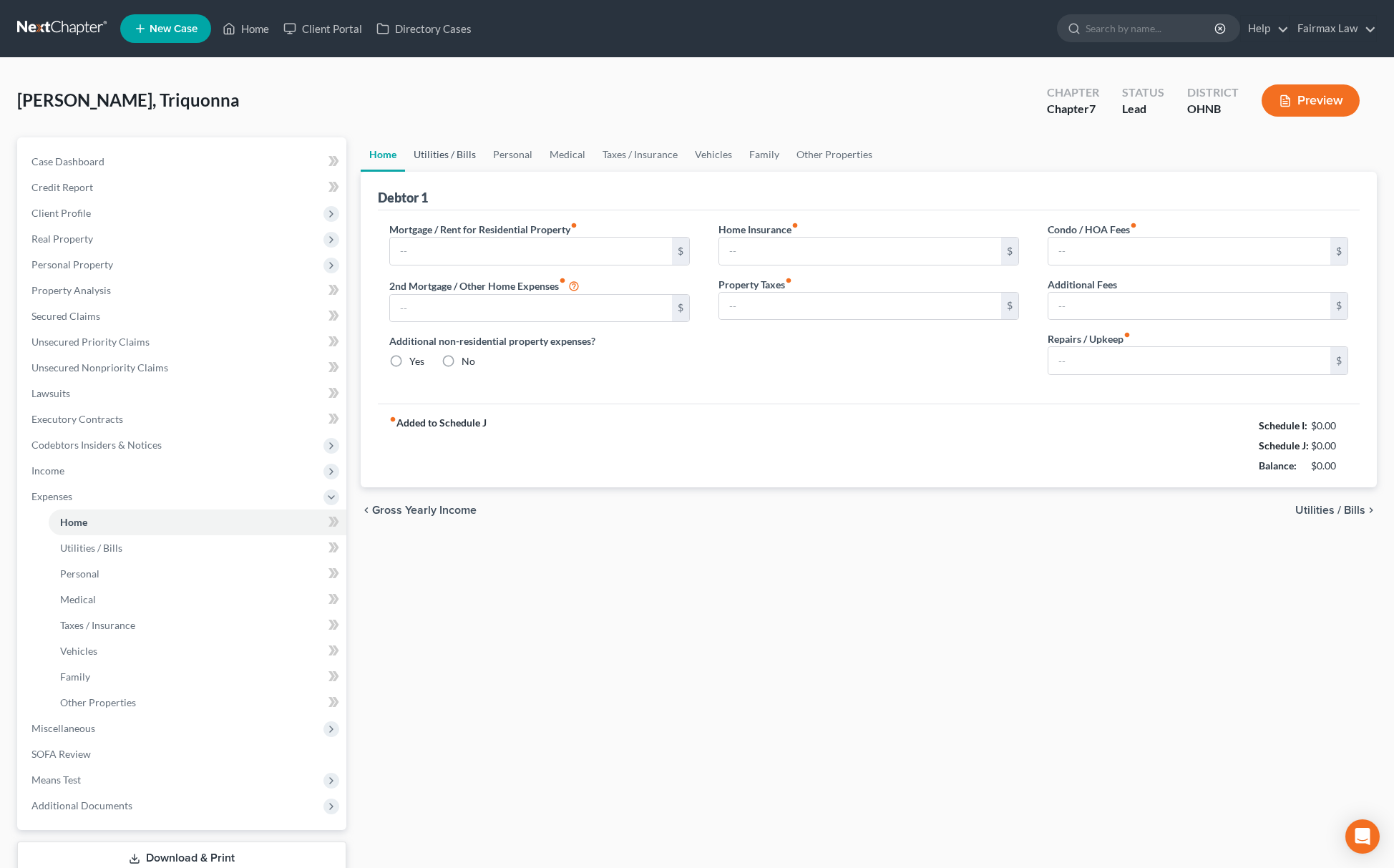
type input "0.00"
radio input "true"
type input "0.00"
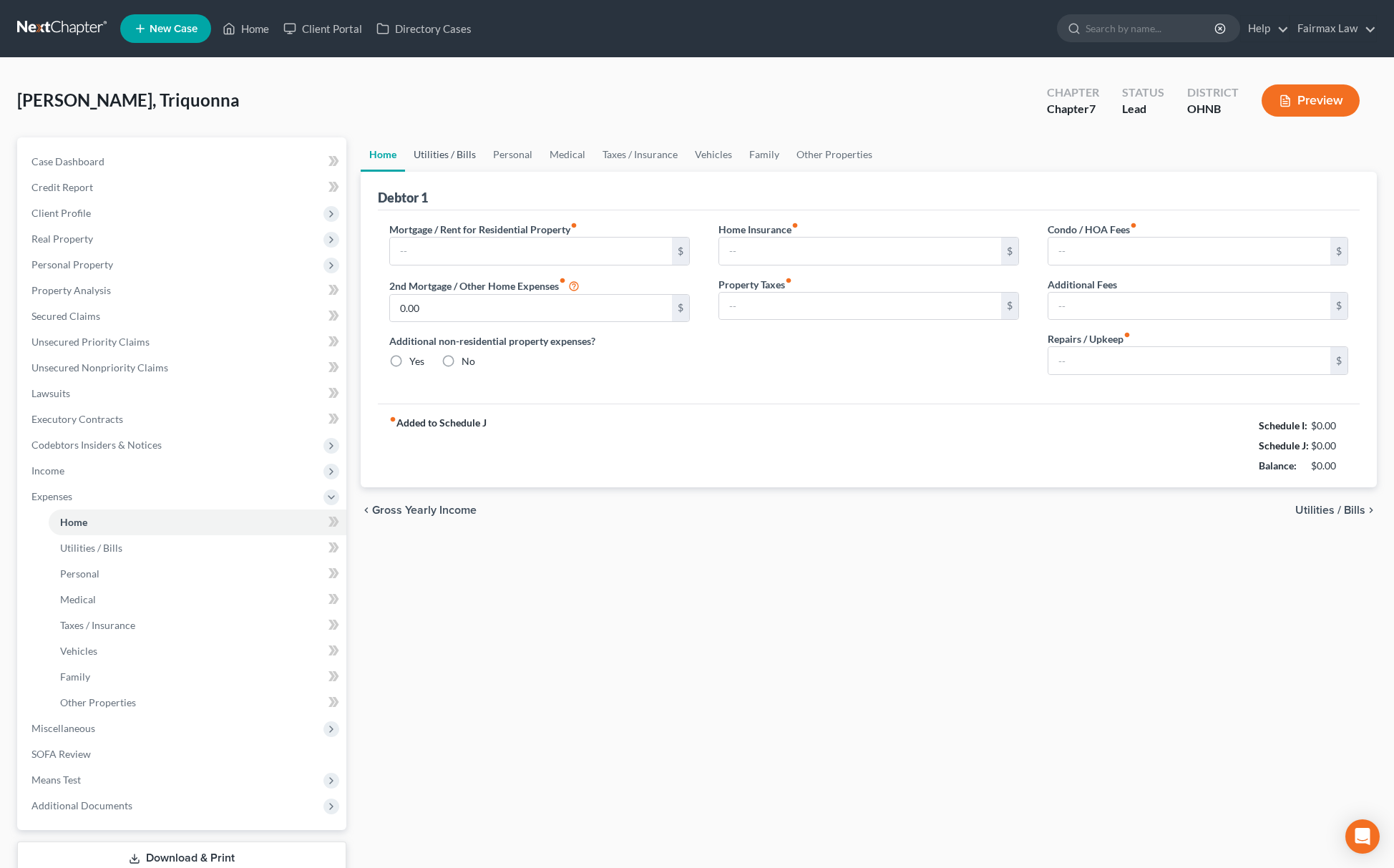
type input "0.00"
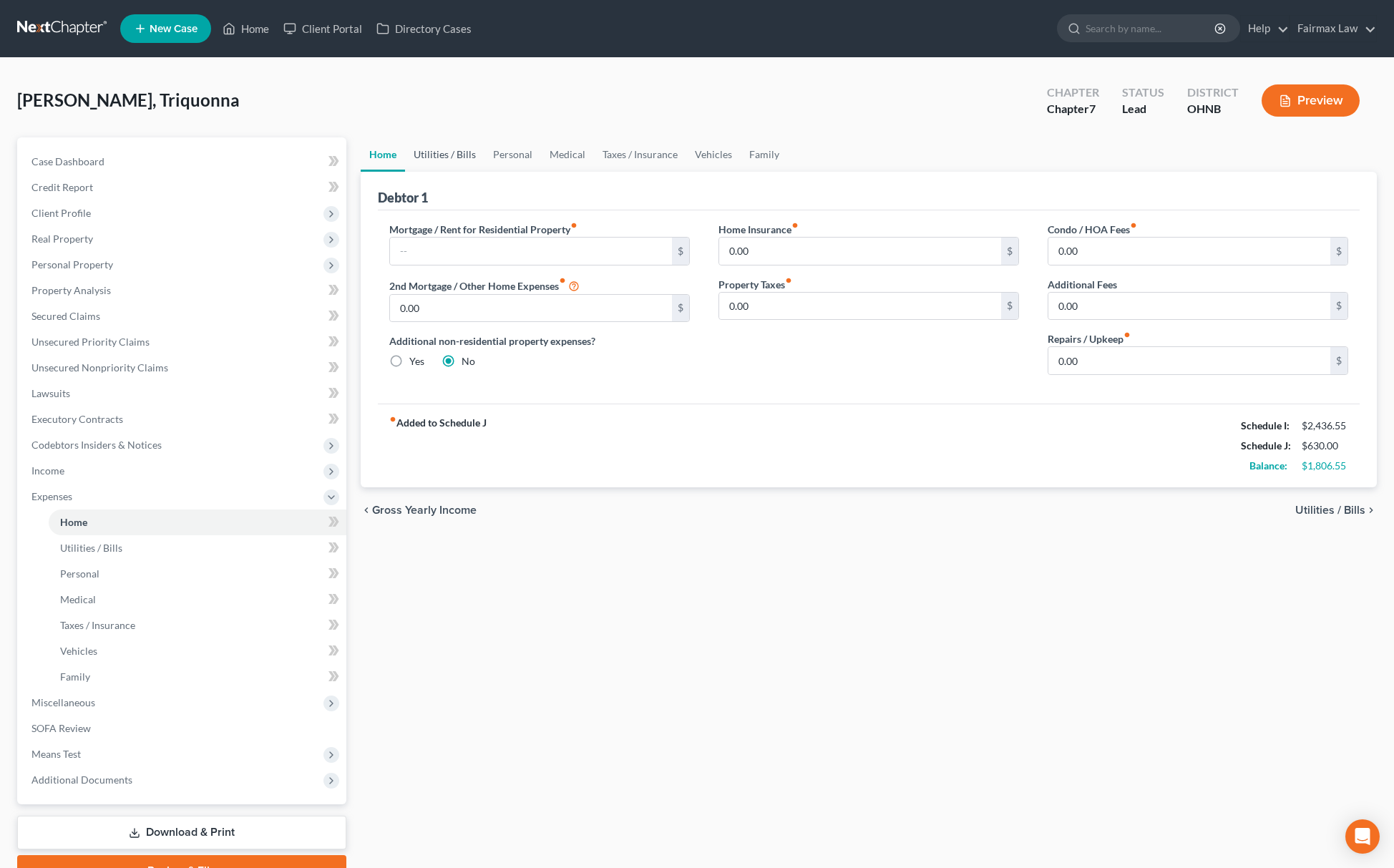
click at [453, 150] on link "Utilities / Bills" at bounding box center [444, 154] width 79 height 35
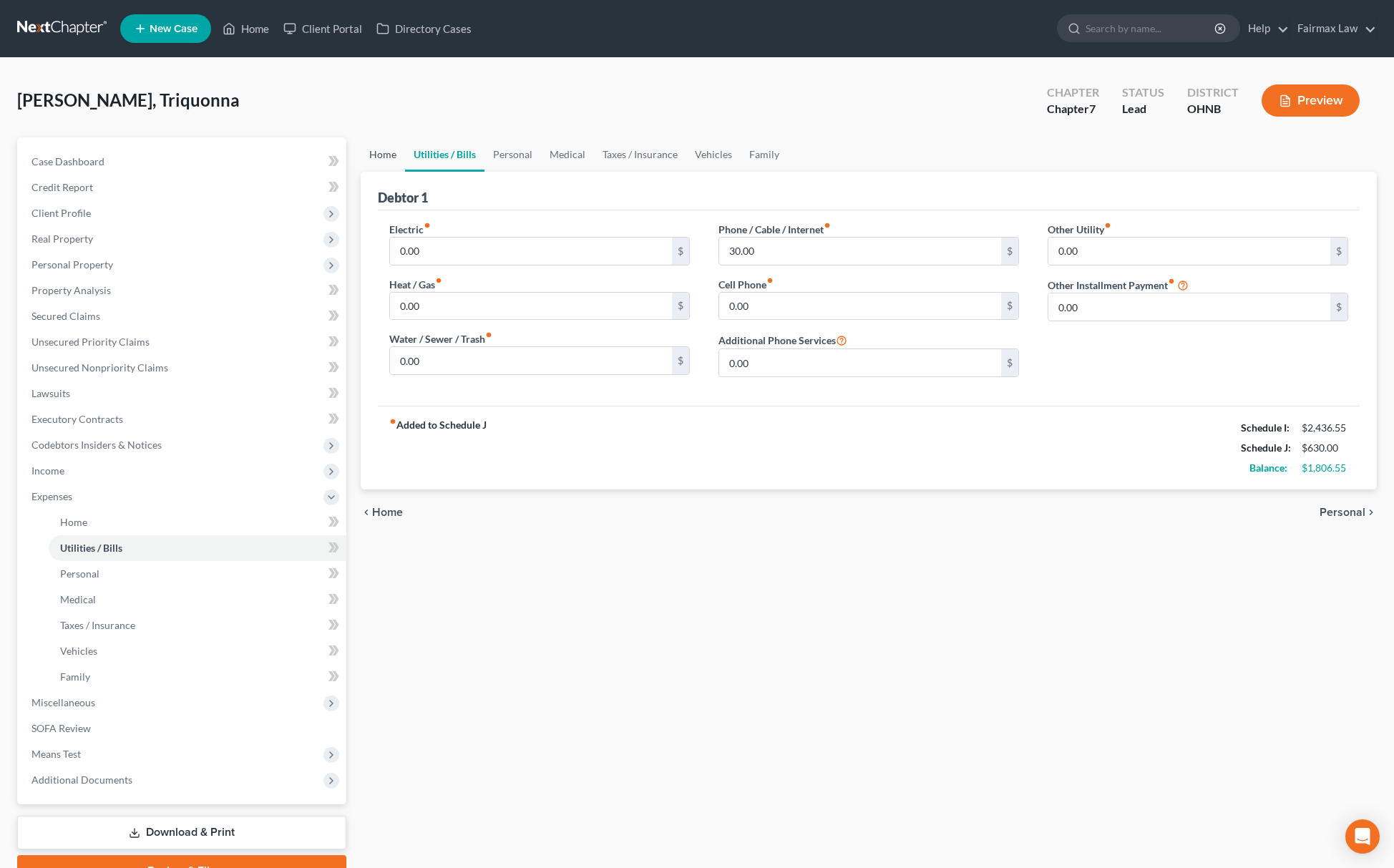
click at [384, 150] on link "Home" at bounding box center [383, 154] width 45 height 35
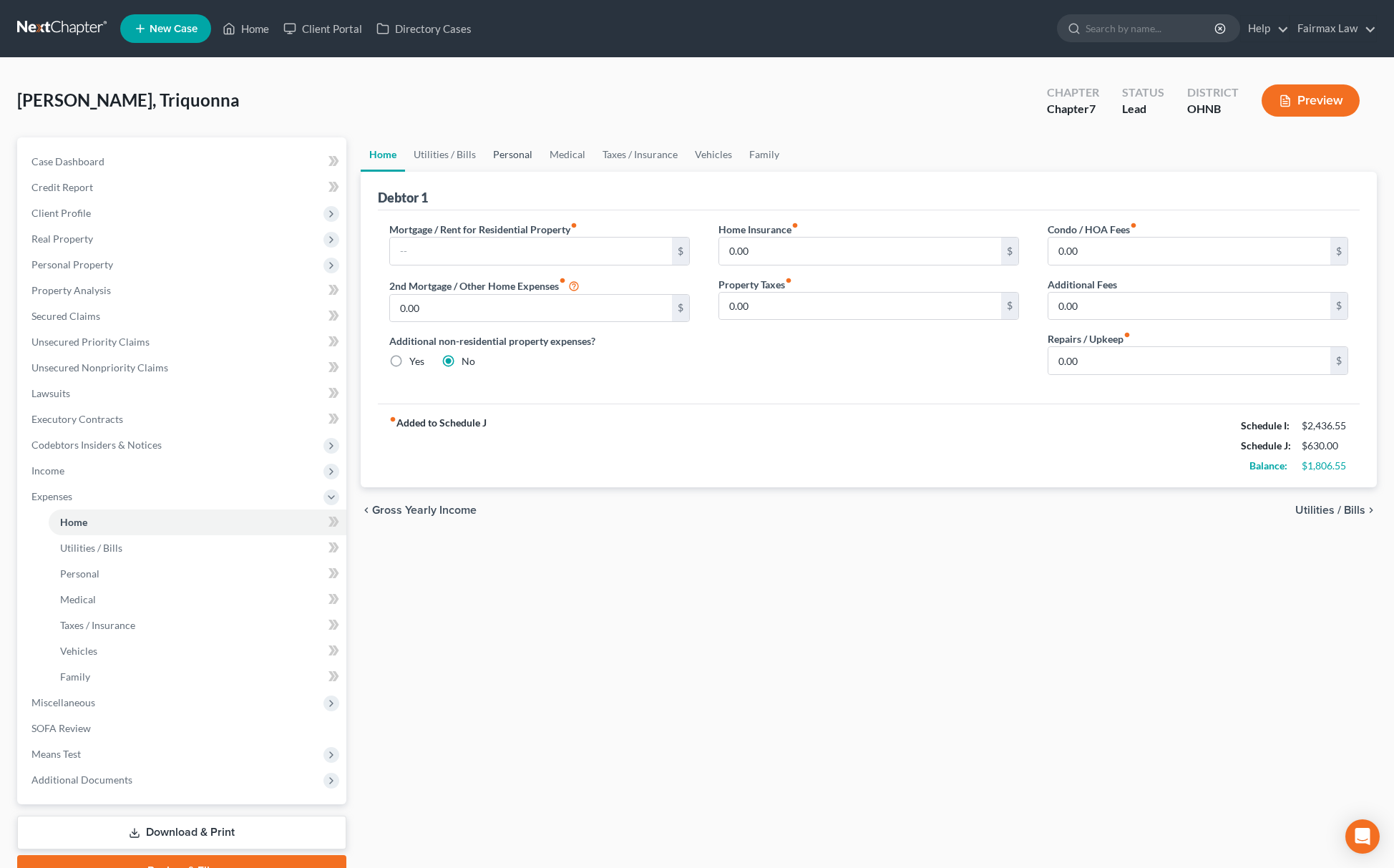
click at [523, 146] on link "Personal" at bounding box center [513, 154] width 57 height 35
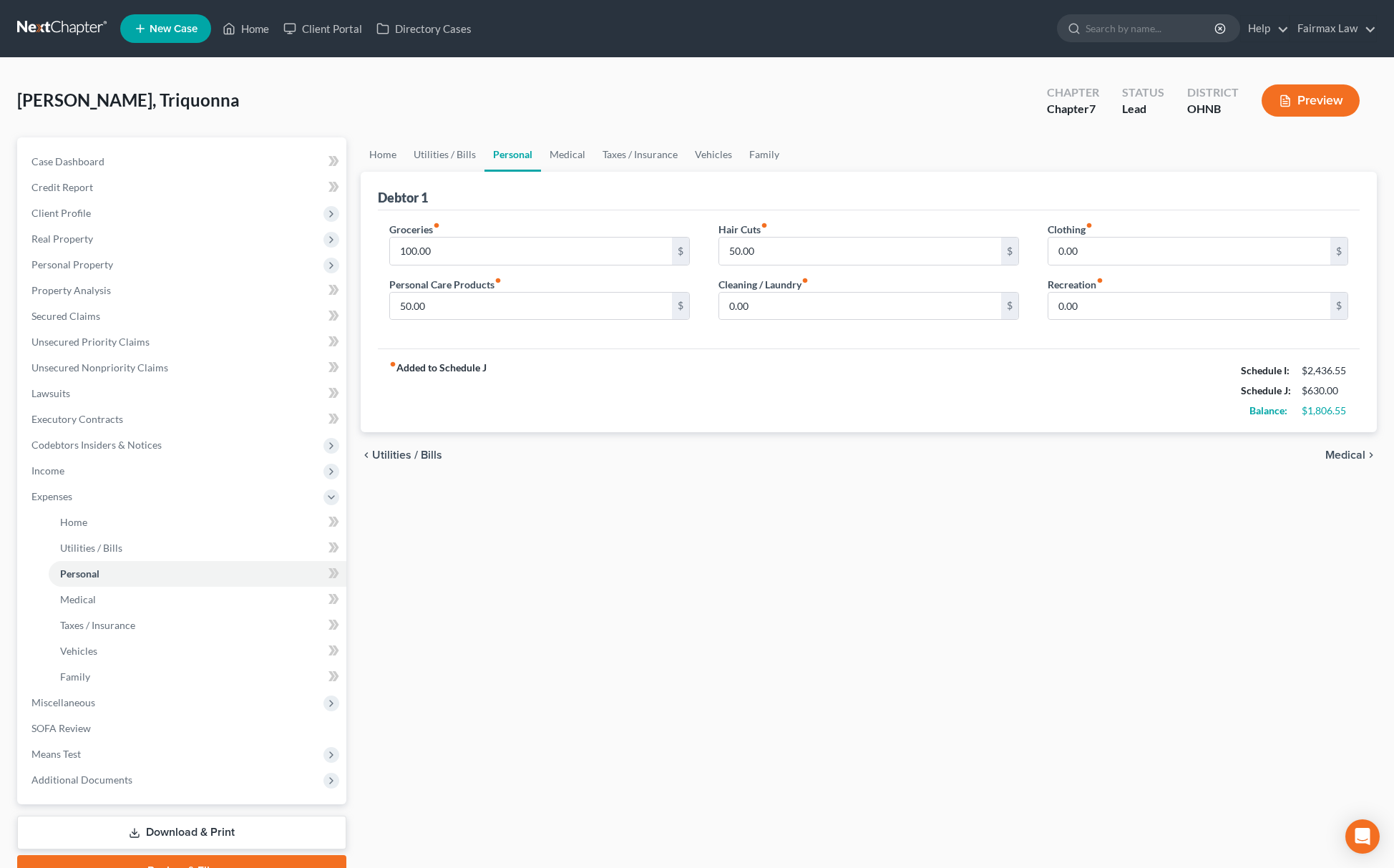
click at [534, 144] on link "Personal" at bounding box center [513, 154] width 57 height 35
click at [454, 147] on link "Utilities / Bills" at bounding box center [444, 154] width 79 height 35
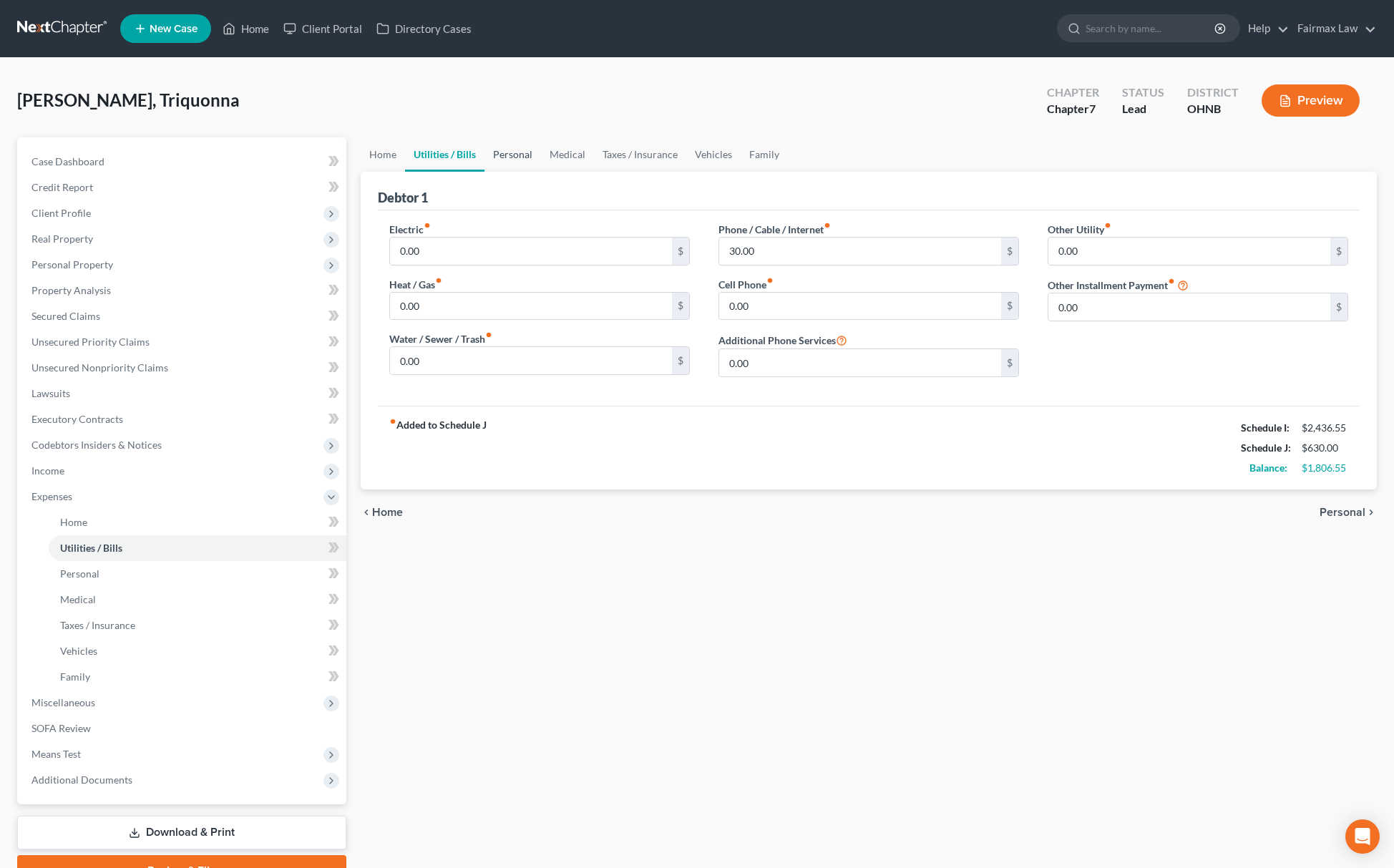
click at [496, 158] on link "Personal" at bounding box center [513, 154] width 57 height 35
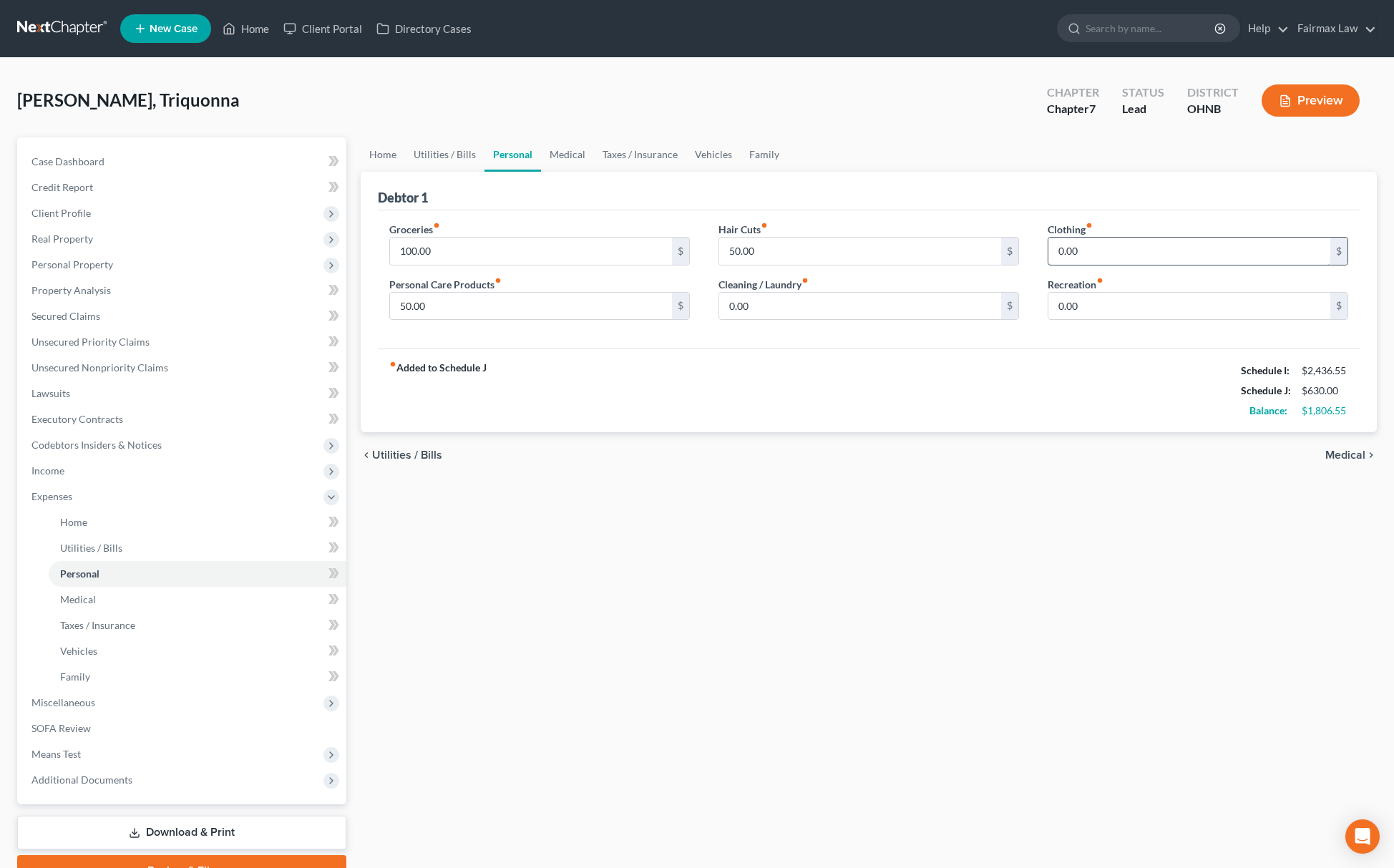
click at [1172, 256] on input "0.00" at bounding box center [1190, 251] width 282 height 27
type input "50.00"
click at [573, 147] on link "Medical" at bounding box center [568, 154] width 53 height 35
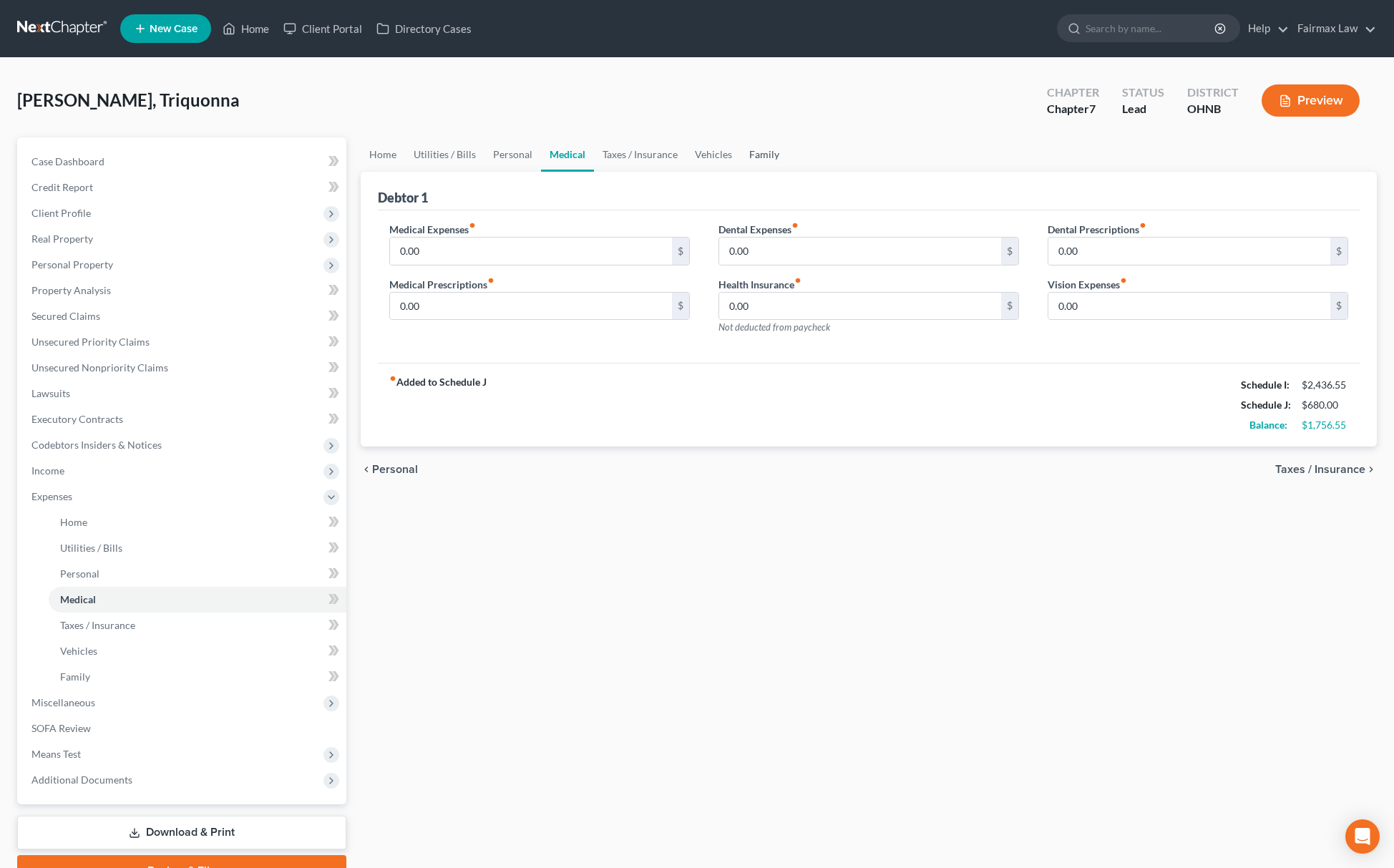
click at [756, 155] on link "Family" at bounding box center [764, 154] width 48 height 35
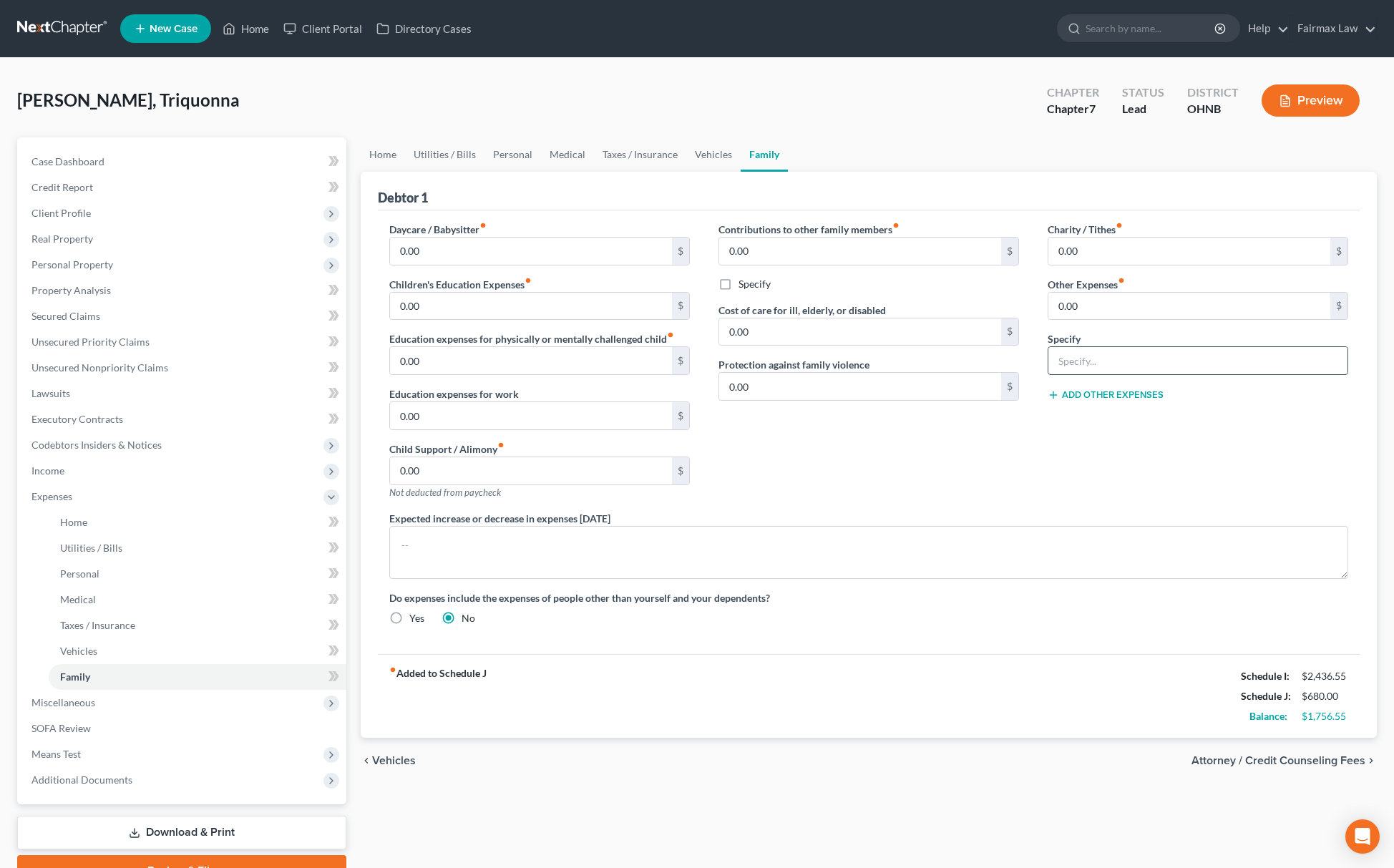
click at [1157, 357] on input "text" at bounding box center [1198, 360] width 299 height 27
type input "Attorney Bankruptcy Fee"
click at [1134, 315] on input "0.00" at bounding box center [1190, 306] width 282 height 27
type input "180.00"
click at [161, 690] on span "Miscellaneous" at bounding box center [183, 703] width 327 height 26
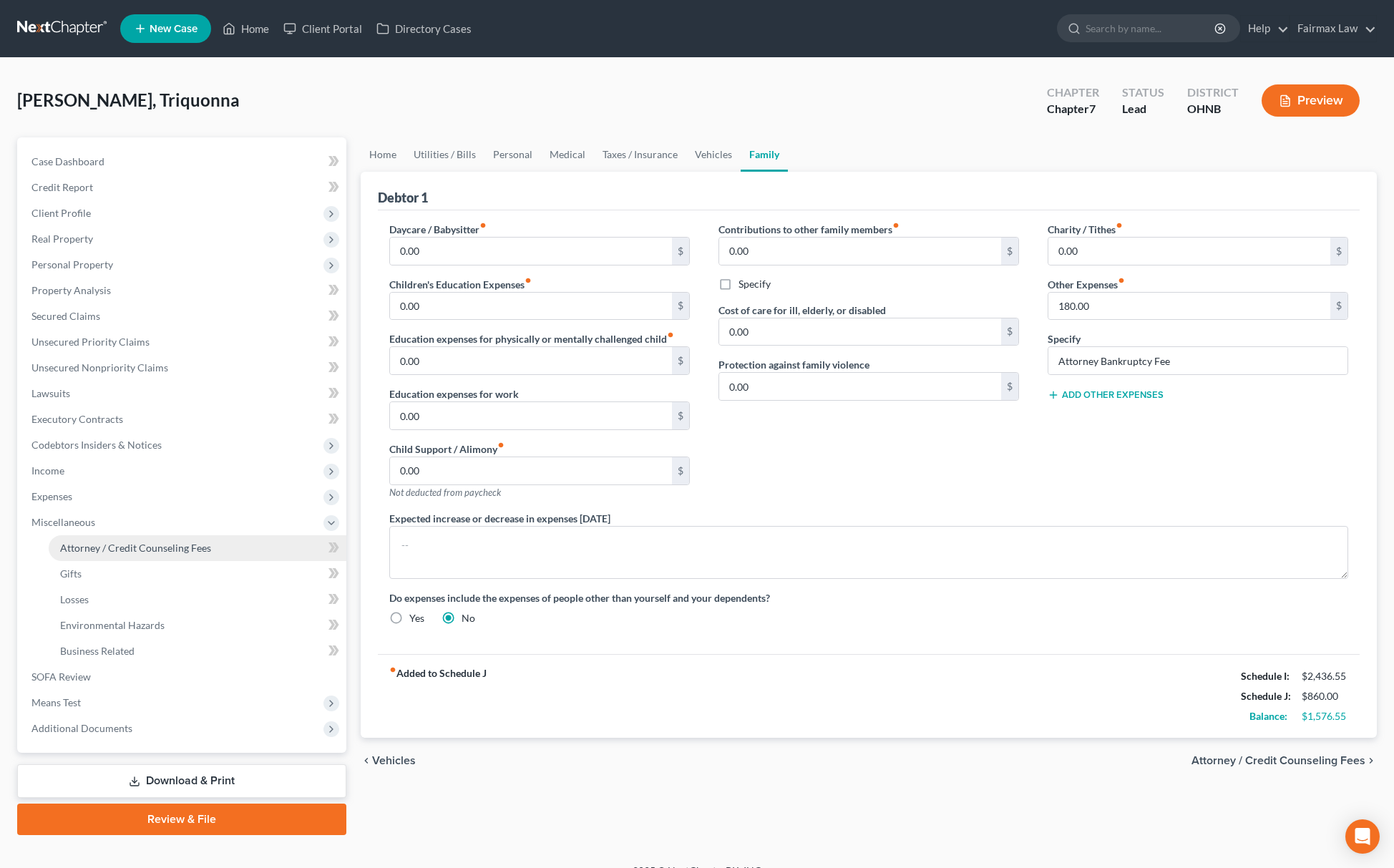
click at [156, 541] on span "Attorney / Credit Counseling Fees" at bounding box center [135, 547] width 151 height 12
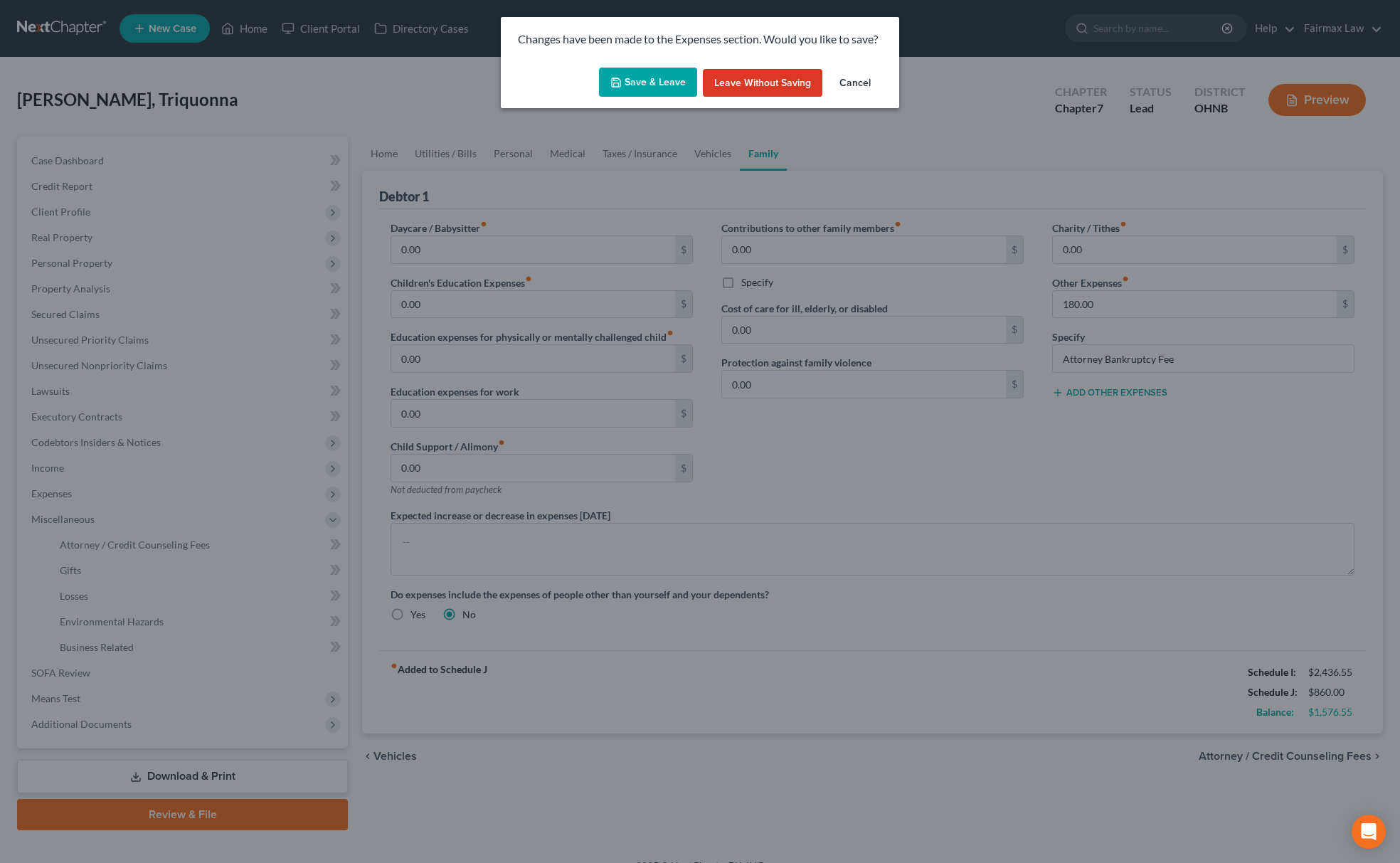
click at [659, 75] on button "Save & Leave" at bounding box center [649, 83] width 98 height 30
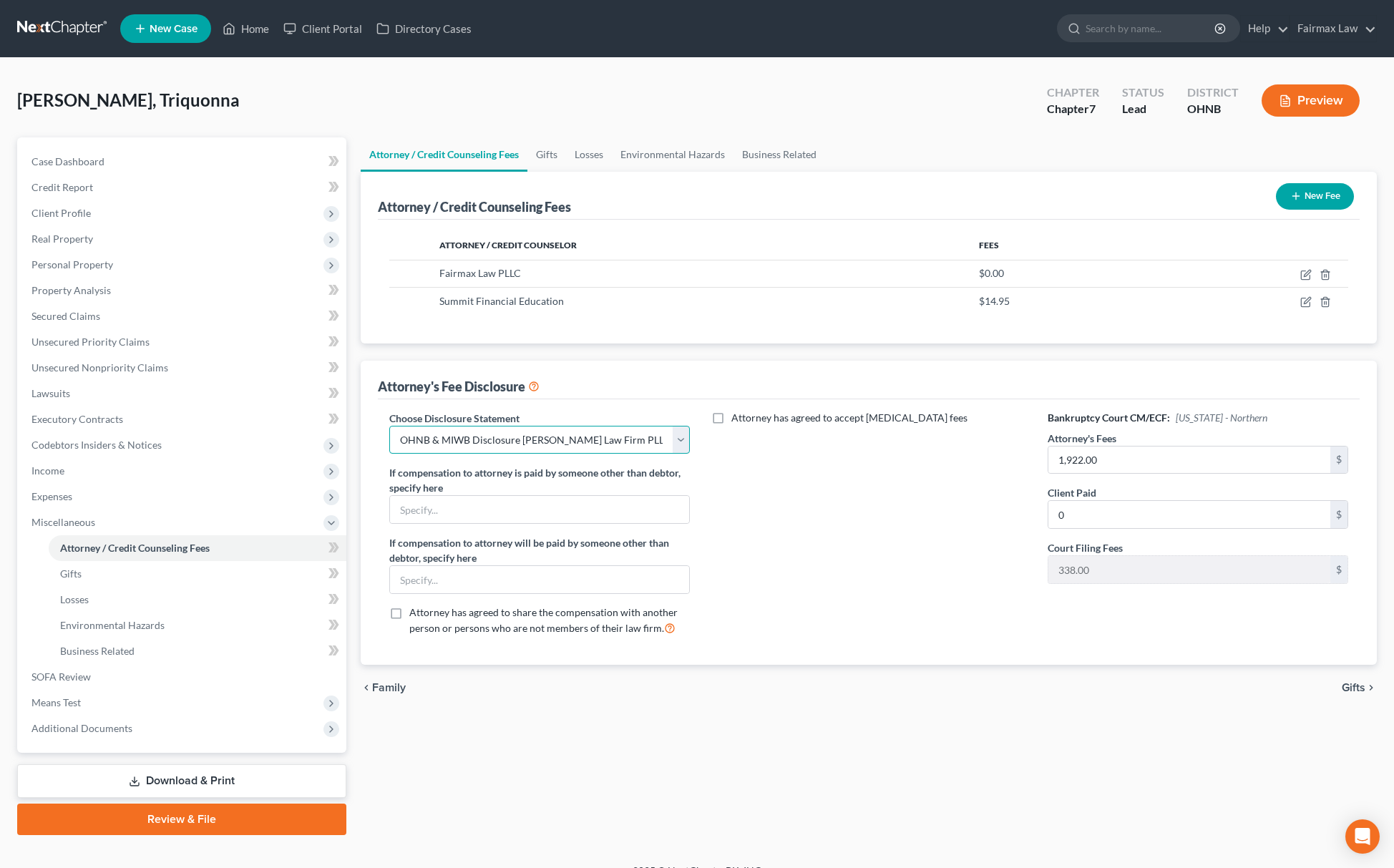
click at [627, 435] on select "Select WDMI - Chapter 13 - Disclosure of Attorney Compensation OHNB & MIWB Disc…" at bounding box center [540, 440] width 301 height 29
select select "5"
click at [389, 426] on select "Select WDMI - Chapter 13 - Disclosure of Attorney Compensation OHNB & MIWB Disc…" at bounding box center [540, 440] width 301 height 29
click at [102, 699] on span "Means Test" at bounding box center [183, 703] width 327 height 26
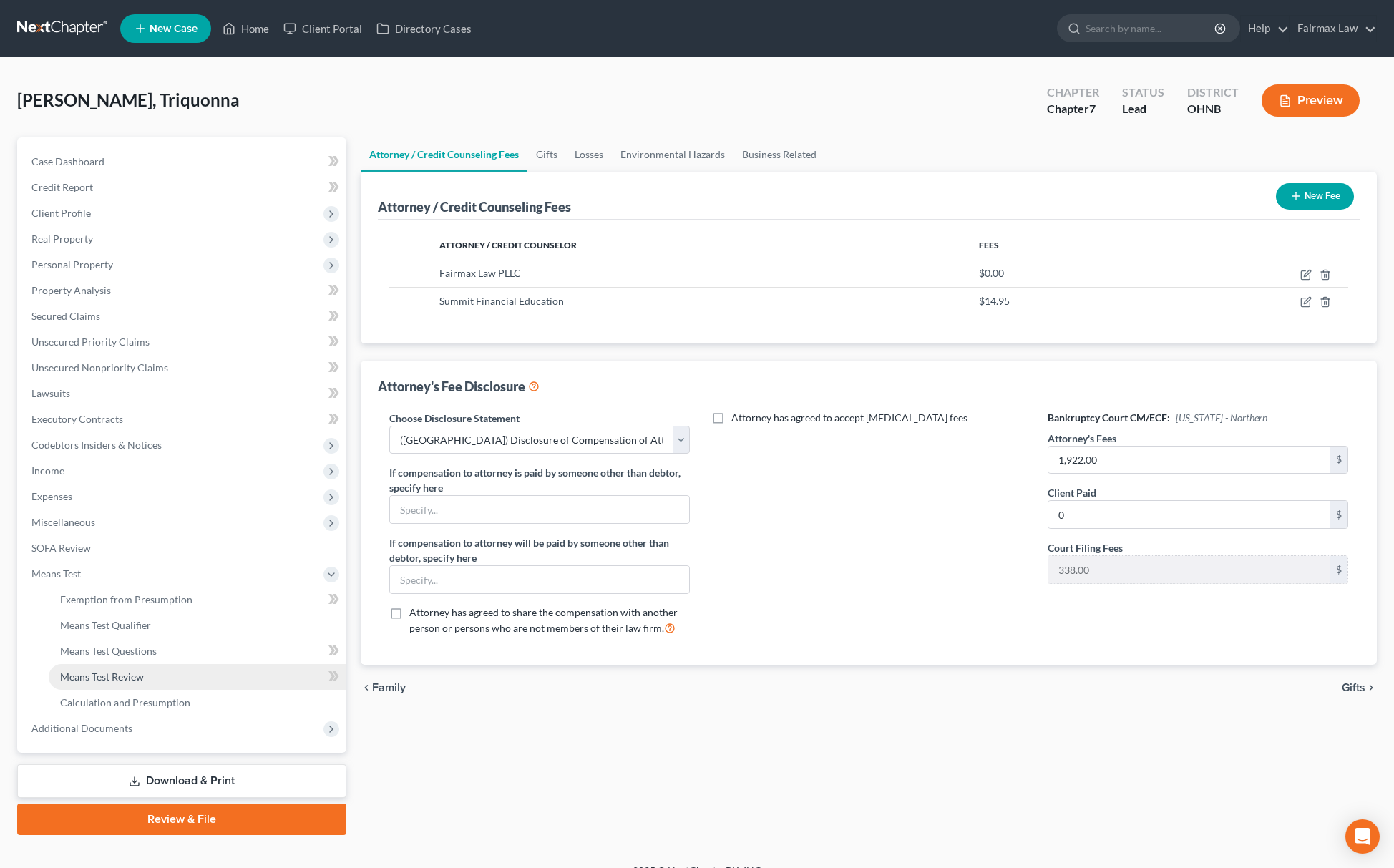
click at [124, 676] on span "Means Test Review" at bounding box center [102, 676] width 84 height 12
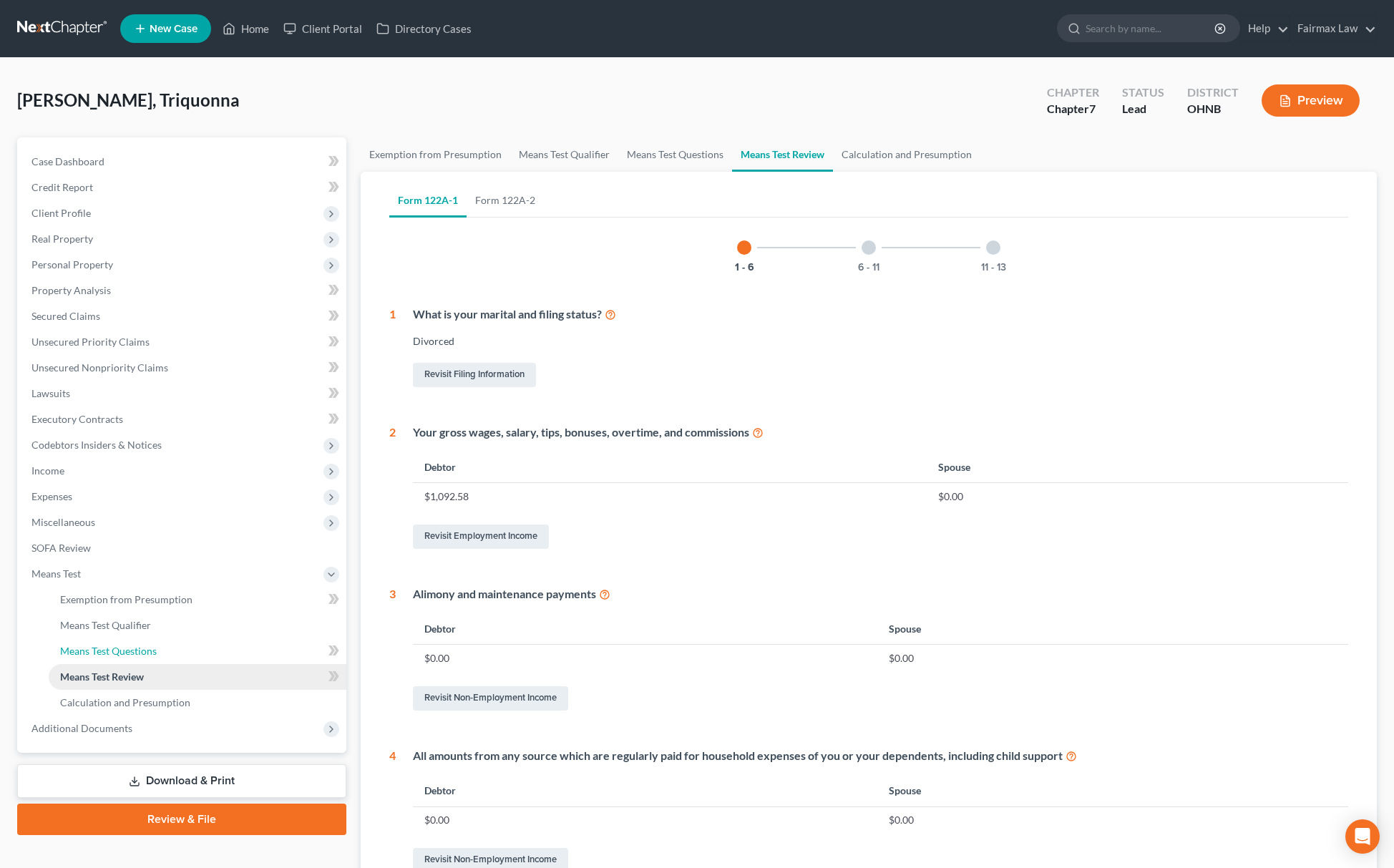
click at [75, 651] on span "Means Test Questions" at bounding box center [107, 651] width 96 height 12
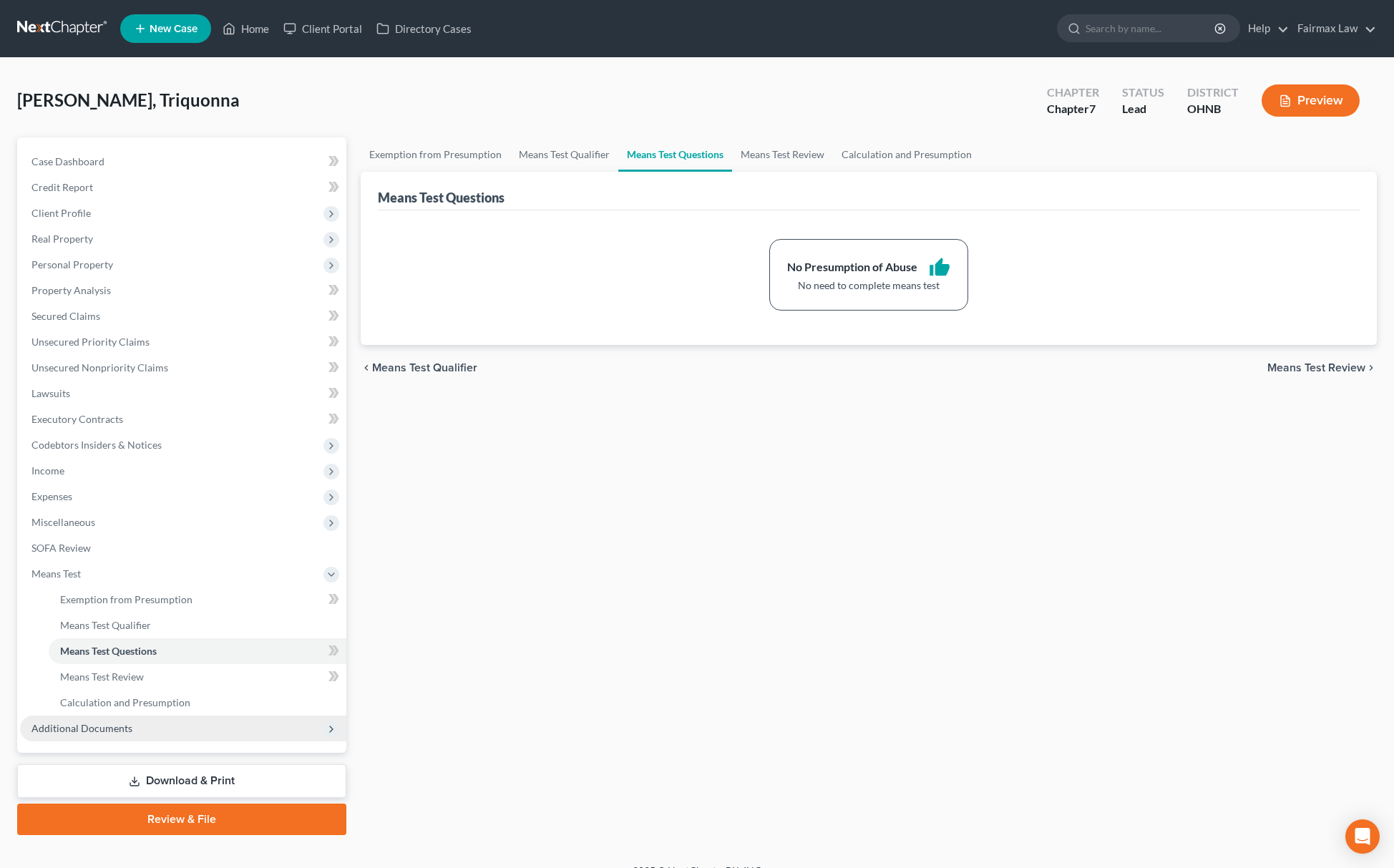
click at [102, 719] on span "Additional Documents" at bounding box center [183, 729] width 327 height 26
click at [145, 646] on span "Client Document Storage" at bounding box center [116, 651] width 112 height 12
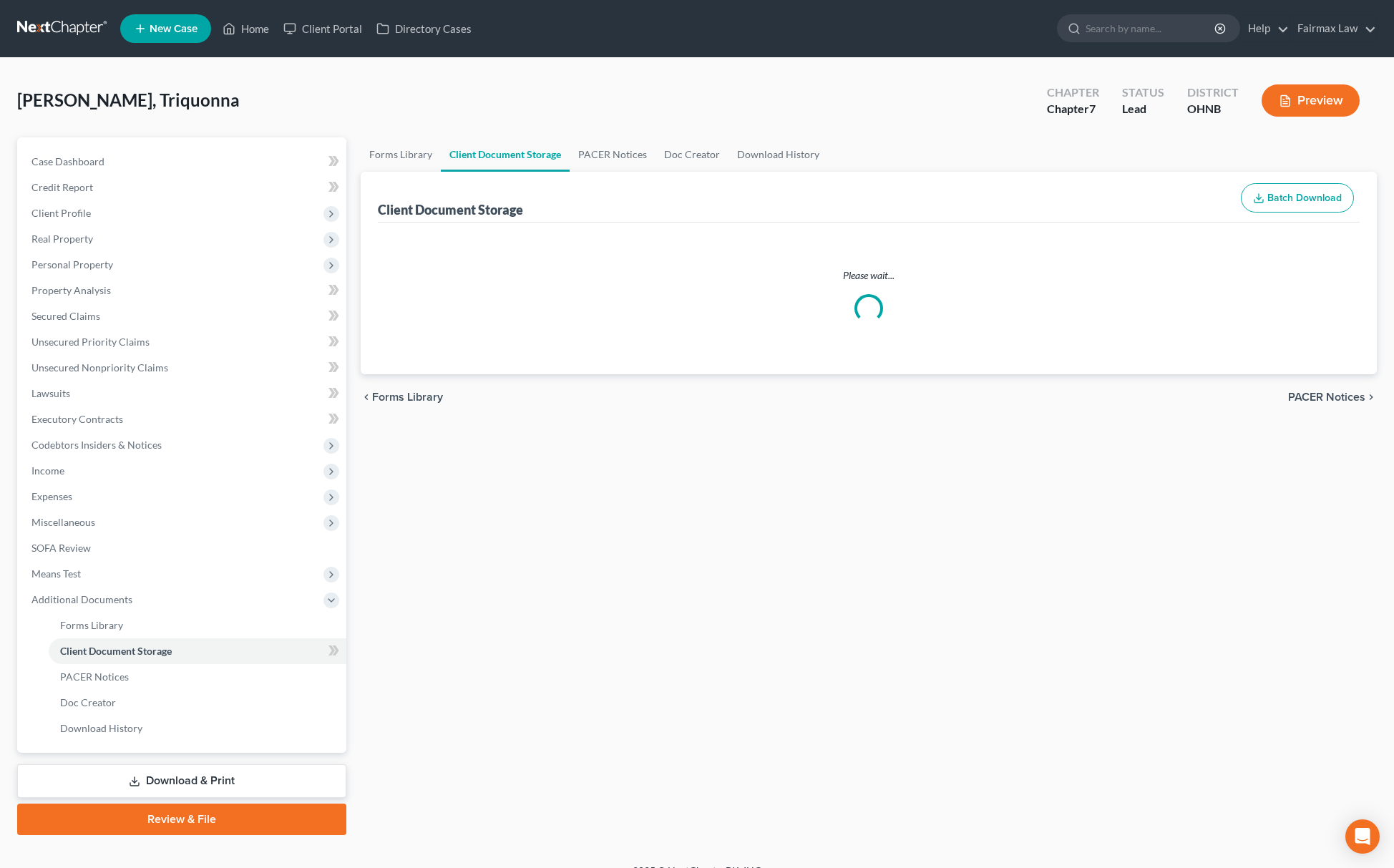
select select "24"
select select "5"
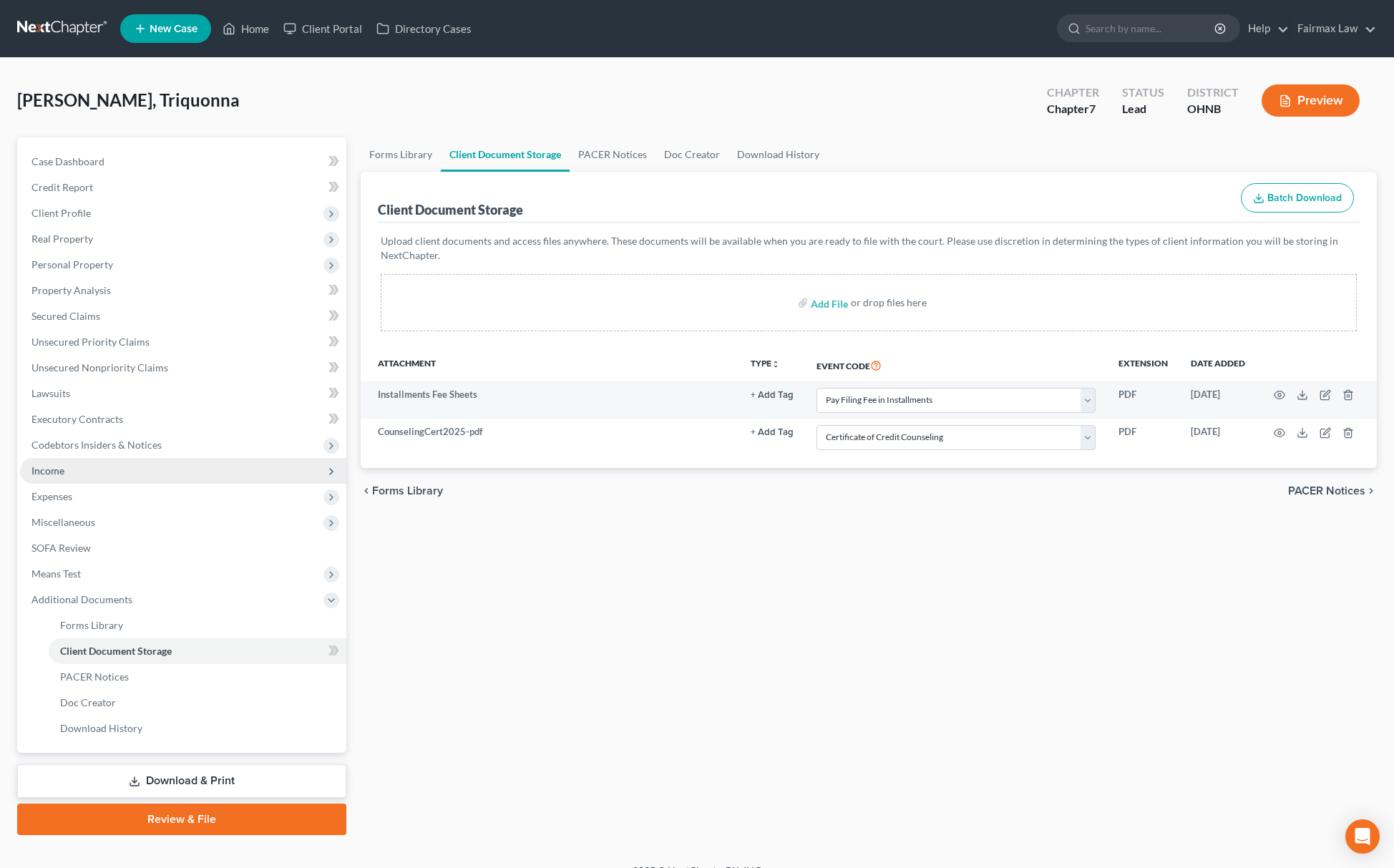
click at [112, 478] on span "Income" at bounding box center [183, 471] width 327 height 26
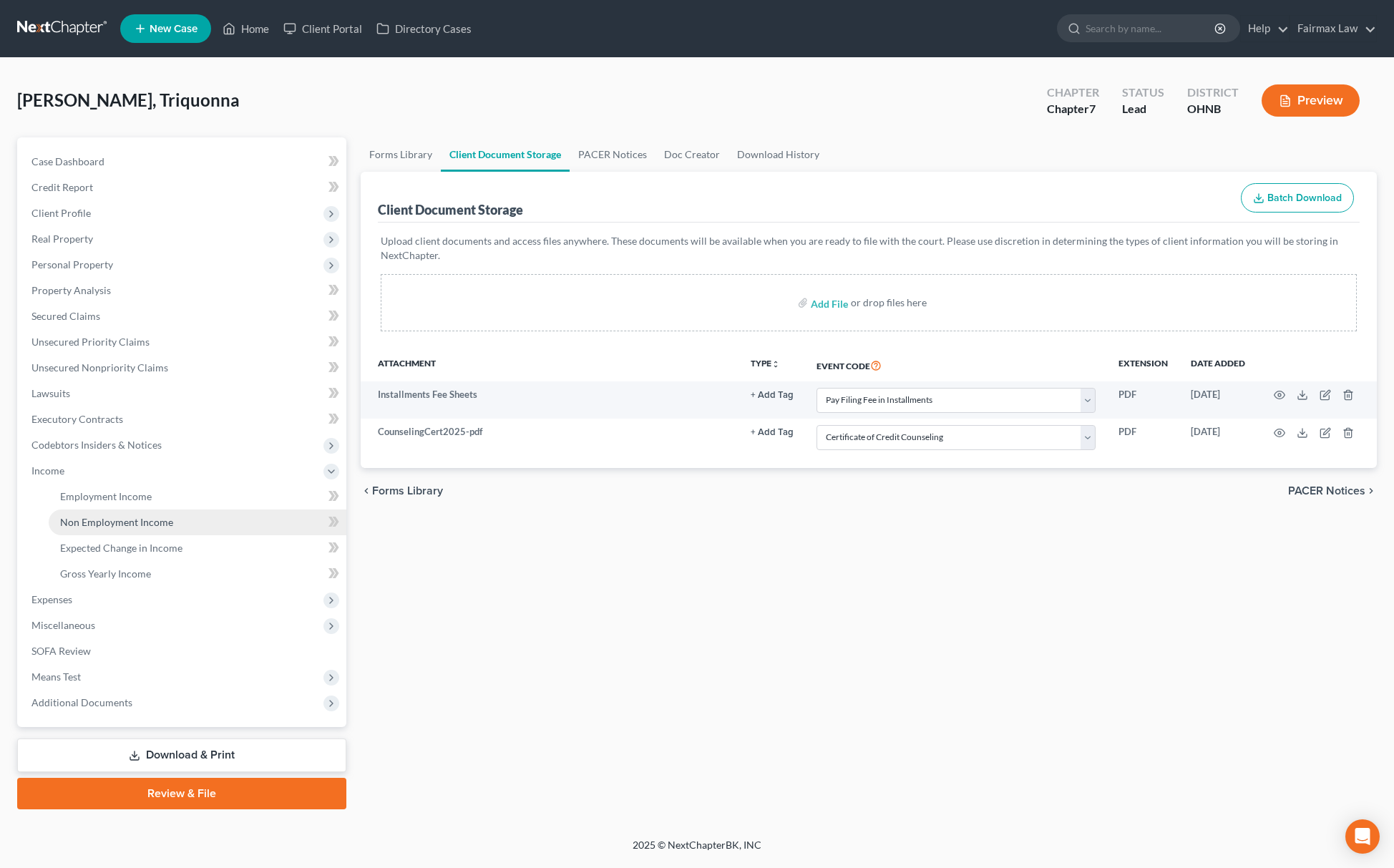
click at [98, 510] on link "Non Employment Income" at bounding box center [197, 523] width 298 height 26
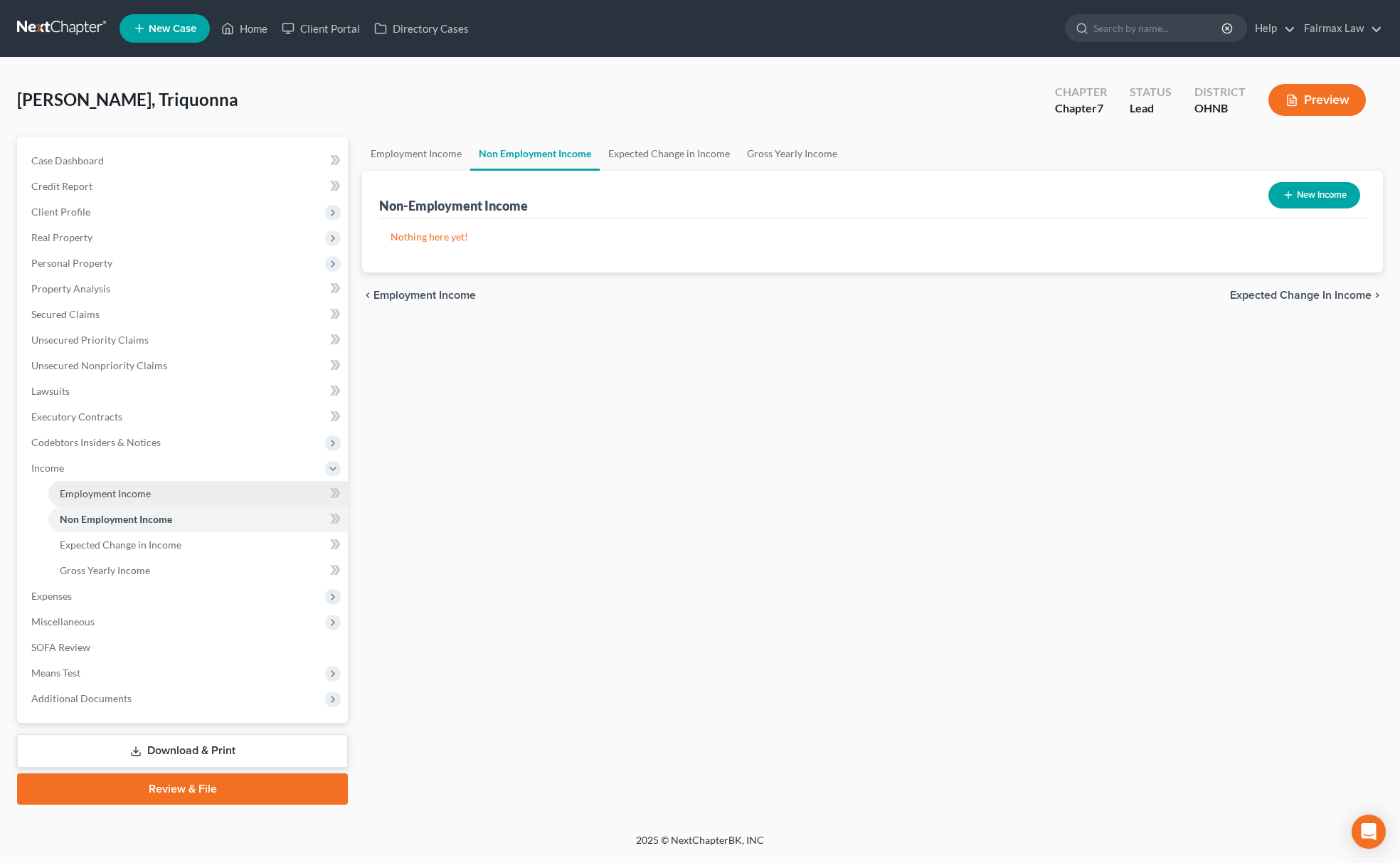
click at [137, 496] on span "Employment Income" at bounding box center [105, 493] width 91 height 12
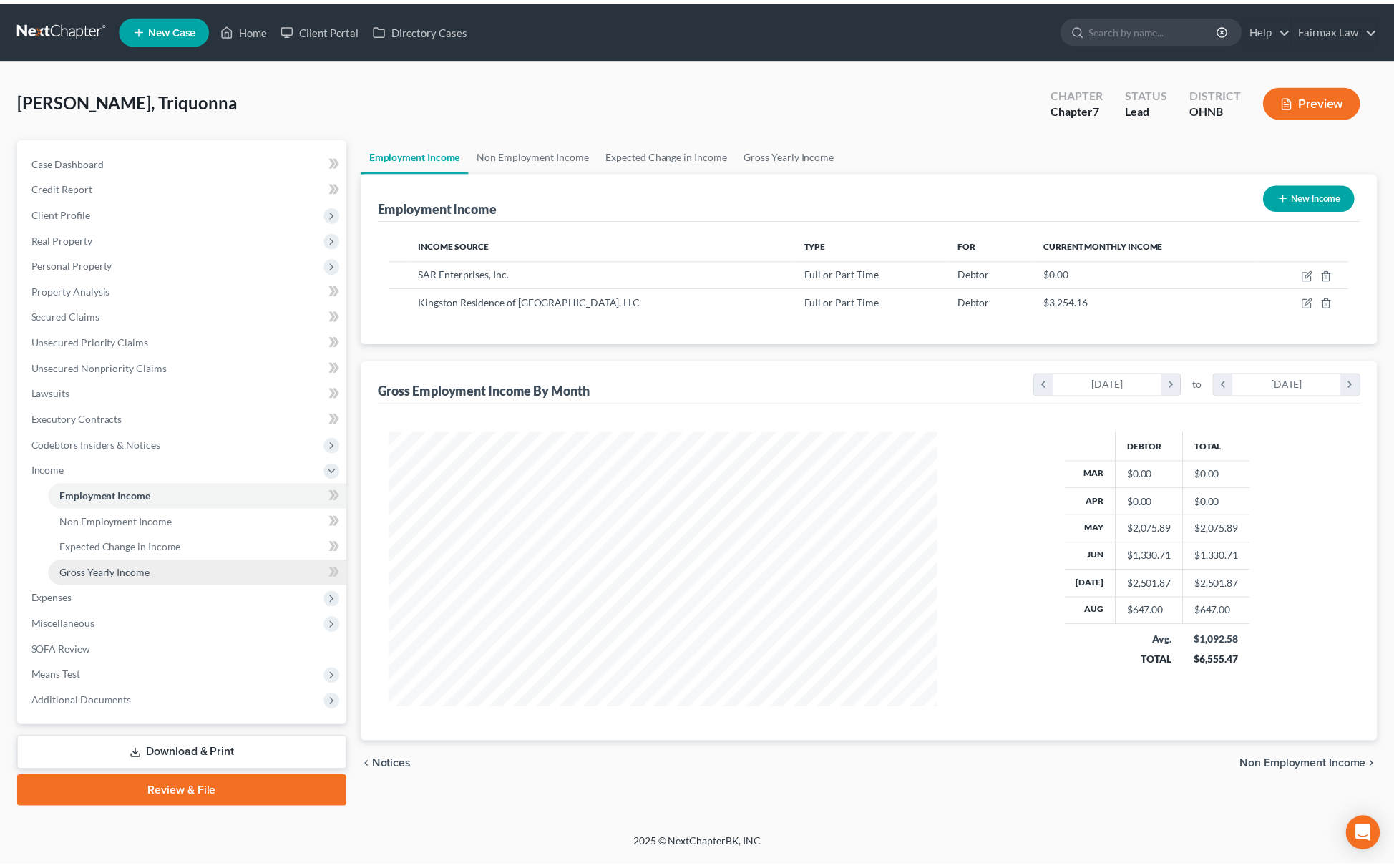
scroll to position [277, 583]
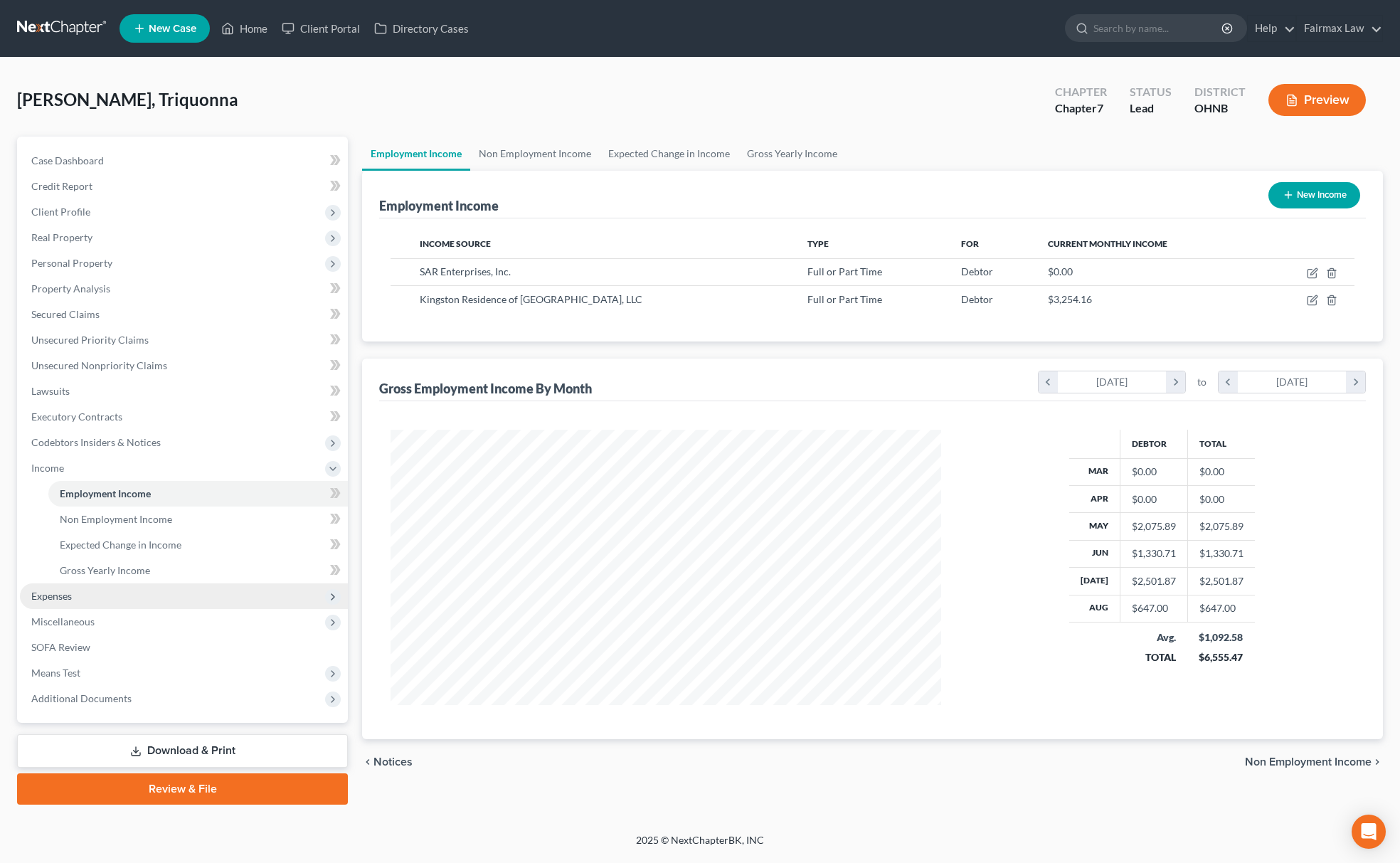
click at [83, 596] on span "Expenses" at bounding box center [183, 597] width 328 height 26
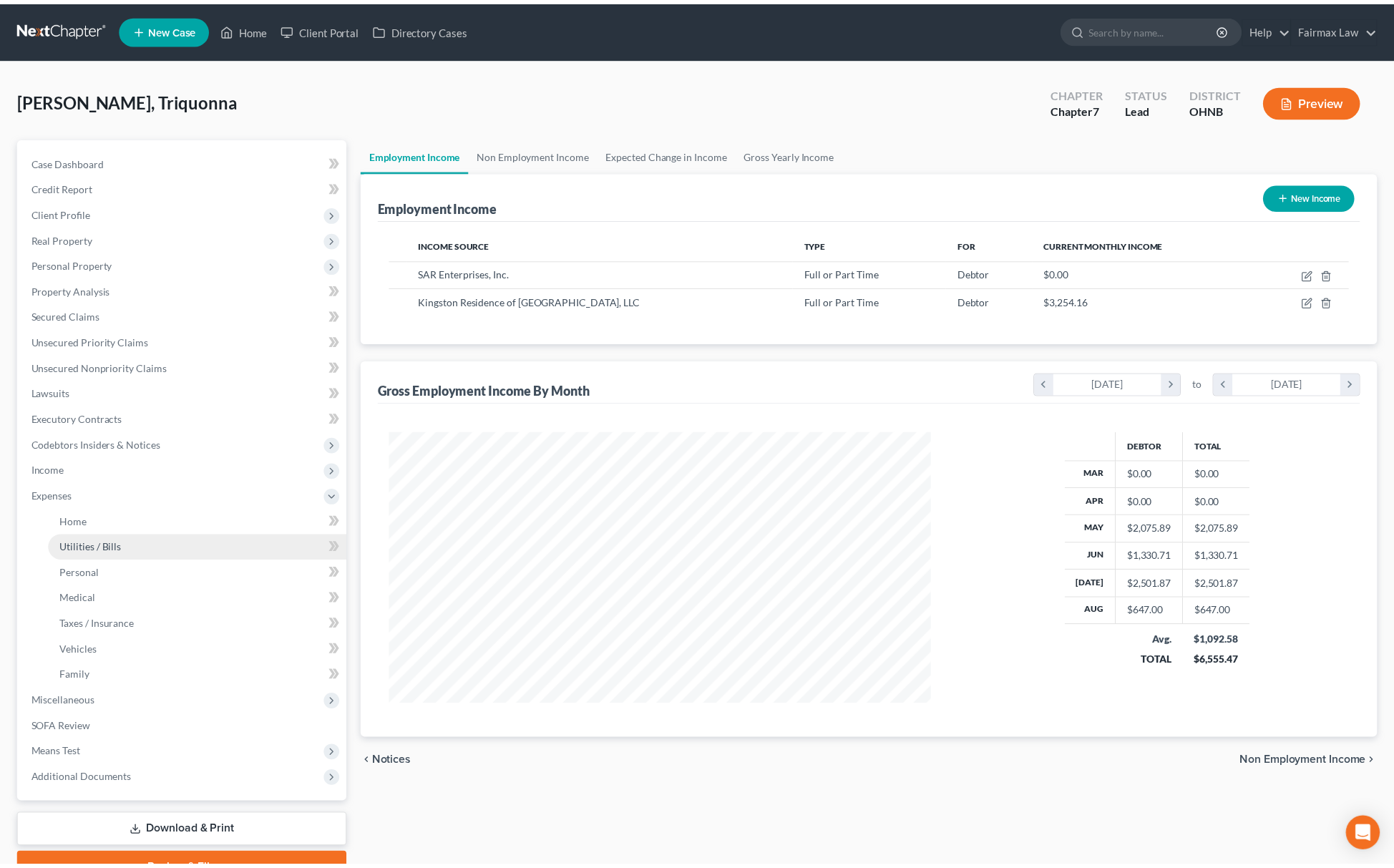
scroll to position [715265, 715236]
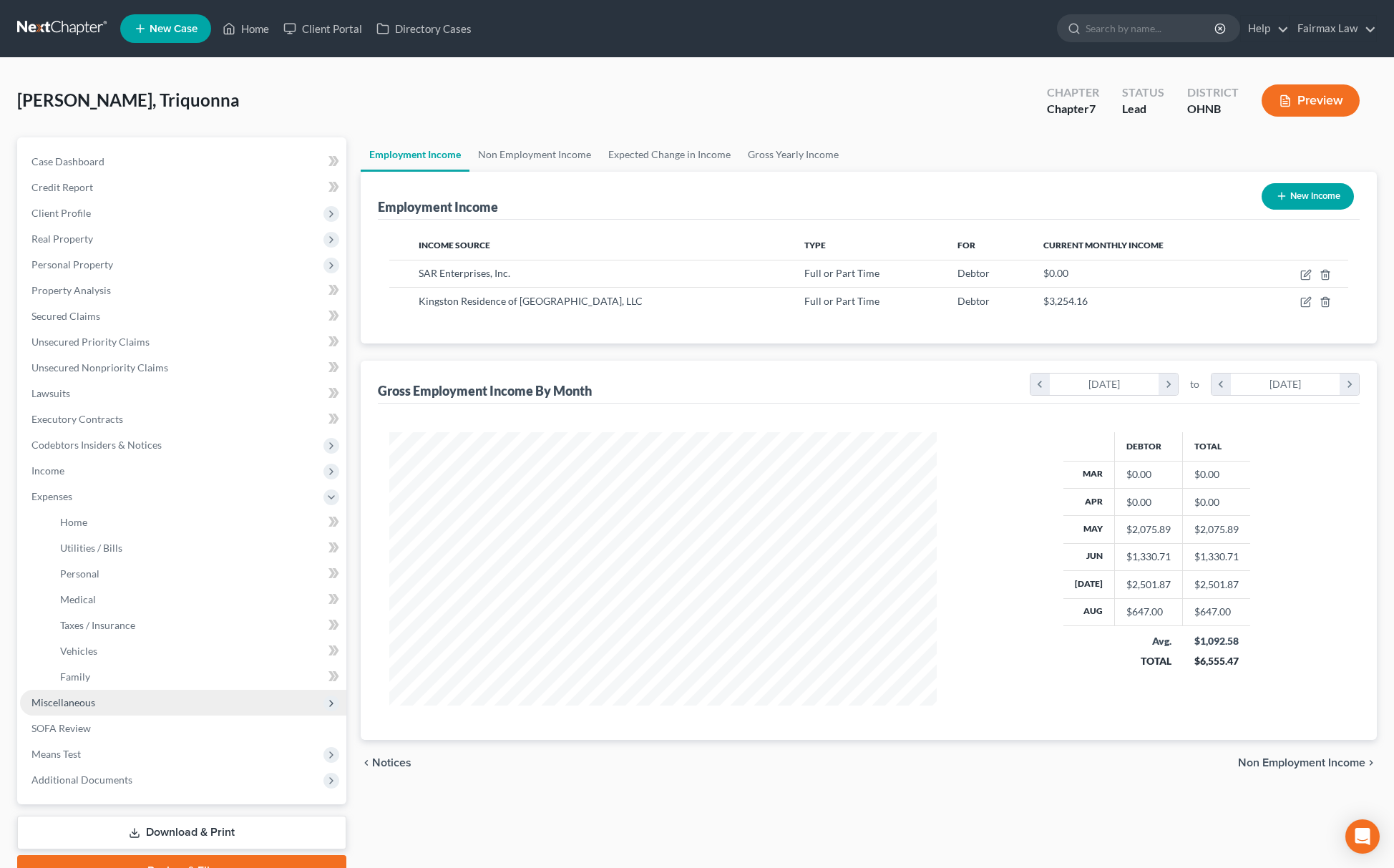
click at [81, 710] on span "Miscellaneous" at bounding box center [183, 703] width 327 height 26
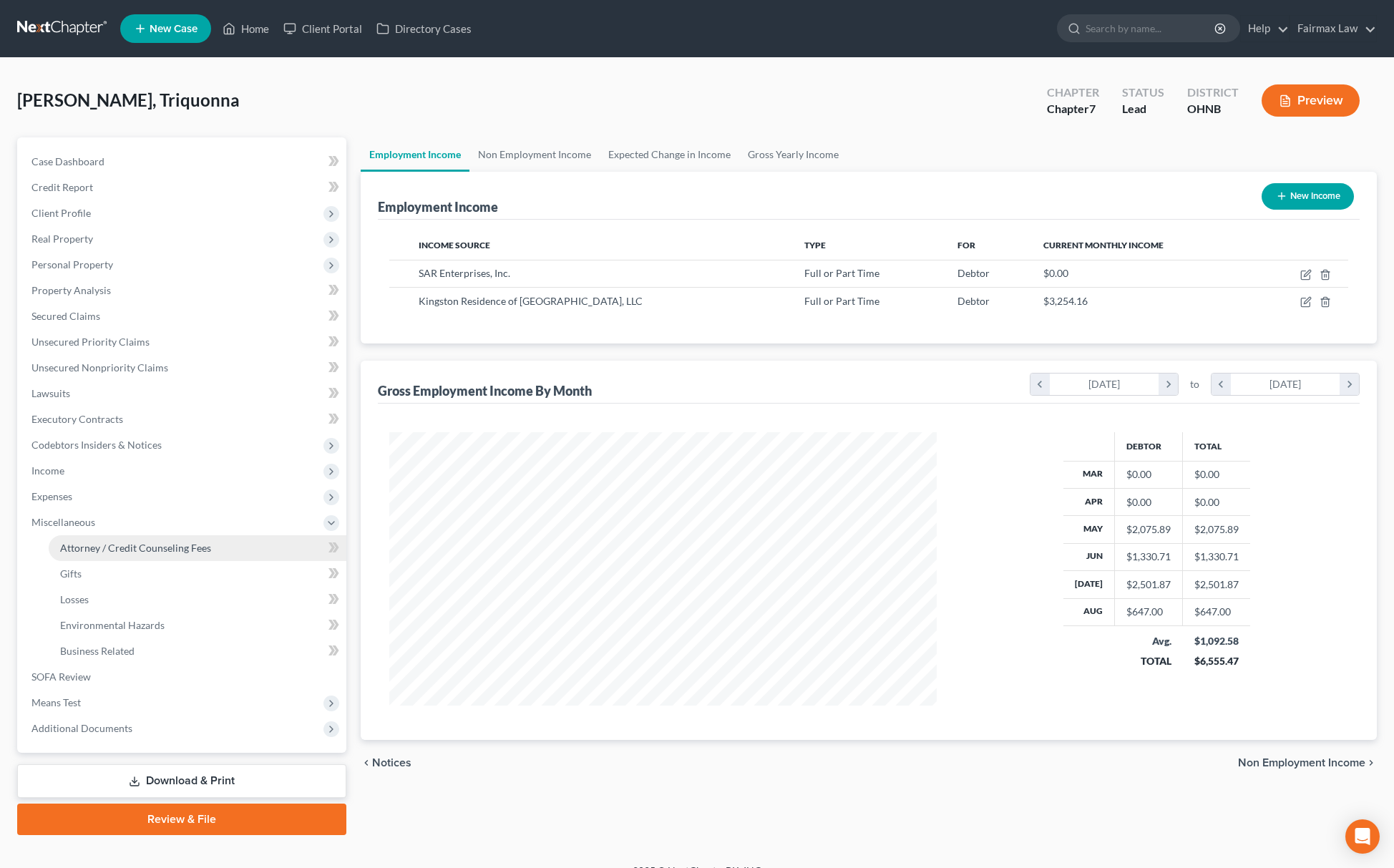
click at [172, 548] on span "Attorney / Credit Counseling Fees" at bounding box center [135, 547] width 151 height 12
select select "5"
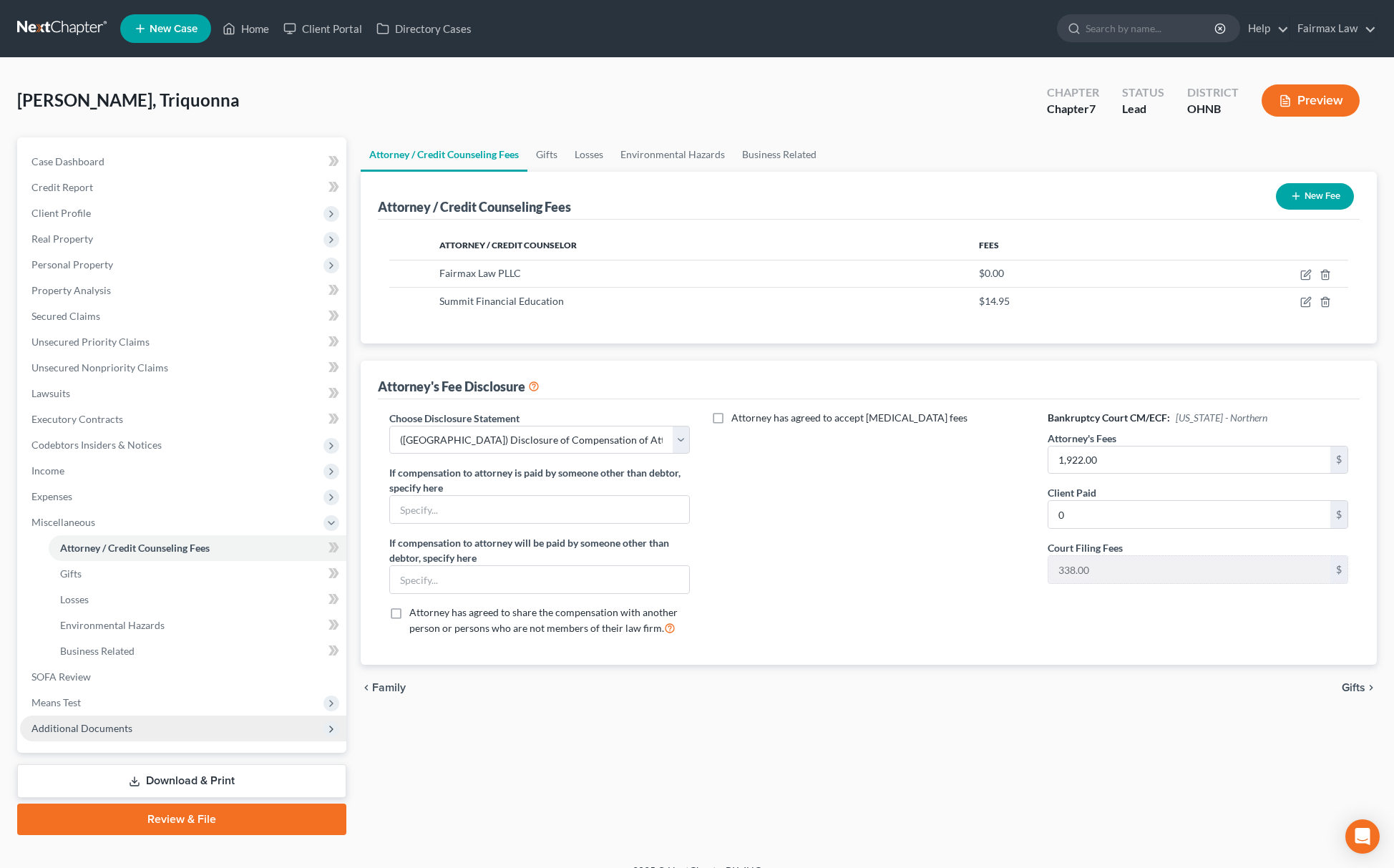
click at [88, 724] on span "Additional Documents" at bounding box center [82, 728] width 101 height 12
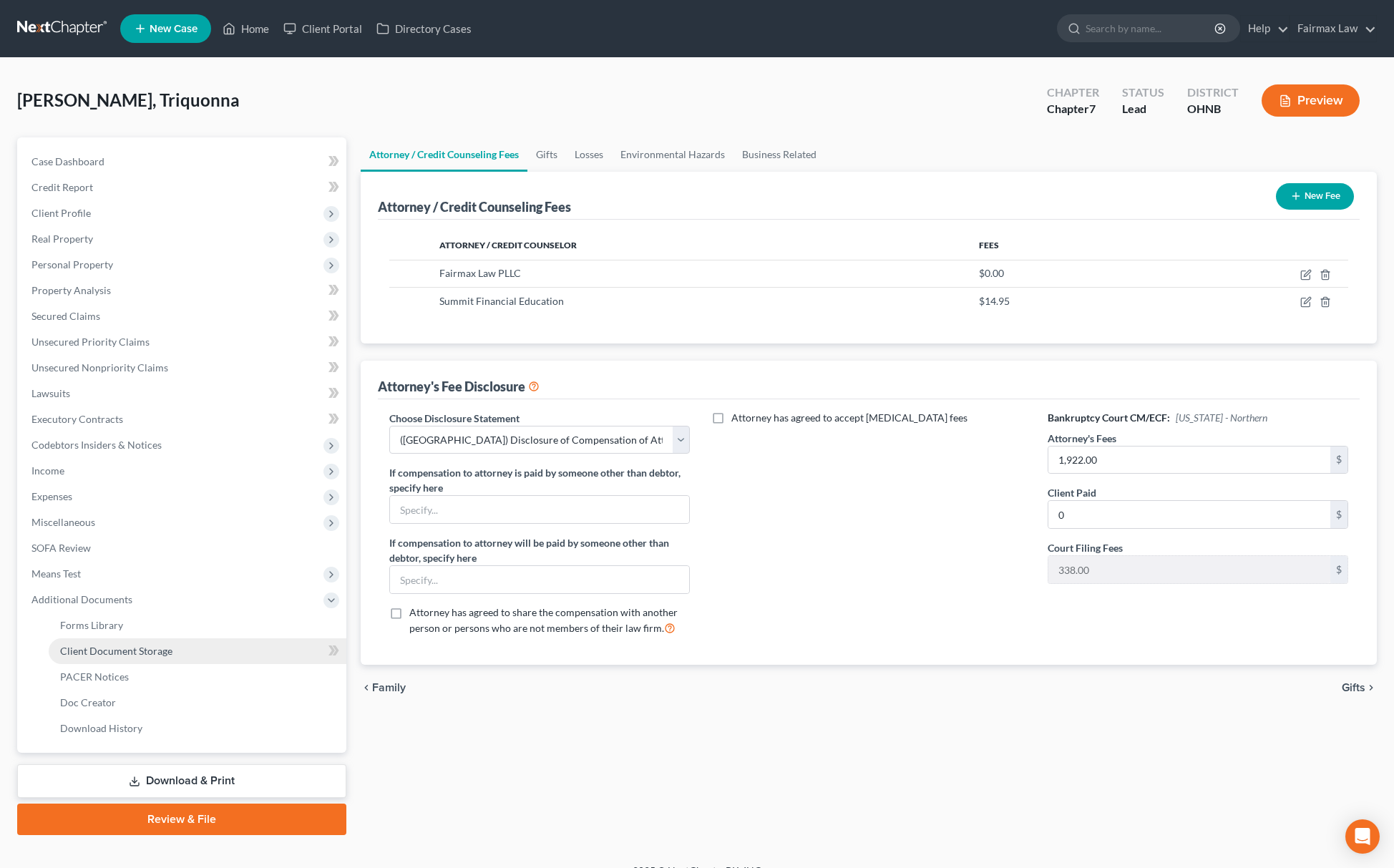
click at [158, 651] on span "Client Document Storage" at bounding box center [116, 651] width 112 height 12
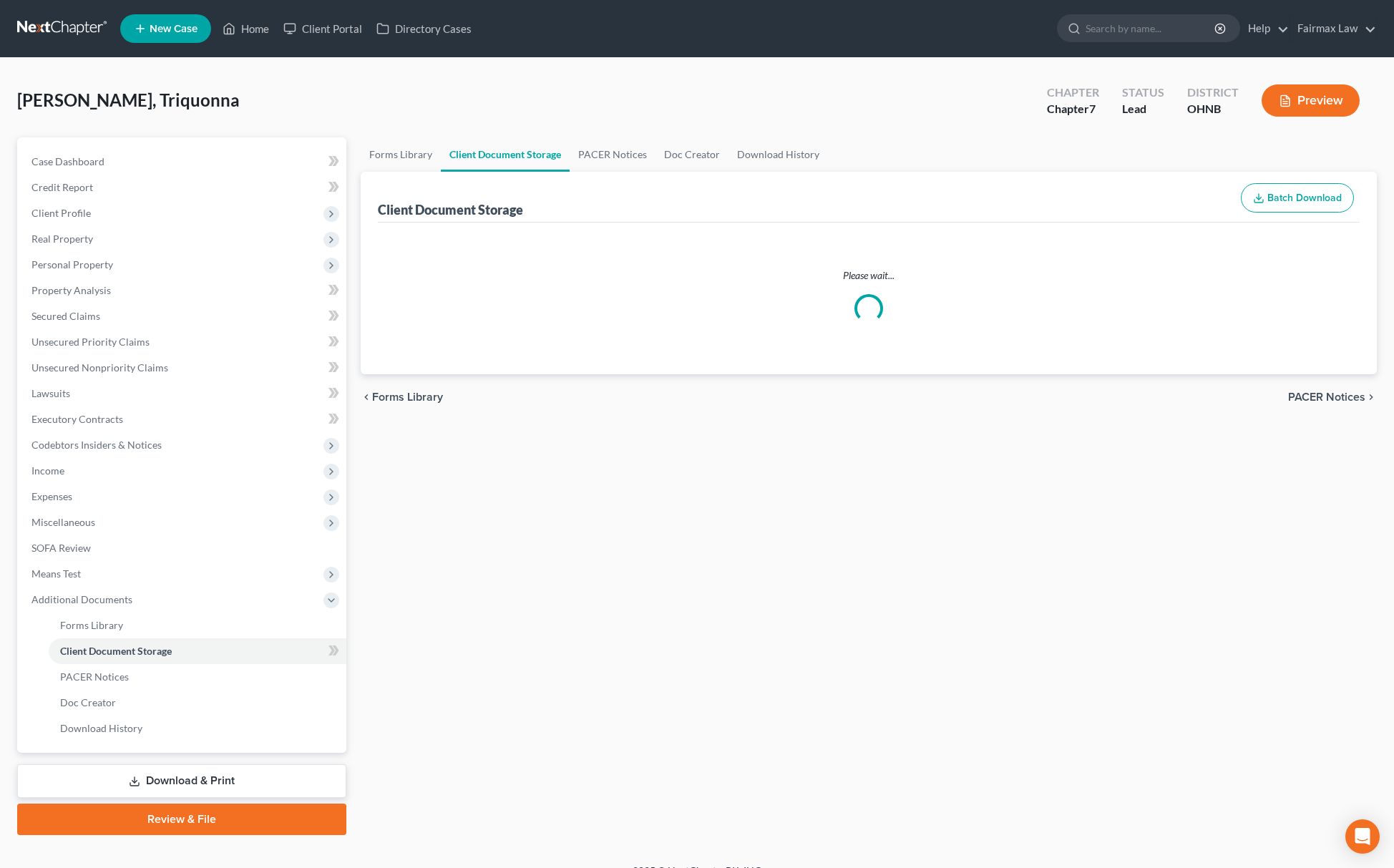
select select "24"
select select "5"
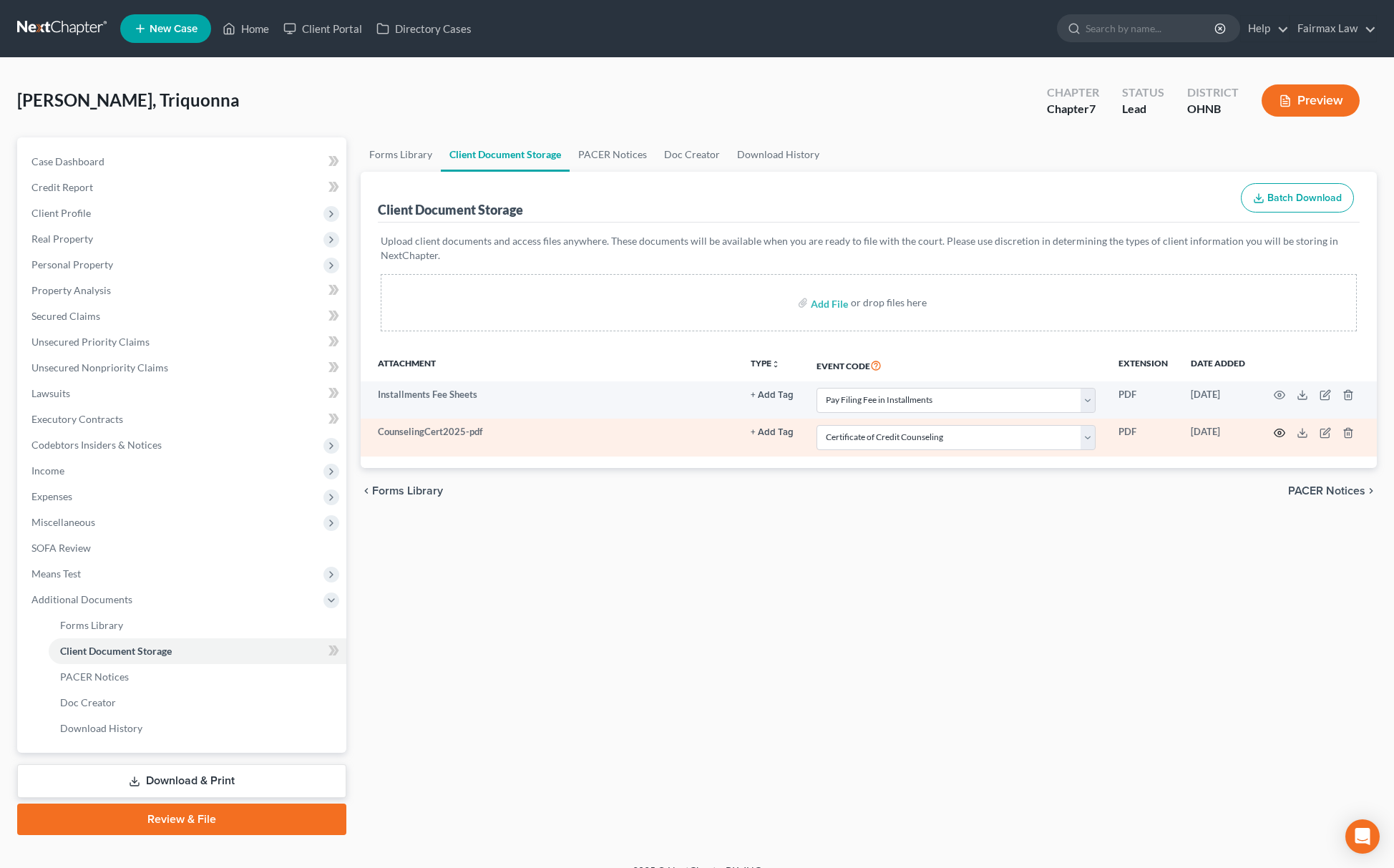
click at [1278, 431] on circle "button" at bounding box center [1279, 432] width 3 height 3
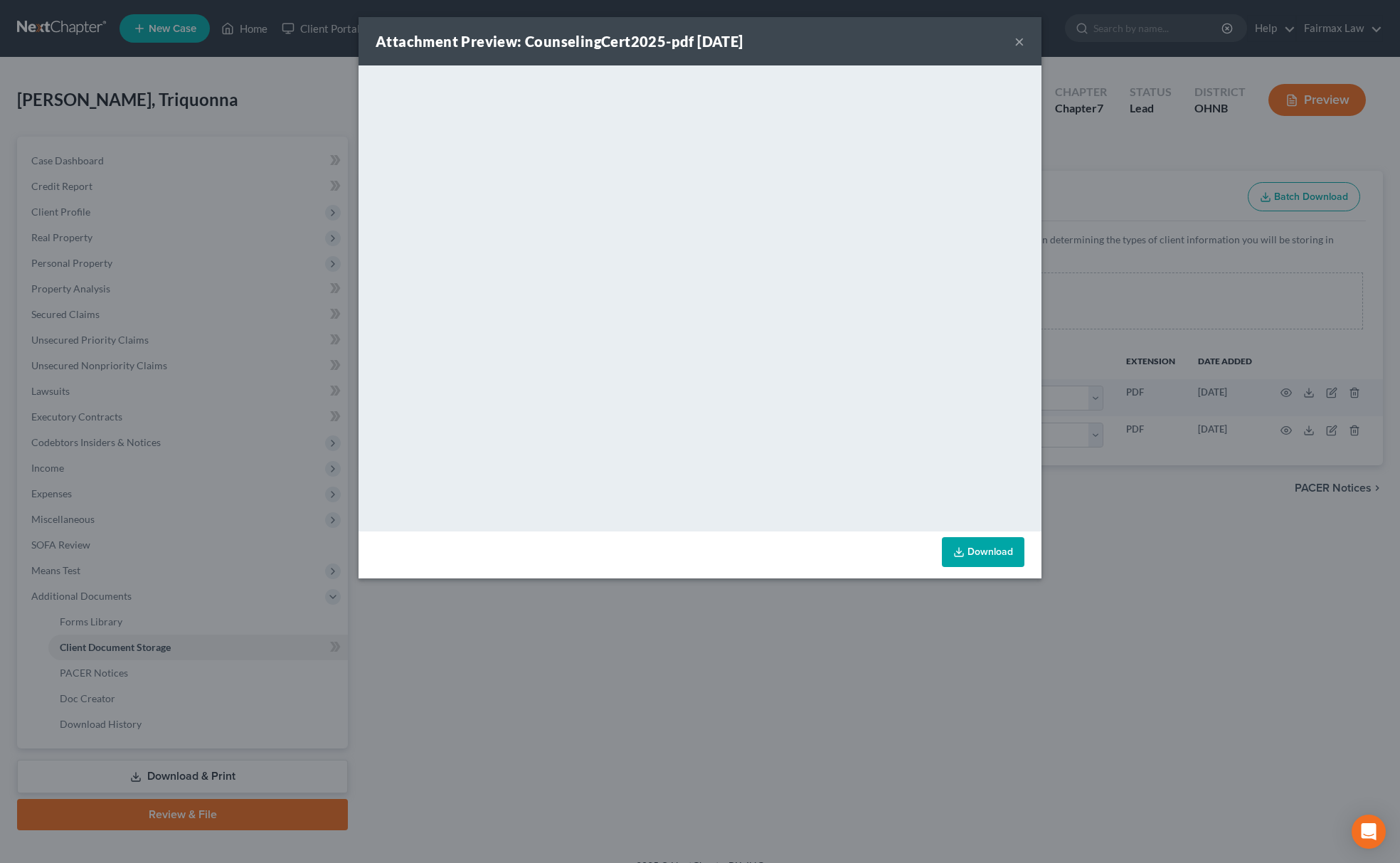
click at [816, 624] on div "Attachment Preview: CounselingCert2025-pdf 09/12/2025 × <object ng-attr-data='h…" at bounding box center [700, 432] width 1400 height 863
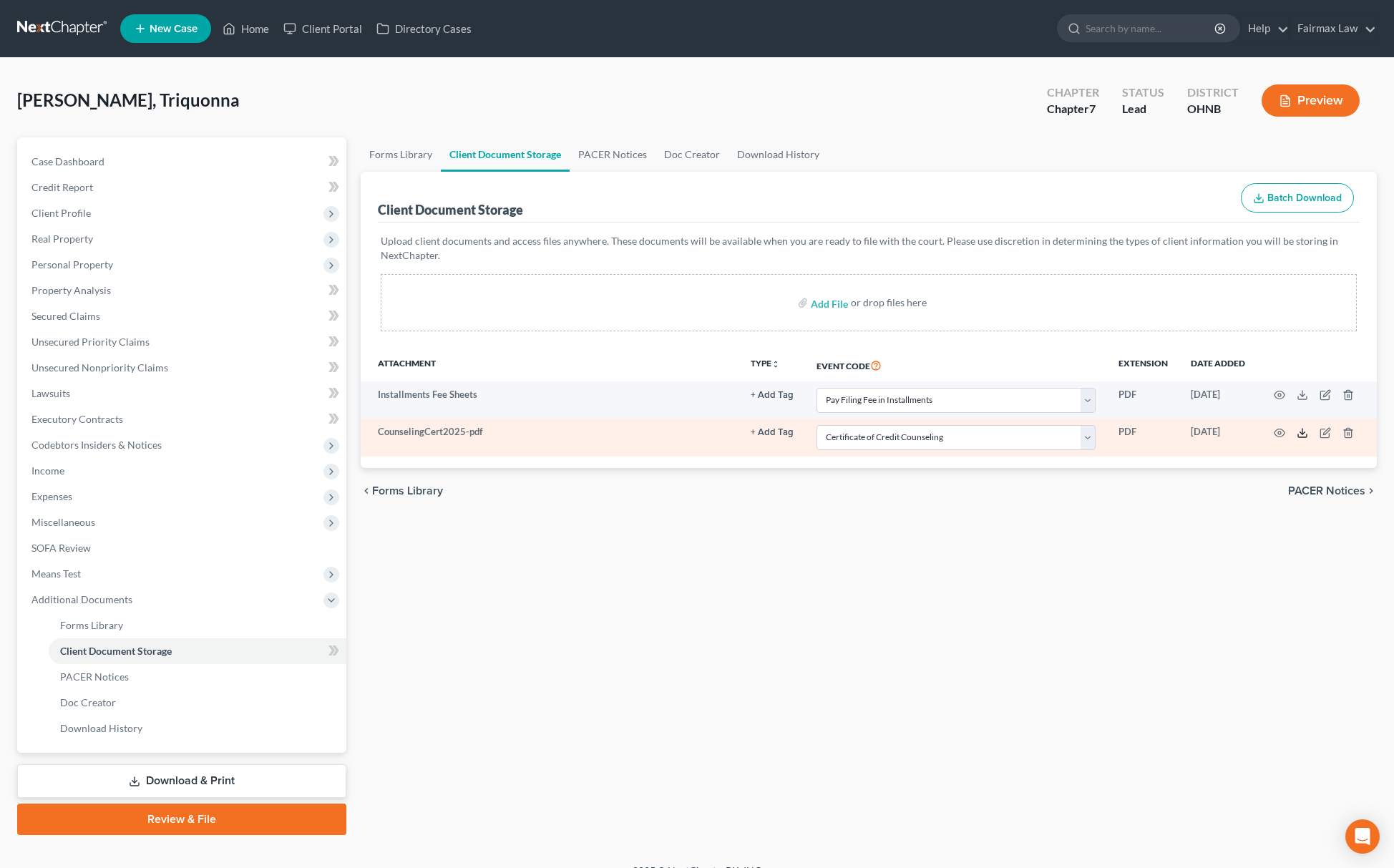
click at [1302, 434] on line at bounding box center [1302, 431] width 0 height 6
click at [1345, 427] on icon "button" at bounding box center [1348, 433] width 11 height 11
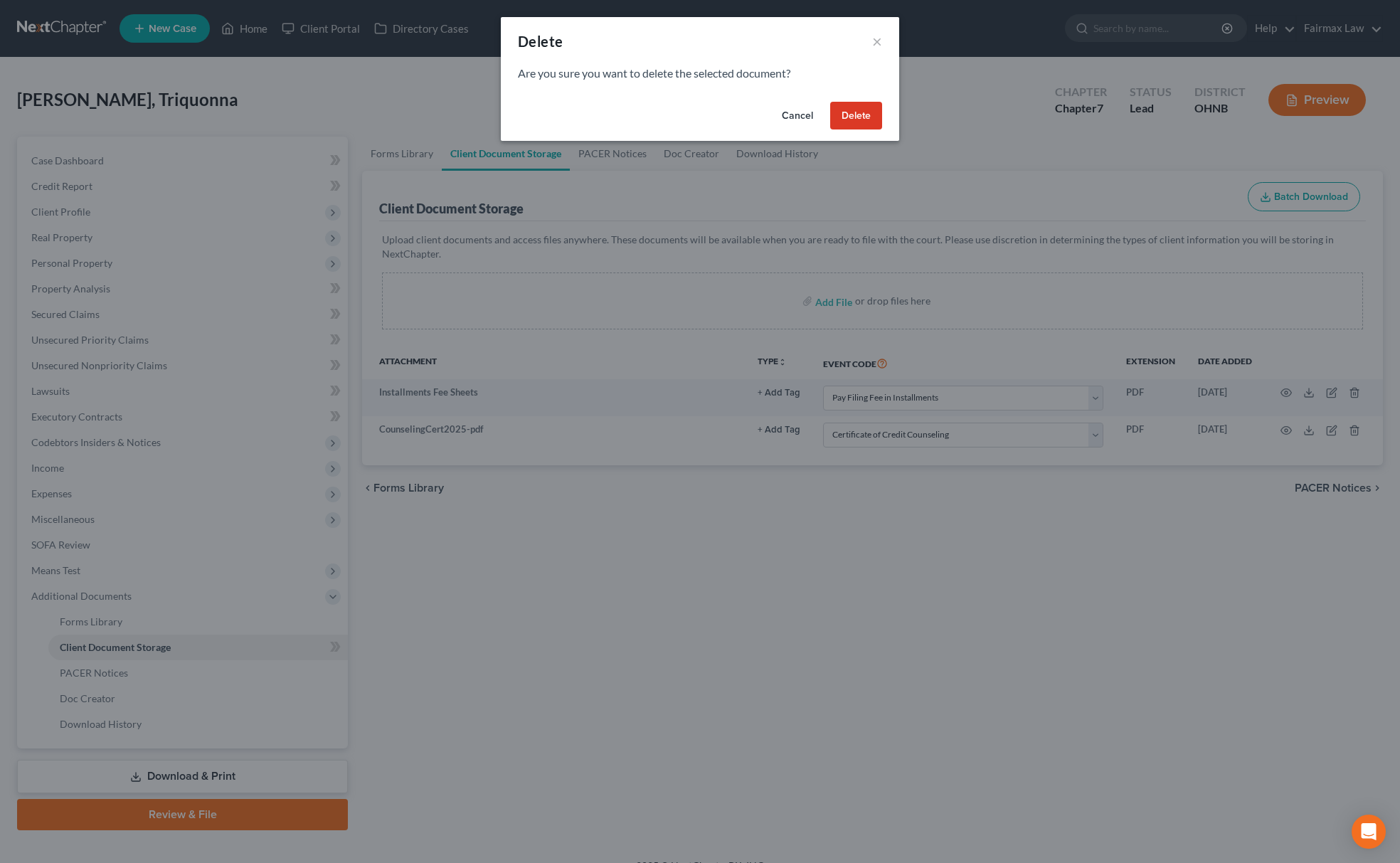
click at [860, 114] on button "Delete" at bounding box center [856, 116] width 52 height 29
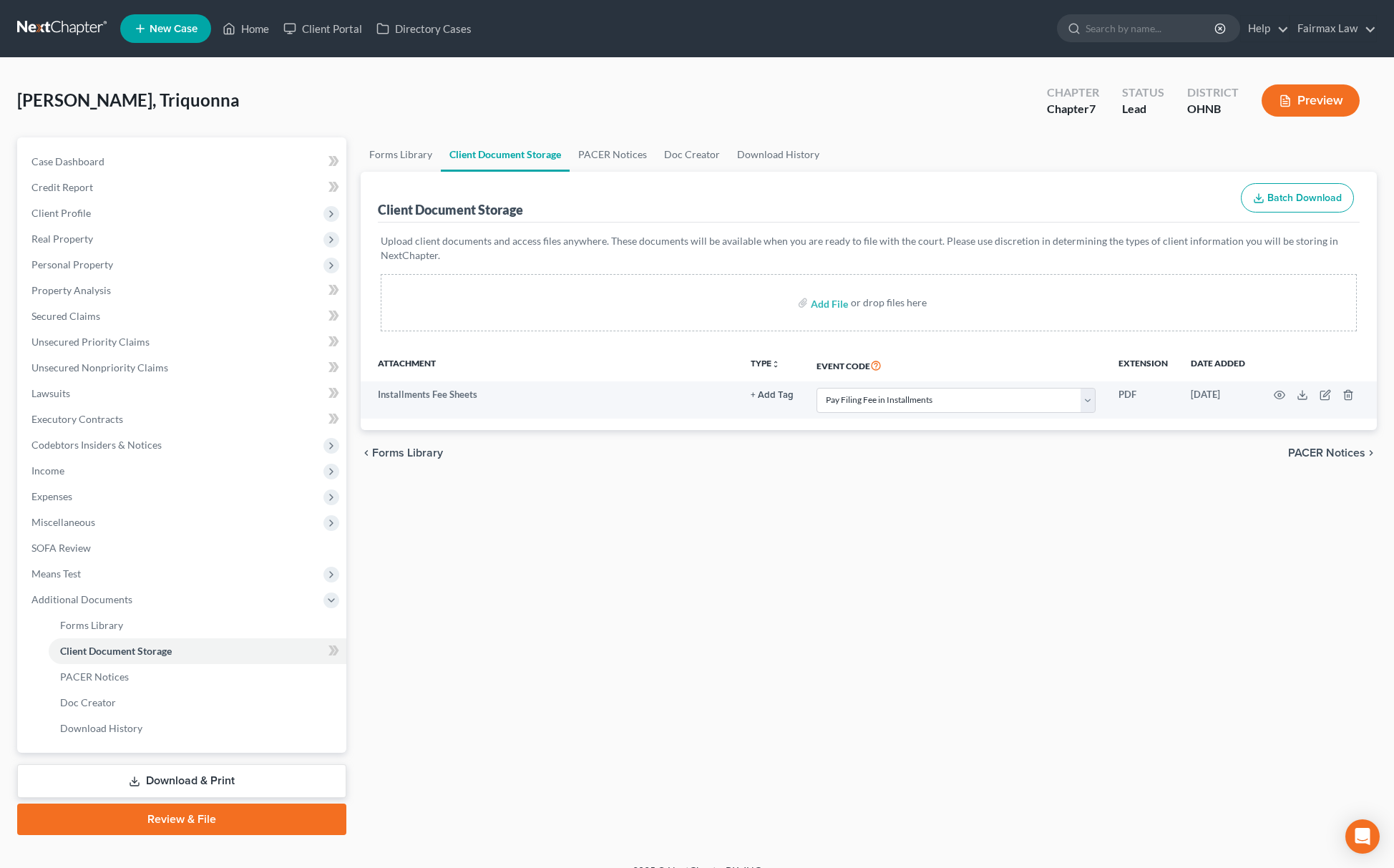
select select "24"
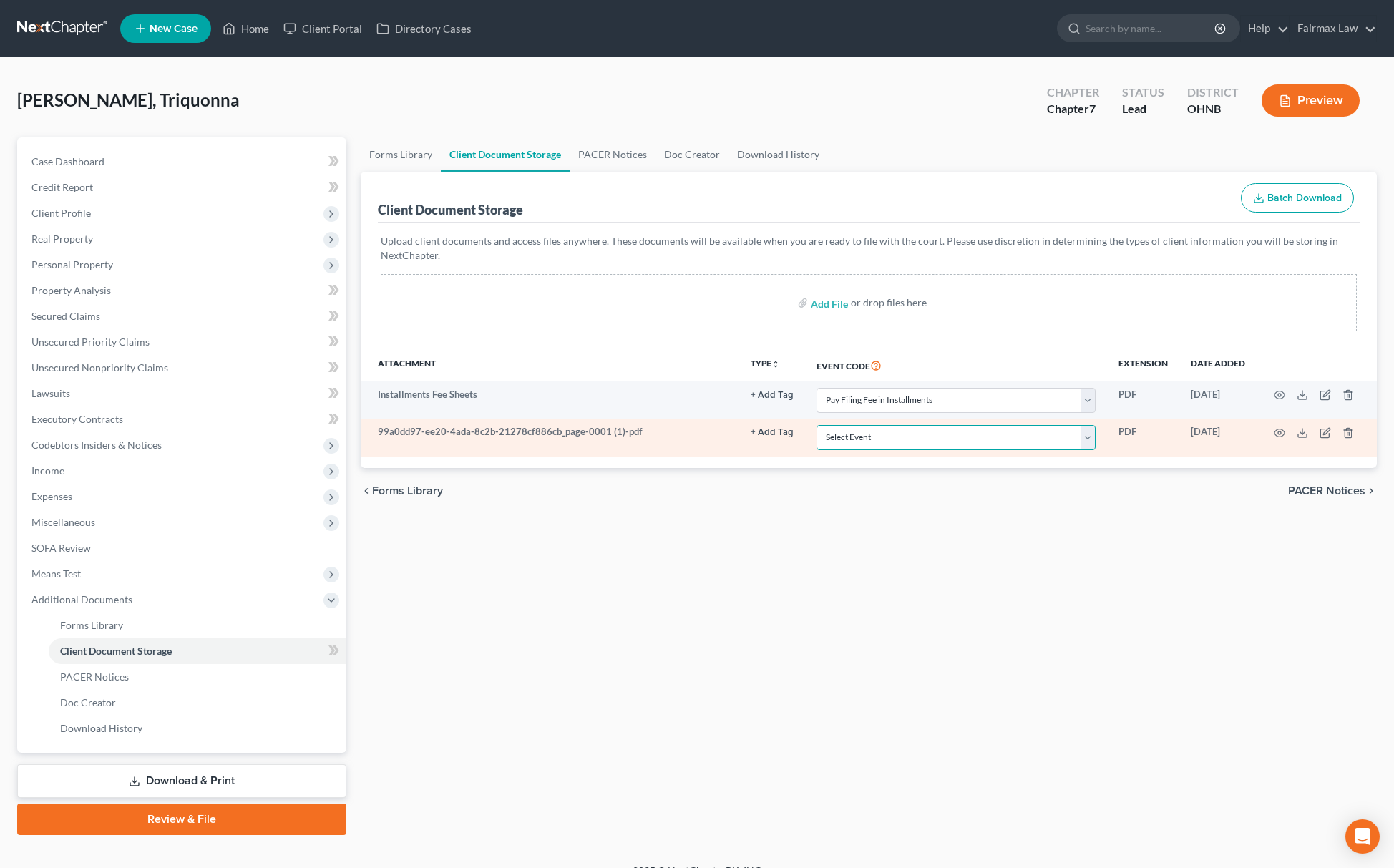
click at [882, 441] on select "Select Event 20 Largest Unsecured Creditors Amended List of Creditors (Fee) Ame…" at bounding box center [956, 437] width 279 height 25
select select "5"
click at [817, 425] on select "Select Event 20 Largest Unsecured Creditors Amended List of Creditors (Fee) Ame…" at bounding box center [956, 437] width 279 height 25
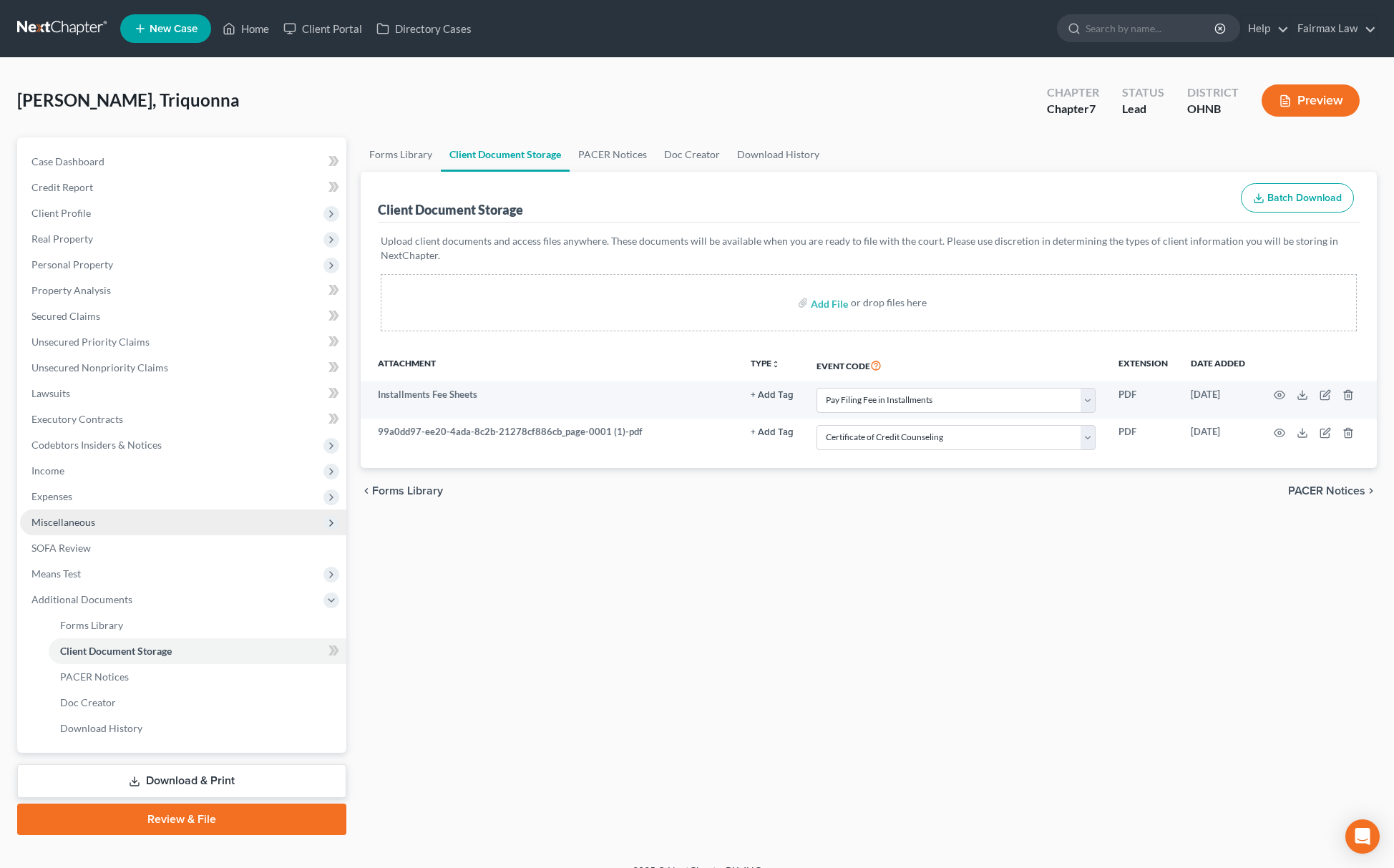
click at [95, 518] on span "Miscellaneous" at bounding box center [183, 523] width 327 height 26
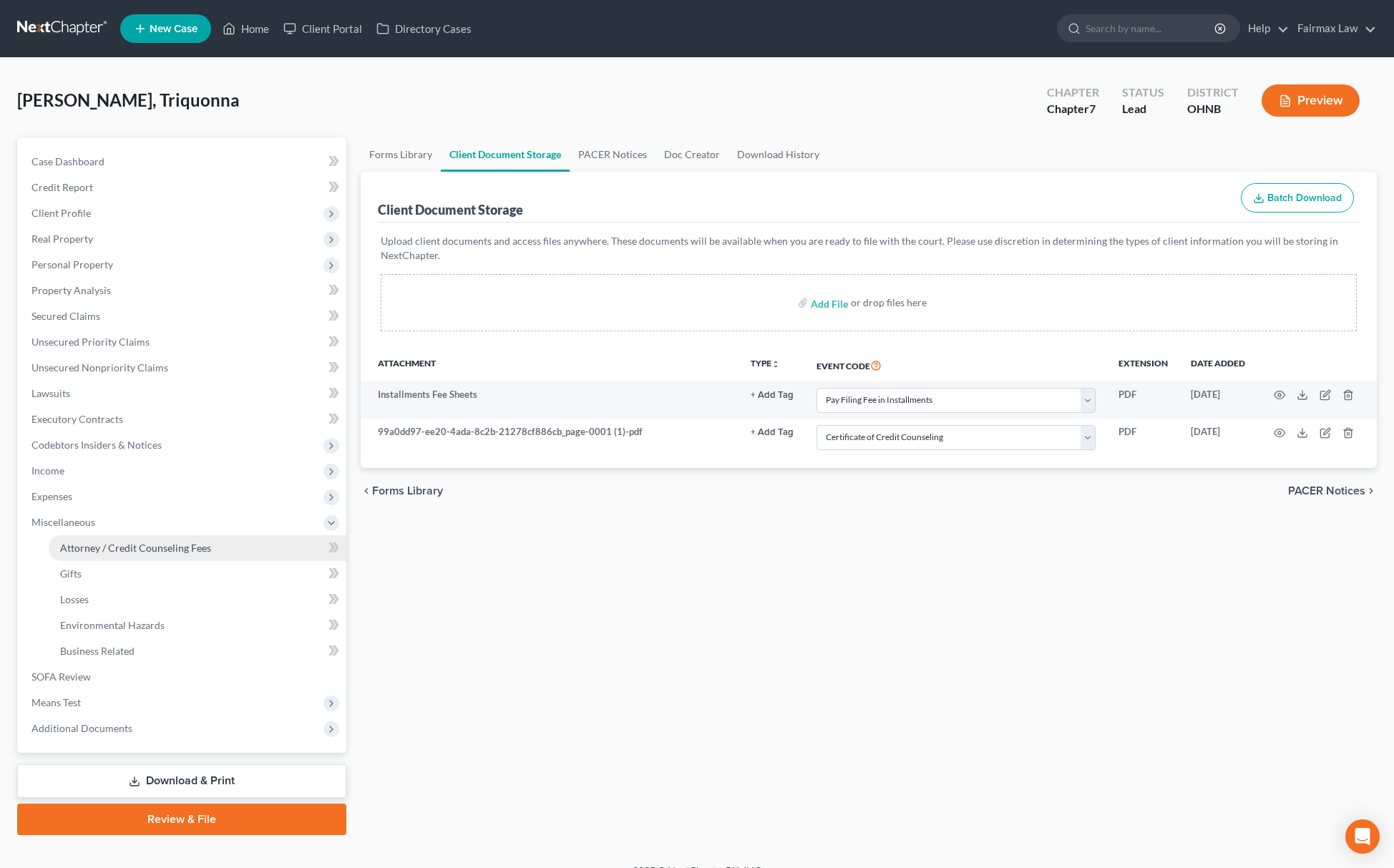
click at [113, 537] on link "Attorney / Credit Counseling Fees" at bounding box center [197, 548] width 298 height 26
select select "5"
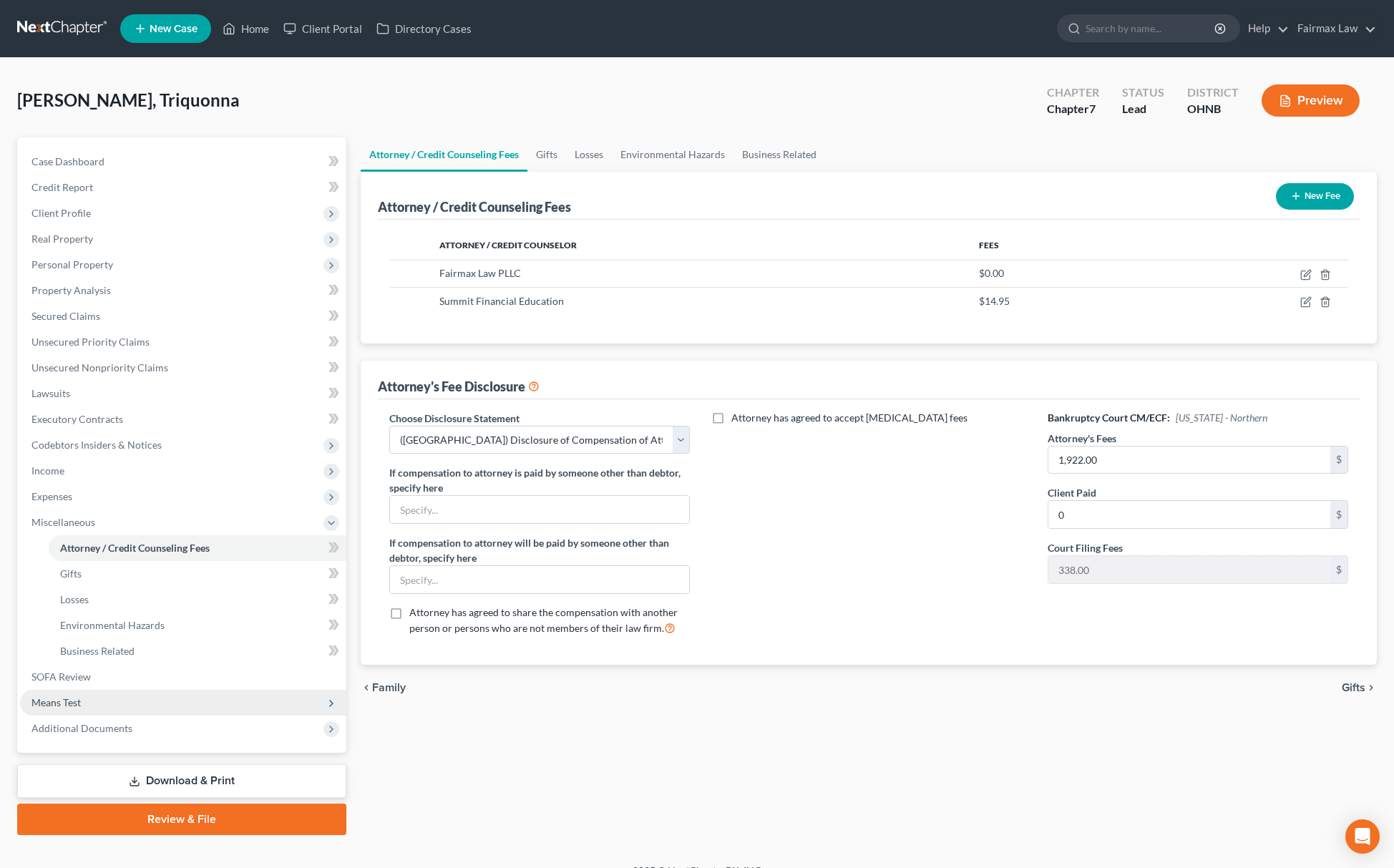
click at [102, 706] on span "Means Test" at bounding box center [183, 703] width 327 height 26
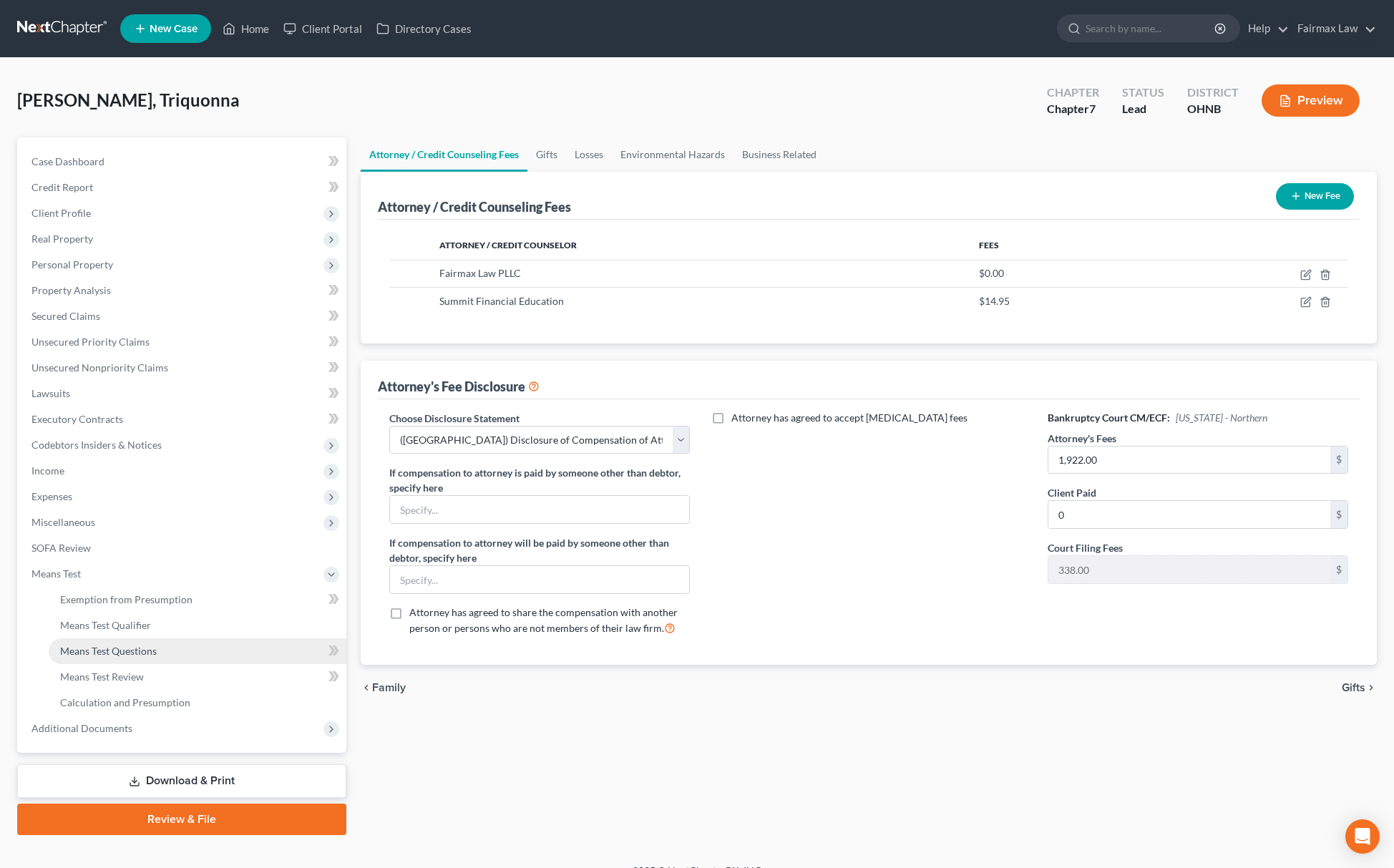
click at [146, 660] on link "Means Test Questions" at bounding box center [197, 651] width 298 height 26
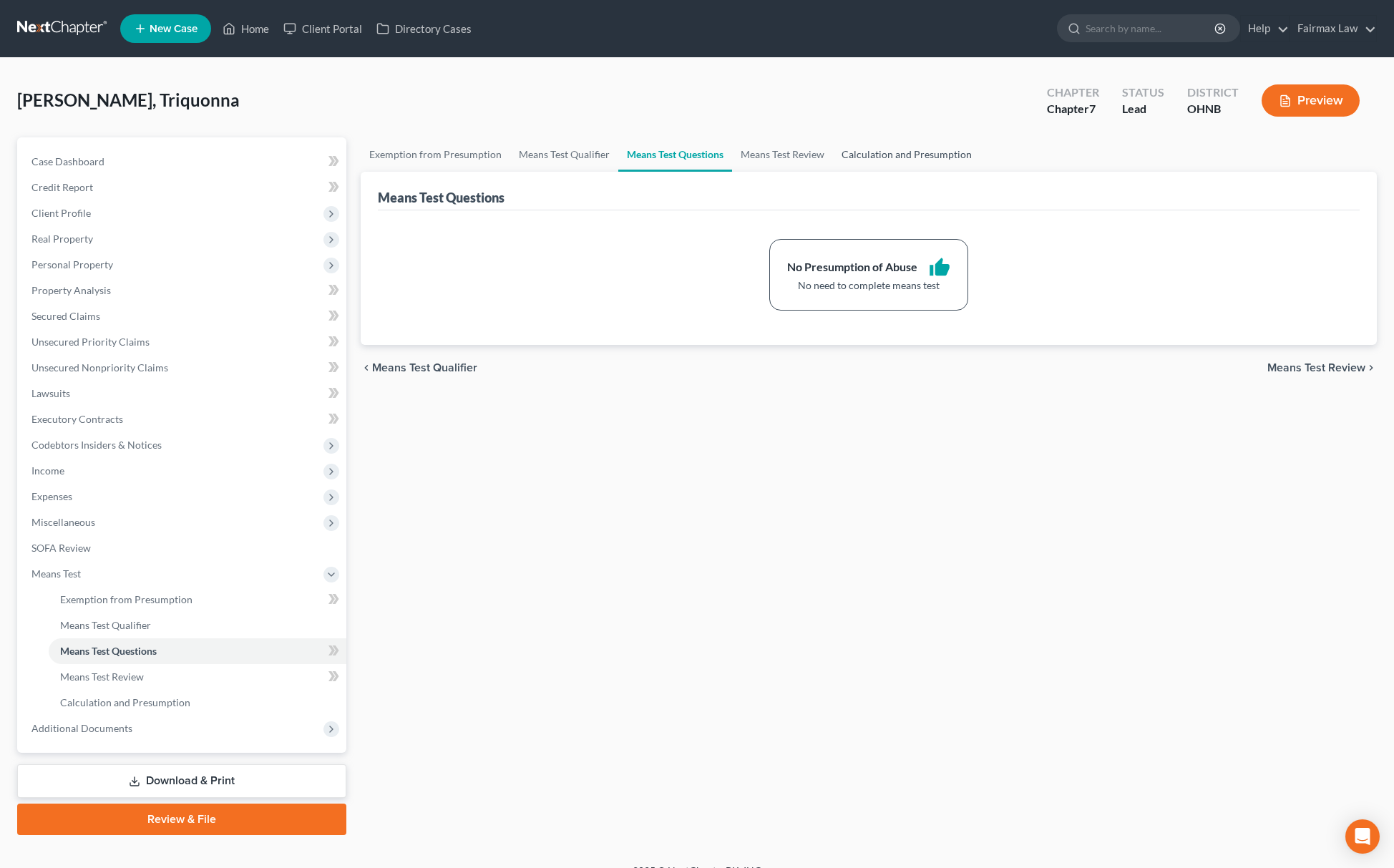
click at [892, 152] on link "Calculation and Presumption" at bounding box center [907, 154] width 148 height 35
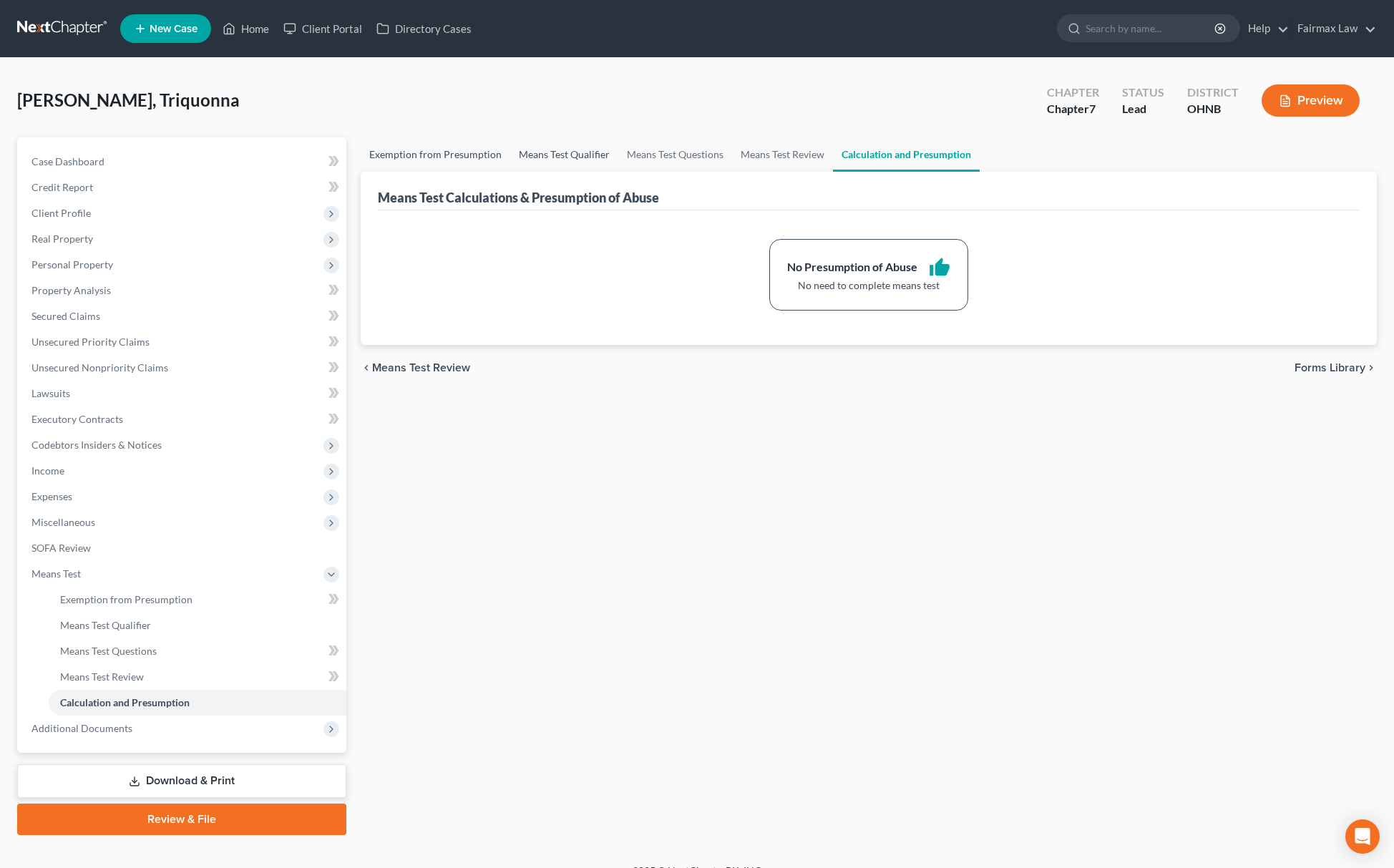
drag, startPoint x: 579, startPoint y: 147, endPoint x: 438, endPoint y: 163, distance: 141.9
click at [577, 147] on link "Means Test Qualifier" at bounding box center [565, 154] width 108 height 35
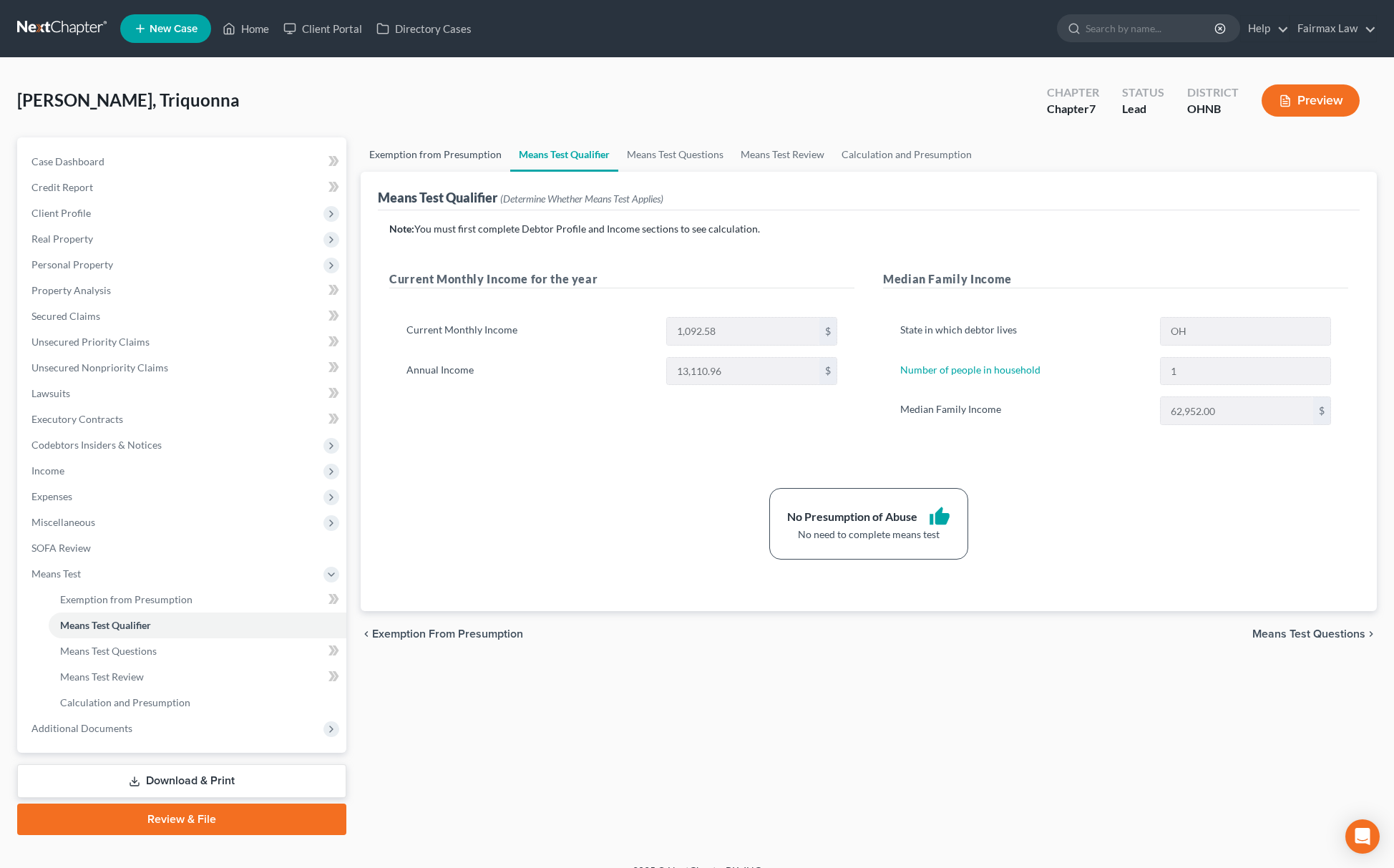
click at [451, 150] on link "Exemption from Presumption" at bounding box center [435, 154] width 149 height 35
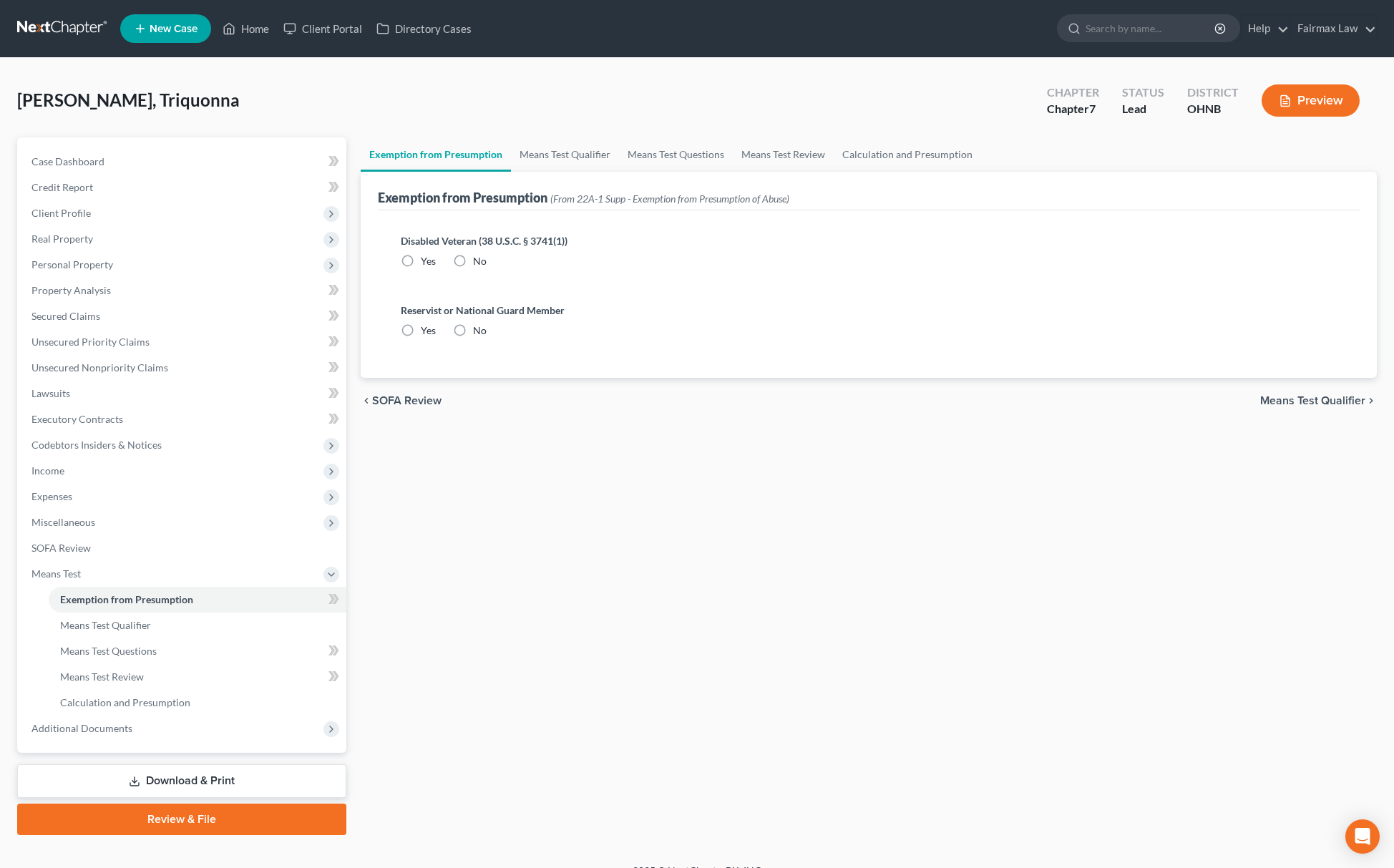
drag, startPoint x: 461, startPoint y: 332, endPoint x: 458, endPoint y: 284, distance: 48.1
click at [473, 330] on label "No" at bounding box center [480, 330] width 14 height 14
click at [479, 330] on input "No" at bounding box center [484, 329] width 9 height 9
radio input "true"
click at [473, 261] on label "No" at bounding box center [480, 260] width 14 height 14
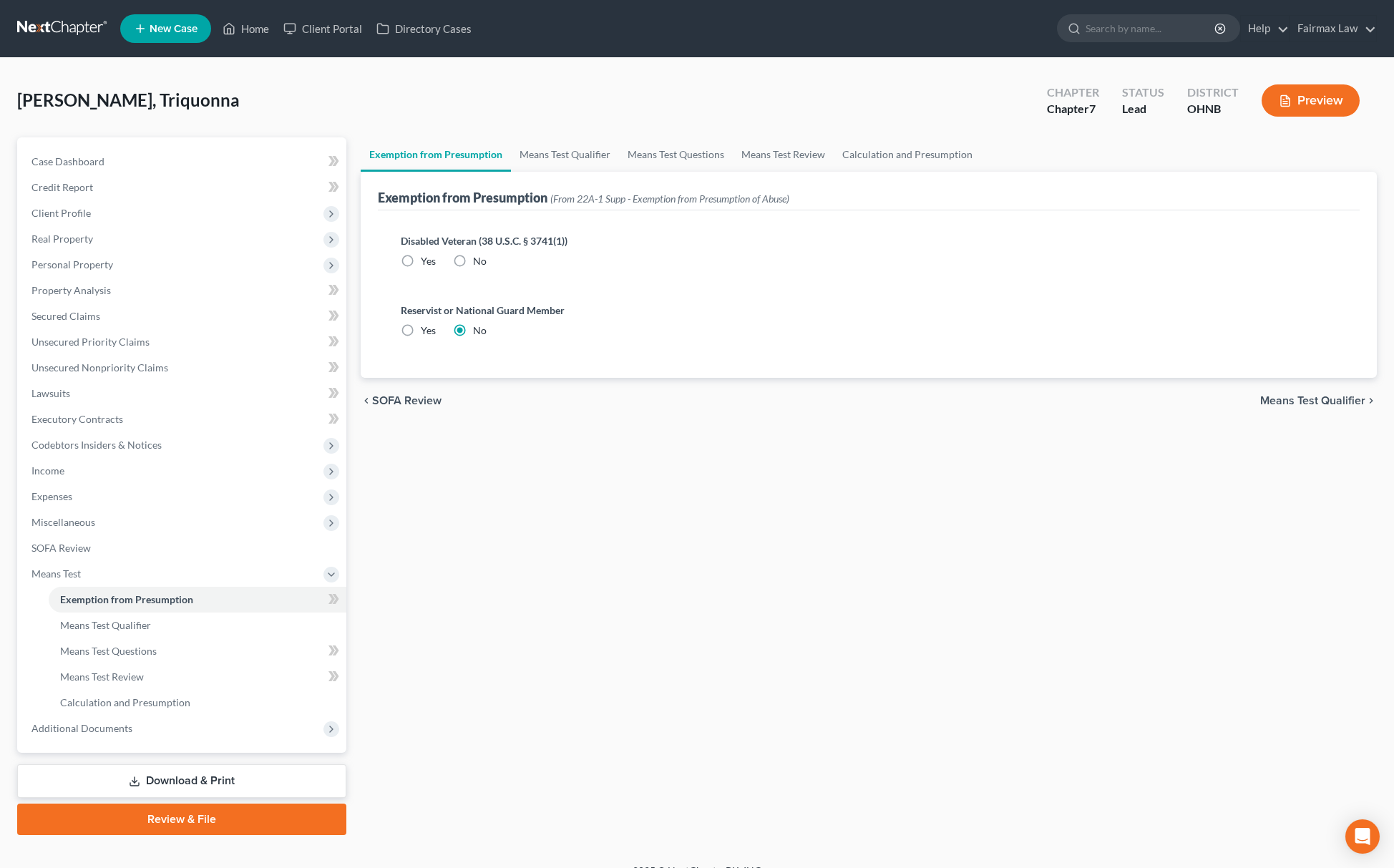
click at [479, 261] on input "No" at bounding box center [484, 259] width 9 height 9
radio input "true"
click at [118, 520] on span "Miscellaneous" at bounding box center [183, 523] width 327 height 26
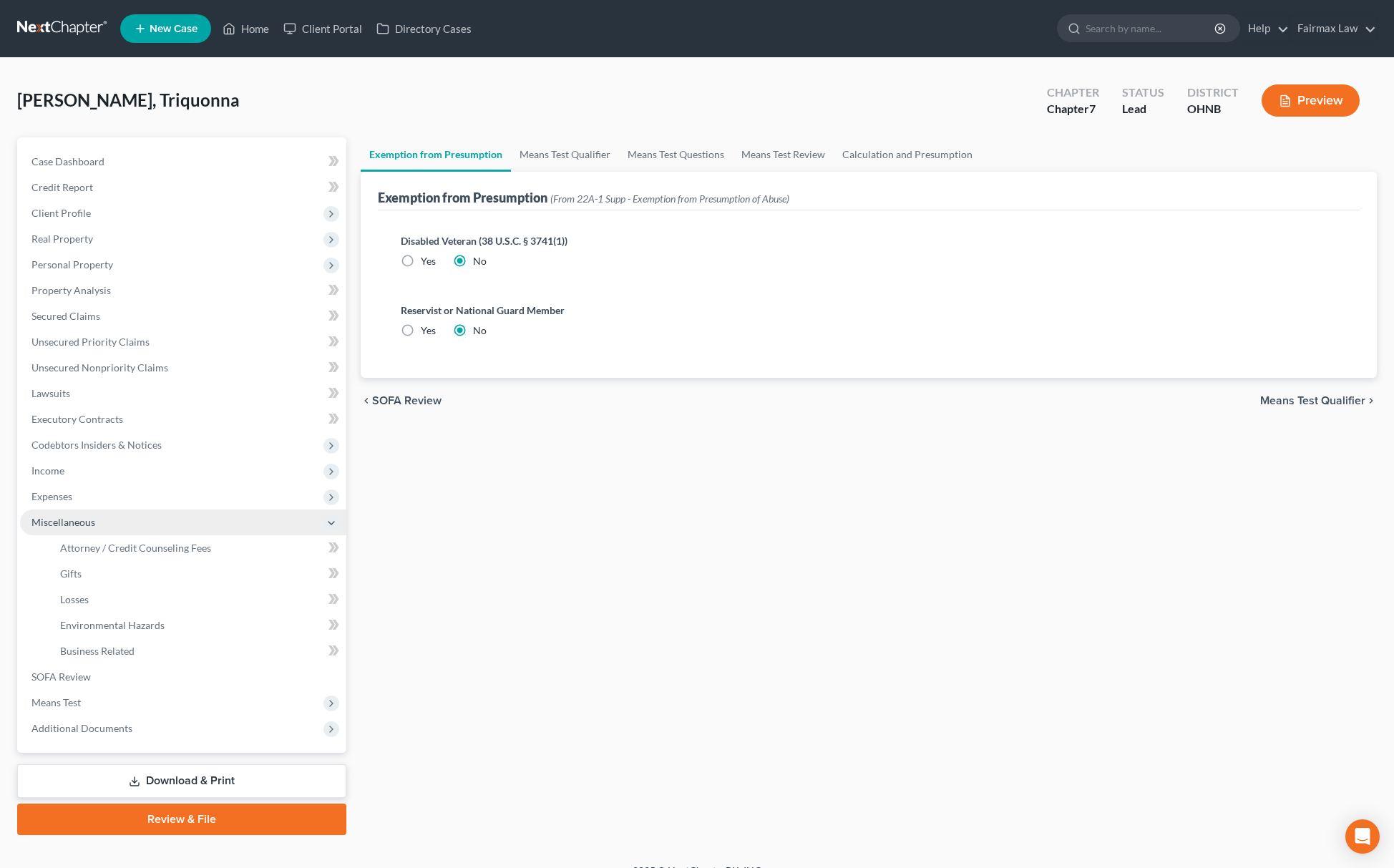
click at [141, 532] on span "Miscellaneous" at bounding box center [183, 523] width 327 height 26
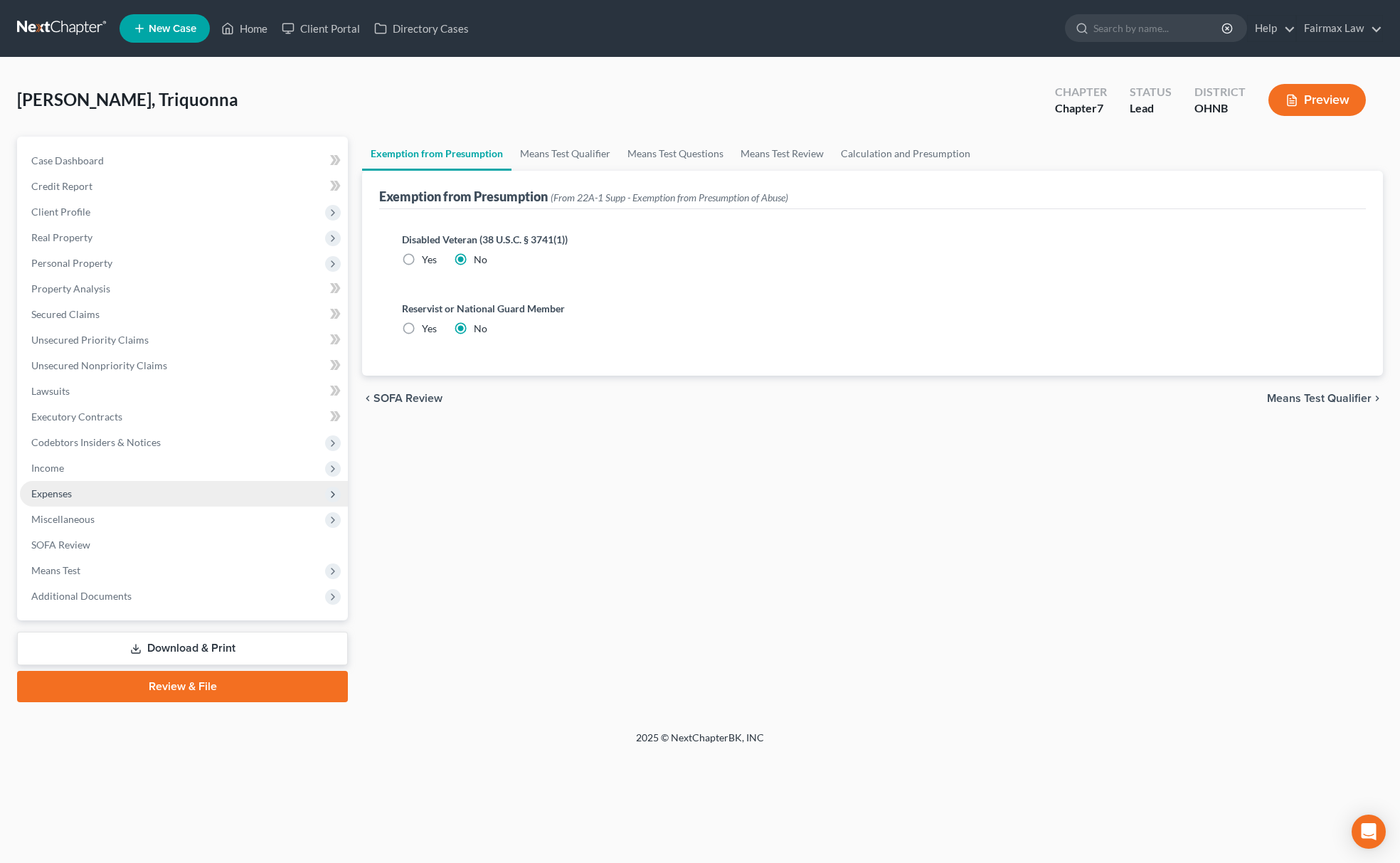
click at [126, 504] on span "Expenses" at bounding box center [183, 494] width 328 height 26
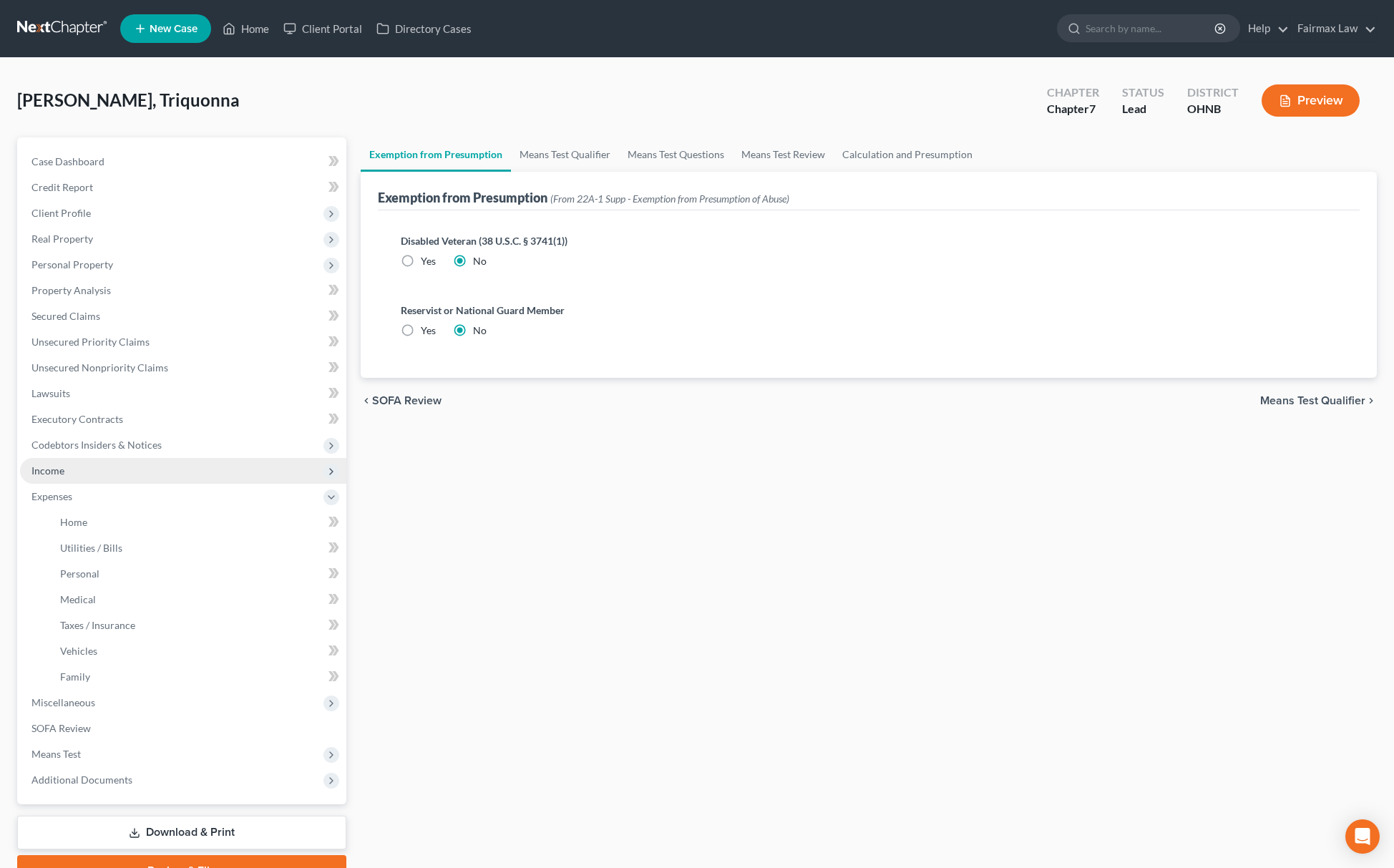
click at [99, 474] on span "Income" at bounding box center [183, 471] width 327 height 26
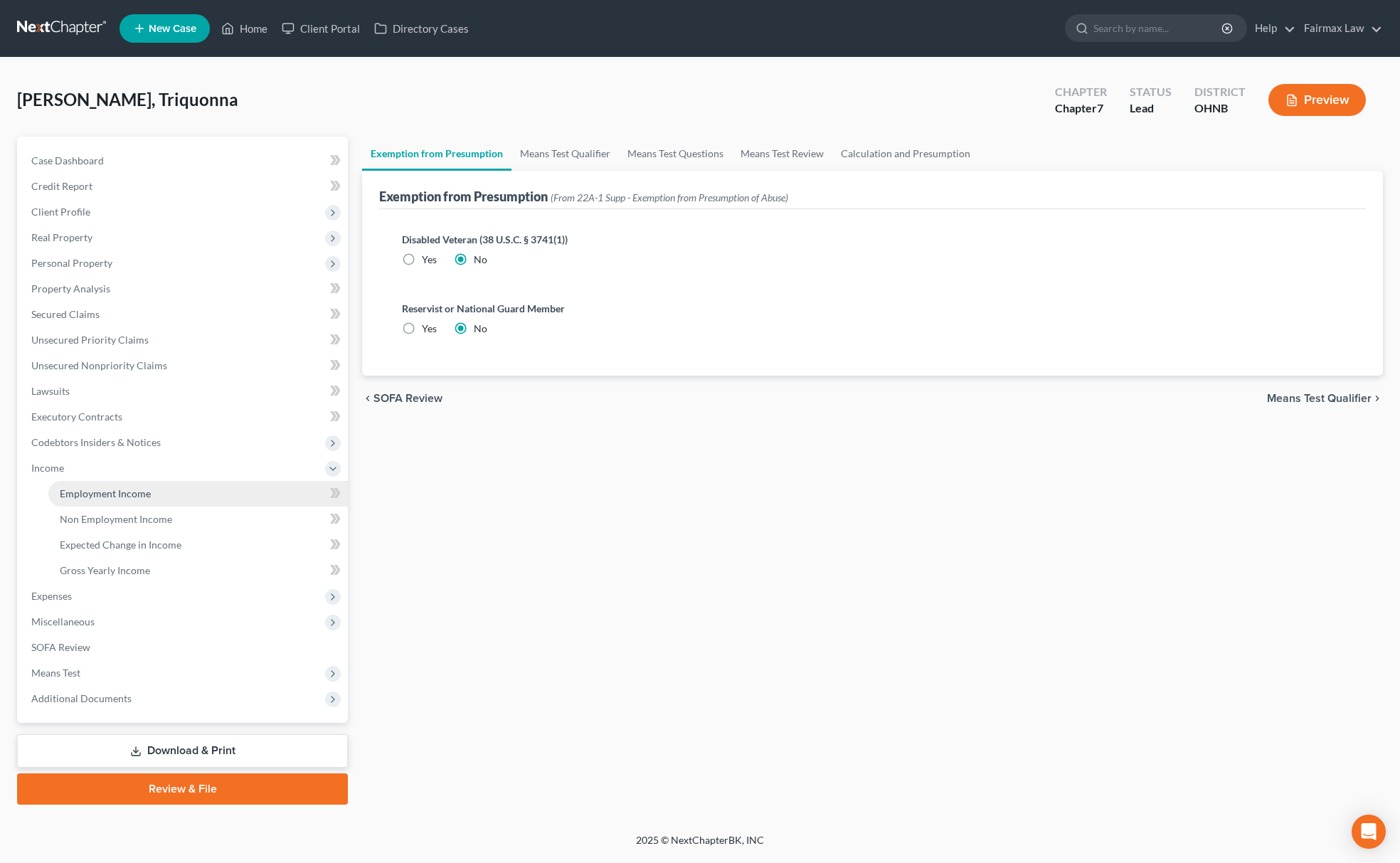
click at [121, 493] on span "Employment Income" at bounding box center [105, 493] width 91 height 12
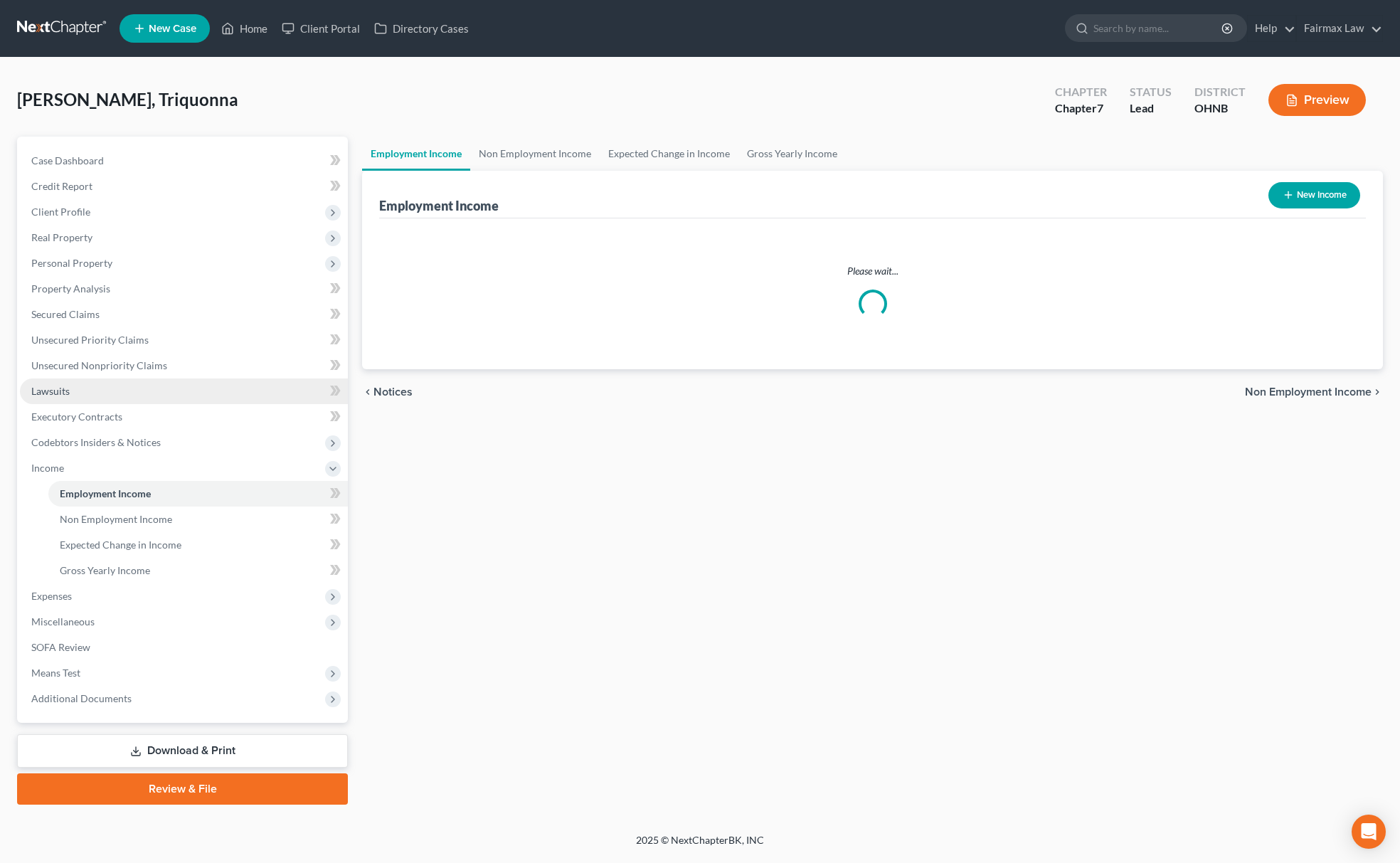
click at [96, 379] on link "Lawsuits" at bounding box center [183, 392] width 328 height 26
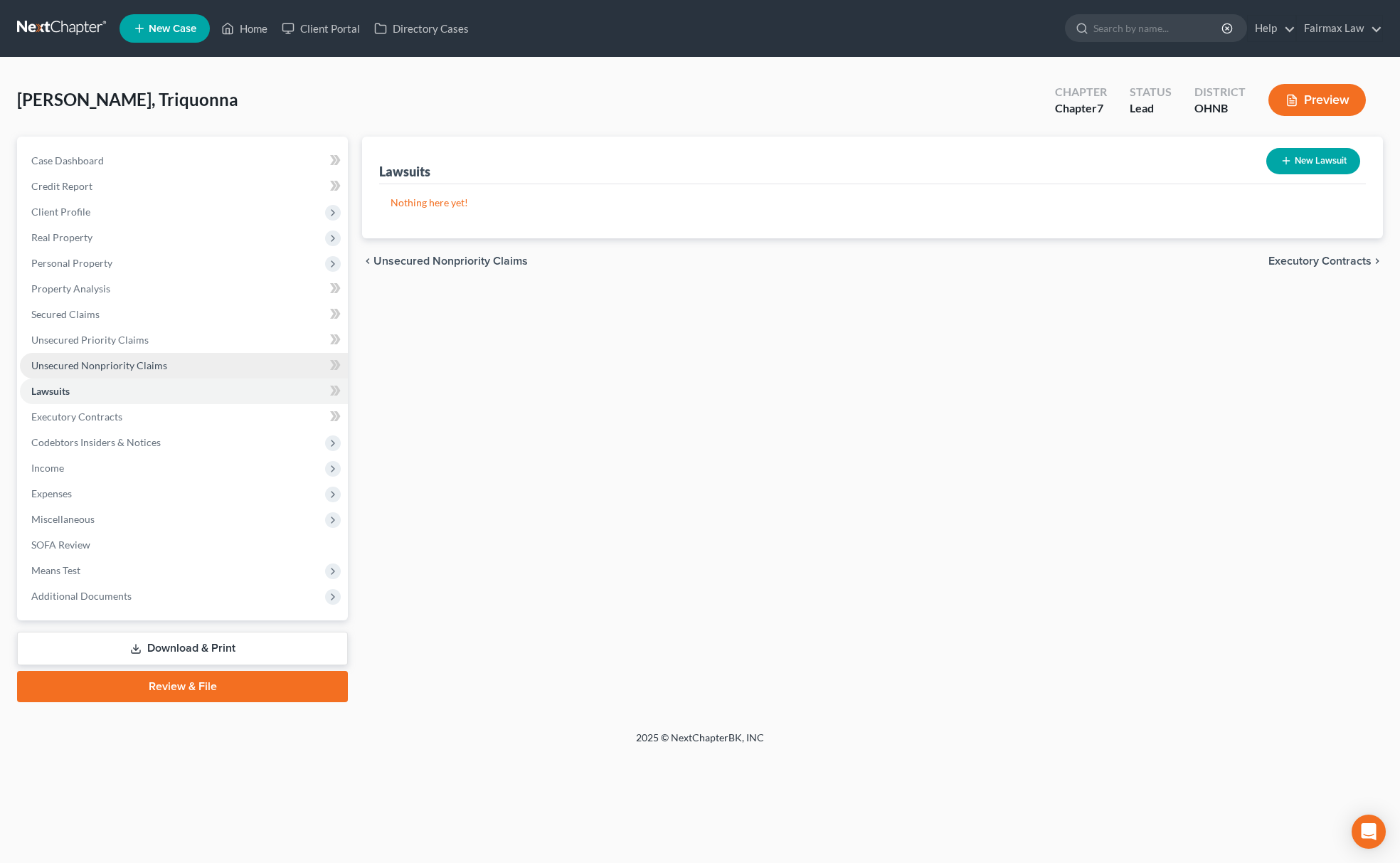
click at [125, 354] on link "Unsecured Nonpriority Claims" at bounding box center [183, 366] width 328 height 26
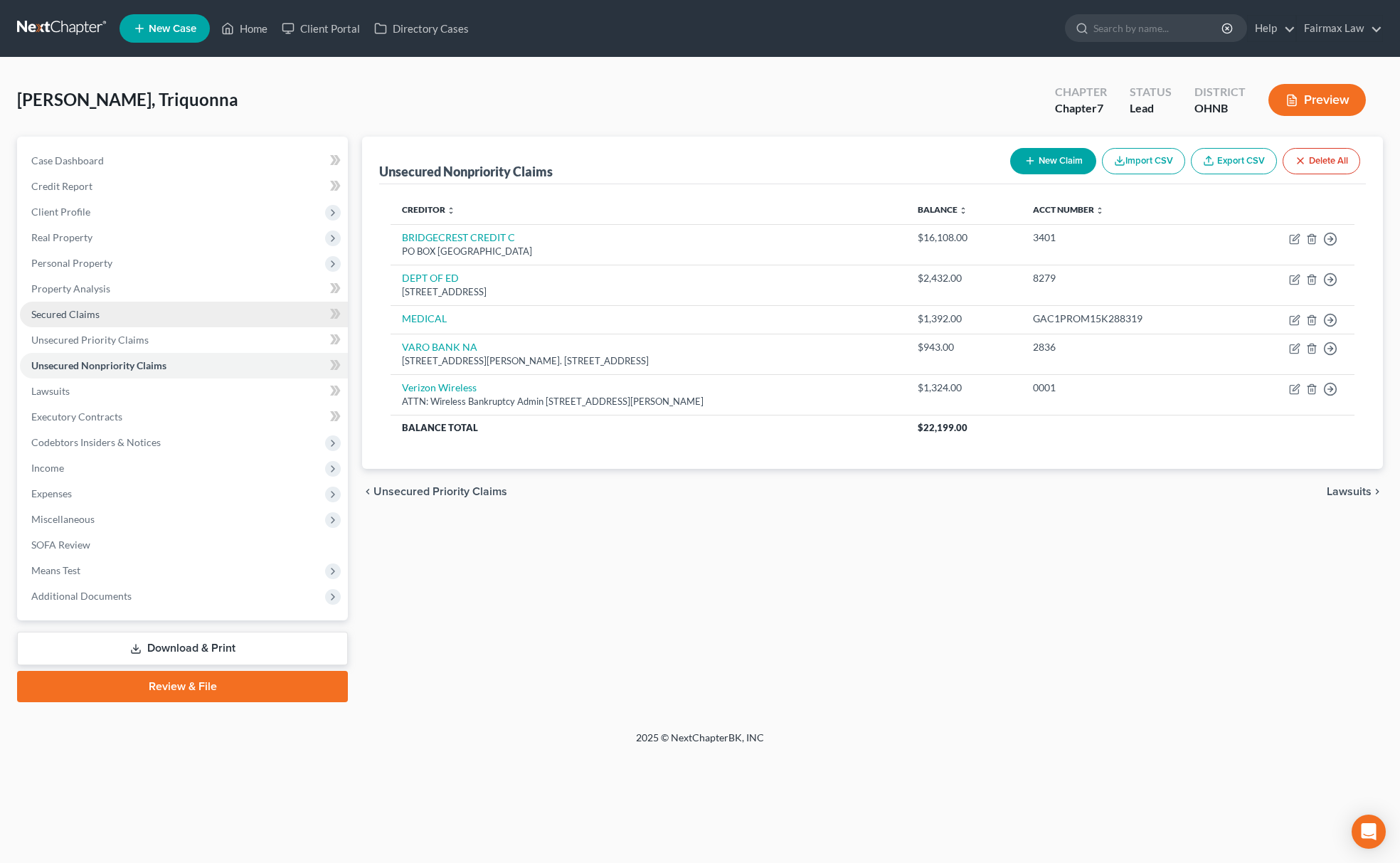
click at [117, 310] on link "Secured Claims" at bounding box center [183, 315] width 328 height 26
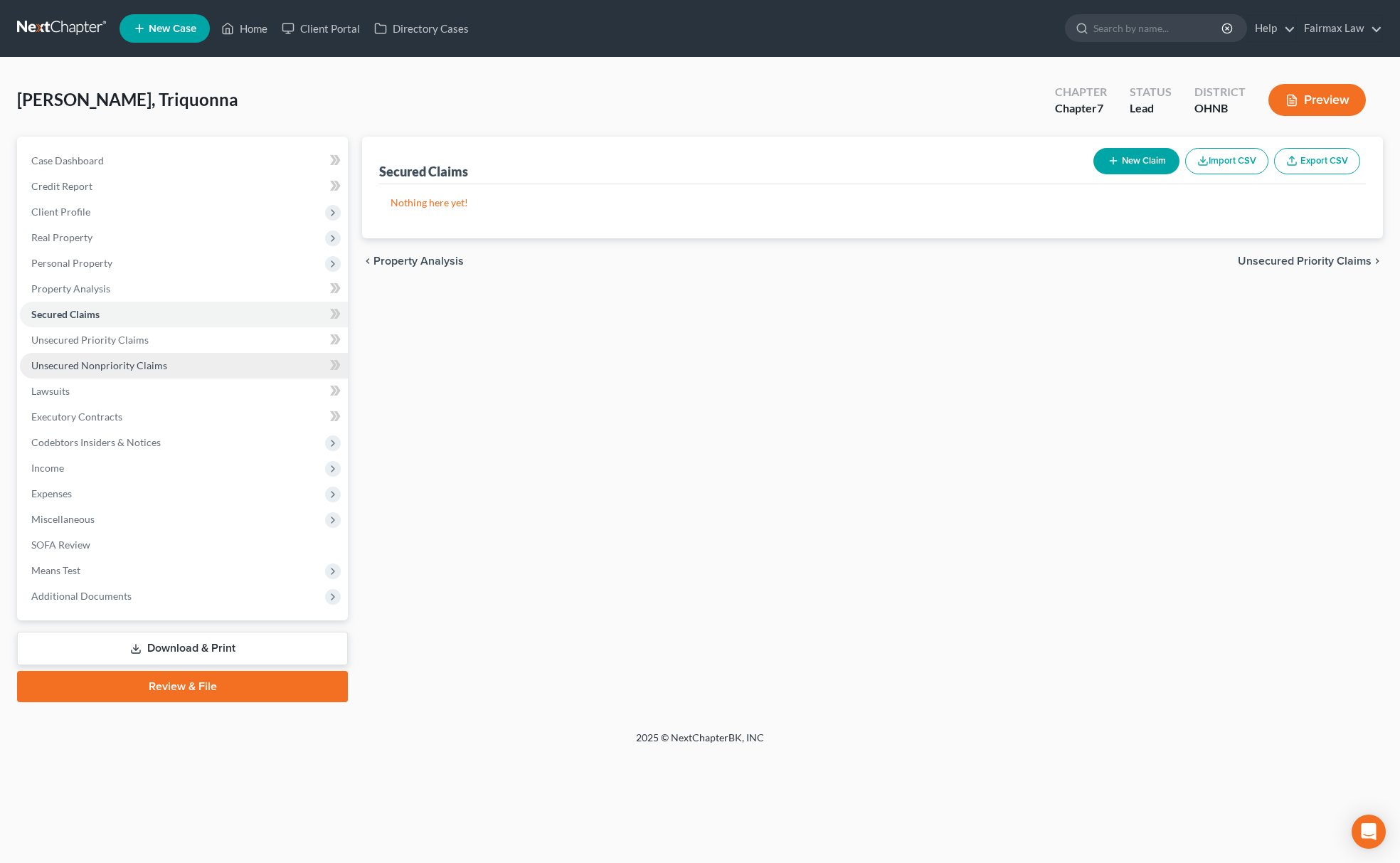
click at [158, 359] on span "Unsecured Nonpriority Claims" at bounding box center [99, 365] width 135 height 12
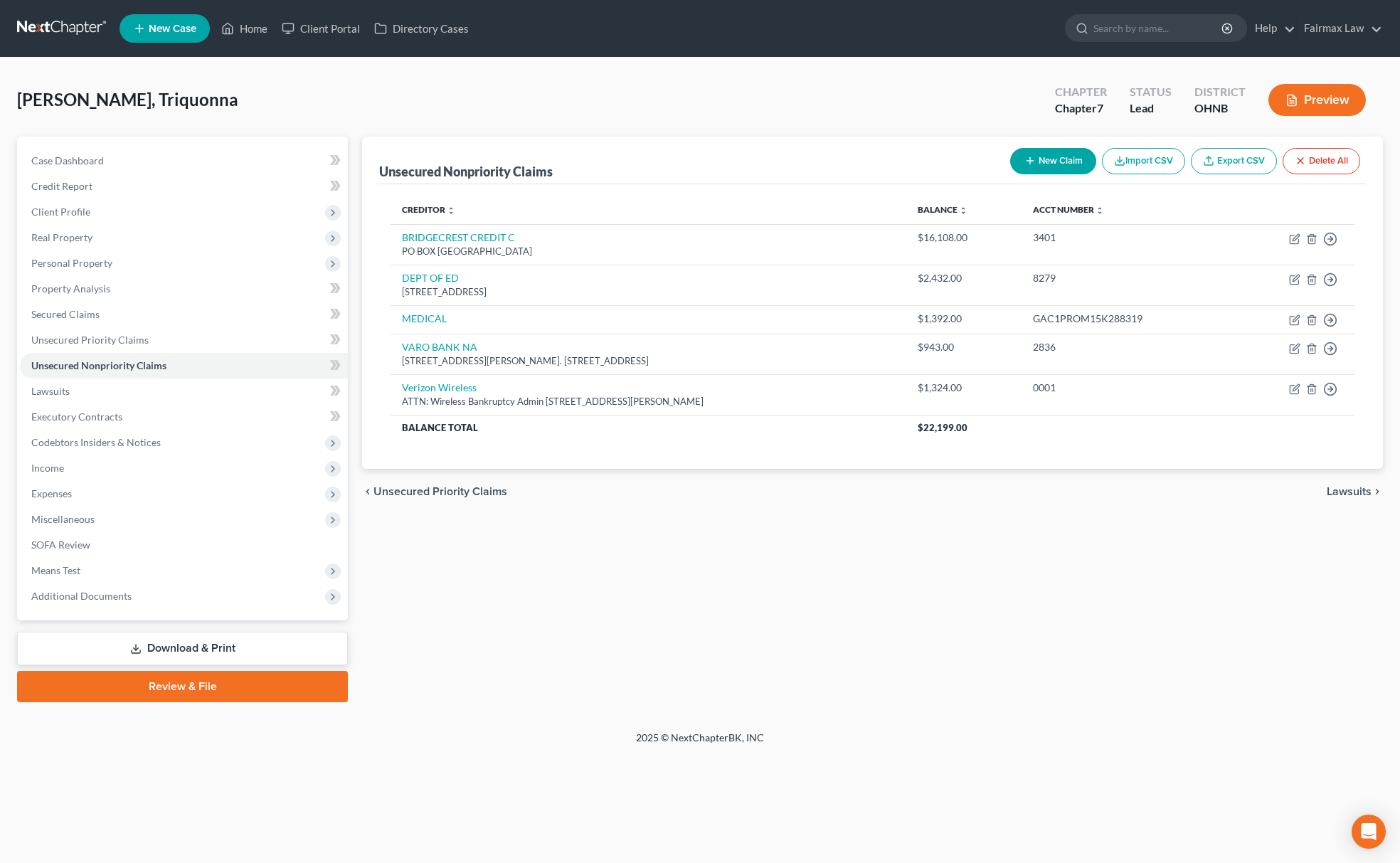
click at [1150, 161] on button "Import CSV" at bounding box center [1144, 161] width 83 height 26
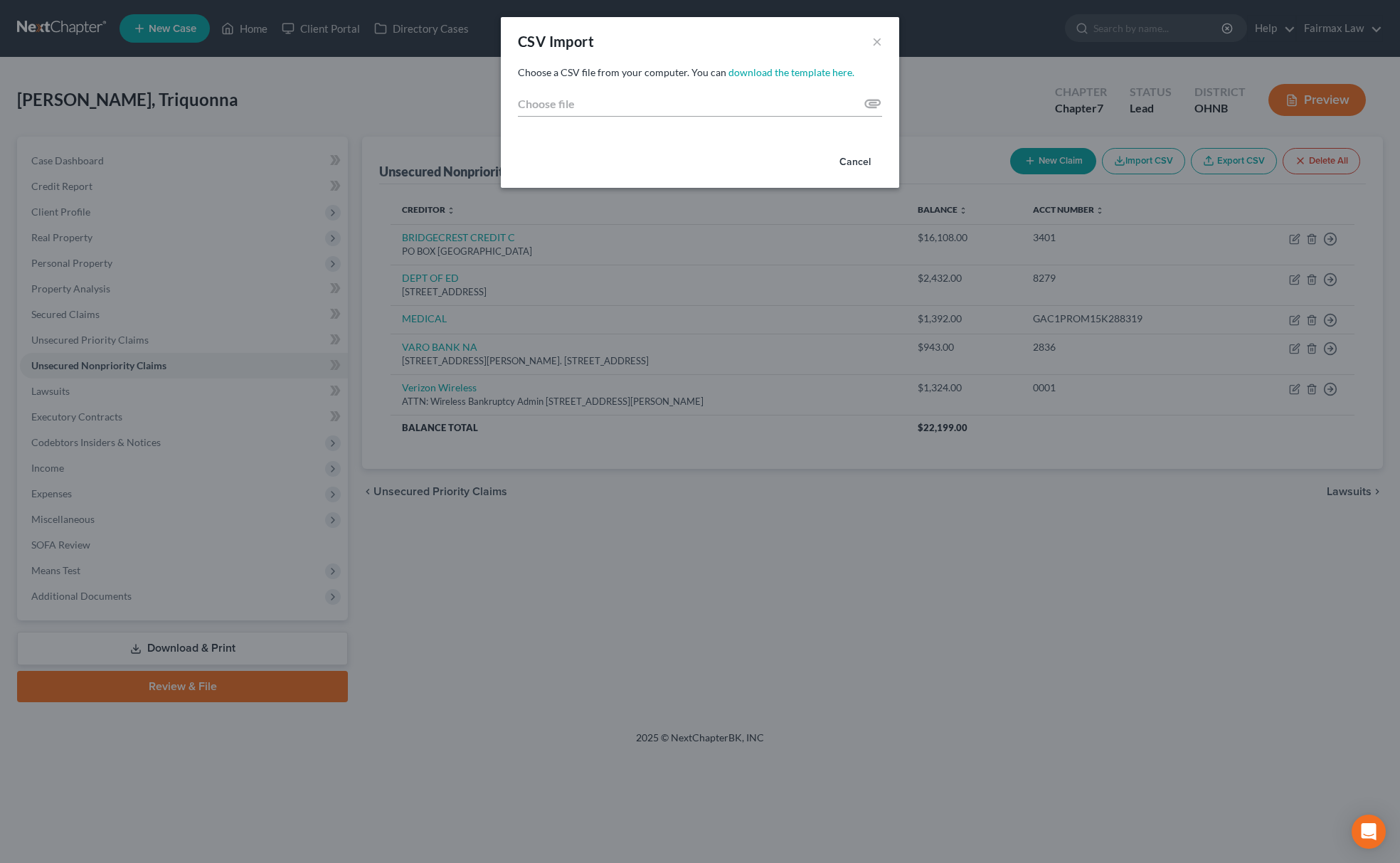
type input "C:\fakepath\2025 - 2025-09-12T150009.097.csv"
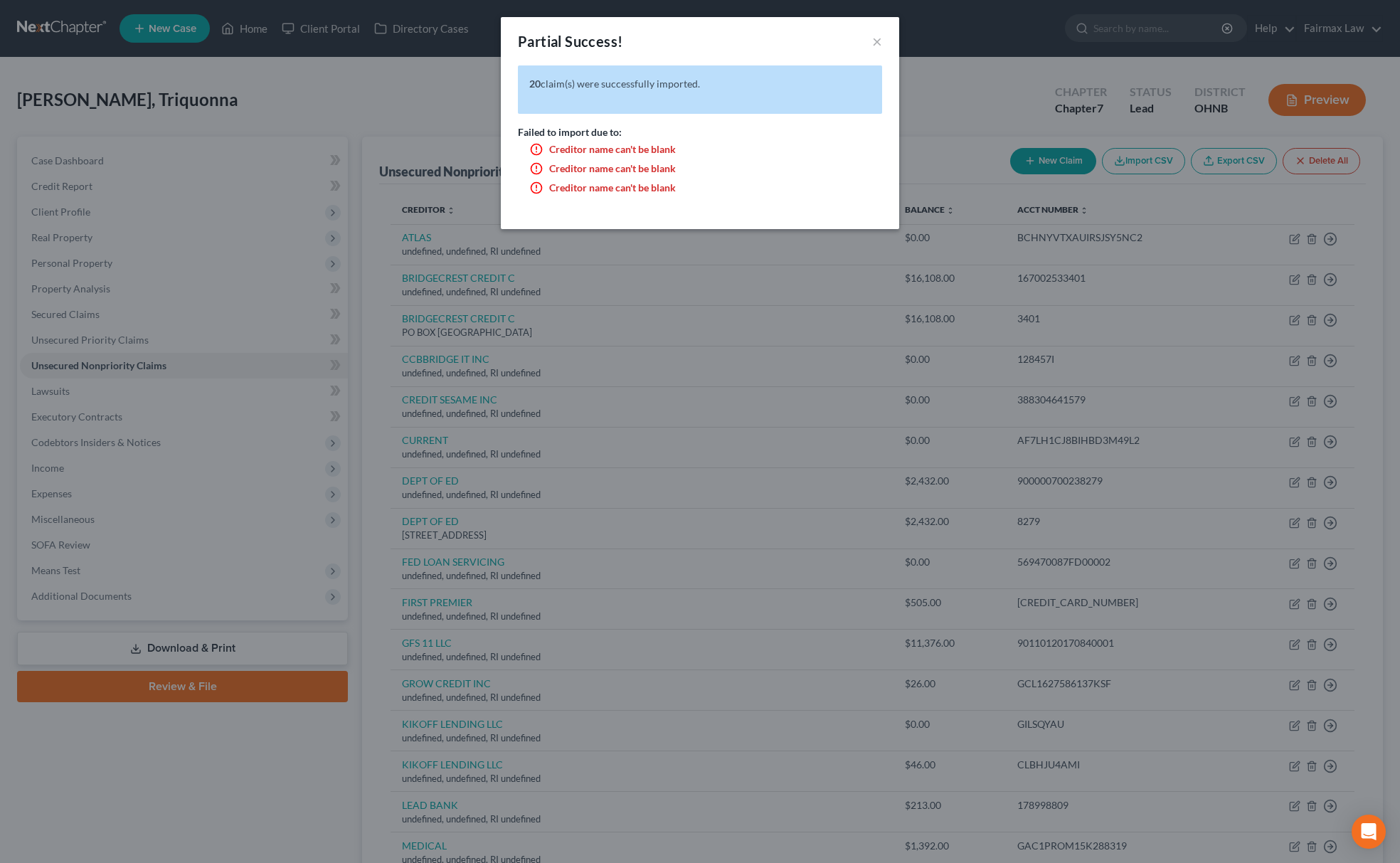
click at [954, 92] on div "Partial Success! × 20 claim(s) were successfully imported. Failed to import due…" at bounding box center [700, 432] width 1400 height 863
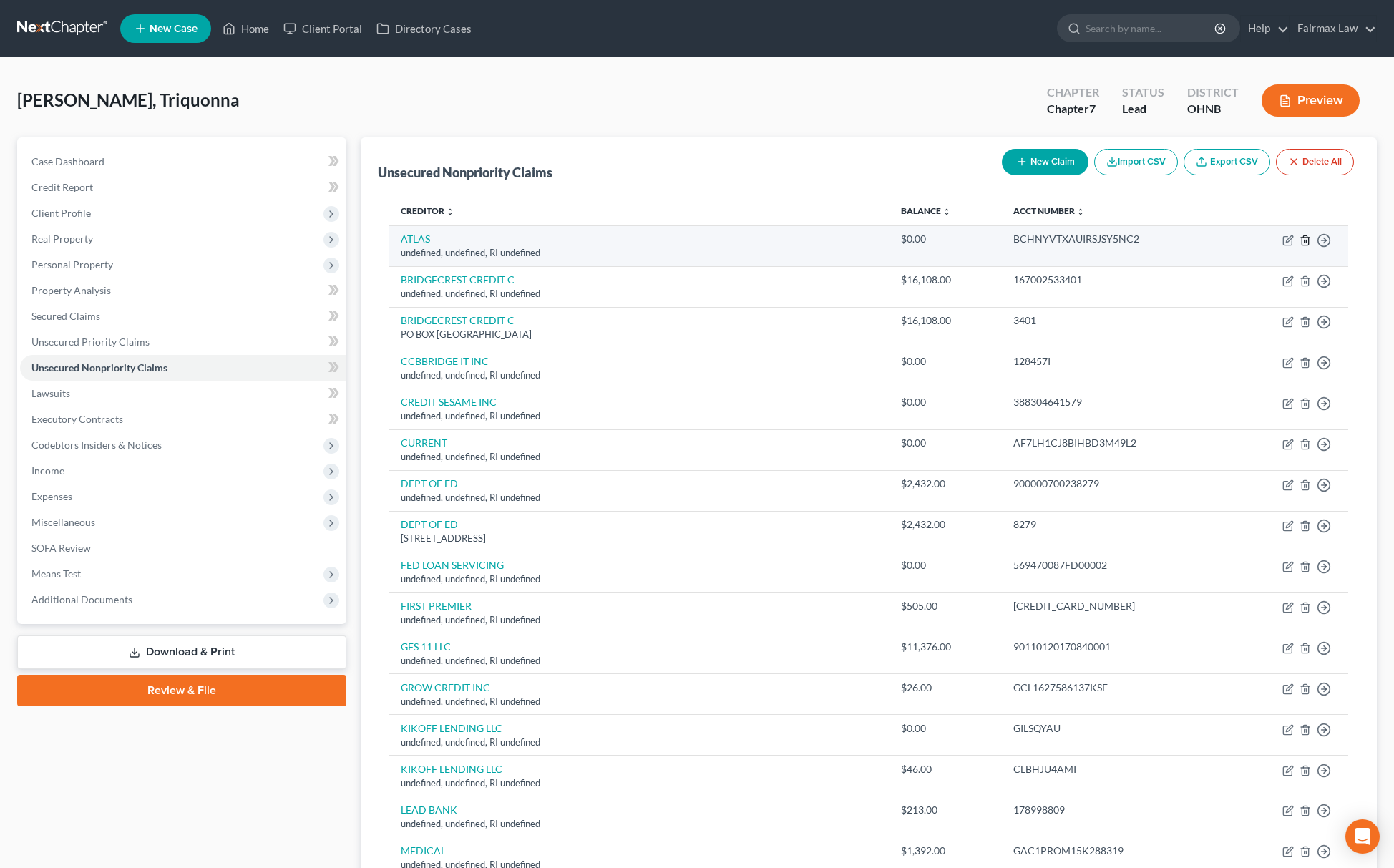
click at [1304, 236] on icon "button" at bounding box center [1305, 240] width 11 height 11
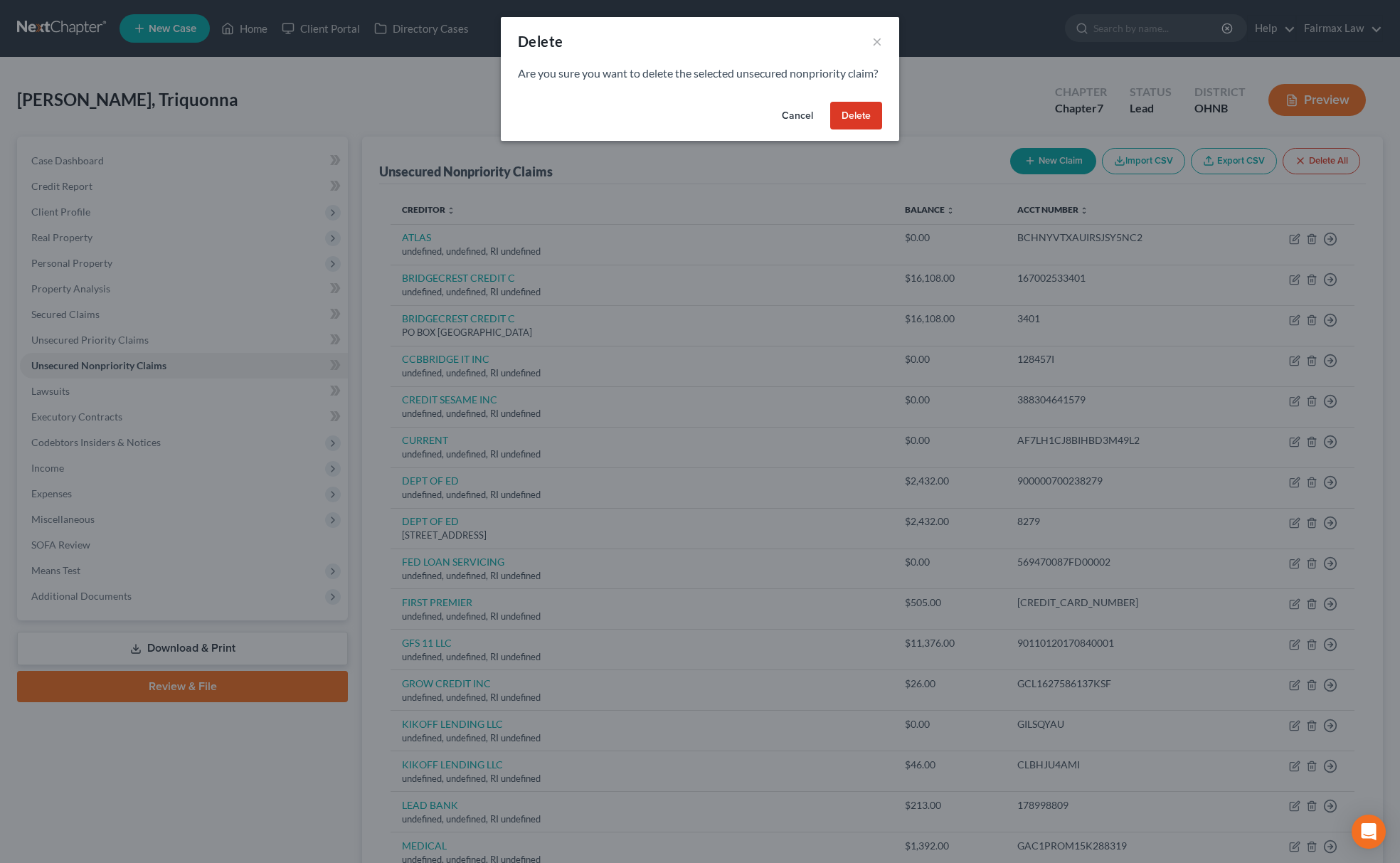
click at [875, 130] on button "Delete" at bounding box center [856, 116] width 52 height 29
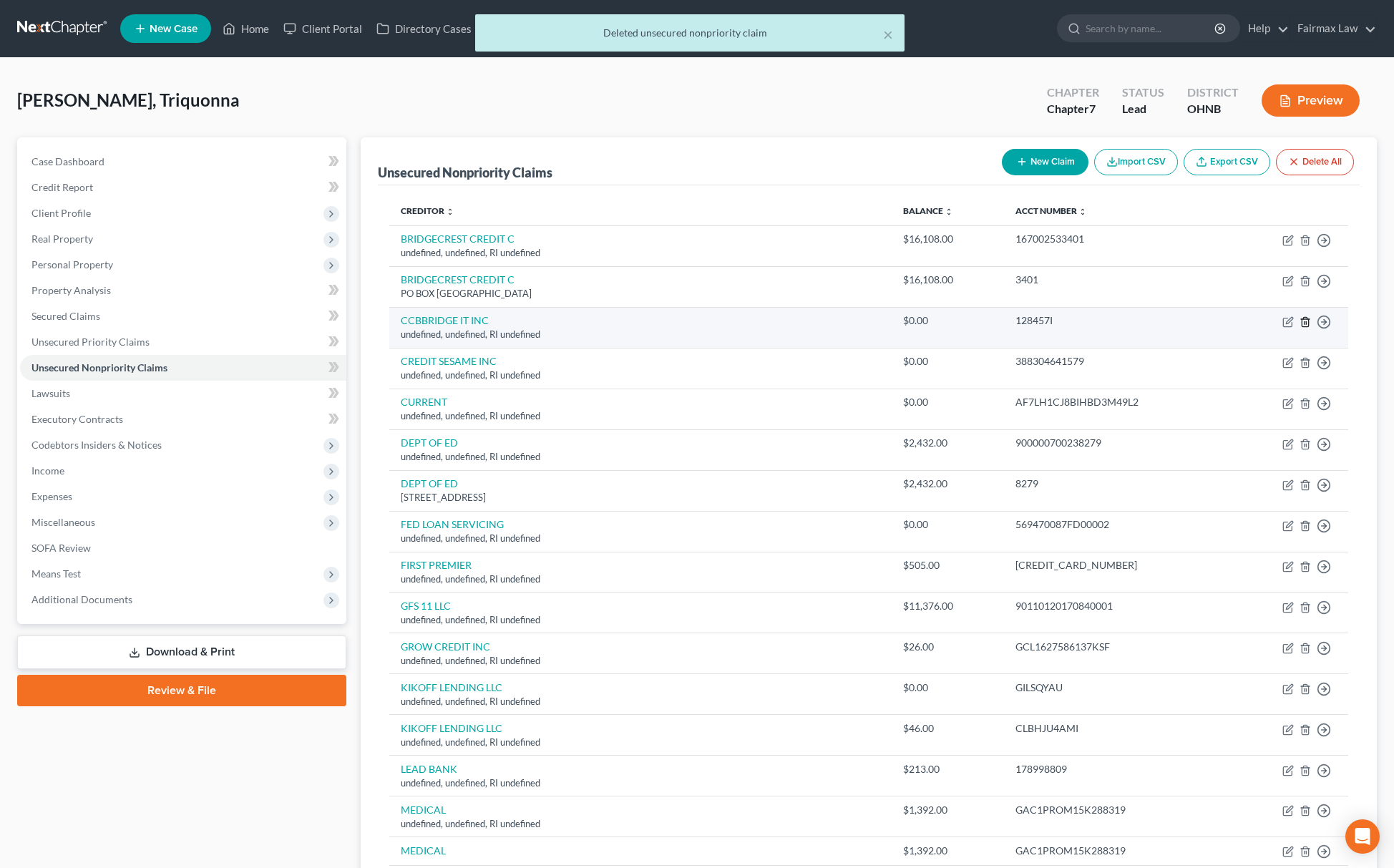
click at [1306, 325] on icon "button" at bounding box center [1305, 322] width 11 height 11
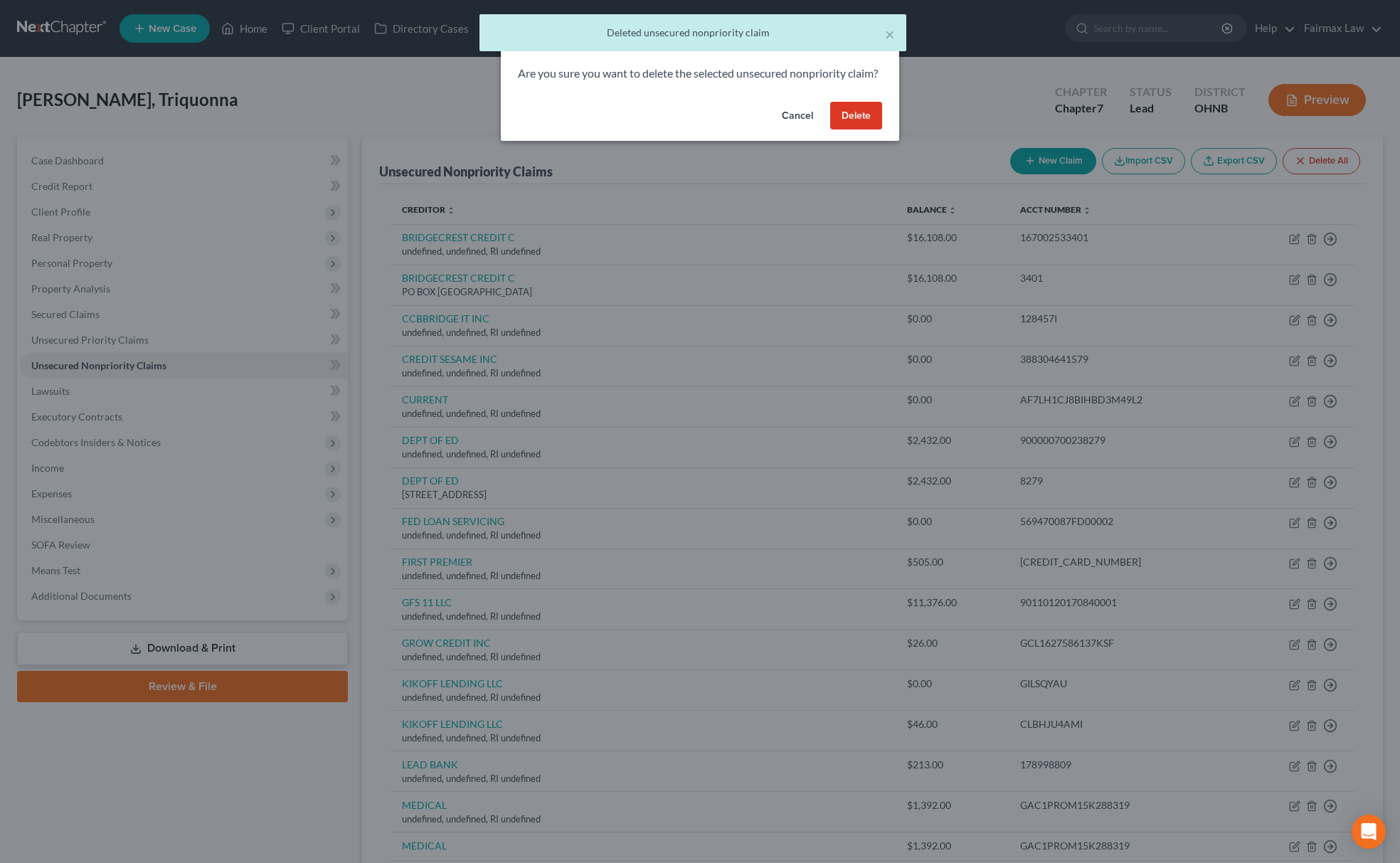
click at [851, 130] on button "Delete" at bounding box center [856, 116] width 52 height 29
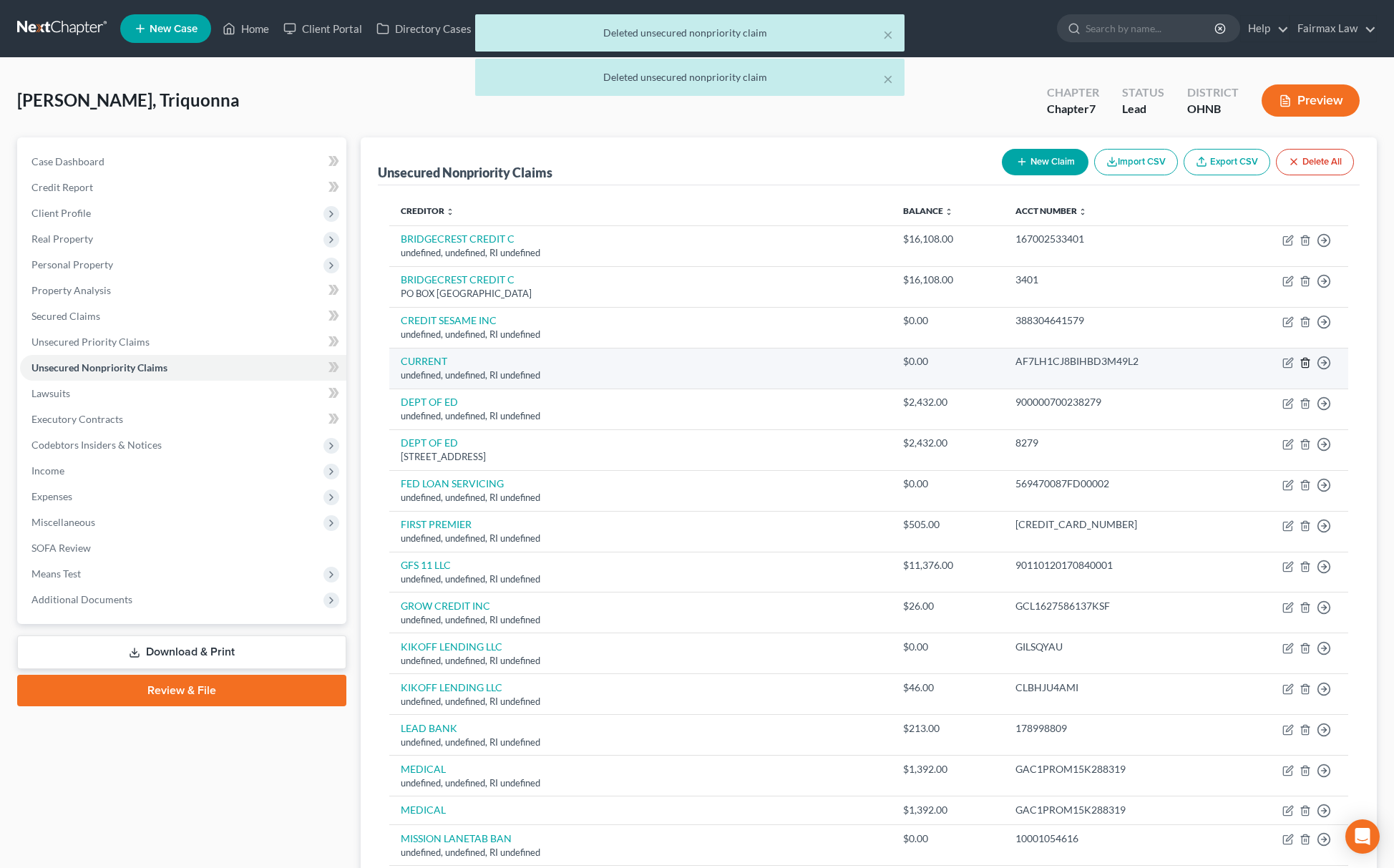
click at [1301, 362] on icon "button" at bounding box center [1305, 363] width 11 height 11
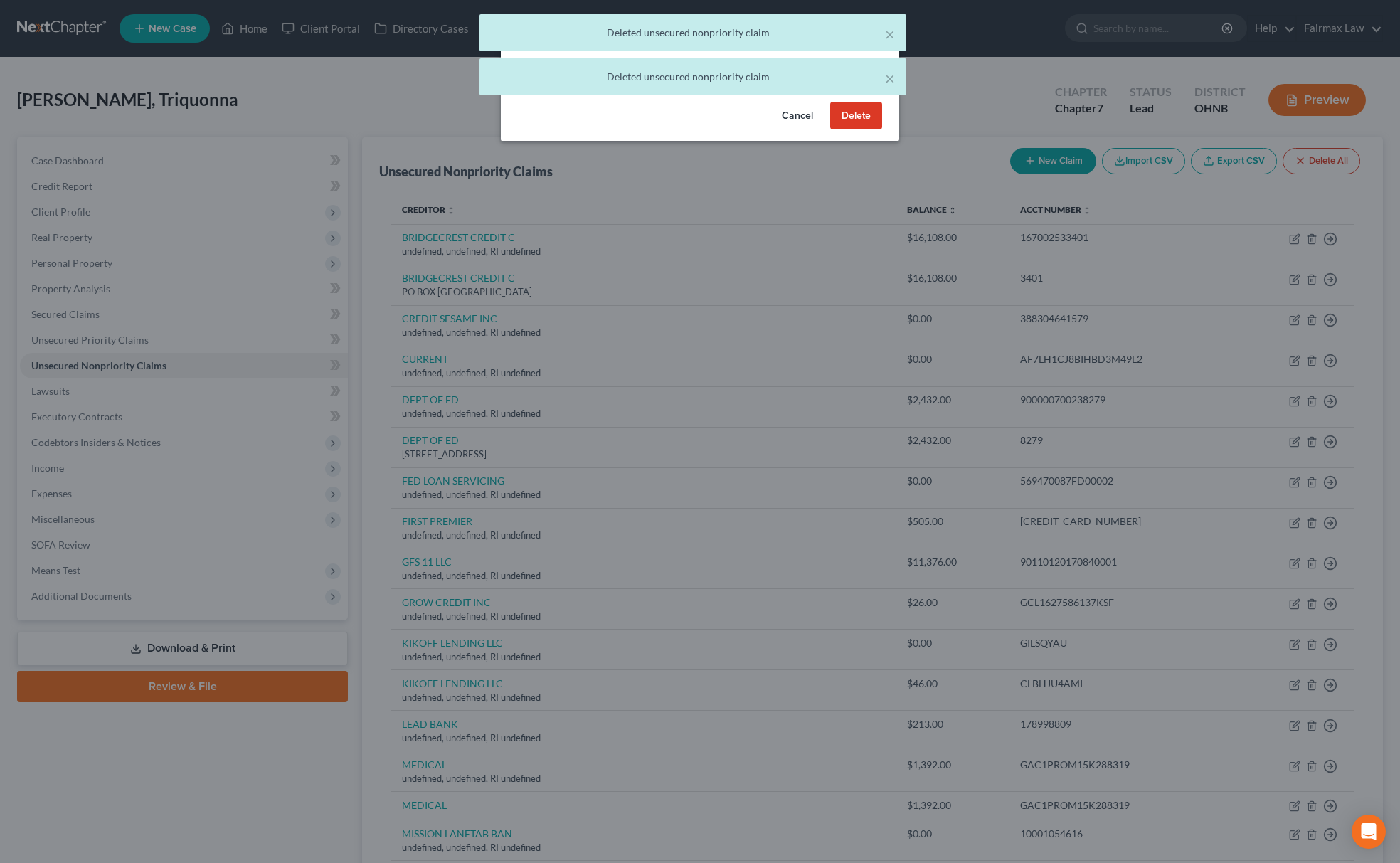
click at [837, 128] on button "Delete" at bounding box center [856, 116] width 52 height 29
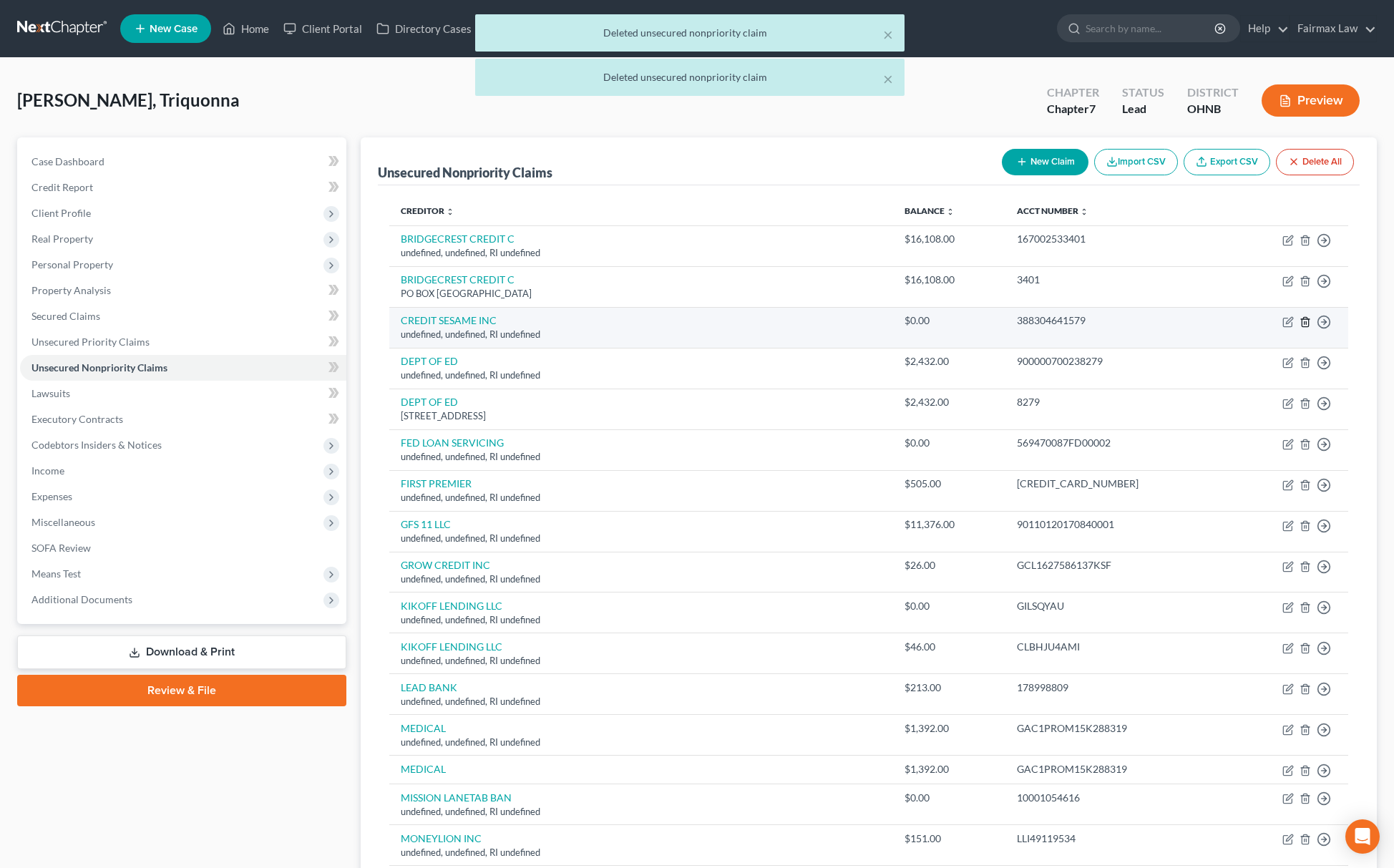
click at [1301, 321] on icon "button" at bounding box center [1305, 322] width 11 height 11
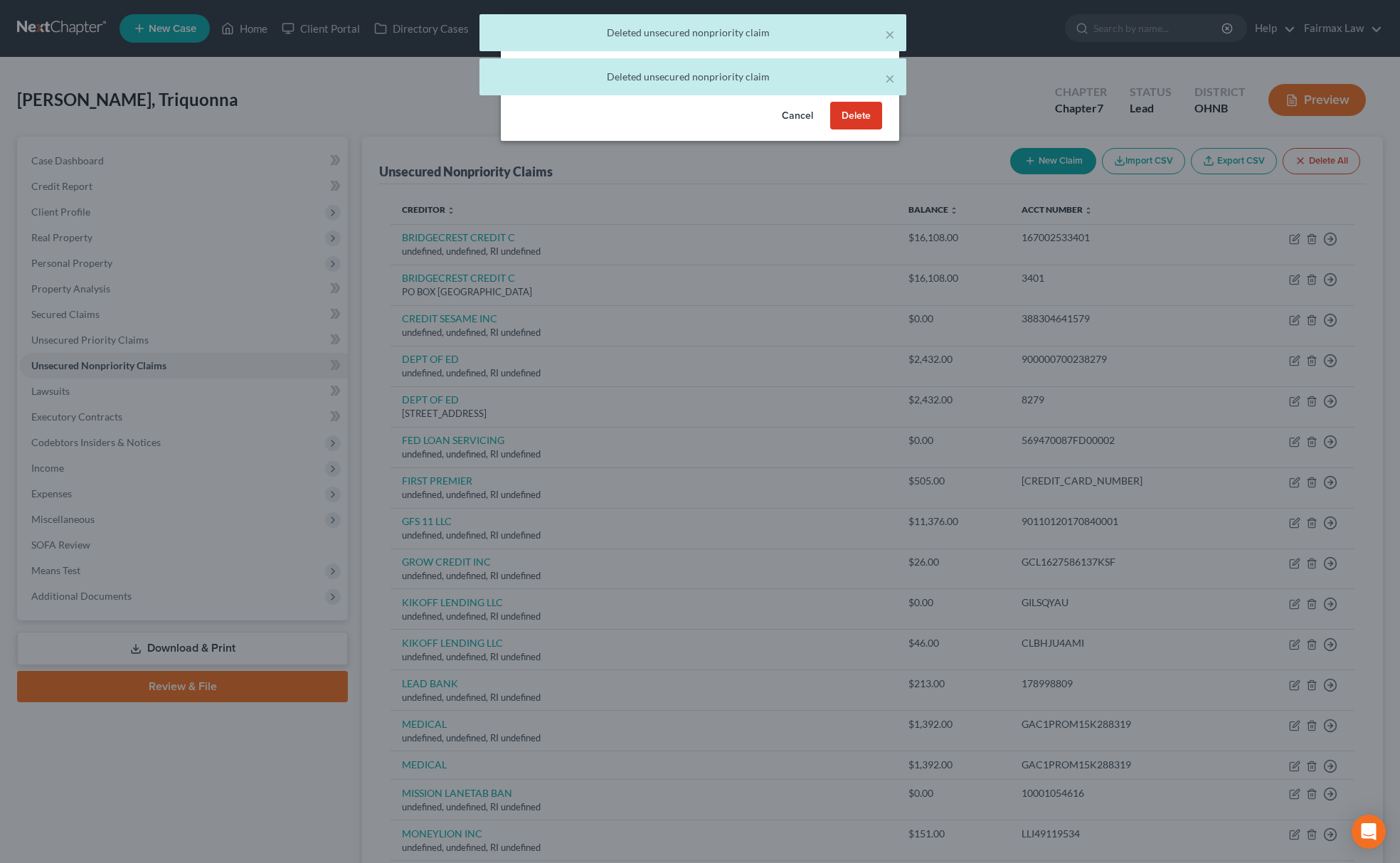
click at [849, 120] on button "Delete" at bounding box center [856, 116] width 52 height 29
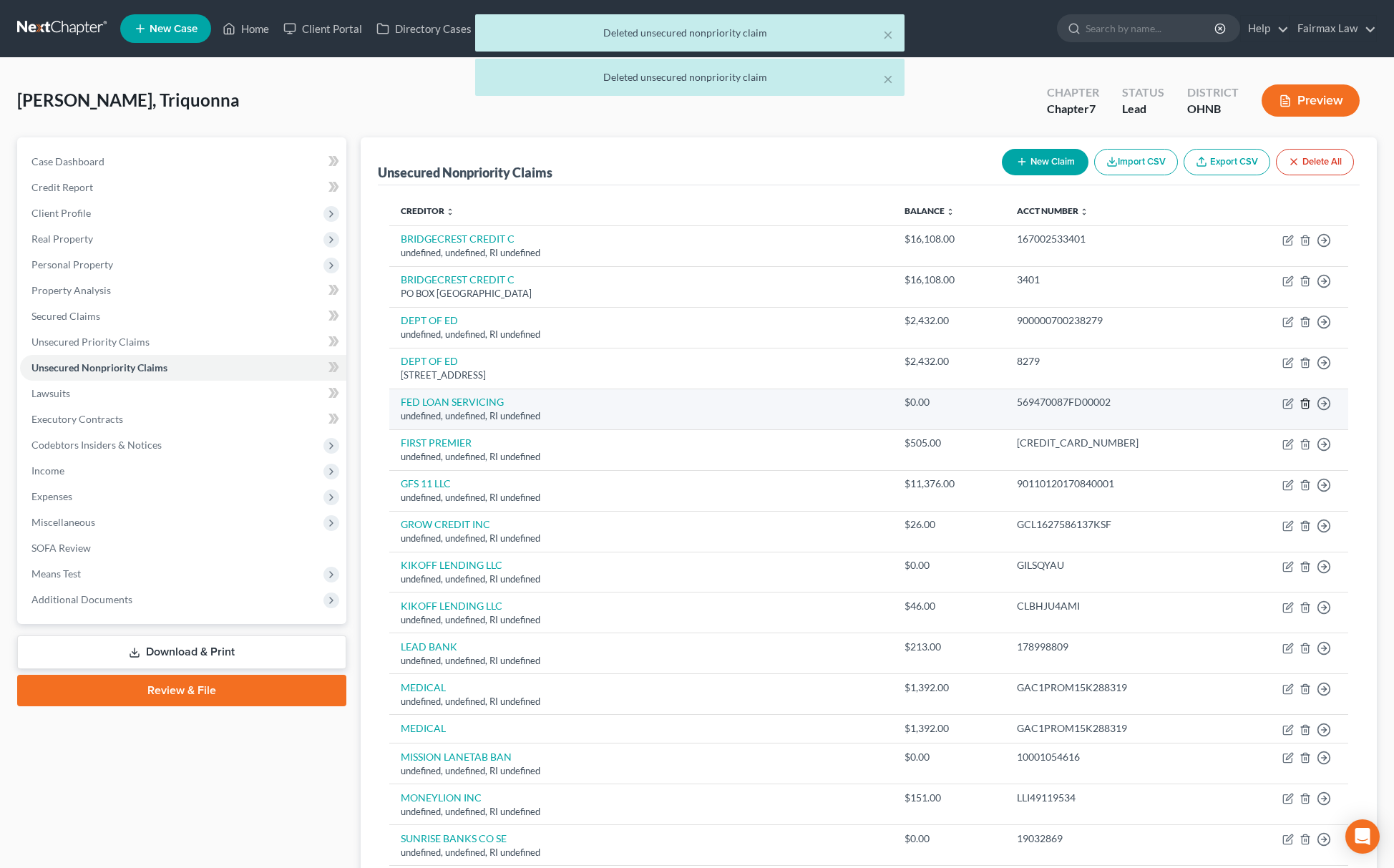
click at [1306, 408] on icon "button" at bounding box center [1305, 403] width 11 height 11
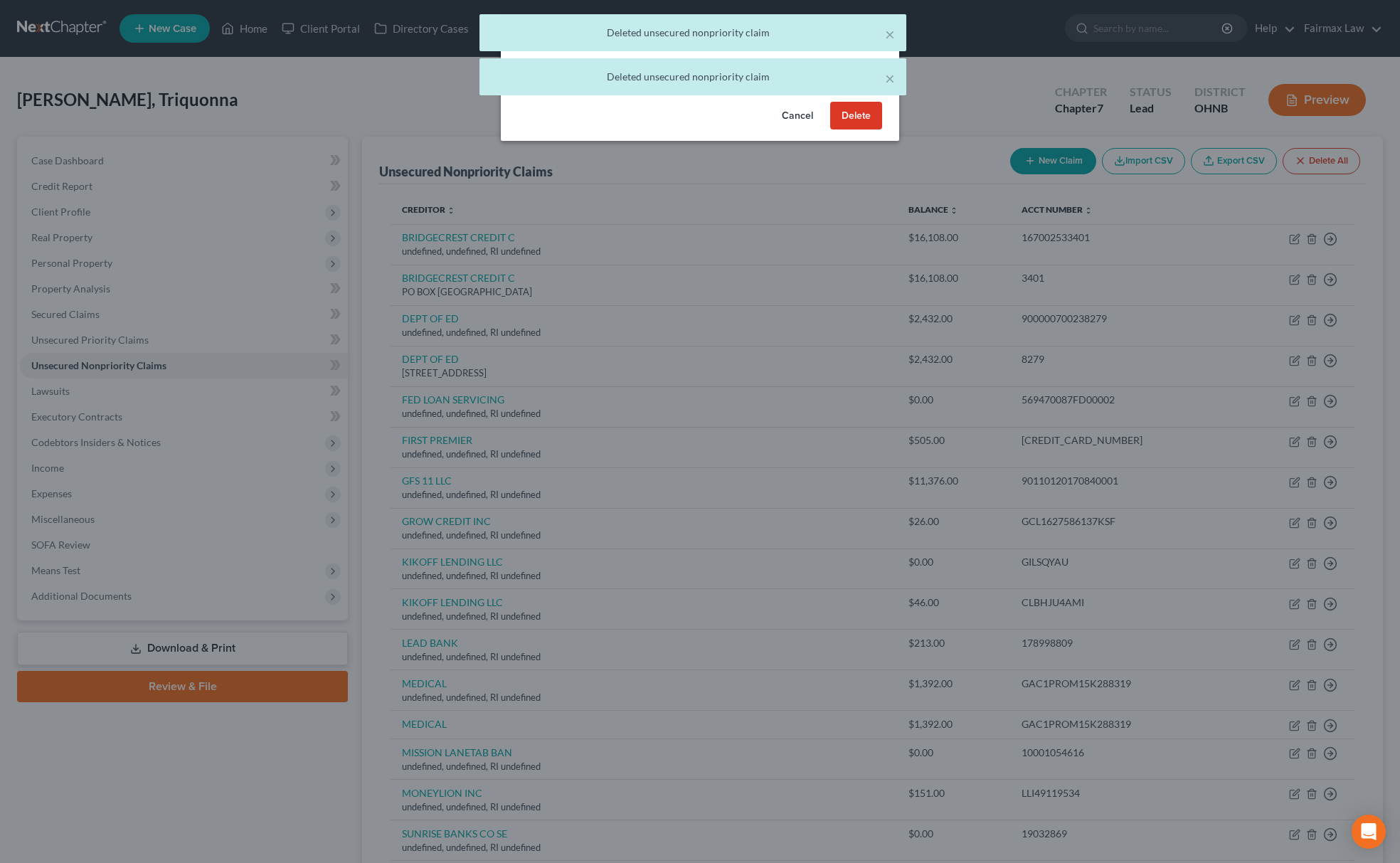
click at [863, 126] on button "Delete" at bounding box center [856, 116] width 52 height 29
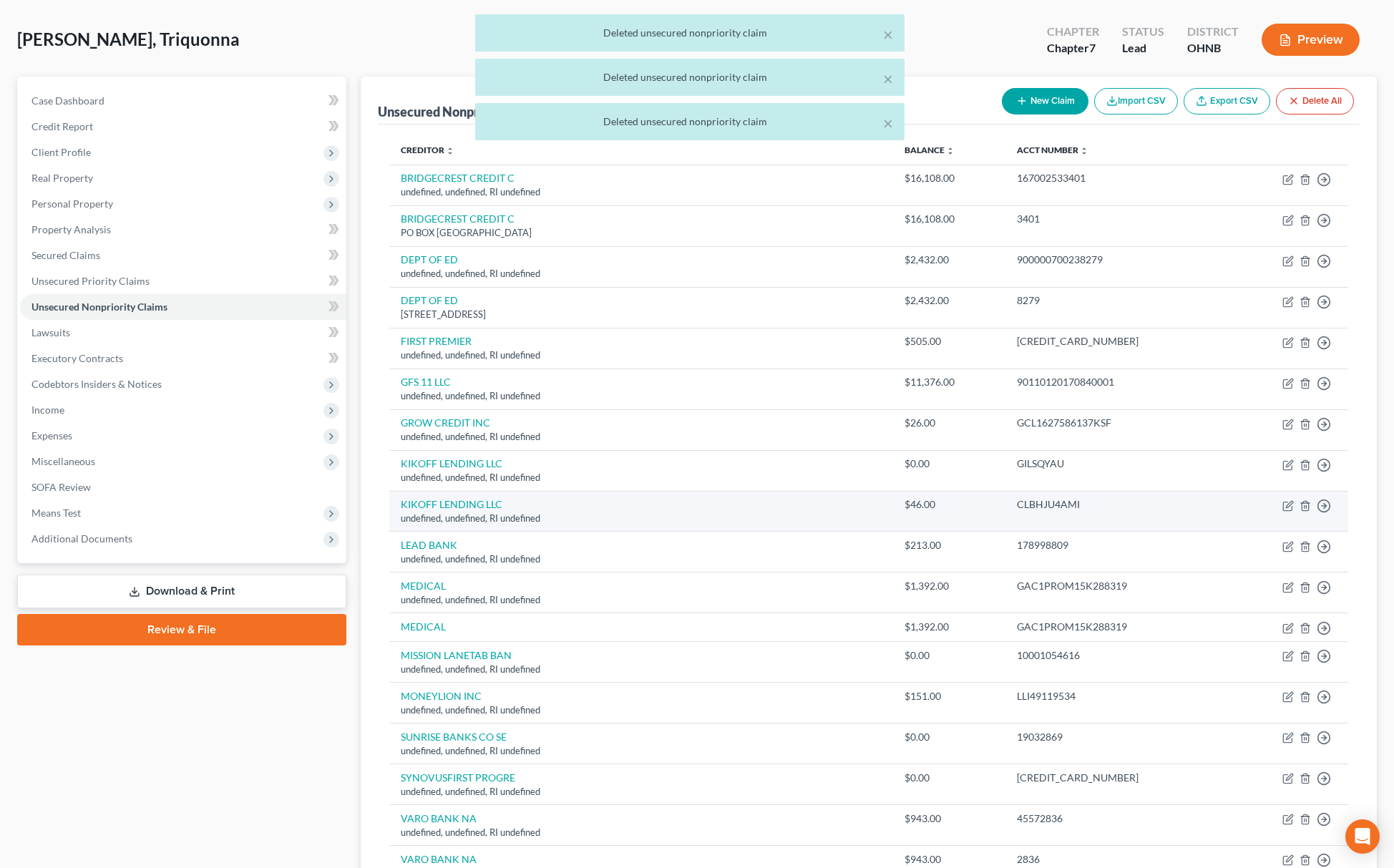
scroll to position [95, 0]
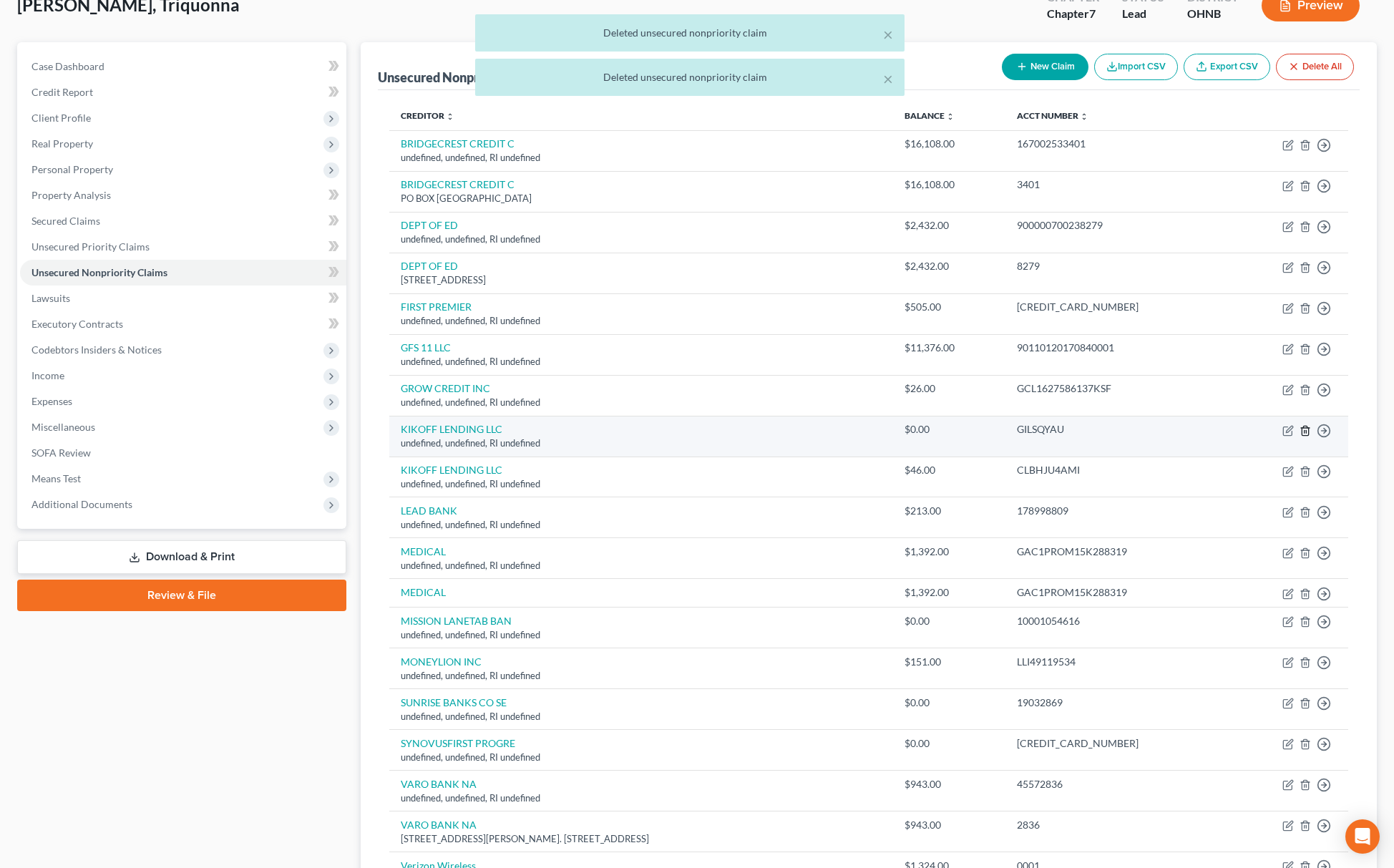
click at [1308, 431] on icon "button" at bounding box center [1305, 430] width 7 height 9
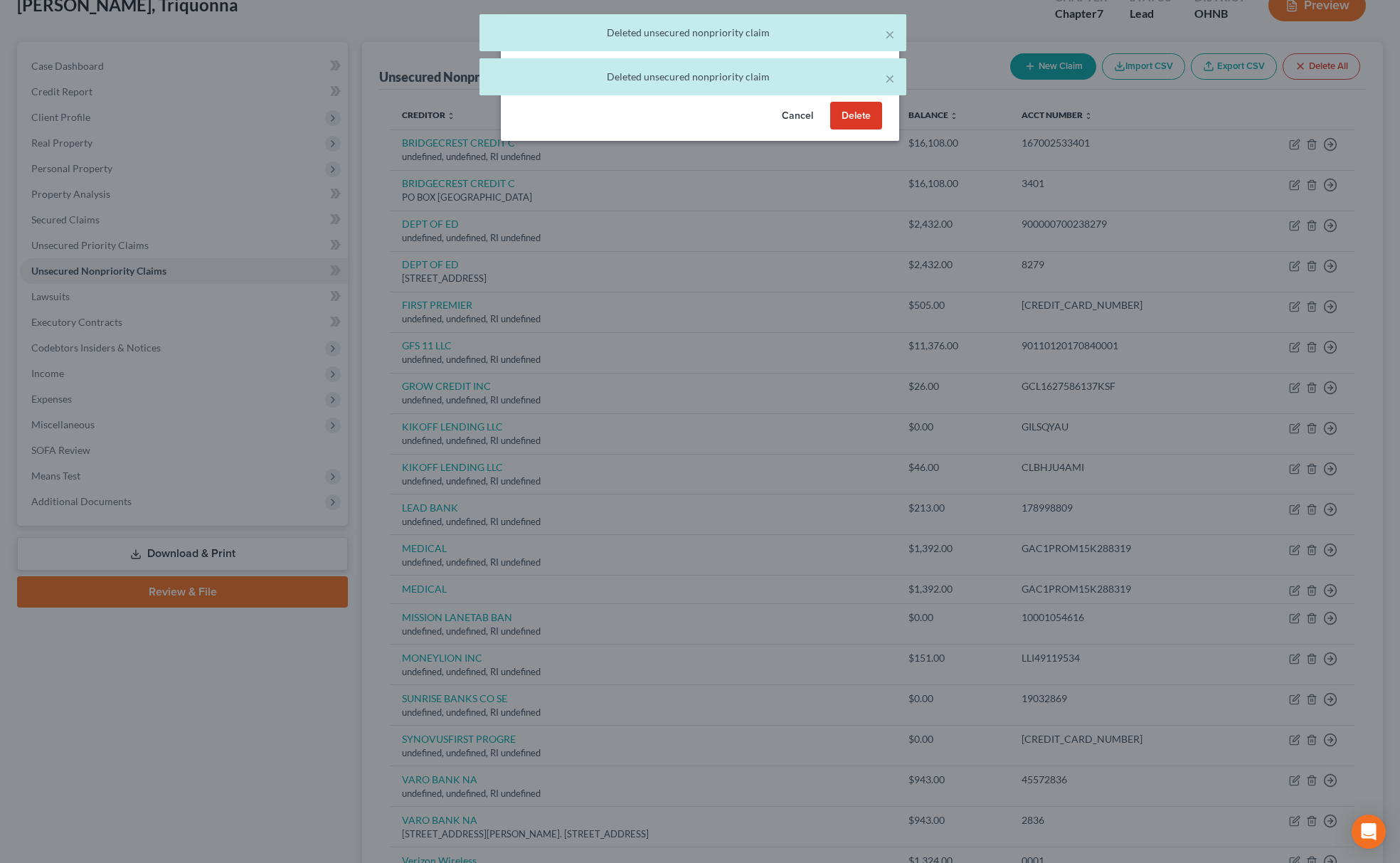
click at [842, 96] on div "Are you sure you want to delete the selected unsecured nonpriority claim?" at bounding box center [700, 81] width 398 height 31
click at [848, 114] on div "Cancel Delete" at bounding box center [700, 118] width 398 height 45
click at [862, 130] on button "Delete" at bounding box center [856, 116] width 52 height 29
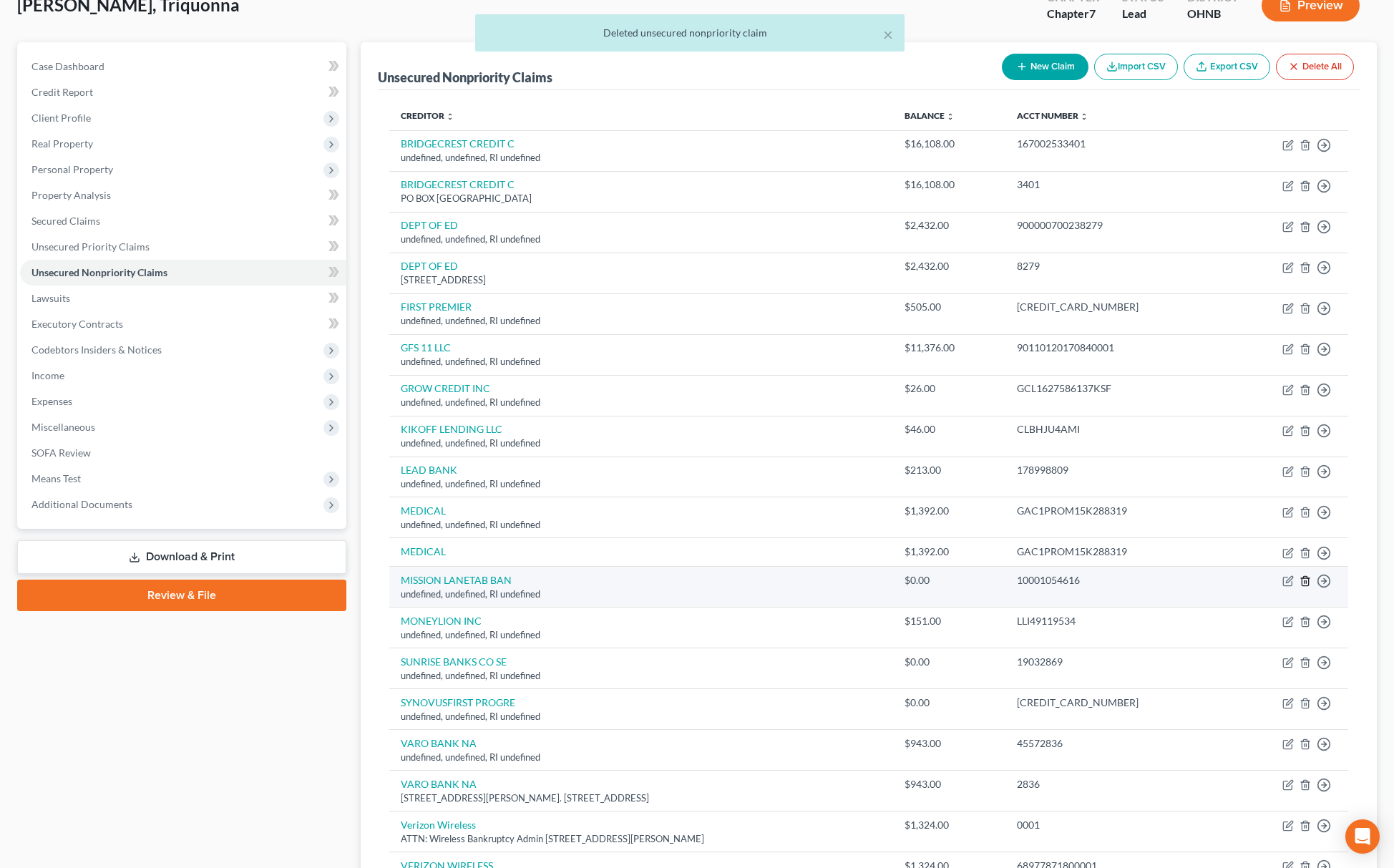
click at [1307, 581] on icon "button" at bounding box center [1305, 581] width 11 height 11
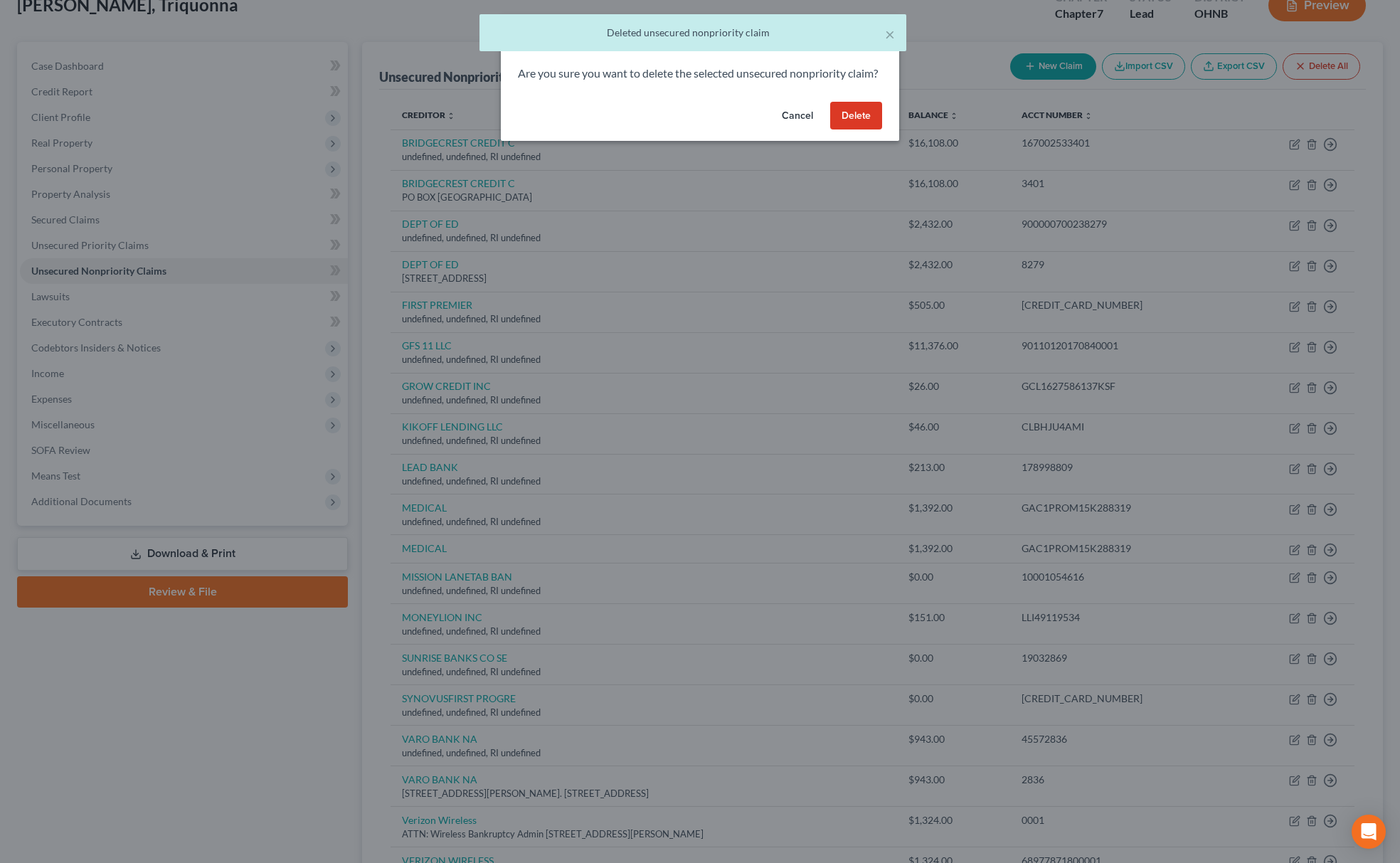
click at [852, 126] on button "Delete" at bounding box center [856, 116] width 52 height 29
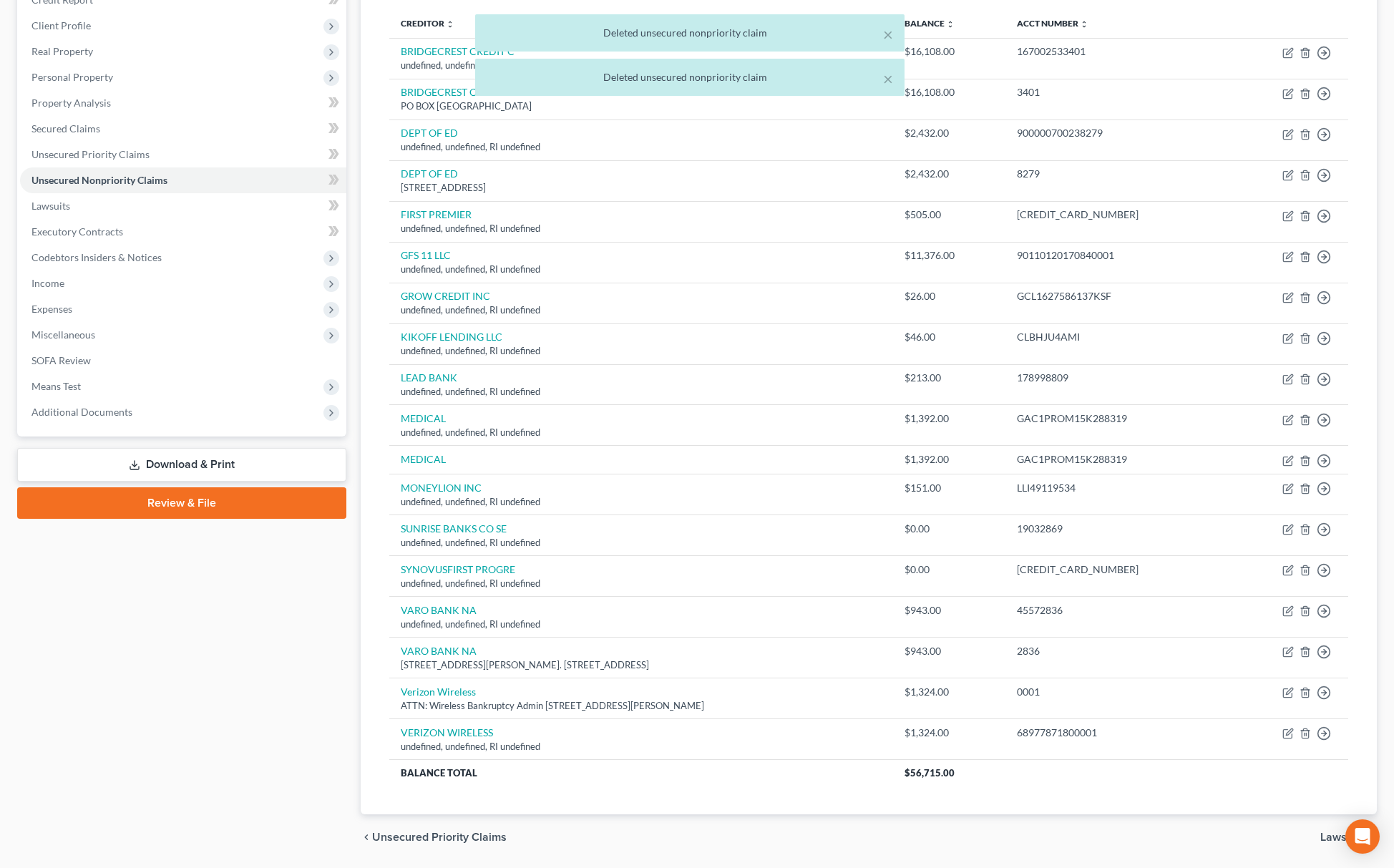
scroll to position [238, 0]
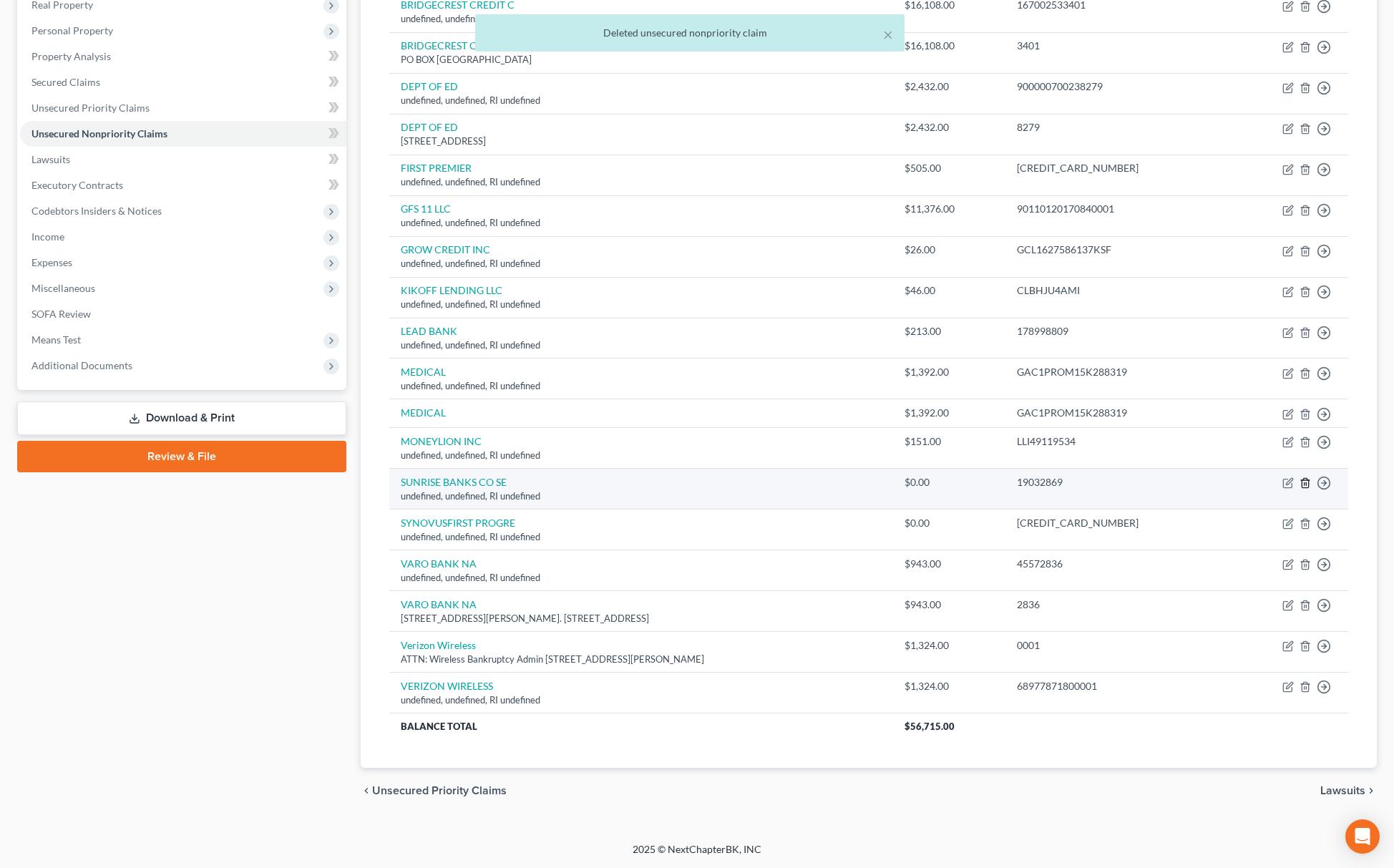
click at [1307, 482] on icon "button" at bounding box center [1305, 483] width 11 height 11
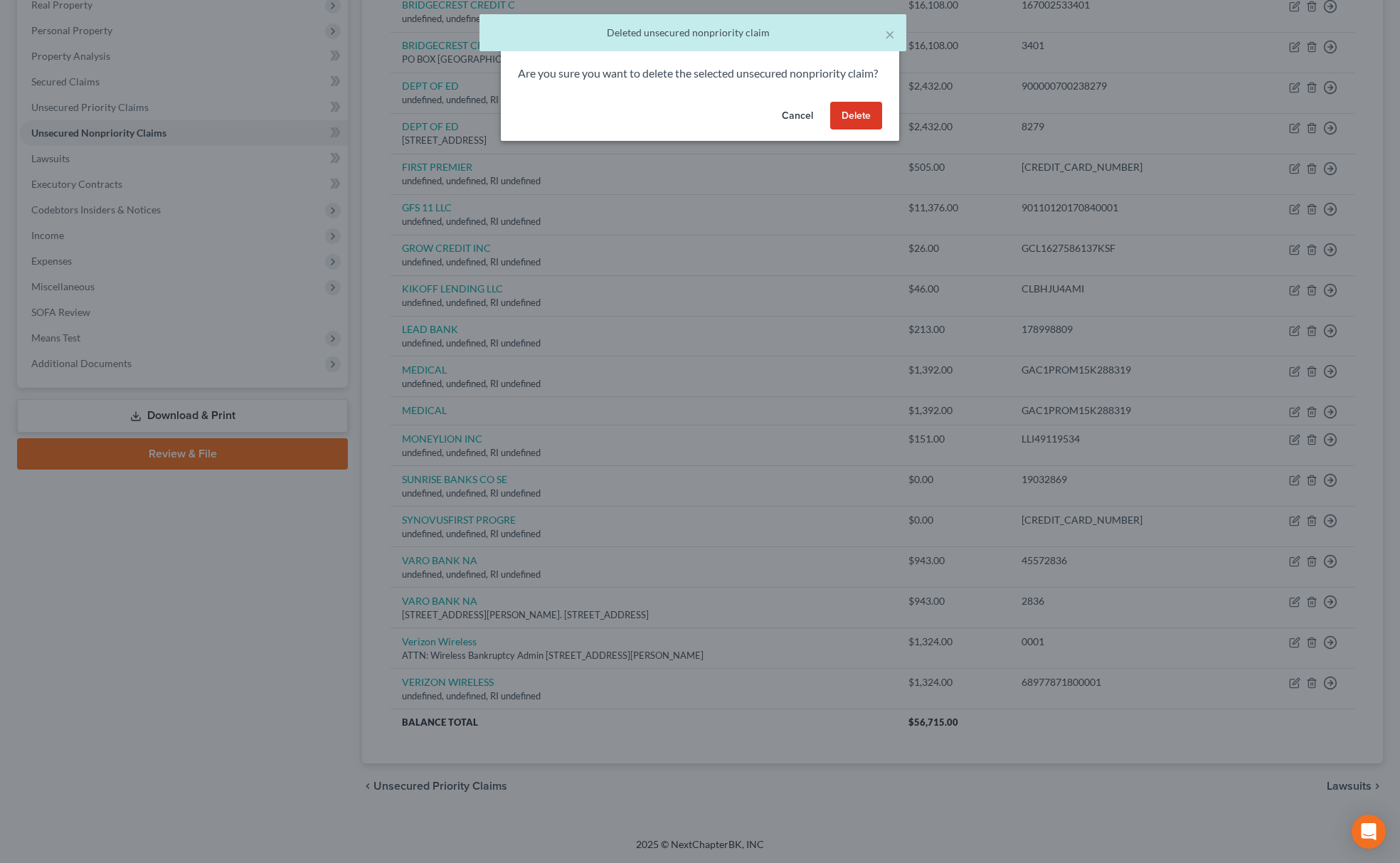
click at [873, 96] on div "Are you sure you want to delete the selected unsecured nonpriority claim?" at bounding box center [700, 81] width 398 height 31
click at [865, 123] on button "Delete" at bounding box center [856, 116] width 52 height 29
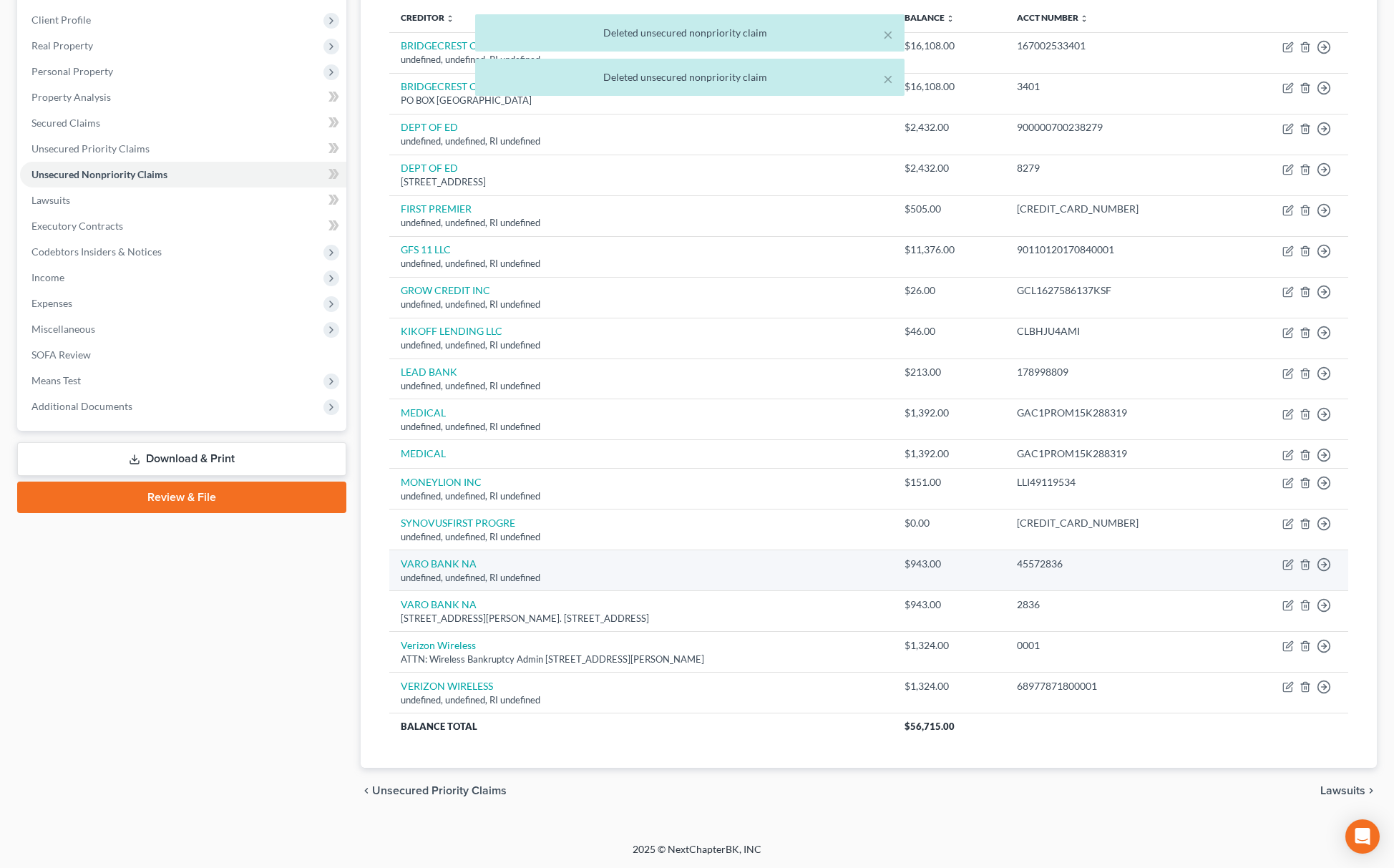
scroll to position [196, 0]
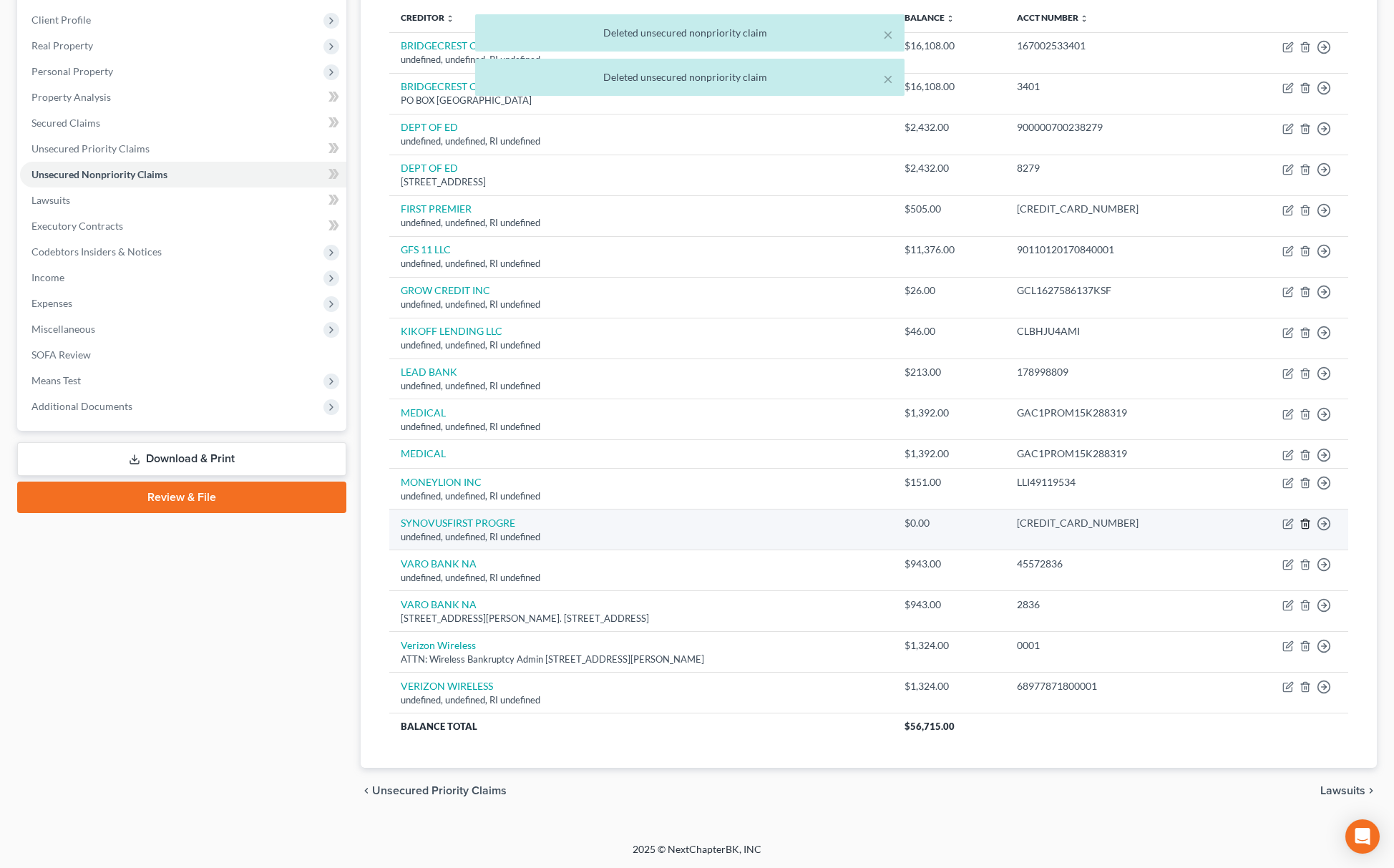
click at [1303, 520] on icon "button" at bounding box center [1305, 525] width 7 height 9
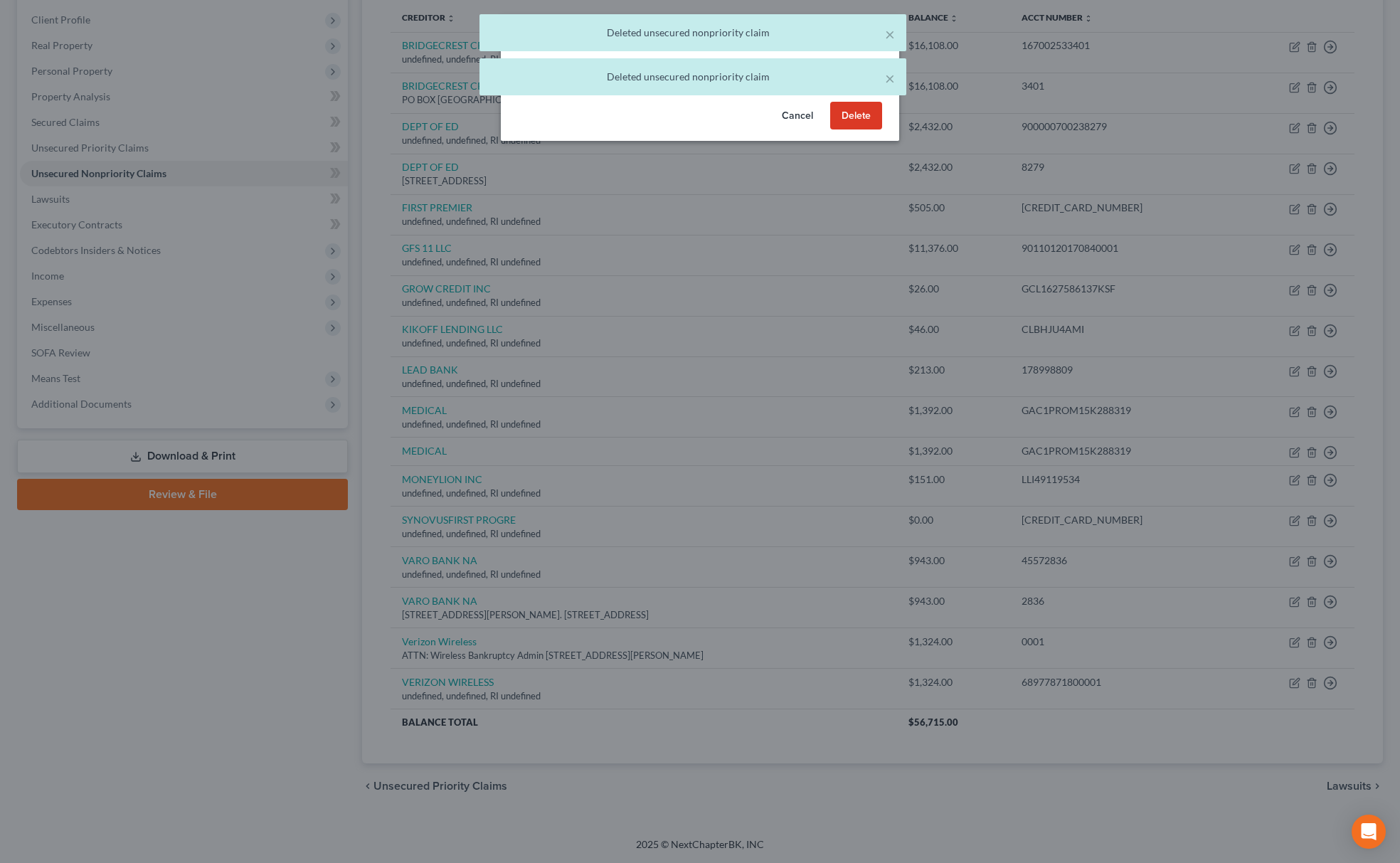
click at [865, 126] on button "Delete" at bounding box center [856, 116] width 52 height 29
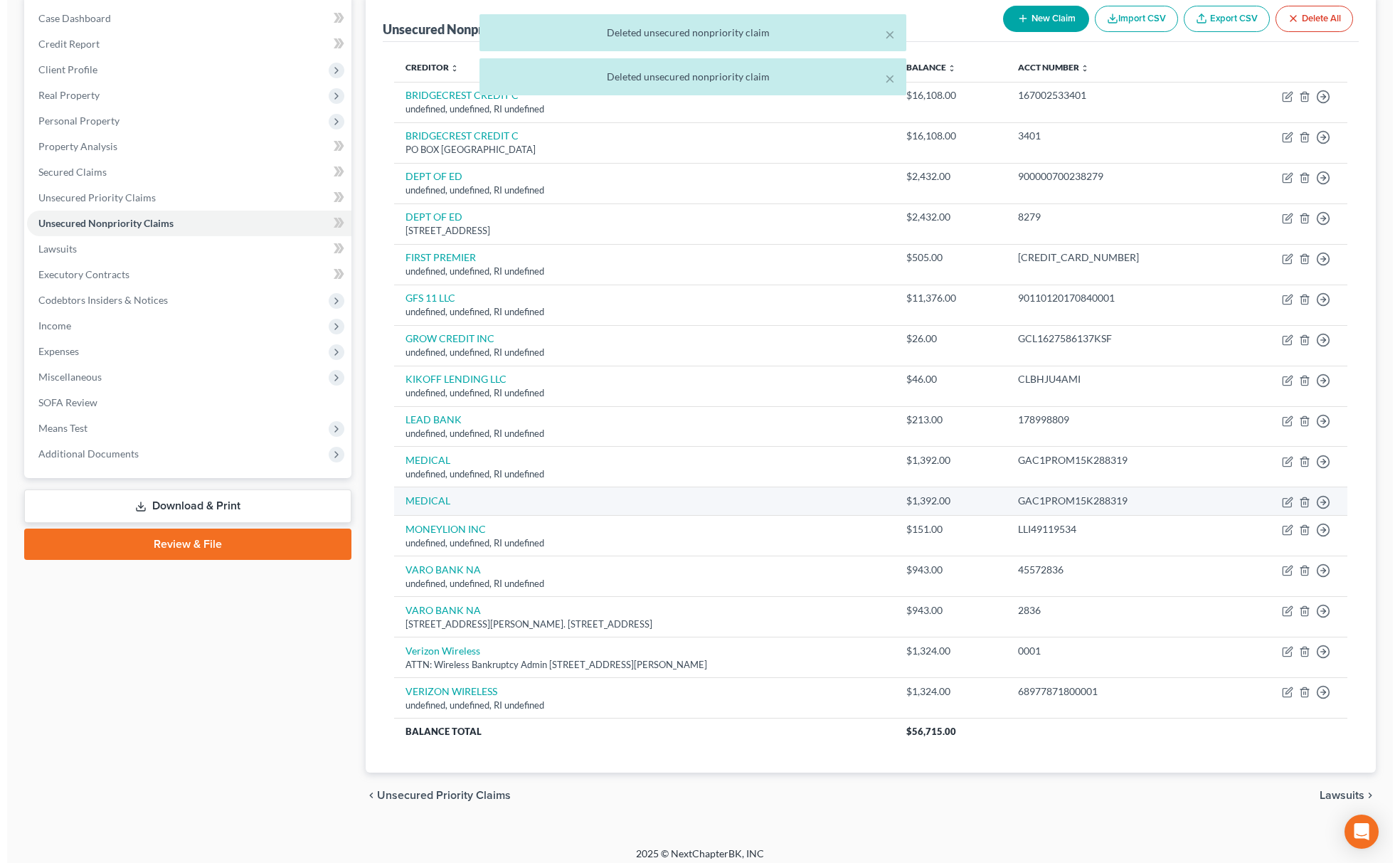
scroll to position [59, 0]
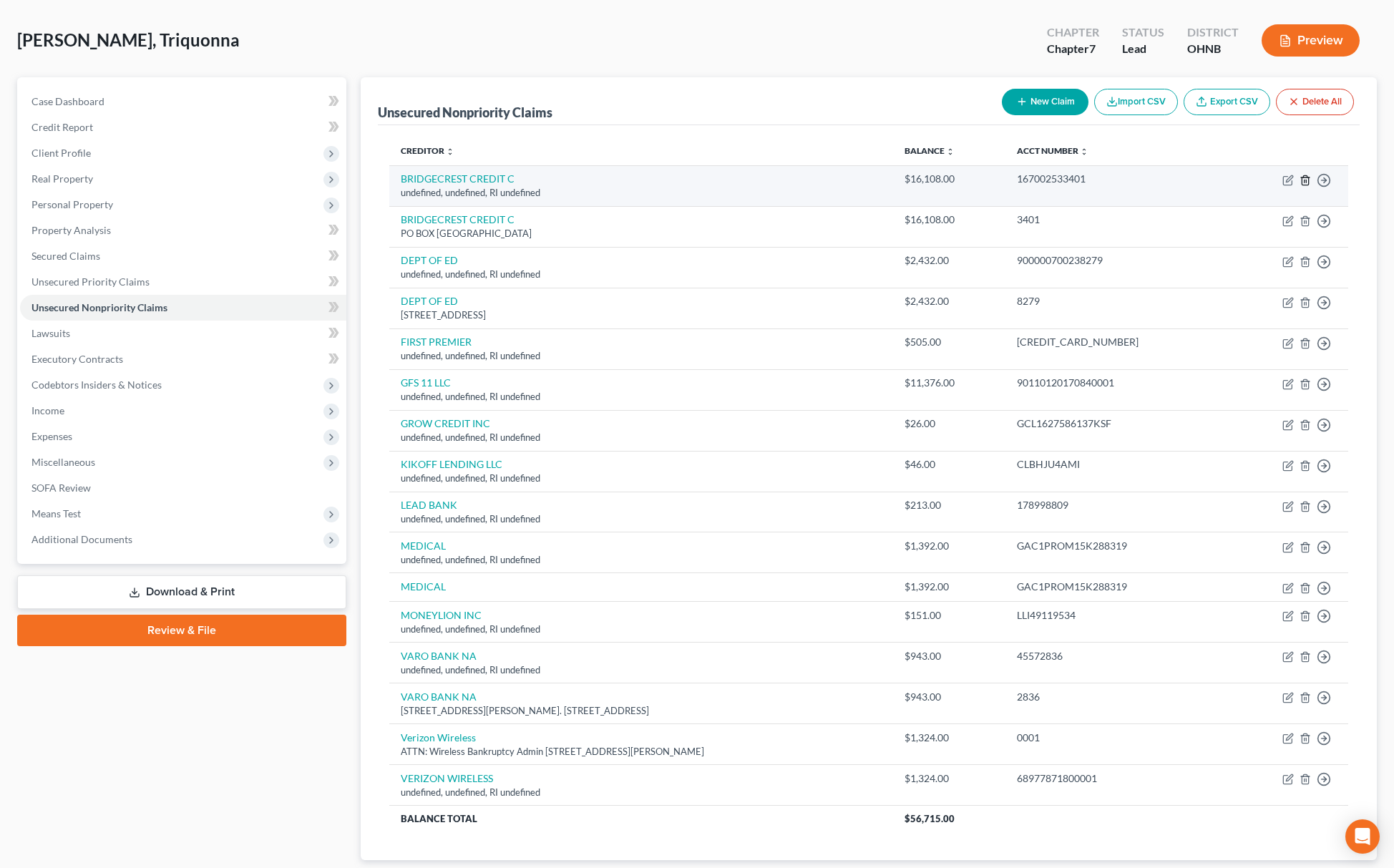
click at [1307, 181] on icon "button" at bounding box center [1305, 180] width 11 height 11
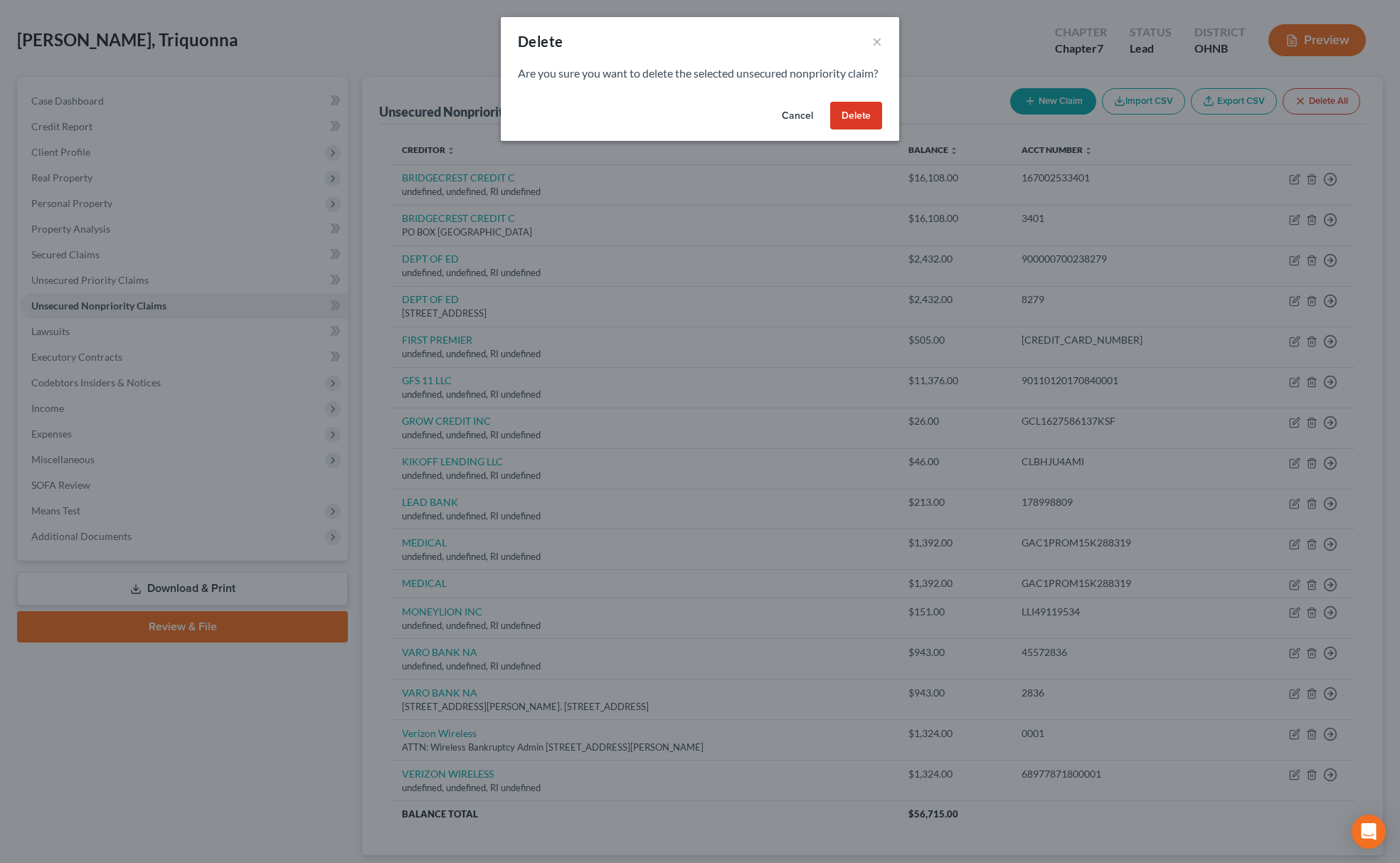
click at [858, 126] on button "Delete" at bounding box center [856, 116] width 52 height 29
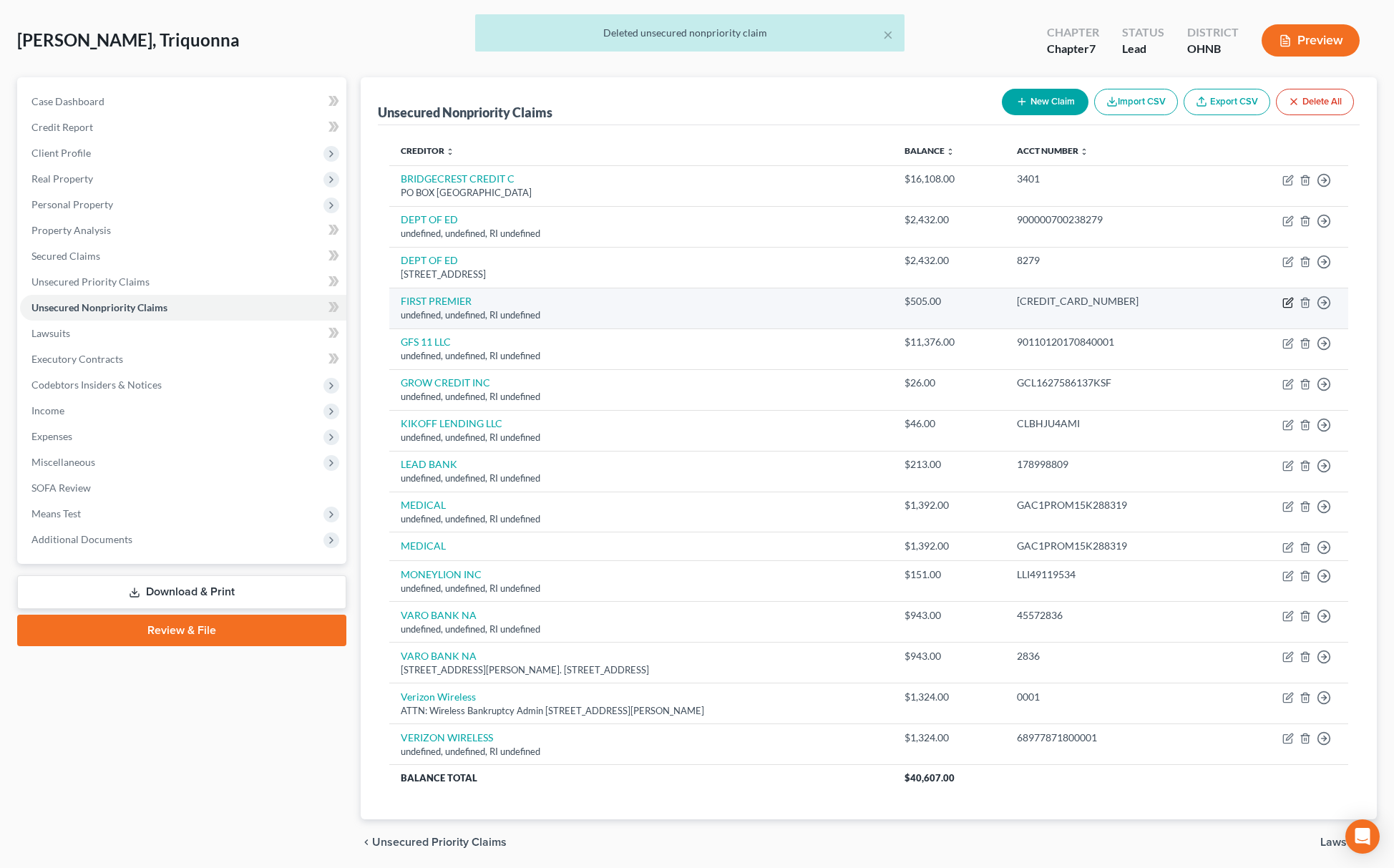
click at [1291, 306] on icon "button" at bounding box center [1288, 302] width 11 height 11
select select "41"
select select "14"
select select "0"
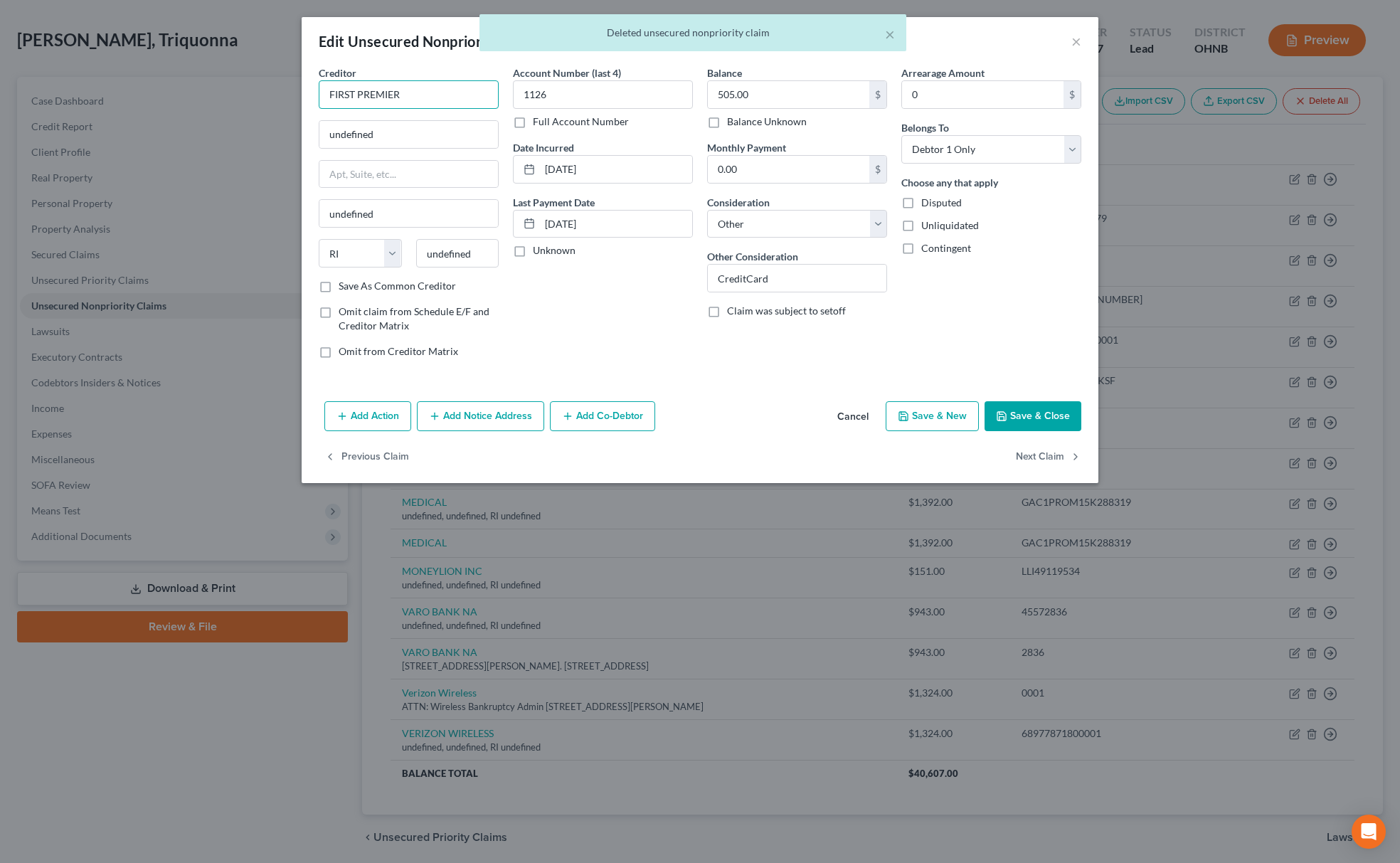
drag, startPoint x: 376, startPoint y: 96, endPoint x: 231, endPoint y: 99, distance: 145.0
click at [231, 99] on div "Edit Unsecured Nonpriority Claim × Creditor * FIRST PREMIER undefined undefined…" at bounding box center [700, 432] width 1400 height 863
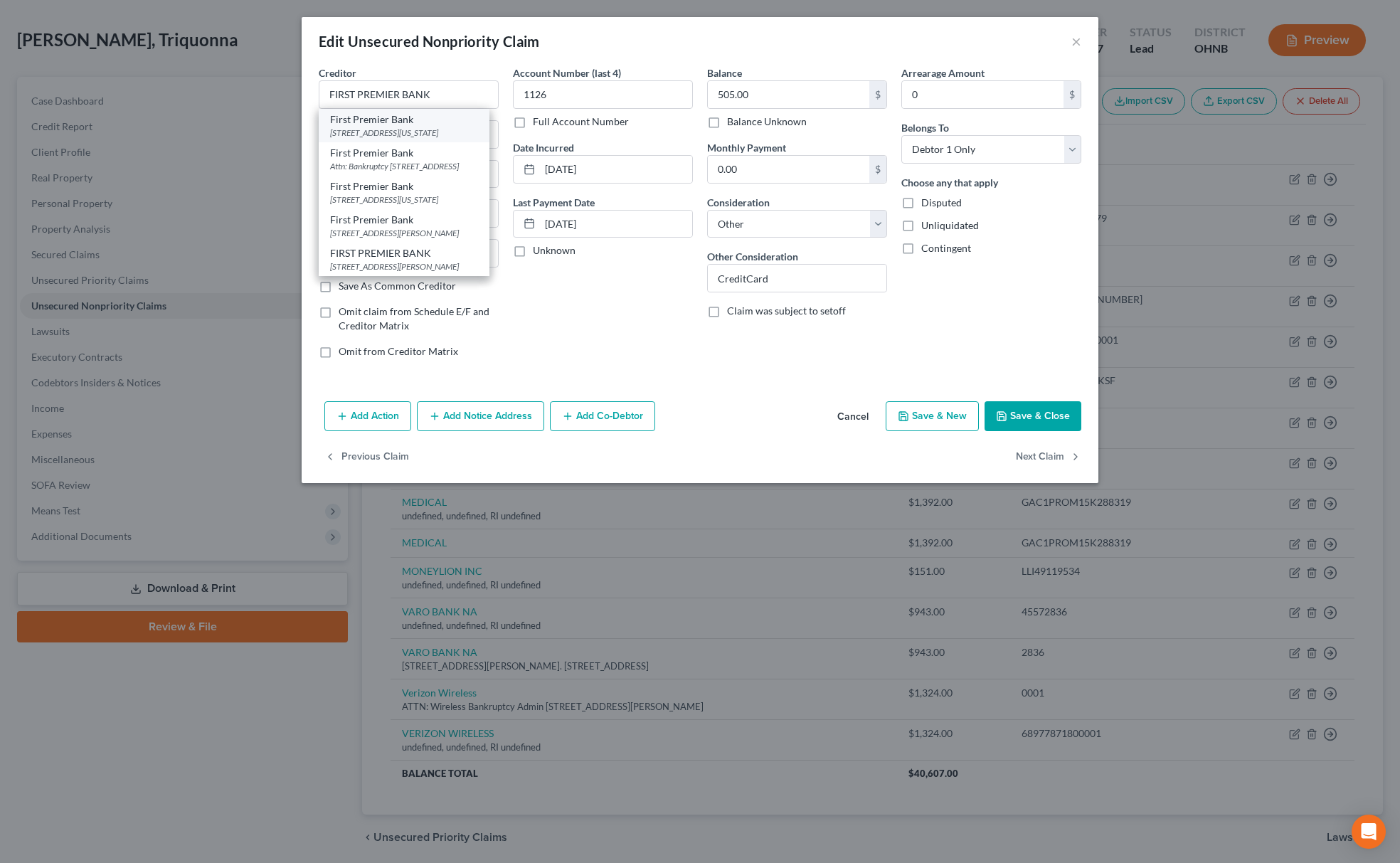
click at [373, 126] on div "601 S. Minnesota Avenue, Sioux Falls, SD 57104" at bounding box center [404, 132] width 148 height 12
type input "First Premier Bank"
type input "601 S. Minnesota Avenue"
type input "Sioux Falls"
select select "43"
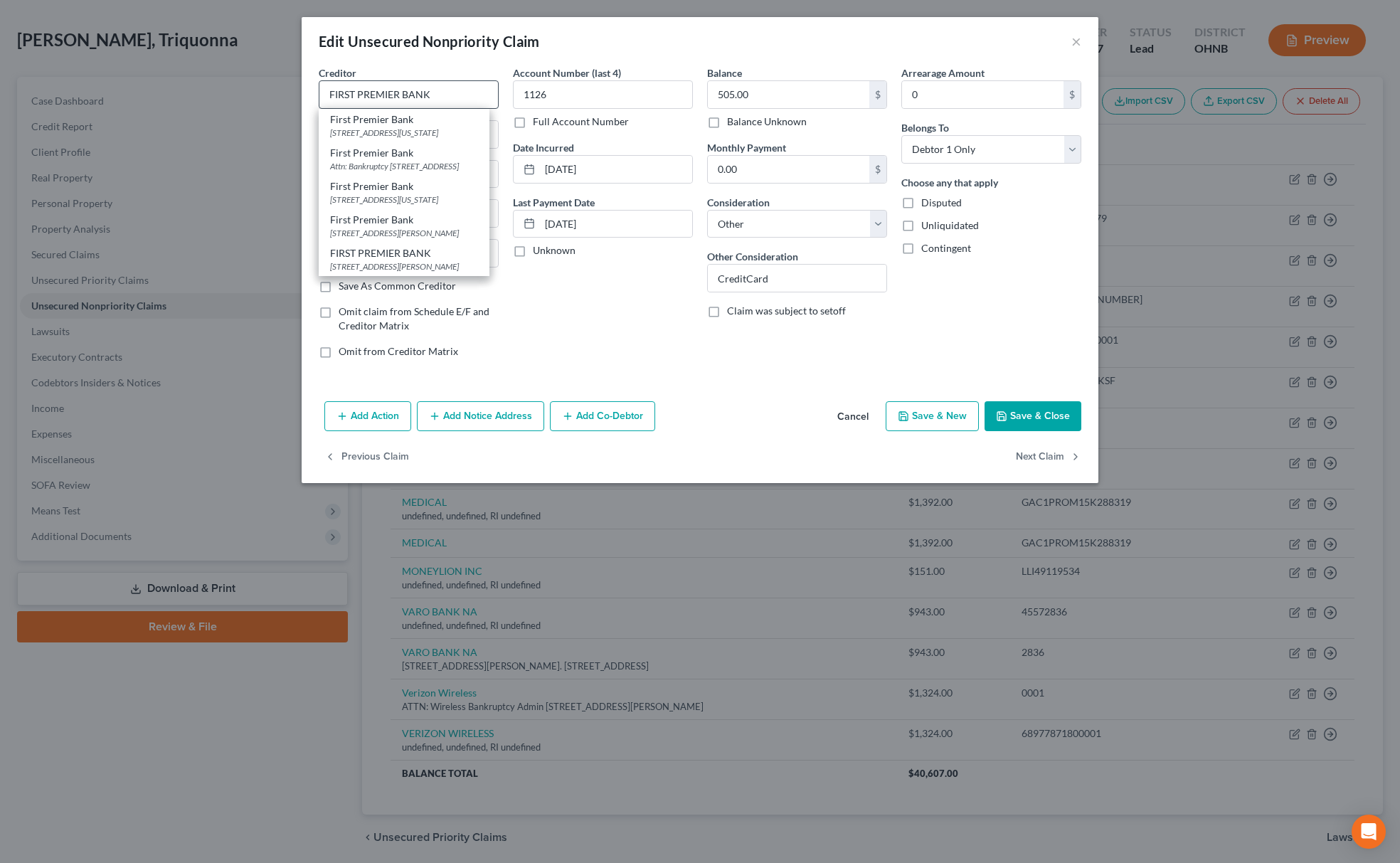
type input "57104"
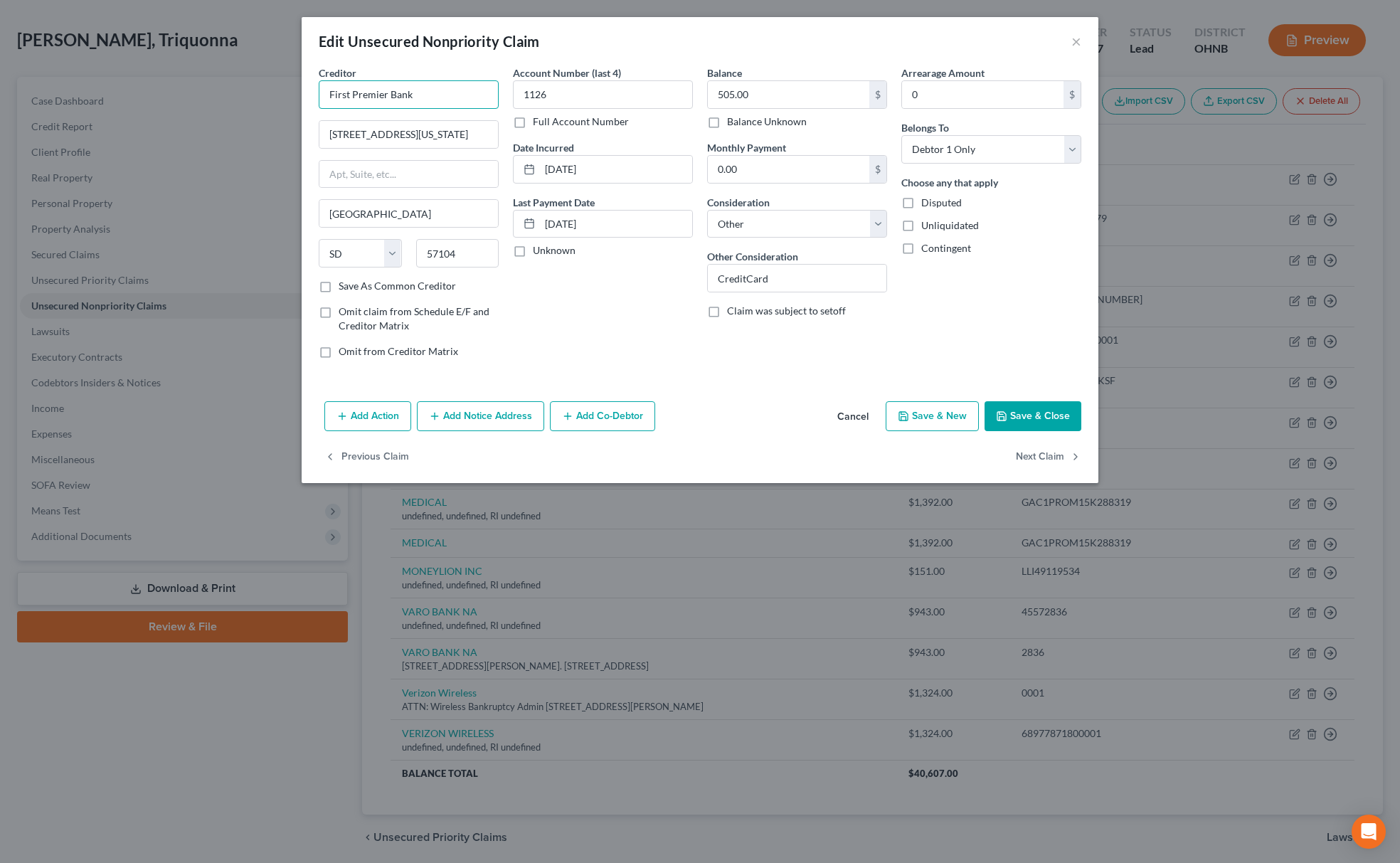
drag, startPoint x: 443, startPoint y: 97, endPoint x: 135, endPoint y: 105, distance: 308.1
click at [194, 105] on div "Edit Unsecured Nonpriority Claim × Creditor * First Premier Bank 601 S. Minneso…" at bounding box center [700, 432] width 1400 height 863
type input "FIRST PREMIER BANK"
click at [1035, 413] on button "Save & Close" at bounding box center [1033, 416] width 96 height 30
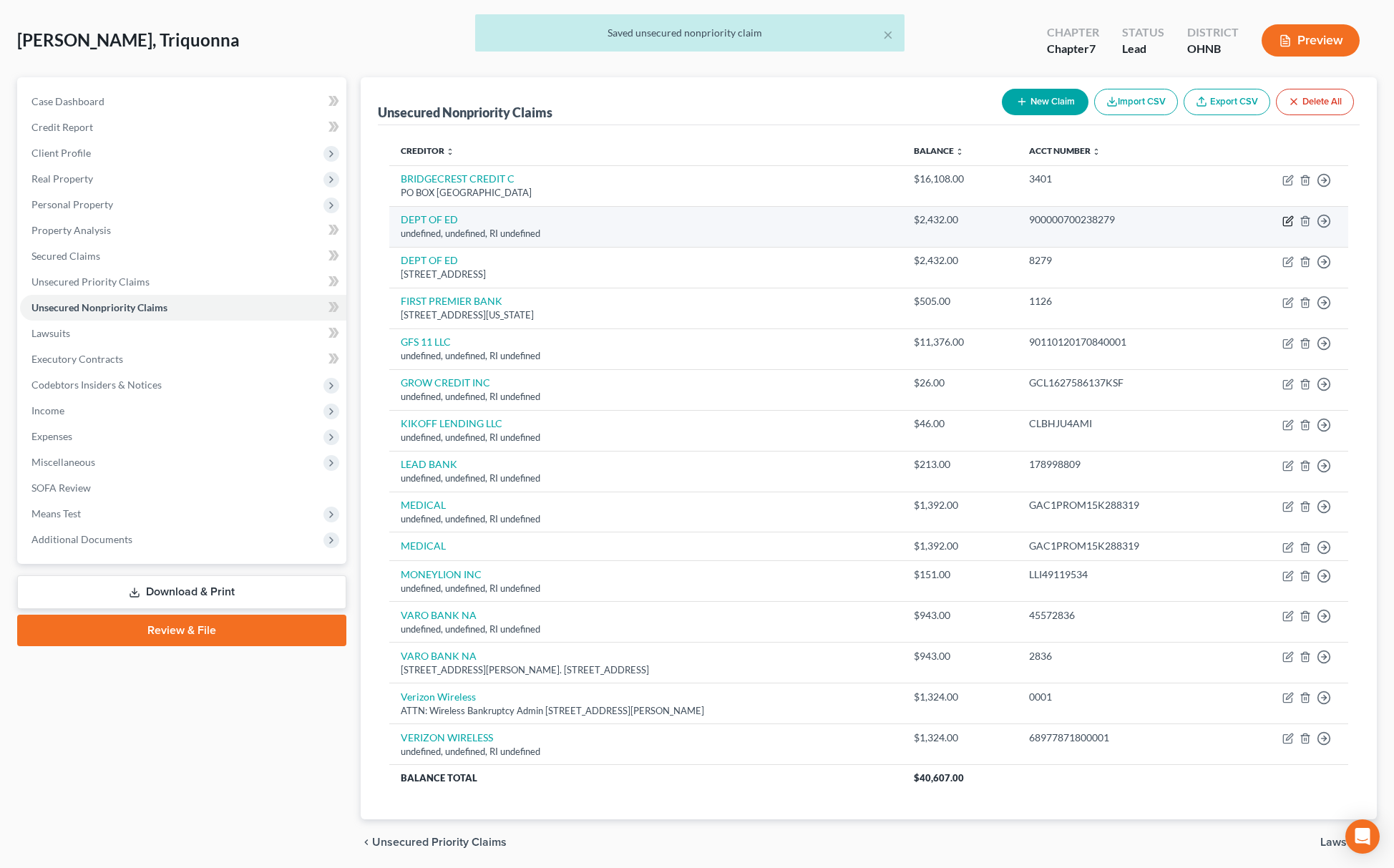
click at [1287, 220] on icon "button" at bounding box center [1288, 221] width 11 height 11
select select "41"
select select "14"
select select "0"
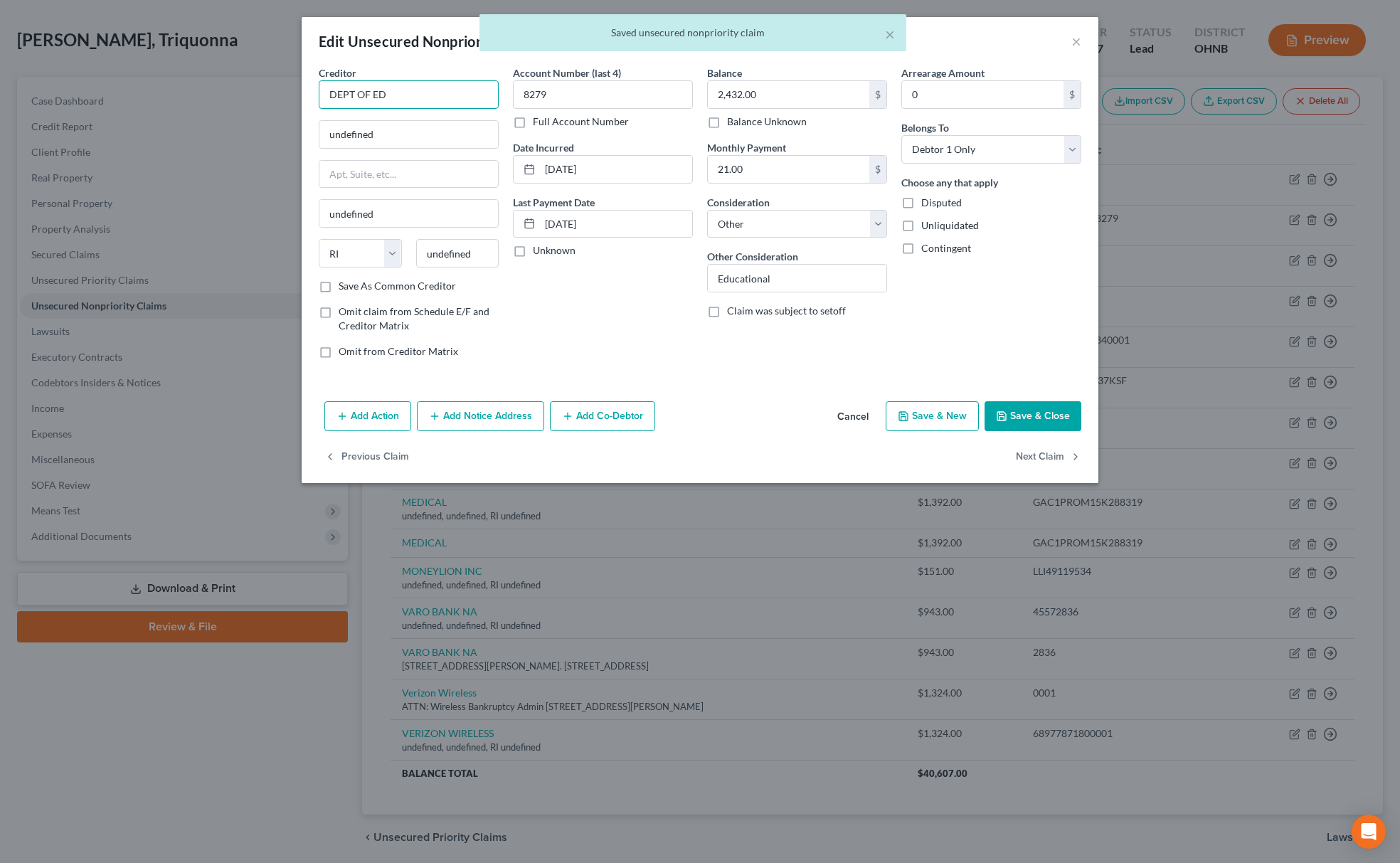
drag, startPoint x: 439, startPoint y: 93, endPoint x: 171, endPoint y: 101, distance: 268.1
click at [171, 97] on div "Edit Unsecured Nonpriority Claim × Creditor * DEPT OF ED undefined undefined St…" at bounding box center [700, 432] width 1400 height 863
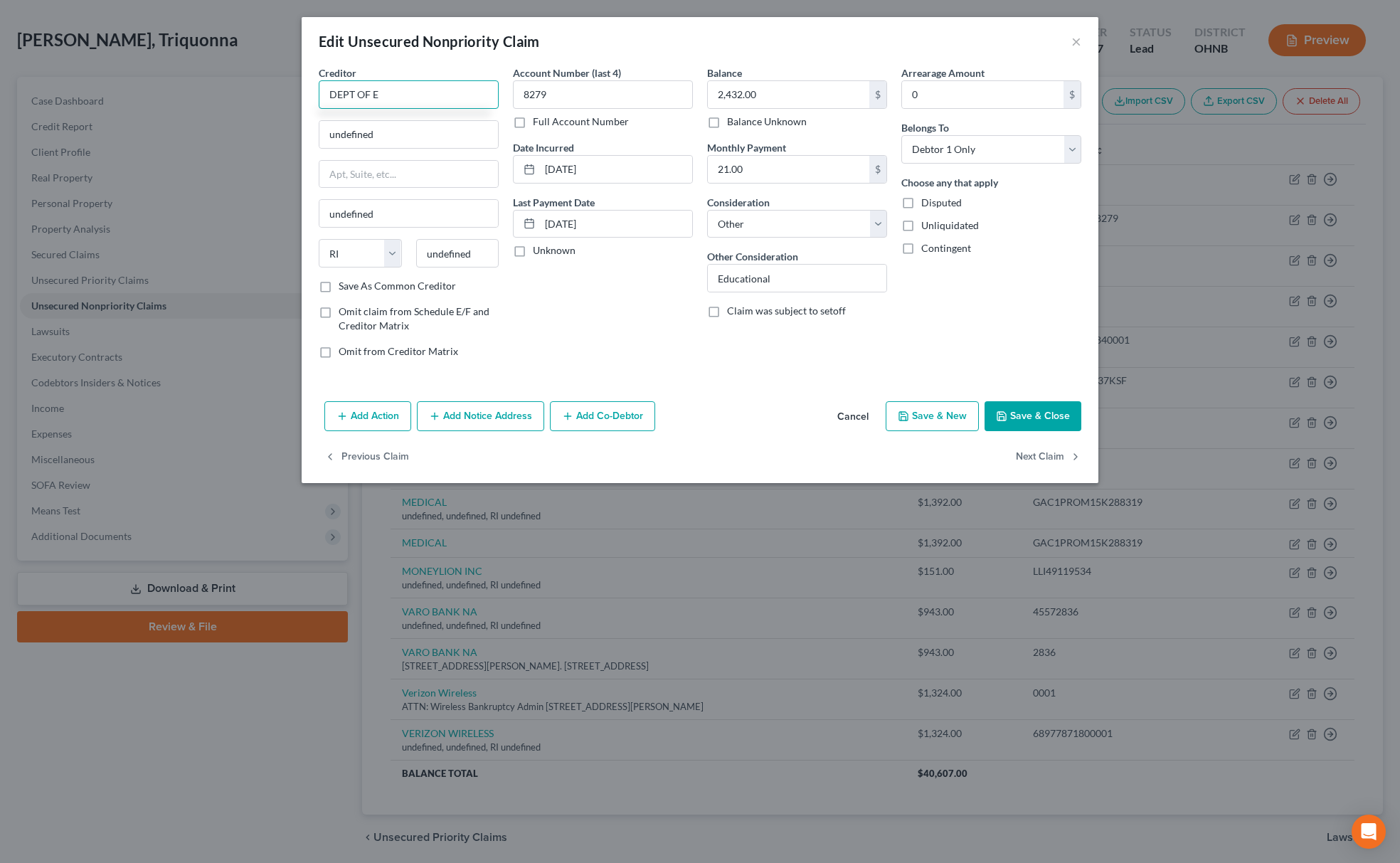
type input "DEPT OF ED"
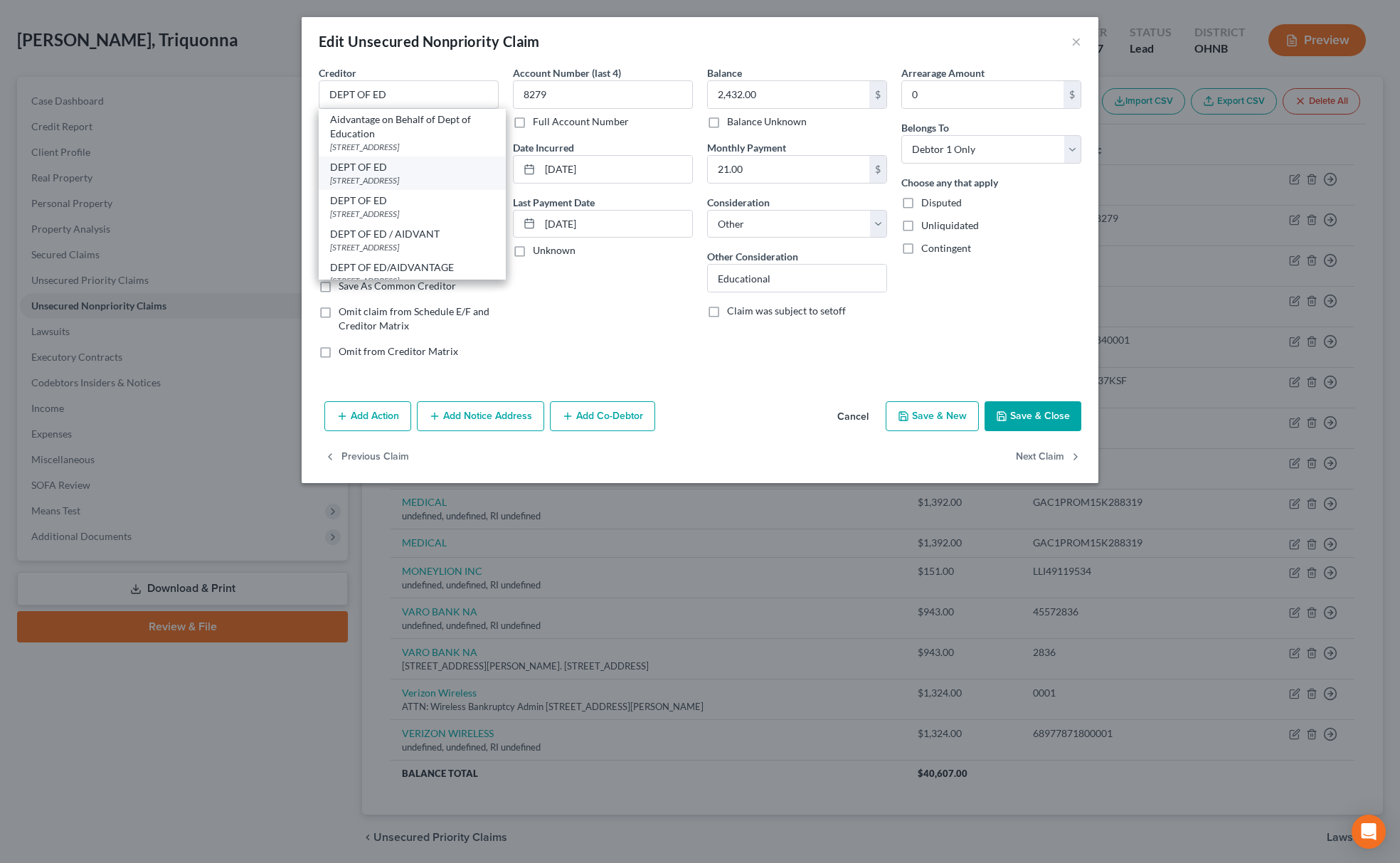
click at [379, 161] on div "DEPT OF ED" at bounding box center [412, 166] width 164 height 14
type input "121 S 13TH ST"
type input "Lincoln"
select select "30"
type input "68508"
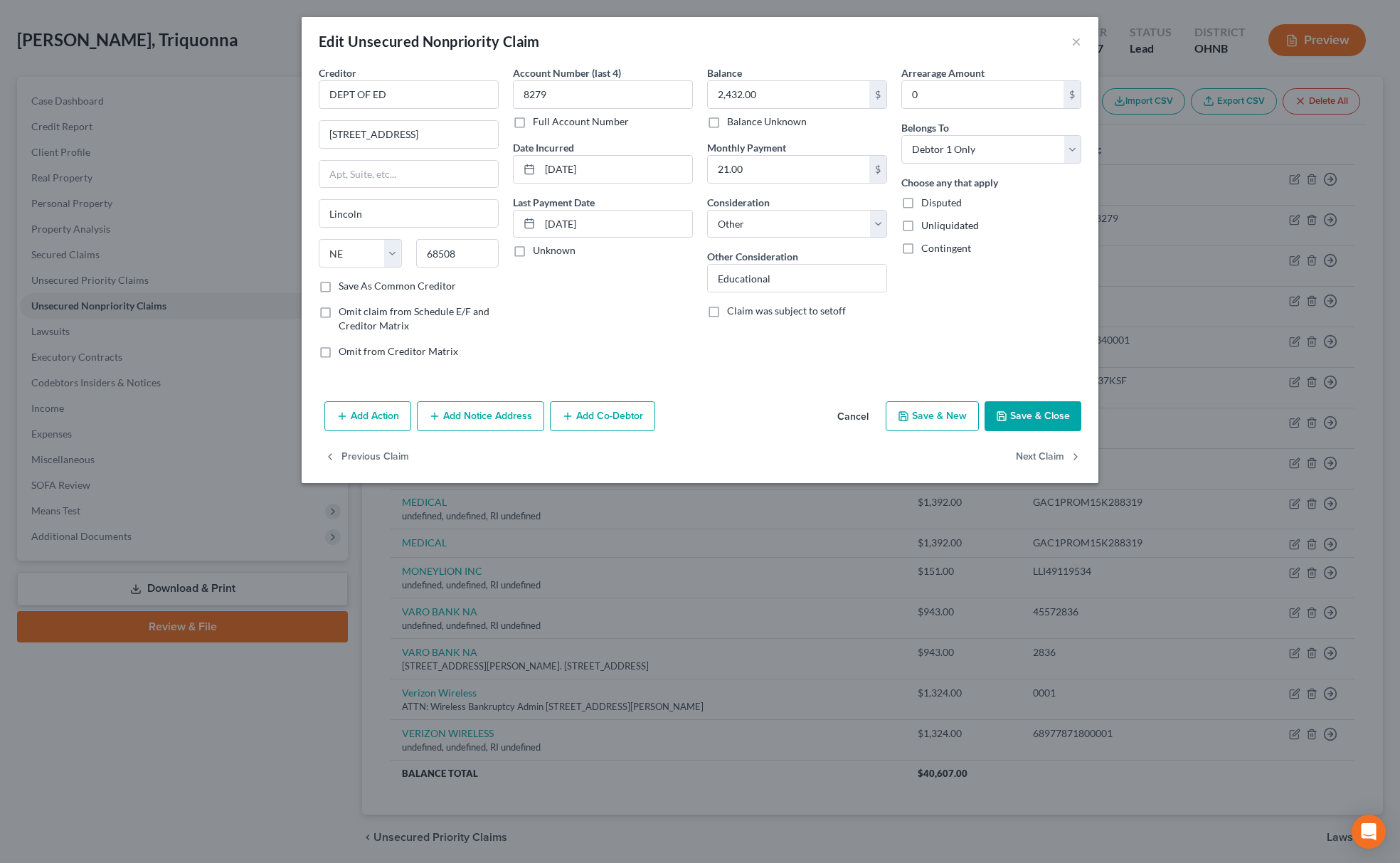
click at [1046, 406] on button "Save & Close" at bounding box center [1033, 416] width 96 height 30
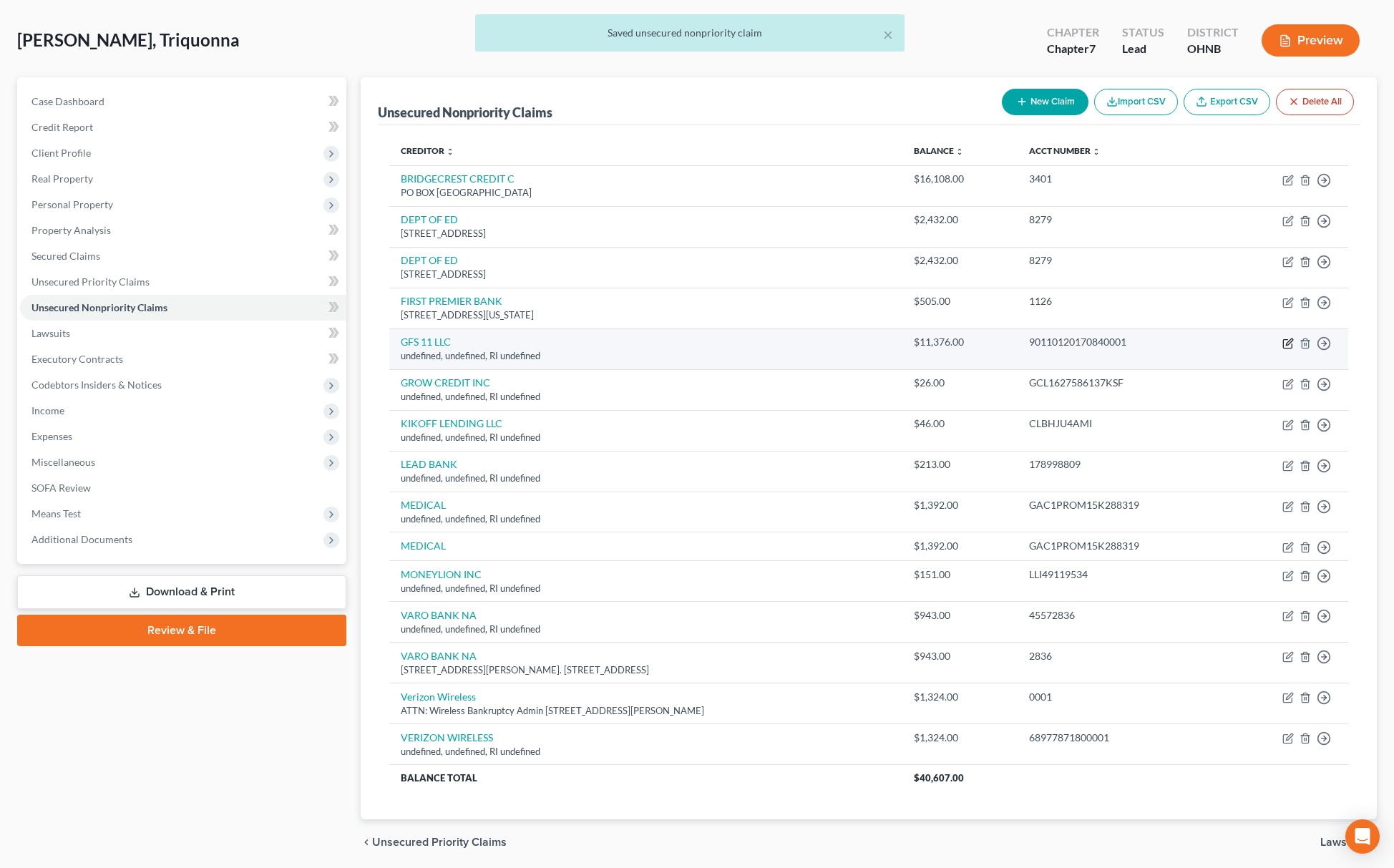
click at [1290, 343] on icon "button" at bounding box center [1289, 342] width 7 height 7
select select "41"
select select "14"
select select "0"
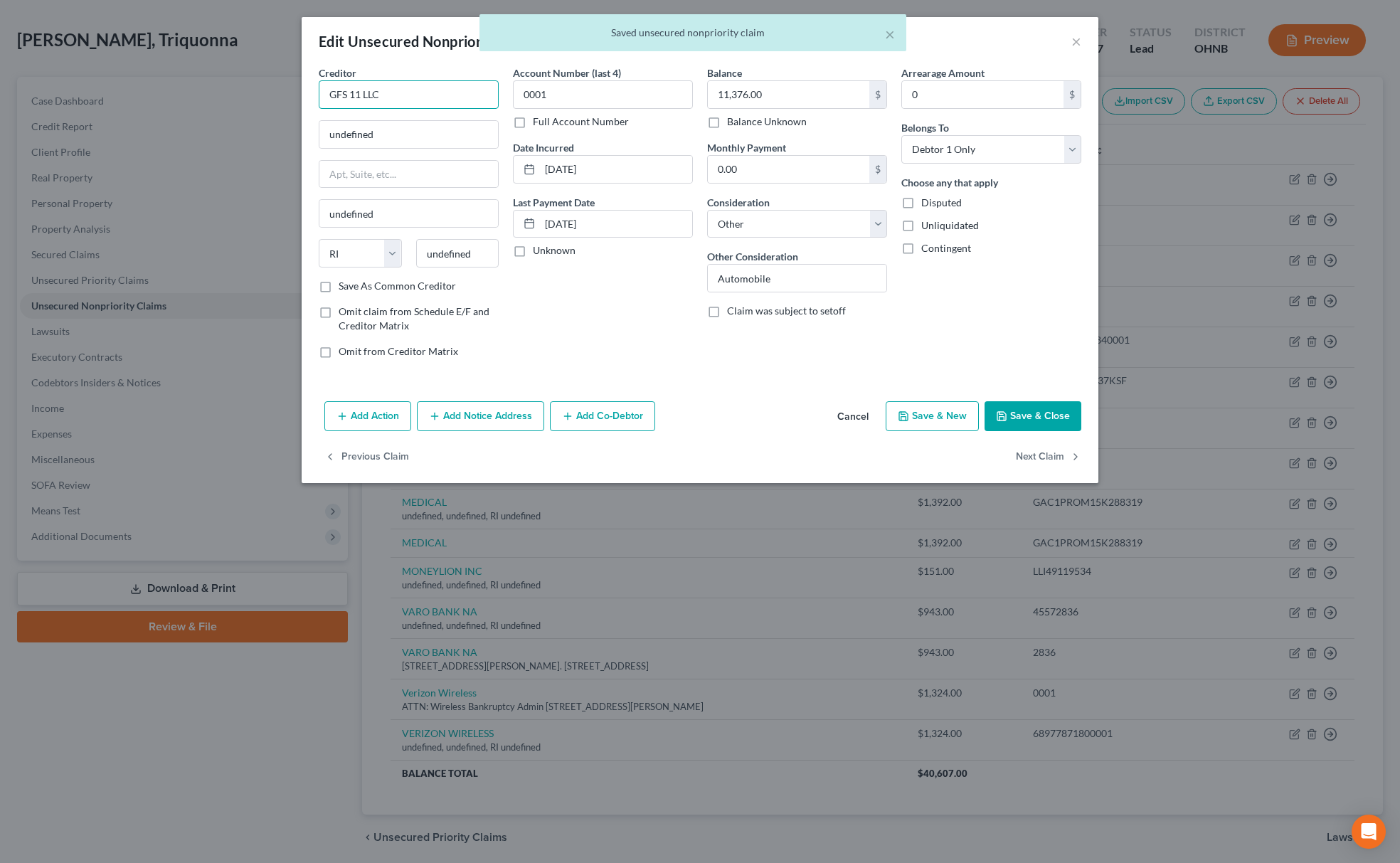
drag, startPoint x: 451, startPoint y: 96, endPoint x: 98, endPoint y: 114, distance: 353.5
click at [114, 109] on div "Edit Unsecured Nonpriority Claim × Creditor * GFS 11 LLC undefined undefined St…" at bounding box center [700, 432] width 1400 height 863
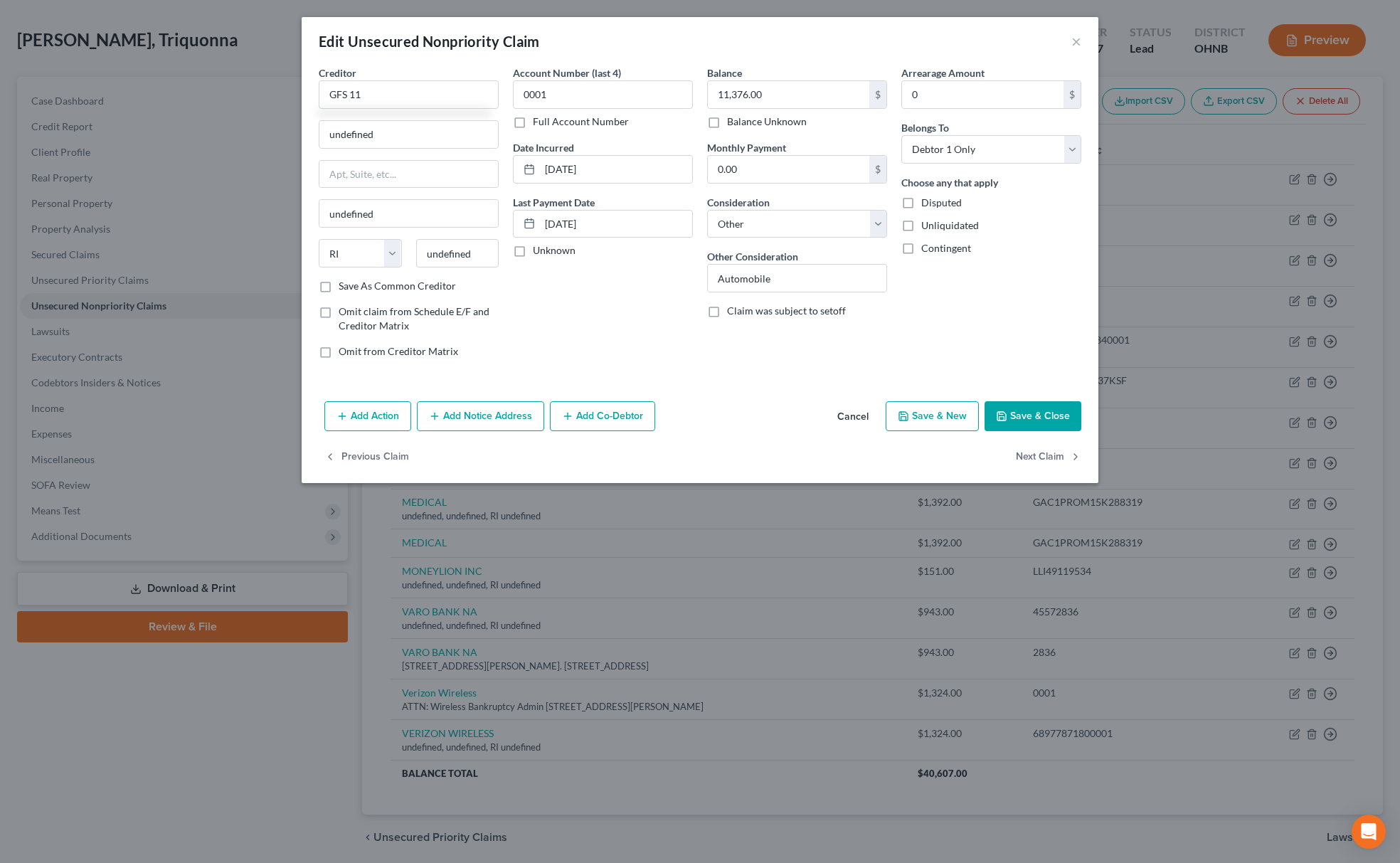
click at [367, 151] on div "Creditor * GFS 11 undefined undefined State AL AK AR AZ CA CO CT DE DC FL GA GU…" at bounding box center [408, 173] width 180 height 213
click at [408, 99] on input "GFS 11" at bounding box center [408, 95] width 180 height 29
click at [413, 144] on div "GFS II LLC PO Box 3257, Saginaw, MI 48605" at bounding box center [404, 159] width 171 height 33
type input "GFS II LLC"
type input "PO Box 3257"
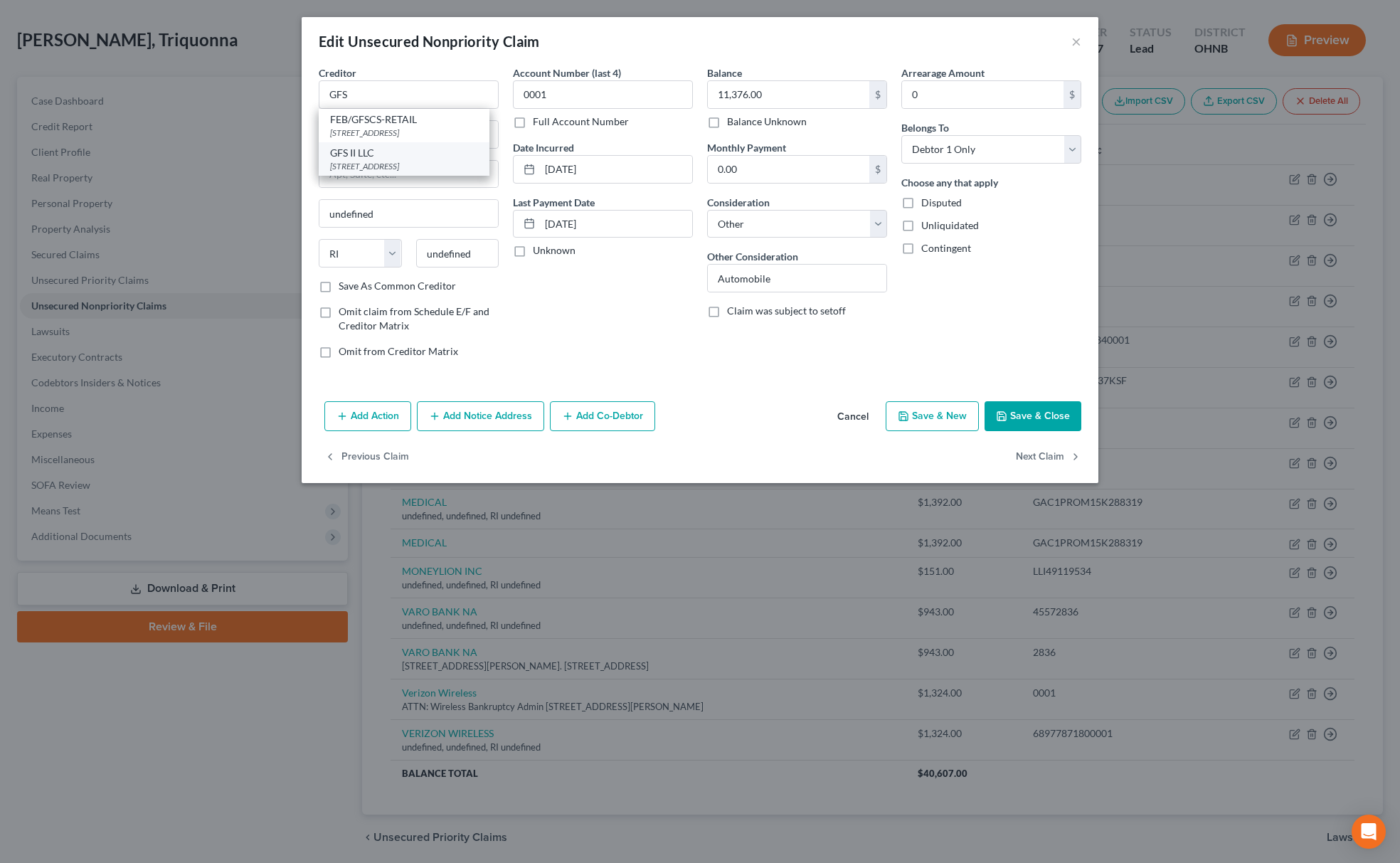
type input "Saginaw"
select select "23"
type input "48605"
click at [1061, 417] on button "Save & Close" at bounding box center [1033, 416] width 96 height 30
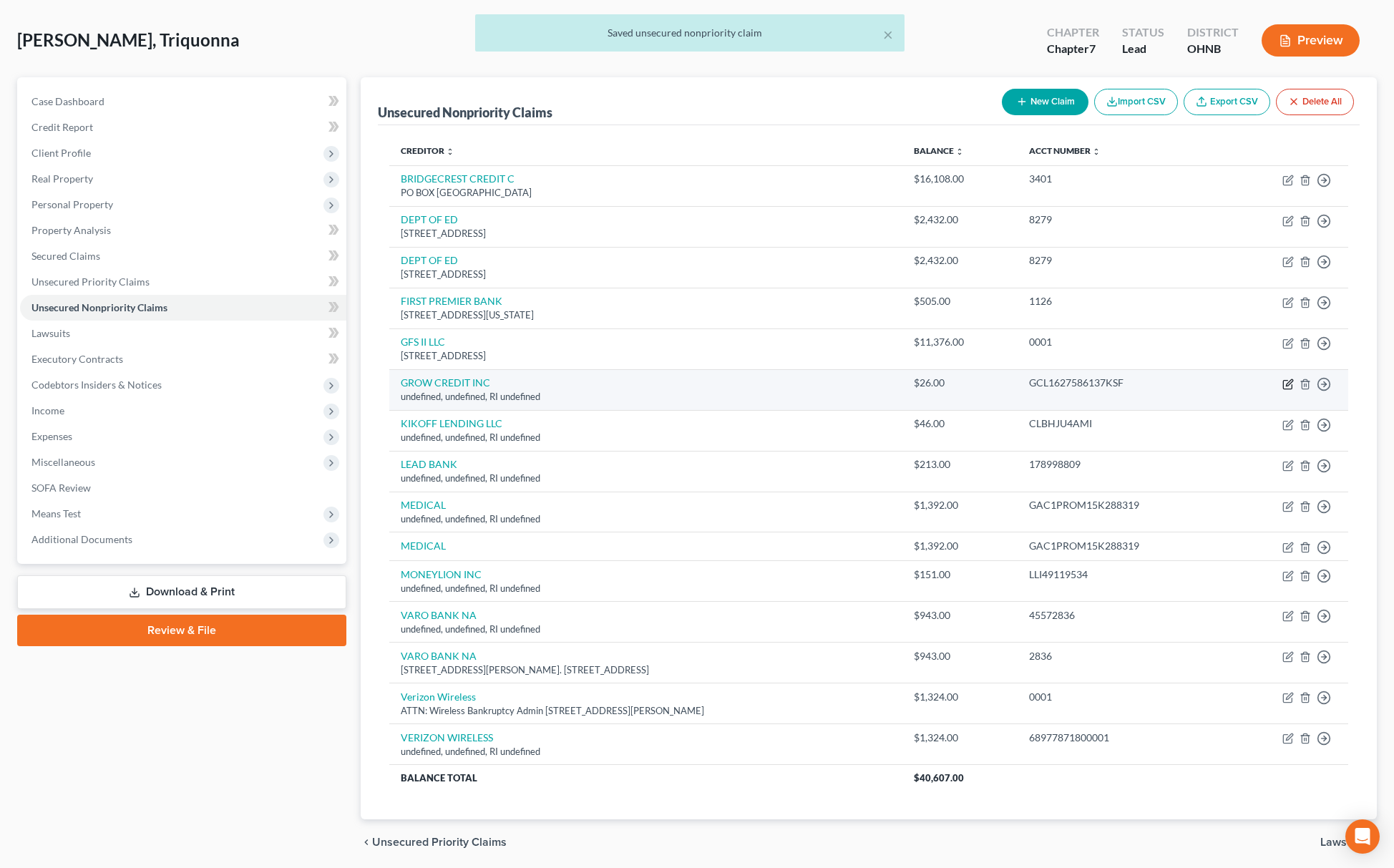
click at [1284, 384] on icon "button" at bounding box center [1288, 385] width 11 height 11
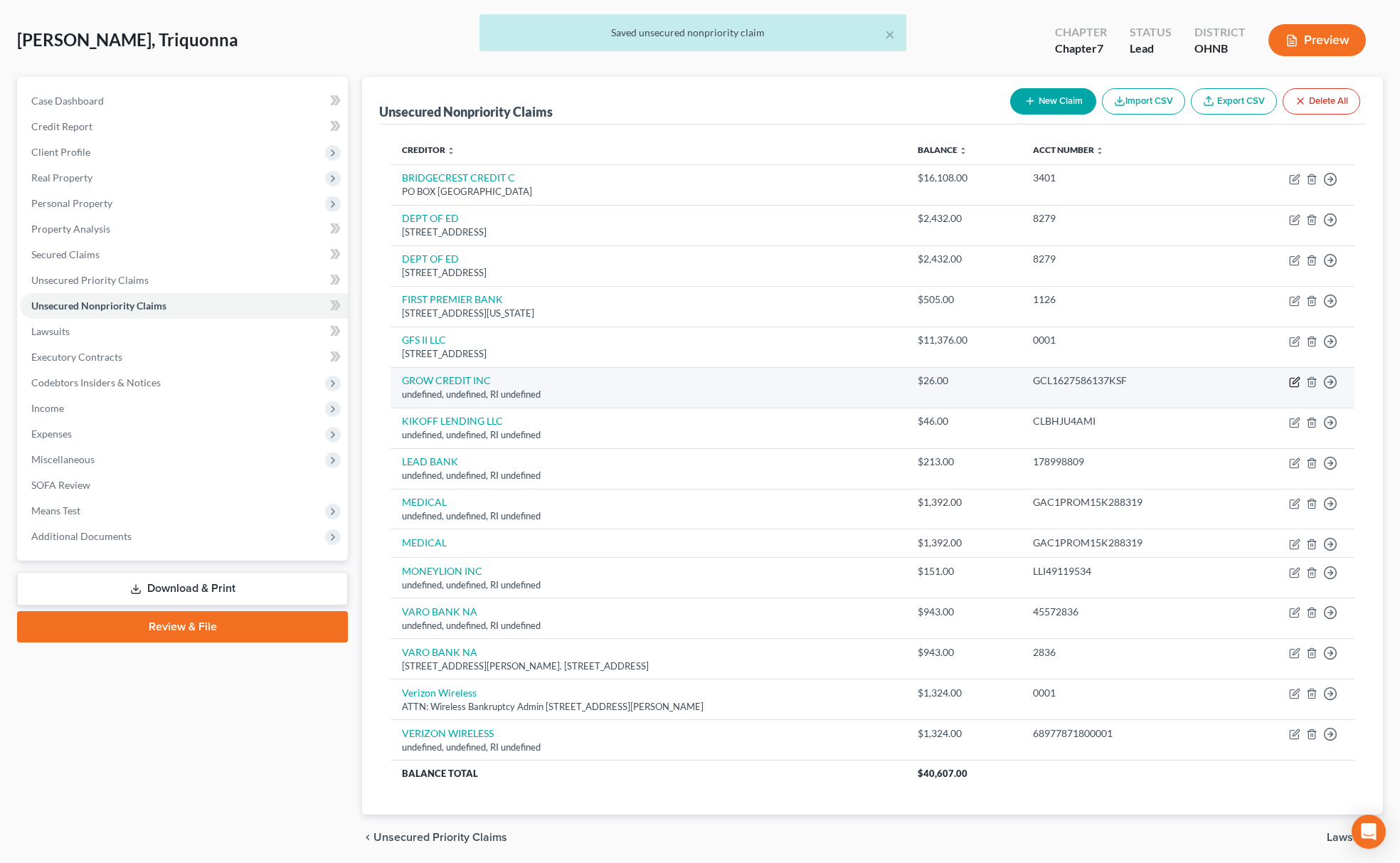
select select "41"
select select "14"
select select "0"
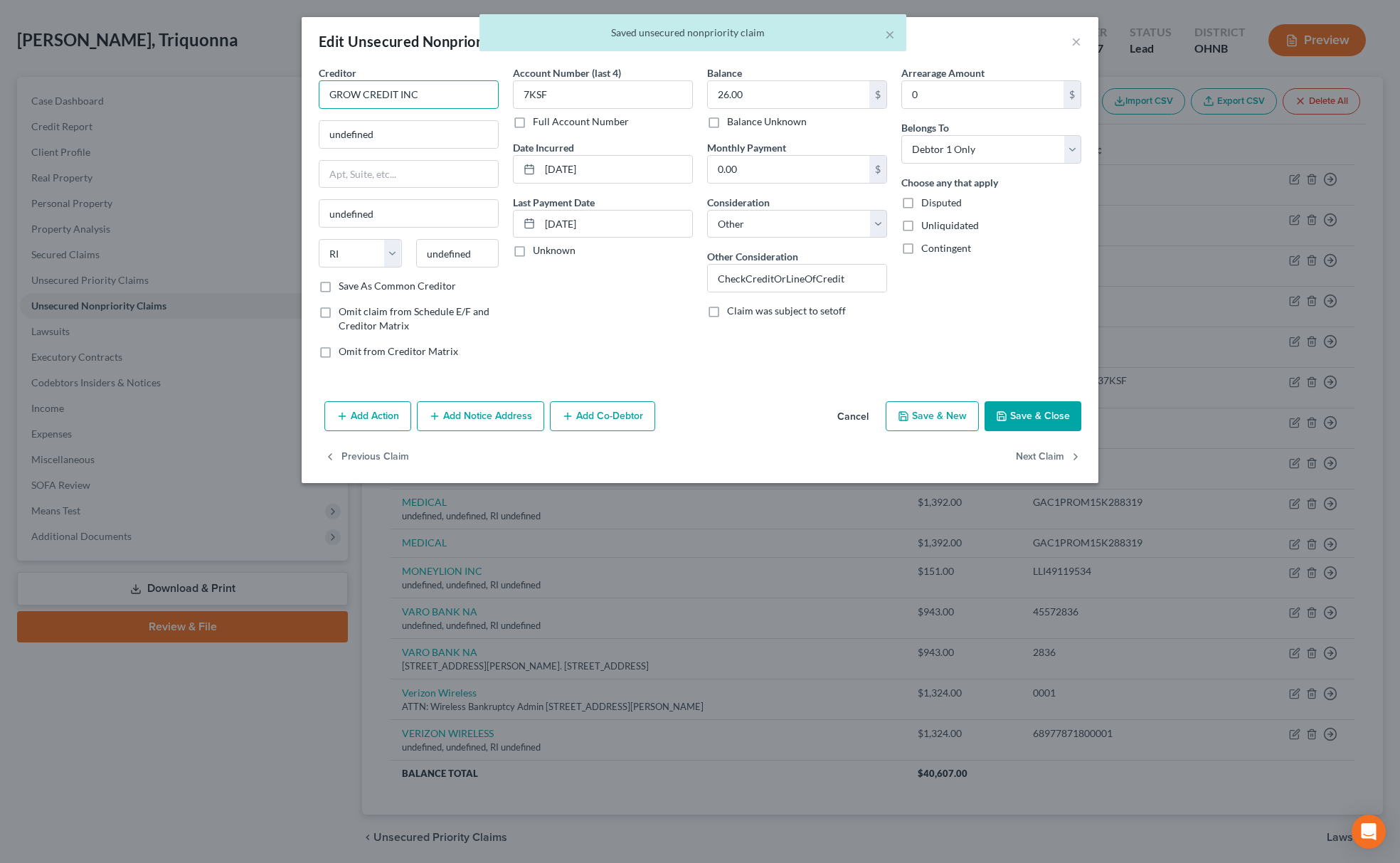
click at [480, 96] on input "GROW CREDIT INC" at bounding box center [408, 95] width 180 height 29
type input "GROW CREDIT INC"
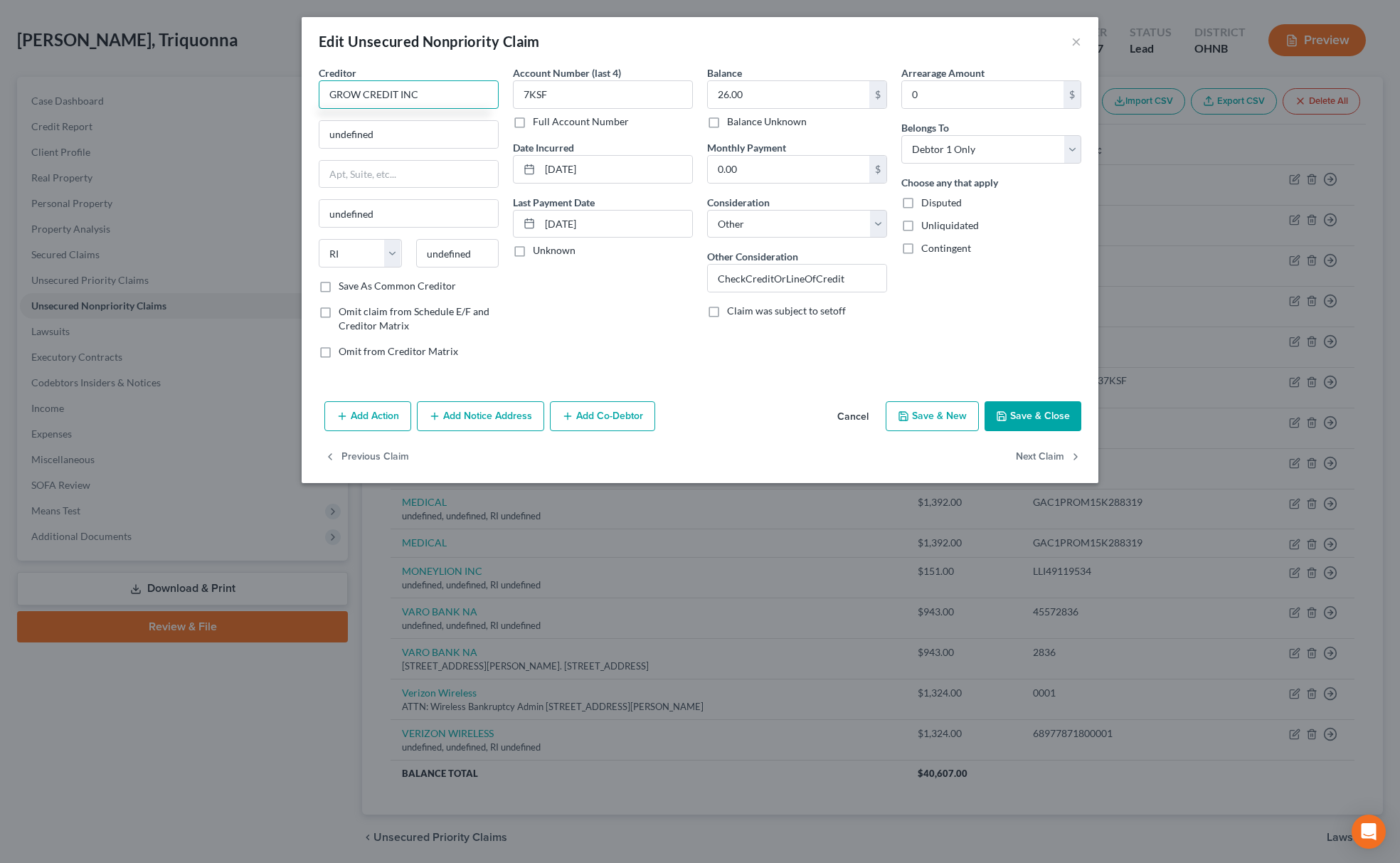
drag, startPoint x: 437, startPoint y: 99, endPoint x: 200, endPoint y: 87, distance: 237.3
click at [157, 99] on div "Edit Unsecured Nonpriority Claim × Creditor * GROW CREDIT INC undefined undefin…" at bounding box center [700, 432] width 1400 height 863
drag, startPoint x: 451, startPoint y: 123, endPoint x: 238, endPoint y: 139, distance: 213.6
click at [260, 134] on div "Edit Unsecured Nonpriority Claim × Creditor * GROW CREDIT INC undefined undefin…" at bounding box center [700, 432] width 1400 height 863
paste input "1447 2nd Street, Suite 200, Santa Monica, CA 90401"
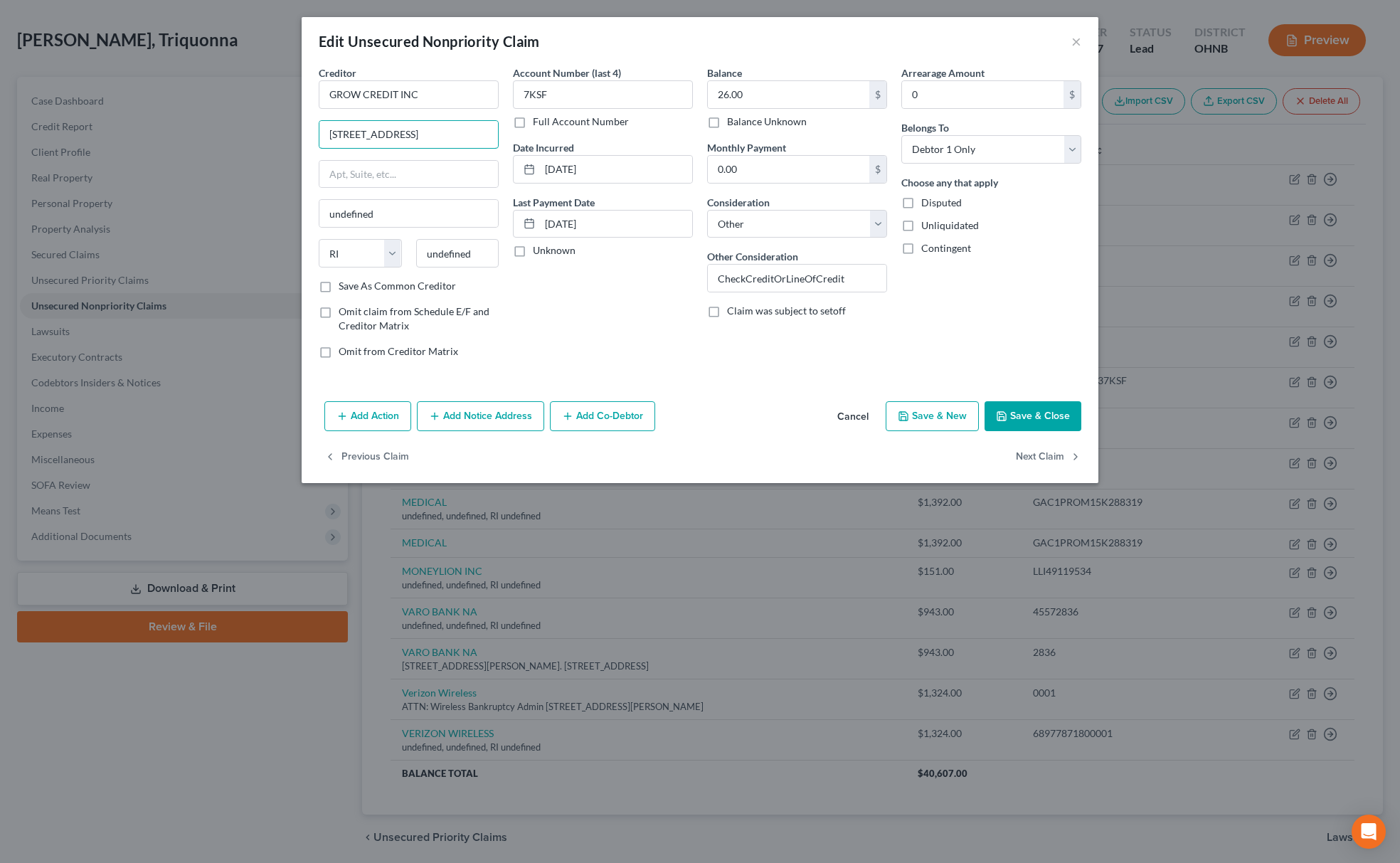
scroll to position [0, 71]
drag, startPoint x: 456, startPoint y: 135, endPoint x: 454, endPoint y: 249, distance: 114.0
click at [527, 139] on div "Creditor * GROW CREDIT INC 1447 2nd Street, Suite 200, Santa Monica, CA 90401 u…" at bounding box center [700, 218] width 777 height 304
type input "1447 2nd Street, Suite 200, Santa Monica, CA 90401"
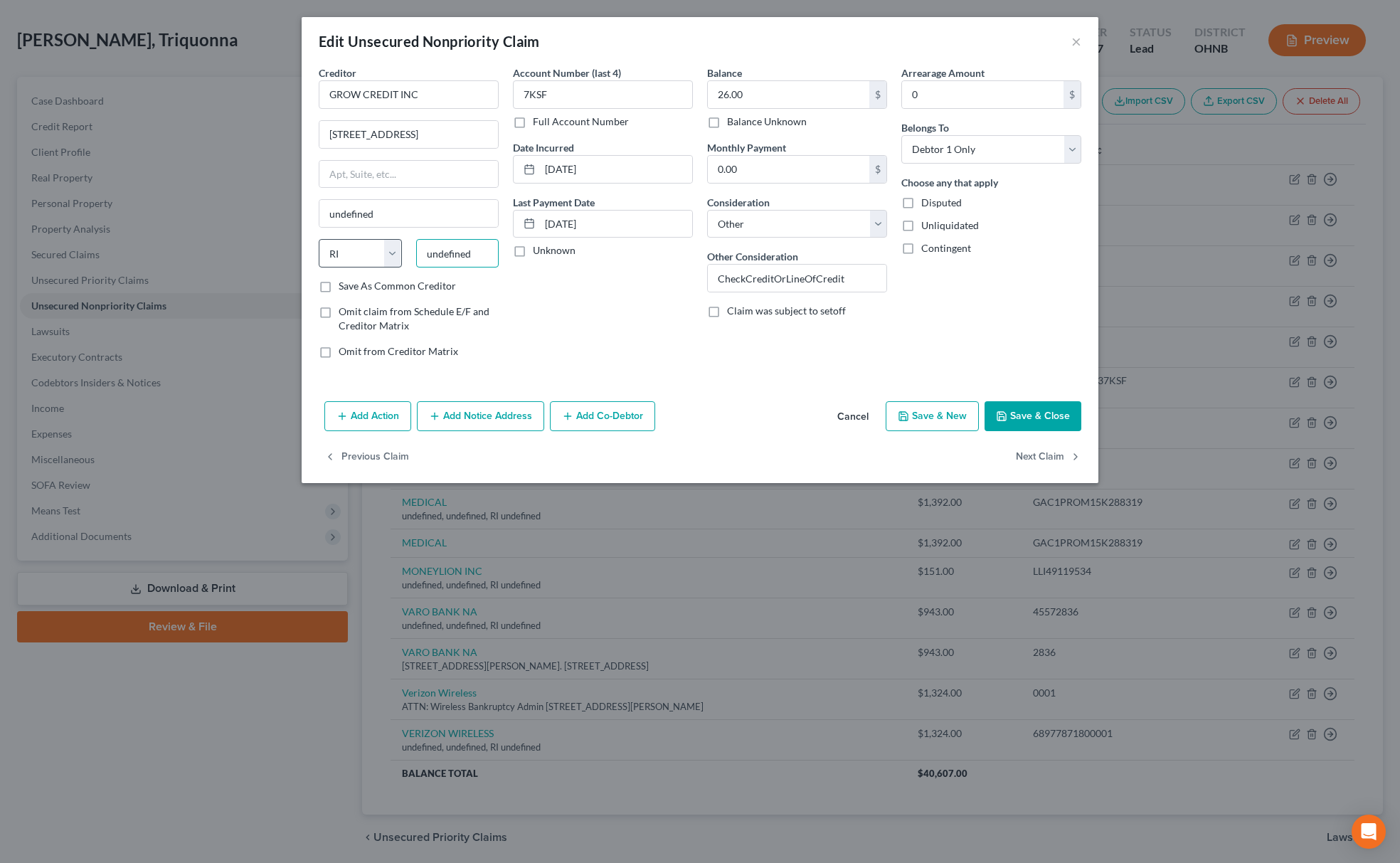
drag, startPoint x: 475, startPoint y: 249, endPoint x: 345, endPoint y: 256, distance: 130.2
click at [345, 256] on div "State AL AK AR AZ CA CO CT DE DC FL GA GU HI ID IL IN IA KS KY LA ME MD MA MI M…" at bounding box center [408, 259] width 194 height 40
paste input "90401"
type input "90401"
click at [366, 256] on select "State AL AK AR AZ CA CO CT DE DC FL GA GU HI ID IL IN IA KS KY LA ME MD MA MI M…" at bounding box center [360, 253] width 83 height 29
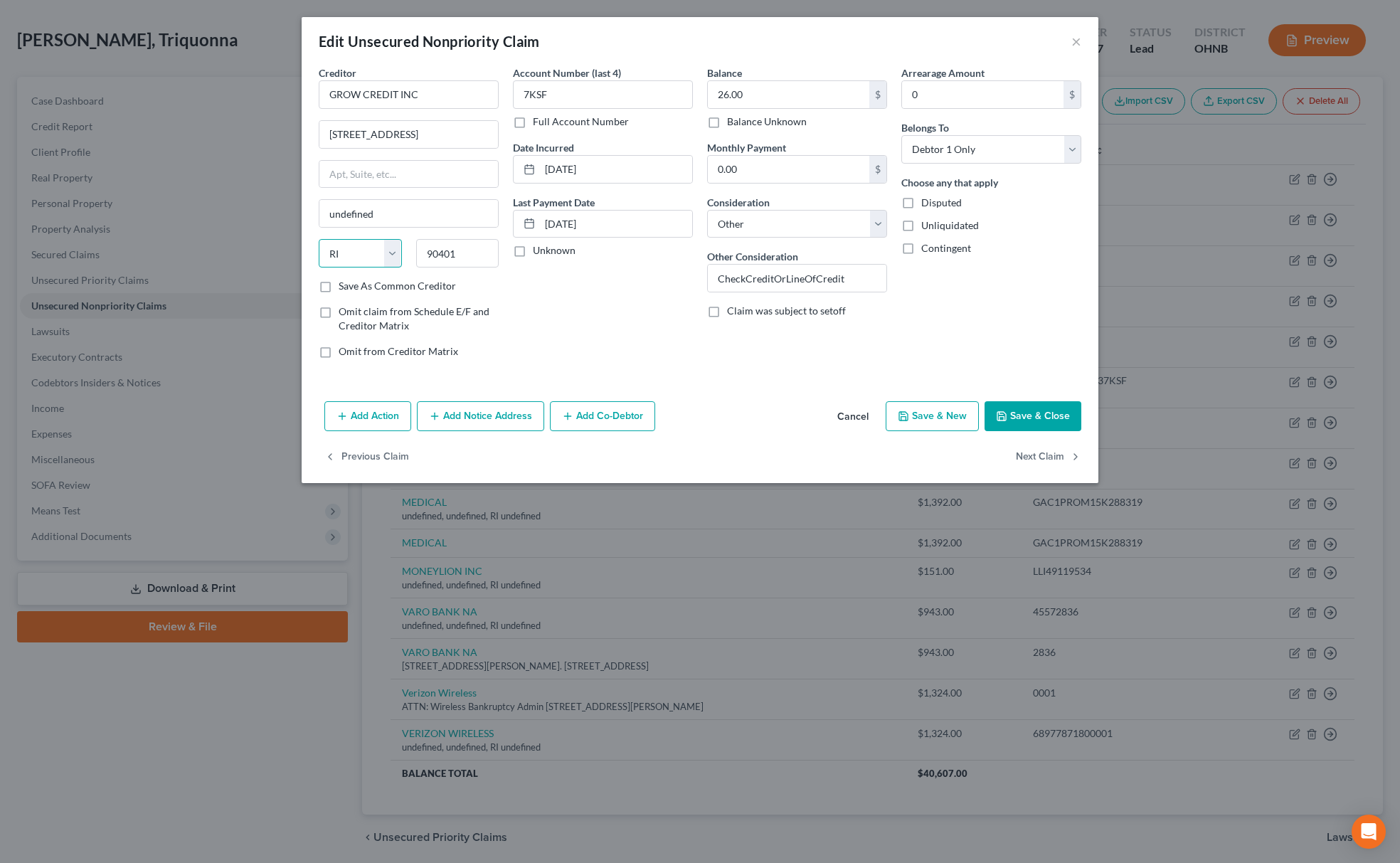
type input "Santa Monica"
select select "4"
click at [318, 240] on select "State AL AK AR AZ CA CO CT DE DC FL GA GU HI ID IL IN IA KS KY LA ME MD MA MI M…" at bounding box center [360, 253] width 83 height 29
drag, startPoint x: 446, startPoint y: 131, endPoint x: 607, endPoint y: 131, distance: 161.0
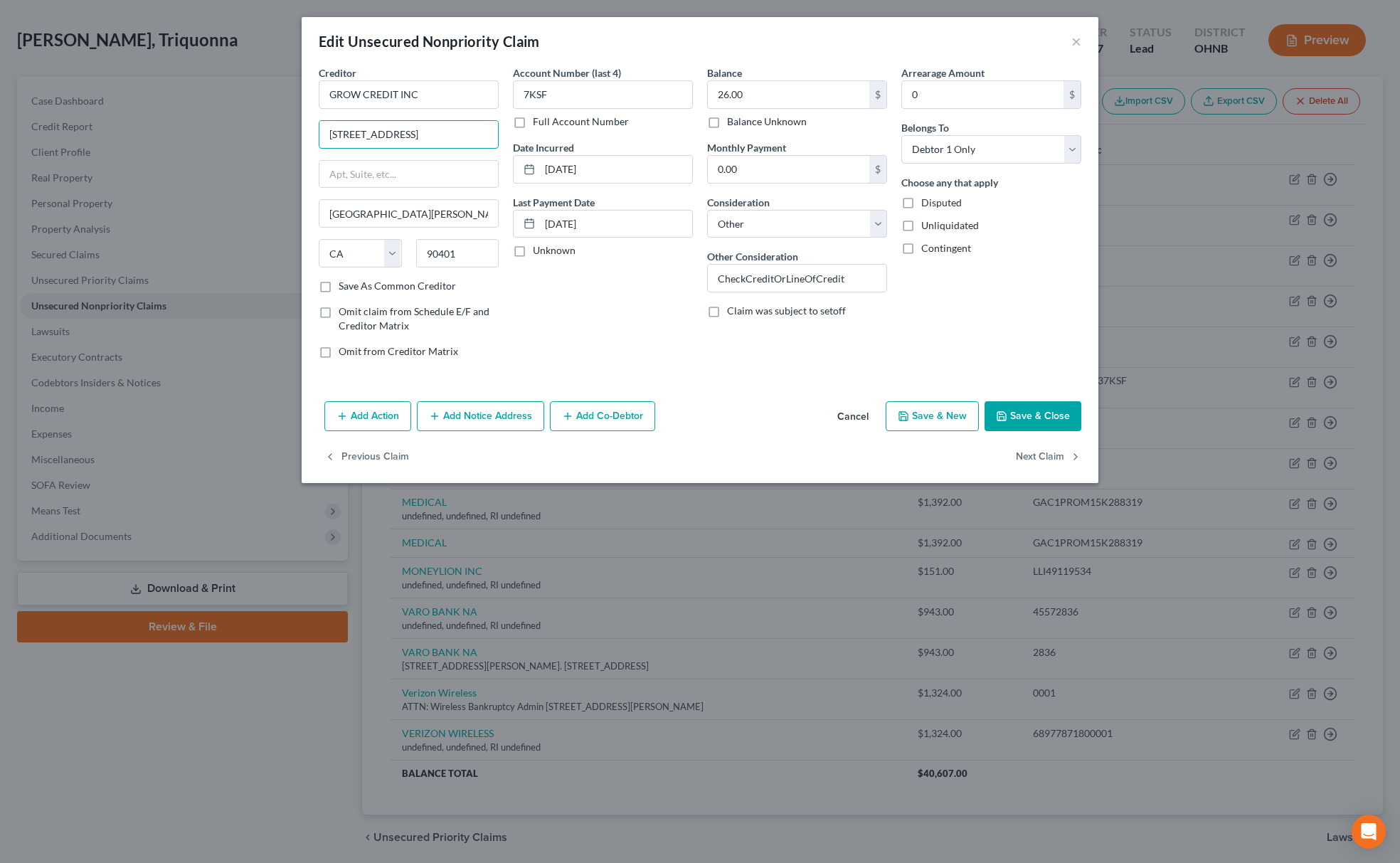
click at [607, 131] on div "Creditor * GROW CREDIT INC 1447 2nd Street, Suite 200, Santa Monica, CA 90401 S…" at bounding box center [700, 218] width 777 height 304
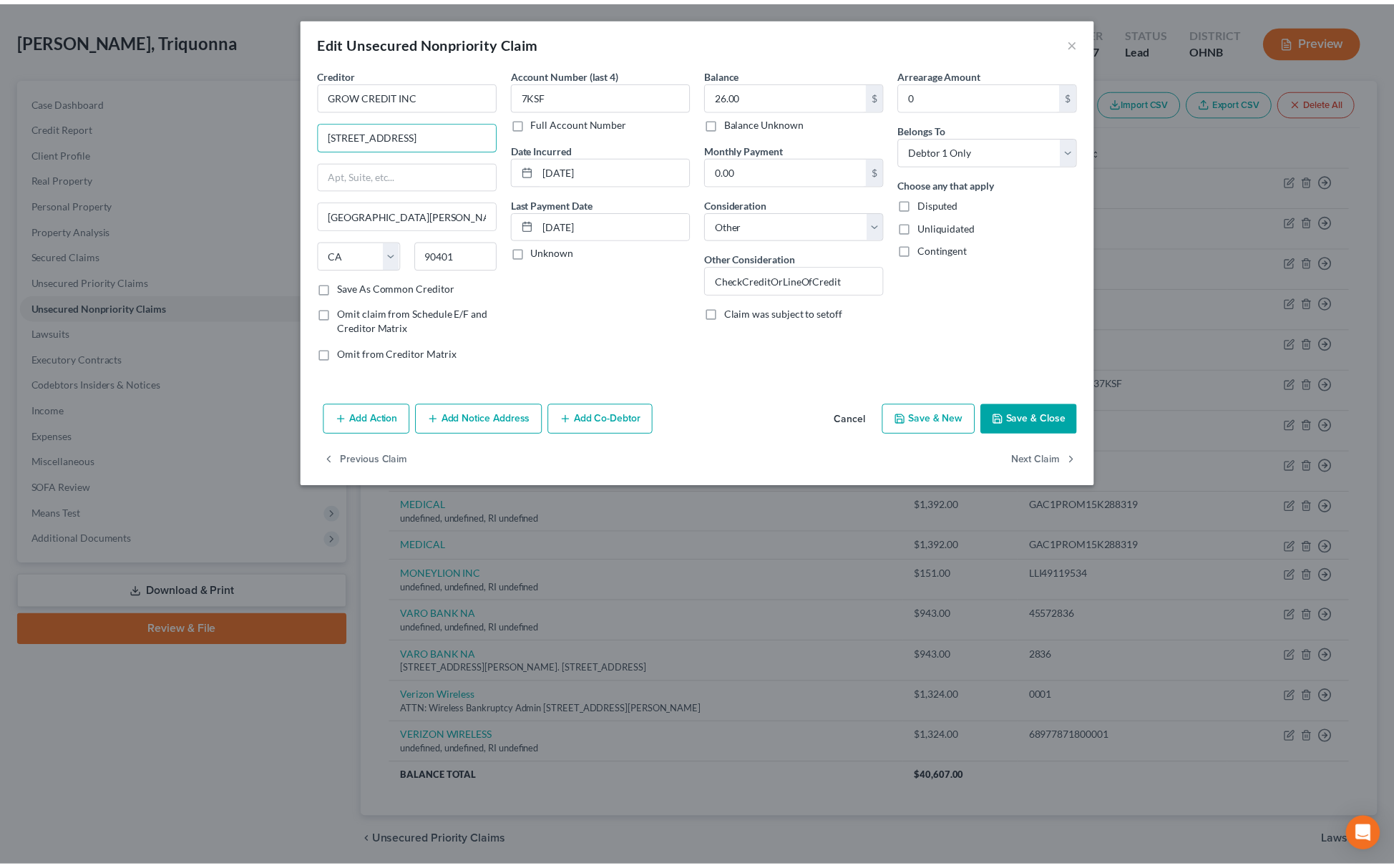
scroll to position [0, 0]
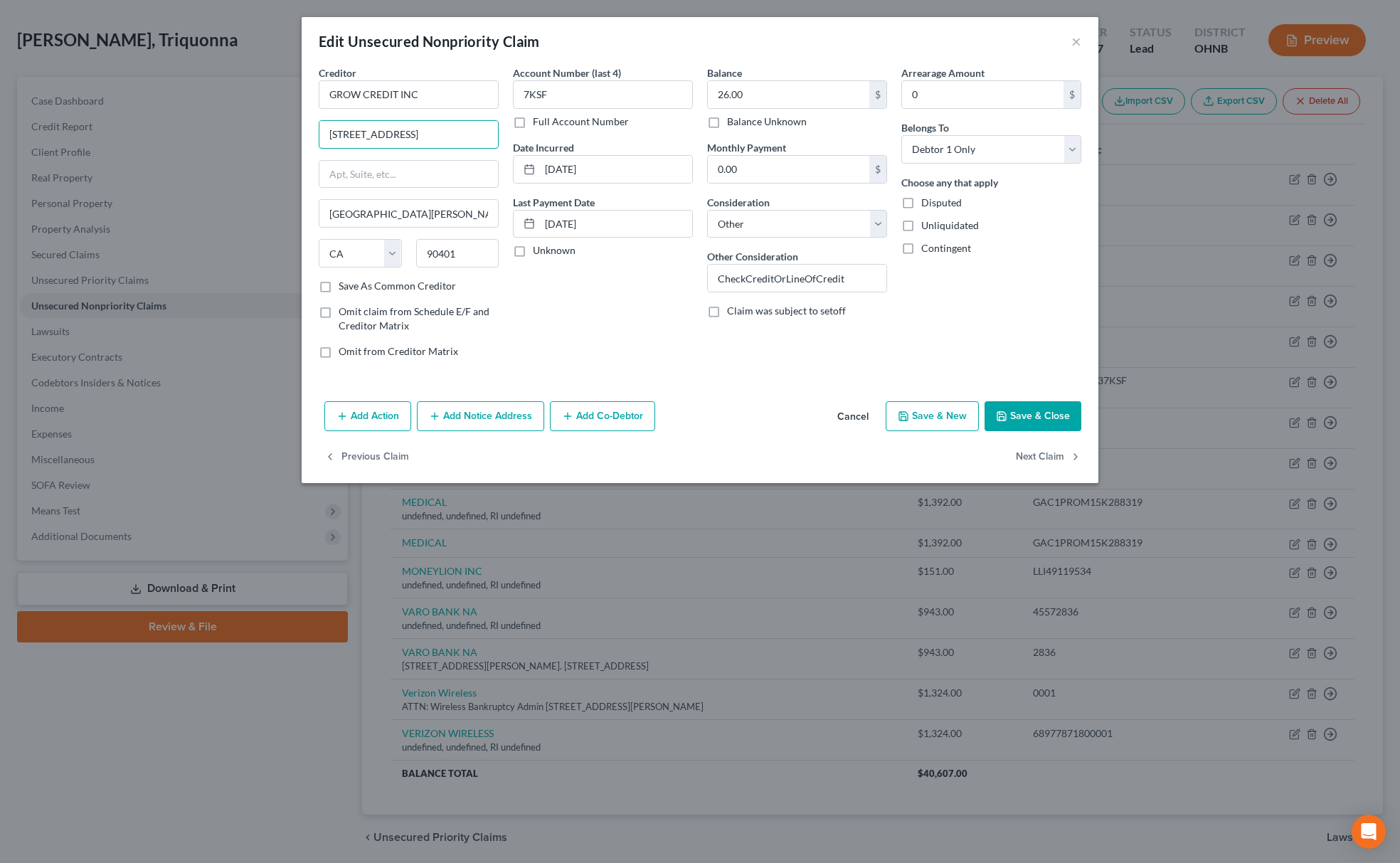
type input "1447 2nd Street, Suite 200"
click at [1020, 421] on button "Save & Close" at bounding box center [1033, 416] width 96 height 30
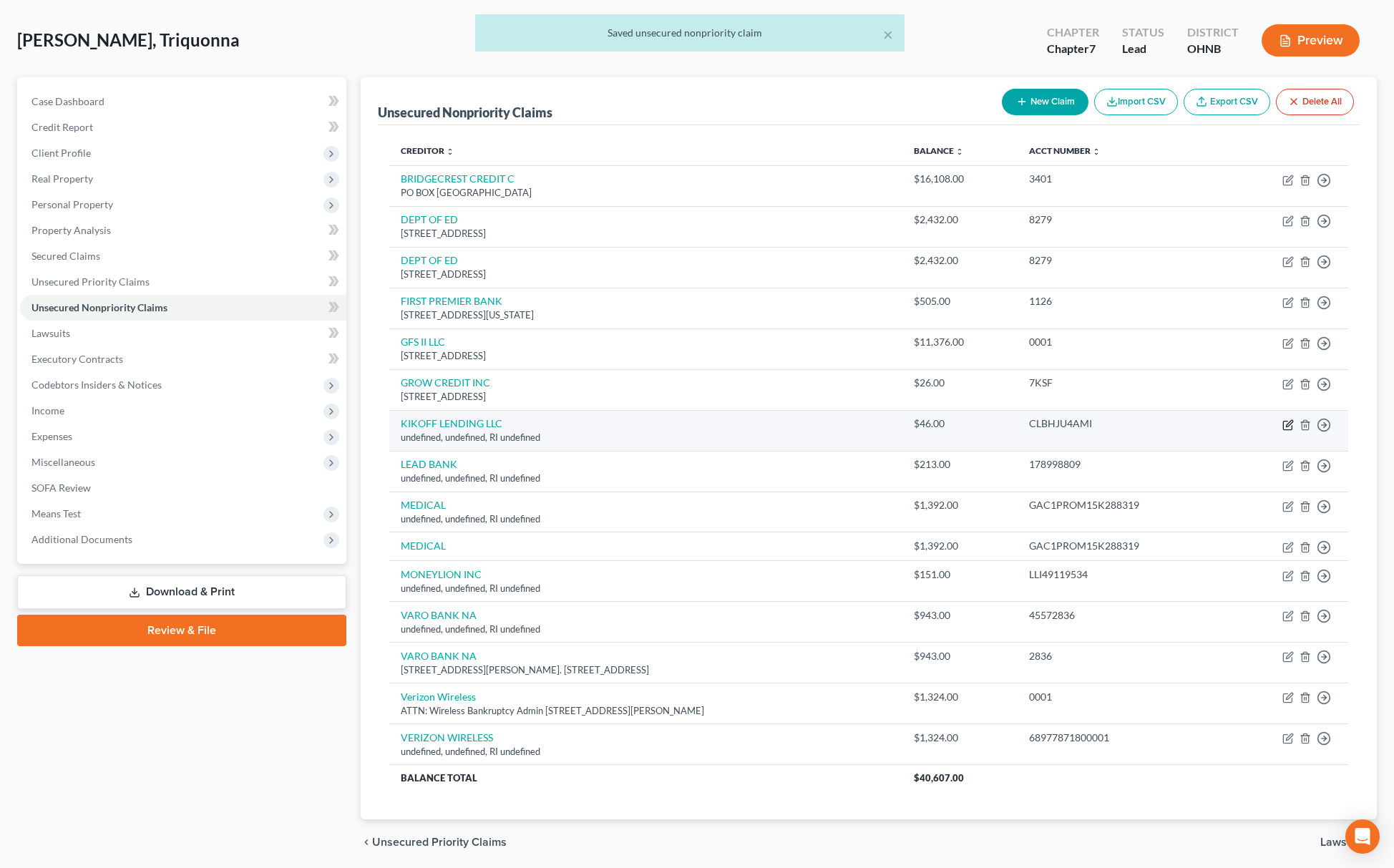
click at [1284, 422] on icon "button" at bounding box center [1288, 425] width 8 height 8
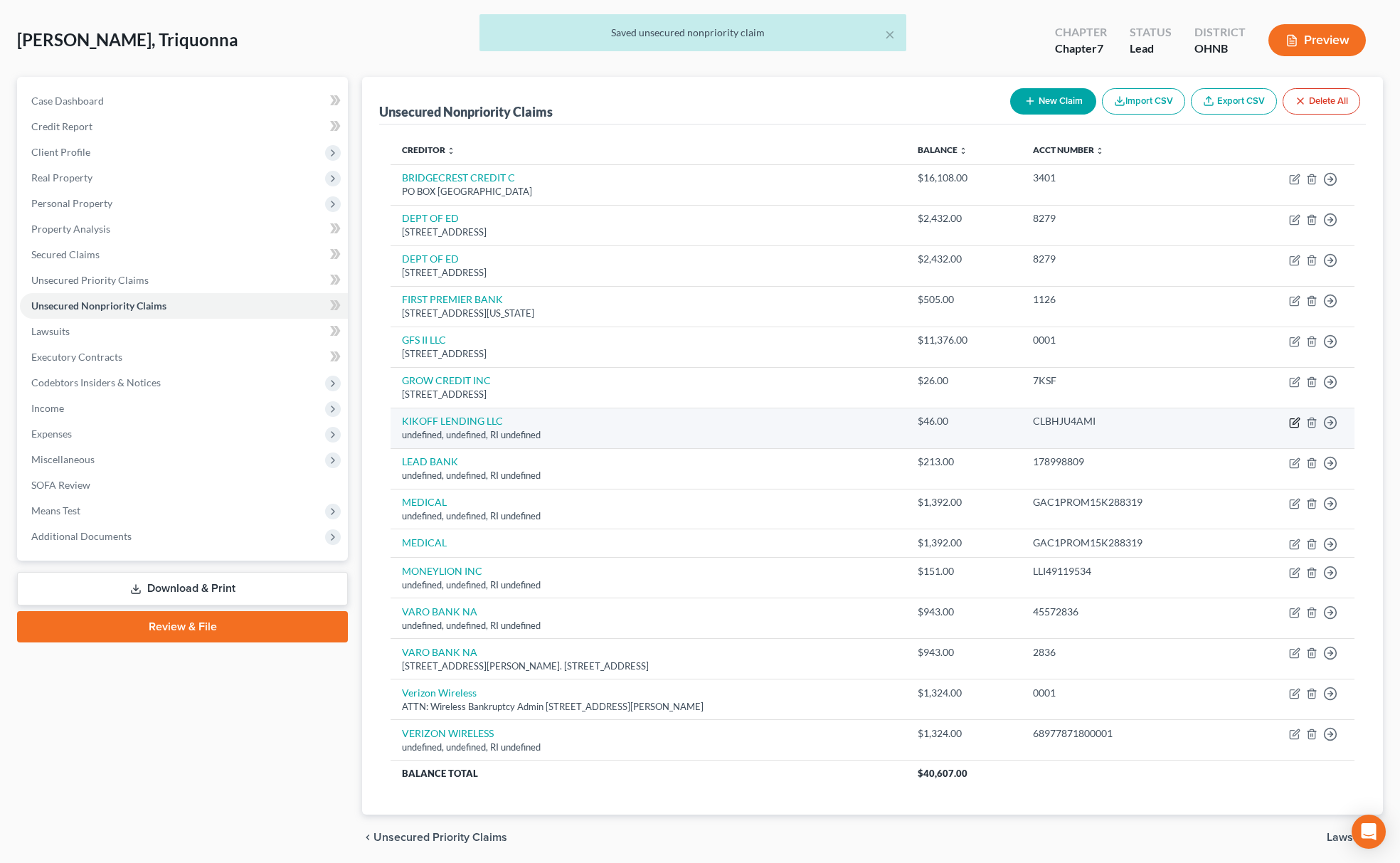
select select "41"
select select "14"
select select "0"
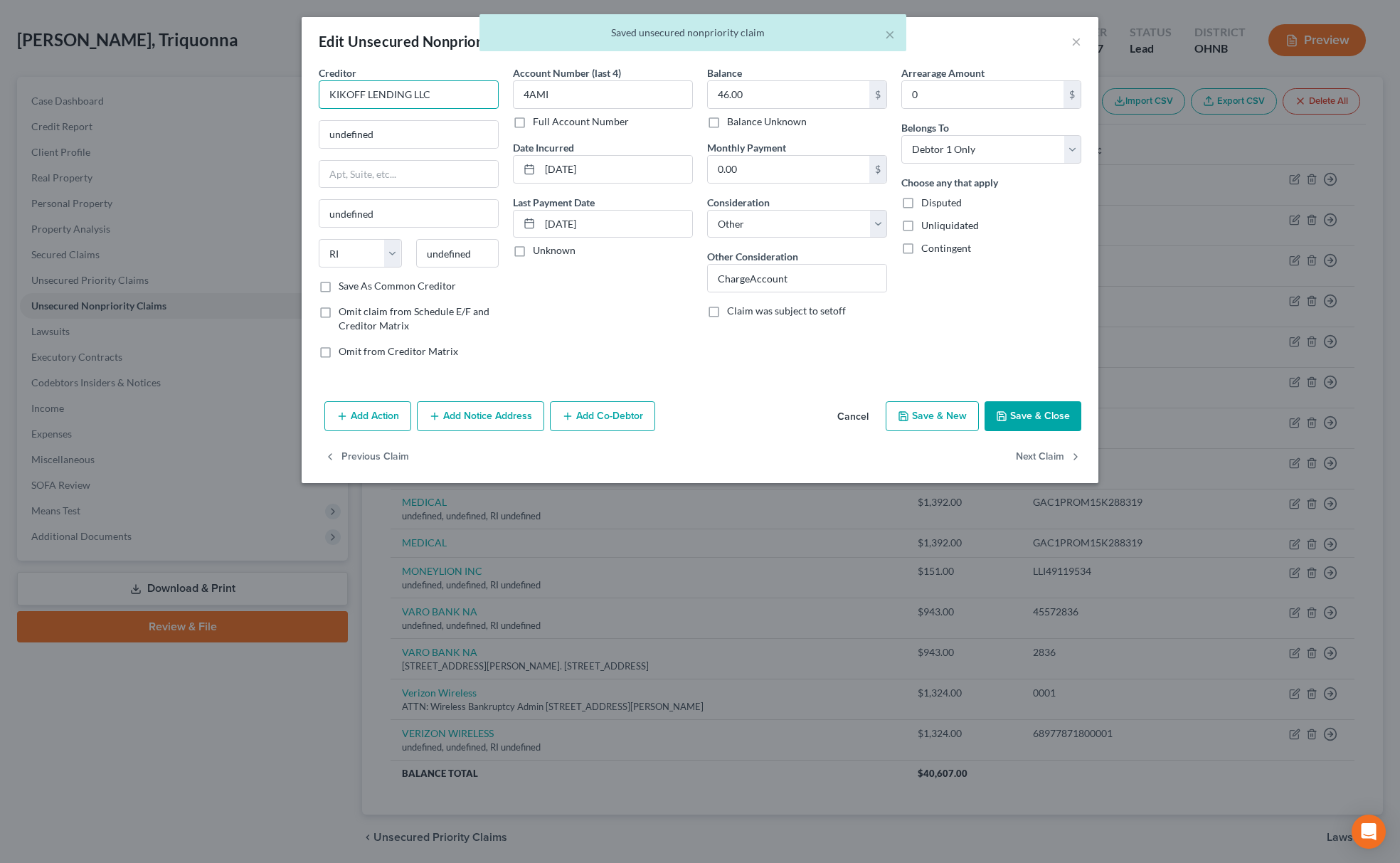
drag, startPoint x: 476, startPoint y: 97, endPoint x: 154, endPoint y: 84, distance: 322.3
click at [154, 84] on div "Edit Unsecured Nonpriority Claim × Creditor * KIKOFF LENDING LLC undefined unde…" at bounding box center [700, 432] width 1400 height 863
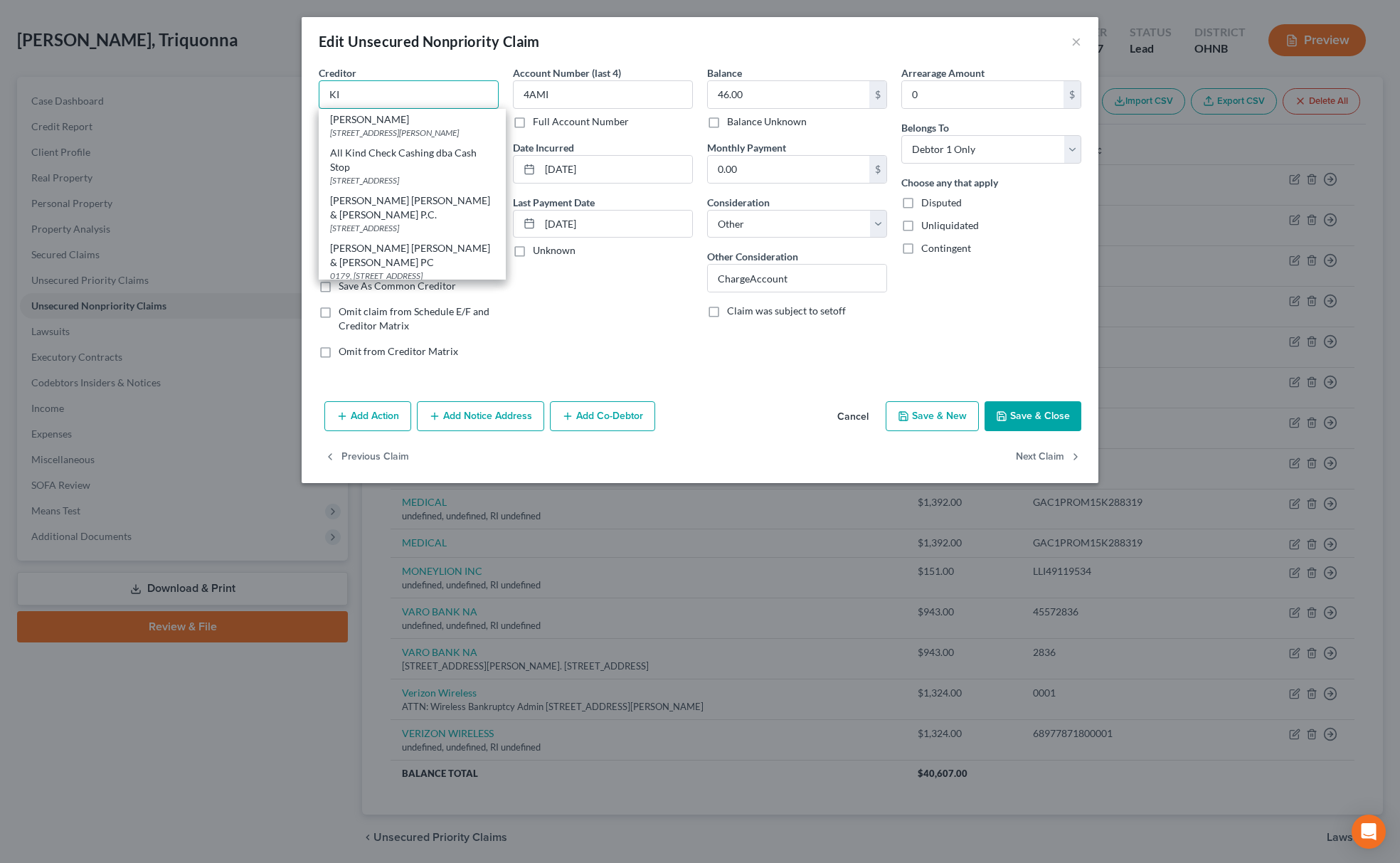
drag, startPoint x: 154, startPoint y: 84, endPoint x: 396, endPoint y: 85, distance: 242.0
click at [396, 85] on input "KI" at bounding box center [408, 95] width 180 height 29
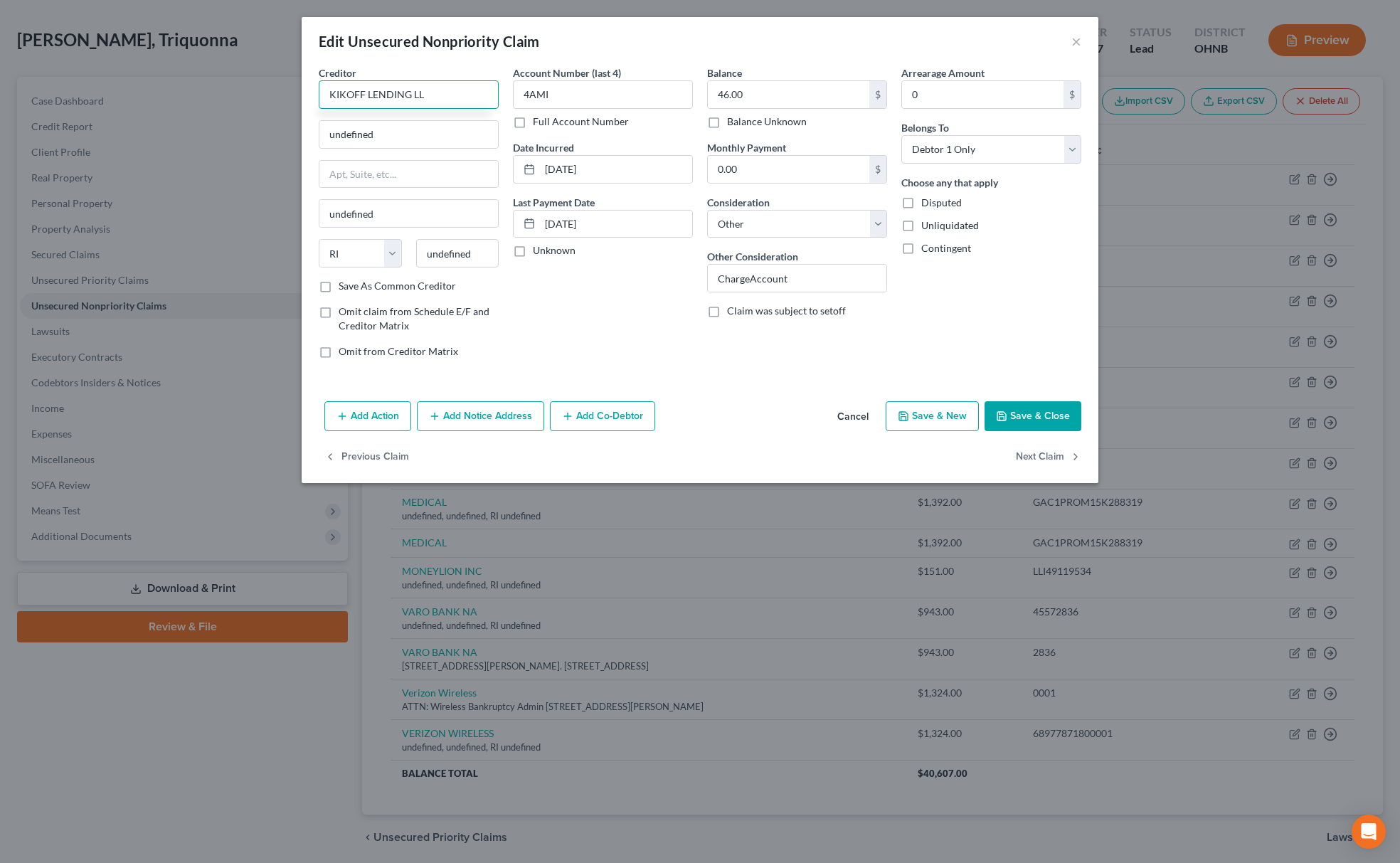
type input "KIKOFF LENDING LLC"
click at [394, 138] on div "200 SOUTH VIRGINIA AVE, Reno, NV 89501" at bounding box center [404, 132] width 148 height 12
type input "200 SOUTH VIRGINIA AVE"
type input "Reno"
select select "31"
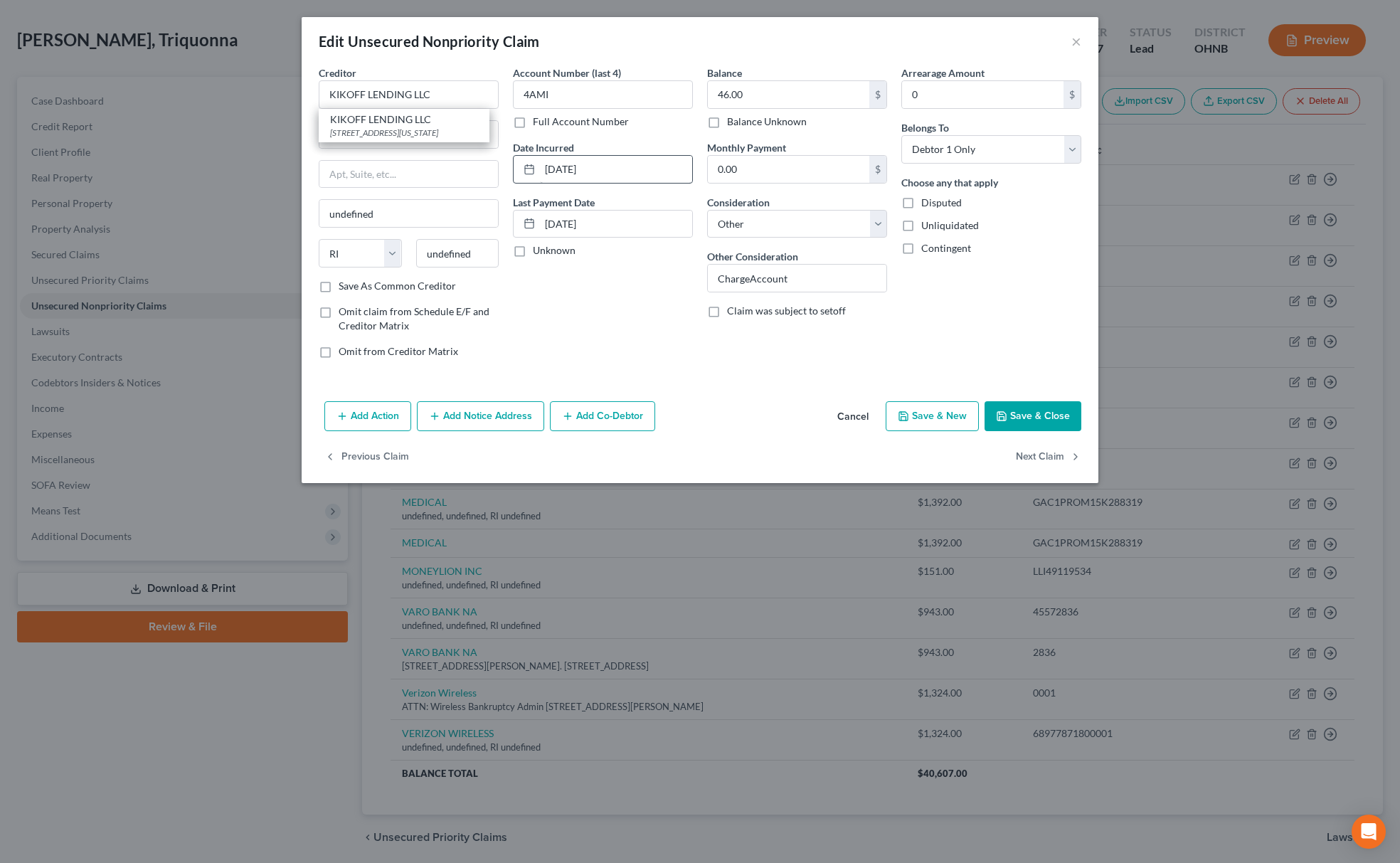
type input "89501"
click at [1042, 416] on button "Save & Close" at bounding box center [1033, 416] width 96 height 30
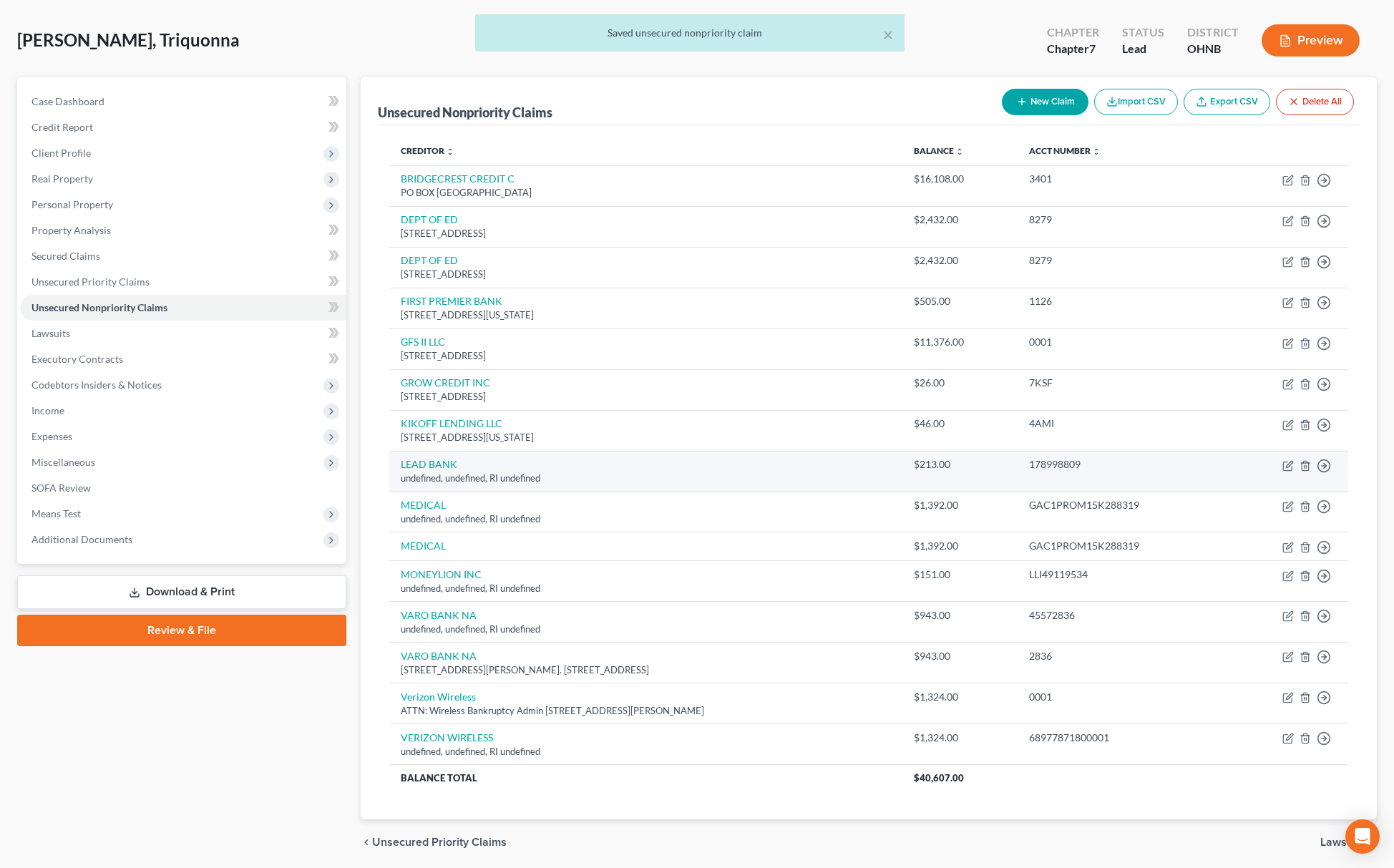
click at [1294, 468] on td "Move to D Move to E Move to G Move to Notice Only" at bounding box center [1288, 471] width 121 height 41
click at [1287, 467] on icon "button" at bounding box center [1288, 466] width 11 height 11
select select "41"
select select "14"
select select "0"
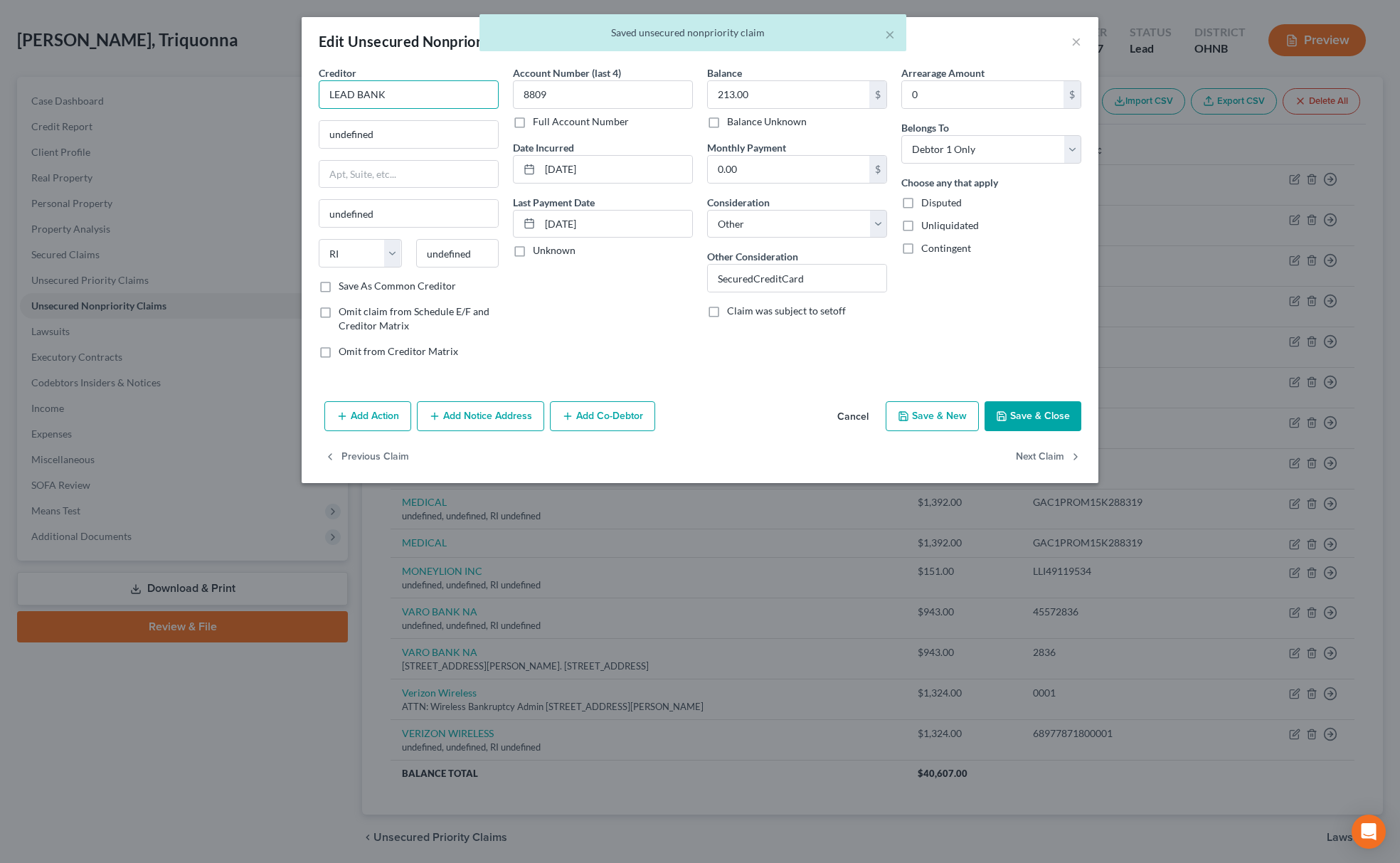
drag, startPoint x: 407, startPoint y: 91, endPoint x: 145, endPoint y: 94, distance: 262.0
click at [145, 94] on div "Edit Unsecured Nonpriority Claim × Creditor * LEAD BANK undefined undefined Sta…" at bounding box center [700, 432] width 1400 height 863
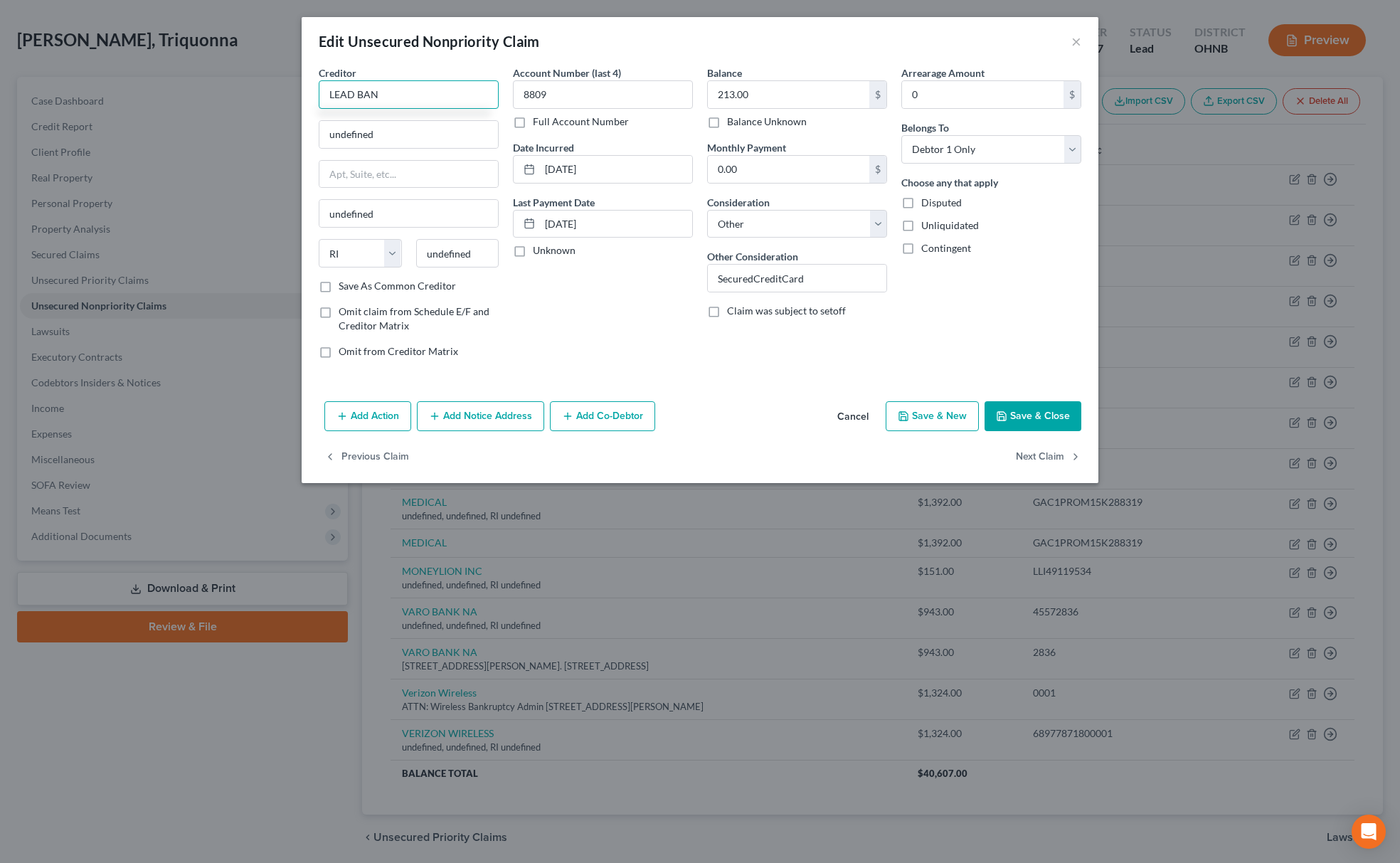
type input "LEAD BANK"
click at [352, 160] on div "LEAD BANK" at bounding box center [404, 152] width 148 height 14
type input "515 CONGRESS AVE SUITE 2200"
type input "Austin"
select select "45"
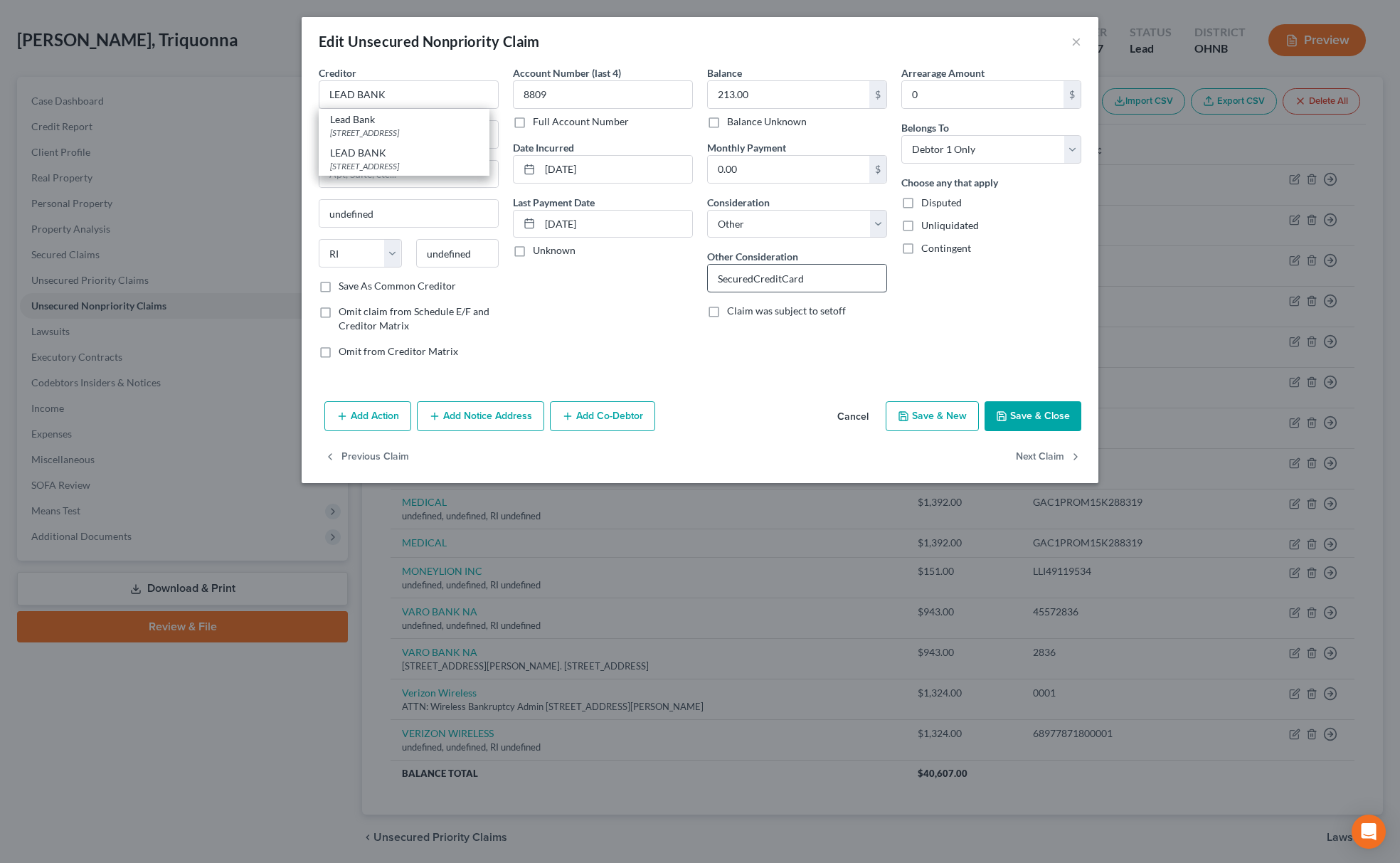
type input "78723"
click at [1040, 414] on button "Save & Close" at bounding box center [1033, 416] width 96 height 30
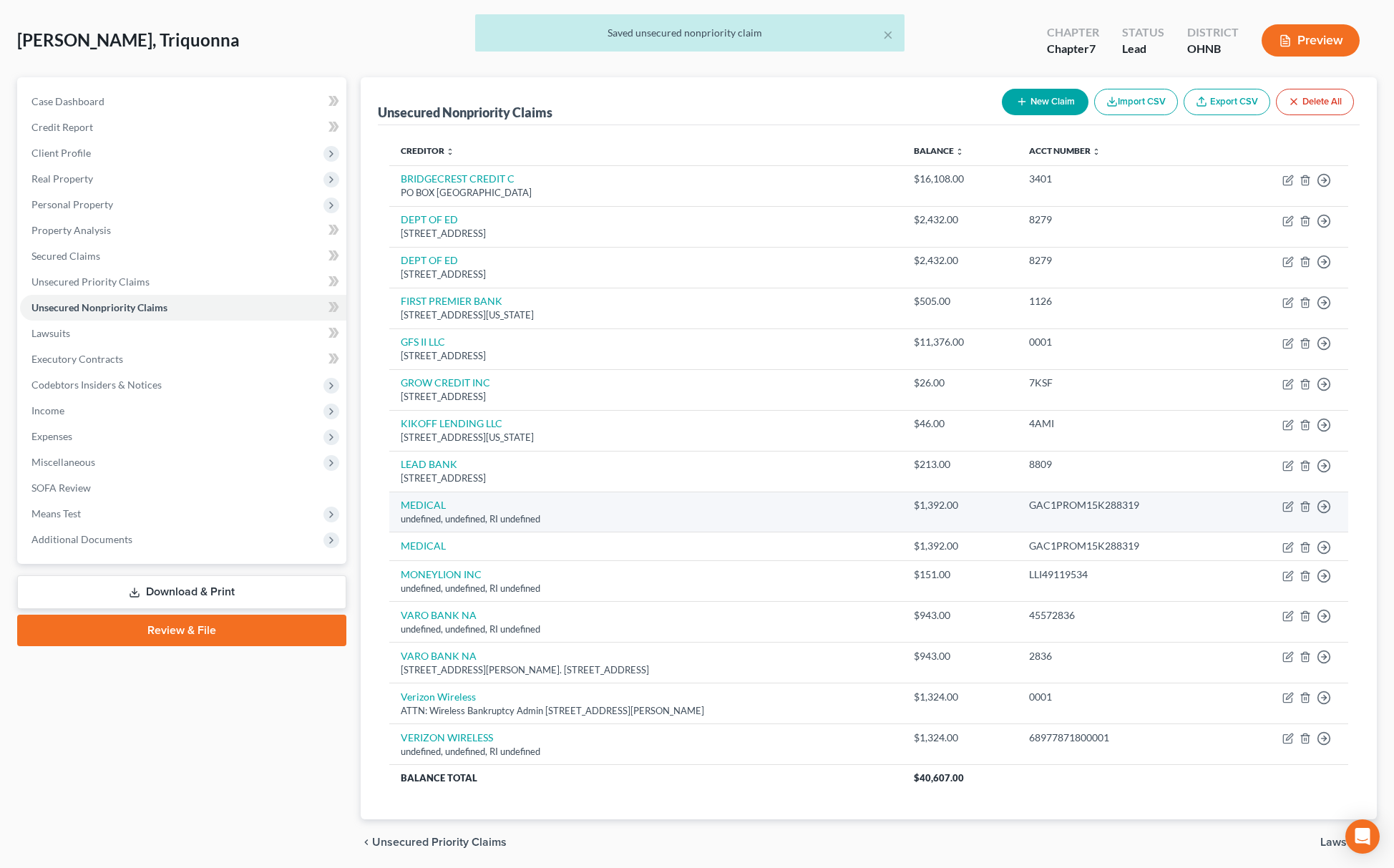
click at [1296, 508] on td "Move to D Move to E Move to G Move to Notice Only" at bounding box center [1288, 512] width 121 height 41
click at [1291, 508] on icon "button" at bounding box center [1288, 507] width 11 height 11
select select "41"
select select "2"
select select "0"
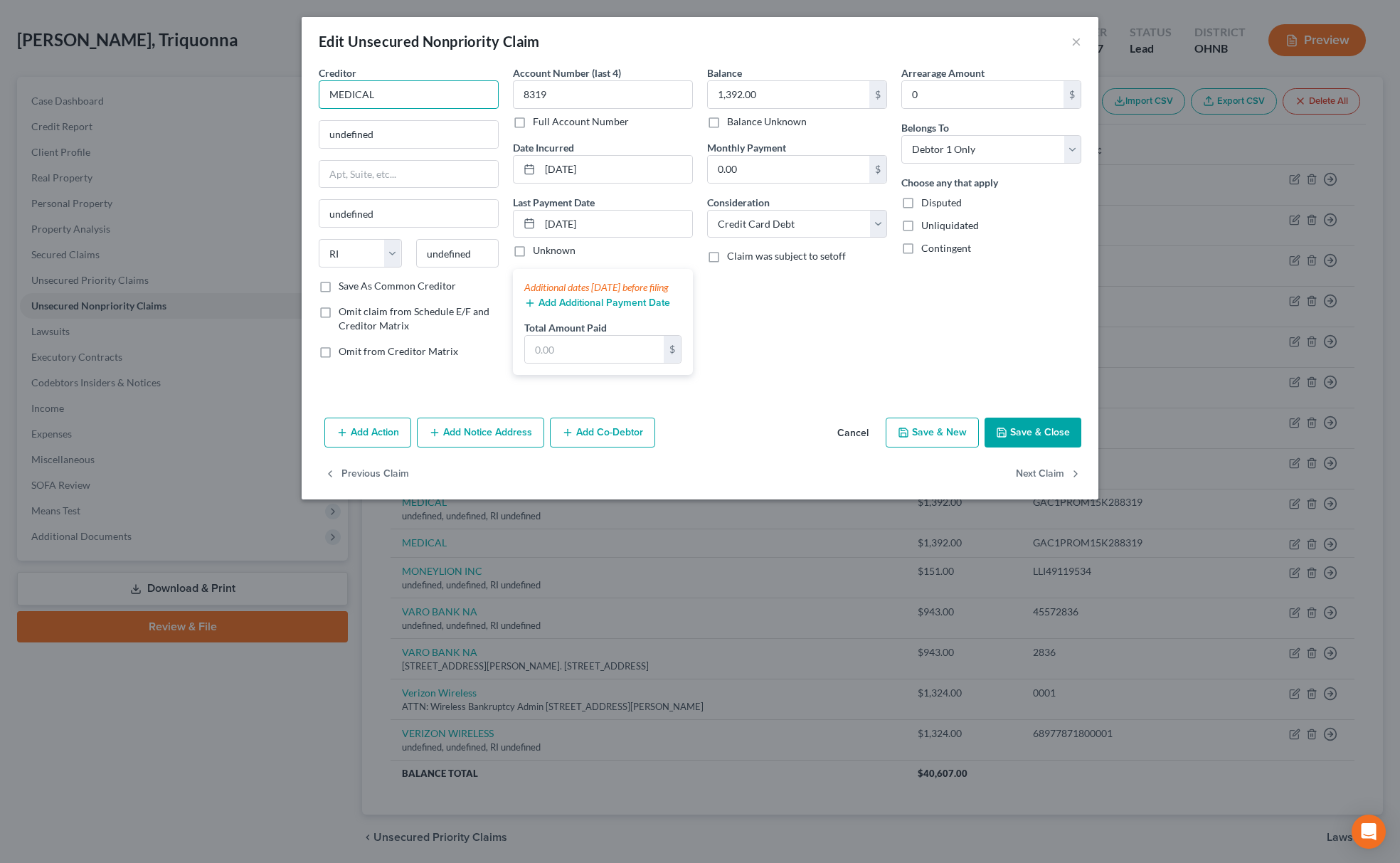
drag, startPoint x: 328, startPoint y: 84, endPoint x: 192, endPoint y: 59, distance: 138.3
click at [197, 59] on div "Edit Unsecured Nonpriority Claim × Creditor * MEDICAL undefined undefined State…" at bounding box center [700, 432] width 1400 height 863
type input "MEDICAL"
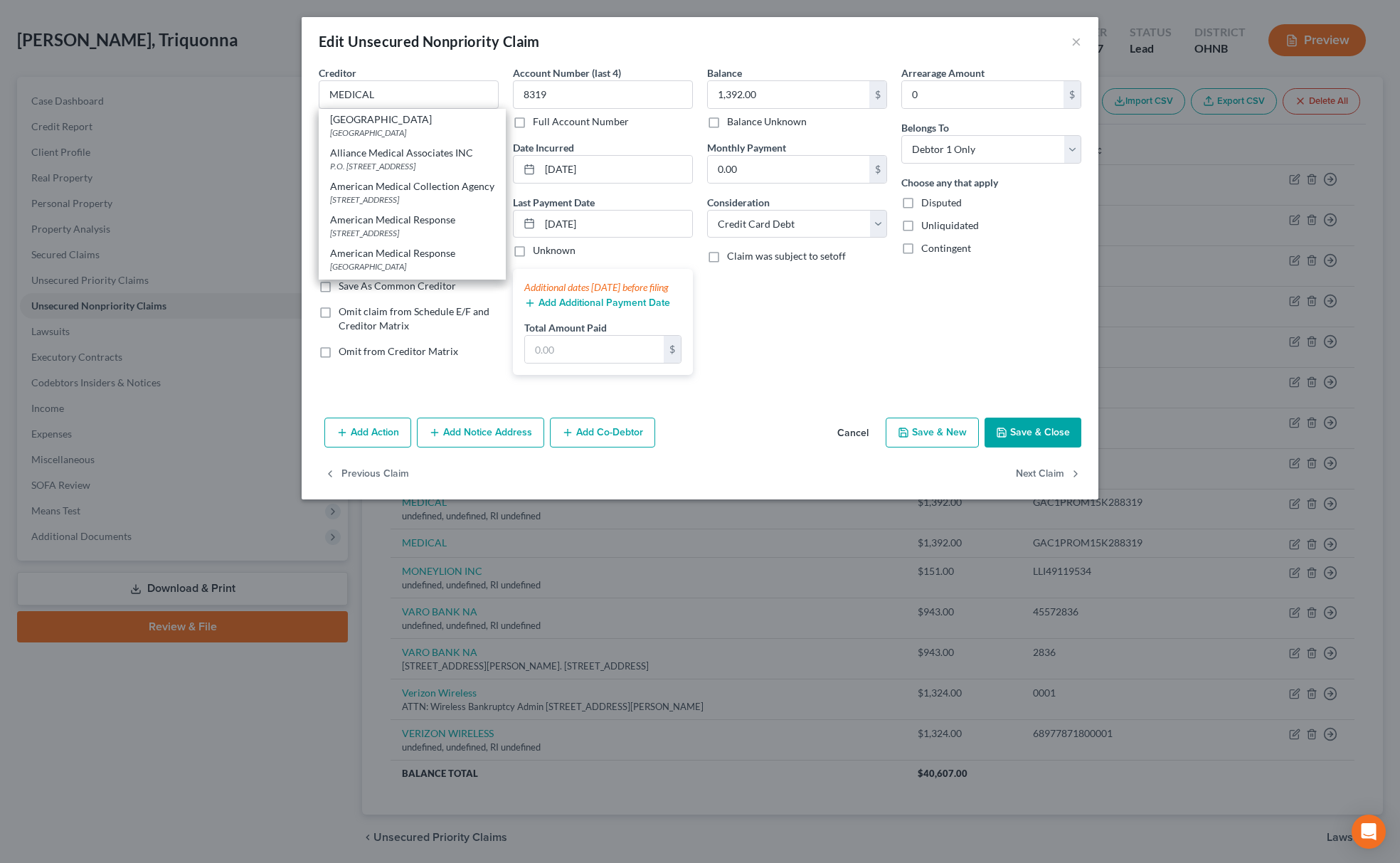
click at [1085, 38] on div "Edit Unsecured Nonpriority Claim ×" at bounding box center [700, 41] width 797 height 48
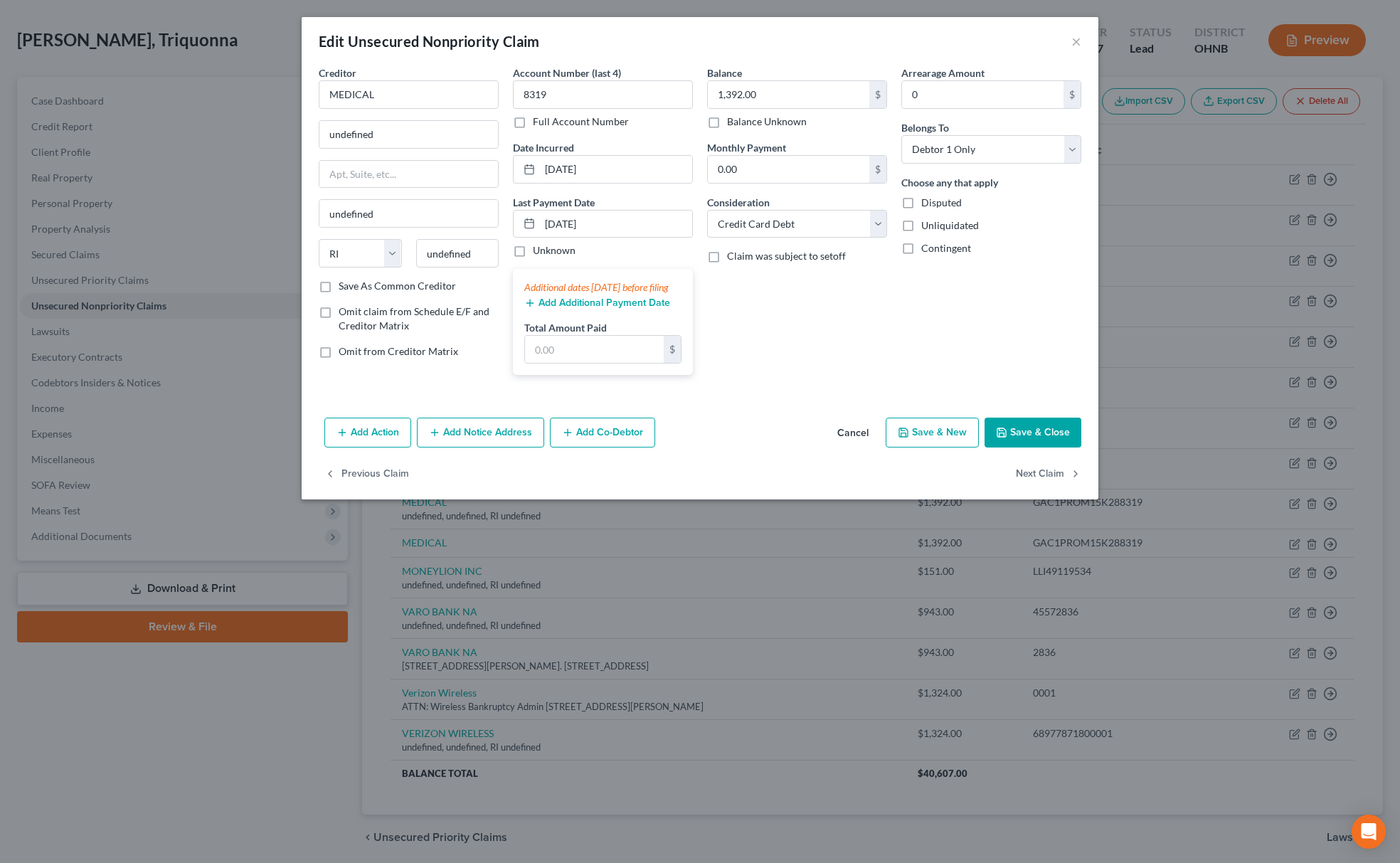
click at [1085, 38] on div "Edit Unsecured Nonpriority Claim ×" at bounding box center [700, 41] width 797 height 48
click at [1072, 38] on button "×" at bounding box center [1076, 41] width 10 height 17
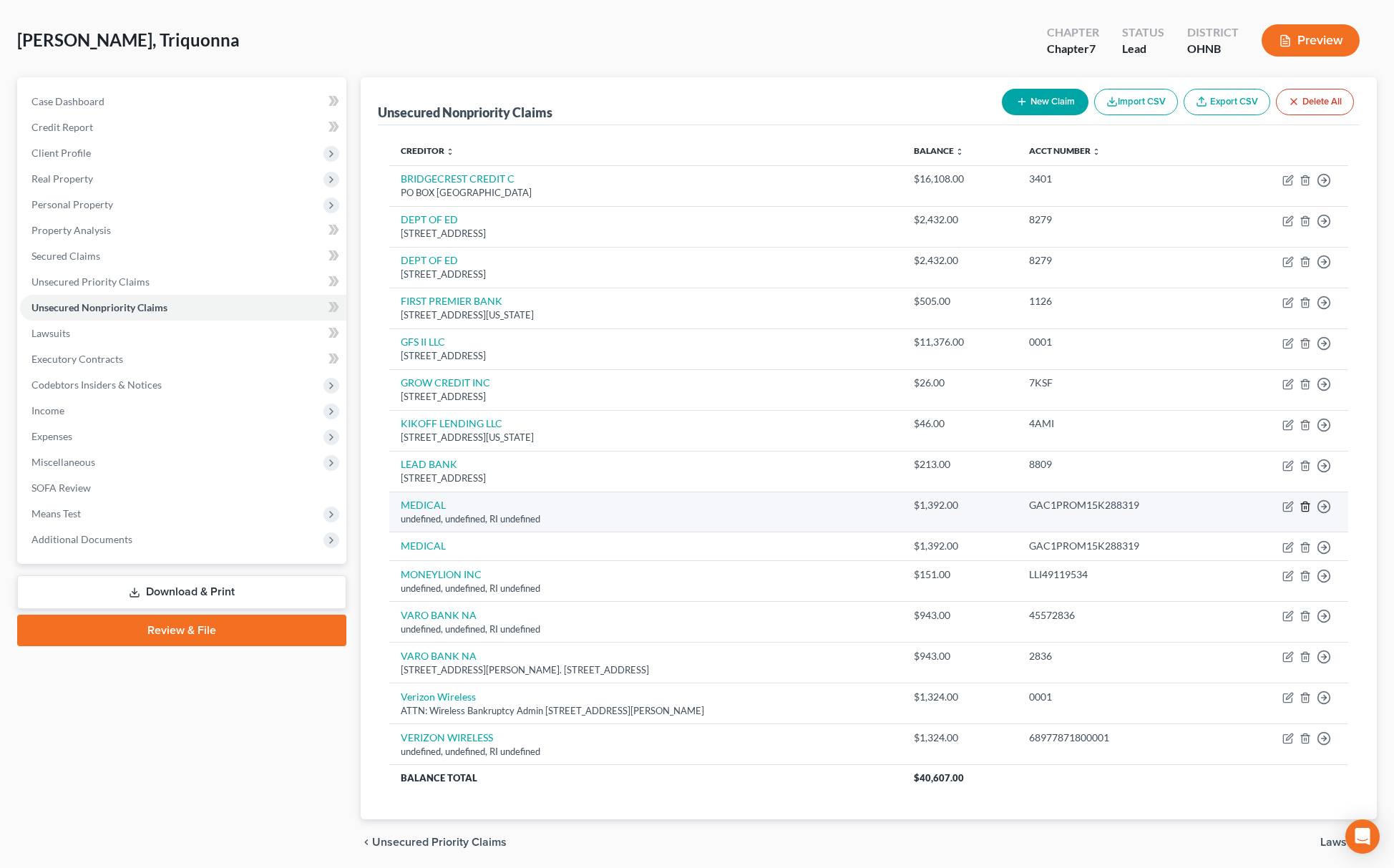
click at [1310, 508] on icon "button" at bounding box center [1305, 507] width 11 height 11
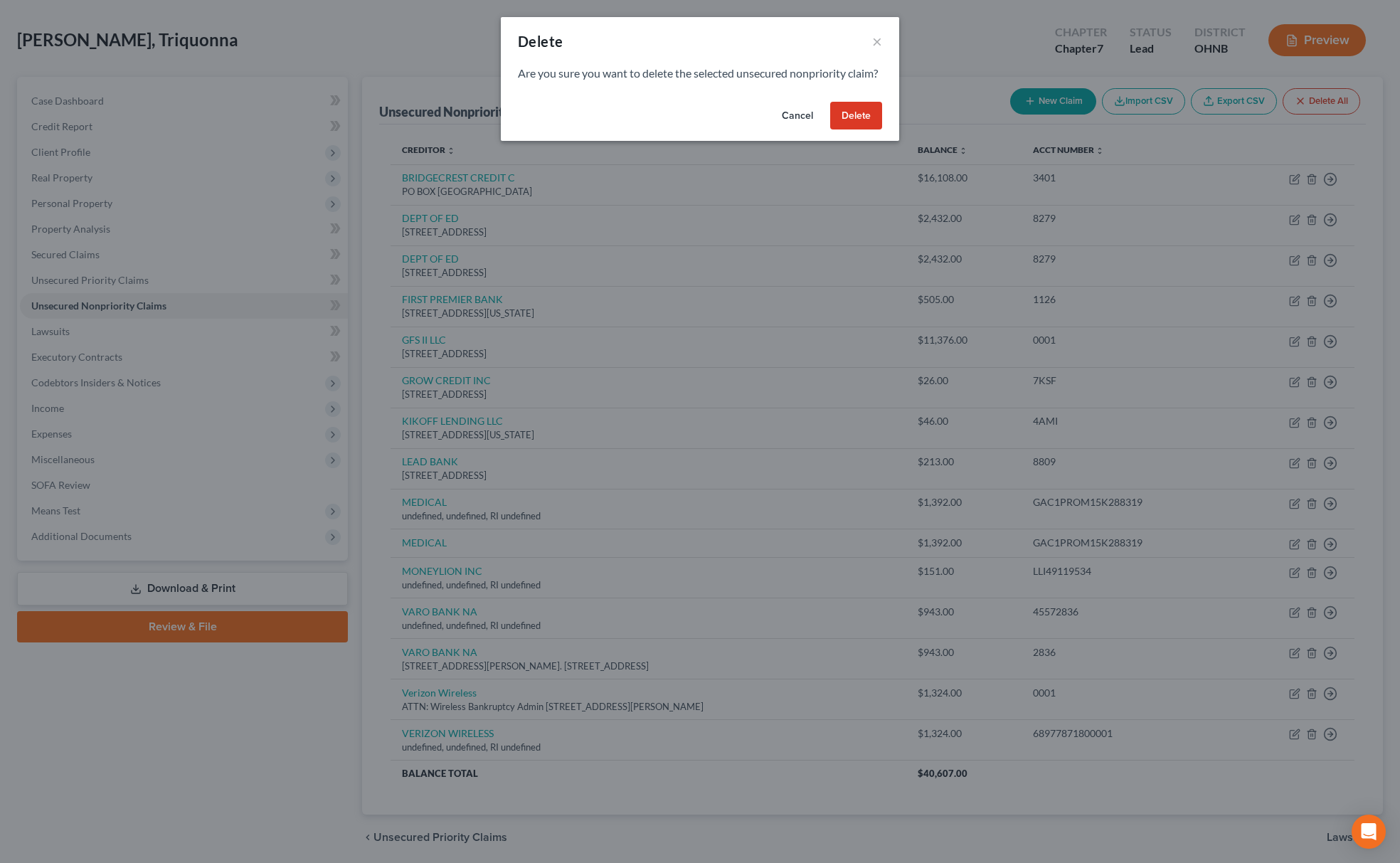
click at [849, 130] on button "Delete" at bounding box center [856, 116] width 52 height 29
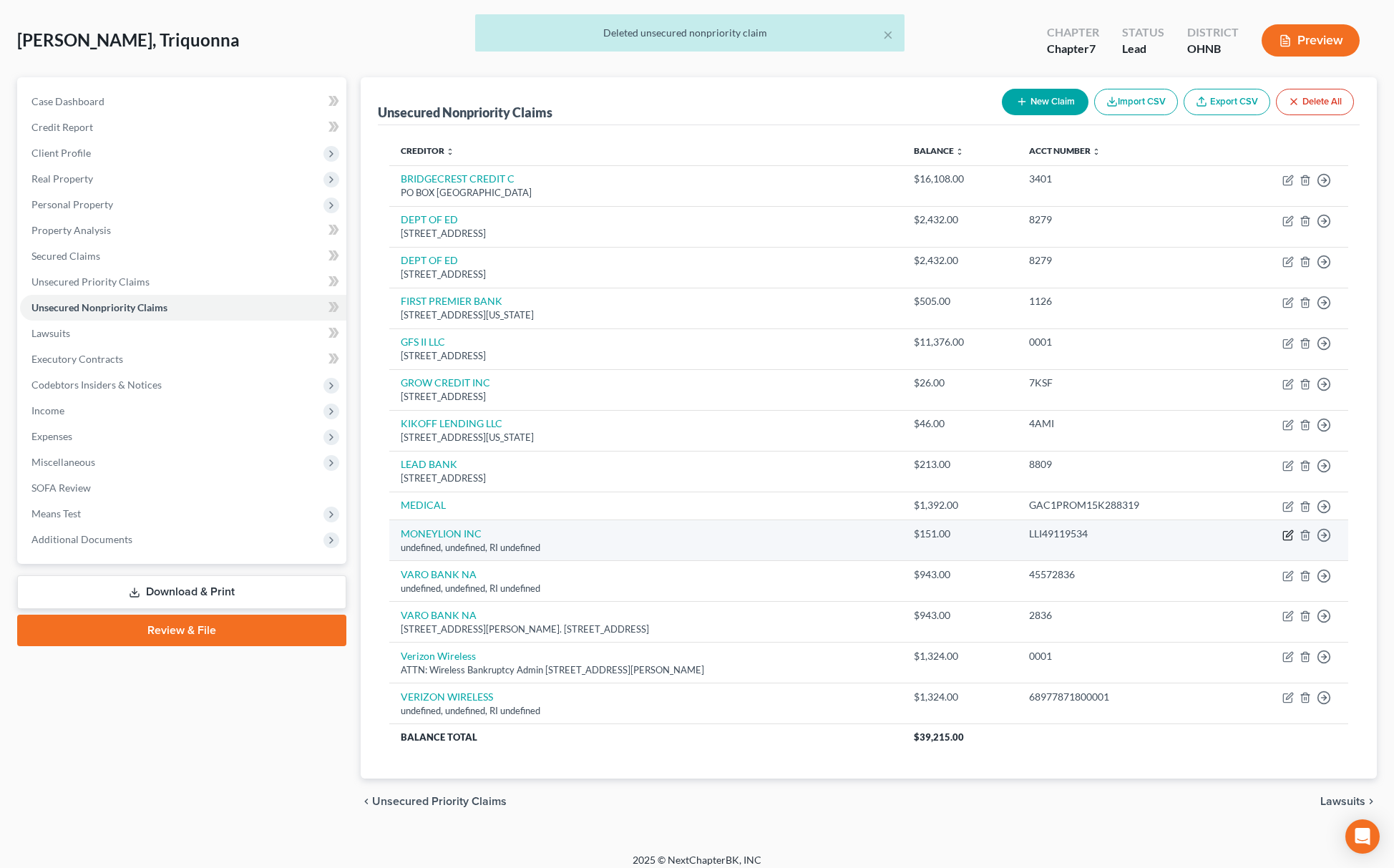
click at [1287, 535] on icon "button" at bounding box center [1288, 535] width 11 height 11
select select "41"
select select "14"
select select "0"
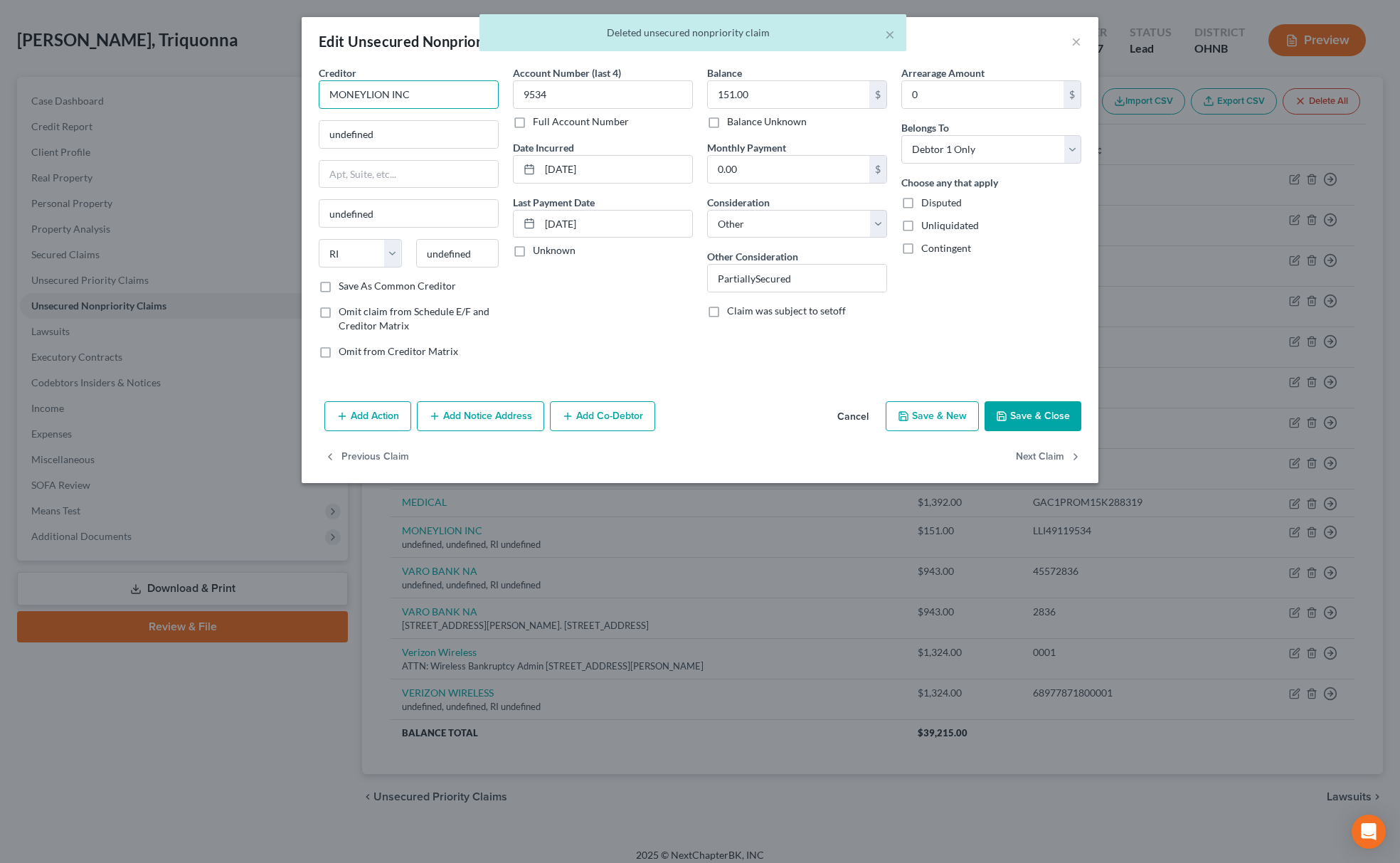
drag, startPoint x: 427, startPoint y: 97, endPoint x: 250, endPoint y: 97, distance: 177.0
click at [258, 97] on div "Edit Unsecured Nonpriority Claim × Creditor * MONEYLION INC undefined undefined…" at bounding box center [700, 432] width 1400 height 863
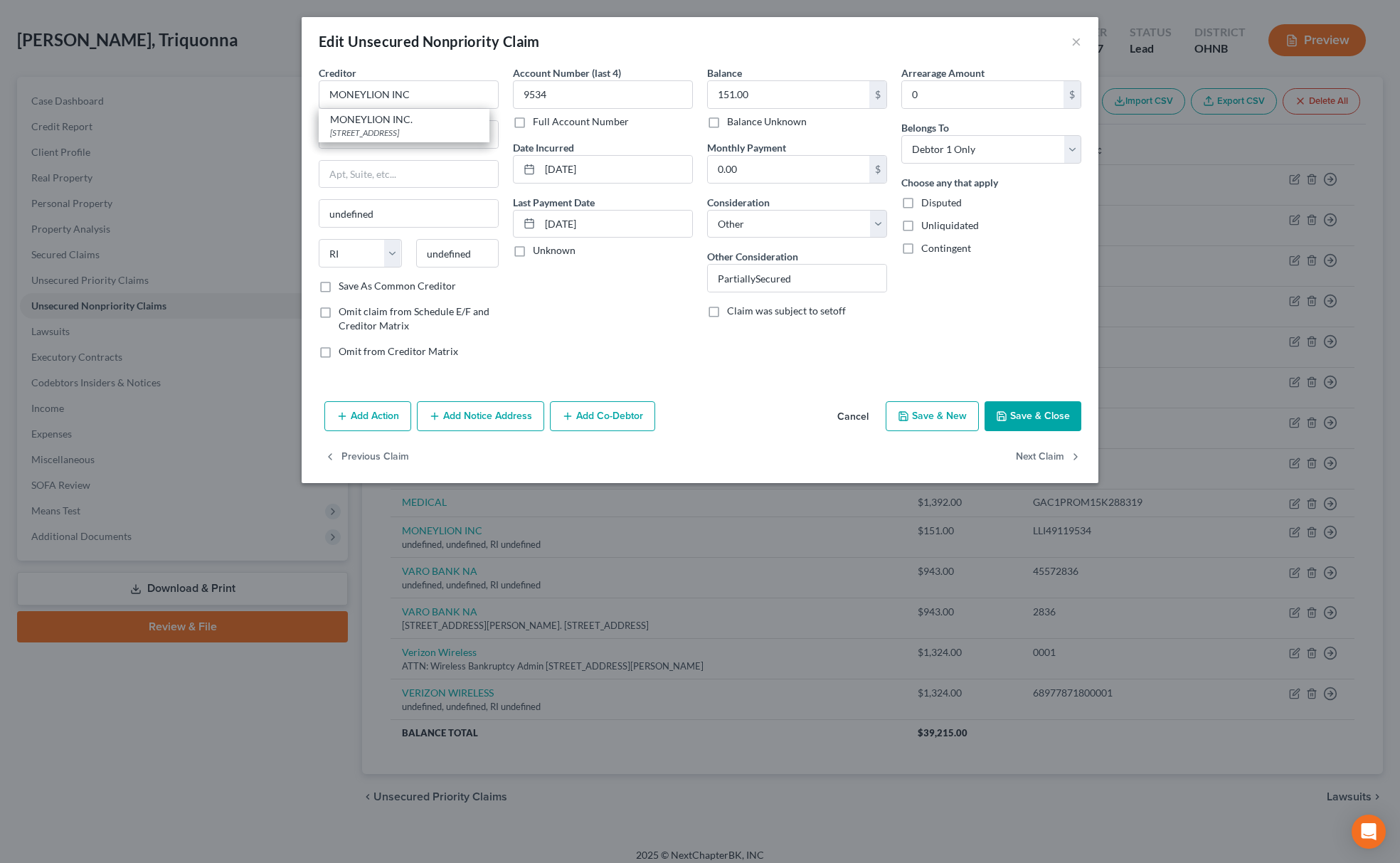
click at [370, 118] on div "MONEYLION INC." at bounding box center [404, 119] width 148 height 14
type input "MONEYLION INC."
type input "PO BOX 1547"
type input "Sandy"
select select "46"
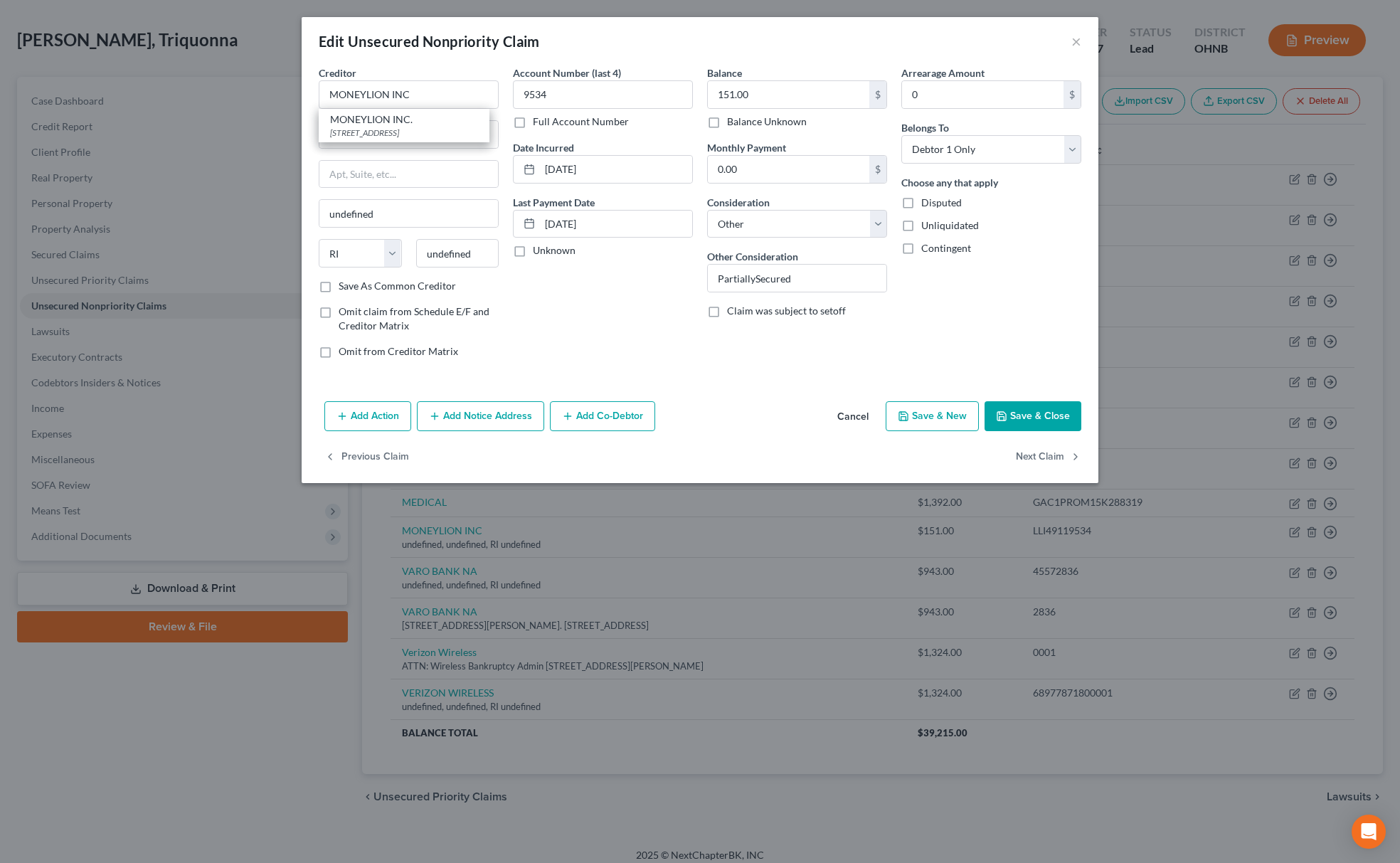
type input "84091"
click at [999, 405] on button "Save & Close" at bounding box center [1033, 416] width 96 height 30
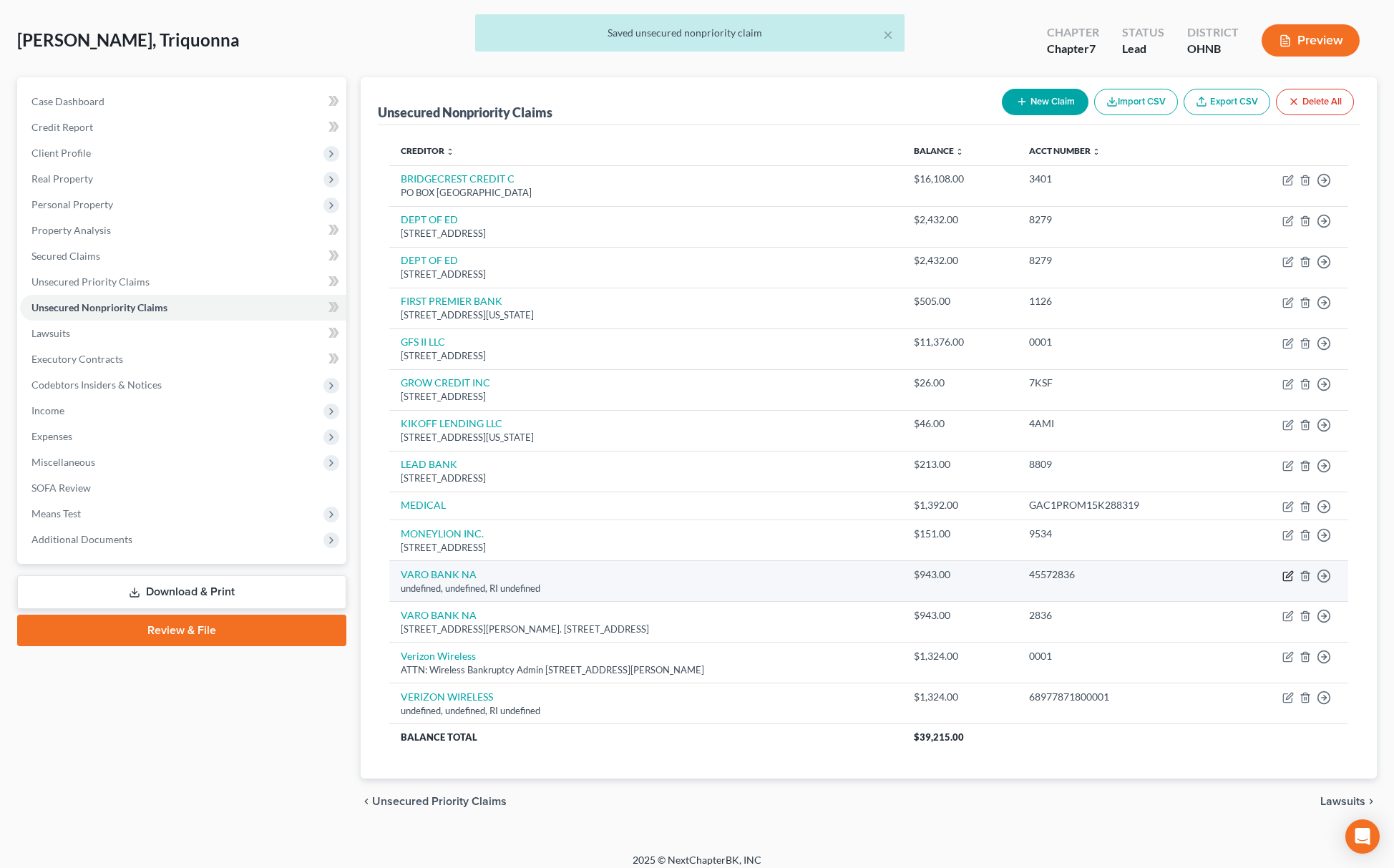
drag, startPoint x: 1286, startPoint y: 572, endPoint x: 1292, endPoint y: 576, distance: 7.2
click at [1292, 576] on icon "button" at bounding box center [1288, 576] width 11 height 11
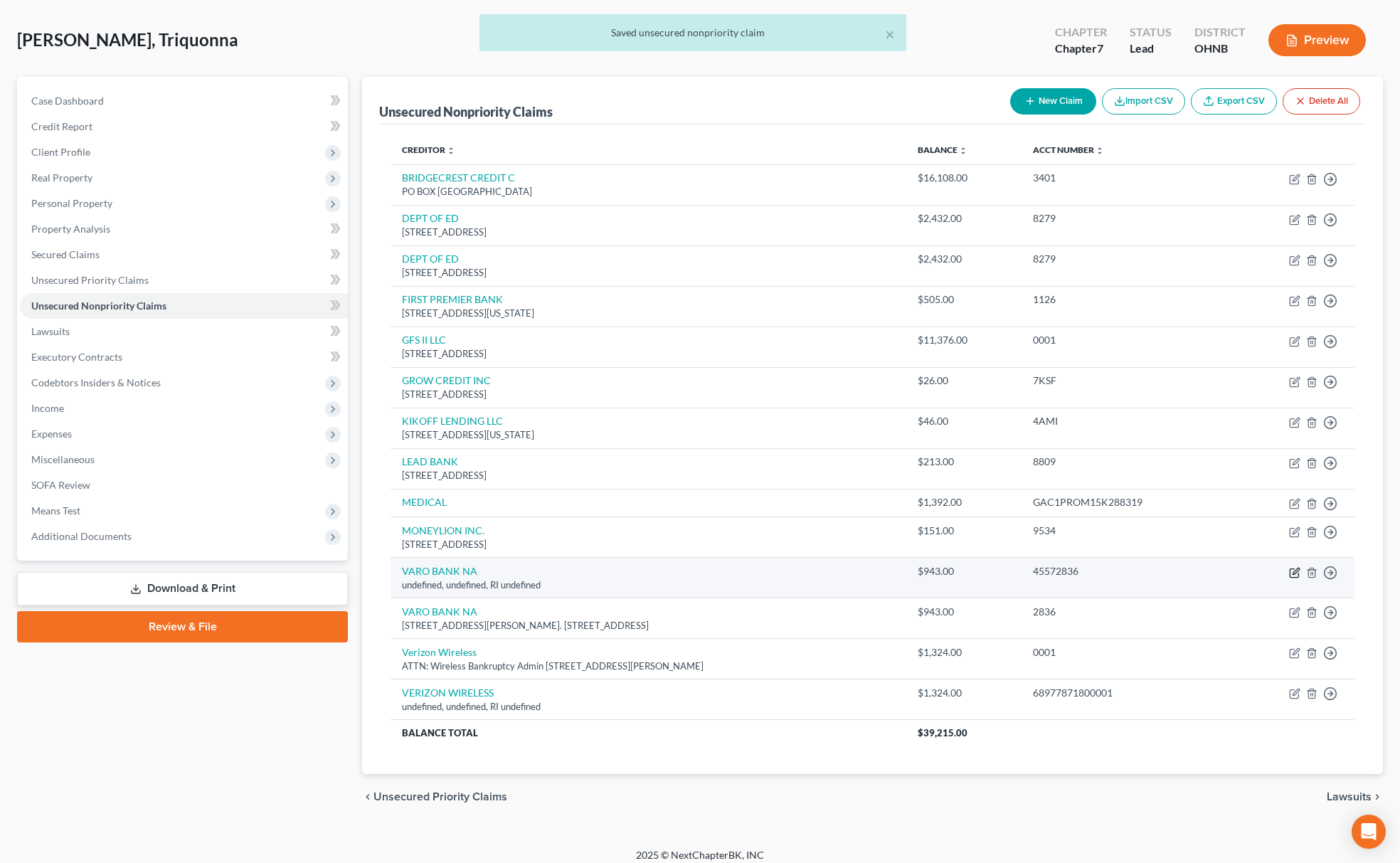
select select "41"
select select "14"
select select "0"
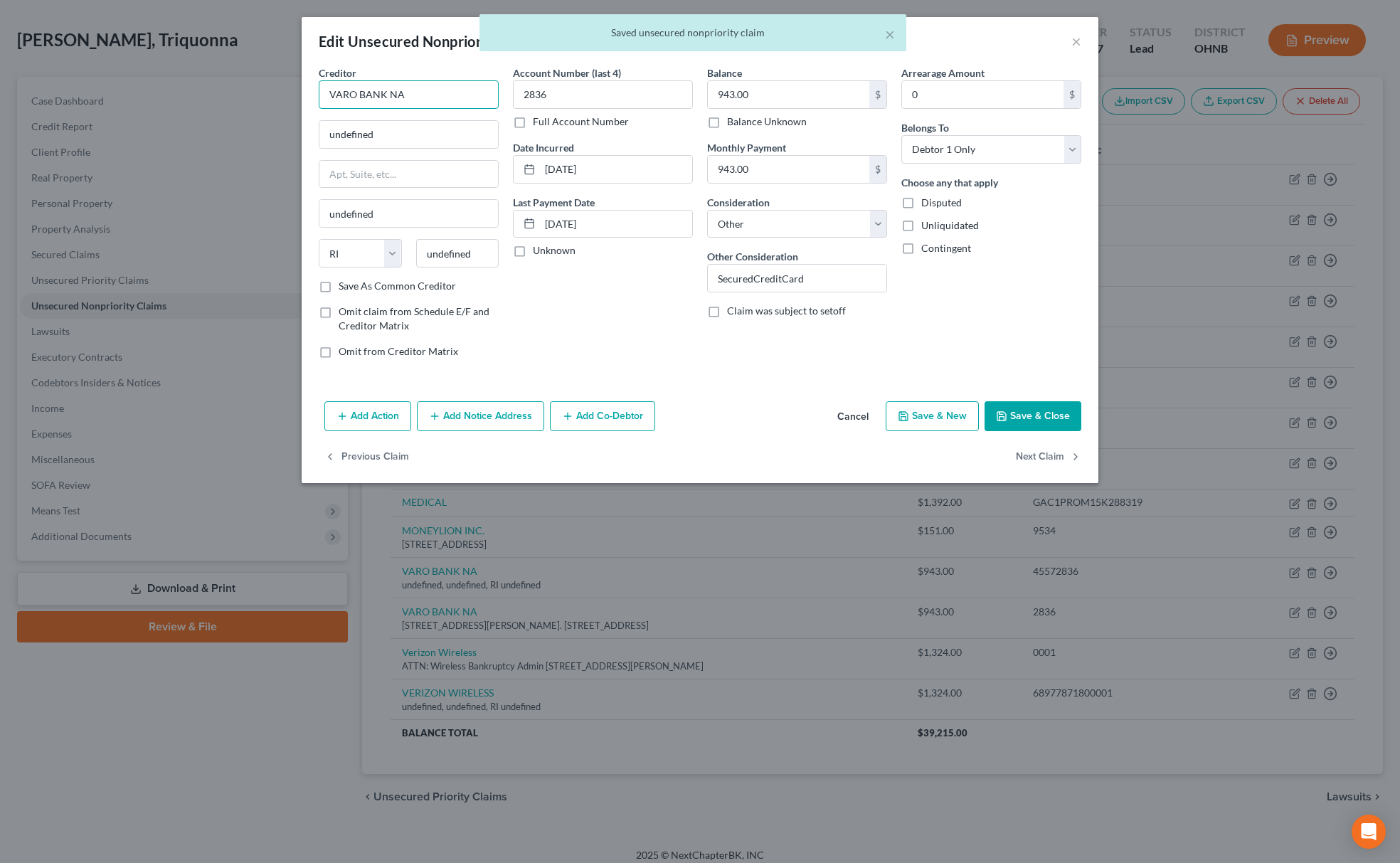
drag, startPoint x: 417, startPoint y: 89, endPoint x: 280, endPoint y: 94, distance: 137.1
click at [288, 94] on div "Edit Unsecured Nonpriority Claim × Creditor * VARO BANK NA undefined undefined …" at bounding box center [700, 432] width 1400 height 863
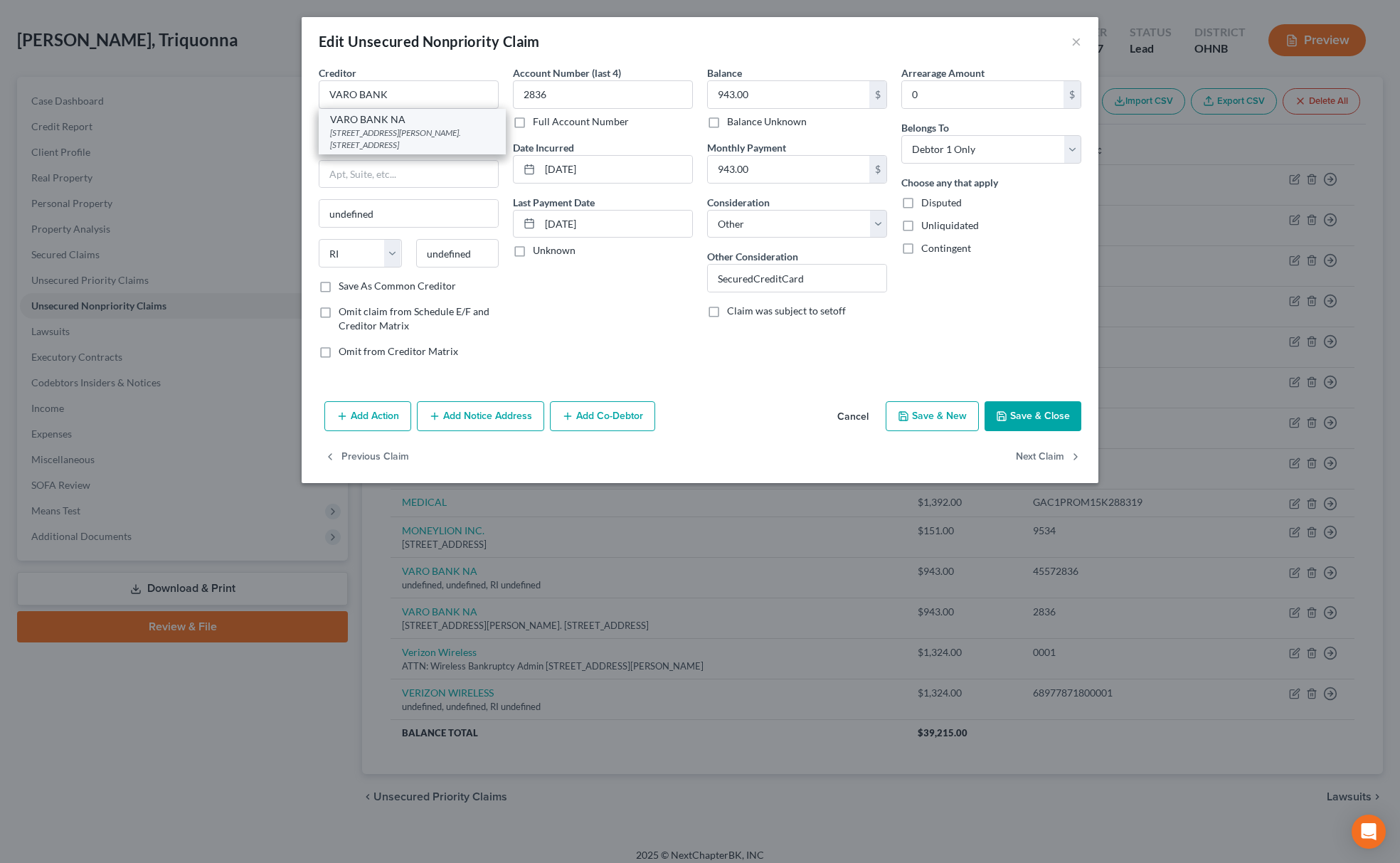
click at [366, 136] on div "77 GEARY STREET. SUITE 515, San Francisco, CA 94108" at bounding box center [412, 138] width 164 height 24
type input "VARO BANK NA"
type input "77 GEARY STREET. SUITE 515"
type input "San Francisco"
select select "4"
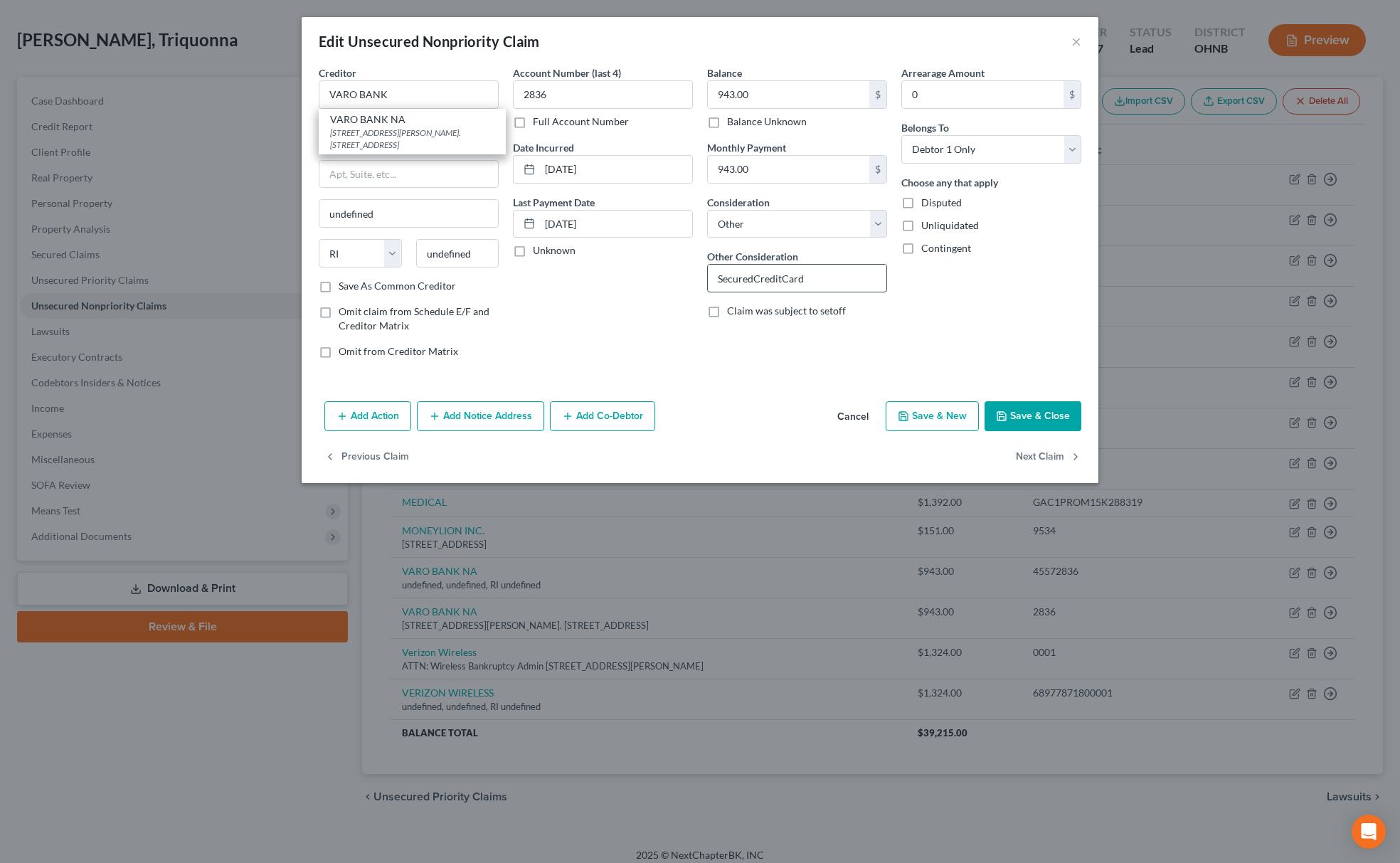
type input "94108"
click at [1017, 414] on button "Save & Close" at bounding box center [1033, 416] width 96 height 30
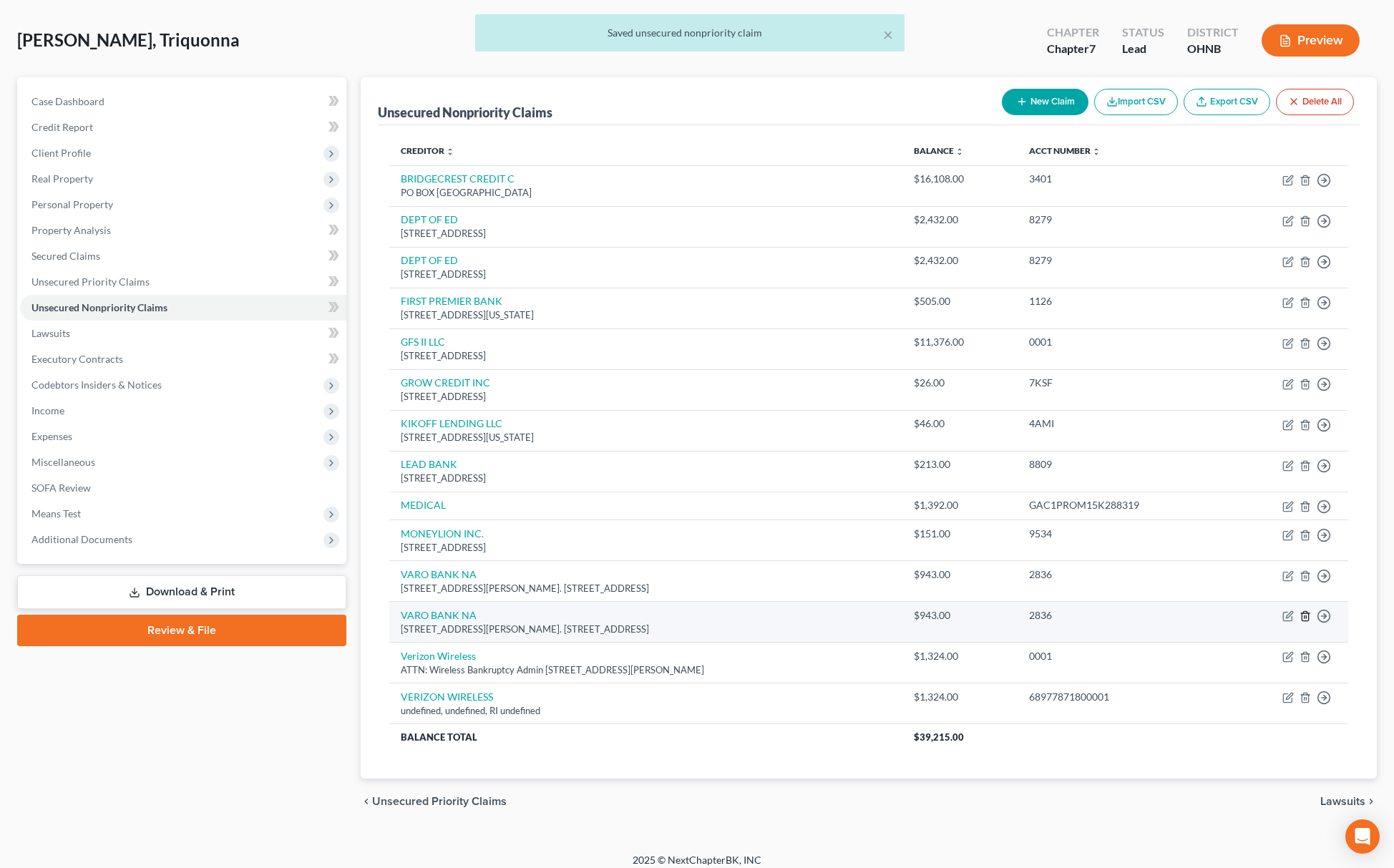
click at [1308, 616] on icon "button" at bounding box center [1305, 616] width 7 height 9
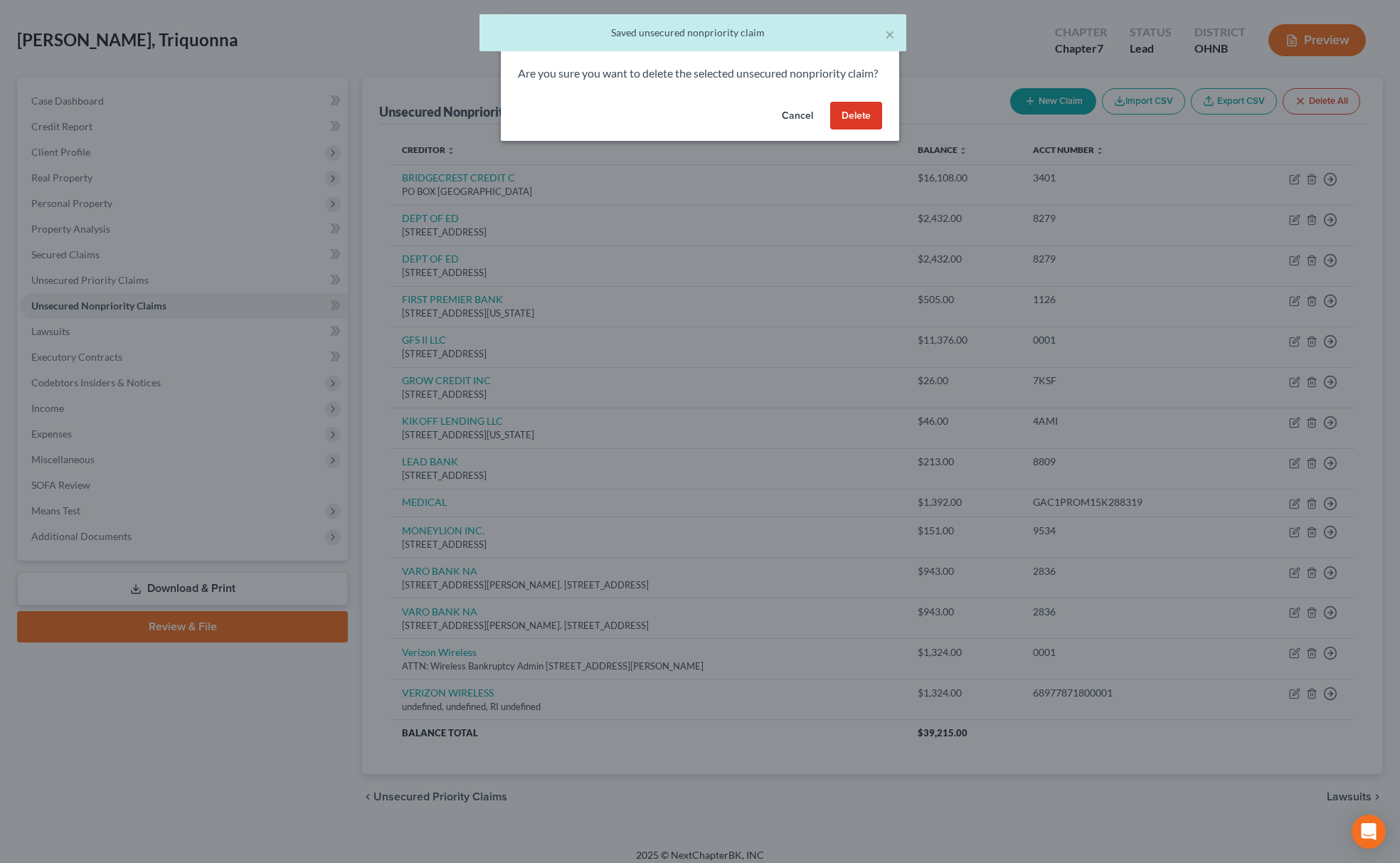
click at [859, 130] on button "Delete" at bounding box center [856, 116] width 52 height 29
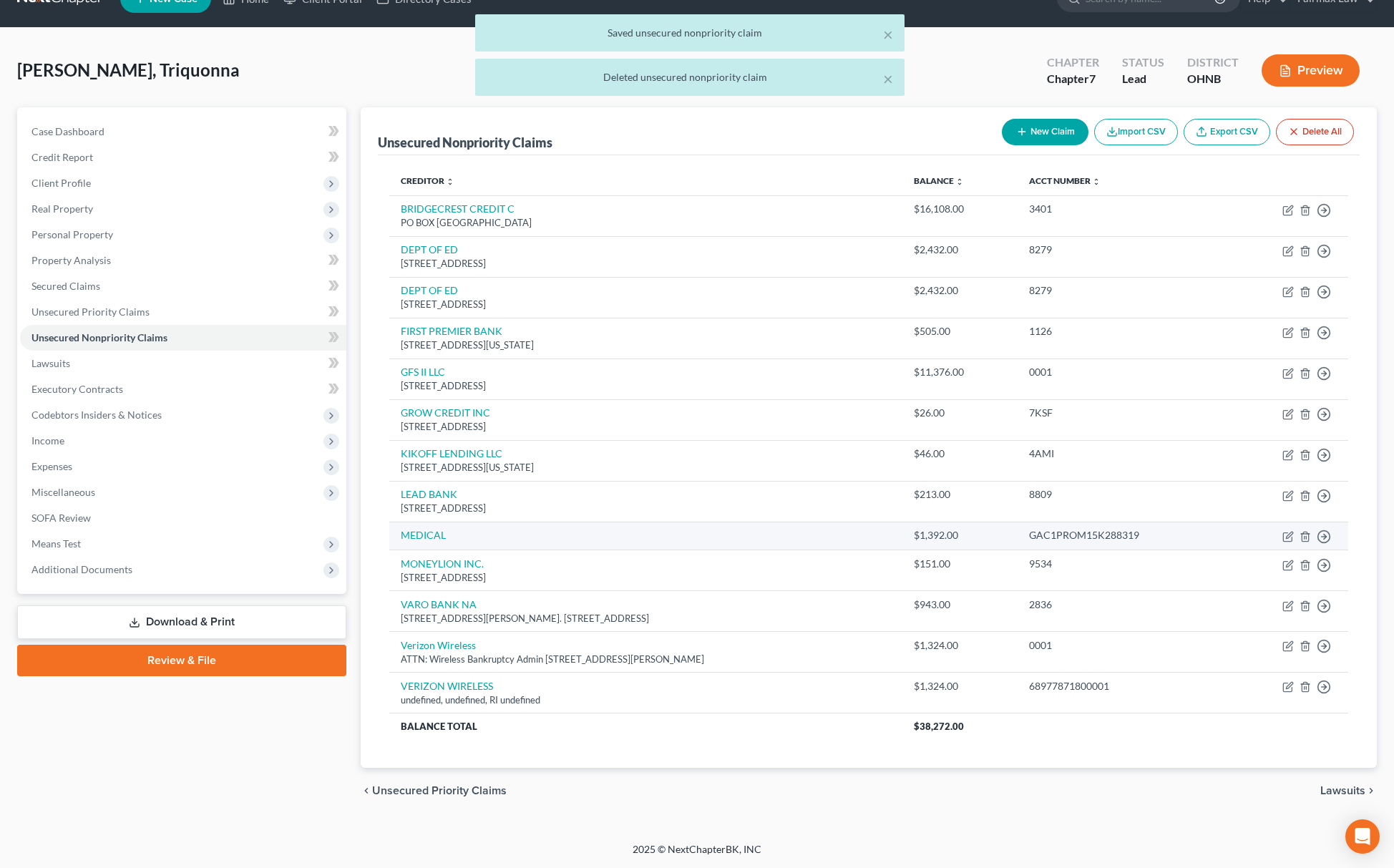
scroll to position [32, 0]
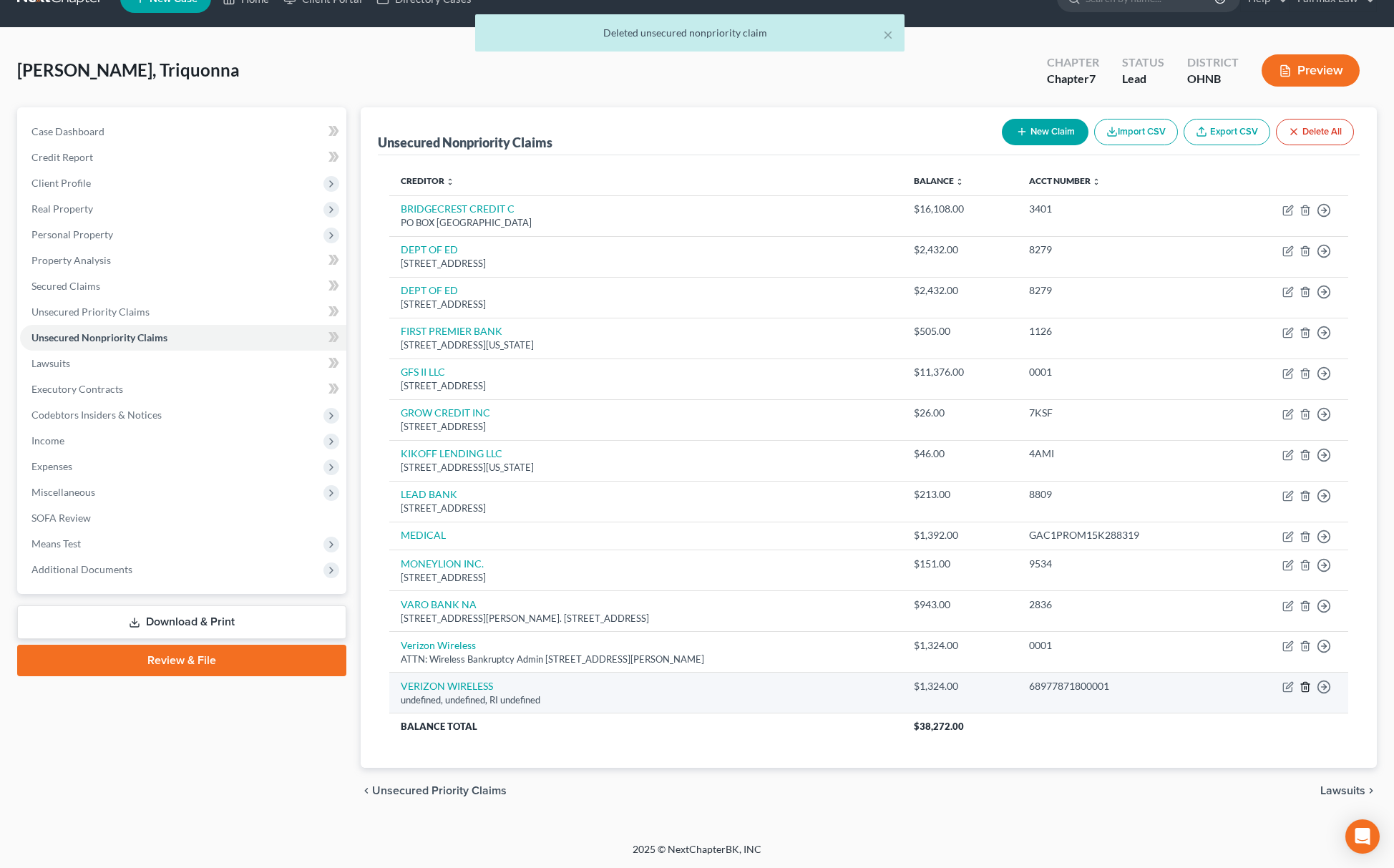
click at [1308, 690] on icon "button" at bounding box center [1305, 687] width 7 height 9
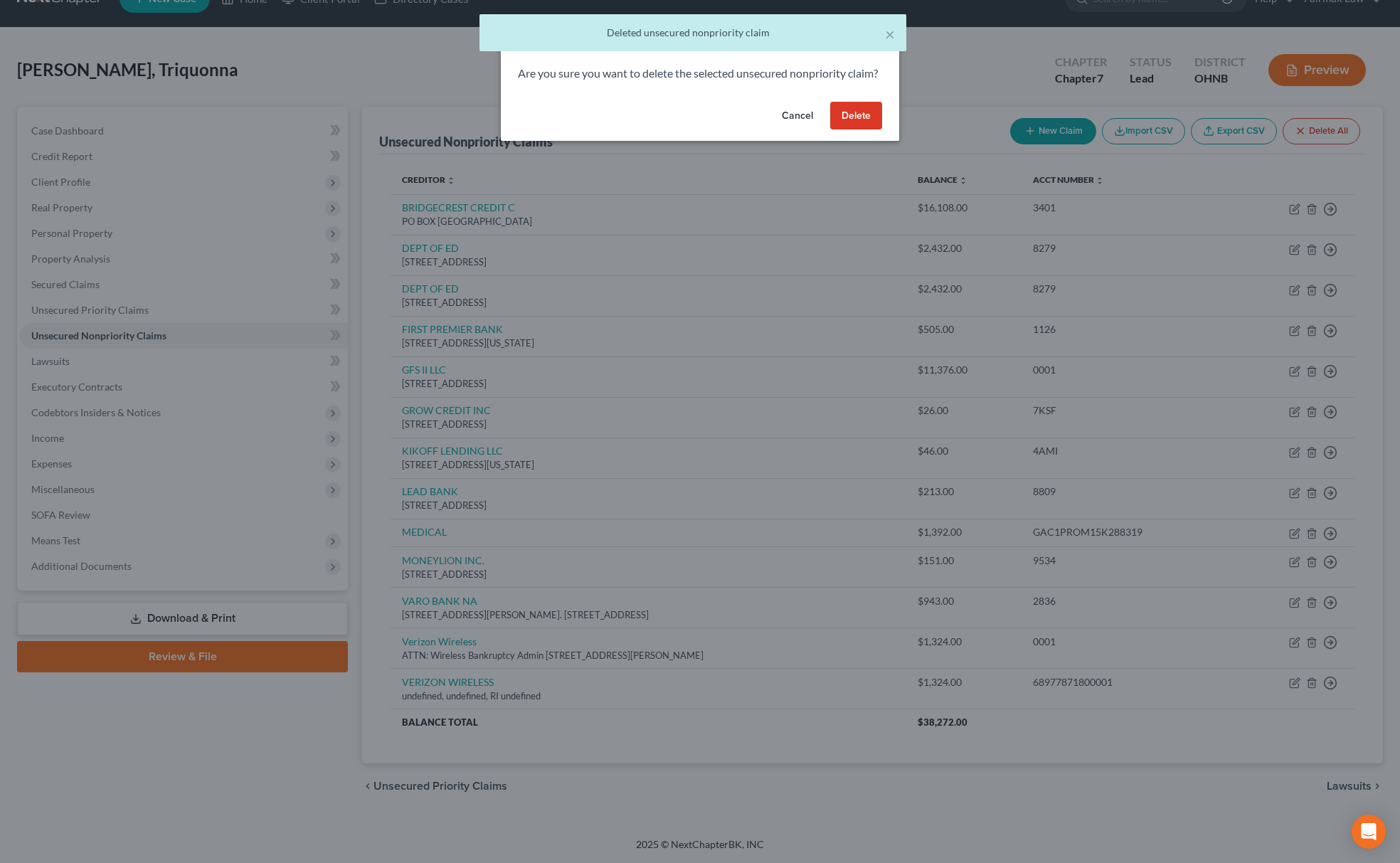
click at [837, 130] on button "Delete" at bounding box center [856, 116] width 52 height 29
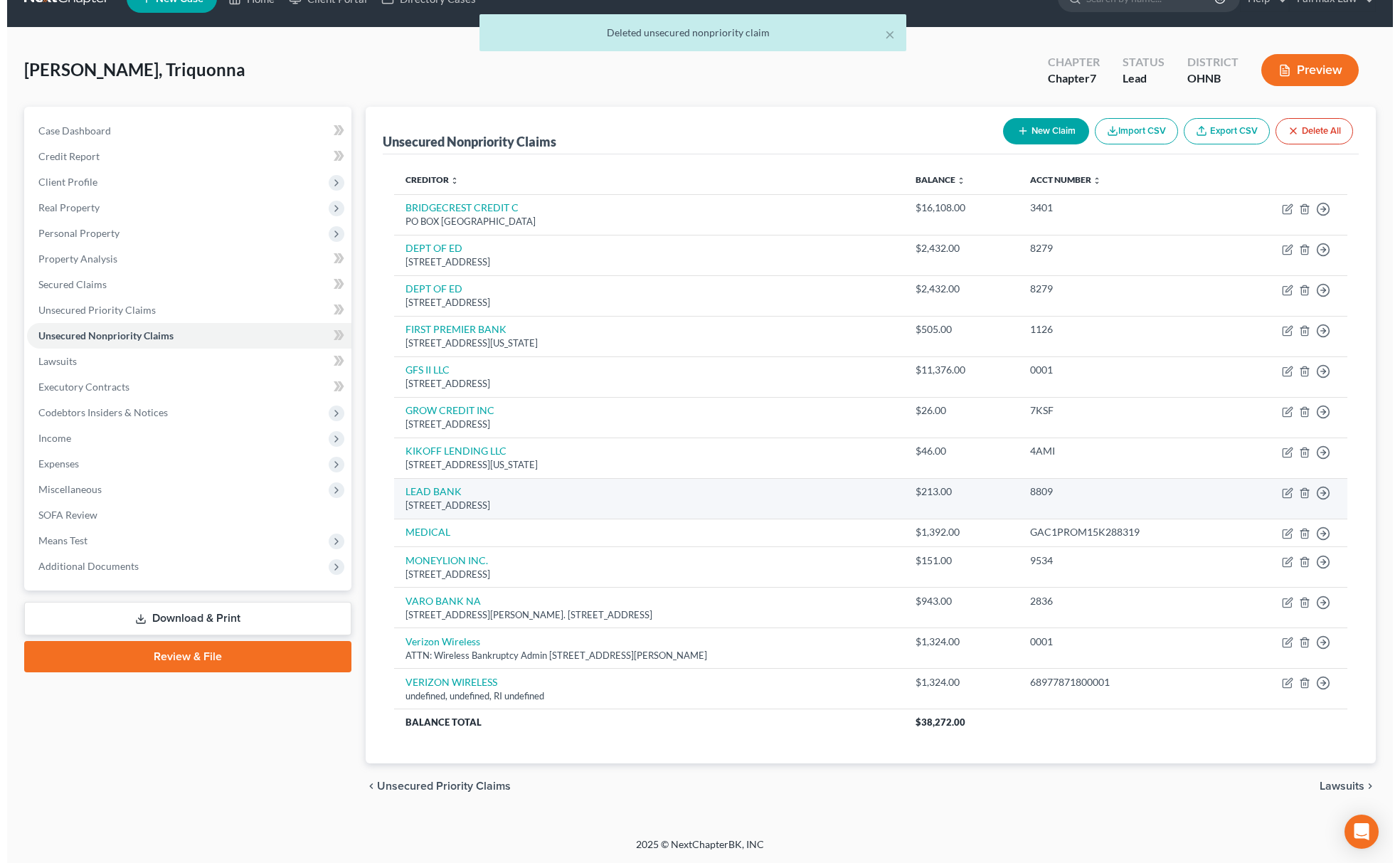
scroll to position [0, 0]
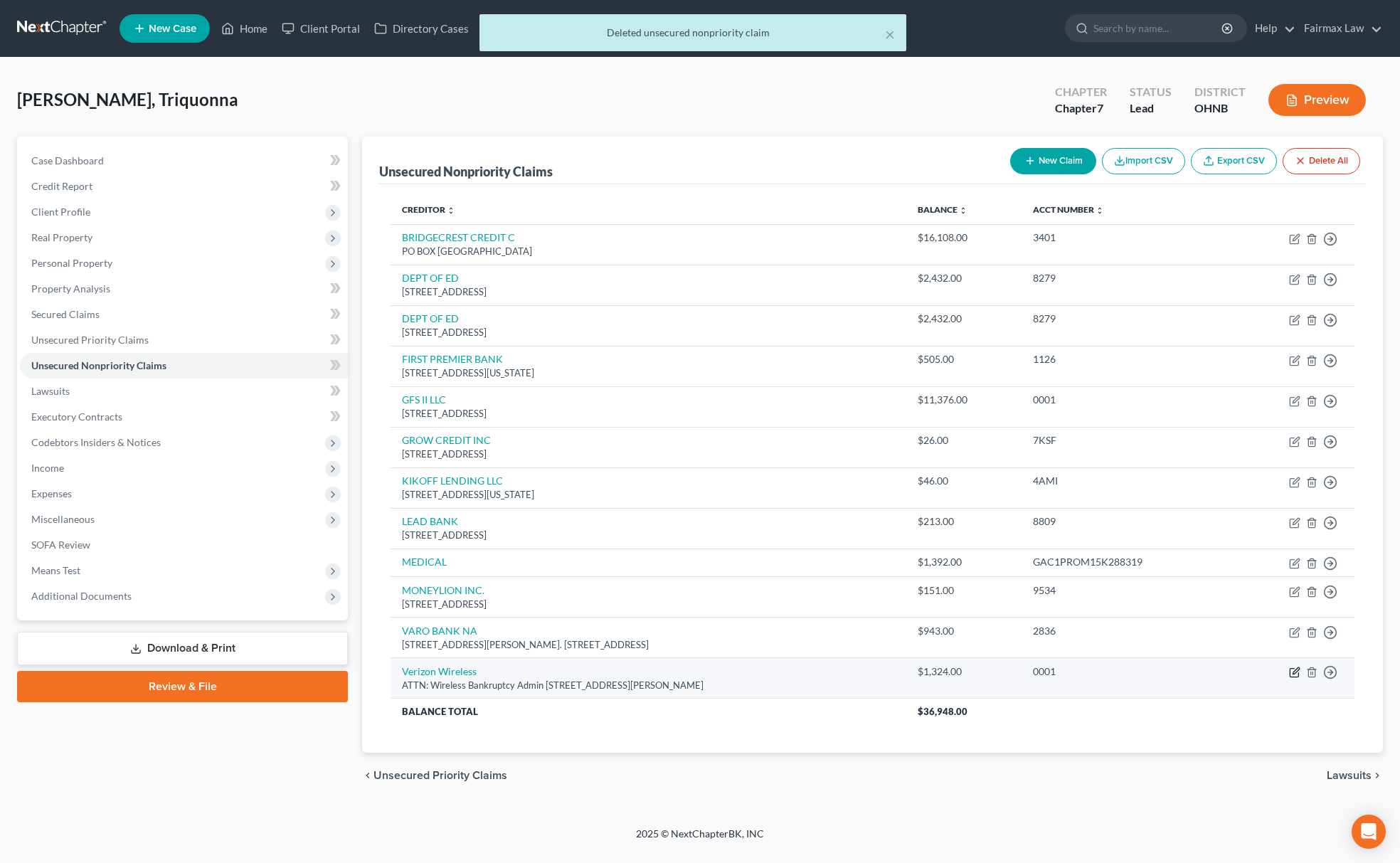
click at [1297, 676] on icon "button" at bounding box center [1294, 672] width 11 height 11
select select "26"
select select "14"
select select "0"
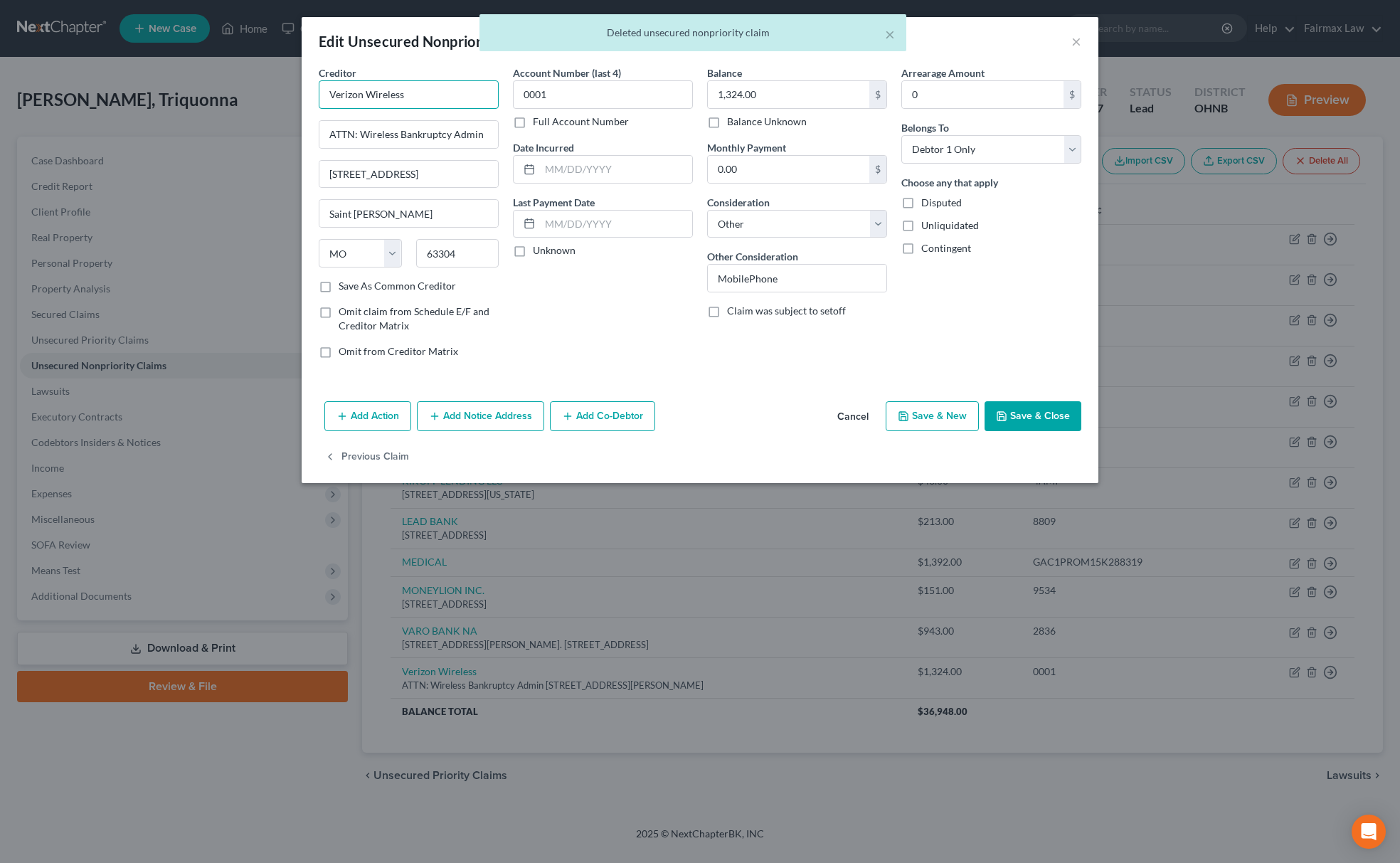
drag, startPoint x: 399, startPoint y: 92, endPoint x: 69, endPoint y: 74, distance: 330.5
click at [62, 66] on div "Edit Unsecured Nonpriority Claim × Creditor * Verizon Wireless ATTN: Wireless B…" at bounding box center [700, 432] width 1400 height 863
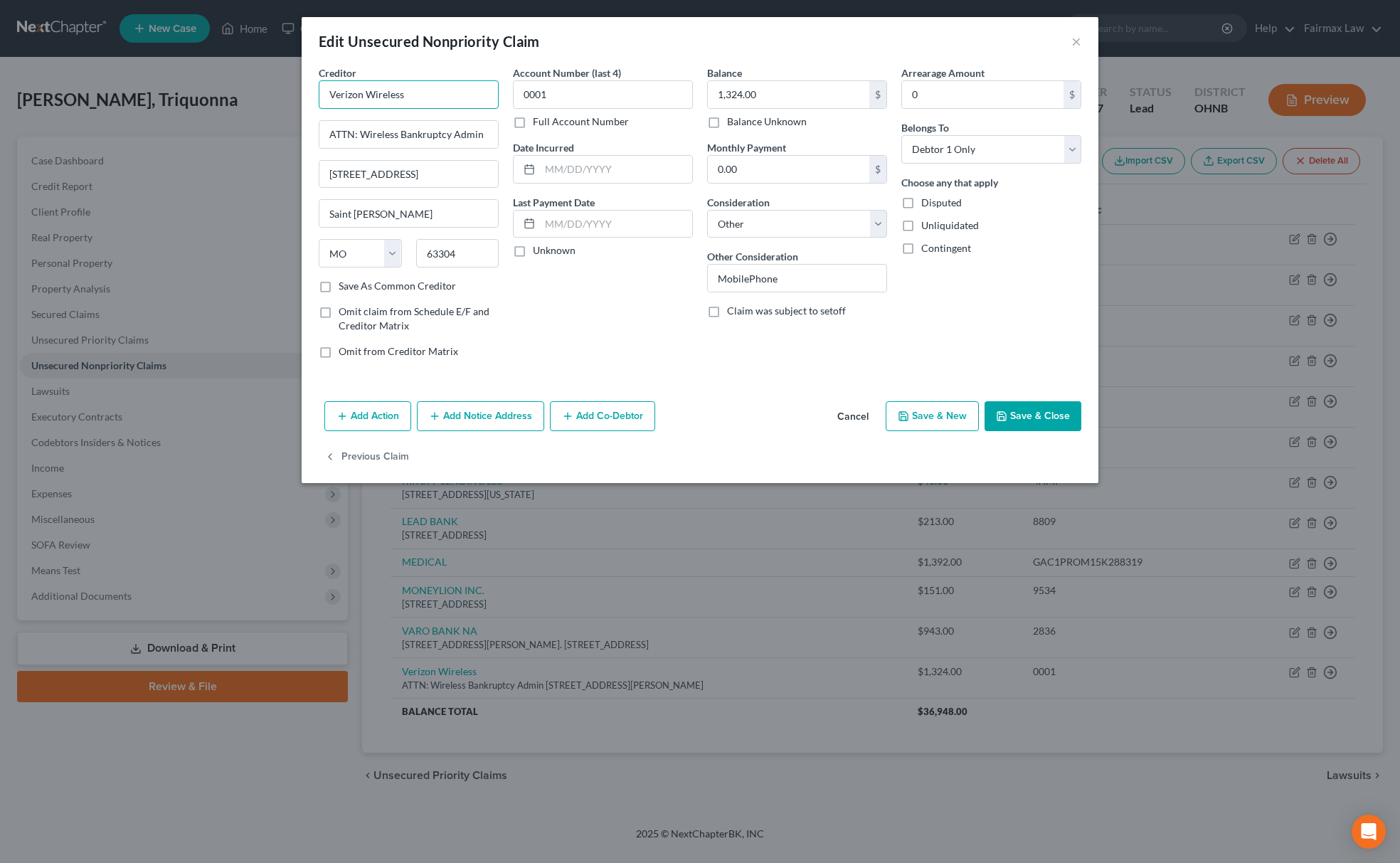
drag, startPoint x: 438, startPoint y: 97, endPoint x: 117, endPoint y: 78, distance: 321.6
click at [123, 80] on div "Edit Unsecured Nonpriority Claim × Creditor * Verizon Wireless ATTN: Wireless B…" at bounding box center [700, 432] width 1400 height 863
type input "VERIZON WIRELESS"
click at [1036, 419] on button "Save & Close" at bounding box center [1033, 416] width 96 height 30
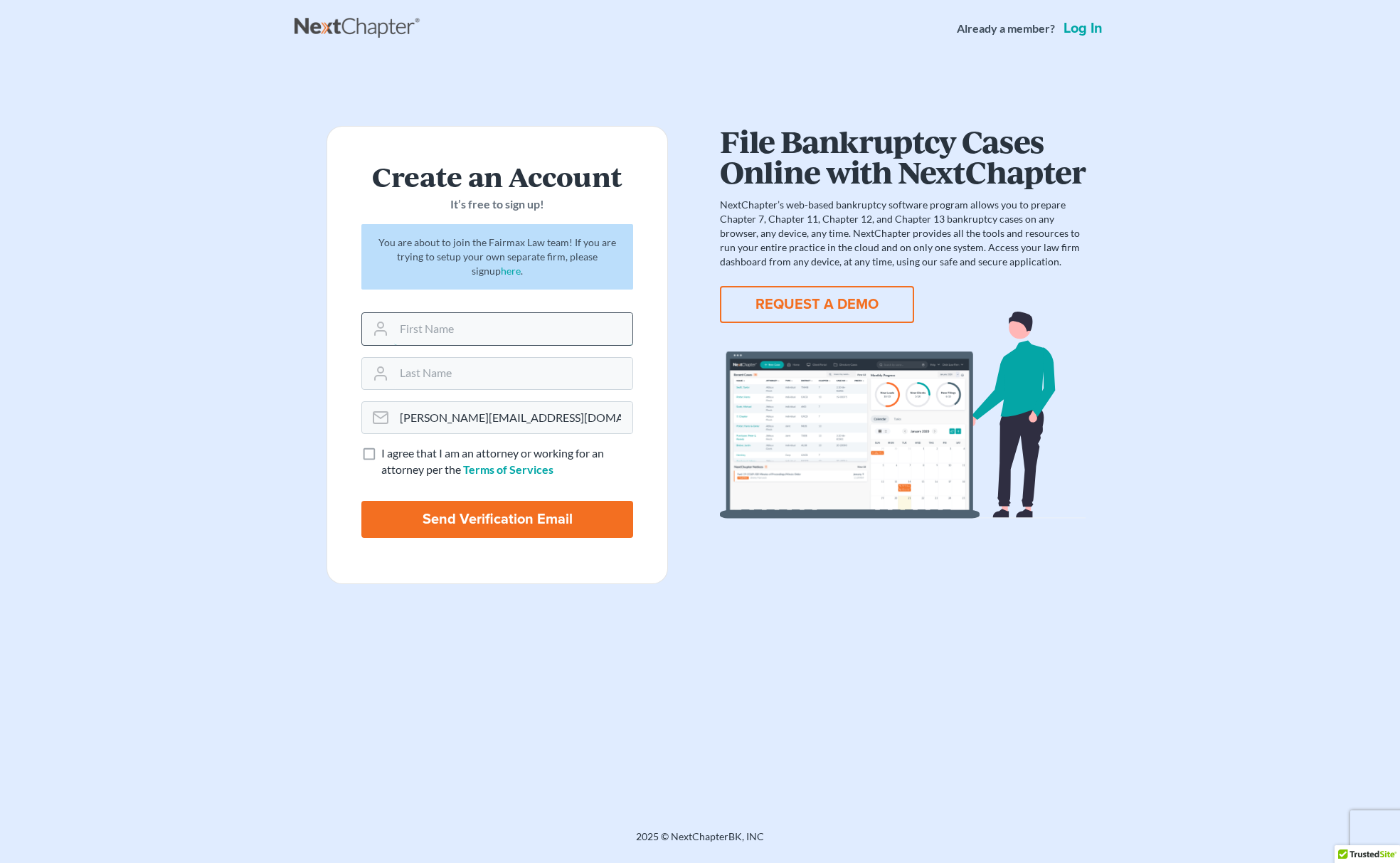
click at [509, 343] on input "text" at bounding box center [513, 328] width 238 height 32
type input "m"
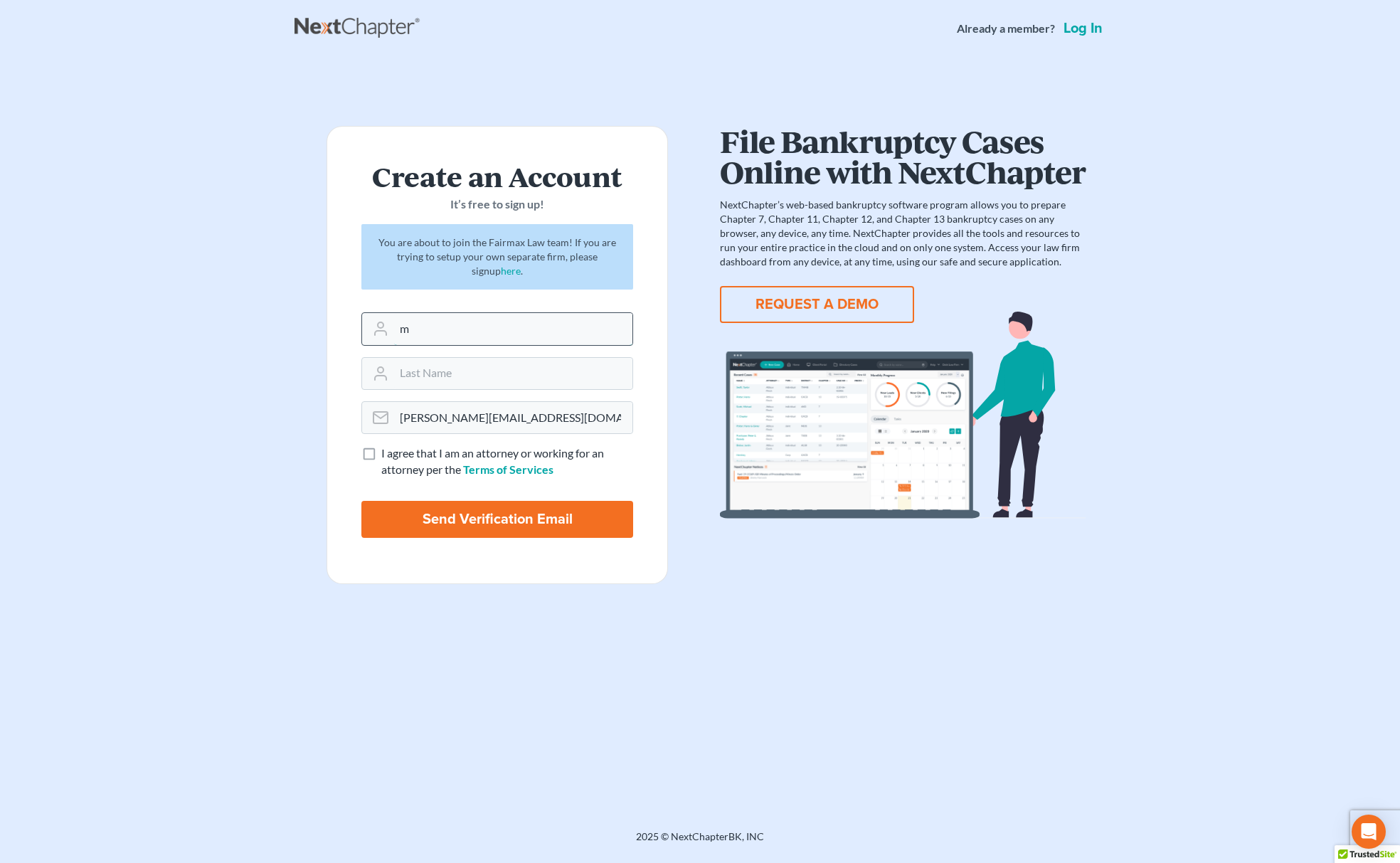
type input "[PERSON_NAME]"
click at [533, 429] on input "[PERSON_NAME][EMAIL_ADDRESS][DOMAIN_NAME]" at bounding box center [513, 418] width 238 height 32
click at [259, 474] on main "Create an Account It’s free to sign up! You are about to join the Fairmax Law t…" at bounding box center [700, 426] width 1400 height 739
click at [526, 432] on input "mary@fairmaxlaw.com" at bounding box center [513, 418] width 238 height 32
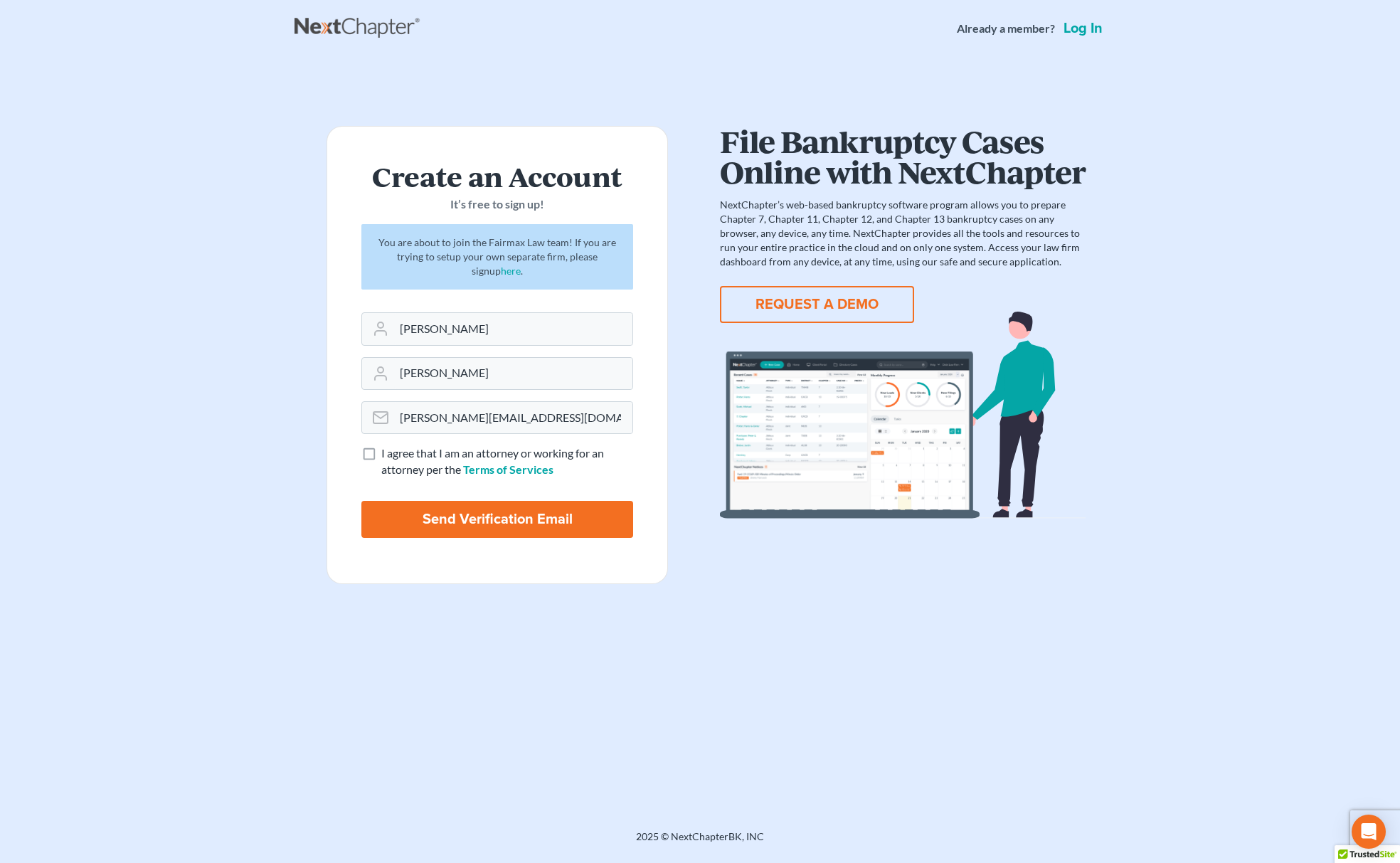
click at [341, 493] on form "Create an Account It’s free to sign up! You are about to join the Fairmax Law t…" at bounding box center [497, 355] width 341 height 458
click at [427, 513] on input "Send Verification Email" at bounding box center [496, 520] width 272 height 37
type input "Thinking..."
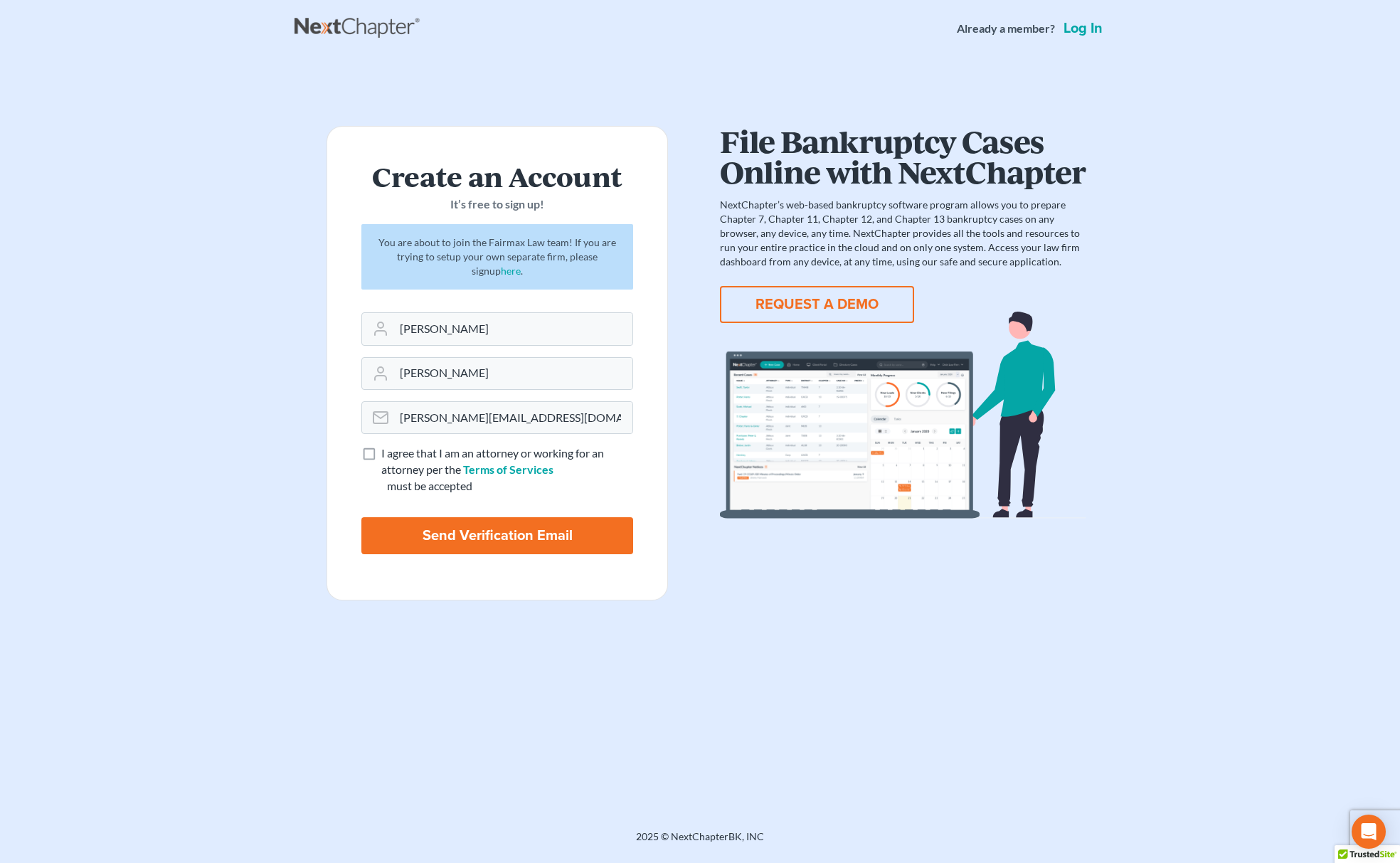
click at [381, 457] on label "I agree that I am an attorney or working for an attorney per the Terms of Servi…" at bounding box center [507, 461] width 251 height 32
click at [387, 455] on input "I agree that I am an attorney or working for an attorney per the Terms of Servi…" at bounding box center [392, 450] width 9 height 9
checkbox input "true"
click at [446, 541] on input "Send Verification Email" at bounding box center [496, 535] width 272 height 37
type input "Thinking..."
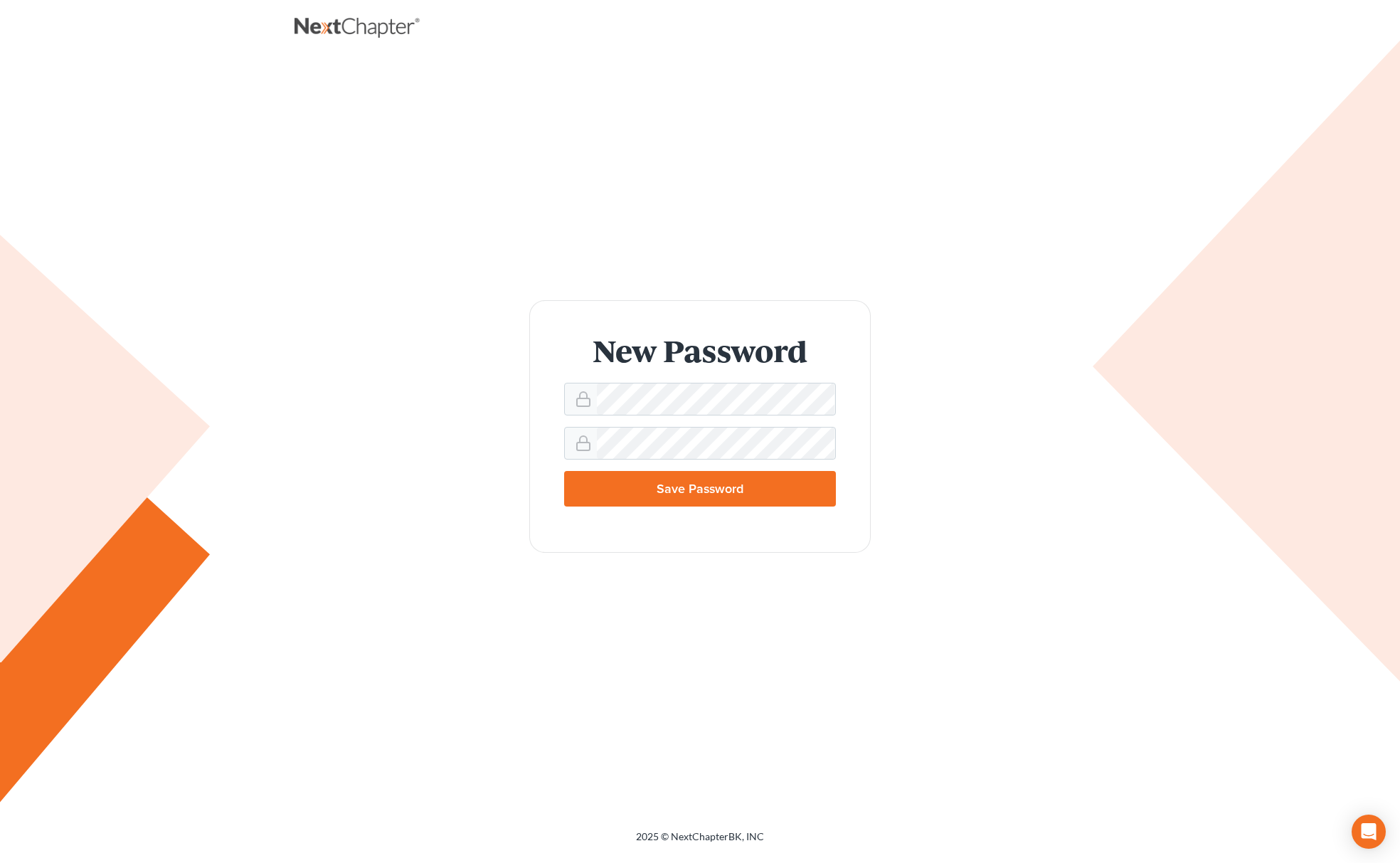
click at [637, 480] on input "Save Password" at bounding box center [700, 489] width 272 height 35
type input "Thinking..."
